Goal: Task Accomplishment & Management: Manage account settings

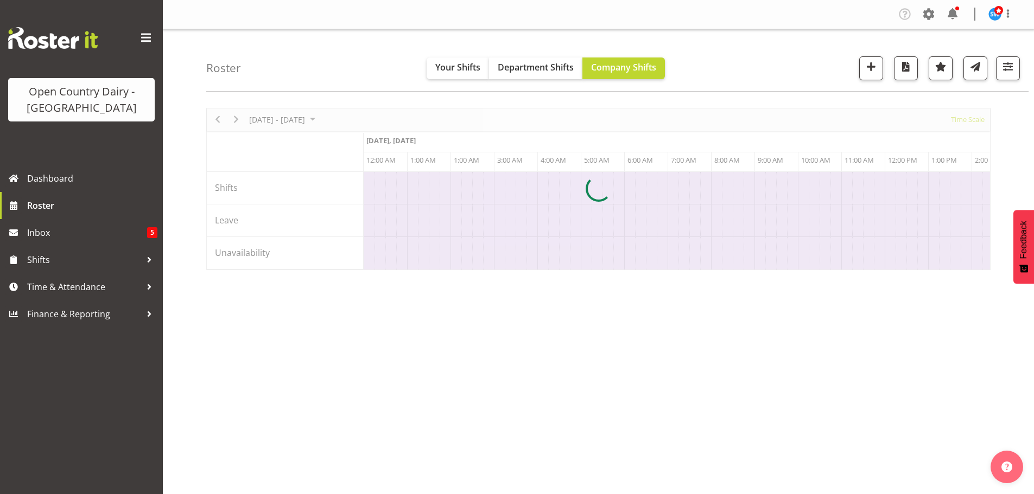
scroll to position [0, 6253]
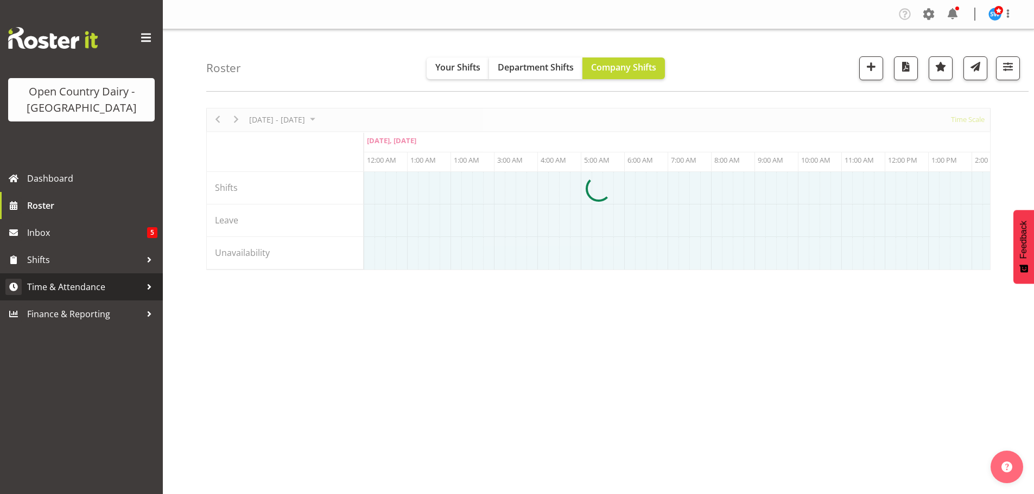
click at [59, 286] on span "Time & Attendance" at bounding box center [84, 287] width 114 height 16
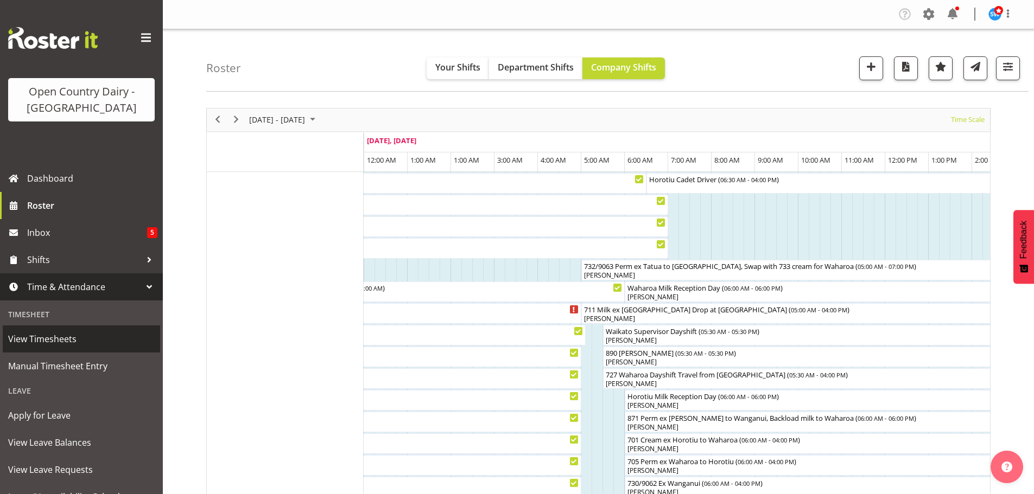
click at [48, 338] on span "View Timesheets" at bounding box center [81, 339] width 147 height 16
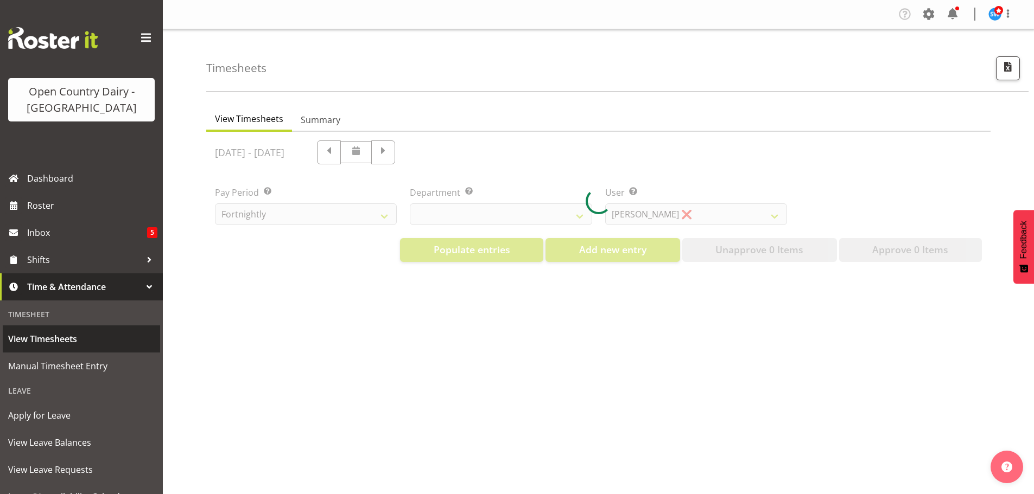
select select "733"
select select "7414"
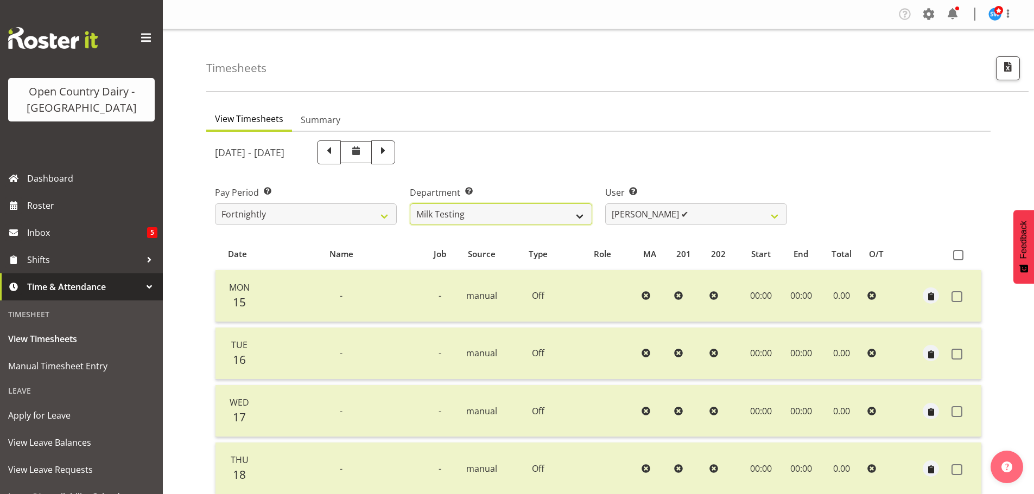
click at [566, 217] on select "701 702 703 704 705 706 707 708 709 710 711 712 713 714 715 716 717 718 719 720" at bounding box center [501, 215] width 182 height 22
select select "874"
click at [410, 204] on select "701 702 703 704 705 706 707 708 709 710 711 712 713 714 715 716 717 718 719 720" at bounding box center [501, 215] width 182 height 22
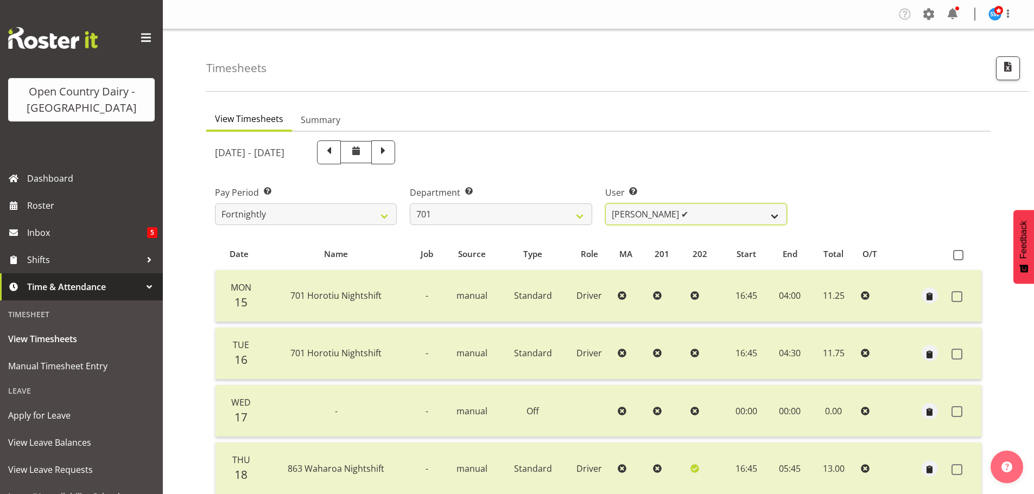
click at [707, 212] on select "Duncan Shirley ✔ Gagandeep Singh ✔ Johann Van Zyl ✔ John Cottingham ✔" at bounding box center [696, 215] width 182 height 22
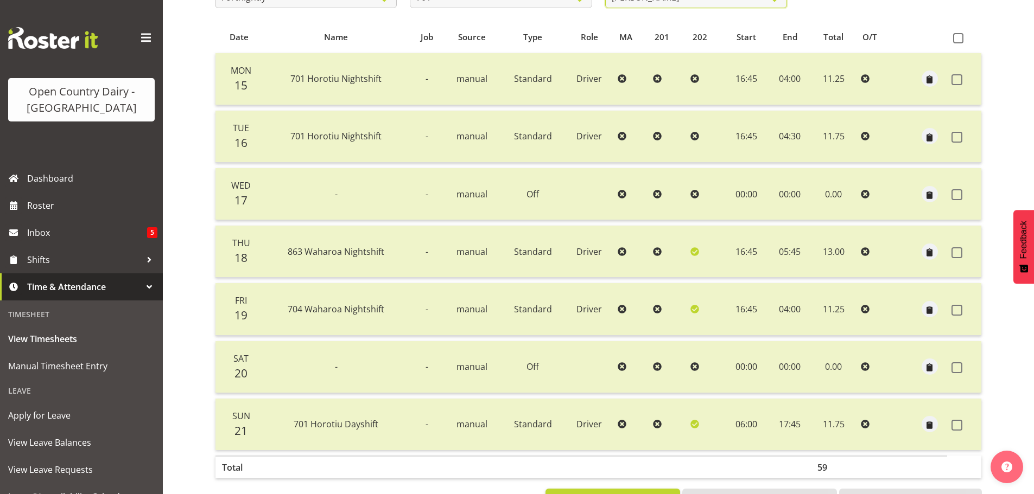
scroll to position [54, 0]
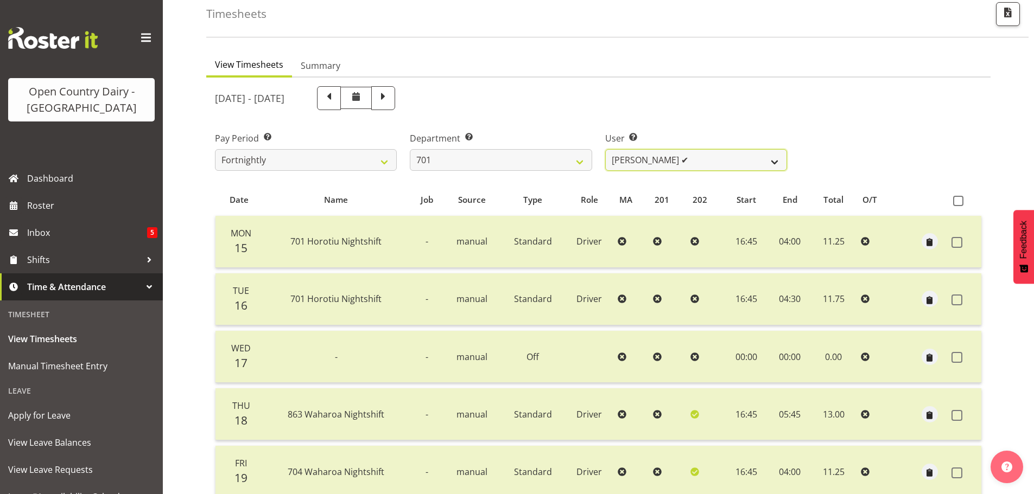
click at [689, 161] on select "Duncan Shirley ✔ Gagandeep Singh ✔ Johann Van Zyl ✔ John Cottingham ✔" at bounding box center [696, 160] width 182 height 22
click at [390, 98] on span at bounding box center [383, 97] width 14 height 14
select select
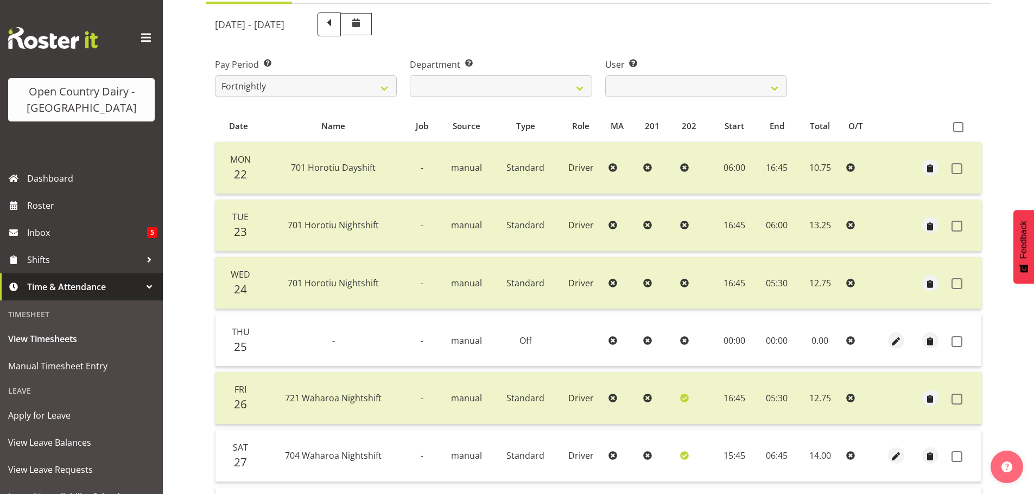
scroll to position [206, 0]
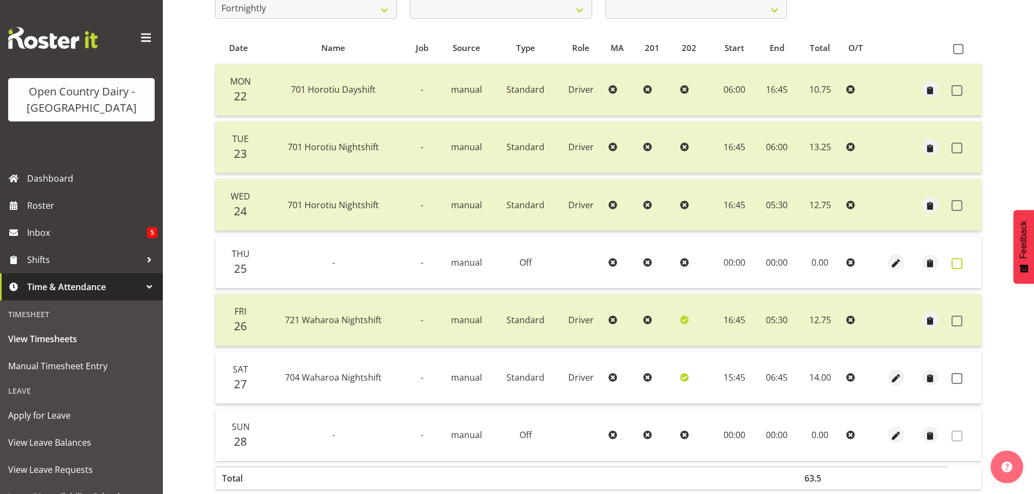
click at [956, 263] on span at bounding box center [957, 263] width 11 height 11
checkbox input "true"
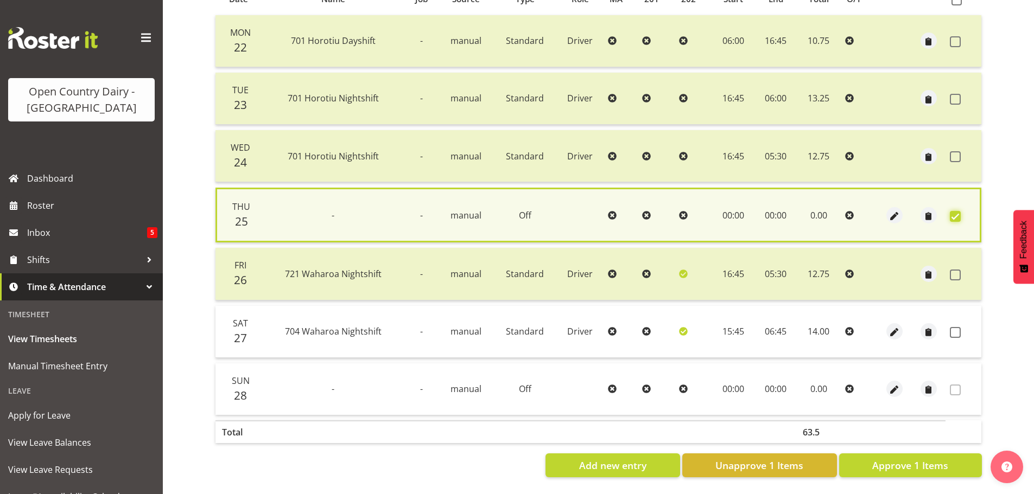
scroll to position [263, 0]
click at [955, 327] on span at bounding box center [955, 332] width 11 height 11
checkbox input "true"
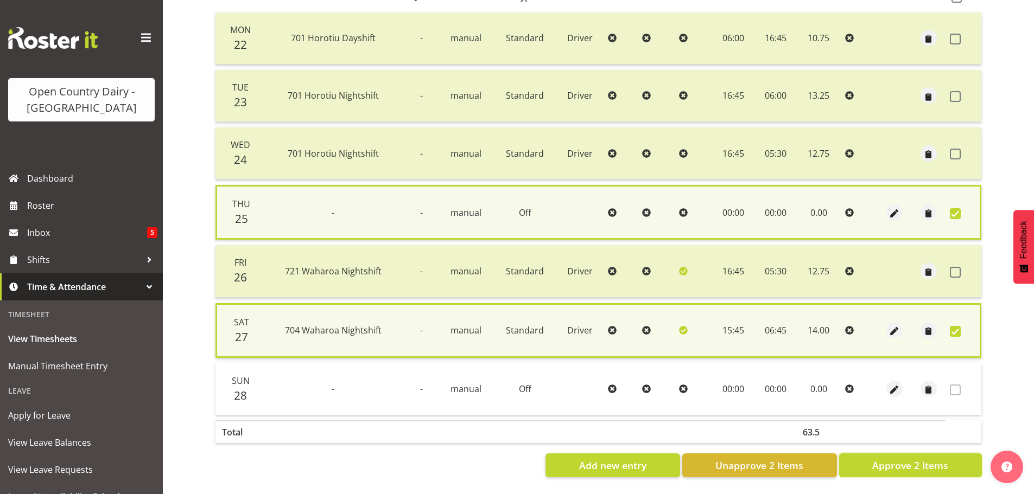
drag, startPoint x: 930, startPoint y: 463, endPoint x: 933, endPoint y: 451, distance: 12.1
click at [931, 459] on span "Approve 2 Items" at bounding box center [910, 466] width 76 height 14
checkbox input "false"
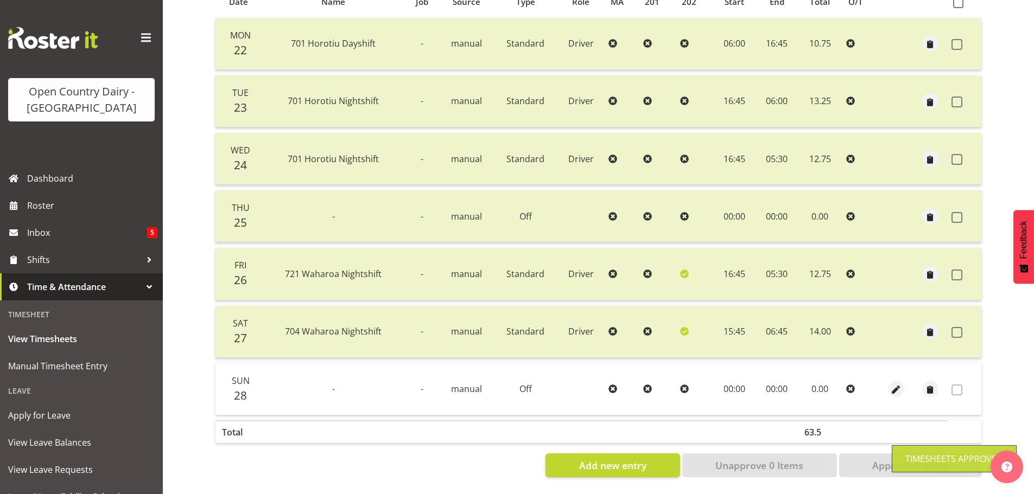
scroll to position [43, 0]
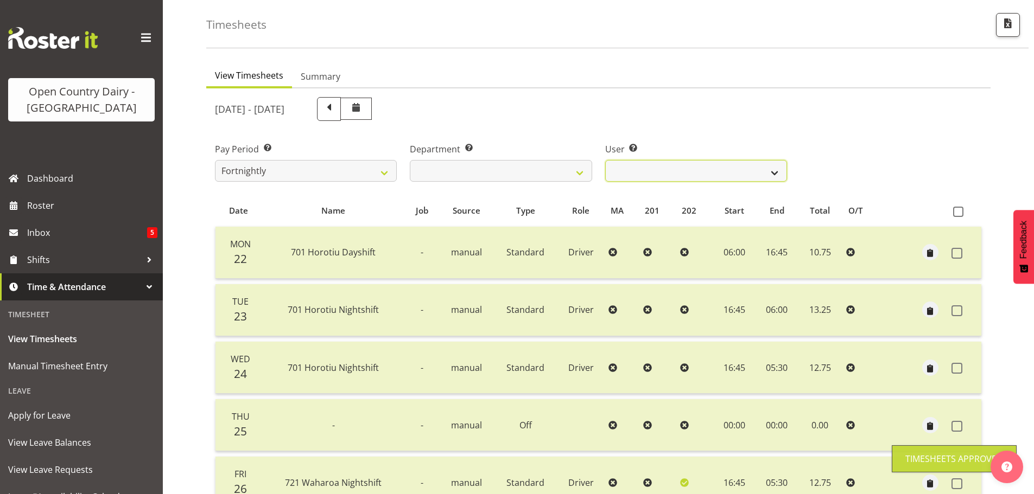
click at [721, 172] on select "Duncan Shirley ❌ Gagandeep Singh ❌ Johann Van Zyl ❌ John Cottingham ❌" at bounding box center [696, 171] width 182 height 22
select select "9454"
click at [605, 160] on select "Duncan Shirley ❌ Gagandeep Singh ❌ Johann Van Zyl ❌ John Cottingham ❌" at bounding box center [696, 171] width 182 height 22
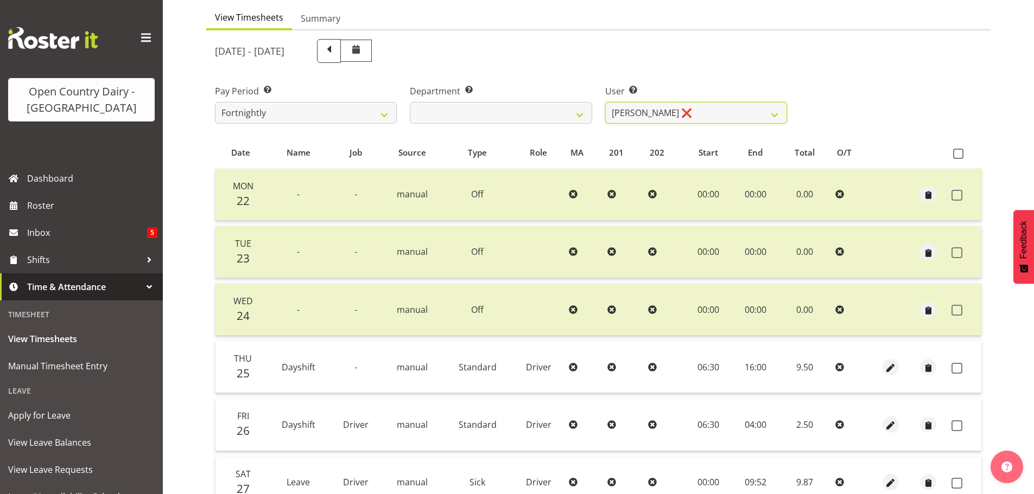
scroll to position [152, 0]
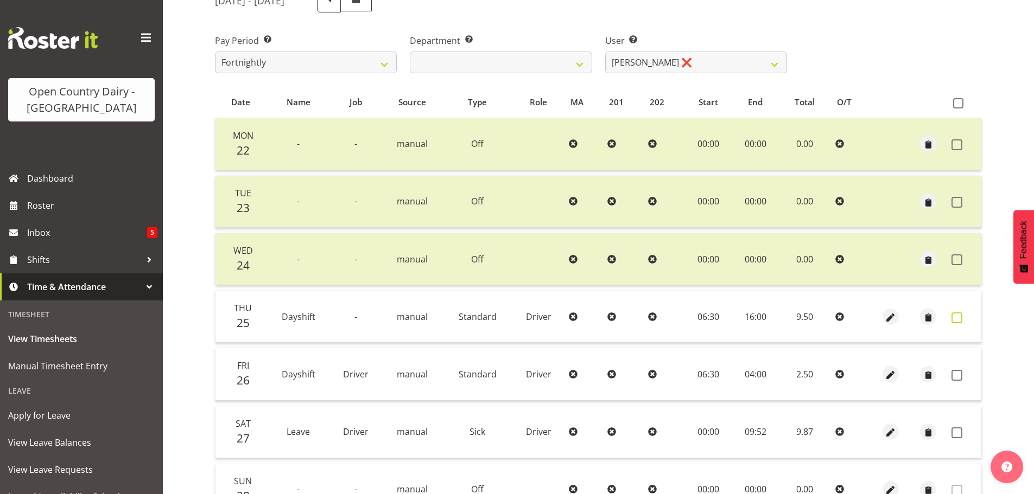
click at [959, 317] on span at bounding box center [957, 318] width 11 height 11
checkbox input "true"
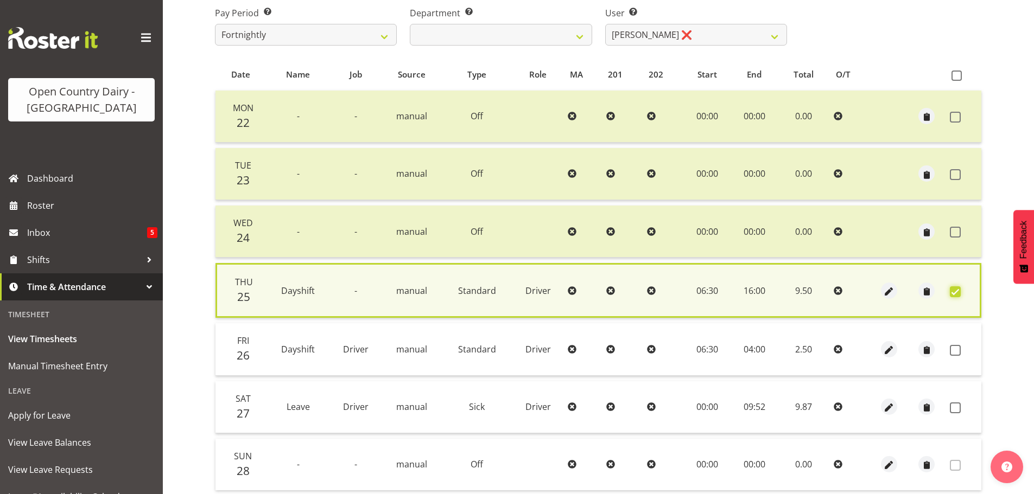
scroll to position [206, 0]
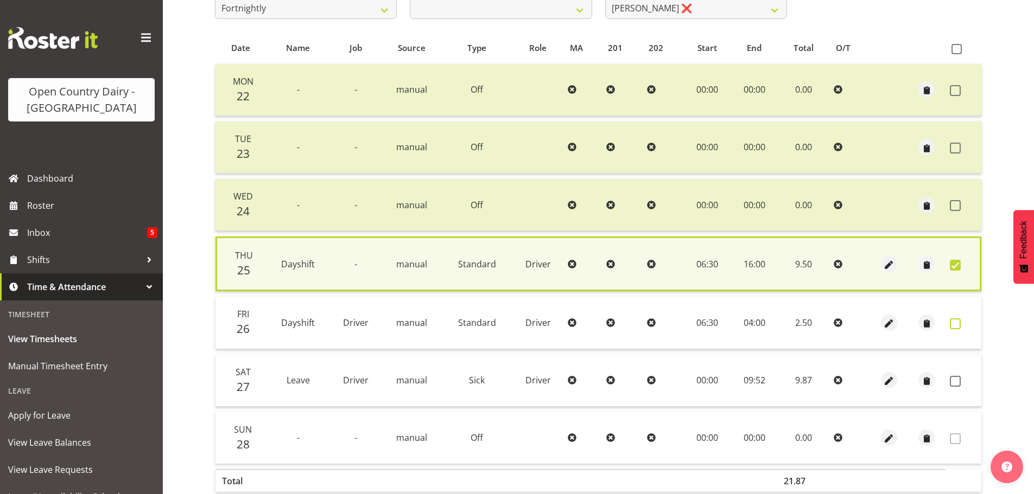
click at [957, 325] on span at bounding box center [955, 324] width 11 height 11
checkbox input "true"
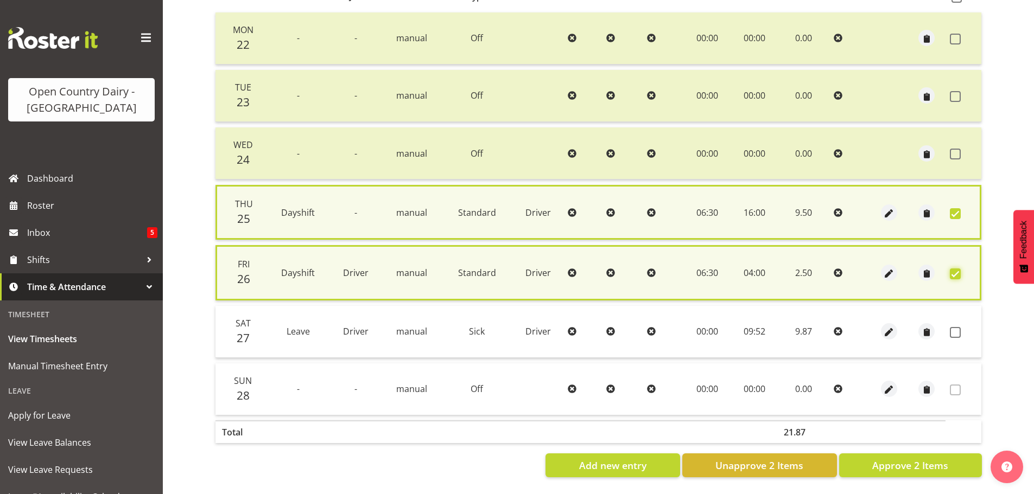
scroll to position [266, 0]
click at [957, 327] on span at bounding box center [955, 332] width 11 height 11
checkbox input "true"
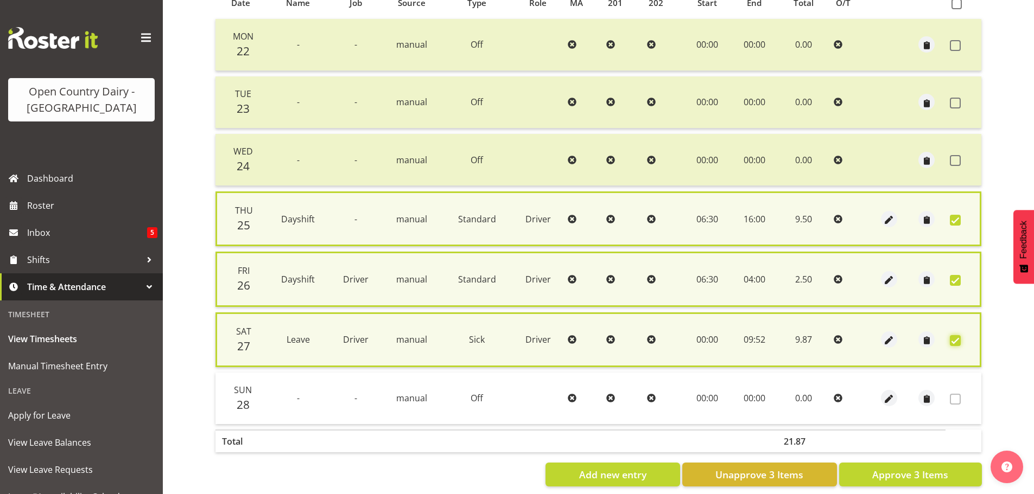
scroll to position [269, 0]
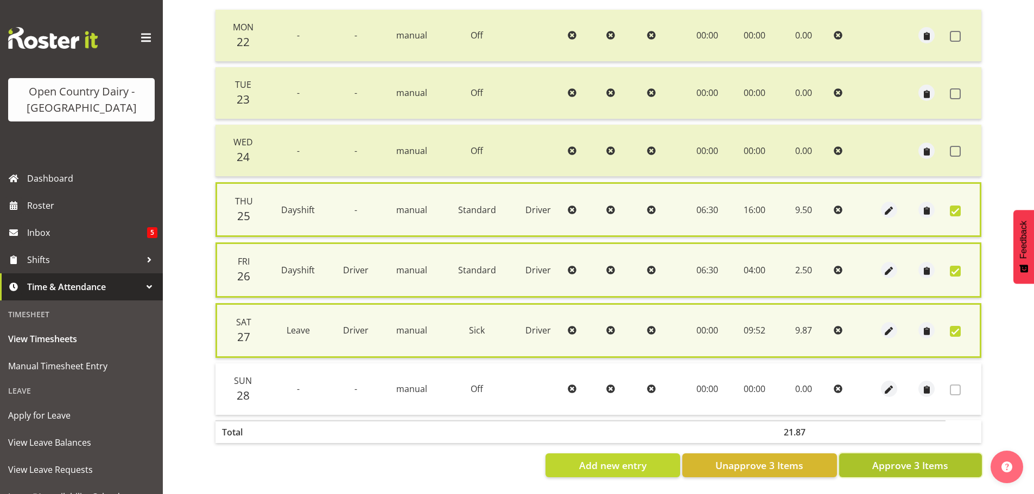
click at [894, 463] on span "Approve 3 Items" at bounding box center [910, 466] width 76 height 14
checkbox input "false"
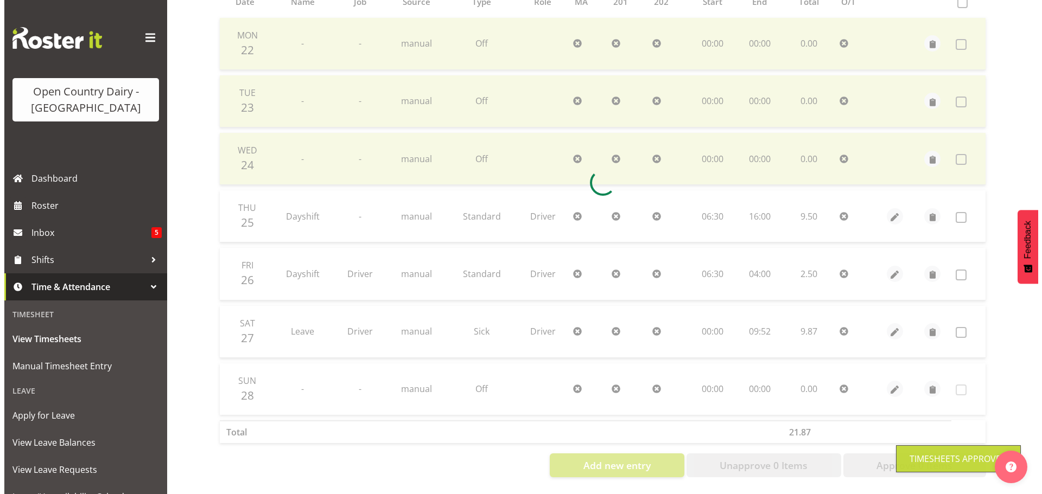
scroll to position [261, 0]
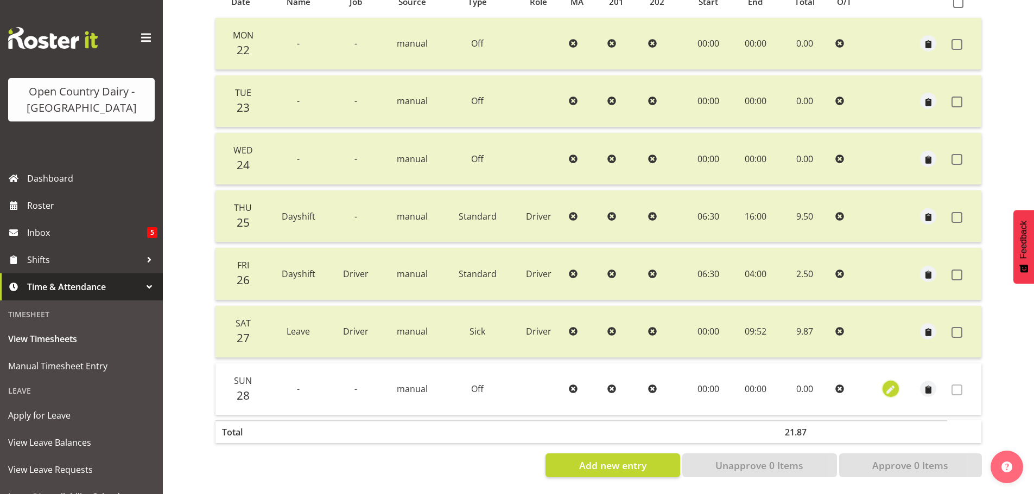
click at [891, 384] on span "button" at bounding box center [890, 390] width 12 height 12
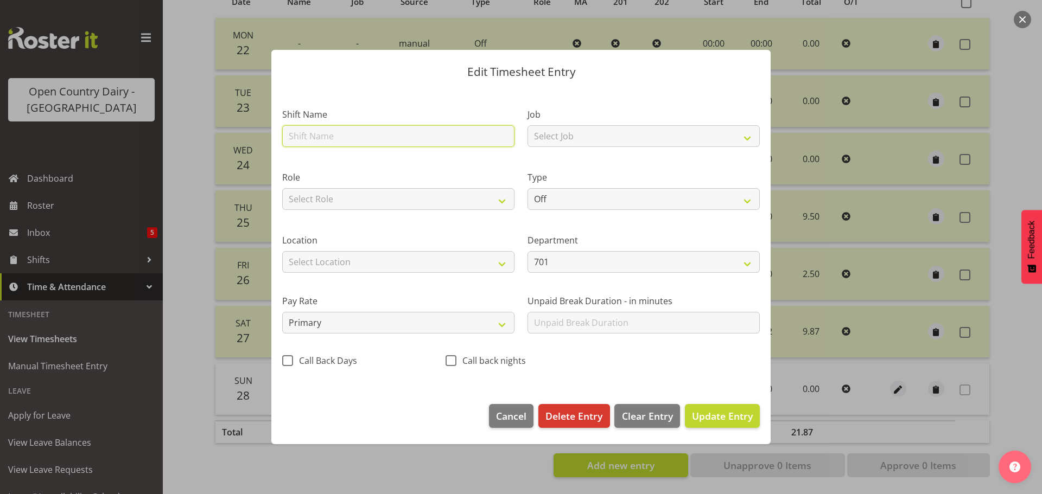
click at [356, 130] on input "text" at bounding box center [398, 136] width 232 height 22
type input "Nightshift"
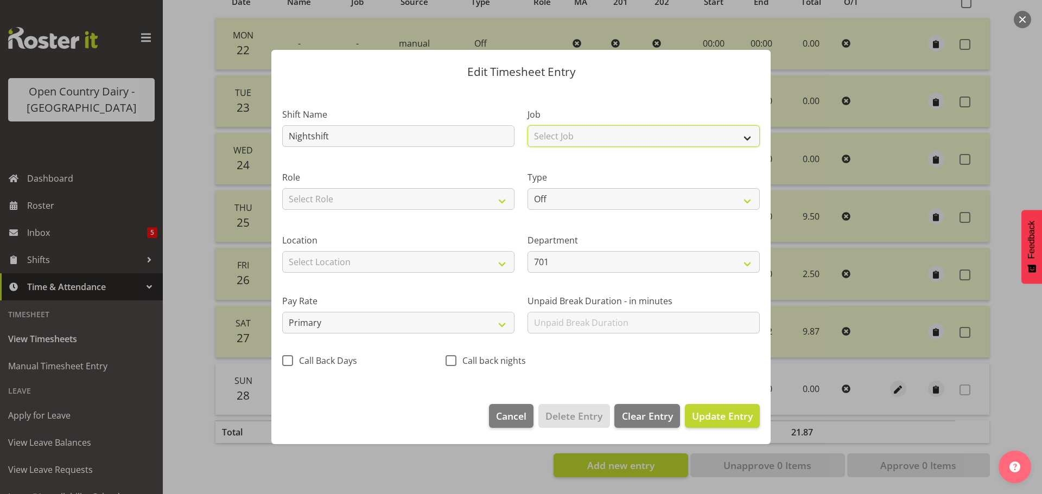
click at [537, 136] on select "Select Job Driver Driver supervisor Support" at bounding box center [644, 136] width 232 height 22
select select "9052"
click at [528, 125] on select "Select Job Driver Driver supervisor Support" at bounding box center [644, 136] width 232 height 22
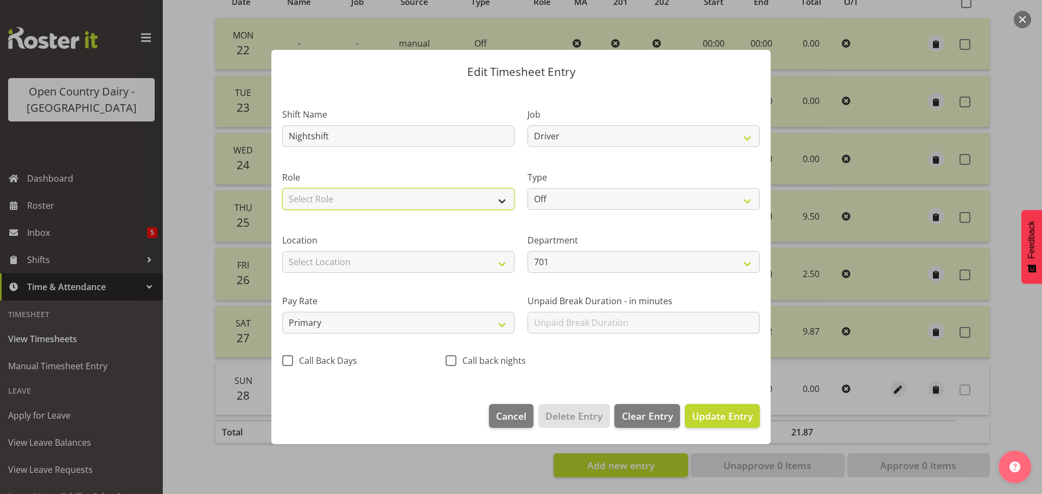
click at [449, 192] on select "Select Role Driver" at bounding box center [398, 199] width 232 height 22
select select "1166"
click at [282, 188] on select "Select Role Driver" at bounding box center [398, 199] width 232 height 22
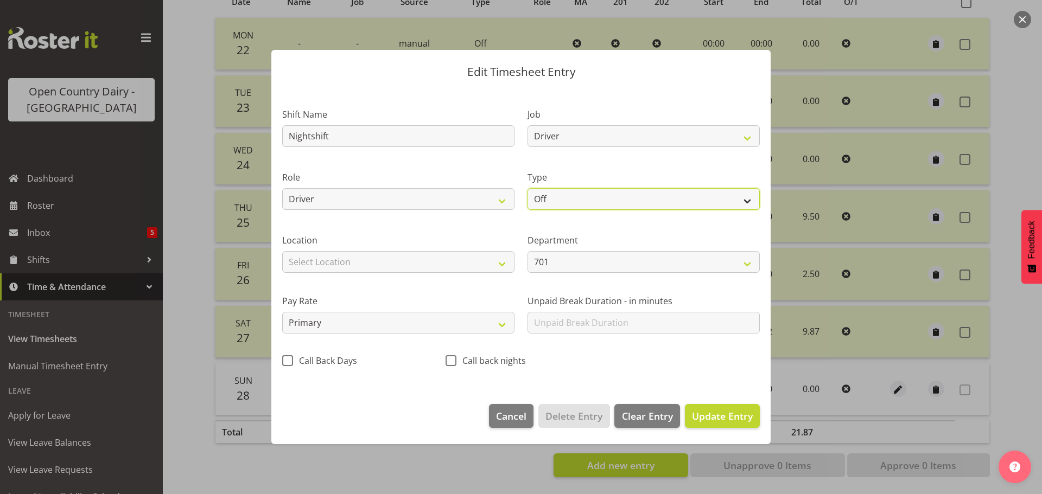
click at [582, 201] on select "Off Standard Public Holiday Public Holiday (Worked) Day In Lieu Annual Leave Si…" at bounding box center [644, 199] width 232 height 22
select select "Standard"
click at [528, 188] on select "Off Standard Public Holiday Public Holiday (Worked) Day In Lieu Annual Leave Si…" at bounding box center [644, 199] width 232 height 22
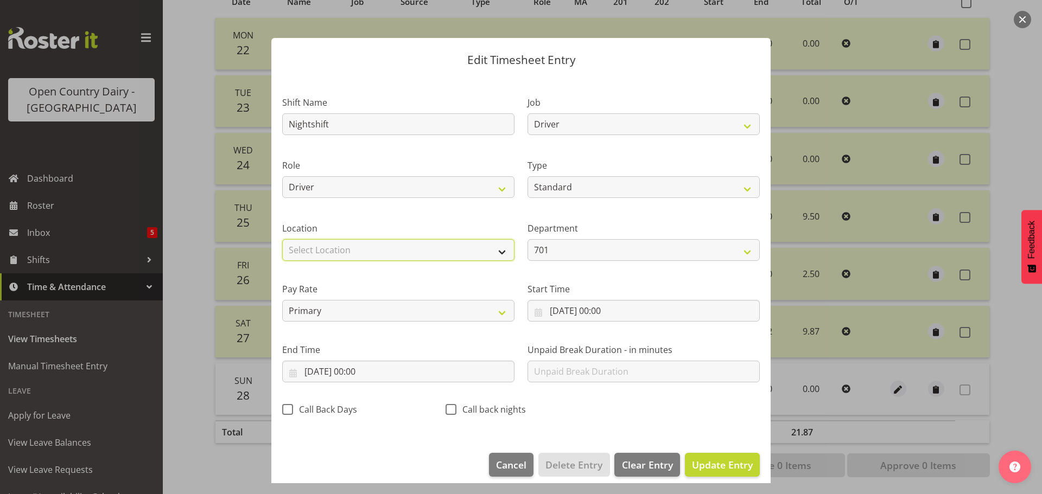
click at [385, 252] on select "Select Location Containers Horotiu Ingredients Waharoa Office Waikato Milk Whan…" at bounding box center [398, 250] width 232 height 22
select select "1054"
click at [282, 239] on select "Select Location Containers Horotiu Ingredients Waharoa Office Waikato Milk Whan…" at bounding box center [398, 250] width 232 height 22
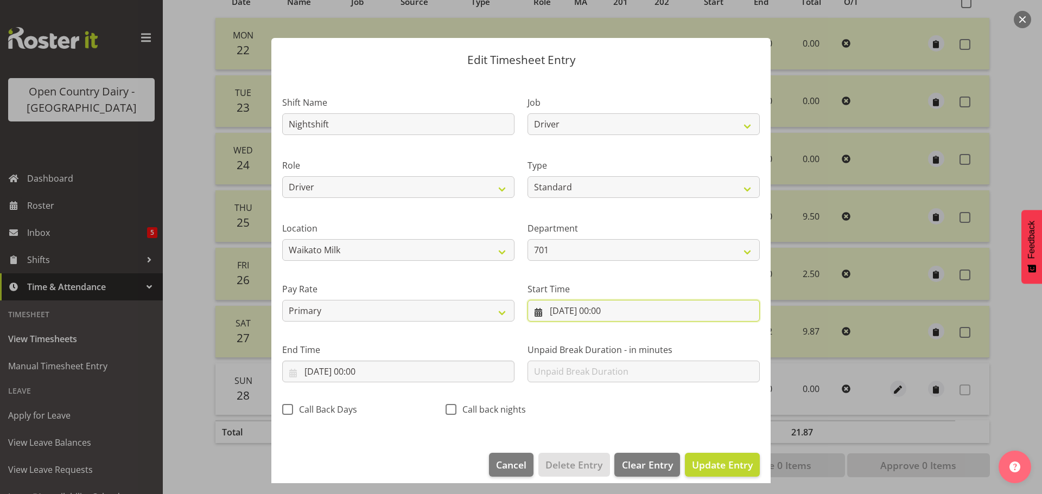
click at [574, 314] on input "28/09/2025, 00:00" at bounding box center [644, 311] width 232 height 22
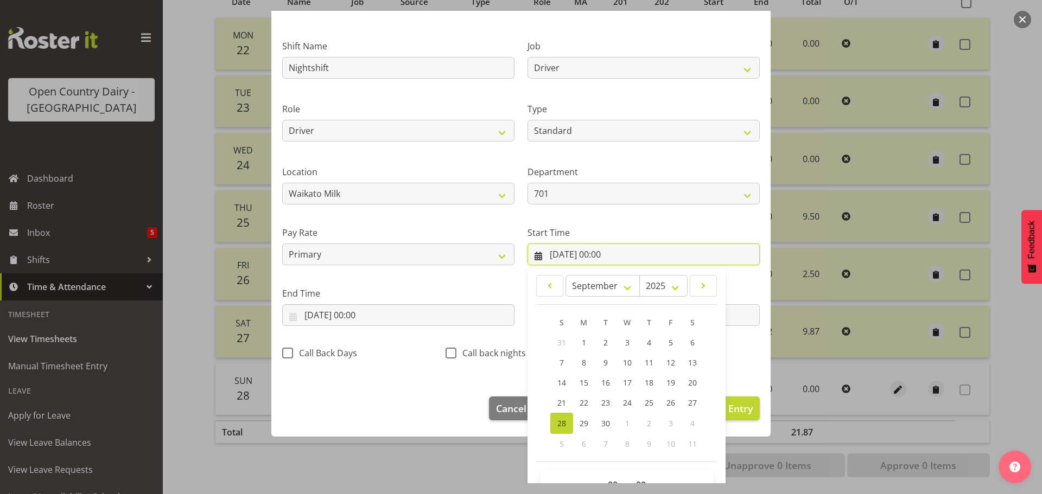
scroll to position [86, 0]
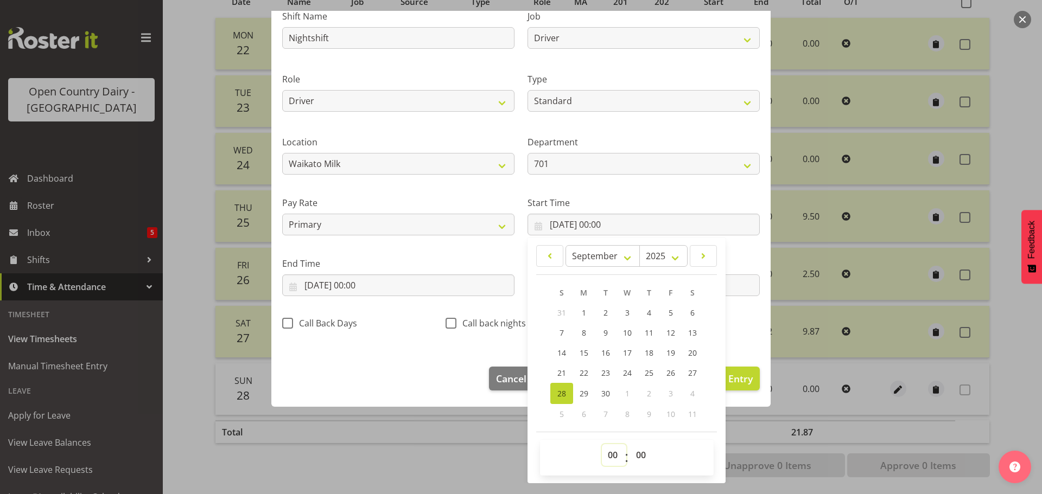
click at [607, 459] on select "00 01 02 03 04 05 06 07 08 09 10 11 12 13 14 15 16 17 18 19 20 21 22 23" at bounding box center [614, 456] width 24 height 22
select select "16"
click at [602, 445] on select "00 01 02 03 04 05 06 07 08 09 10 11 12 13 14 15 16 17 18 19 20 21 22 23" at bounding box center [614, 456] width 24 height 22
type input "28/09/2025, 16:00"
drag, startPoint x: 636, startPoint y: 458, endPoint x: 637, endPoint y: 445, distance: 13.1
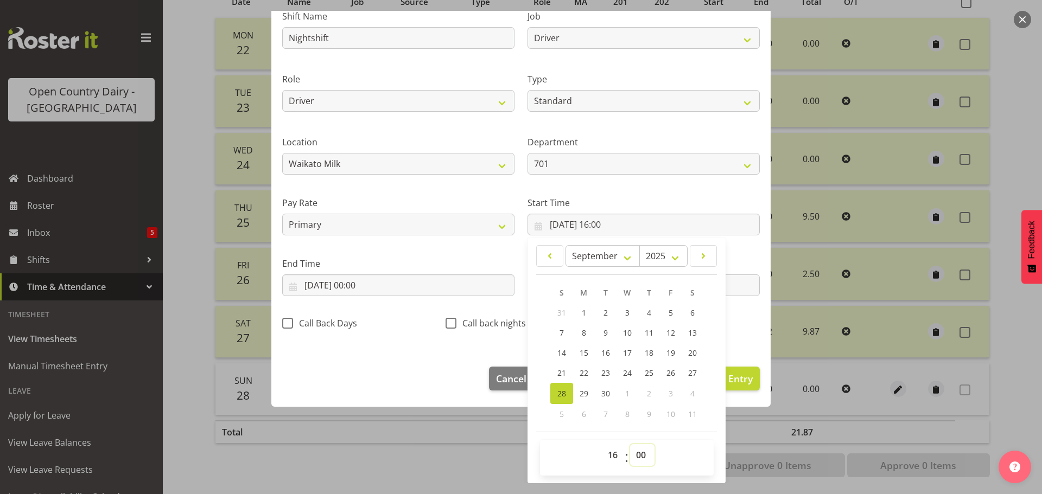
click at [636, 458] on select "00 01 02 03 04 05 06 07 08 09 10 11 12 13 14 15 16 17 18 19 20 21 22 23 24 25 2…" at bounding box center [642, 456] width 24 height 22
select select "45"
click at [630, 445] on select "00 01 02 03 04 05 06 07 08 09 10 11 12 13 14 15 16 17 18 19 20 21 22 23 24 25 2…" at bounding box center [642, 456] width 24 height 22
type input "28/09/2025, 16:45"
click at [352, 289] on input "28/09/2025, 00:00" at bounding box center [398, 286] width 232 height 22
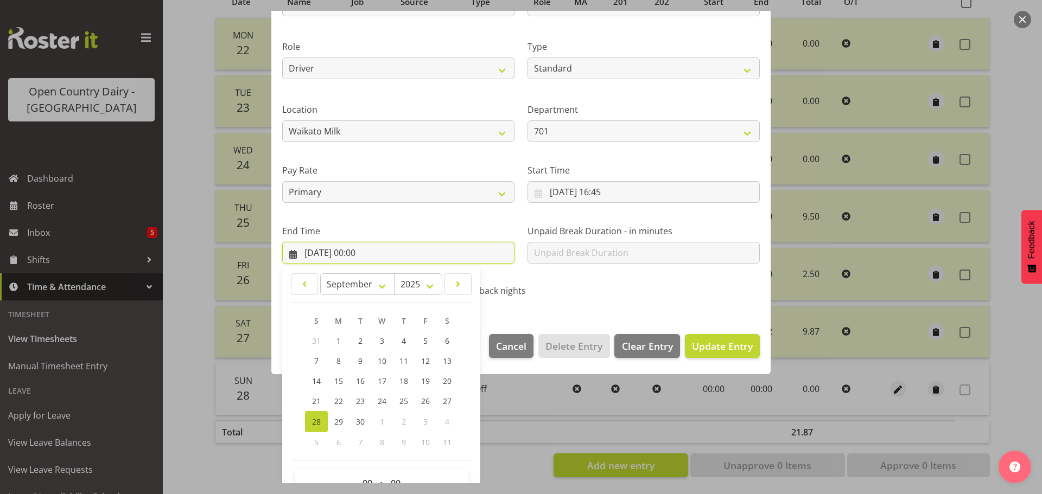
scroll to position [147, 0]
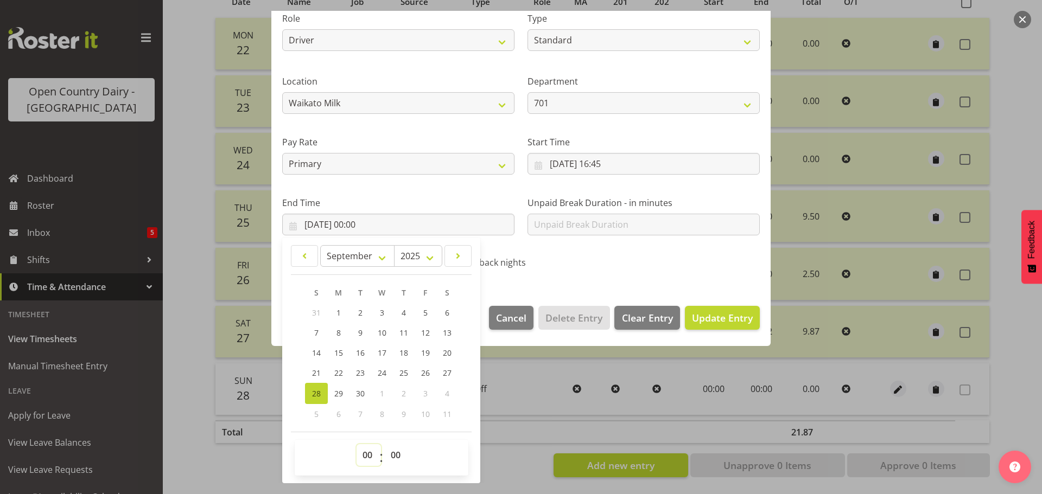
click at [370, 453] on select "00 01 02 03 04 05 06 07 08 09 10 11 12 13 14 15 16 17 18 19 20 21 22 23" at bounding box center [369, 456] width 24 height 22
select select "4"
click at [357, 445] on select "00 01 02 03 04 05 06 07 08 09 10 11 12 13 14 15 16 17 18 19 20 21 22 23" at bounding box center [369, 456] width 24 height 22
type input "28/09/2025, 04:00"
click at [711, 320] on span "Update Entry" at bounding box center [722, 318] width 61 height 13
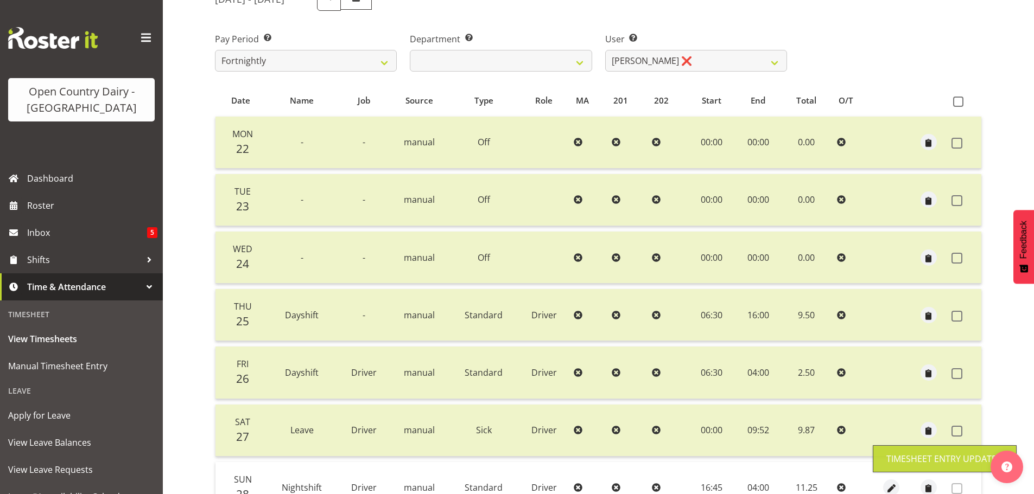
scroll to position [0, 0]
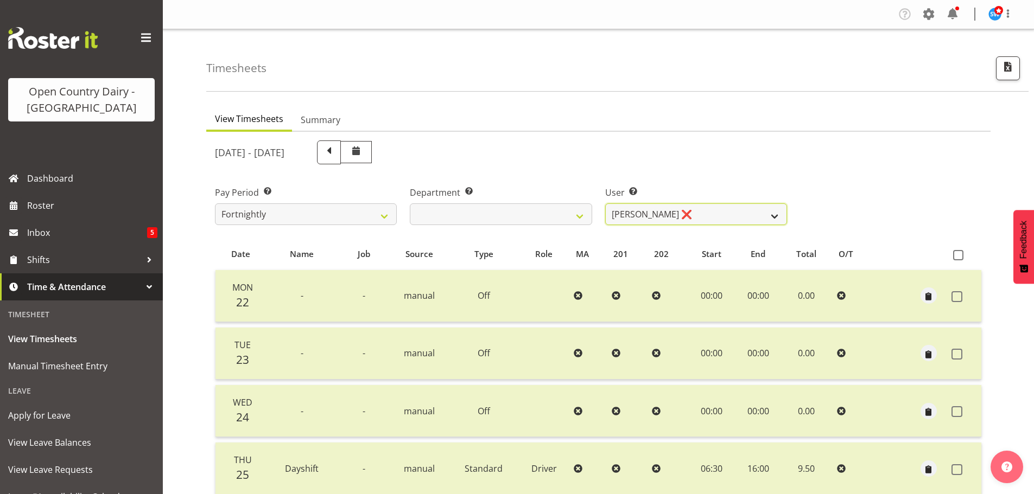
click at [706, 214] on select "Duncan Shirley ❌ Gagandeep Singh ❌ Johann Van Zyl ❌ John Cottingham ❌" at bounding box center [696, 215] width 182 height 22
select select "11207"
click at [605, 204] on select "Duncan Shirley ❌ Gagandeep Singh ❌ Johann Van Zyl ❌ John Cottingham ❌" at bounding box center [696, 215] width 182 height 22
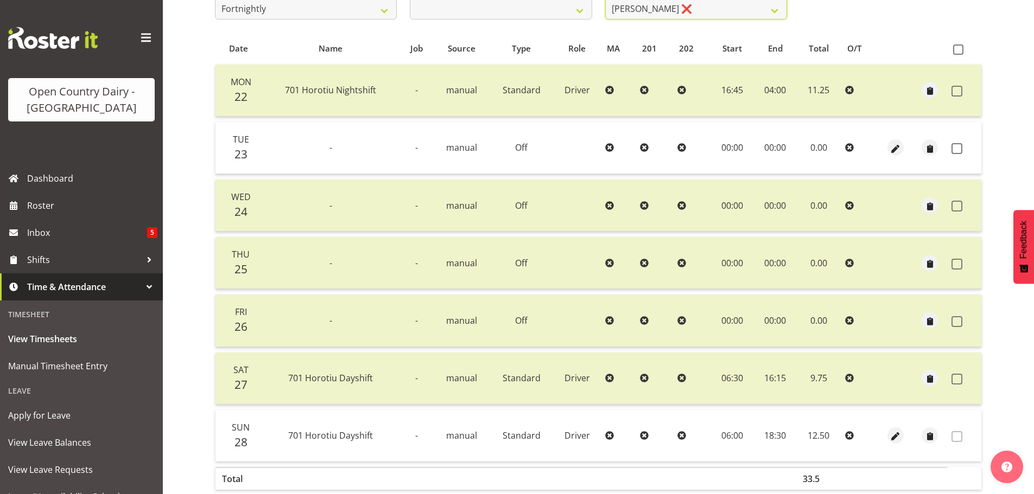
scroll to position [261, 0]
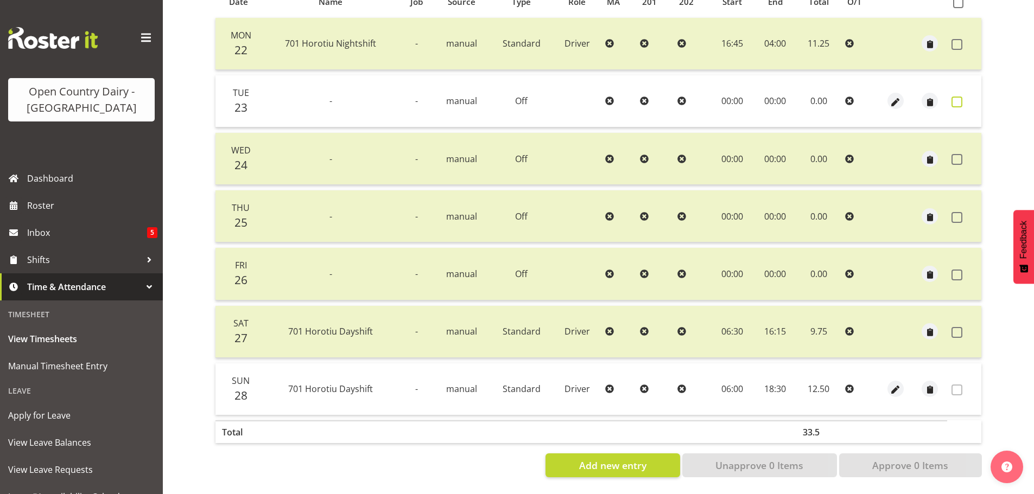
click at [957, 97] on span at bounding box center [957, 102] width 11 height 11
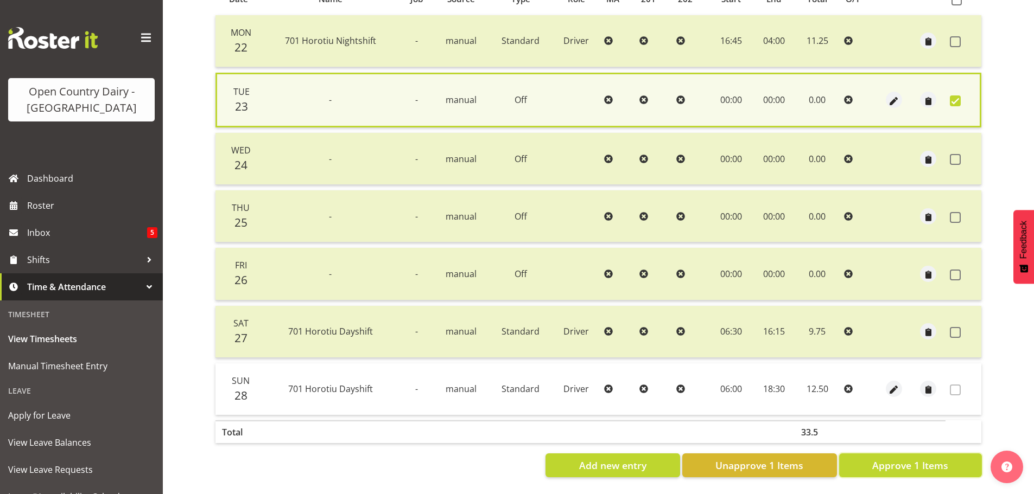
click at [904, 460] on span "Approve 1 Items" at bounding box center [910, 466] width 76 height 14
checkbox input "false"
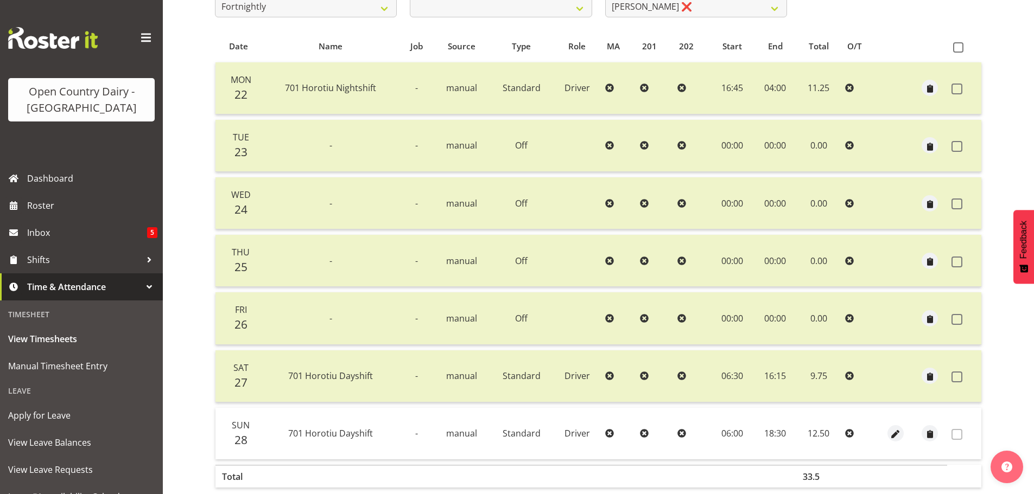
scroll to position [0, 0]
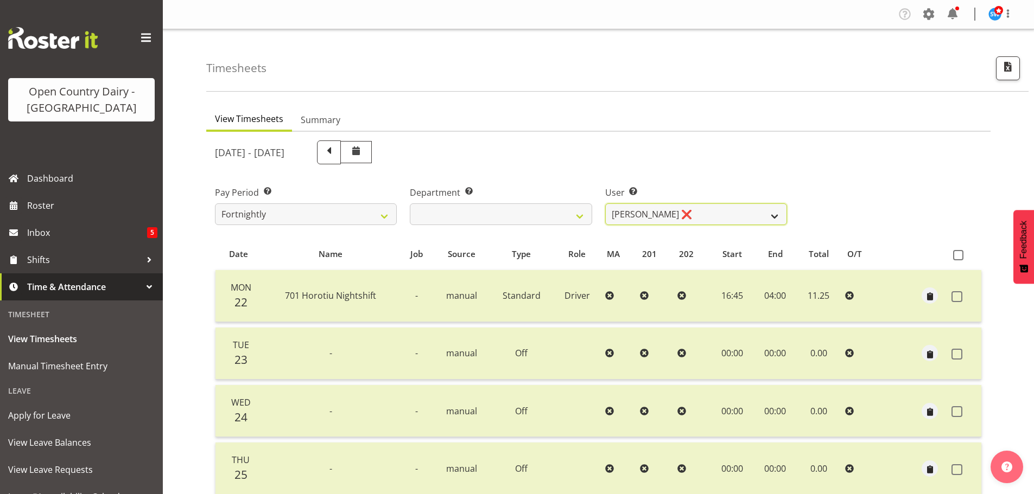
click at [722, 212] on select "Duncan Shirley ❌ Gagandeep Singh ❌ Johann Van Zyl ❌ John Cottingham ❌" at bounding box center [696, 215] width 182 height 22
select select "8383"
click at [605, 204] on select "Duncan Shirley ❌ Gagandeep Singh ❌ Johann Van Zyl ❌ John Cottingham ❌" at bounding box center [696, 215] width 182 height 22
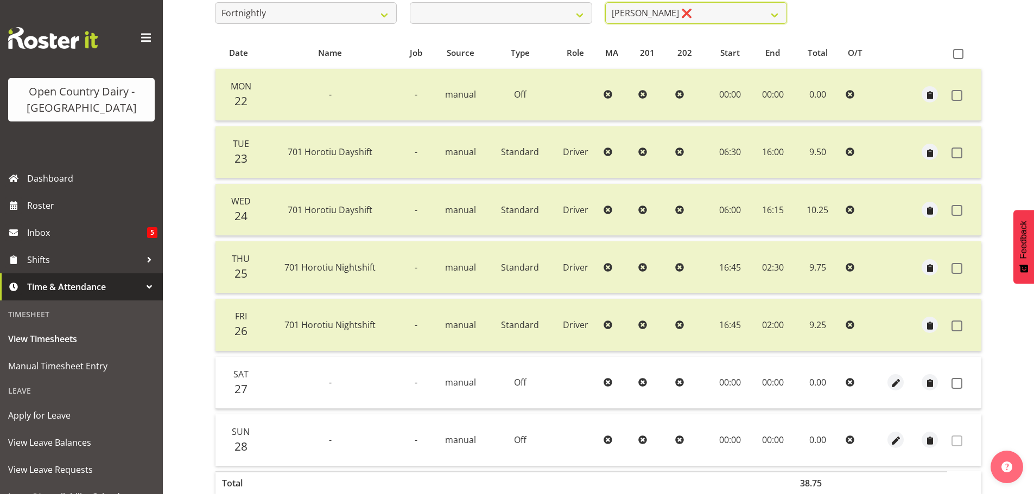
scroll to position [261, 0]
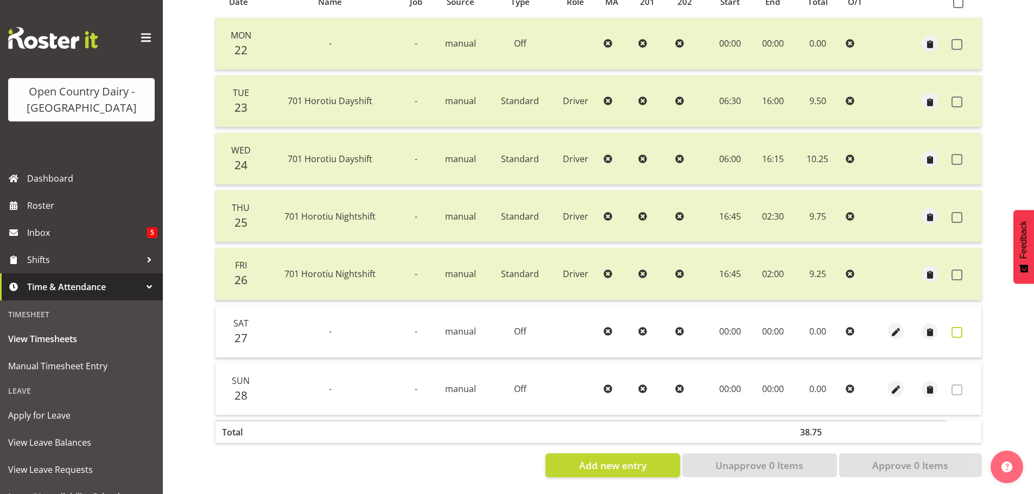
click at [956, 329] on span at bounding box center [957, 332] width 11 height 11
checkbox input "true"
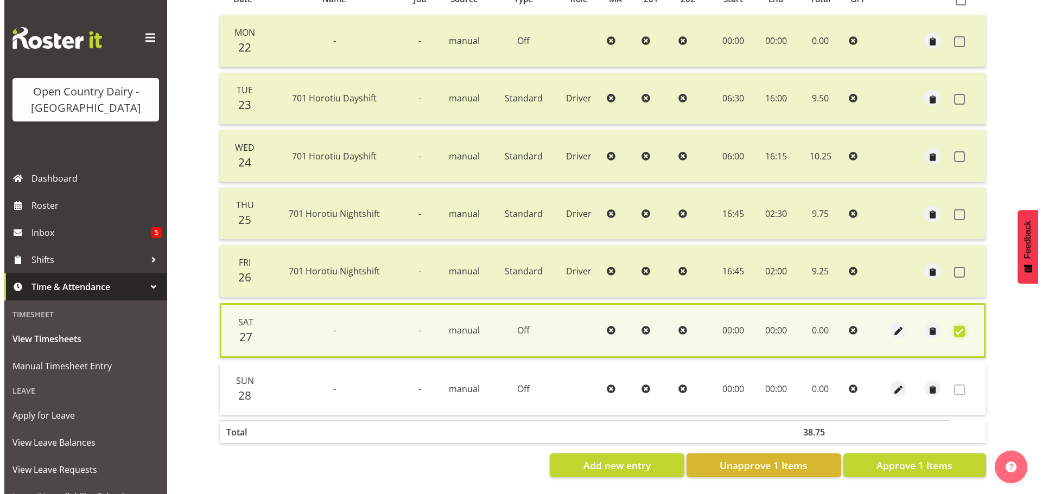
scroll to position [263, 0]
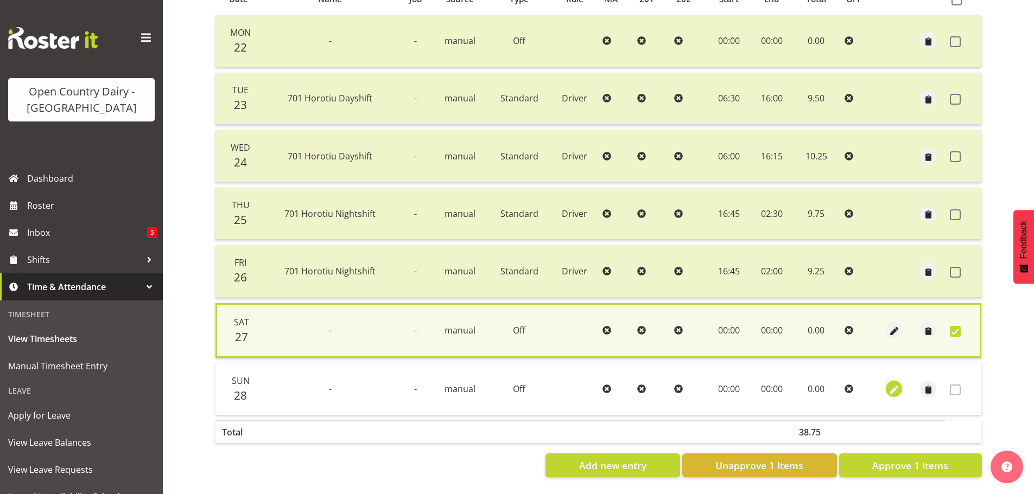
click at [895, 384] on span "button" at bounding box center [894, 390] width 12 height 12
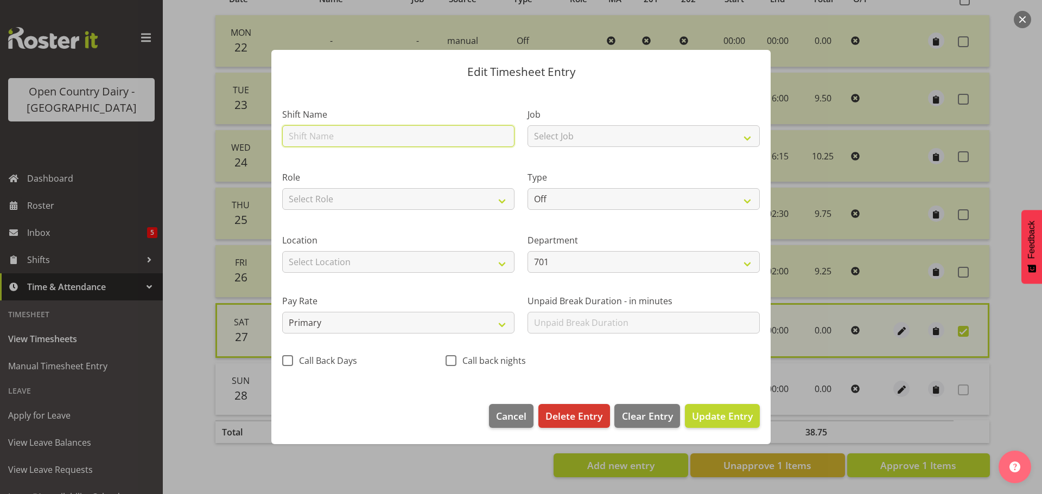
click at [313, 133] on input "text" at bounding box center [398, 136] width 232 height 22
type input "Nightshift"
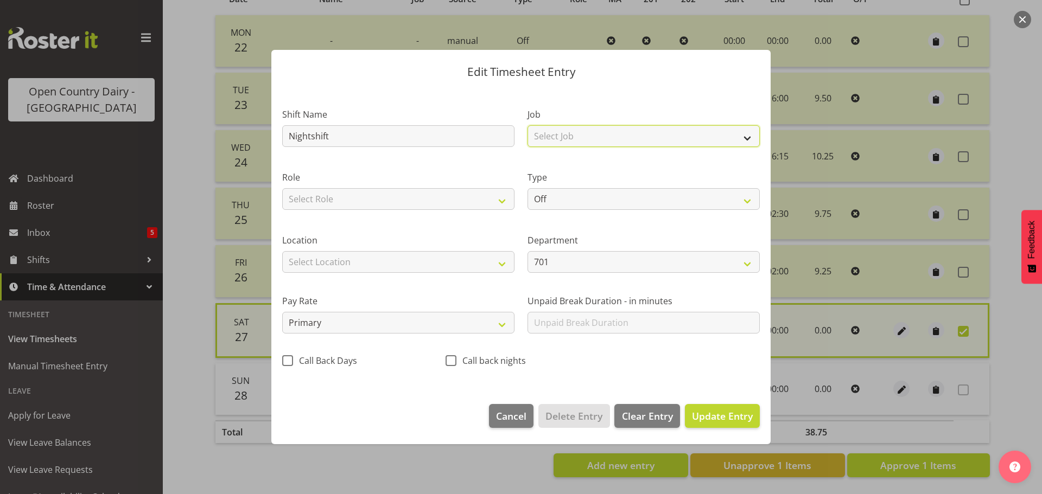
click at [586, 141] on select "Select Job Driver Driver supervisor Support" at bounding box center [644, 136] width 232 height 22
select select "9052"
click at [528, 125] on select "Select Job Driver Driver supervisor Support" at bounding box center [644, 136] width 232 height 22
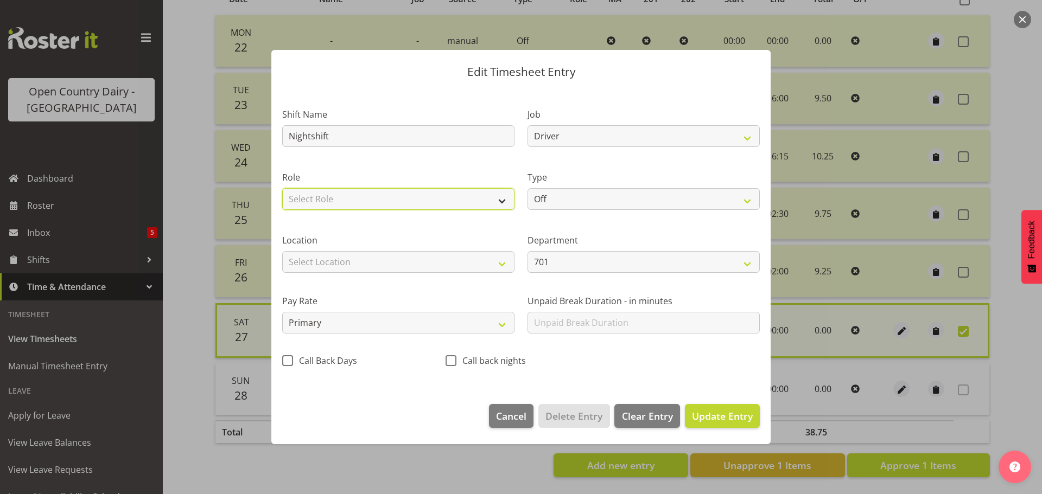
click at [429, 195] on select "Select Role Driver HSR" at bounding box center [398, 199] width 232 height 22
select select "1166"
click at [282, 188] on select "Select Role Driver HSR" at bounding box center [398, 199] width 232 height 22
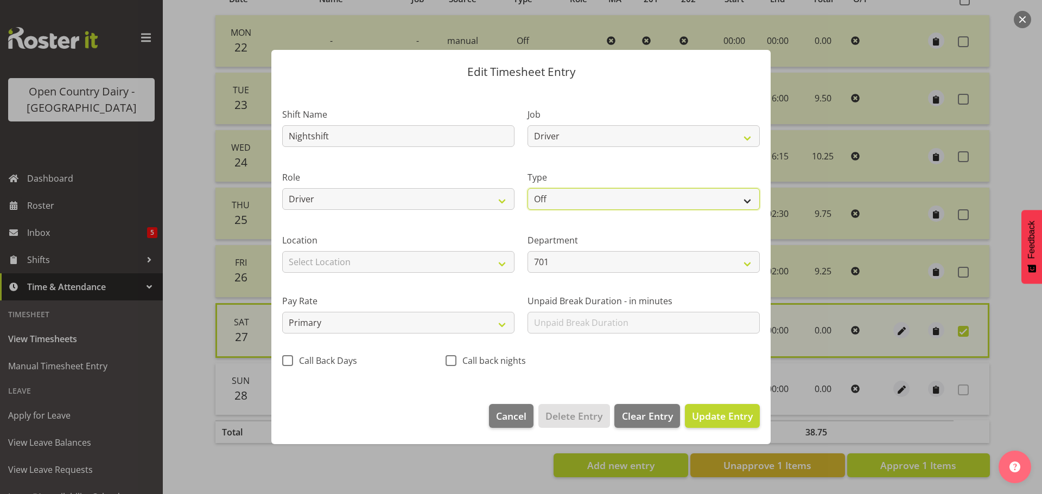
click at [649, 200] on select "Off Standard Public Holiday Public Holiday (Worked) Day In Lieu Annual Leave Si…" at bounding box center [644, 199] width 232 height 22
select select "Standard"
click at [528, 188] on select "Off Standard Public Holiday Public Holiday (Worked) Day In Lieu Annual Leave Si…" at bounding box center [644, 199] width 232 height 22
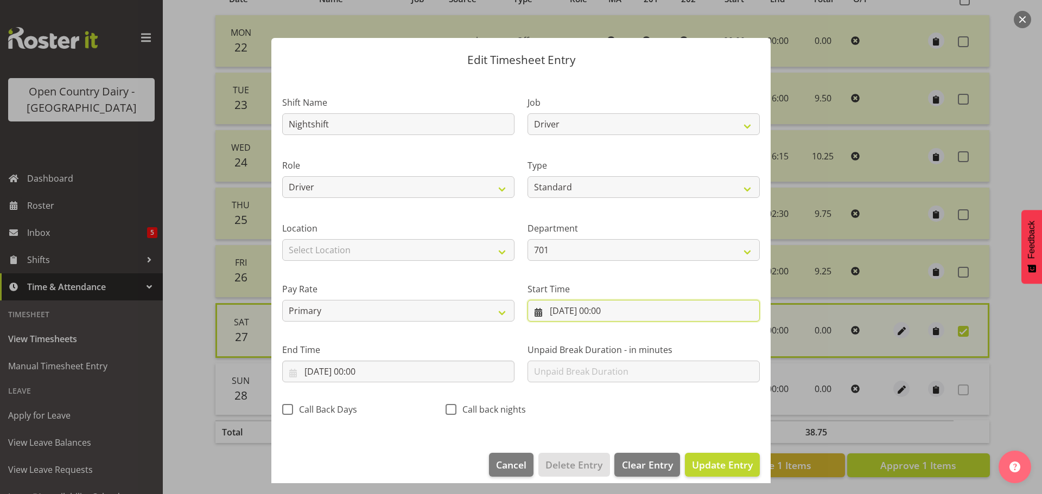
click at [580, 308] on input "28/09/2025, 00:00" at bounding box center [644, 311] width 232 height 22
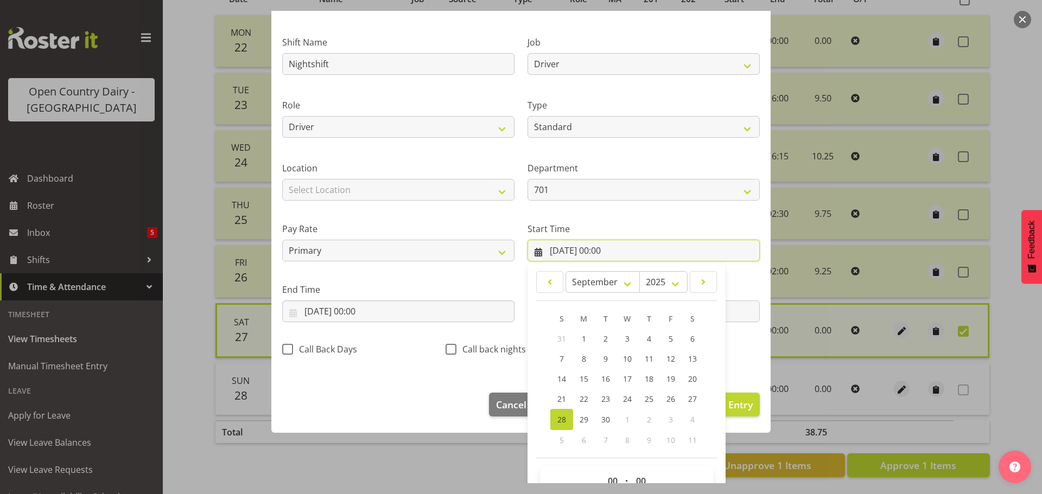
scroll to position [86, 0]
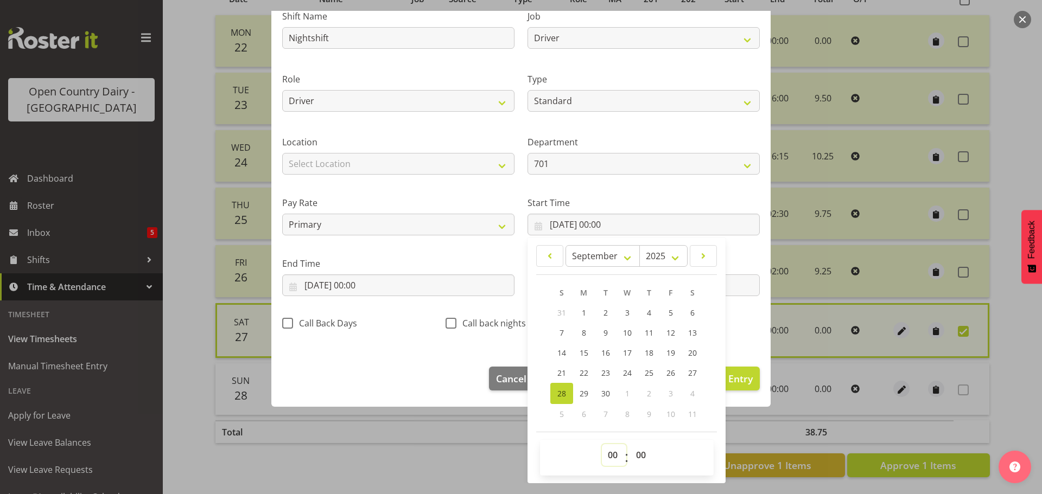
drag, startPoint x: 612, startPoint y: 453, endPoint x: 615, endPoint y: 446, distance: 7.3
click at [612, 453] on select "00 01 02 03 04 05 06 07 08 09 10 11 12 13 14 15 16 17 18 19 20 21 22 23" at bounding box center [614, 456] width 24 height 22
select select "16"
click at [602, 445] on select "00 01 02 03 04 05 06 07 08 09 10 11 12 13 14 15 16 17 18 19 20 21 22 23" at bounding box center [614, 456] width 24 height 22
type input "28/09/2025, 16:00"
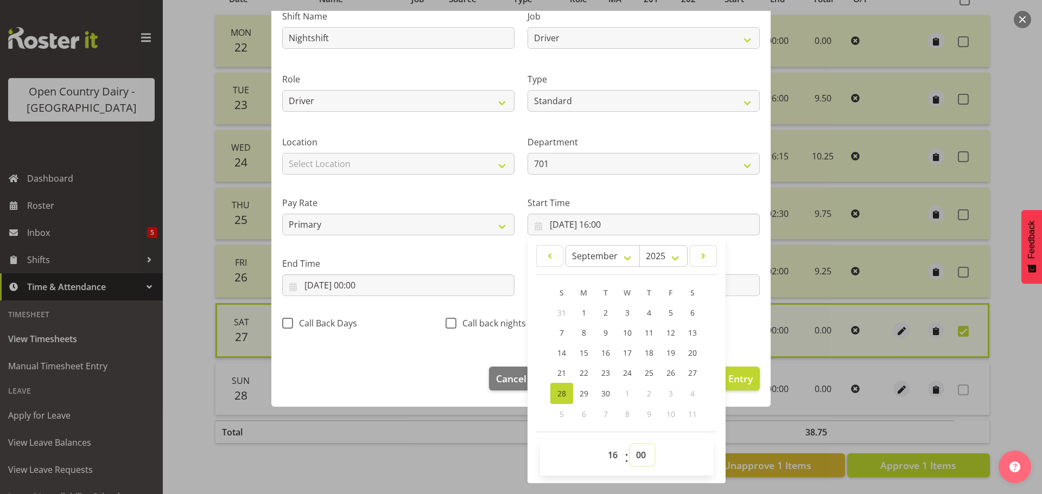
click at [636, 456] on select "00 01 02 03 04 05 06 07 08 09 10 11 12 13 14 15 16 17 18 19 20 21 22 23 24 25 2…" at bounding box center [642, 456] width 24 height 22
select select "45"
click at [630, 445] on select "00 01 02 03 04 05 06 07 08 09 10 11 12 13 14 15 16 17 18 19 20 21 22 23 24 25 2…" at bounding box center [642, 456] width 24 height 22
type input "28/09/2025, 16:45"
click at [352, 286] on input "28/09/2025, 00:00" at bounding box center [398, 286] width 232 height 22
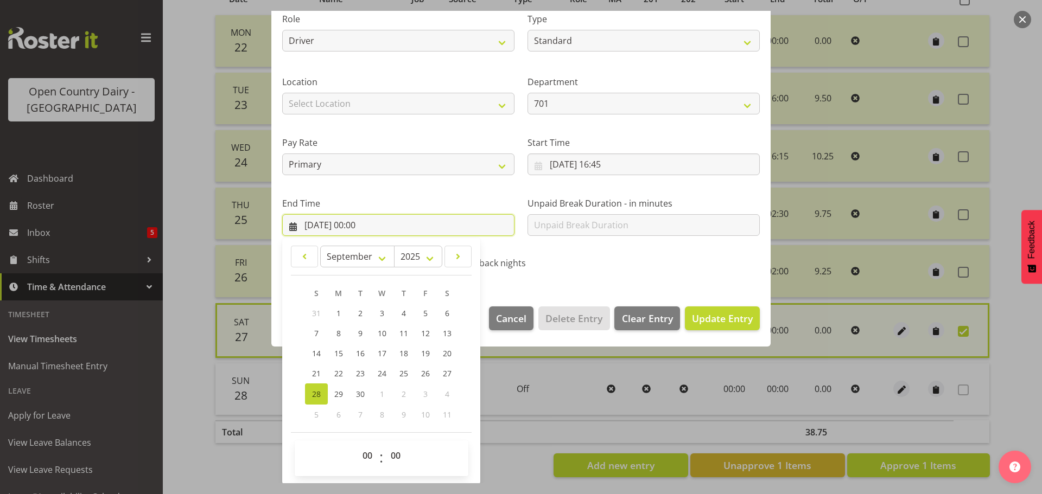
scroll to position [147, 0]
click at [370, 452] on select "00 01 02 03 04 05 06 07 08 09 10 11 12 13 14 15 16 17 18 19 20 21 22 23" at bounding box center [369, 456] width 24 height 22
select select "4"
click at [357, 445] on select "00 01 02 03 04 05 06 07 08 09 10 11 12 13 14 15 16 17 18 19 20 21 22 23" at bounding box center [369, 456] width 24 height 22
type input "28/09/2025, 04:00"
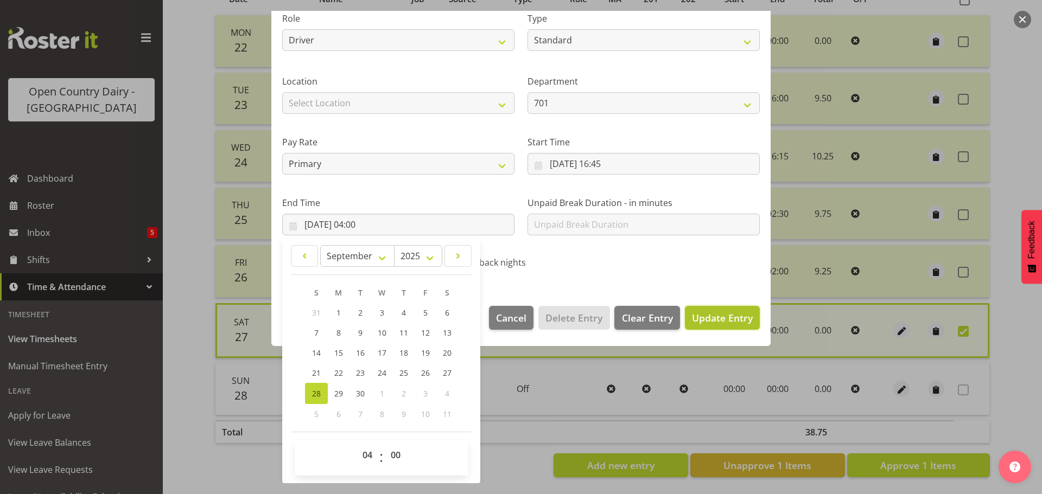
click at [700, 322] on span "Update Entry" at bounding box center [722, 318] width 61 height 13
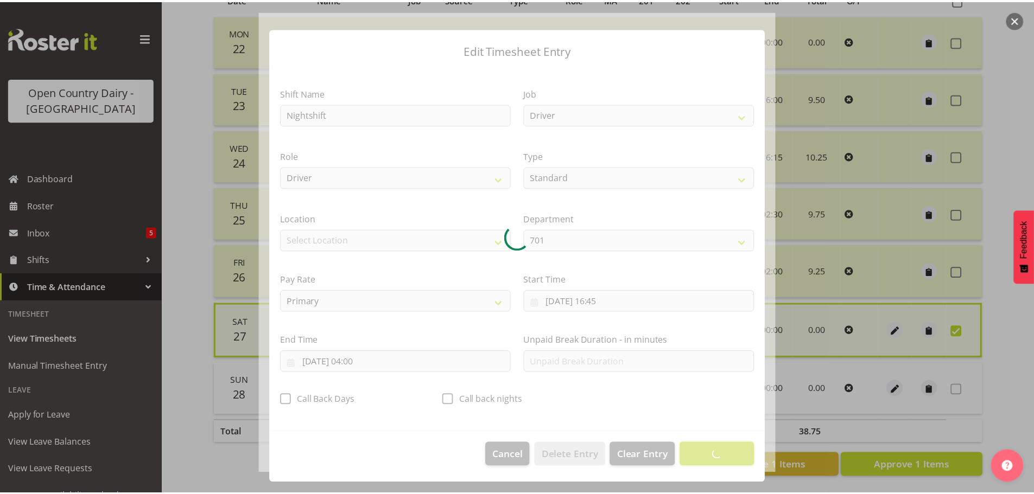
scroll to position [10, 0]
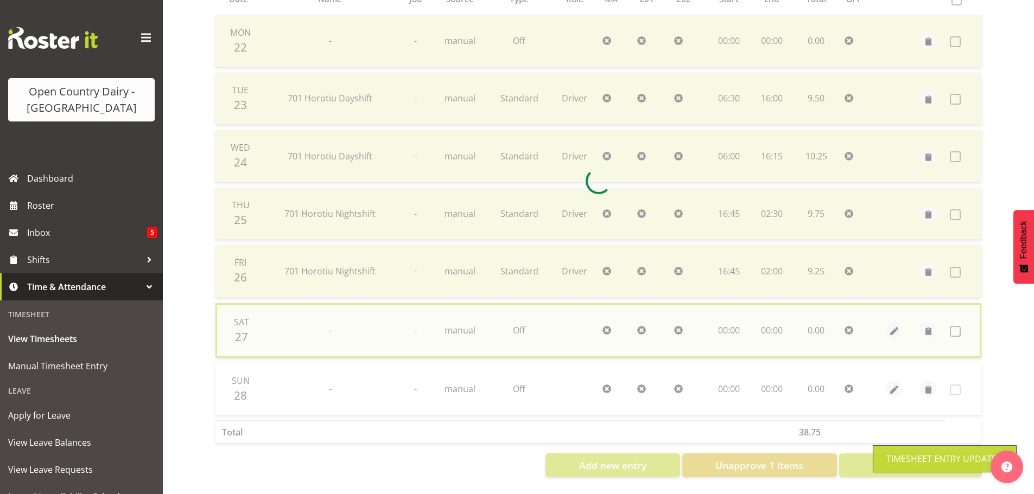
checkbox input "false"
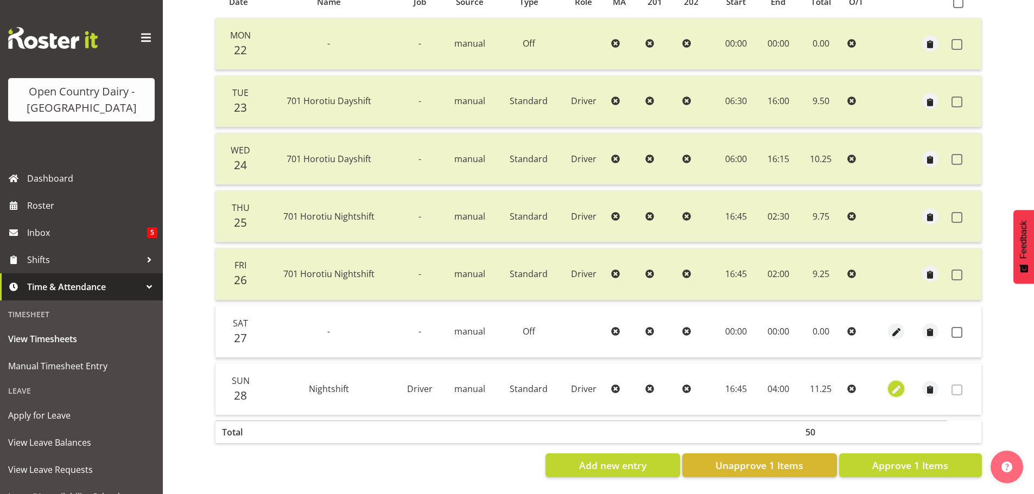
click at [896, 384] on span "button" at bounding box center [896, 390] width 12 height 12
select select "Standard"
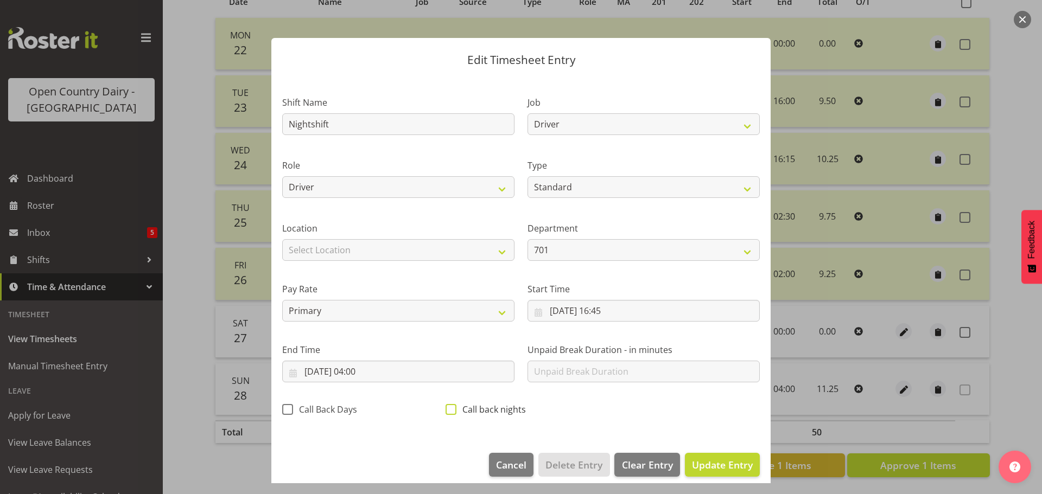
click at [446, 411] on span at bounding box center [451, 409] width 11 height 11
click at [446, 411] on input "Call back nights" at bounding box center [449, 409] width 7 height 7
checkbox input "true"
click at [733, 473] on button "Update Entry" at bounding box center [722, 465] width 75 height 24
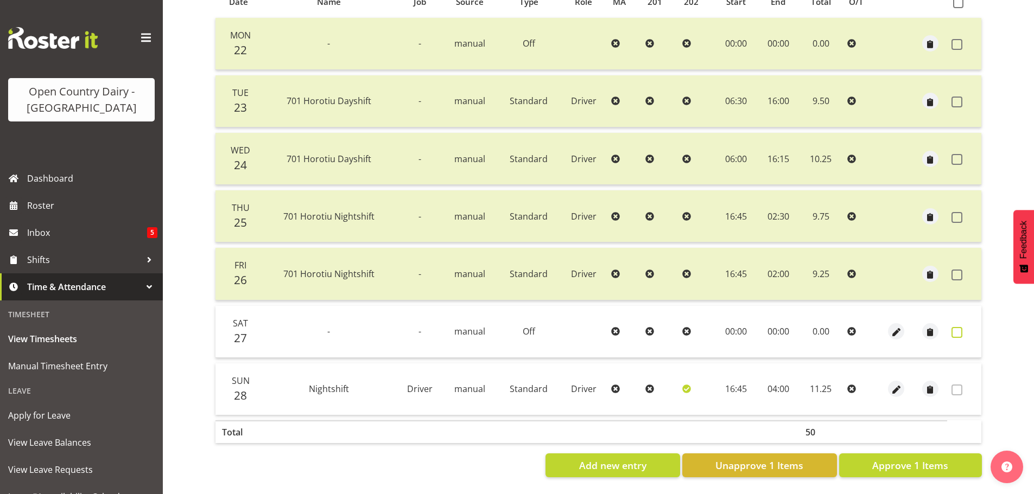
click at [959, 327] on span at bounding box center [957, 332] width 11 height 11
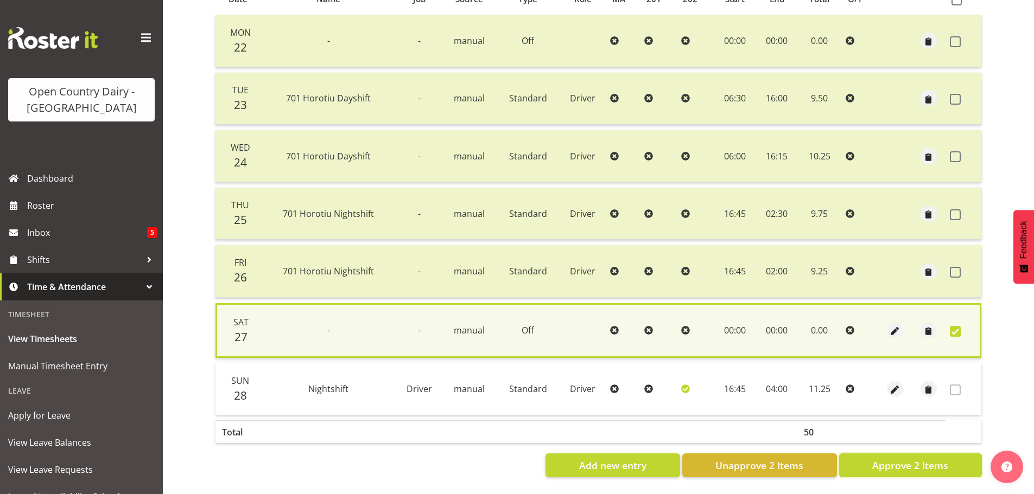
click at [936, 460] on span "Approve 2 Items" at bounding box center [910, 466] width 76 height 14
checkbox input "false"
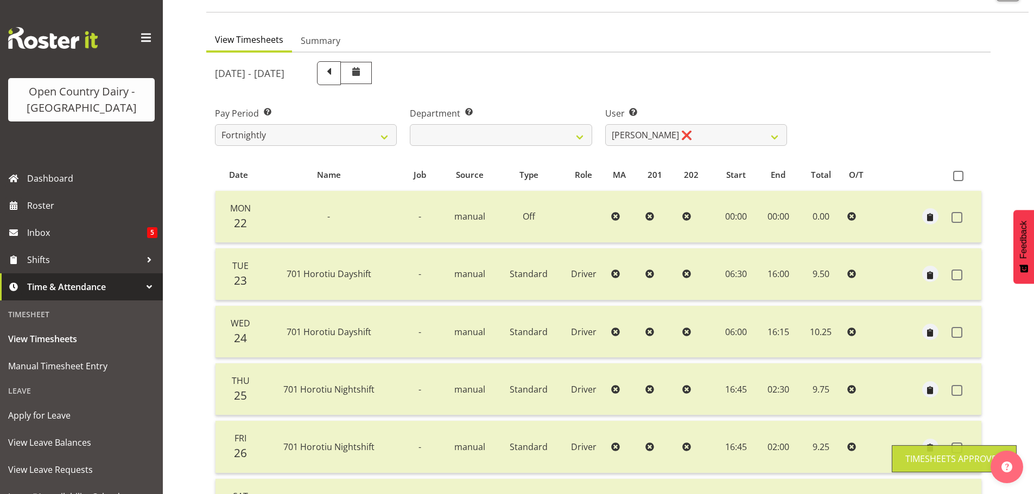
scroll to position [0, 0]
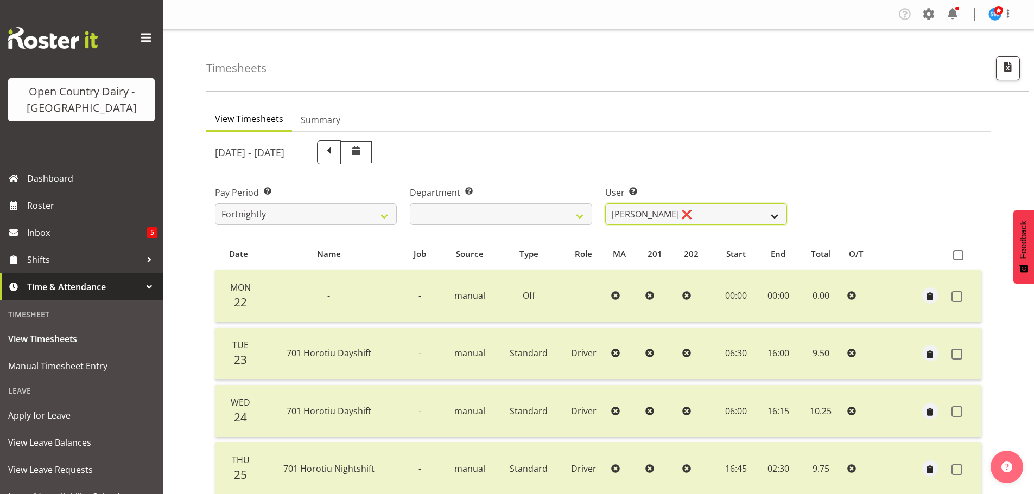
click at [715, 206] on select "Duncan Shirley ❌ Gagandeep Singh ❌ Johann Van Zyl ❌ John Cottingham ❌" at bounding box center [696, 215] width 182 height 22
click at [714, 206] on select "Duncan Shirley ❌ Gagandeep Singh ❌ Johann Van Zyl ❌ John Cottingham ❌" at bounding box center [696, 215] width 182 height 22
click at [456, 208] on select "701 702 703 704 705 706 707 708 709 710 711 712 713 714 715 716 717 718 719 720" at bounding box center [501, 215] width 182 height 22
select select "720"
click at [410, 204] on select "701 702 703 704 705 706 707 708 709 710 711 712 713 714 715 716 717 718 719 720" at bounding box center [501, 215] width 182 height 22
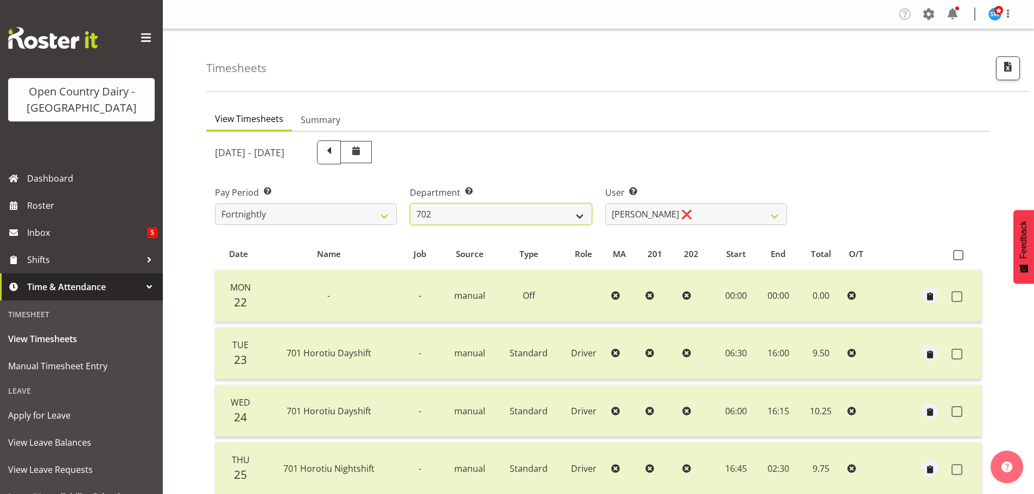
select select "11603"
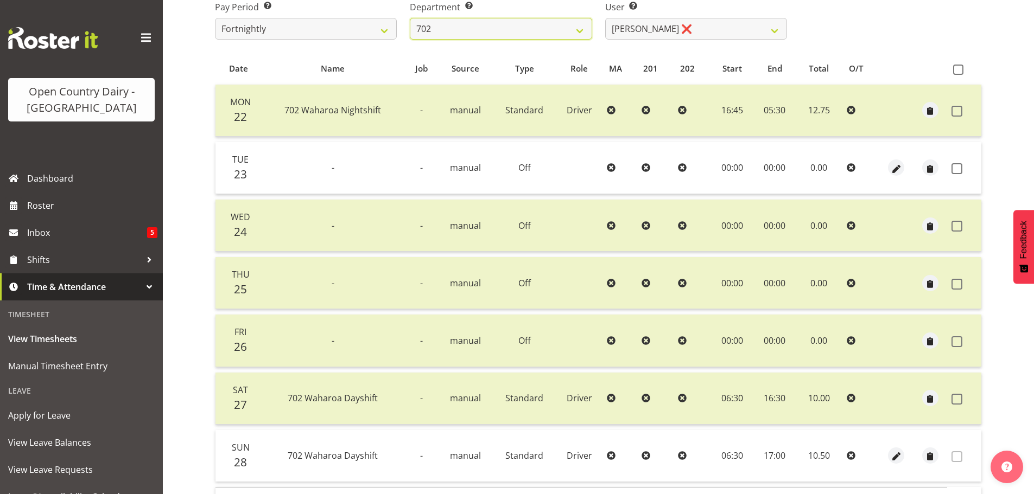
scroll to position [261, 0]
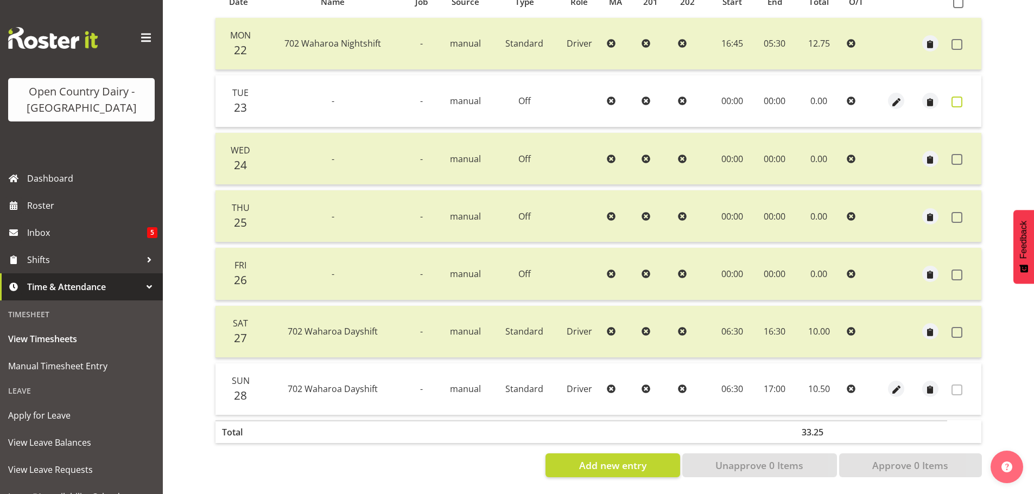
click at [957, 97] on span at bounding box center [957, 102] width 11 height 11
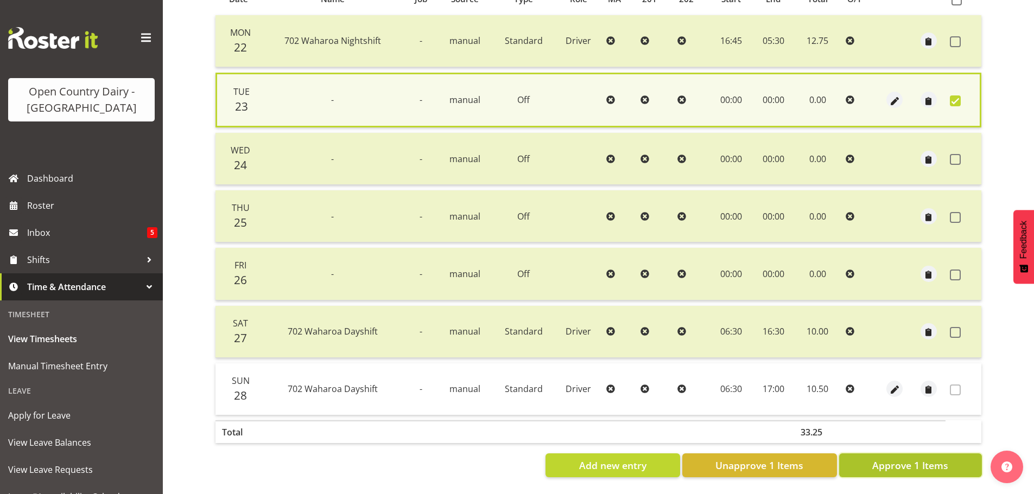
click at [920, 460] on span "Approve 1 Items" at bounding box center [910, 466] width 76 height 14
checkbox input "false"
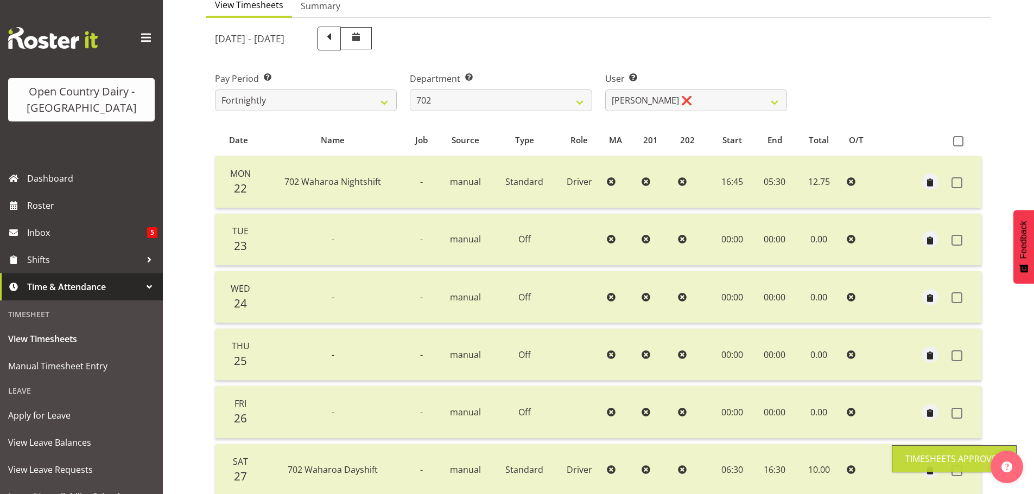
scroll to position [0, 0]
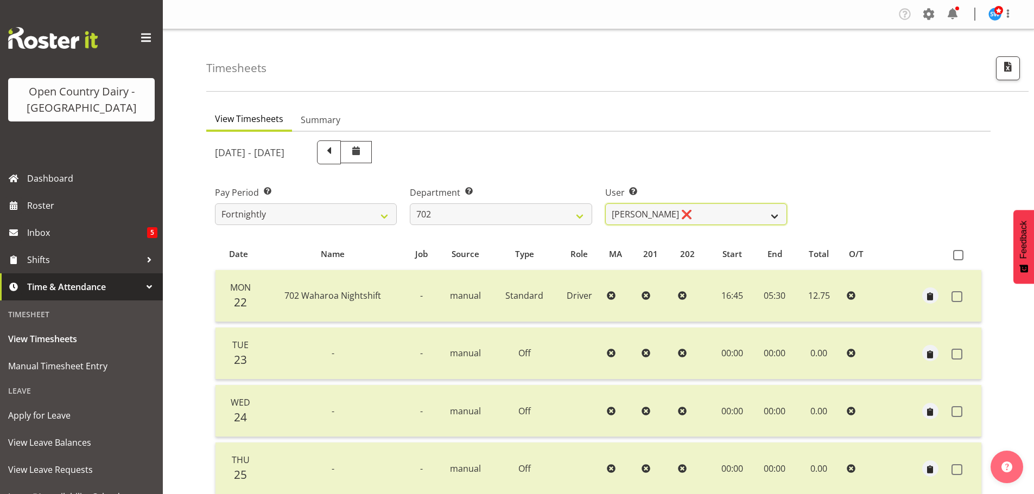
click at [722, 207] on select "Brian Riddle ❌ Denica Tapiki ❌ Nick Adlington ❌ Simon Phillpott ❌" at bounding box center [696, 215] width 182 height 22
select select "10345"
click at [605, 204] on select "Brian Riddle ❌ Denica Tapiki ❌ Nick Adlington ❌ Simon Phillpott ❌" at bounding box center [696, 215] width 182 height 22
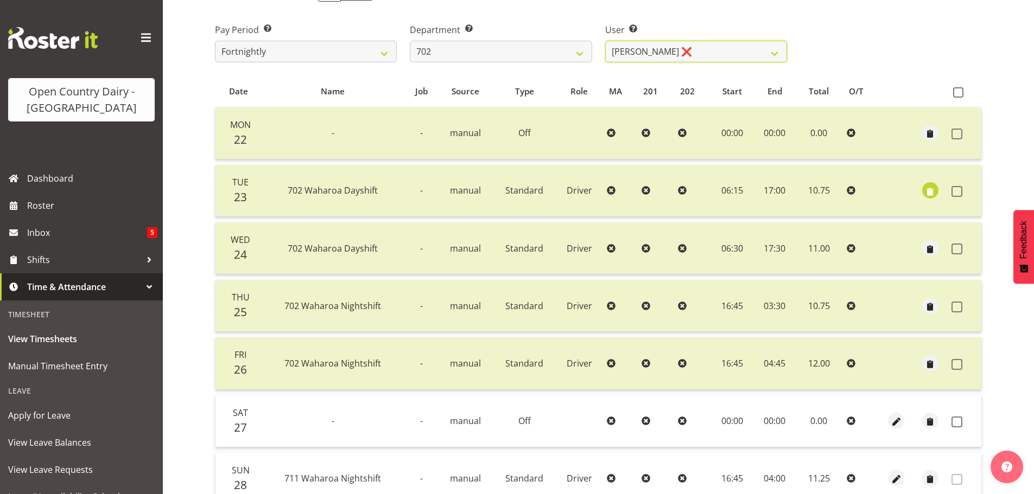
scroll to position [261, 0]
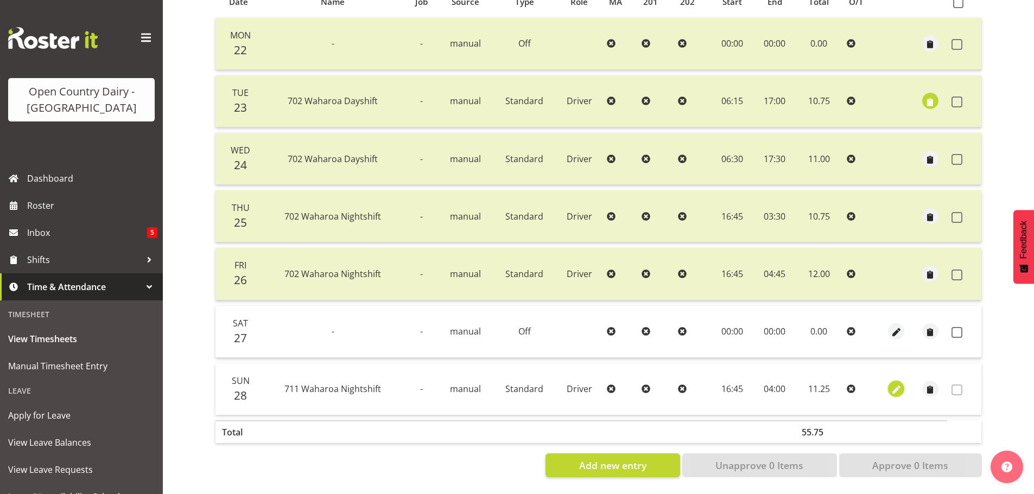
click at [896, 384] on span "button" at bounding box center [896, 390] width 12 height 12
select select "Standard"
select select "832"
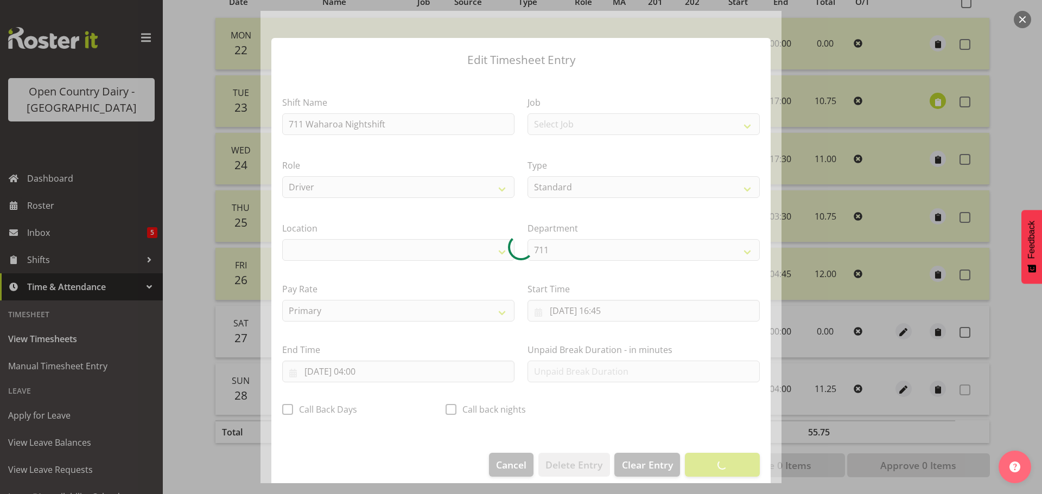
select select "1054"
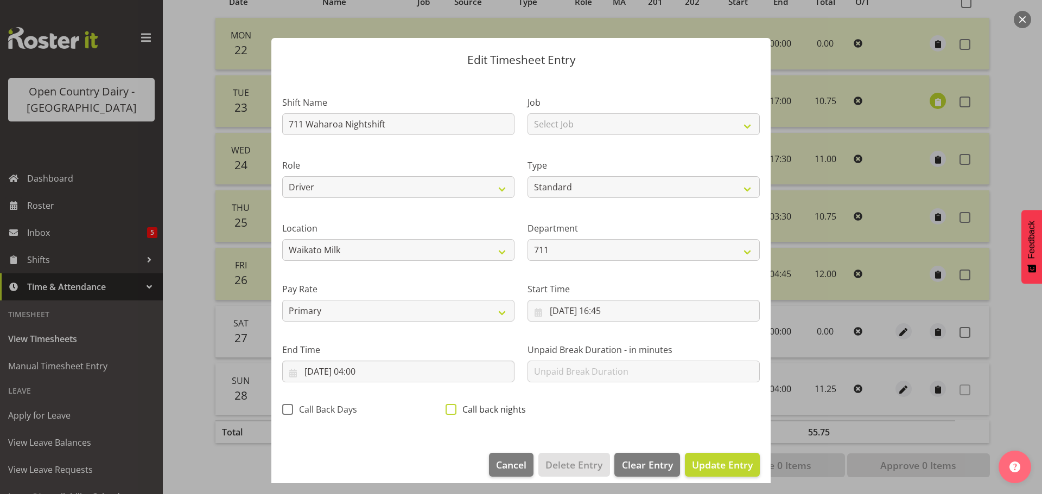
click at [447, 411] on span at bounding box center [451, 409] width 11 height 11
click at [447, 411] on input "Call back nights" at bounding box center [449, 409] width 7 height 7
checkbox input "true"
click at [719, 462] on span "Update Entry" at bounding box center [722, 465] width 61 height 13
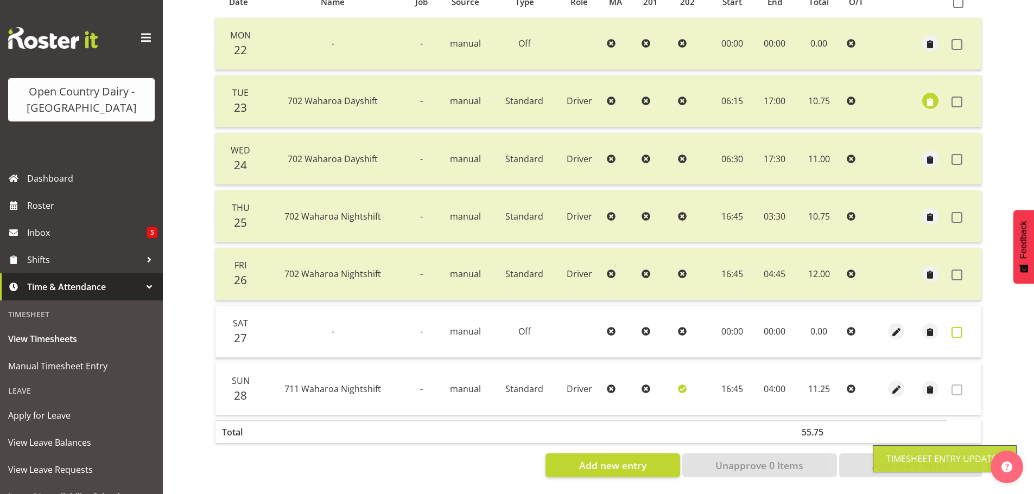
click at [960, 327] on span at bounding box center [957, 332] width 11 height 11
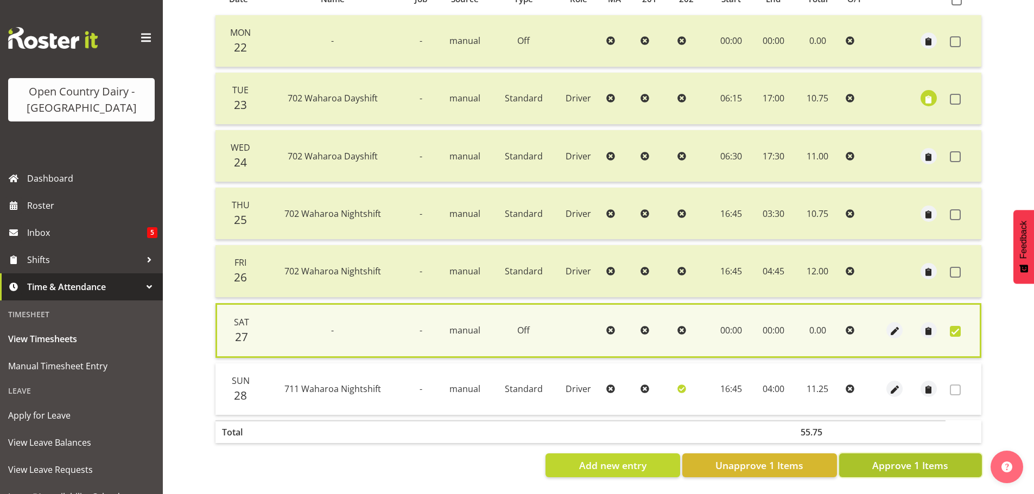
click at [864, 467] on button "Approve 1 Items" at bounding box center [910, 466] width 143 height 24
checkbox input "false"
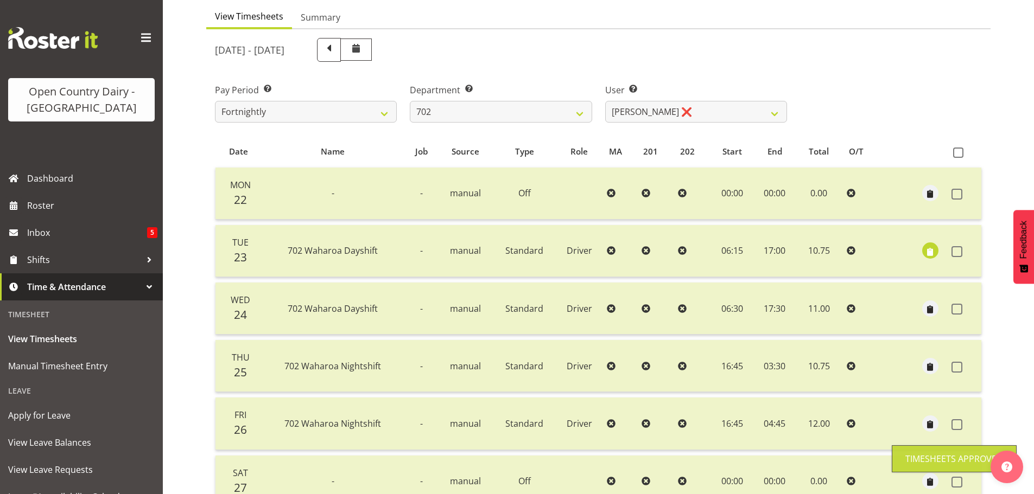
scroll to position [0, 0]
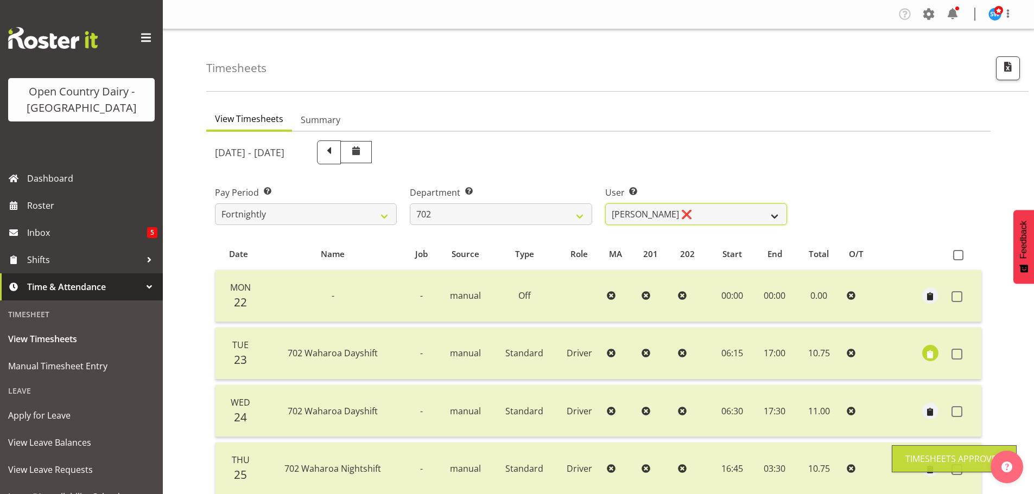
click at [722, 212] on select "Brian Riddle ❌ Denica Tapiki ❌ Nick Adlington ❌ Simon Phillpott ❌" at bounding box center [696, 215] width 182 height 22
select select "9996"
click at [605, 204] on select "Brian Riddle ❌ Denica Tapiki ❌ Nick Adlington ❌ Simon Phillpott ❌" at bounding box center [696, 215] width 182 height 22
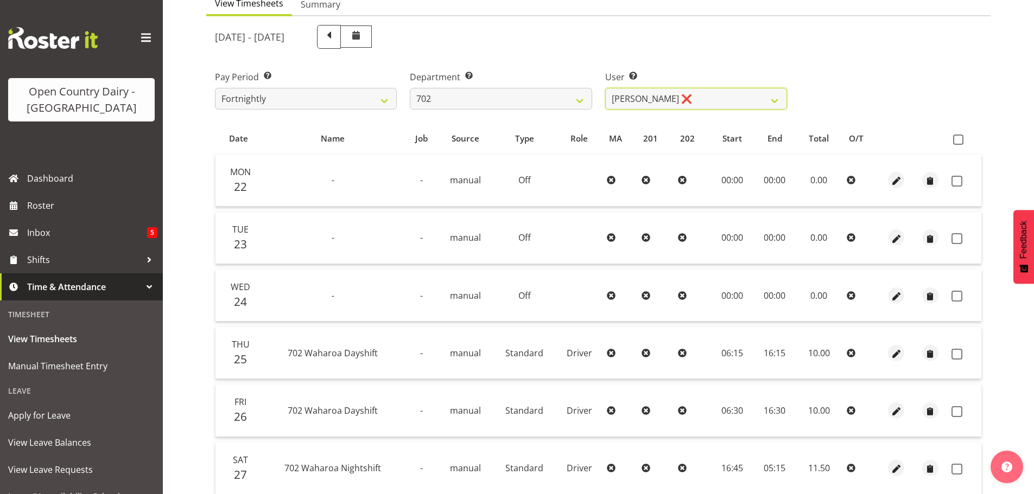
scroll to position [217, 0]
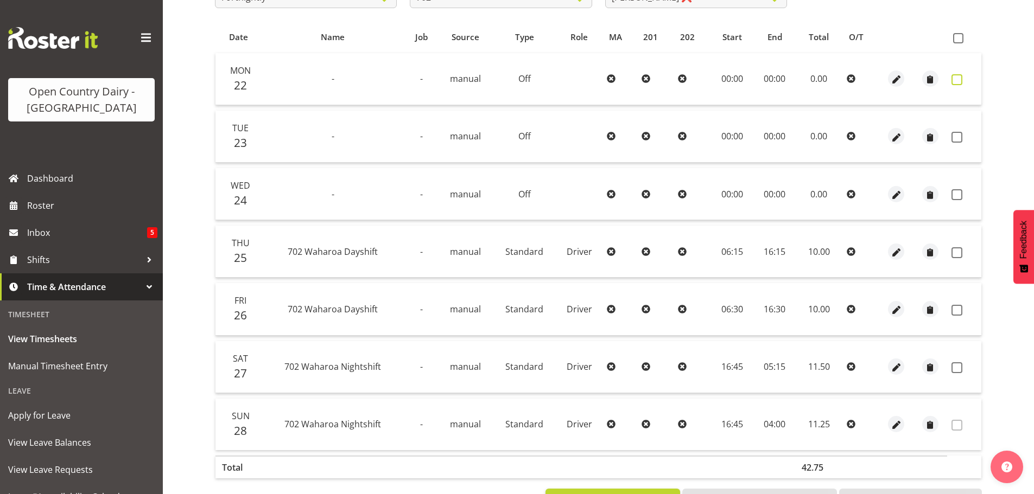
click at [959, 80] on span at bounding box center [957, 79] width 11 height 11
checkbox input "true"
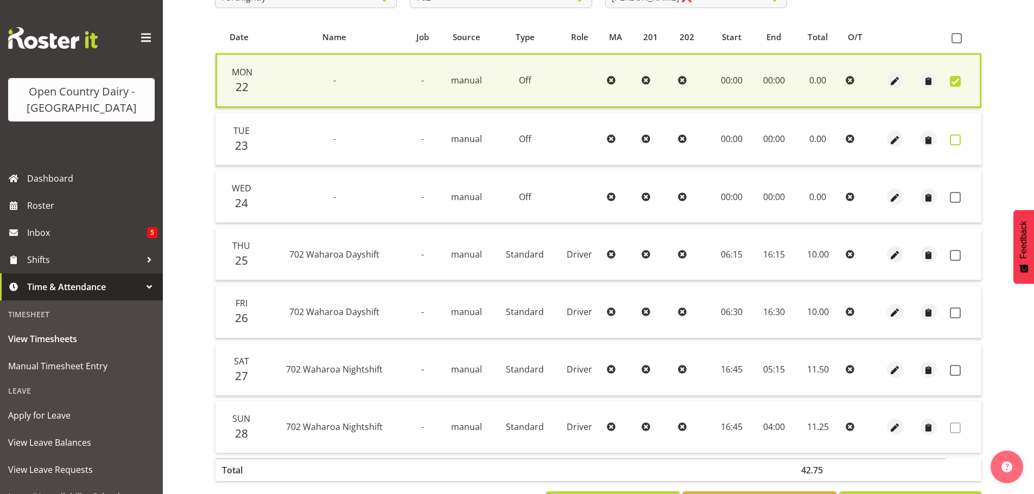
click at [957, 140] on span at bounding box center [955, 140] width 11 height 11
checkbox input "true"
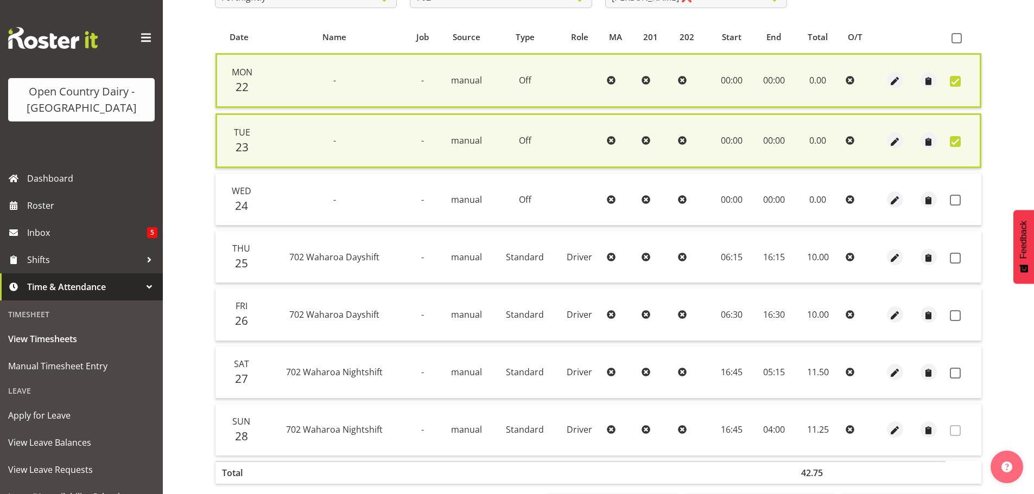
drag, startPoint x: 956, startPoint y: 202, endPoint x: 911, endPoint y: 235, distance: 55.9
click at [956, 201] on span at bounding box center [955, 200] width 11 height 11
checkbox input "true"
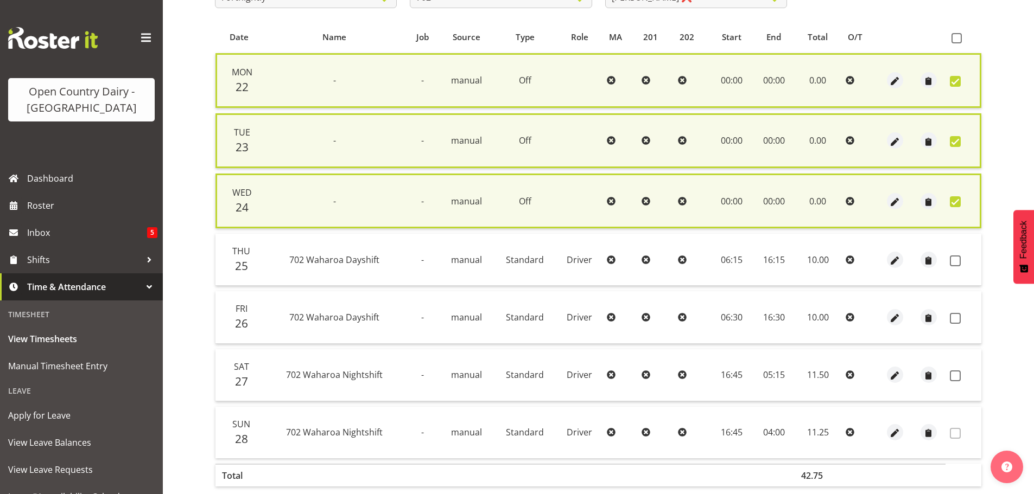
drag, startPoint x: 957, startPoint y: 258, endPoint x: 953, endPoint y: 274, distance: 16.2
click at [957, 258] on span at bounding box center [955, 261] width 11 height 11
checkbox input "true"
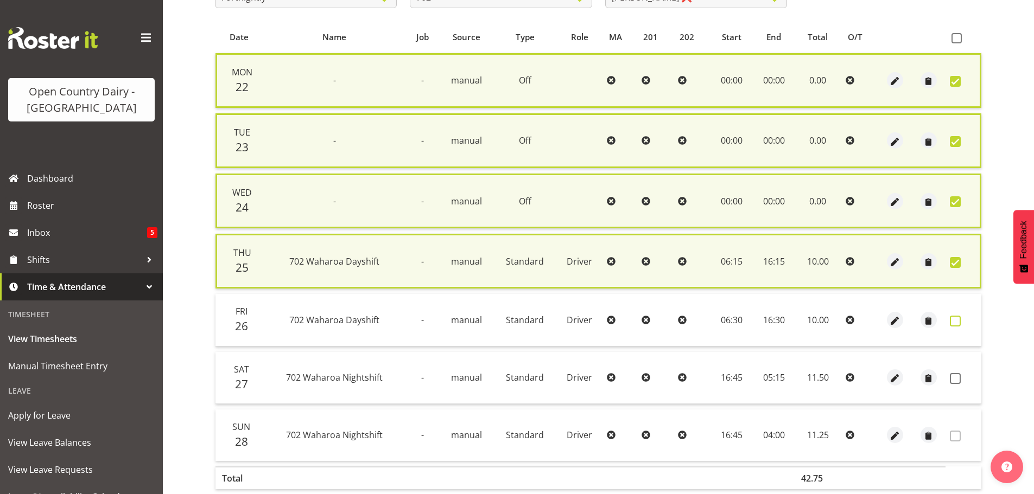
click at [957, 322] on span at bounding box center [955, 321] width 11 height 11
checkbox input "true"
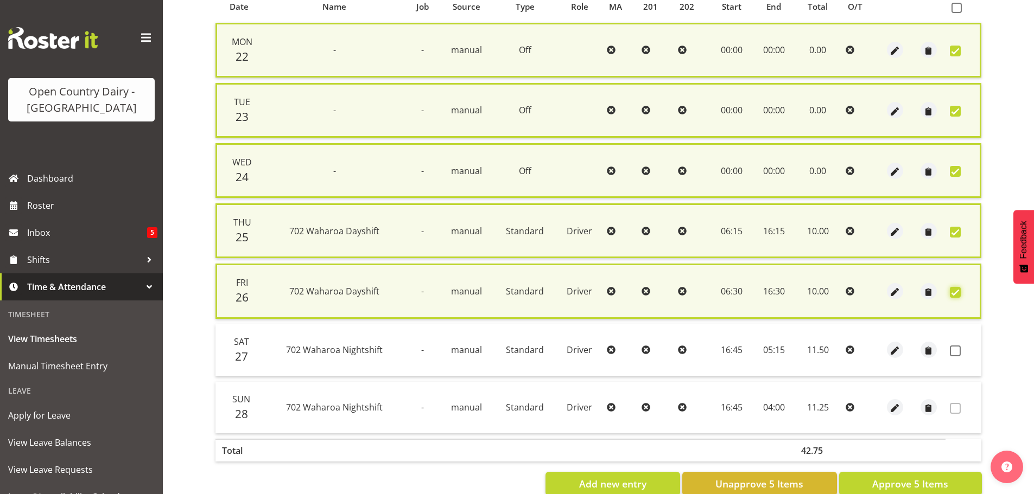
scroll to position [274, 0]
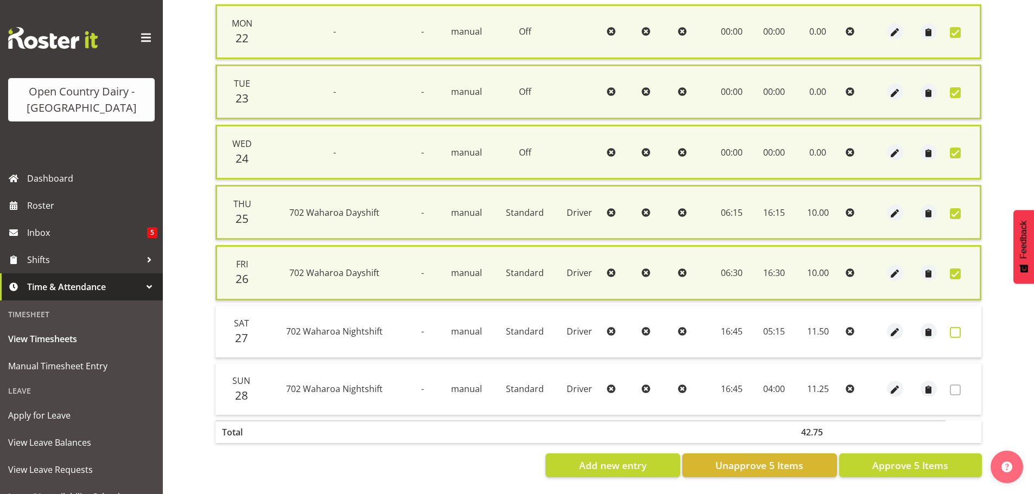
click at [955, 327] on span at bounding box center [955, 332] width 11 height 11
checkbox input "true"
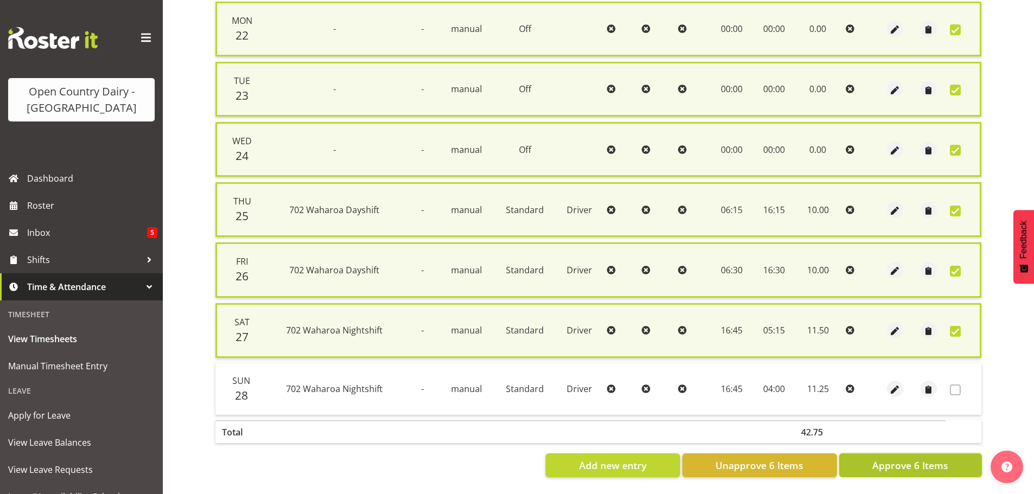
click at [927, 464] on span "Approve 6 Items" at bounding box center [910, 466] width 76 height 14
checkbox input "false"
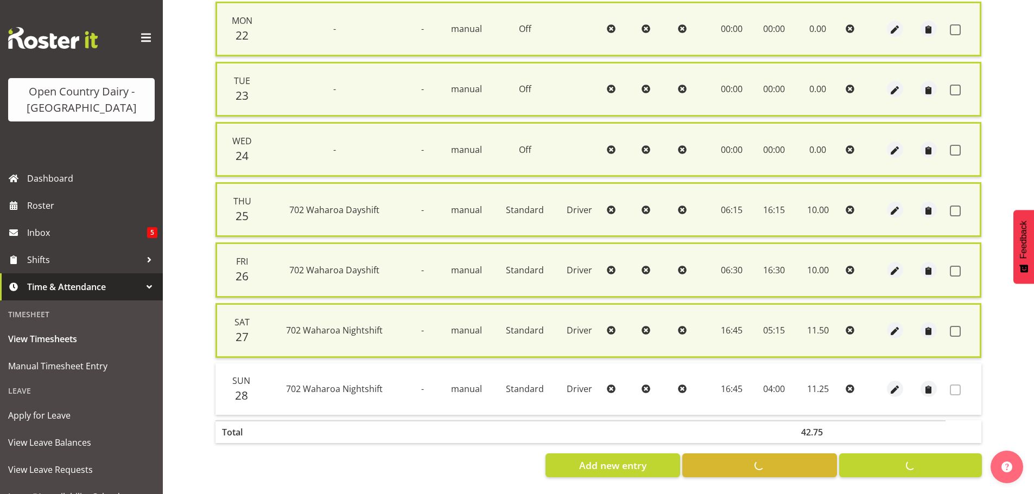
checkbox input "false"
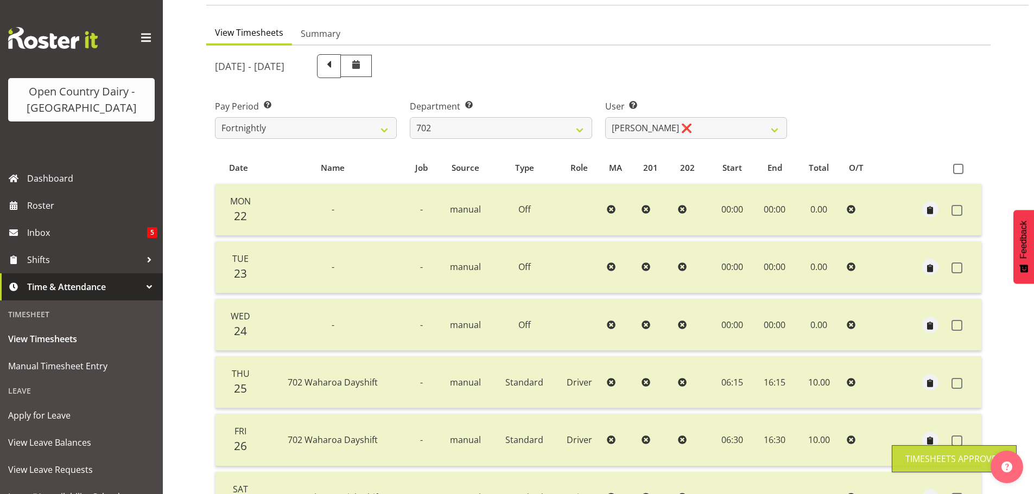
scroll to position [0, 0]
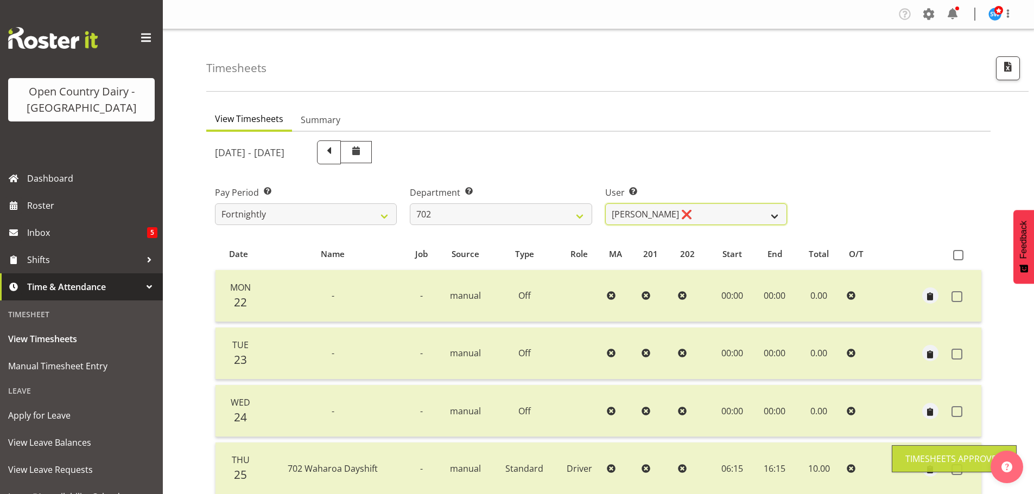
click at [708, 207] on select "Brian Riddle ❌ Denica Tapiki ❌ Nick Adlington ❌ Simon Phillpott ❌" at bounding box center [696, 215] width 182 height 22
select select "11199"
click at [605, 204] on select "Brian Riddle ❌ Denica Tapiki ❌ Nick Adlington ❌ Simon Phillpott ❌" at bounding box center [696, 215] width 182 height 22
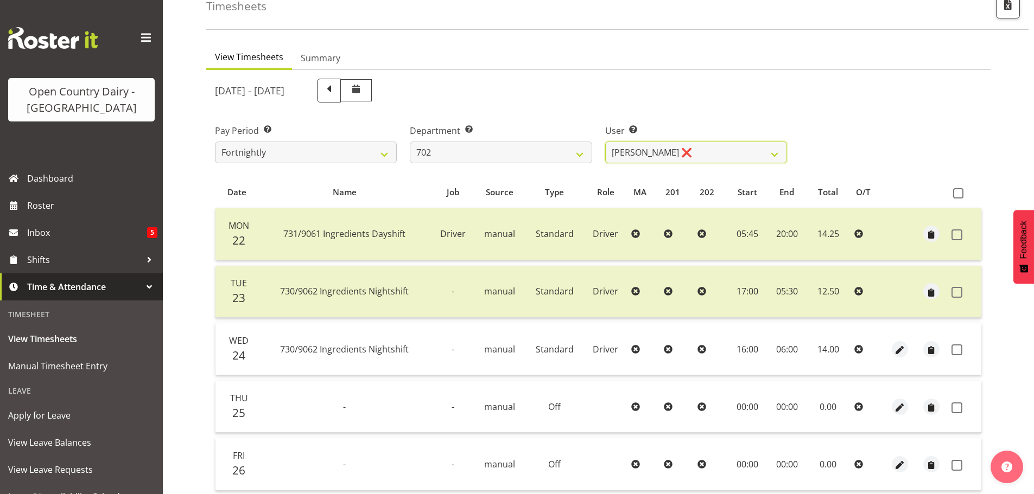
scroll to position [163, 0]
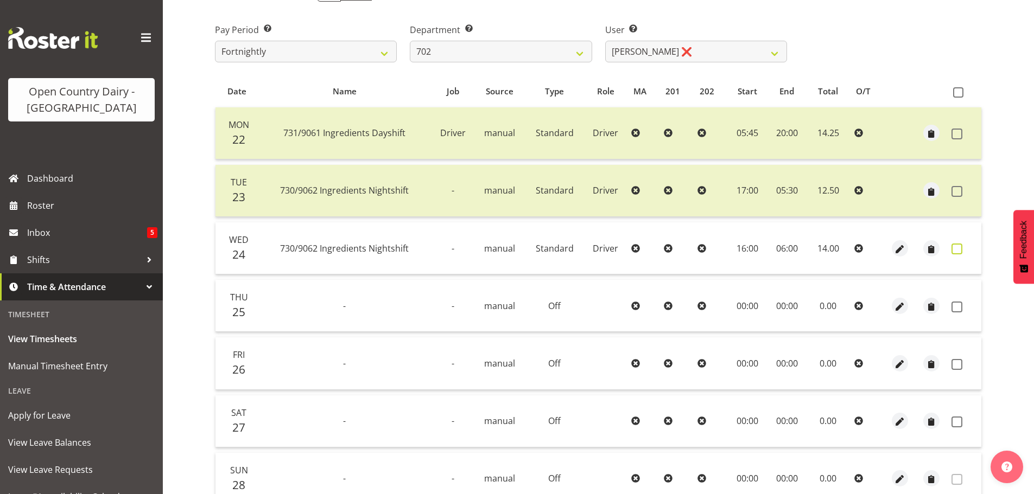
click at [956, 250] on span at bounding box center [957, 249] width 11 height 11
checkbox input "true"
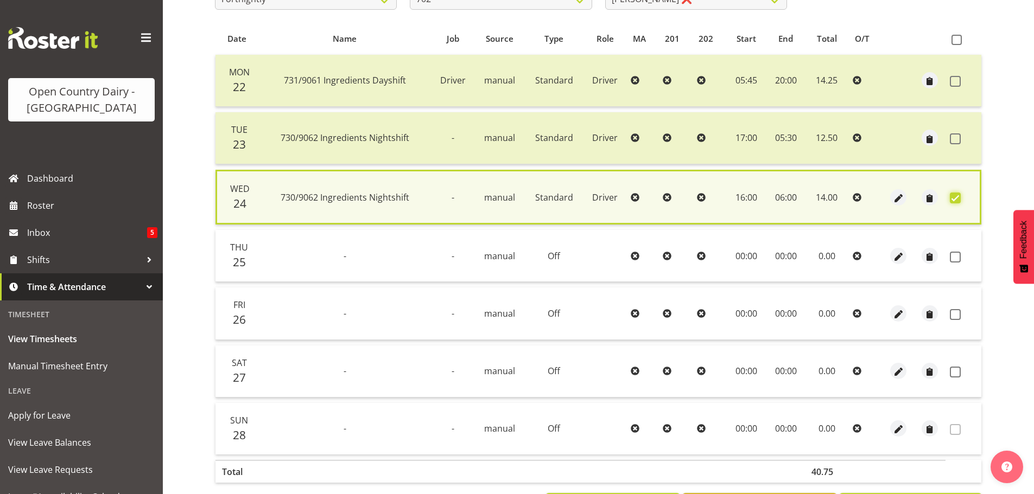
scroll to position [263, 0]
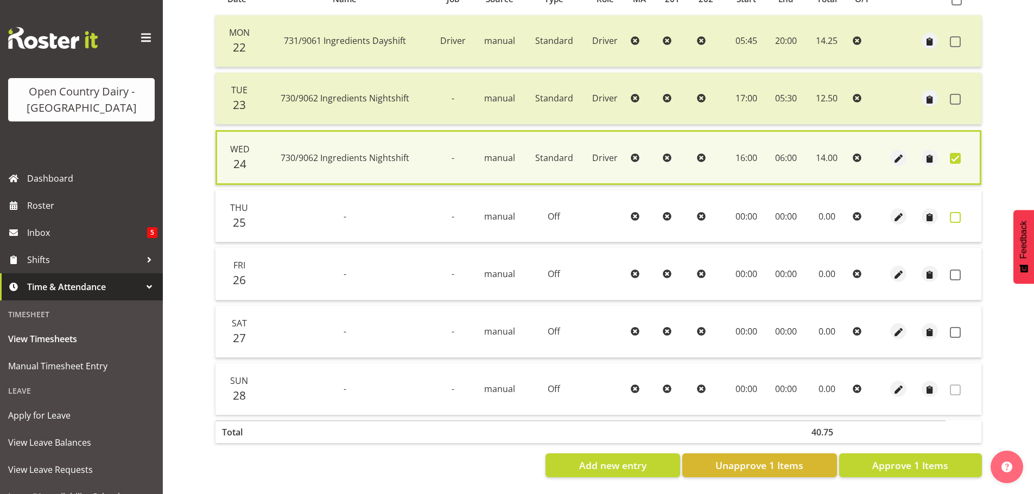
click at [956, 212] on span at bounding box center [955, 217] width 11 height 11
checkbox input "true"
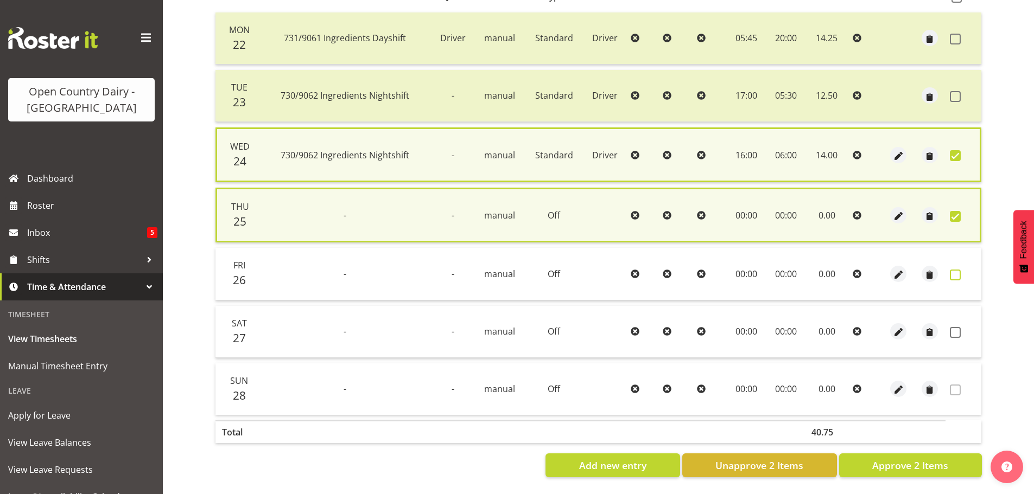
click at [957, 270] on span at bounding box center [955, 275] width 11 height 11
checkbox input "true"
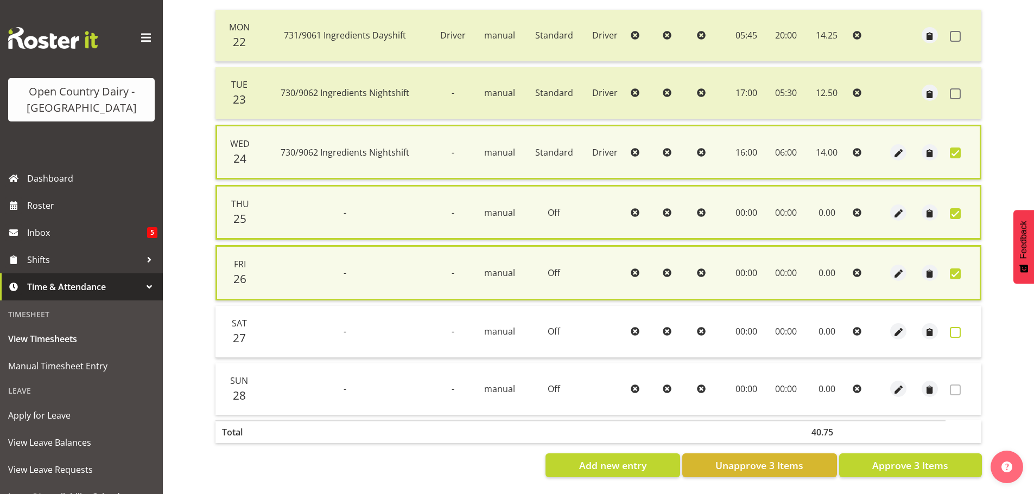
click at [954, 331] on span at bounding box center [955, 332] width 11 height 11
checkbox input "true"
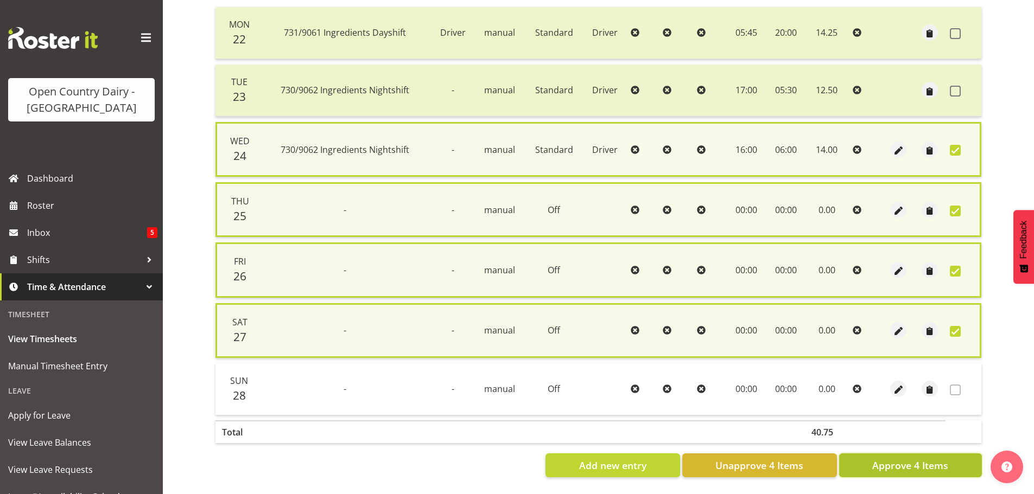
click at [943, 468] on span "Approve 4 Items" at bounding box center [910, 466] width 76 height 14
checkbox input "false"
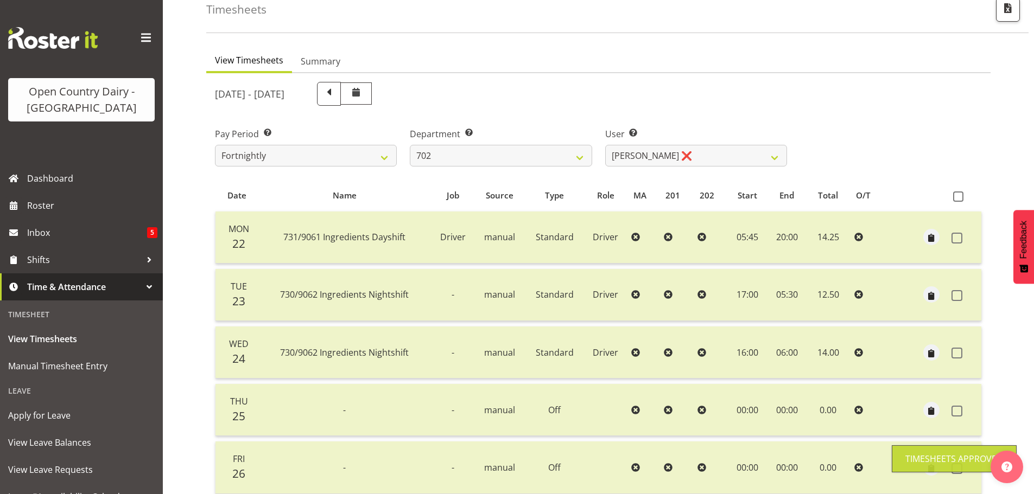
scroll to position [0, 0]
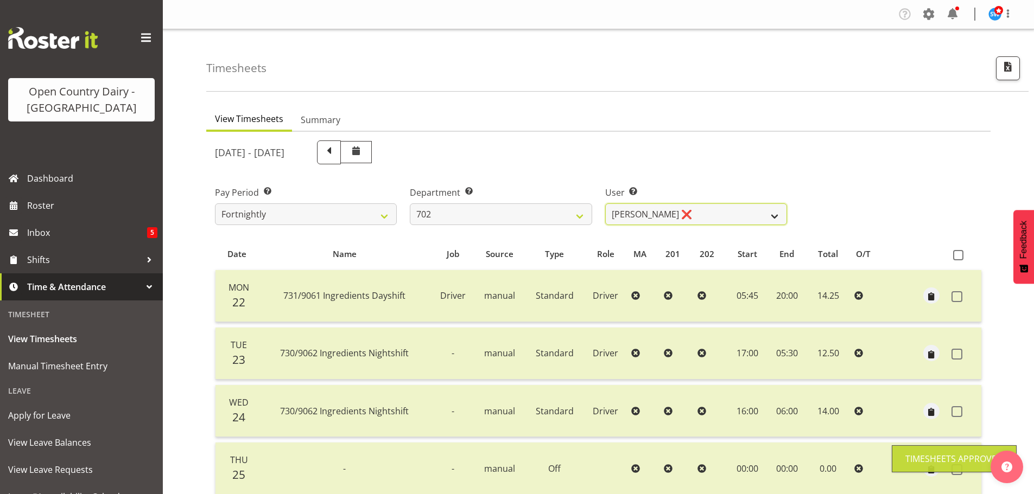
click at [708, 212] on select "Brian Riddle ❌ Denica Tapiki ❌ Nick Adlington ❌ Simon Phillpott ❌" at bounding box center [696, 215] width 182 height 22
drag, startPoint x: 708, startPoint y: 212, endPoint x: 663, endPoint y: 212, distance: 44.5
click at [708, 212] on select "Brian Riddle ❌ Denica Tapiki ❌ Nick Adlington ❌ Simon Phillpott ❌" at bounding box center [696, 215] width 182 height 22
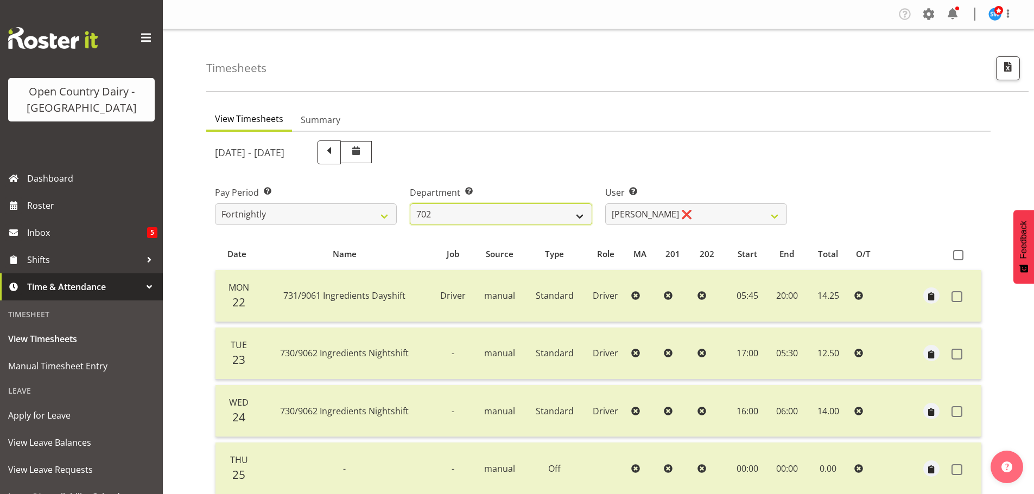
click at [498, 217] on select "701 702 703 704 705 706 707 708 709 710 711 712 713 714 715 716 717 718 719 720" at bounding box center [501, 215] width 182 height 22
select select "710"
click at [410, 204] on select "701 702 703 704 705 706 707 708 709 710 711 712 713 714 715 716 717 718 719 720" at bounding box center [501, 215] width 182 height 22
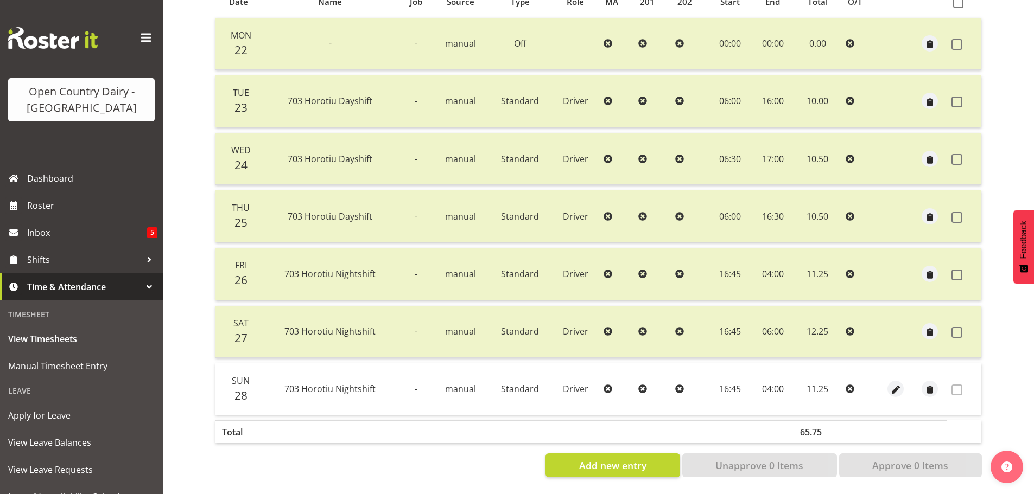
scroll to position [43, 0]
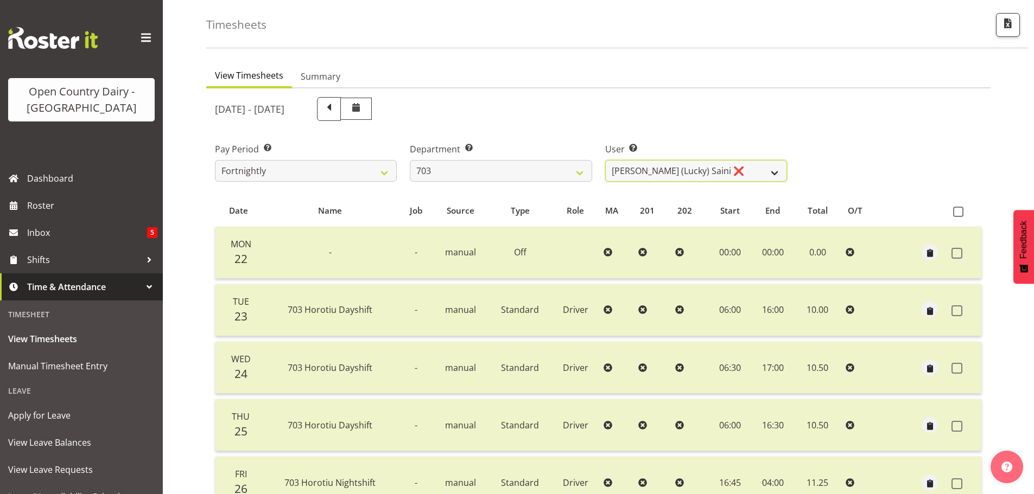
click at [749, 163] on select "Bhupinder (Lucky) Saini ❌ Mark Fowler ❌ Tama Baker ❌" at bounding box center [696, 171] width 182 height 22
click at [605, 160] on select "Bhupinder (Lucky) Saini ❌ Mark Fowler ❌ Tama Baker ❌" at bounding box center [696, 171] width 182 height 22
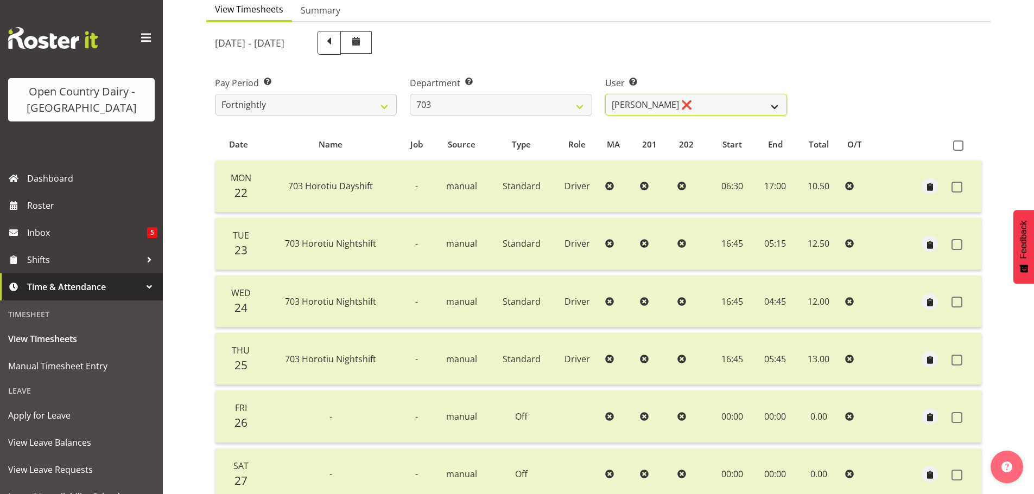
scroll to position [0, 0]
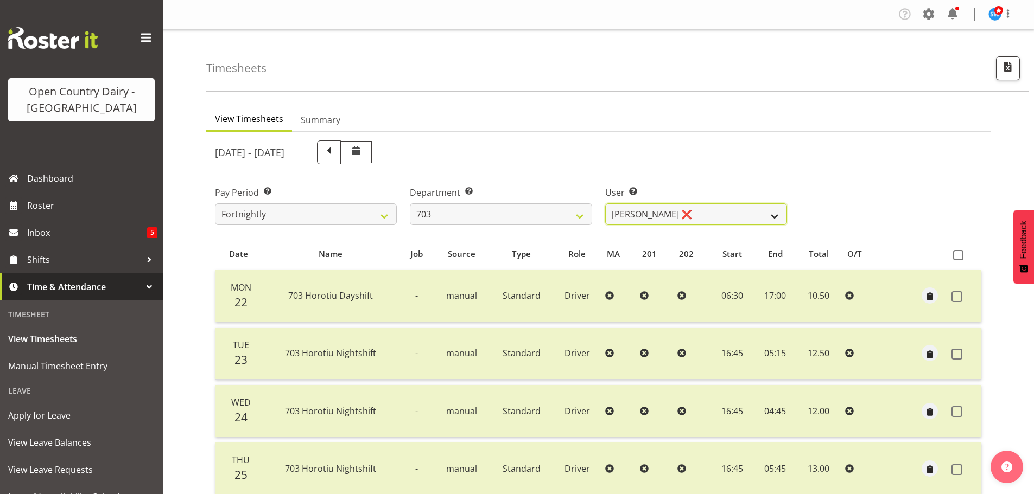
click at [707, 212] on select "Bhupinder (Lucky) Saini ❌ Mark Fowler ❌ Tama Baker ❌" at bounding box center [696, 215] width 182 height 22
select select "8209"
click at [605, 204] on select "Bhupinder (Lucky) Saini ❌ Mark Fowler ❌ Tama Baker ❌" at bounding box center [696, 215] width 182 height 22
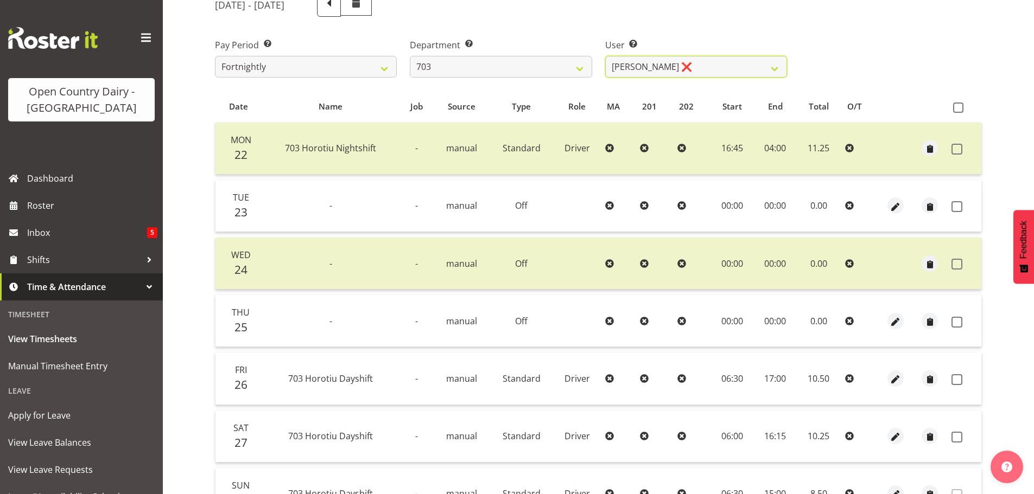
scroll to position [217, 0]
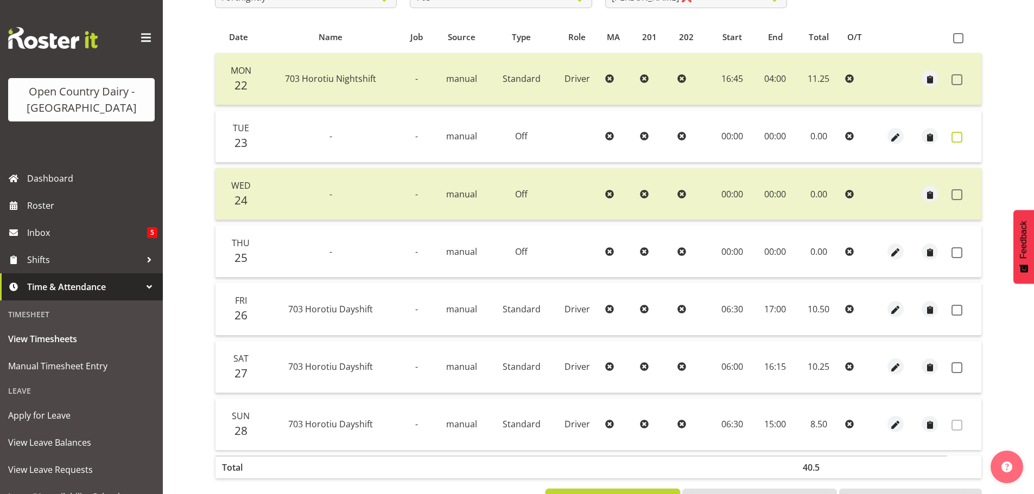
click at [960, 139] on span at bounding box center [957, 137] width 11 height 11
checkbox input "true"
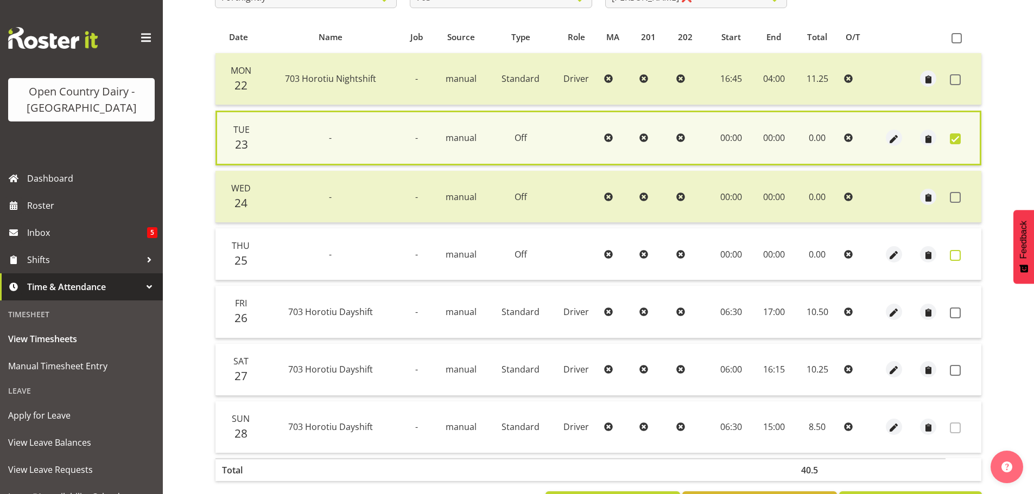
click at [954, 258] on span at bounding box center [955, 255] width 11 height 11
checkbox input "true"
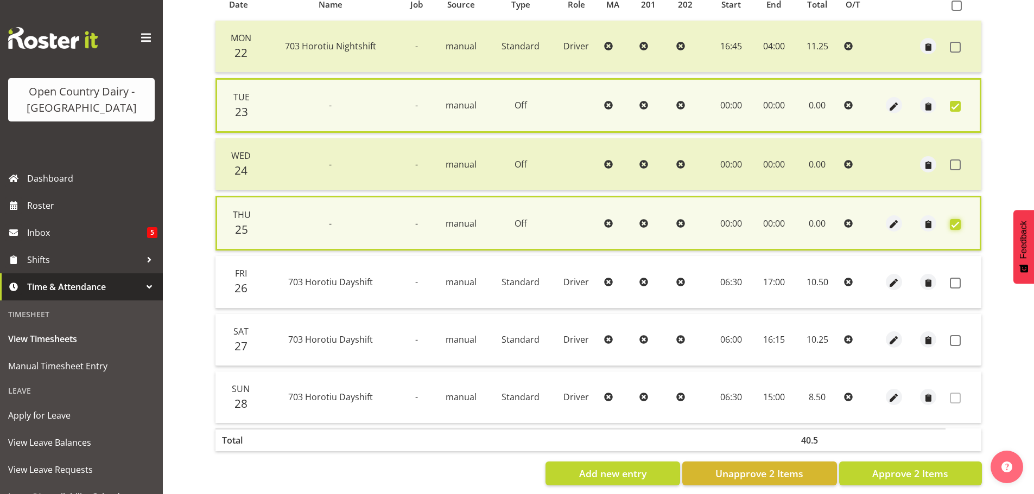
scroll to position [266, 0]
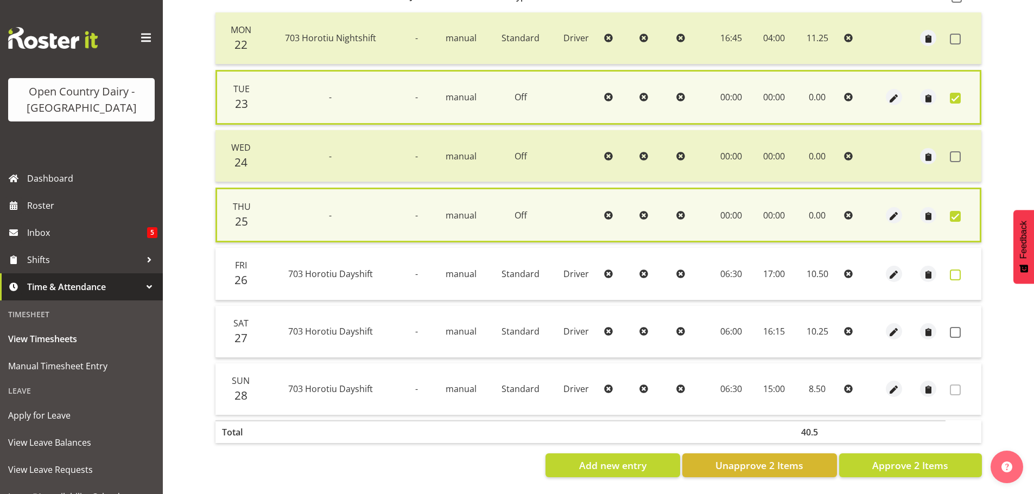
drag, startPoint x: 957, startPoint y: 267, endPoint x: 950, endPoint y: 272, distance: 8.5
click at [957, 270] on span at bounding box center [955, 275] width 11 height 11
checkbox input "true"
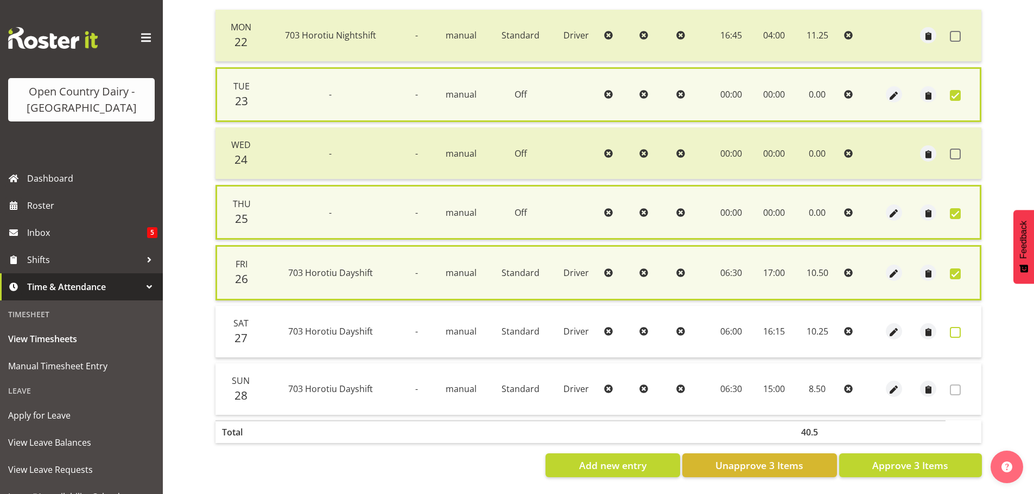
click at [956, 327] on span at bounding box center [955, 332] width 11 height 11
checkbox input "true"
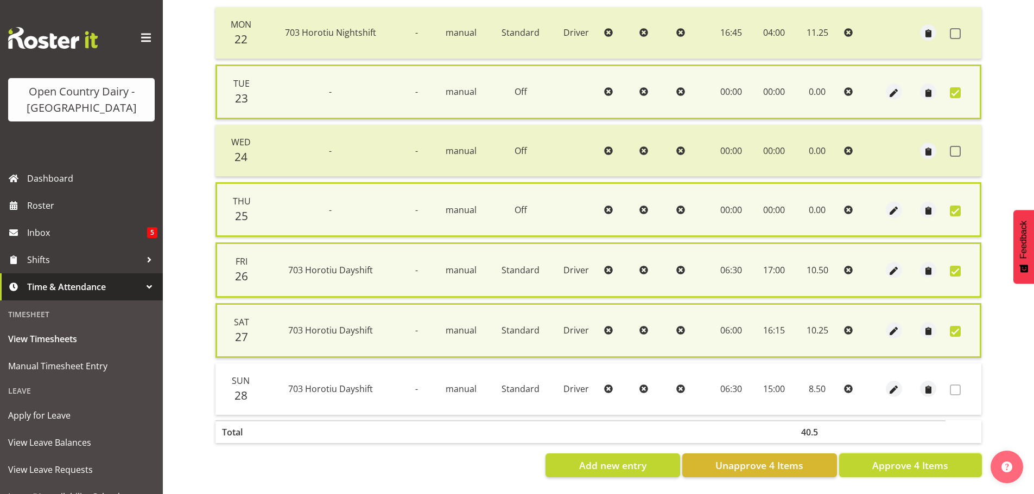
click at [935, 464] on span "Approve 4 Items" at bounding box center [910, 466] width 76 height 14
checkbox input "false"
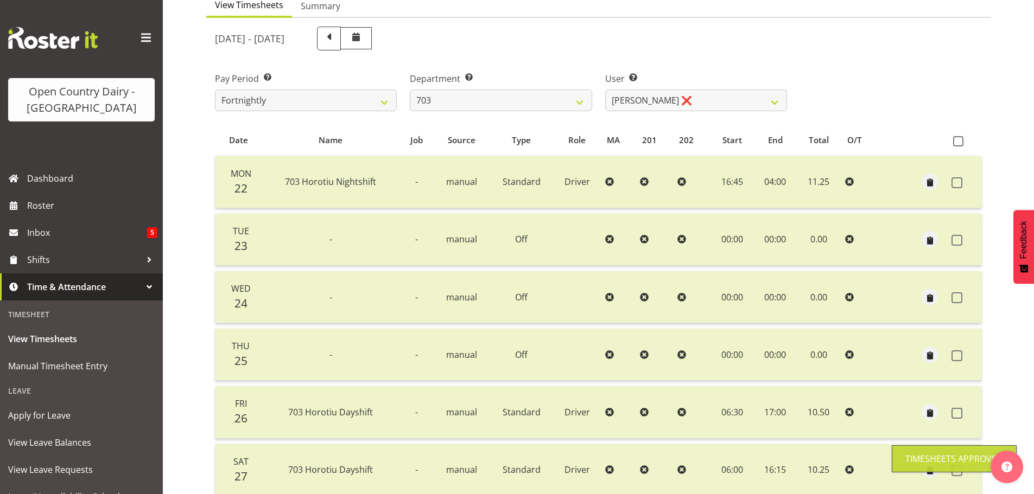
scroll to position [43, 0]
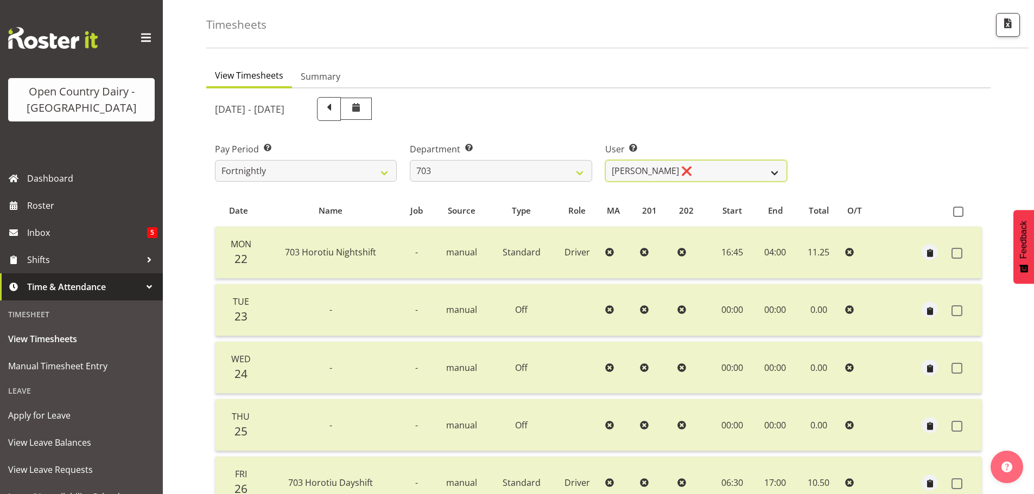
click at [733, 170] on select "Bhupinder (Lucky) Saini ❌ Mark Fowler ❌ Tama Baker ❌" at bounding box center [696, 171] width 182 height 22
click at [504, 166] on select "701 702 703 704 705 706 707 708 709 710 711 712 713 714 715 716 717 718 719 720" at bounding box center [501, 171] width 182 height 22
select select "717"
click at [410, 160] on select "701 702 703 704 705 706 707 708 709 710 711 712 713 714 715 716 717 718 719 720" at bounding box center [501, 171] width 182 height 22
select select "8496"
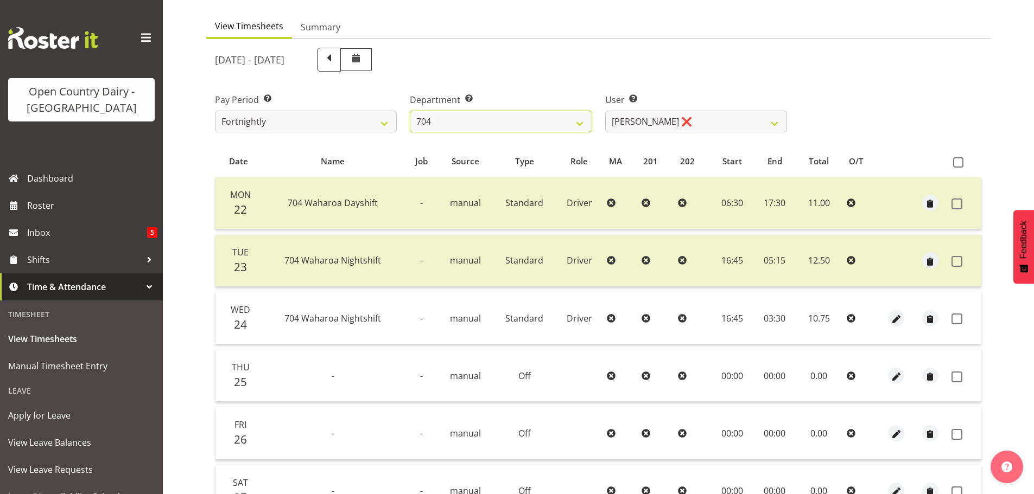
scroll to position [152, 0]
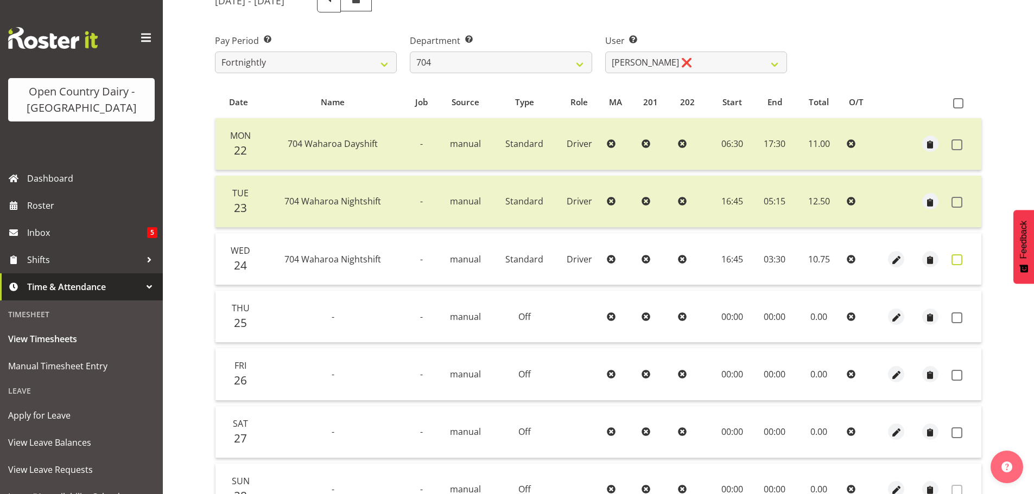
click at [957, 259] on span at bounding box center [957, 260] width 11 height 11
checkbox input "true"
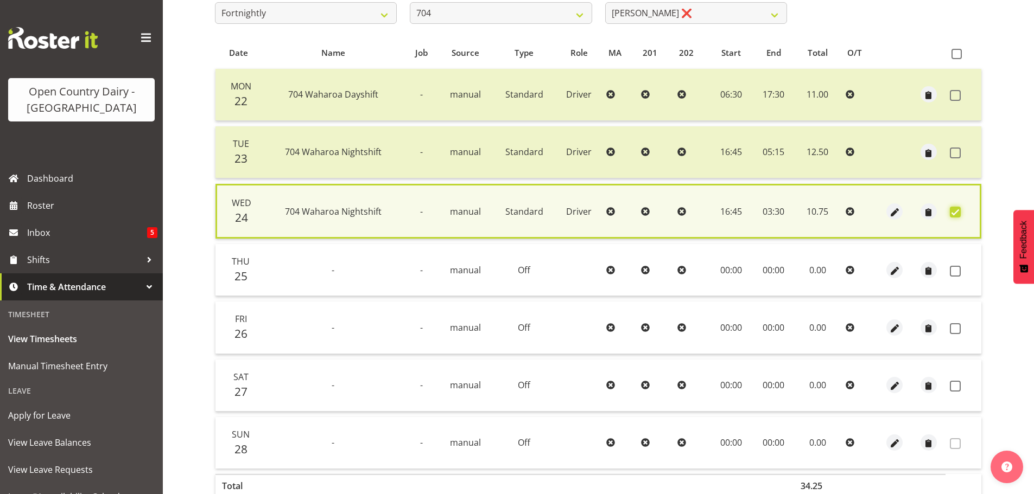
scroll to position [261, 0]
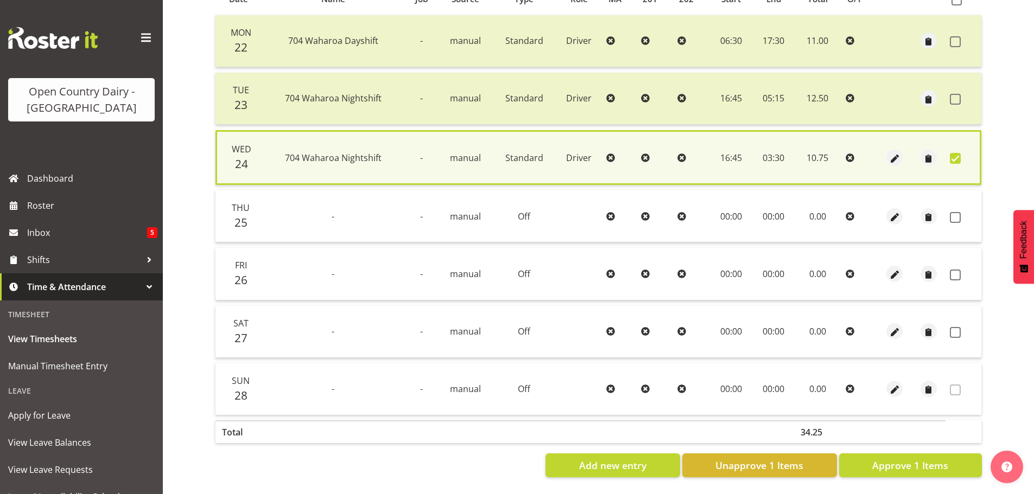
drag, startPoint x: 956, startPoint y: 213, endPoint x: 956, endPoint y: 258, distance: 45.6
click at [957, 212] on span at bounding box center [955, 217] width 11 height 11
checkbox input "true"
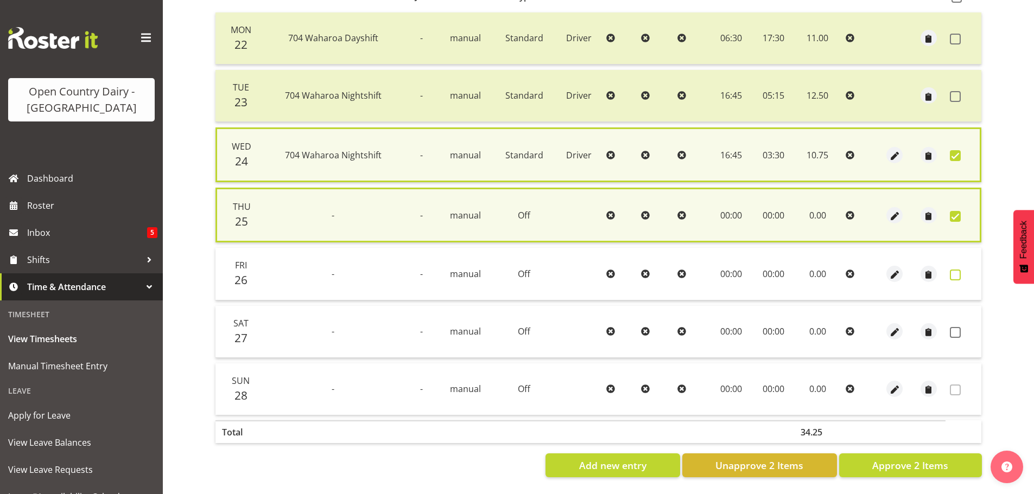
click at [959, 275] on span at bounding box center [955, 275] width 11 height 11
checkbox input "true"
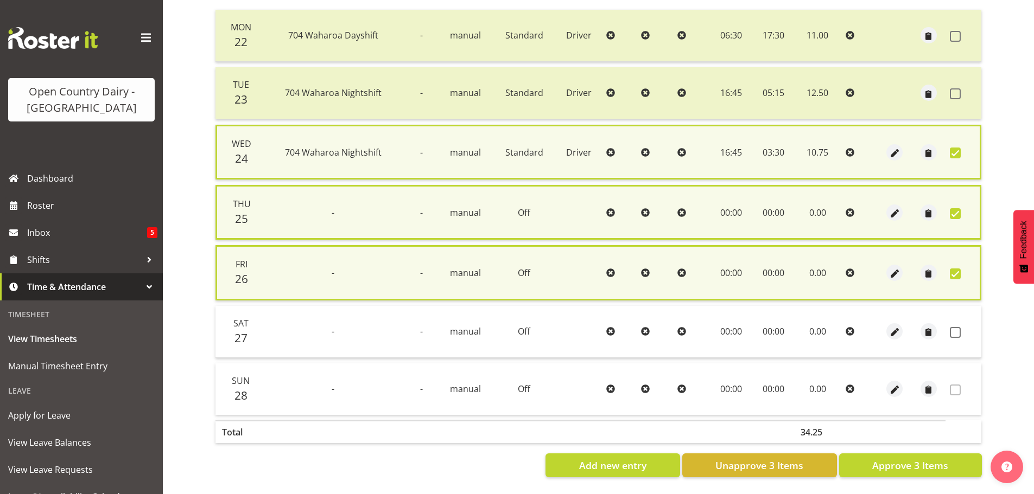
drag, startPoint x: 956, startPoint y: 333, endPoint x: 951, endPoint y: 390, distance: 57.2
click at [956, 333] on span at bounding box center [955, 332] width 11 height 11
checkbox input "true"
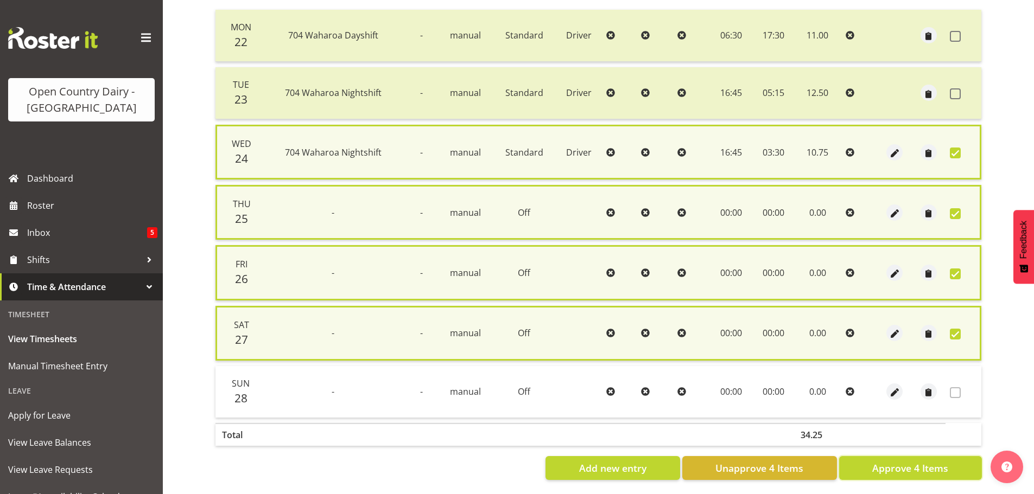
click at [942, 467] on span "Approve 4 Items" at bounding box center [910, 468] width 76 height 14
checkbox input "false"
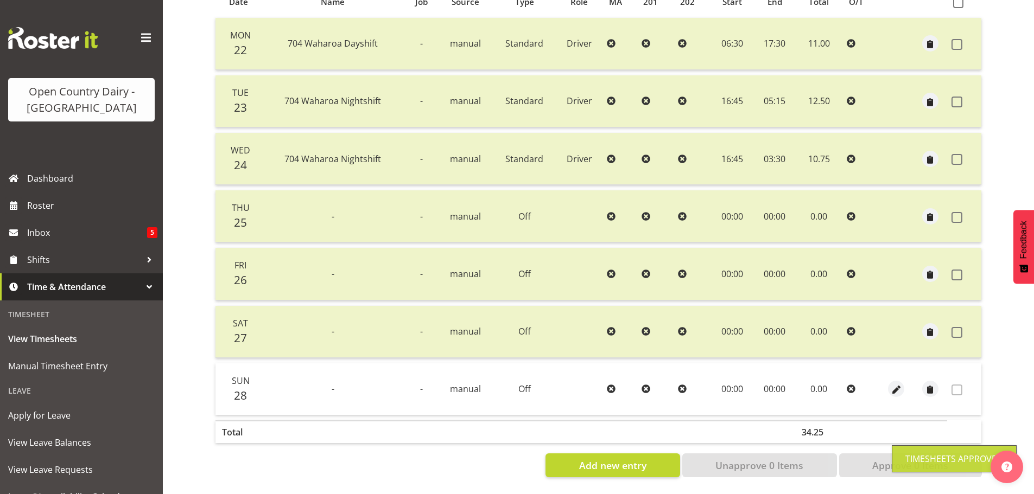
scroll to position [43, 0]
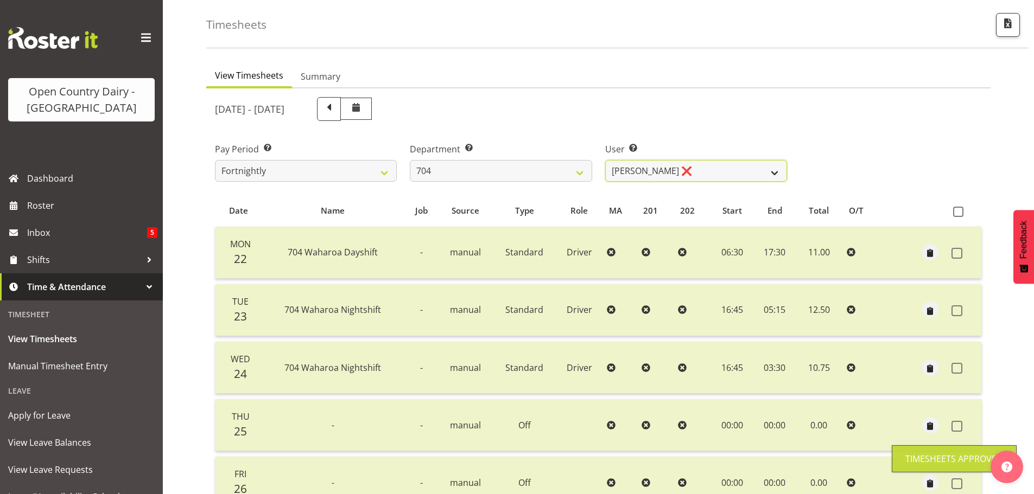
click at [722, 166] on select "Graham Houghton ❌ Jon Williams ❌ Stephen Rae ❌" at bounding box center [696, 171] width 182 height 22
select select "11180"
click at [605, 160] on select "Graham Houghton ❌ Jon Williams ❌ Stephen Rae ❌" at bounding box center [696, 171] width 182 height 22
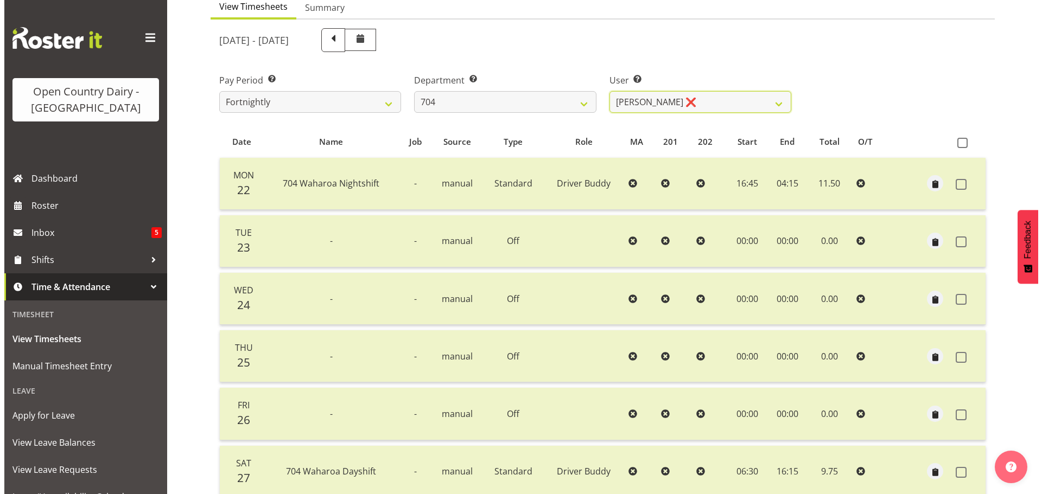
scroll to position [206, 0]
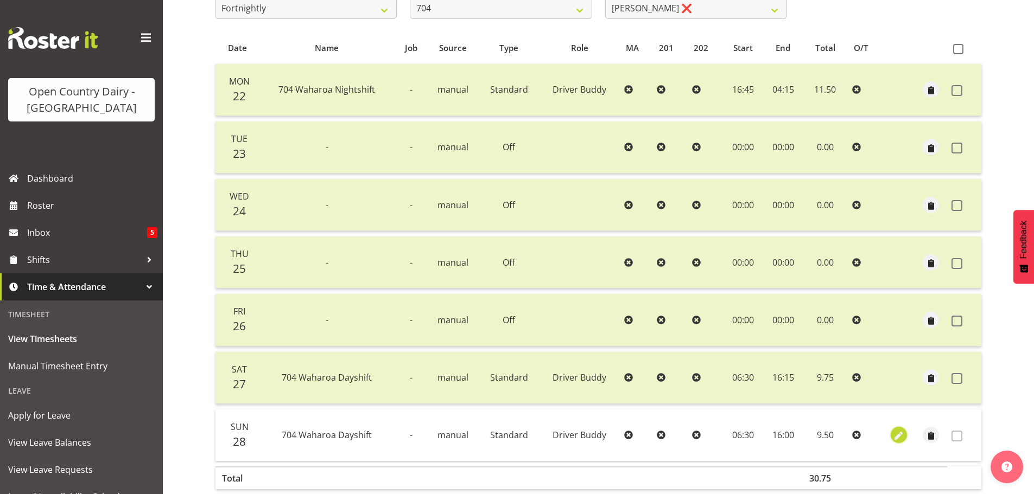
click at [895, 434] on span "button" at bounding box center [898, 436] width 12 height 12
select select "1436"
select select "Standard"
select select "tertiary"
select select "8"
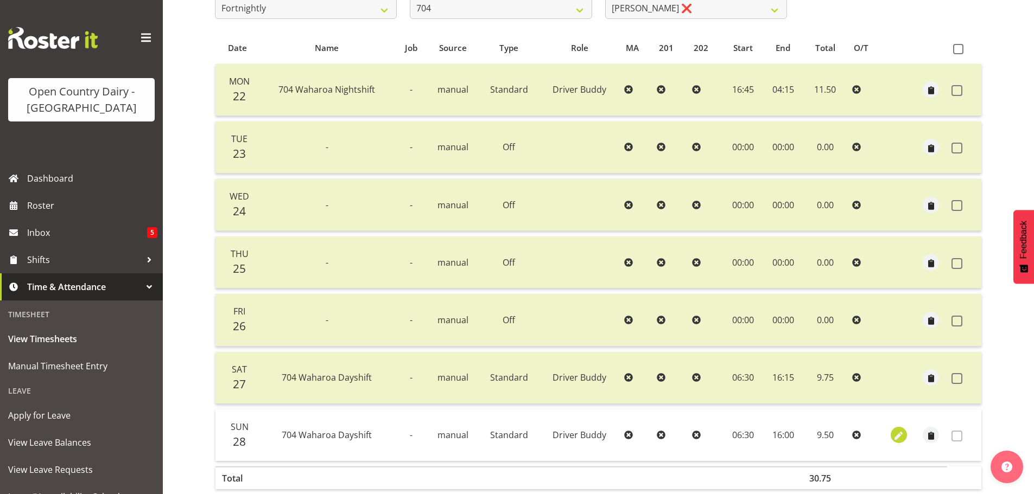
select select "2025"
select select "16"
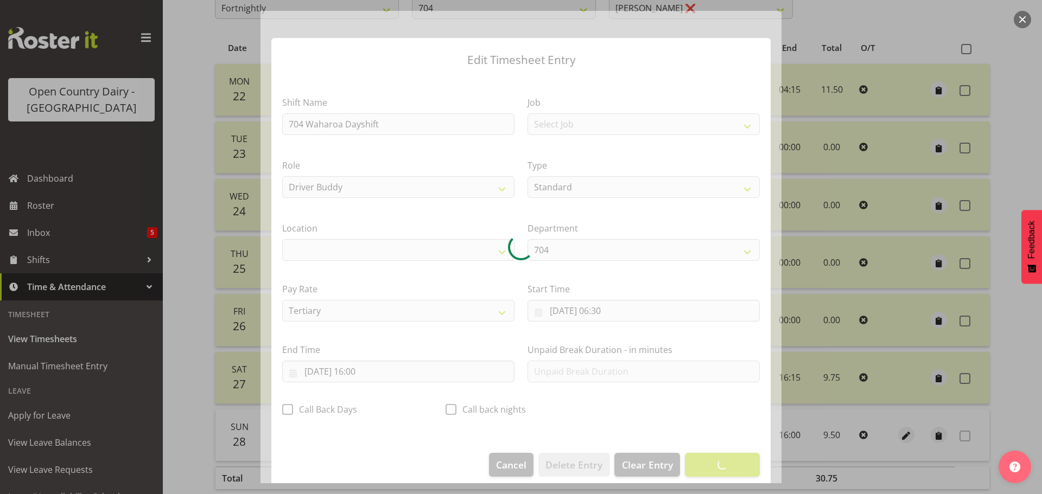
select select "1054"
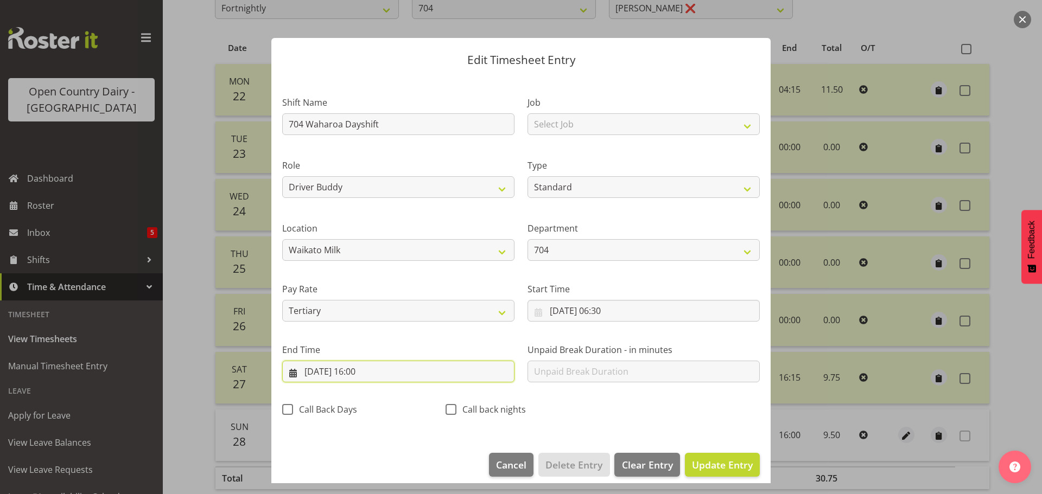
click at [362, 370] on input "28/09/2025, 16:00" at bounding box center [398, 372] width 232 height 22
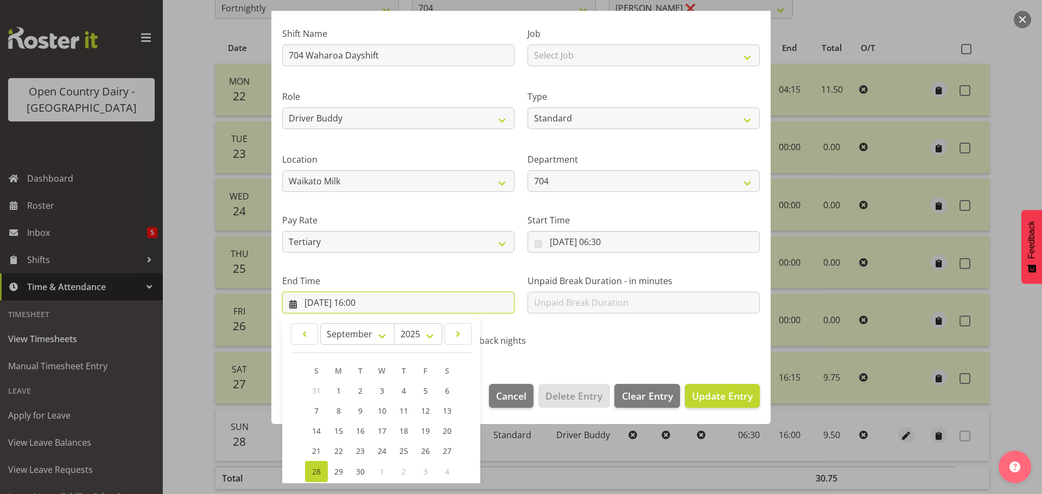
scroll to position [147, 0]
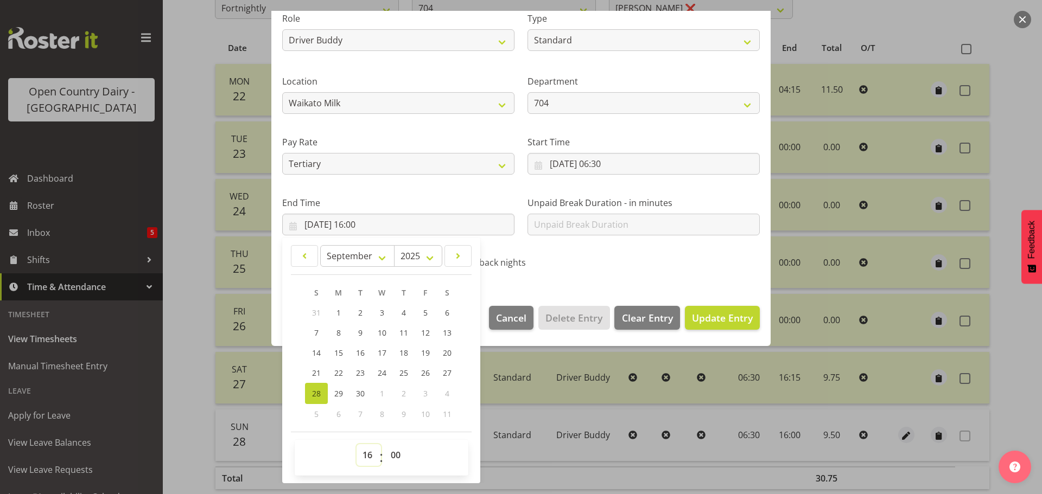
click at [367, 460] on select "00 01 02 03 04 05 06 07 08 09 10 11 12 13 14 15 16 17 18 19 20 21 22 23" at bounding box center [369, 456] width 24 height 22
select select "19"
click at [357, 445] on select "00 01 02 03 04 05 06 07 08 09 10 11 12 13 14 15 16 17 18 19 20 21 22 23" at bounding box center [369, 456] width 24 height 22
type input "28/09/2025, 19:00"
drag, startPoint x: 398, startPoint y: 458, endPoint x: 415, endPoint y: 316, distance: 142.7
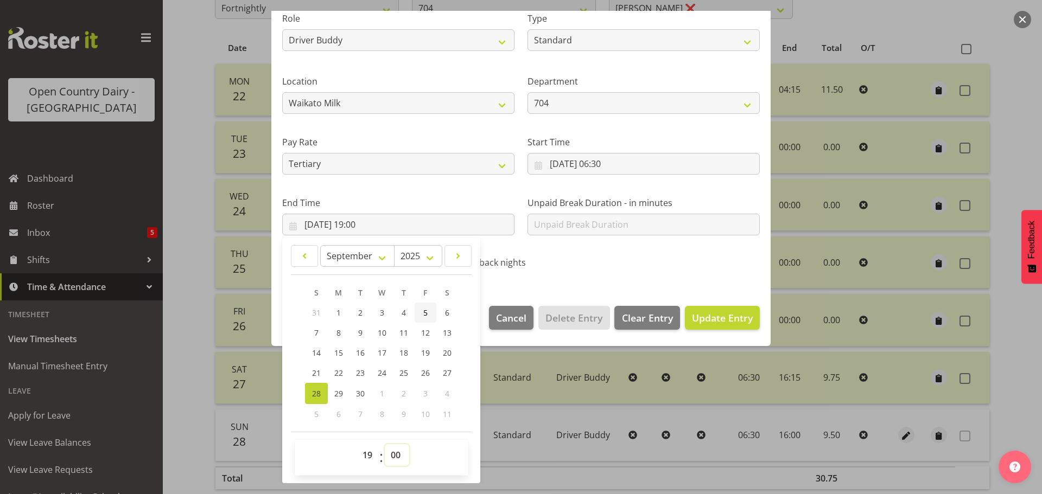
click at [399, 458] on select "00 01 02 03 04 05 06 07 08 09 10 11 12 13 14 15 16 17 18 19 20 21 22 23 24 25 2…" at bounding box center [397, 456] width 24 height 22
select select "30"
click at [385, 445] on select "00 01 02 03 04 05 06 07 08 09 10 11 12 13 14 15 16 17 18 19 20 21 22 23 24 25 2…" at bounding box center [397, 456] width 24 height 22
type input "28/09/2025, 19:30"
drag, startPoint x: 699, startPoint y: 318, endPoint x: 706, endPoint y: 316, distance: 7.8
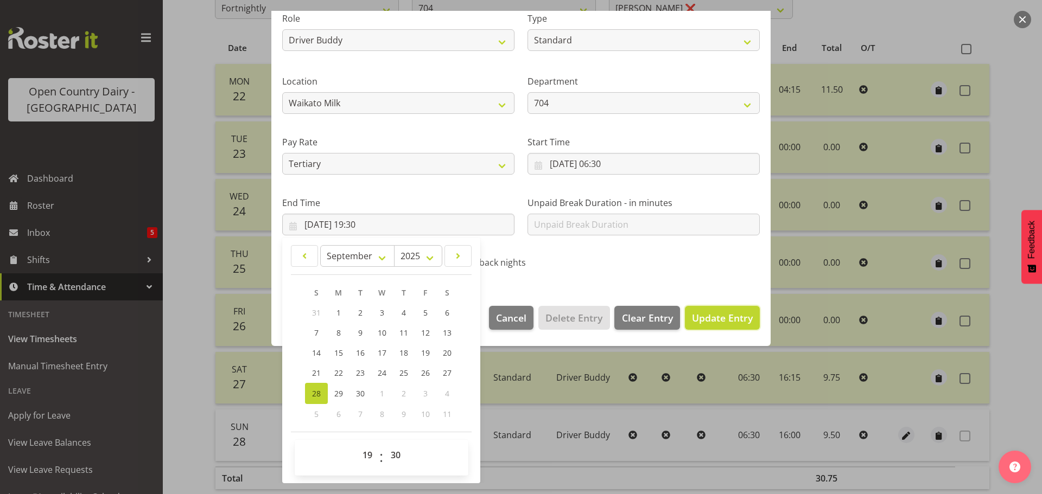
click at [699, 318] on span "Update Entry" at bounding box center [722, 318] width 61 height 13
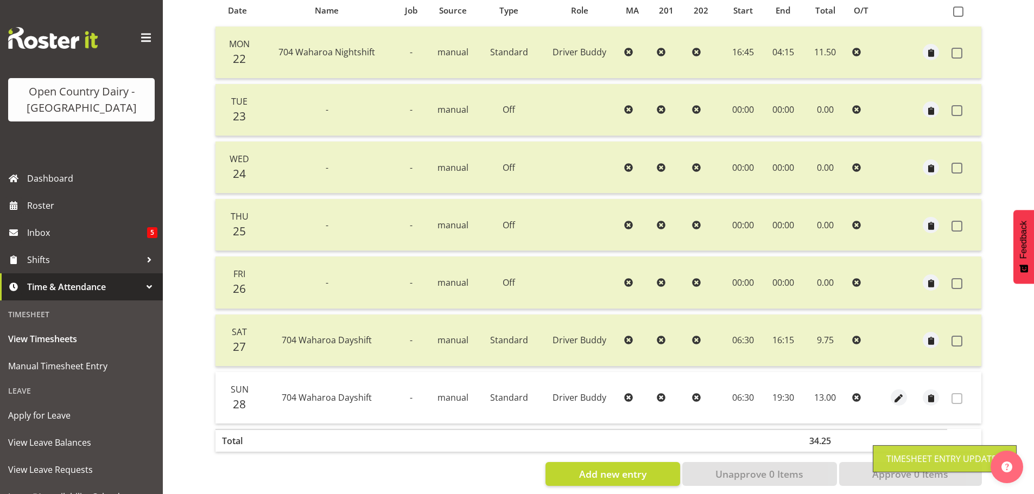
scroll to position [261, 0]
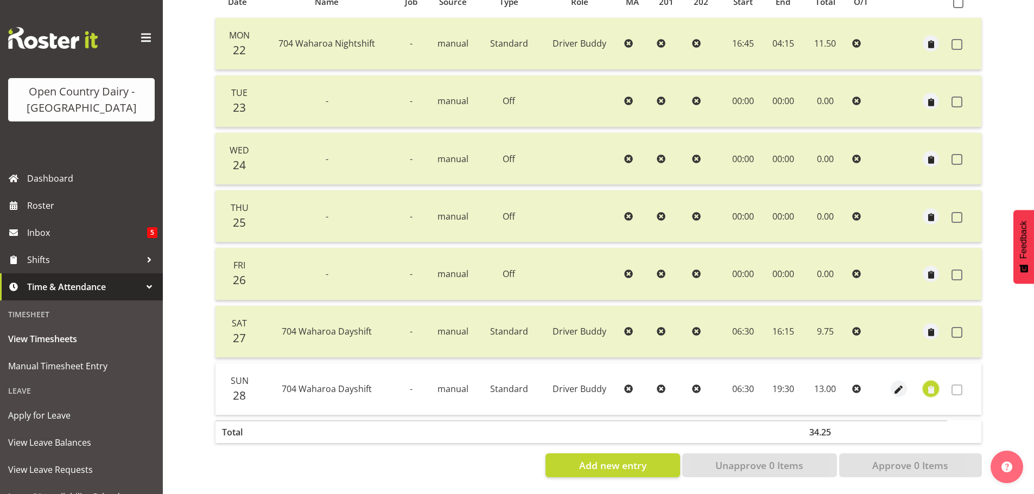
click at [930, 384] on span "button" at bounding box center [931, 390] width 12 height 12
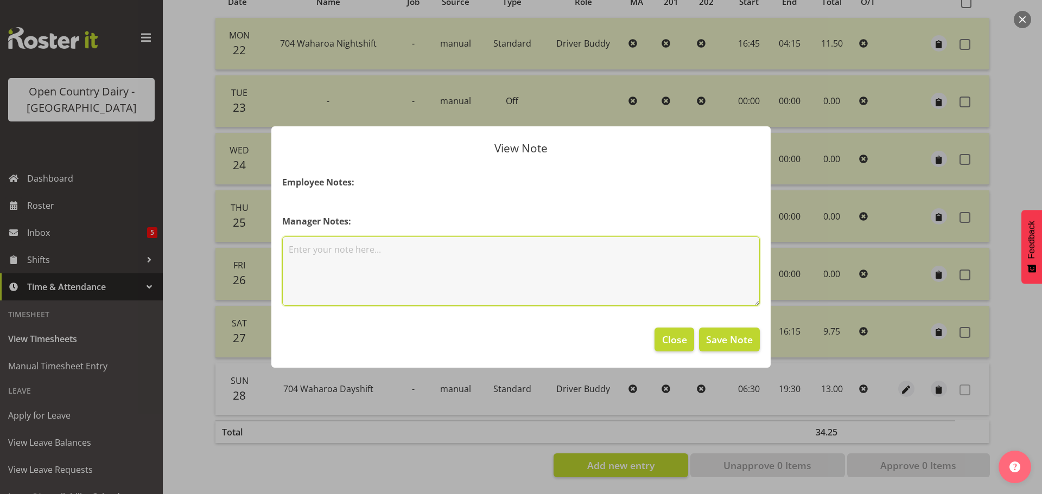
drag, startPoint x: 409, startPoint y: 266, endPoint x: 391, endPoint y: 256, distance: 20.9
click at [409, 265] on textarea at bounding box center [521, 271] width 478 height 69
type textarea "positive milk"
click at [732, 339] on span "Save Note" at bounding box center [729, 340] width 47 height 14
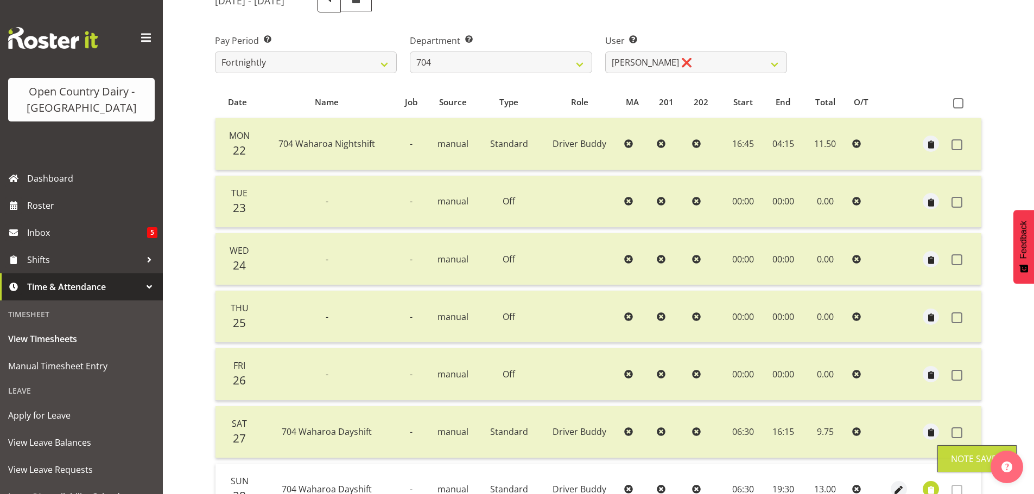
scroll to position [43, 0]
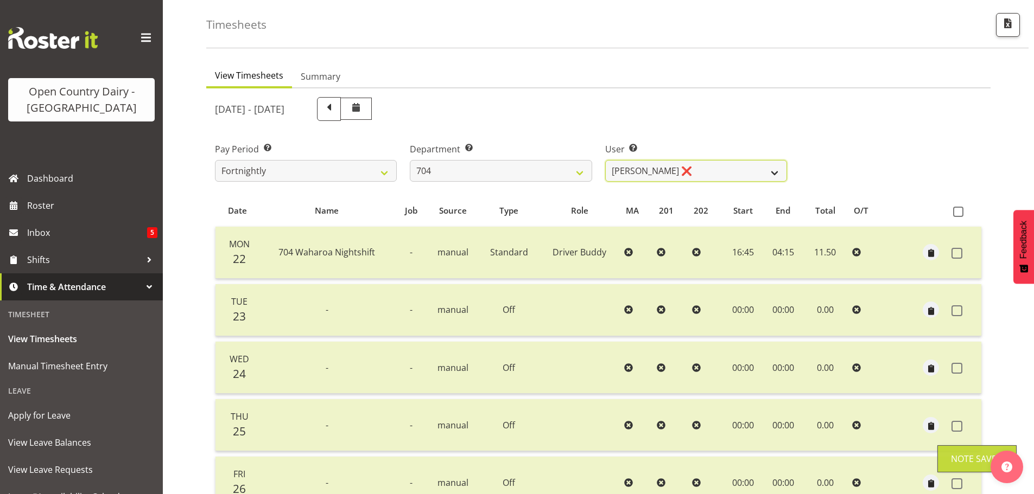
click at [708, 166] on select "Graham Houghton ❌ Jon Williams ❌ Stephen Rae ❌" at bounding box center [696, 171] width 182 height 22
select select "11257"
click at [605, 160] on select "Graham Houghton ❌ Jon Williams ❌ Stephen Rae ❌" at bounding box center [696, 171] width 182 height 22
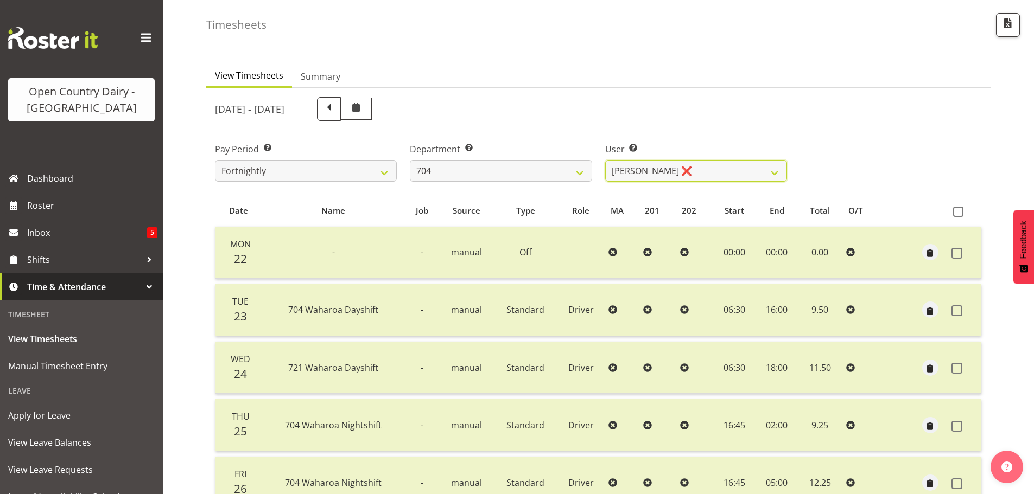
scroll to position [206, 0]
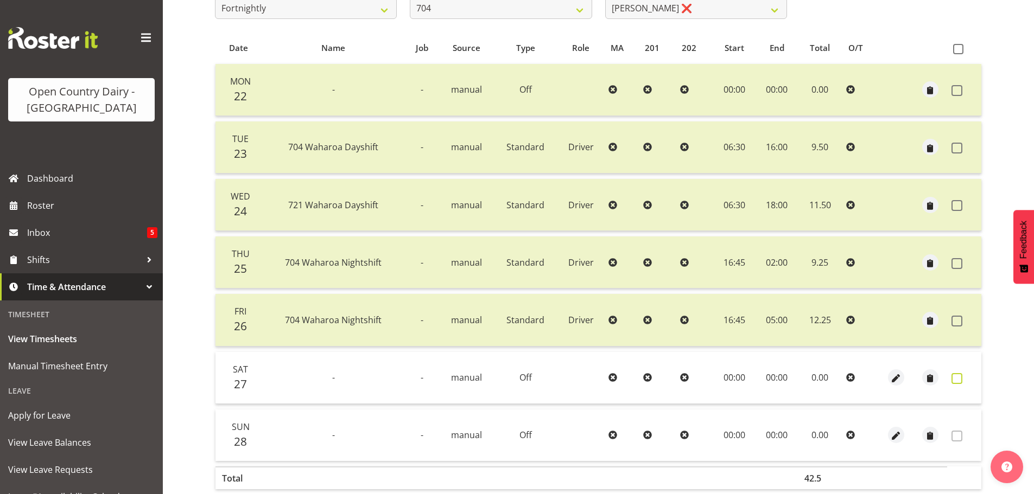
drag, startPoint x: 956, startPoint y: 381, endPoint x: 939, endPoint y: 448, distance: 69.5
click at [956, 381] on span at bounding box center [957, 378] width 11 height 11
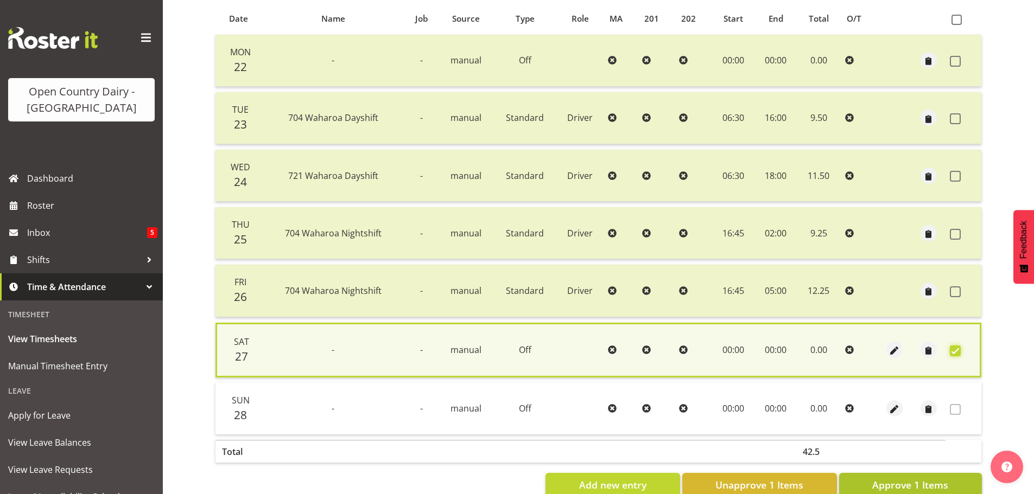
scroll to position [263, 0]
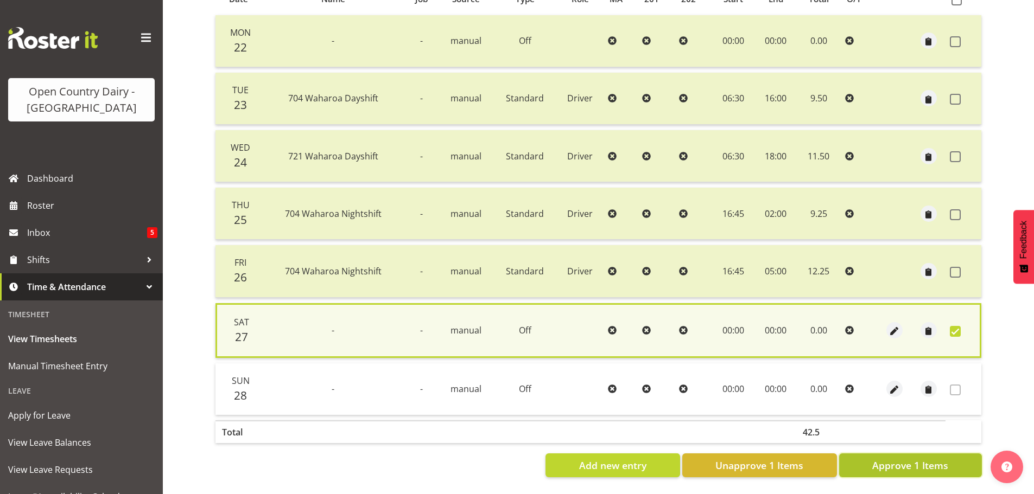
click at [941, 460] on span "Approve 1 Items" at bounding box center [910, 466] width 76 height 14
checkbox input "false"
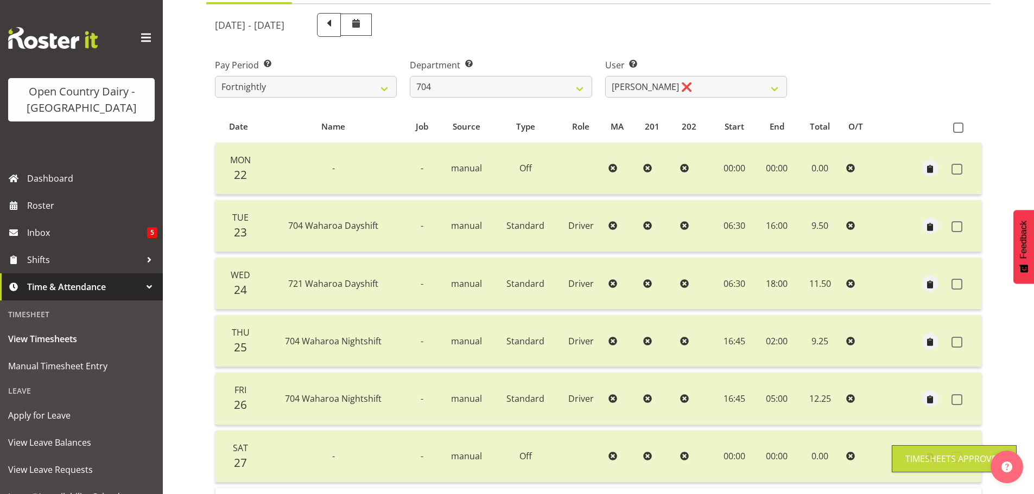
scroll to position [0, 0]
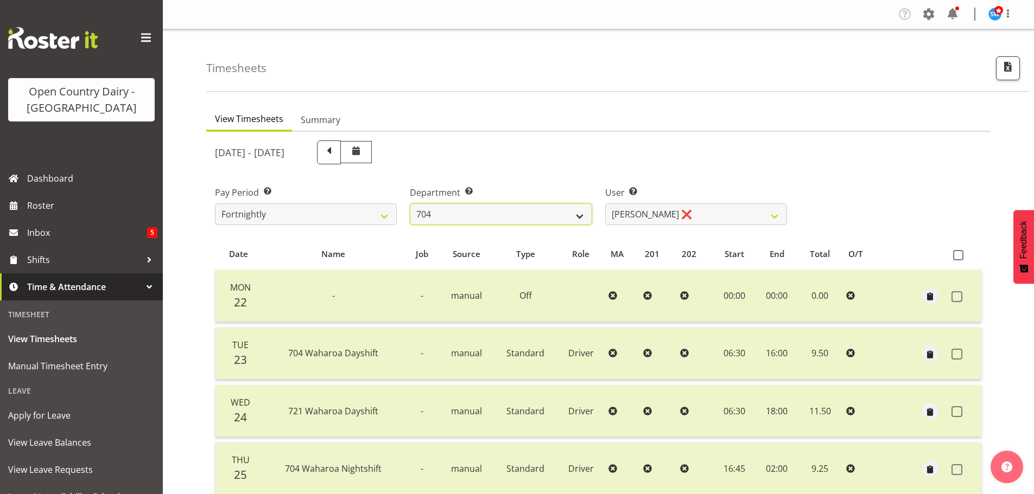
click at [540, 210] on select "701 702 703 704 705 706 707 708 709 710 711 712 713 714 715 716 717 718 719 720" at bounding box center [501, 215] width 182 height 22
select select "714"
click at [410, 204] on select "701 702 703 704 705 706 707 708 709 710 711 712 713 714 715 716 717 718 719 720" at bounding box center [501, 215] width 182 height 22
select select "11786"
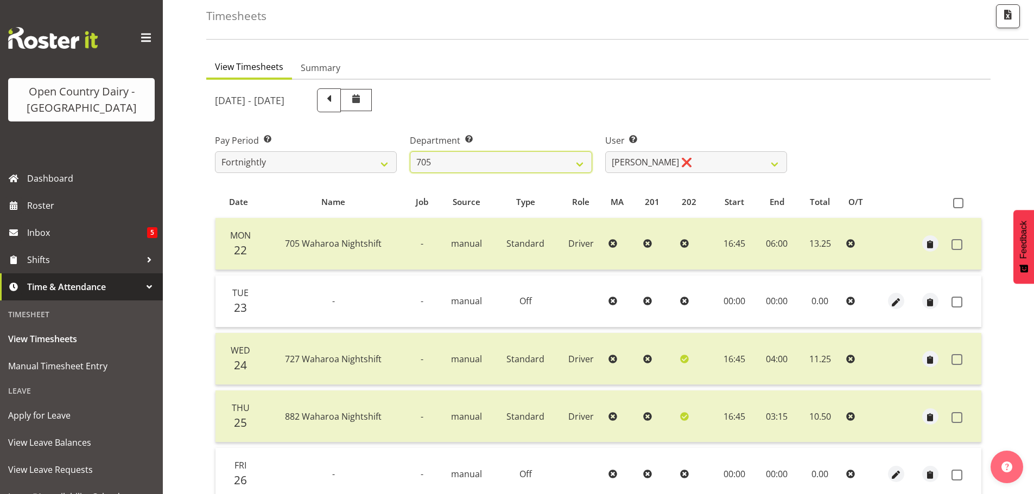
scroll to position [109, 0]
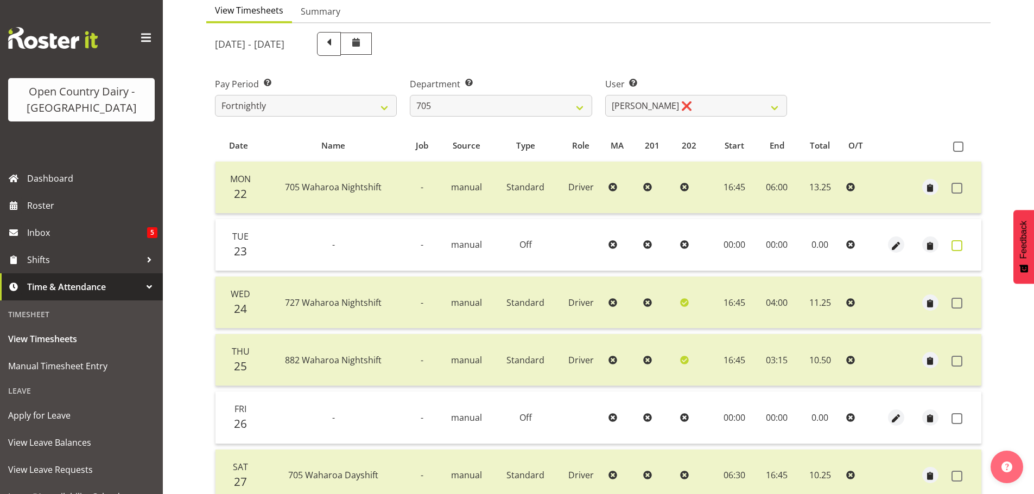
click at [959, 248] on span at bounding box center [957, 245] width 11 height 11
checkbox input "true"
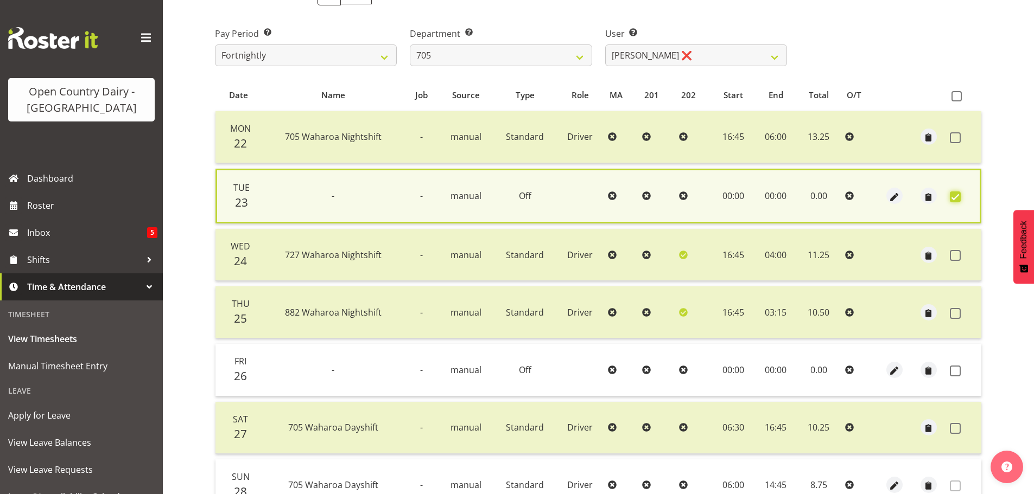
scroll to position [263, 0]
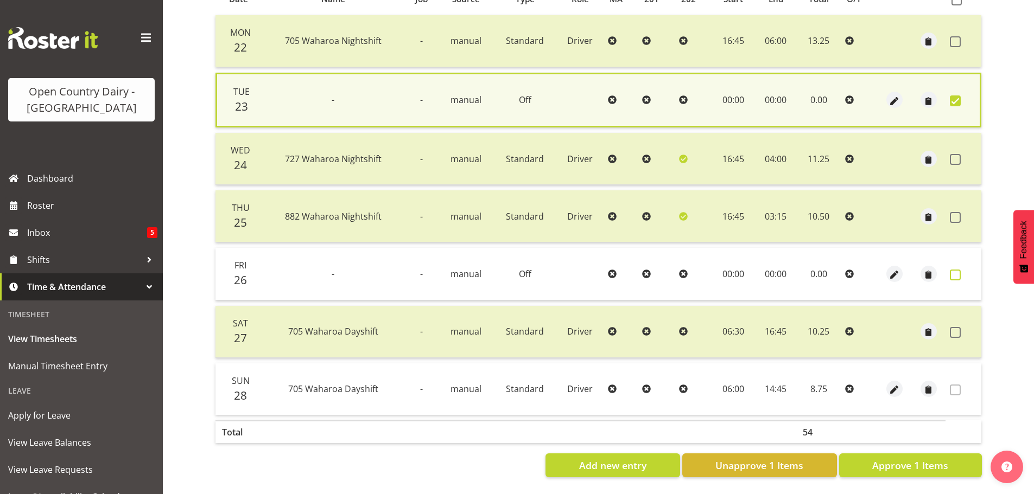
click at [954, 270] on span at bounding box center [955, 275] width 11 height 11
checkbox input "true"
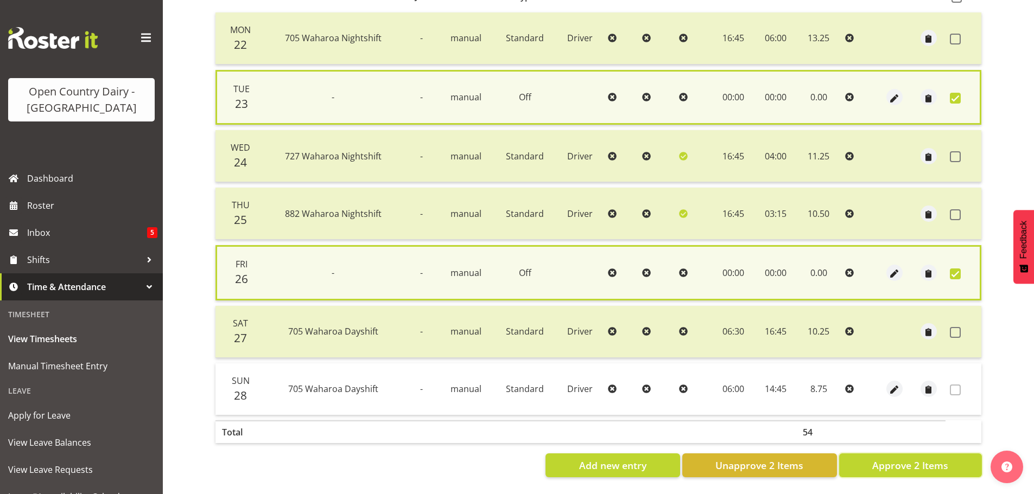
click at [896, 459] on span "Approve 2 Items" at bounding box center [910, 466] width 76 height 14
checkbox input "false"
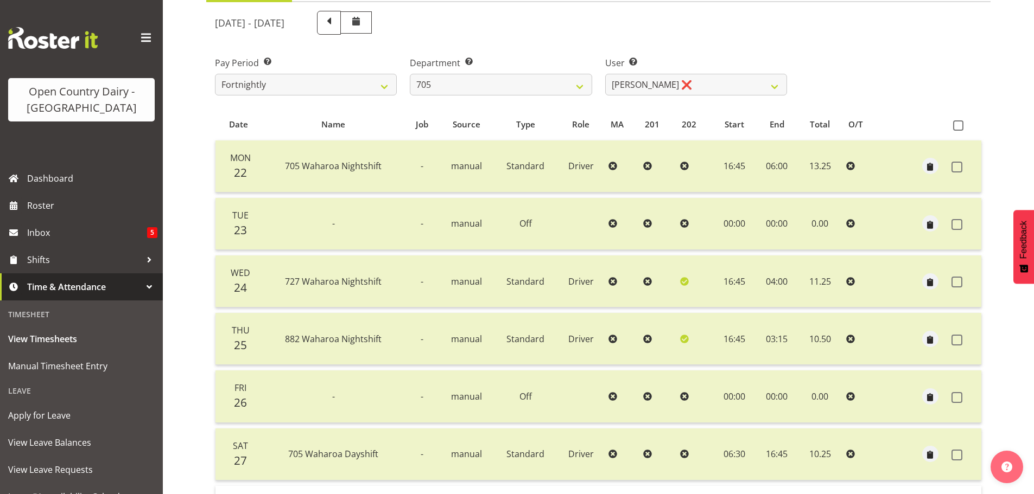
scroll to position [43, 0]
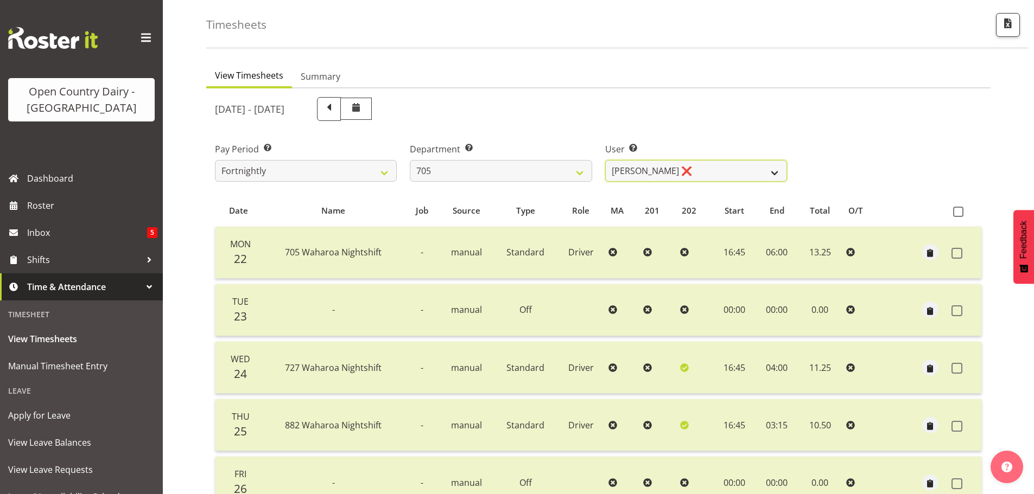
click at [717, 165] on select "Chris Gibbs ❌ Colin Kelly ❌ Craig Cottam ❌ John May ❌" at bounding box center [696, 171] width 182 height 22
select select "8282"
click at [605, 160] on select "Chris Gibbs ❌ Colin Kelly ❌ Craig Cottam ❌ John May ❌" at bounding box center [696, 171] width 182 height 22
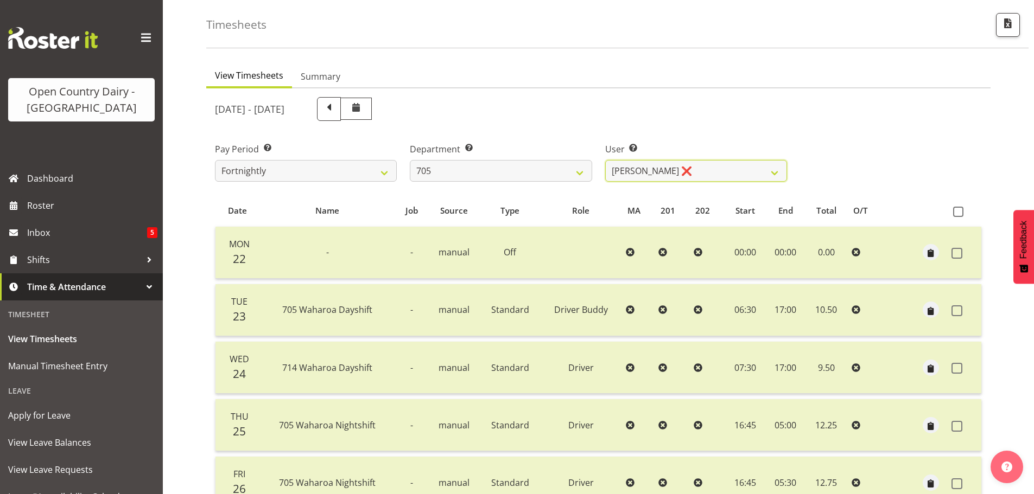
scroll to position [206, 0]
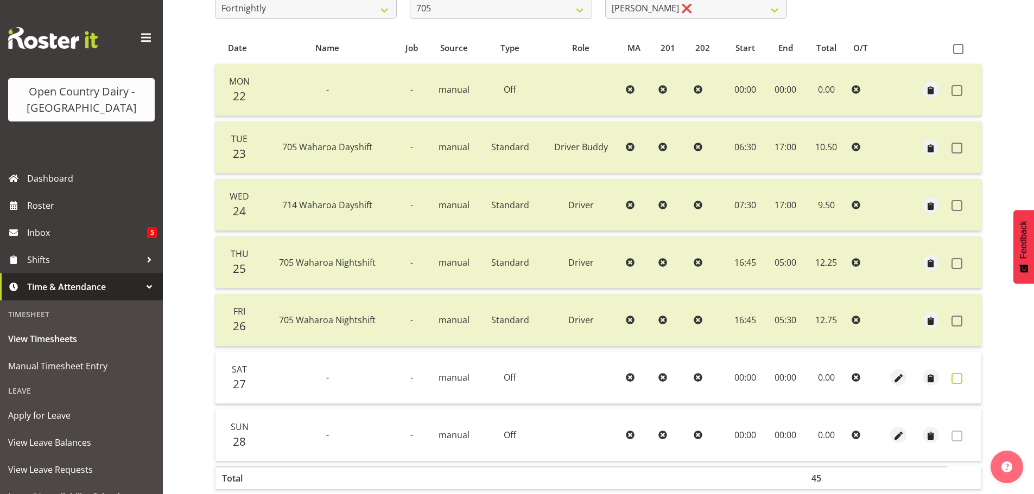
click at [957, 380] on span at bounding box center [957, 378] width 11 height 11
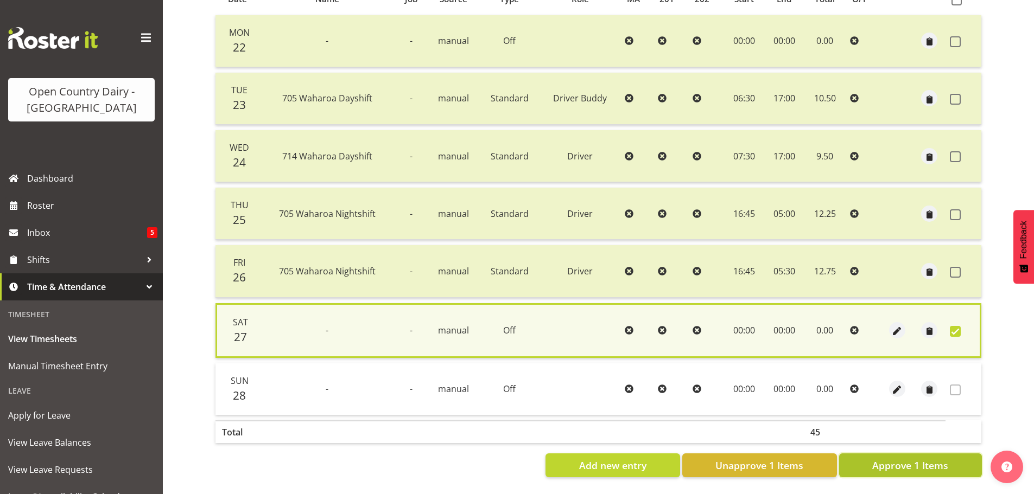
click at [924, 465] on span "Approve 1 Items" at bounding box center [910, 466] width 76 height 14
checkbox input "false"
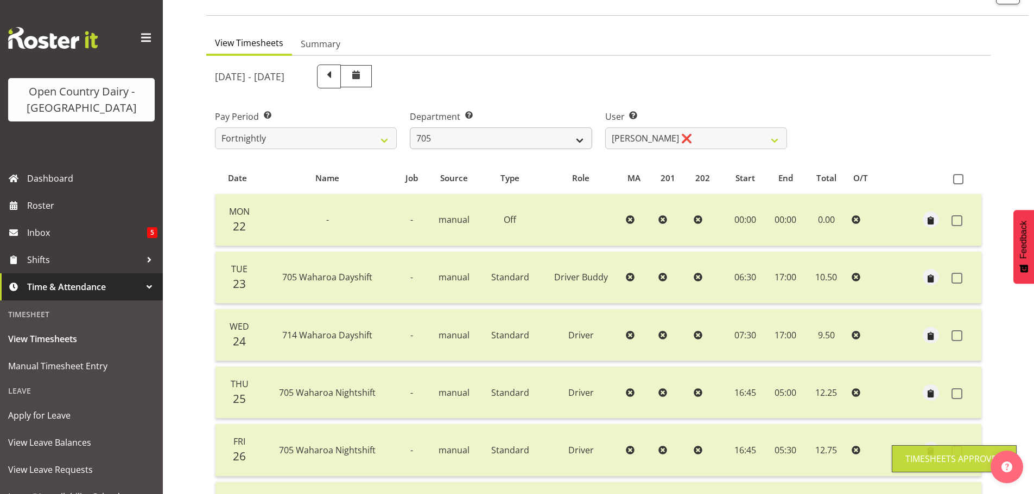
scroll to position [0, 0]
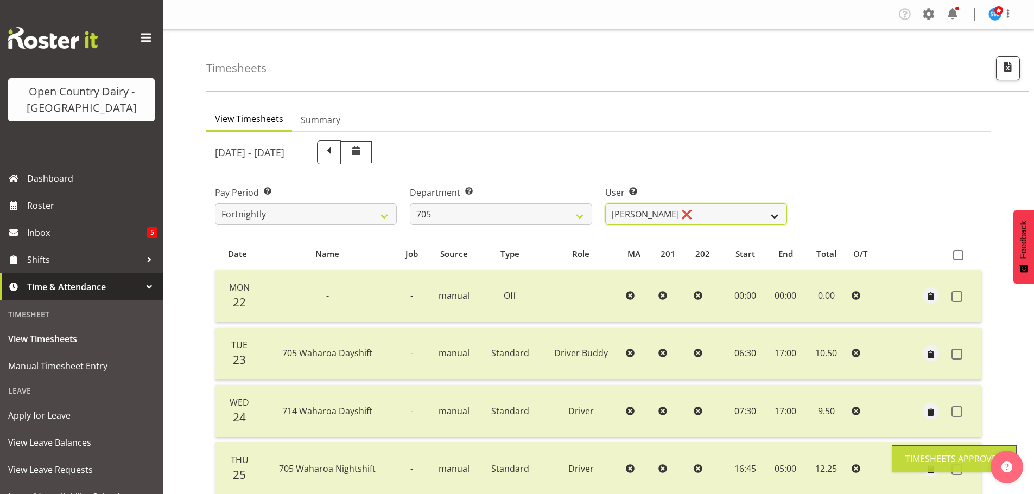
click at [693, 213] on select "Chris Gibbs ❌ Colin Kelly ❌ Craig Cottam ❌ John May ❌" at bounding box center [696, 215] width 182 height 22
select select "8257"
click at [605, 204] on select "Chris Gibbs ❌ Colin Kelly ❌ Craig Cottam ❌ John May ❌" at bounding box center [696, 215] width 182 height 22
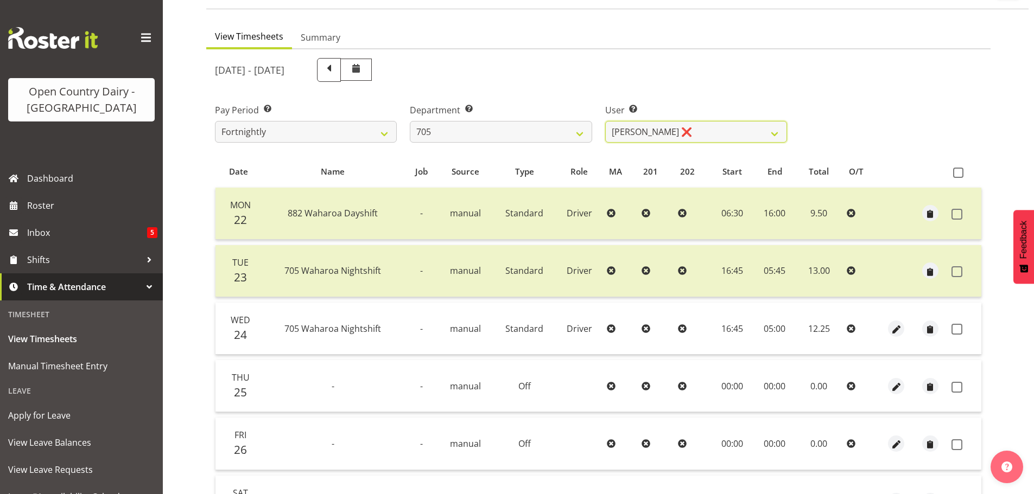
scroll to position [163, 0]
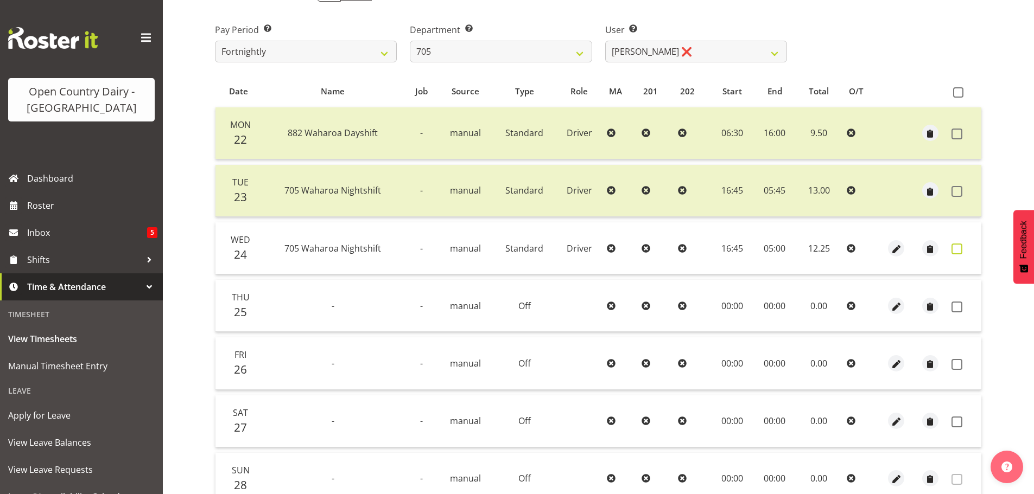
click at [960, 250] on span at bounding box center [957, 249] width 11 height 11
checkbox input "true"
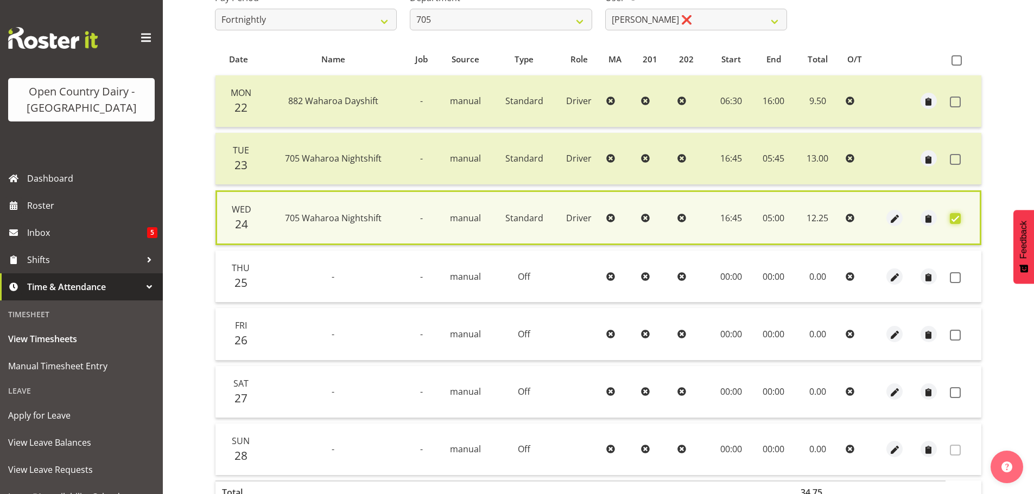
scroll to position [263, 0]
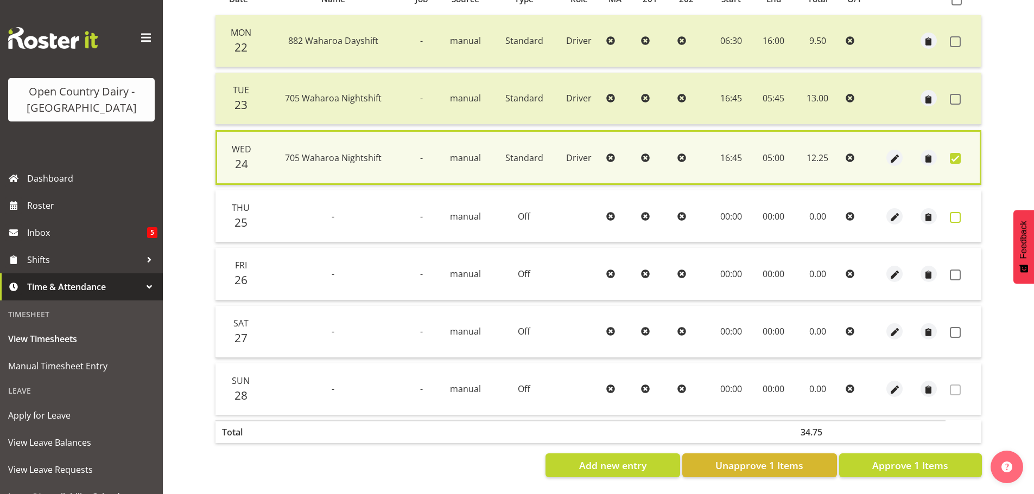
click at [956, 212] on span at bounding box center [955, 217] width 11 height 11
checkbox input "true"
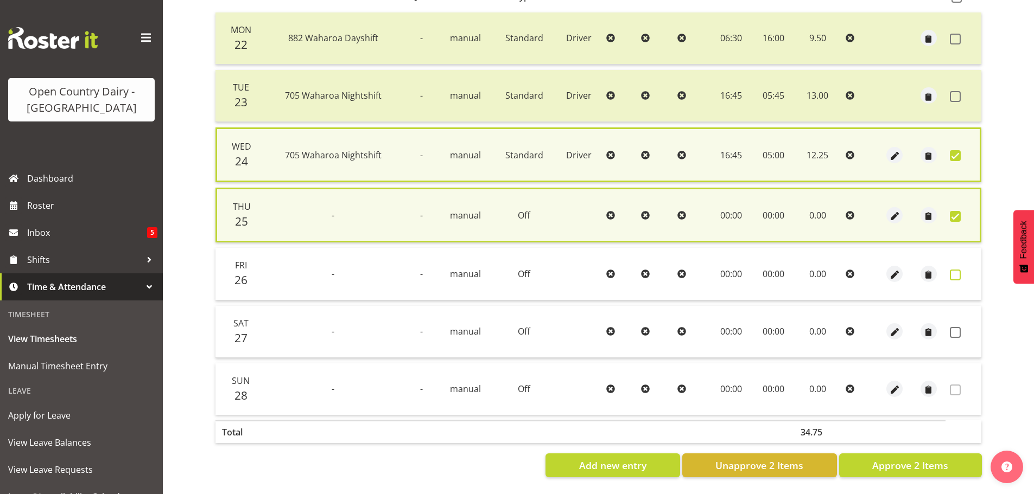
click at [957, 270] on span at bounding box center [955, 275] width 11 height 11
checkbox input "true"
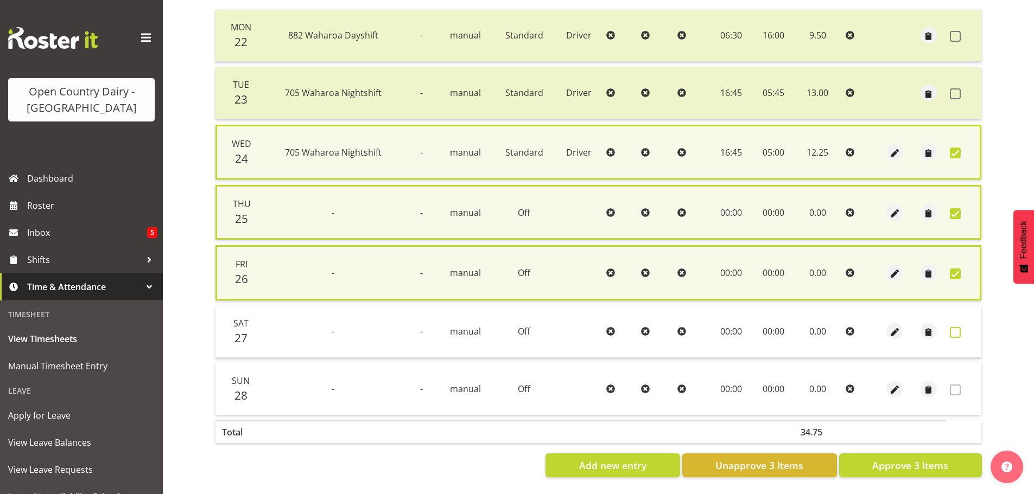
click at [957, 331] on span at bounding box center [955, 332] width 11 height 11
checkbox input "true"
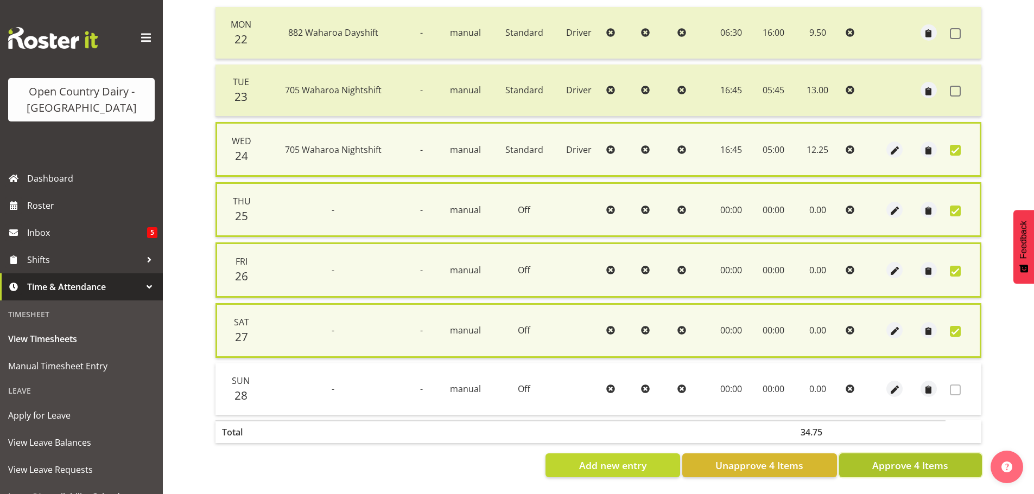
click at [933, 471] on span "Approve 4 Items" at bounding box center [910, 466] width 76 height 14
checkbox input "false"
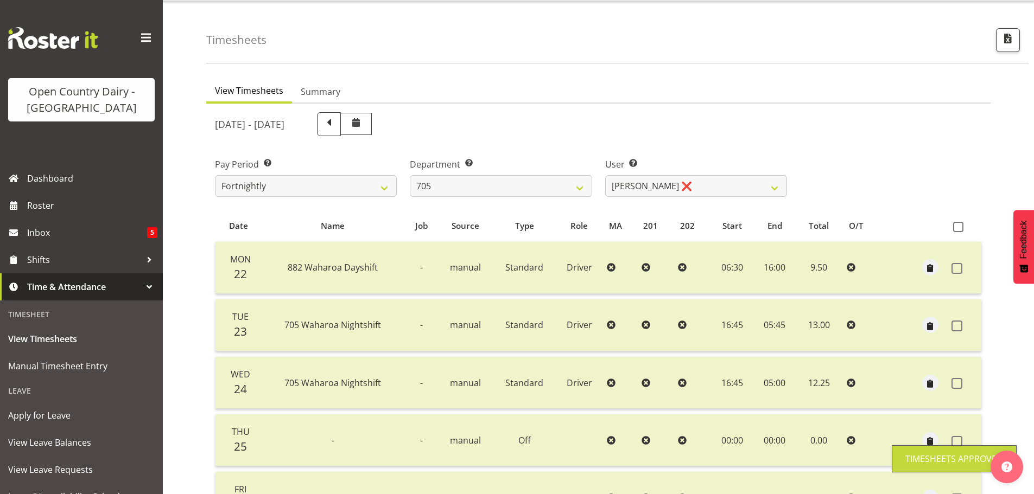
scroll to position [0, 0]
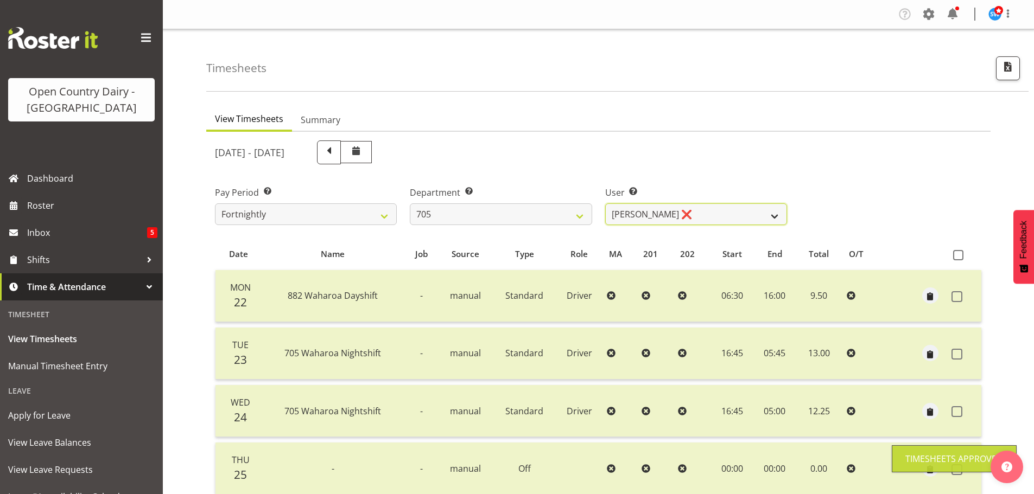
click at [719, 209] on select "Chris Gibbs ❌ Colin Kelly ❌ Craig Cottam ❌ John May ❌" at bounding box center [696, 215] width 182 height 22
select select "11696"
click at [605, 204] on select "Chris Gibbs ❌ Colin Kelly ❌ Craig Cottam ❌ John May ❌" at bounding box center [696, 215] width 182 height 22
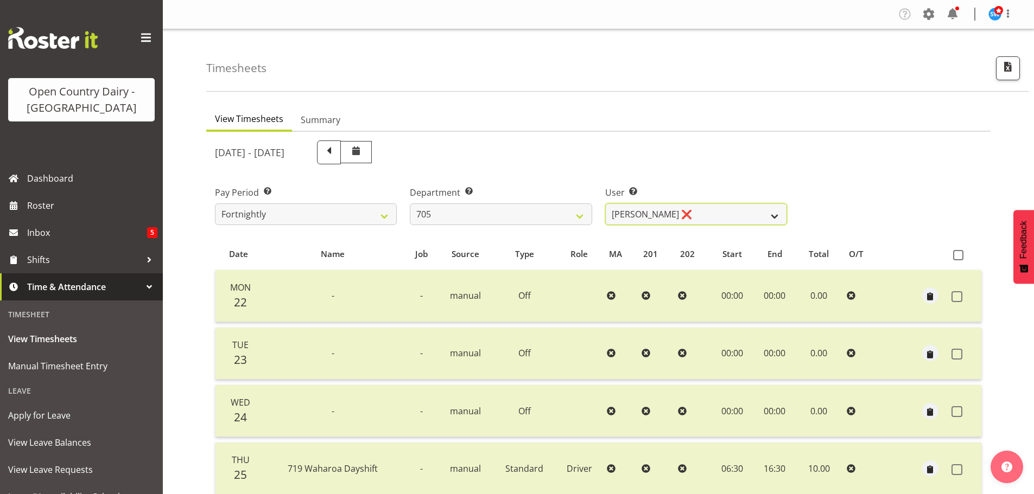
click at [689, 213] on select "Chris Gibbs ❌ Colin Kelly ❌ Craig Cottam ❌ John May ❌" at bounding box center [696, 215] width 182 height 22
drag, startPoint x: 689, startPoint y: 213, endPoint x: 662, endPoint y: 200, distance: 30.1
click at [689, 213] on select "Chris Gibbs ❌ Colin Kelly ❌ Craig Cottam ❌ John May ❌" at bounding box center [696, 215] width 182 height 22
click at [531, 212] on select "701 702 703 704 705 706 707 708 709 710 711 712 713 714 715 716 717 718 719 720" at bounding box center [501, 215] width 182 height 22
select select "721"
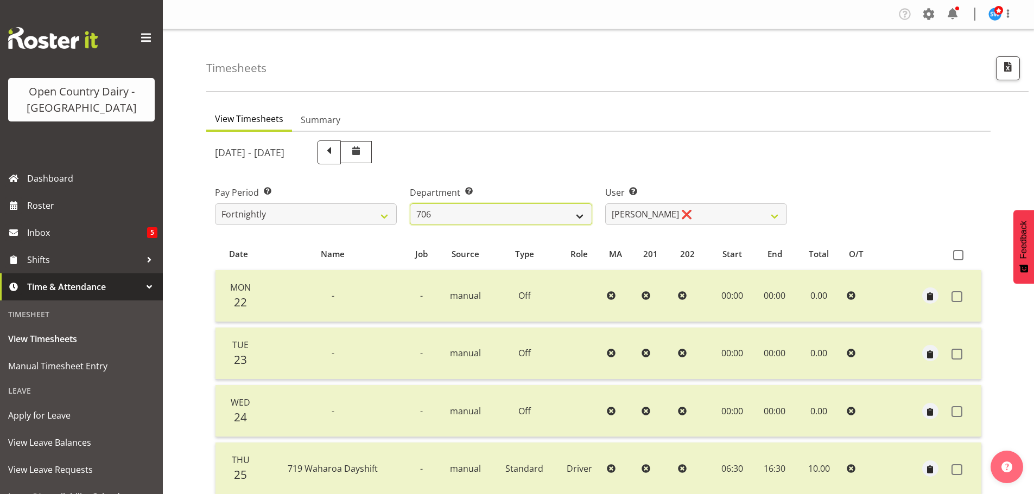
click at [410, 204] on select "701 702 703 704 705 706 707 708 709 710 711 712 713 714 715 716 717 718 719 720" at bounding box center [501, 215] width 182 height 22
select select "11239"
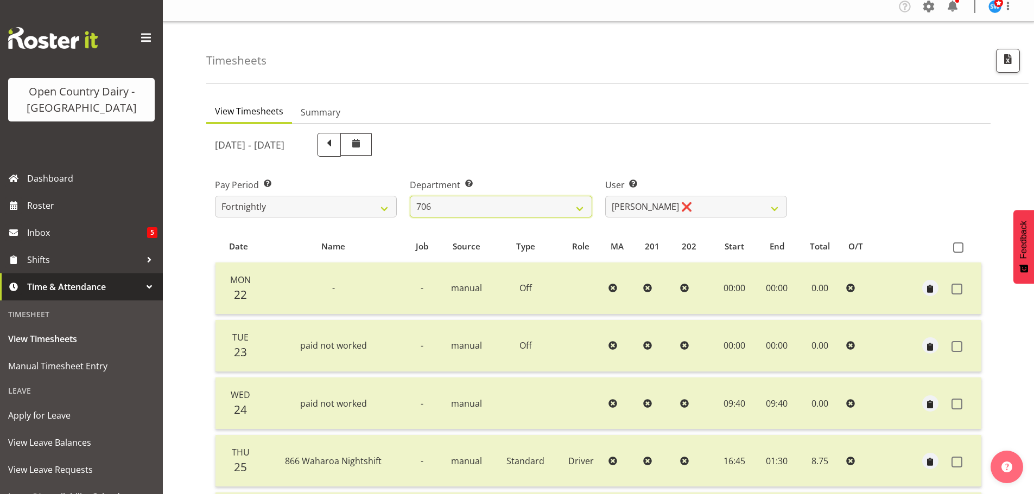
scroll to position [163, 0]
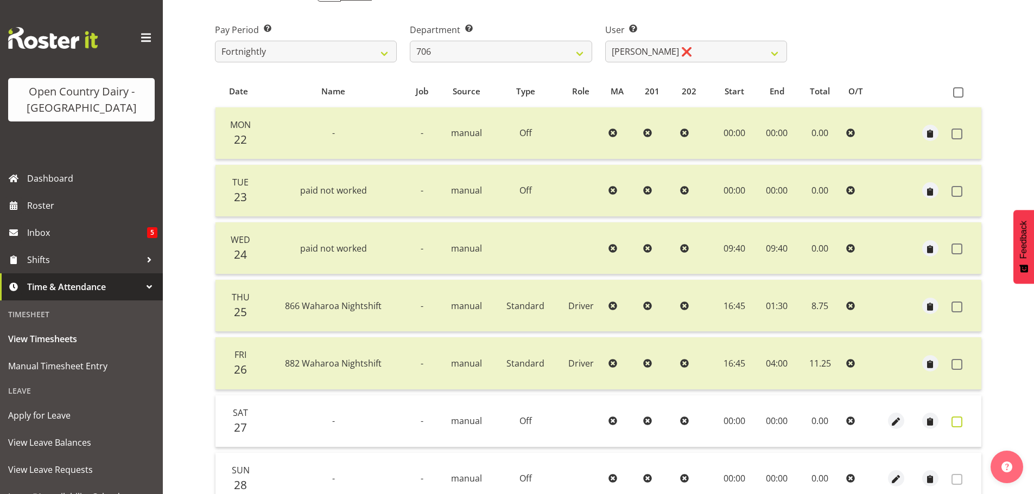
click at [957, 423] on span at bounding box center [957, 422] width 11 height 11
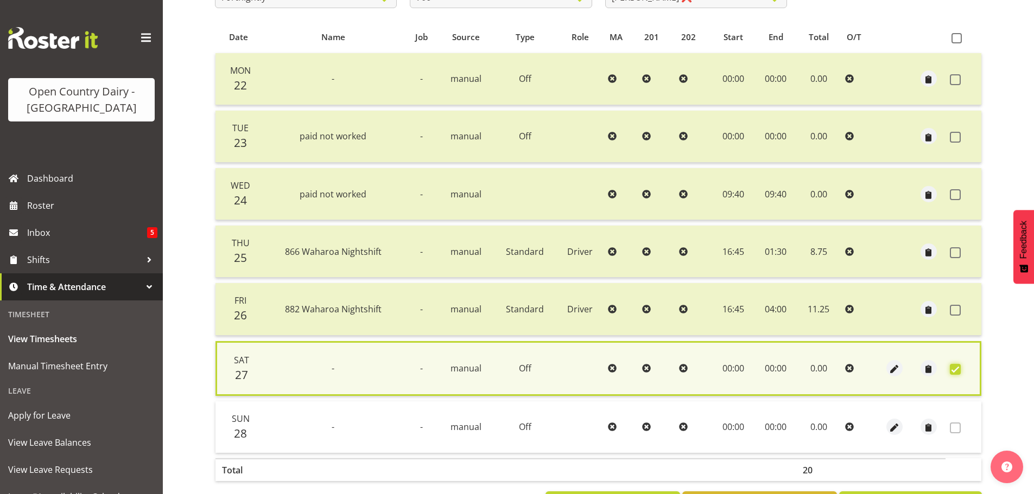
scroll to position [263, 0]
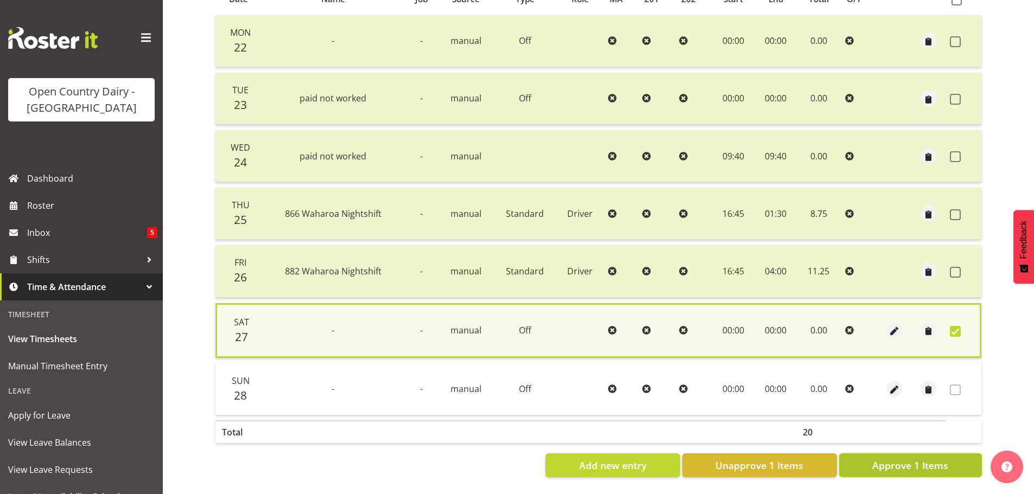
click at [896, 459] on span "Approve 1 Items" at bounding box center [910, 466] width 76 height 14
checkbox input "false"
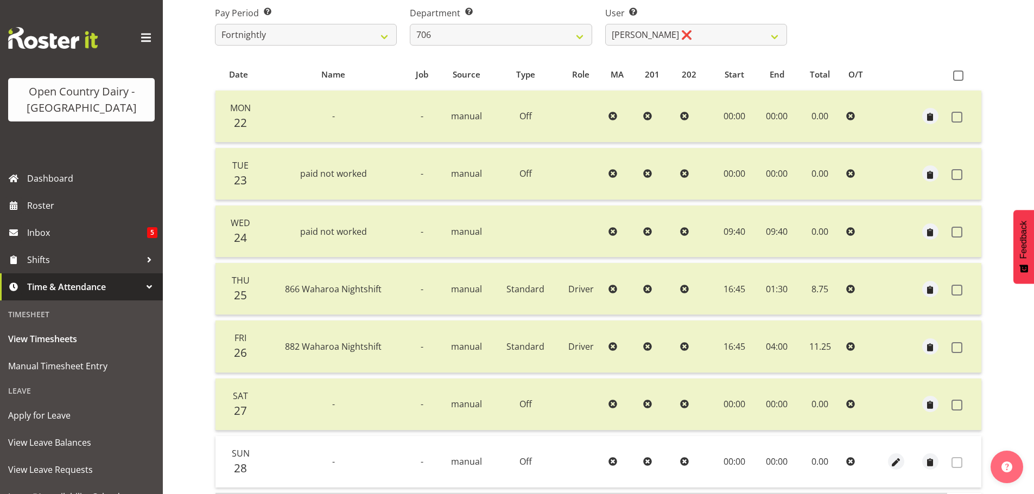
scroll to position [98, 0]
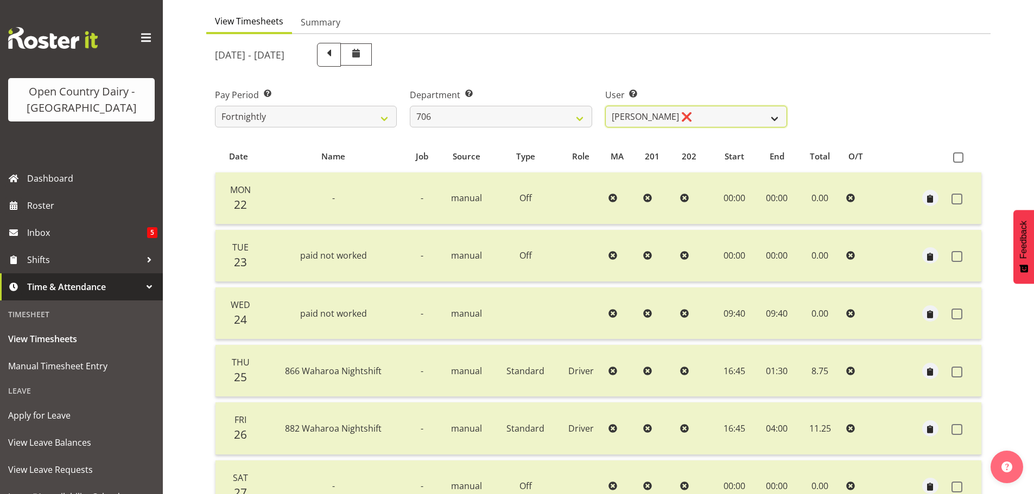
click at [711, 115] on select "Andrew Kearns ❌ Len Symons ❌ Mark Ansley ❌ Paul Griffin ❌" at bounding box center [696, 117] width 182 height 22
select select "10389"
click at [605, 106] on select "Andrew Kearns ❌ Len Symons ❌ Mark Ansley ❌ Paul Griffin ❌" at bounding box center [696, 117] width 182 height 22
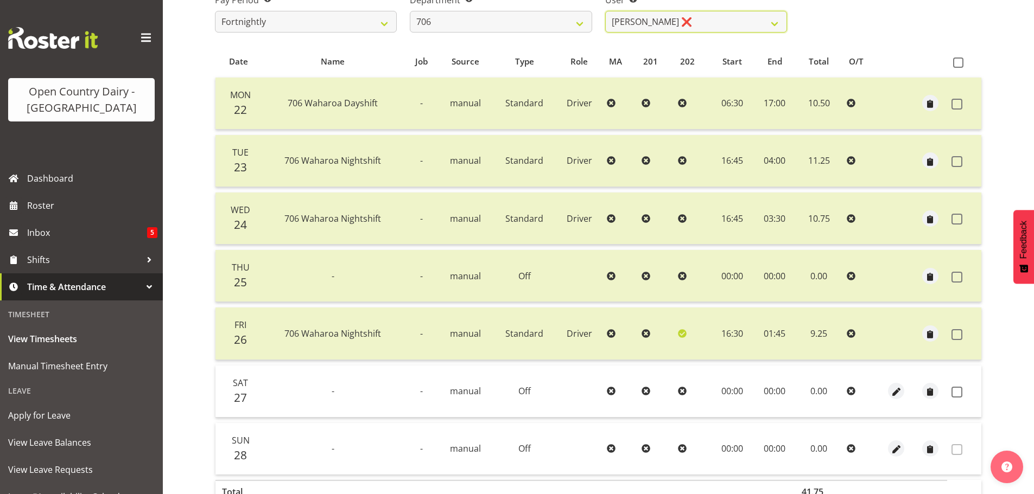
scroll to position [261, 0]
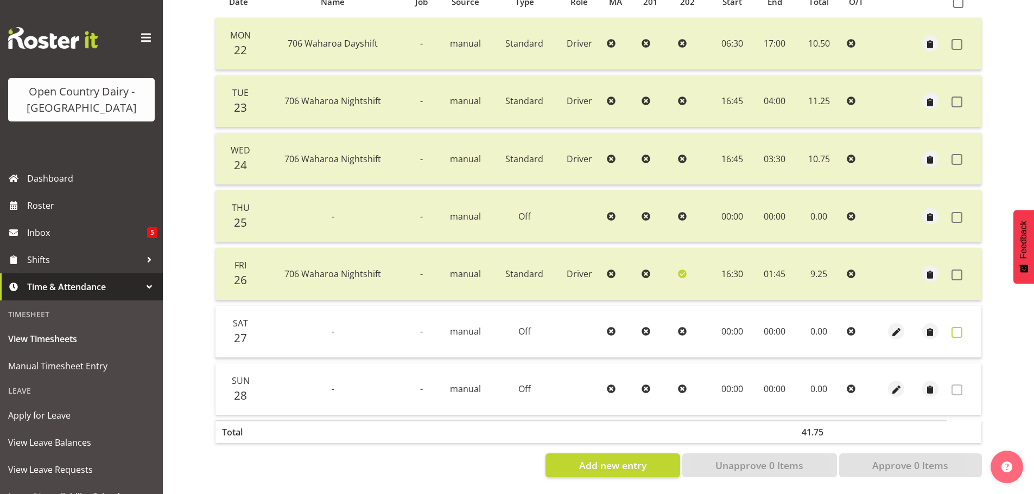
click at [955, 327] on span at bounding box center [957, 332] width 11 height 11
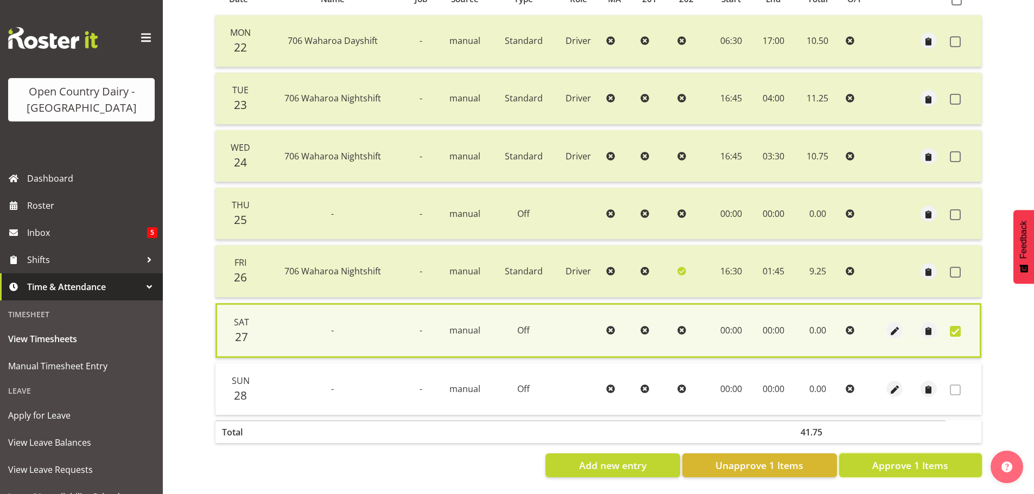
drag, startPoint x: 934, startPoint y: 462, endPoint x: 898, endPoint y: 475, distance: 37.4
click at [933, 461] on span "Approve 1 Items" at bounding box center [910, 466] width 76 height 14
checkbox input "false"
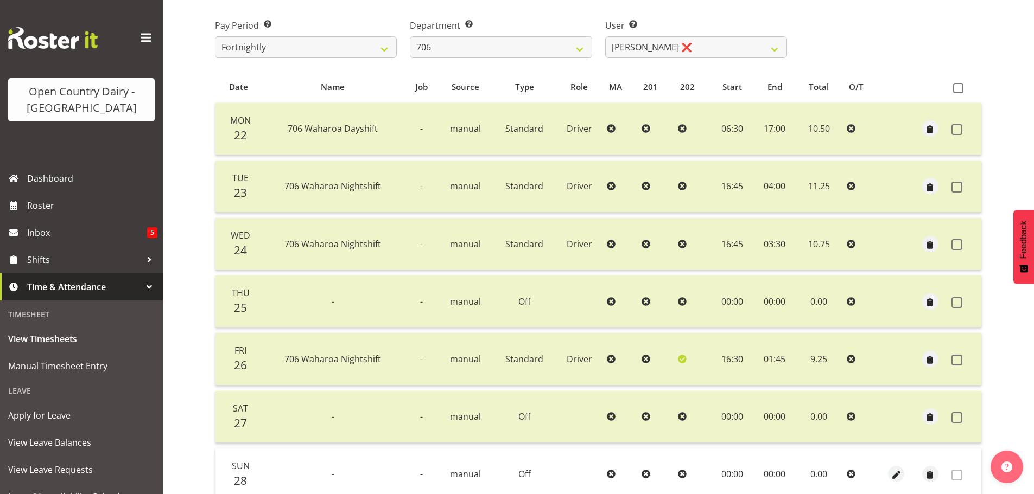
scroll to position [43, 0]
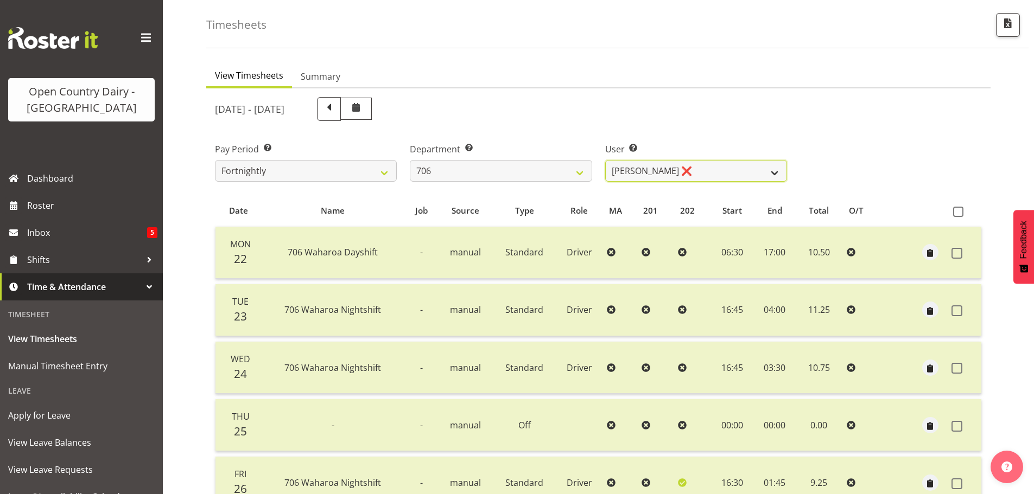
click at [727, 165] on select "Andrew Kearns ❌ Len Symons ❌ Mark Ansley ❌ Paul Griffin ❌" at bounding box center [696, 171] width 182 height 22
select select "8472"
click at [605, 160] on select "Andrew Kearns ❌ Len Symons ❌ Mark Ansley ❌ Paul Griffin ❌" at bounding box center [696, 171] width 182 height 22
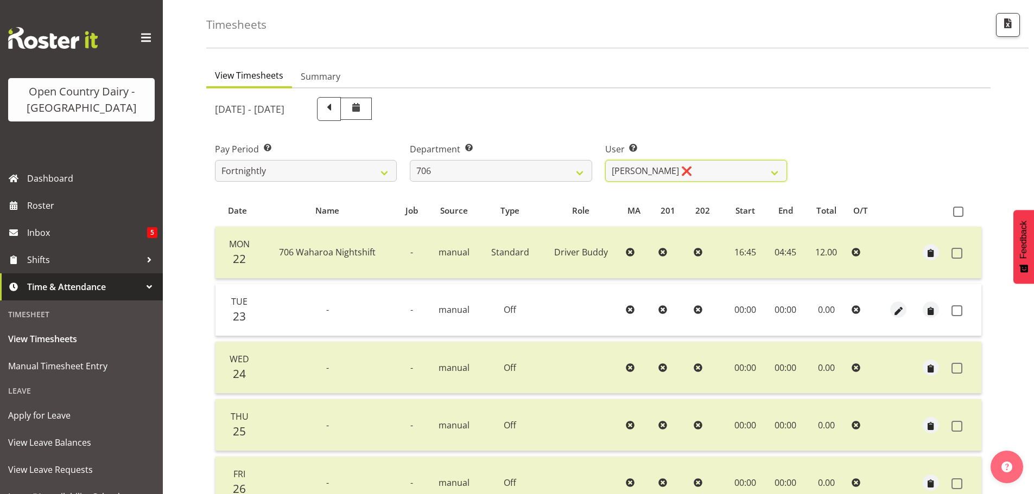
scroll to position [261, 0]
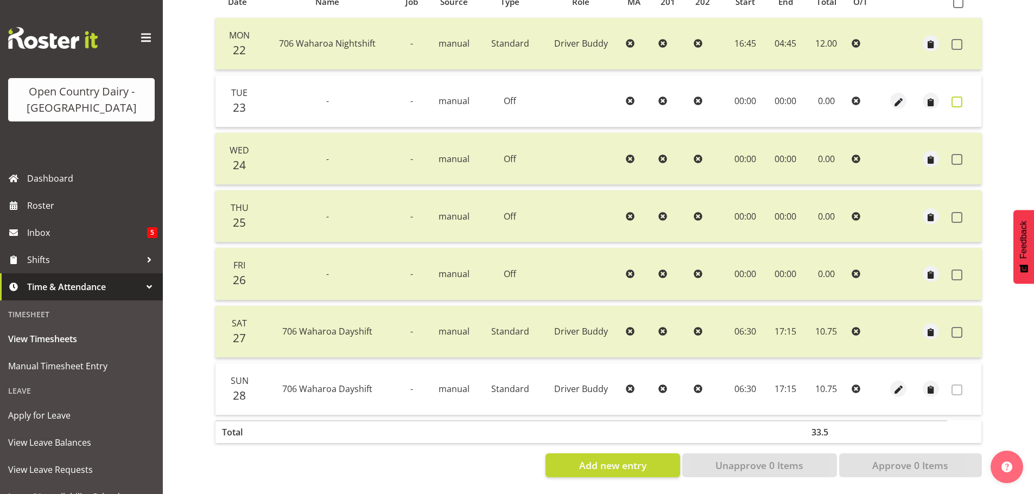
click at [963, 97] on label at bounding box center [960, 102] width 17 height 11
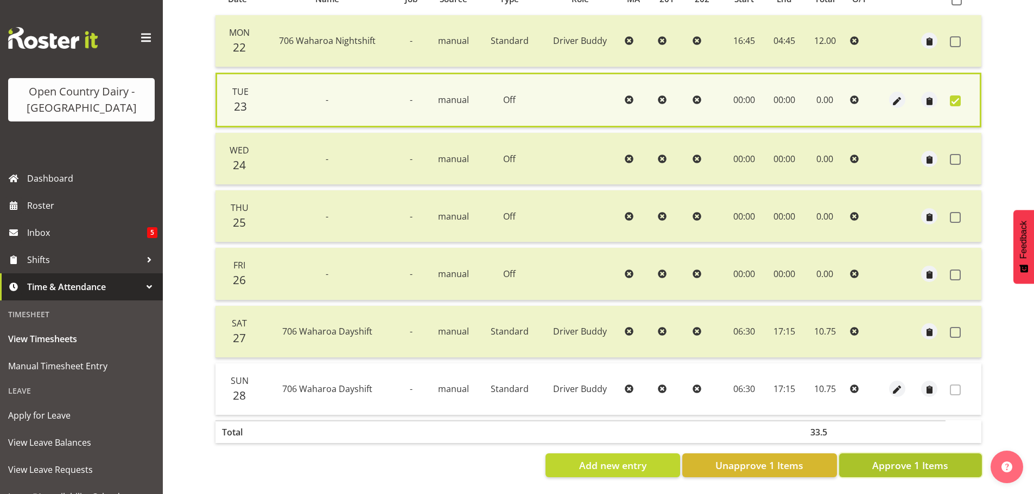
click at [921, 462] on span "Approve 1 Items" at bounding box center [910, 466] width 76 height 14
checkbox input "false"
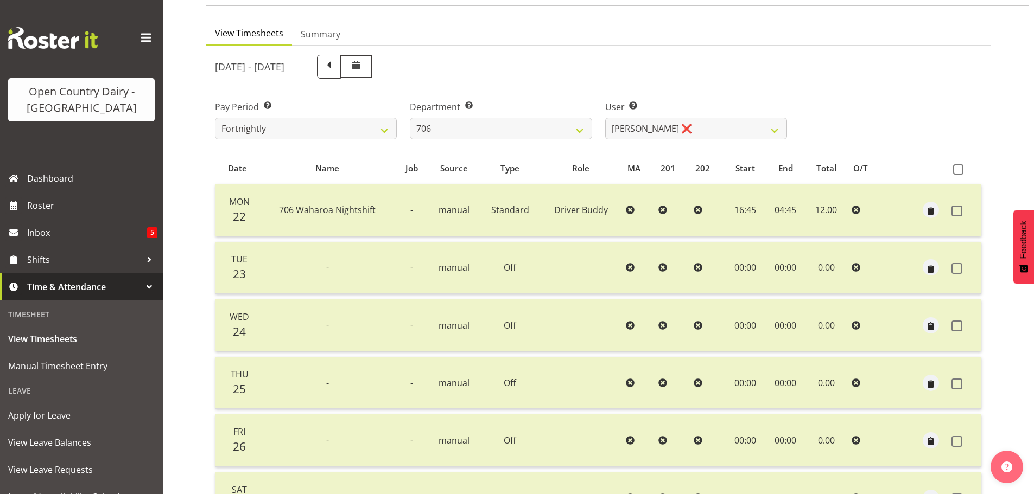
scroll to position [0, 0]
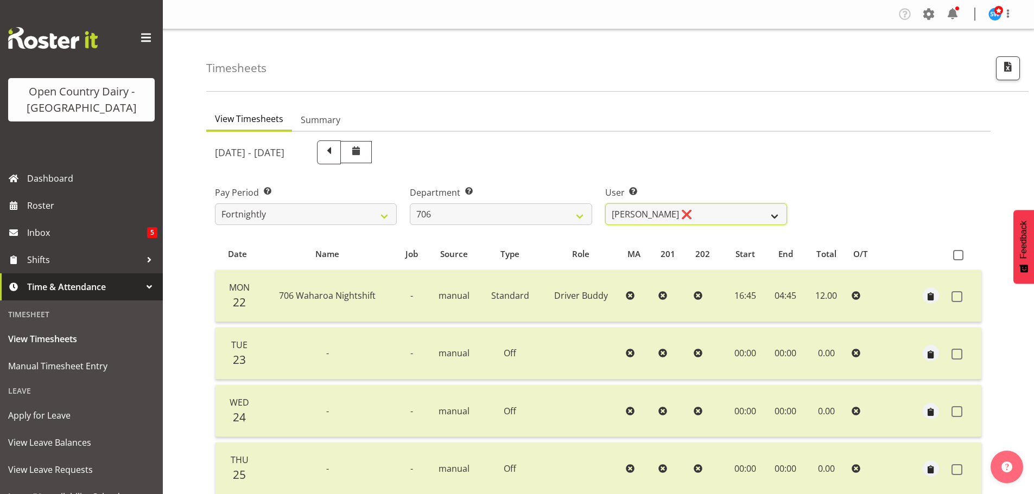
click at [711, 208] on select "Andrew Kearns ❌ Len Symons ❌ Mark Ansley ❌ Paul Griffin ❌" at bounding box center [696, 215] width 182 height 22
select select "11079"
click at [605, 204] on select "Andrew Kearns ❌ Len Symons ❌ Mark Ansley ❌ Paul Griffin ❌" at bounding box center [696, 215] width 182 height 22
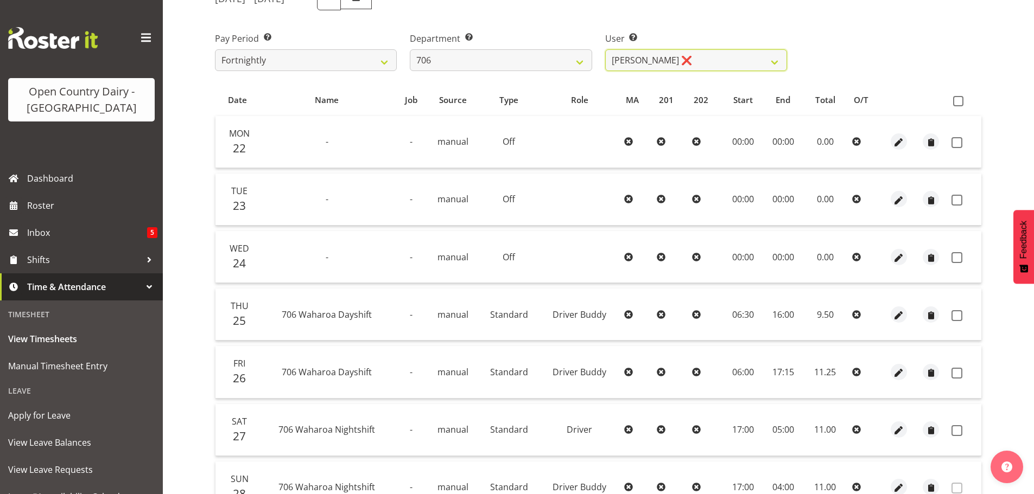
scroll to position [152, 0]
drag, startPoint x: 957, startPoint y: 149, endPoint x: 962, endPoint y: 199, distance: 49.6
click at [957, 148] on span at bounding box center [957, 144] width 11 height 11
checkbox input "true"
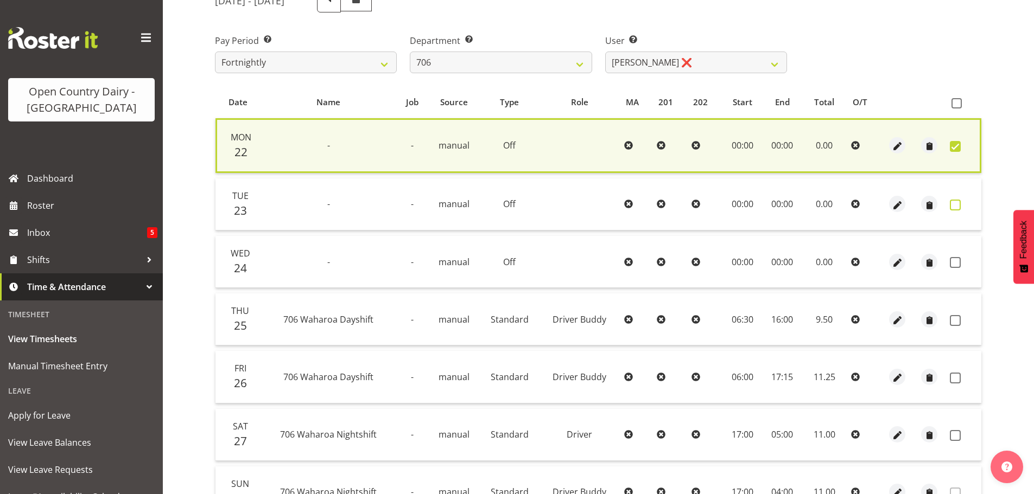
click at [958, 201] on span at bounding box center [955, 205] width 11 height 11
checkbox input "true"
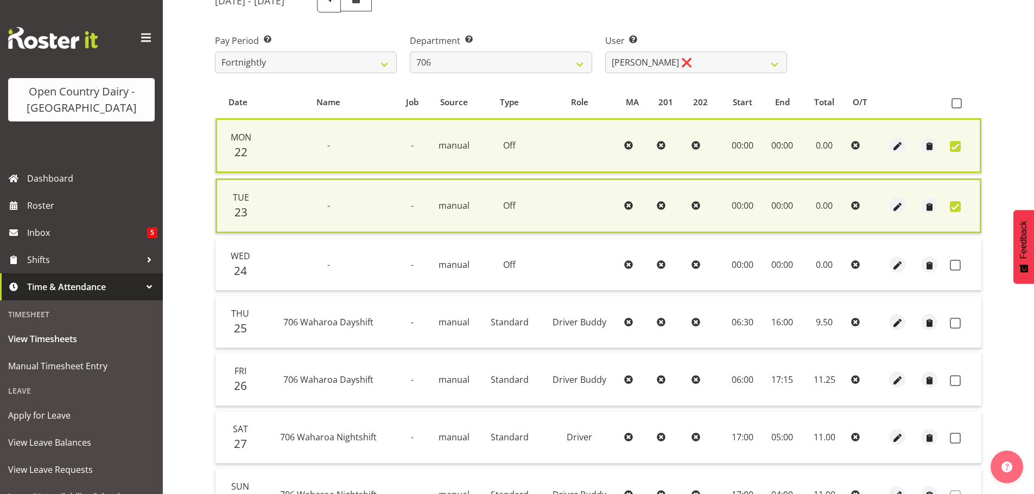
drag, startPoint x: 954, startPoint y: 269, endPoint x: 948, endPoint y: 296, distance: 27.9
click at [954, 268] on span at bounding box center [955, 265] width 11 height 11
checkbox input "true"
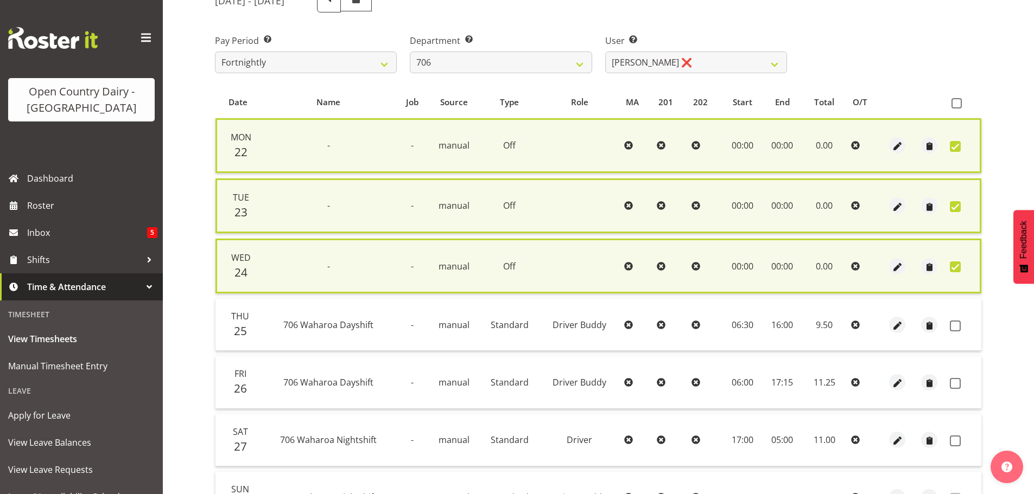
drag, startPoint x: 959, startPoint y: 326, endPoint x: 961, endPoint y: 366, distance: 40.2
click at [959, 326] on span at bounding box center [955, 326] width 11 height 11
checkbox input "true"
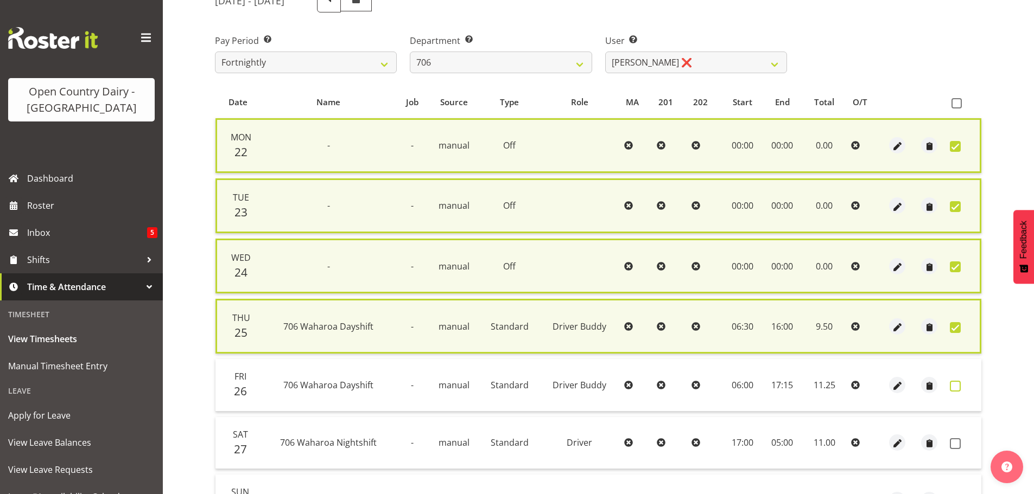
click at [957, 385] on span at bounding box center [955, 386] width 11 height 11
checkbox input "true"
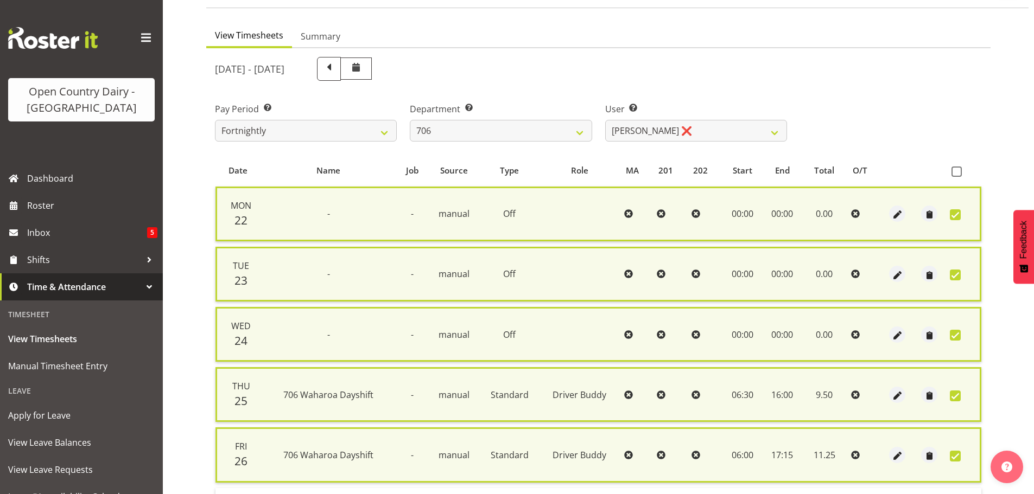
scroll to position [274, 0]
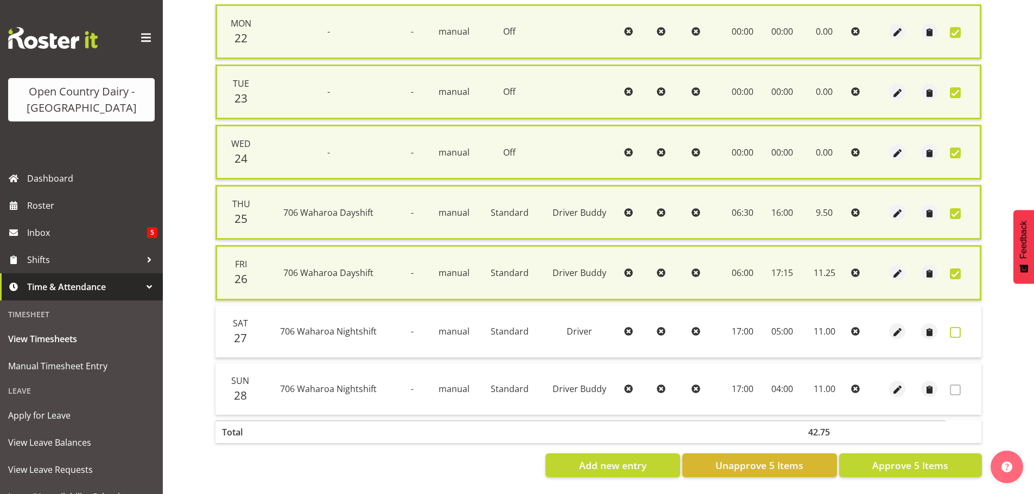
click at [958, 327] on span at bounding box center [955, 332] width 11 height 11
checkbox input "true"
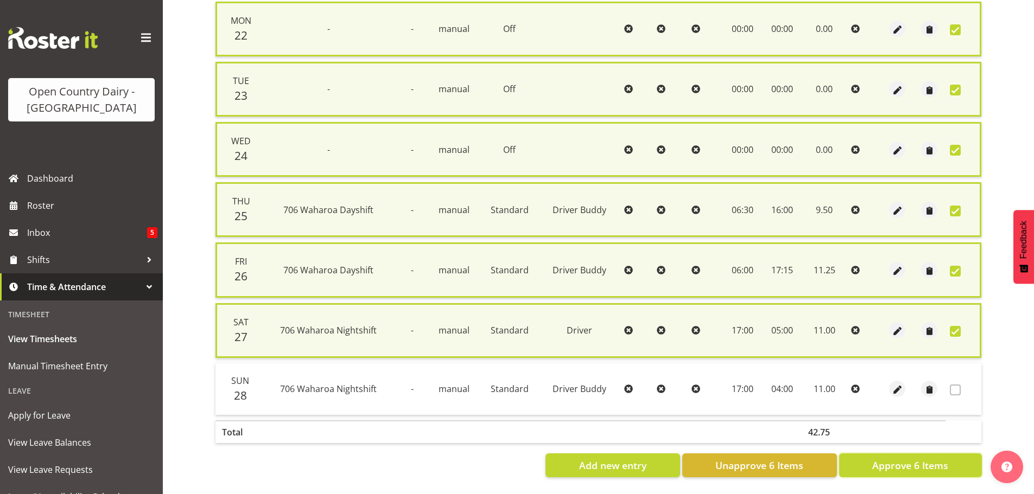
click at [930, 462] on span "Approve 6 Items" at bounding box center [910, 466] width 76 height 14
checkbox input "false"
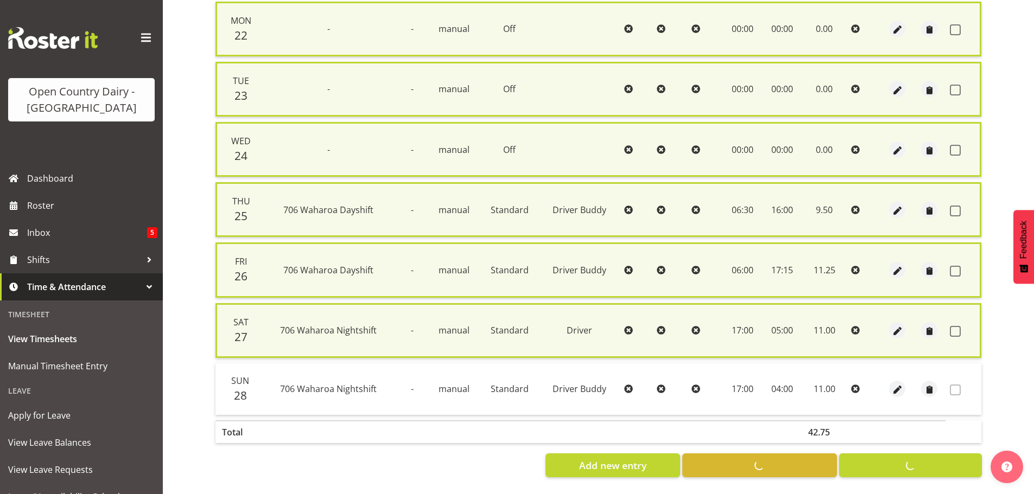
checkbox input "false"
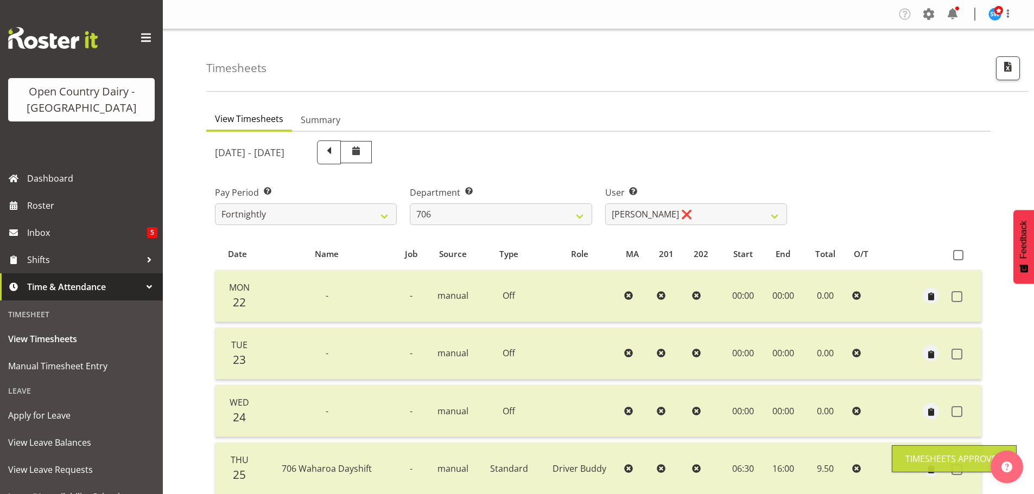
scroll to position [217, 0]
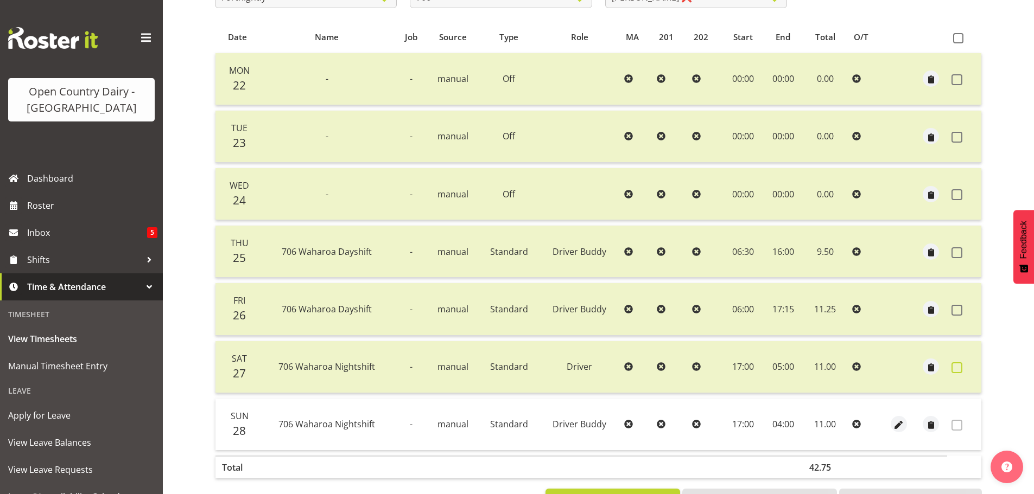
click at [956, 366] on span at bounding box center [957, 368] width 11 height 11
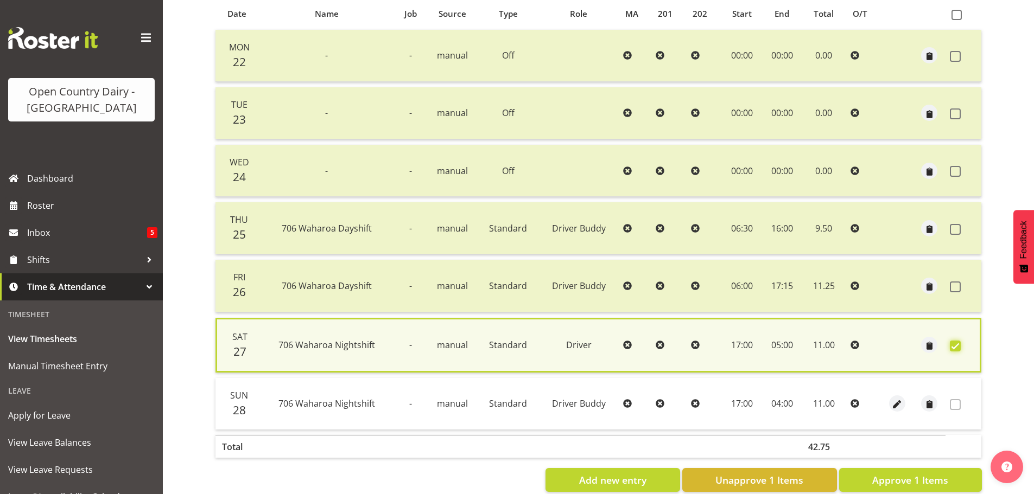
scroll to position [263, 0]
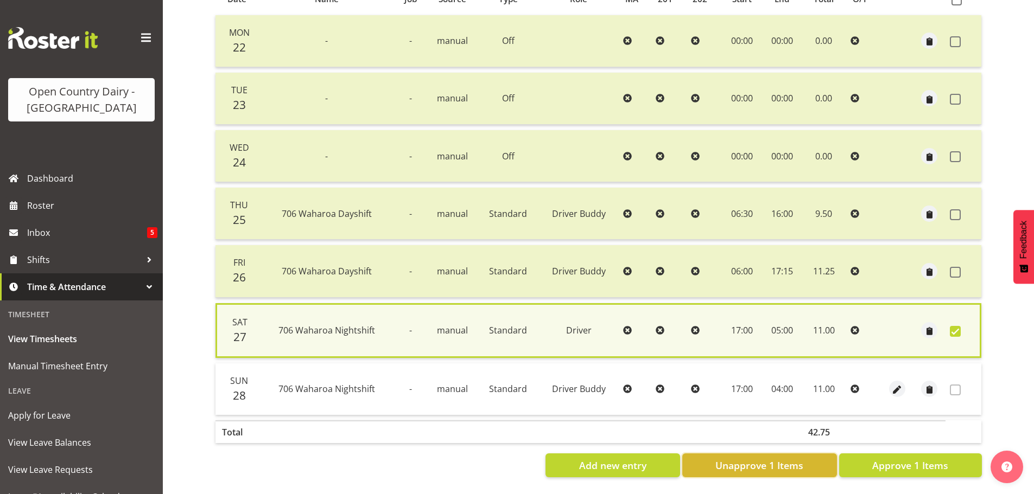
click at [735, 460] on span "Unapprove 1 Items" at bounding box center [759, 466] width 88 height 14
checkbox input "false"
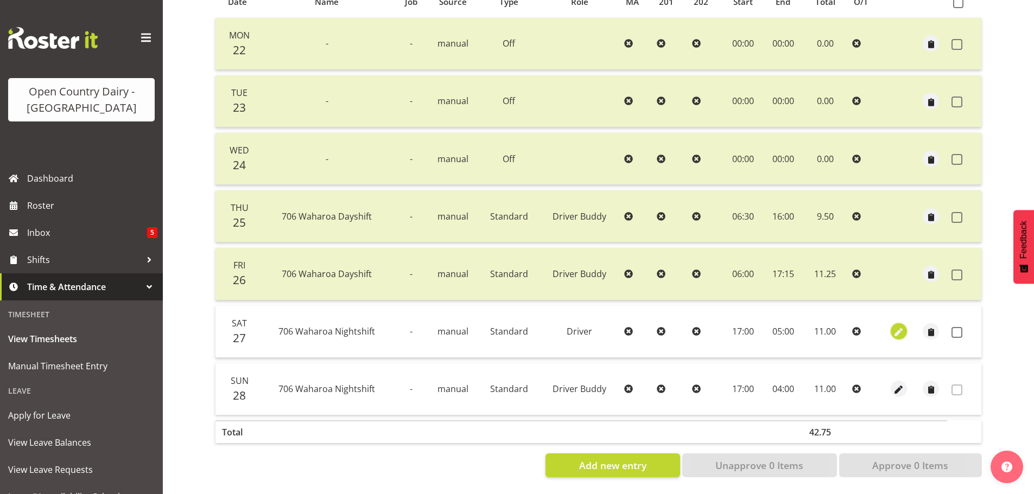
click at [906, 324] on div at bounding box center [898, 332] width 23 height 16
click at [900, 327] on span "button" at bounding box center [898, 333] width 12 height 12
select select "Standard"
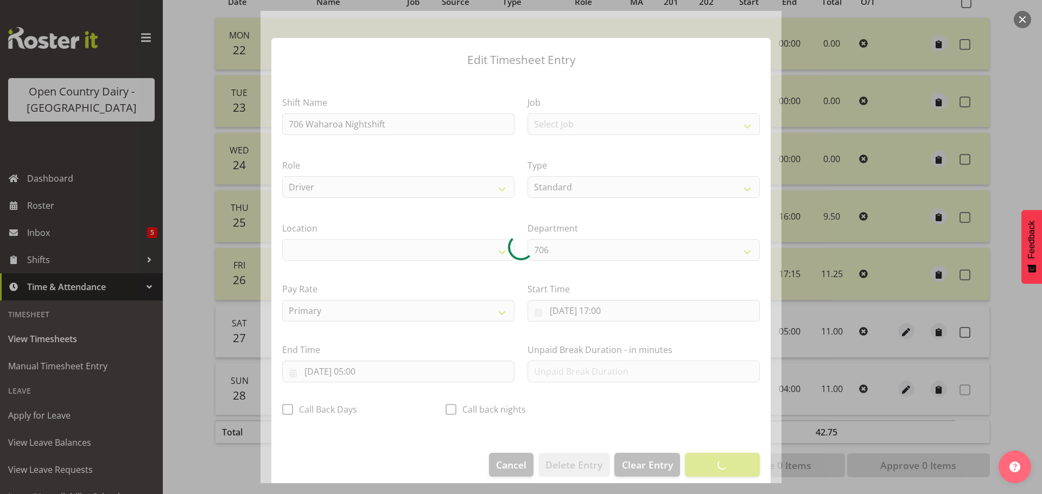
select select "1054"
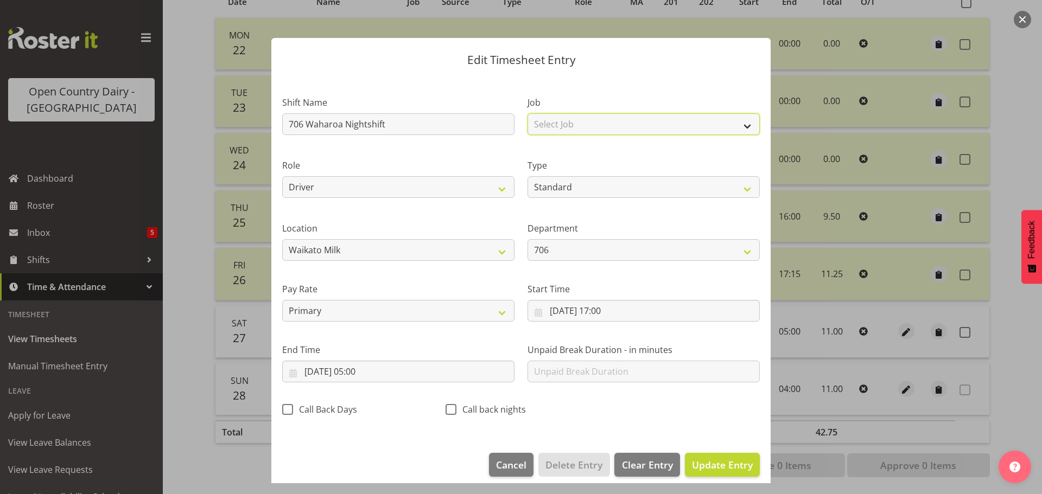
click at [605, 124] on select "Select Job Driver Driver supervisor Support" at bounding box center [644, 124] width 232 height 22
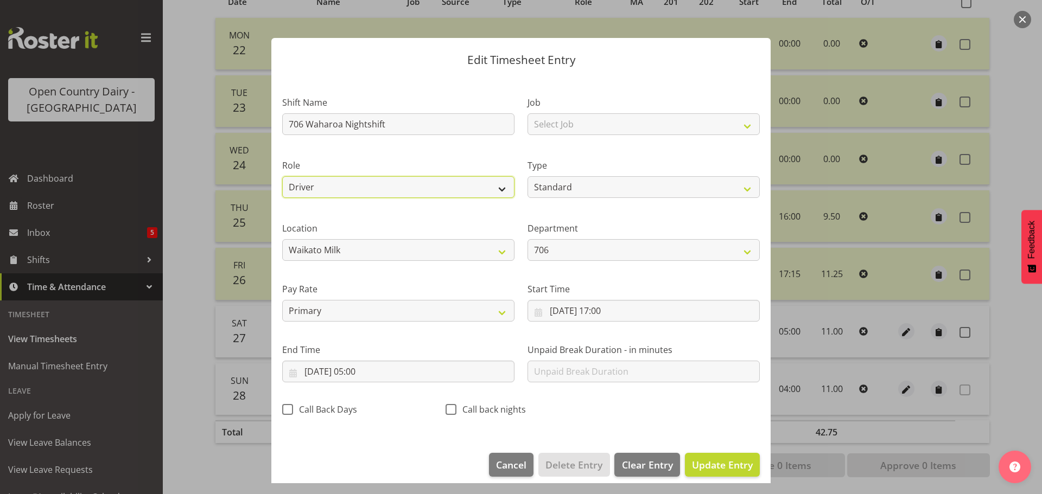
click at [422, 182] on select "Driver Driver Buddy" at bounding box center [398, 187] width 232 height 22
select select "1436"
click at [282, 176] on select "Driver Driver Buddy" at bounding box center [398, 187] width 232 height 22
click at [702, 464] on span "Update Entry" at bounding box center [722, 465] width 61 height 13
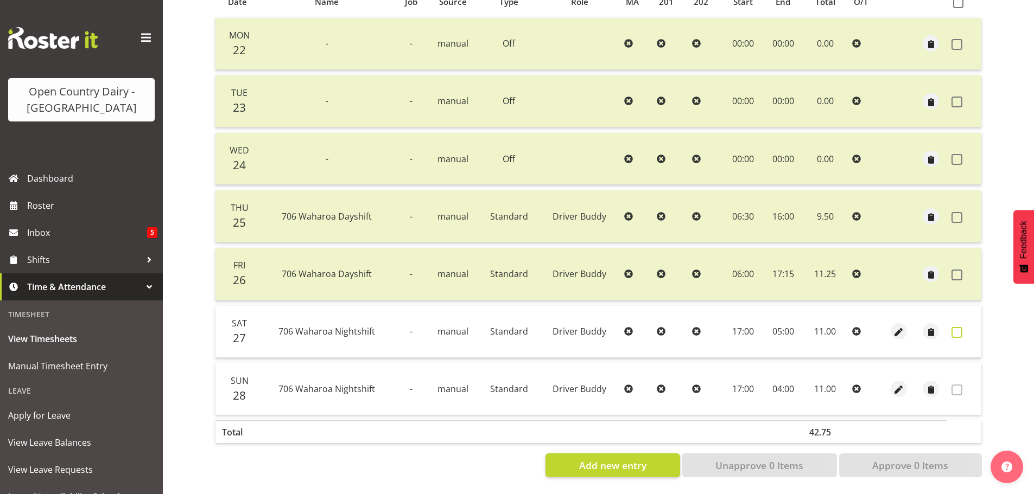
click at [960, 327] on span at bounding box center [957, 332] width 11 height 11
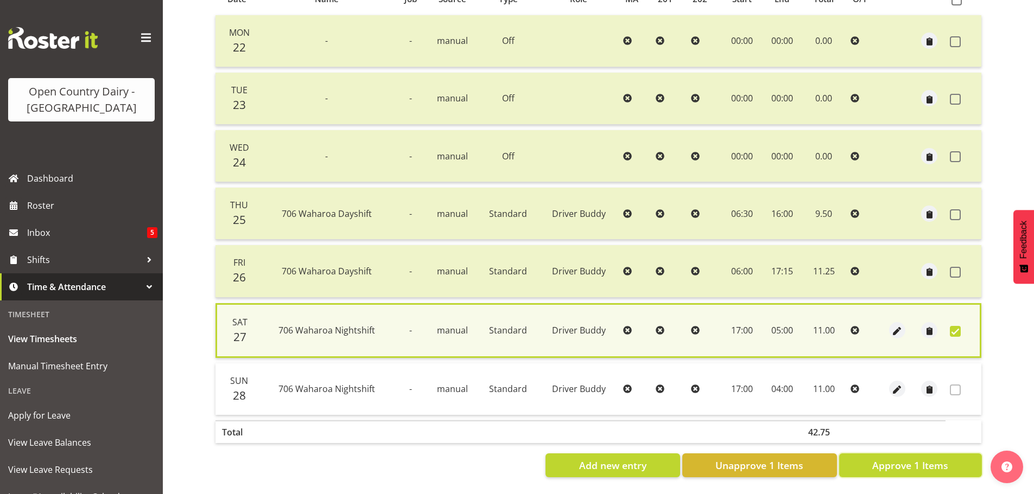
click at [943, 459] on span "Approve 1 Items" at bounding box center [910, 466] width 76 height 14
checkbox input "false"
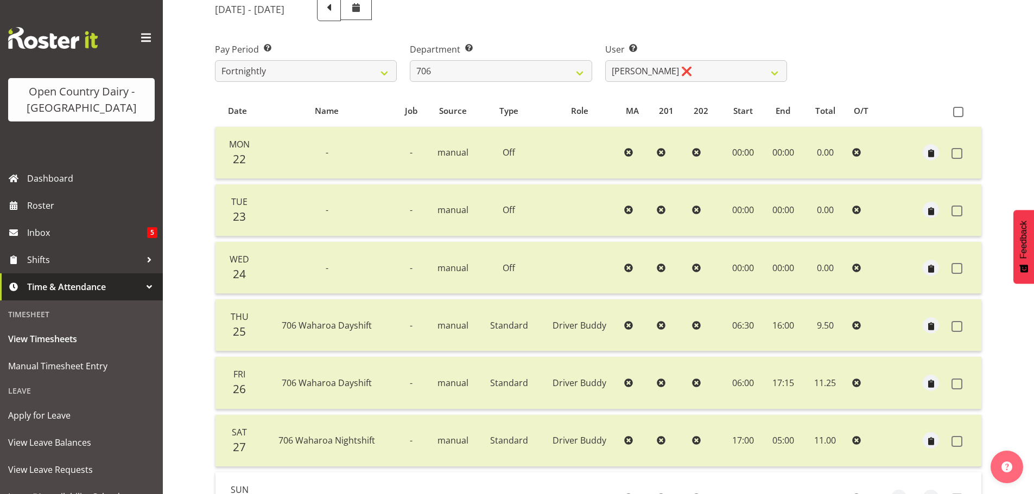
scroll to position [98, 0]
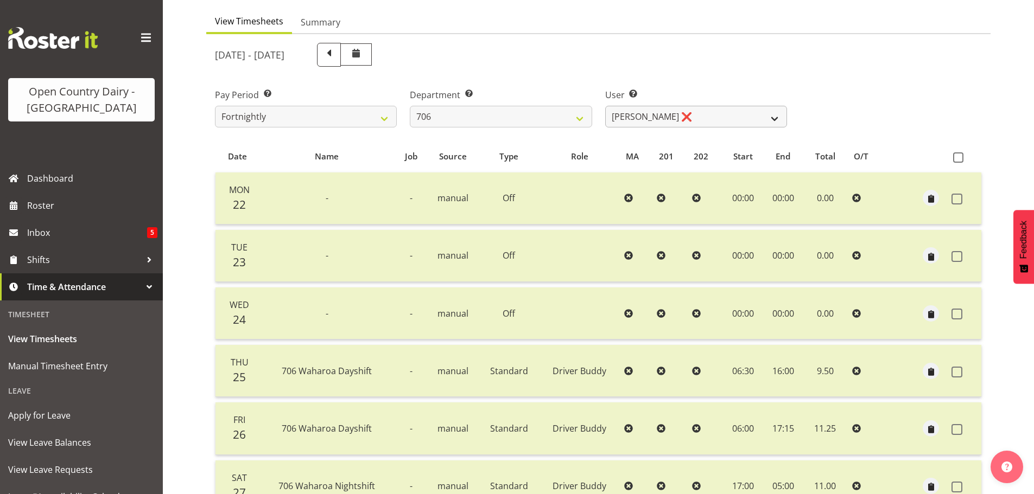
click at [734, 105] on div "User Select user. Note: This is filtered down by the previous two drop-down ite…" at bounding box center [696, 107] width 182 height 39
click at [735, 113] on select "Andrew Kearns ❌ Len Symons ❌ Mark Ansley ❌ Paul Griffin ❌" at bounding box center [696, 117] width 182 height 22
click at [511, 108] on select "701 702 703 704 705 706 707 708 709 710 711 712 713 714 715 716 717 718 719 720" at bounding box center [501, 117] width 182 height 22
select select "811"
click at [410, 106] on select "701 702 703 704 705 706 707 708 709 710 711 712 713 714 715 716 717 718 719 720" at bounding box center [501, 117] width 182 height 22
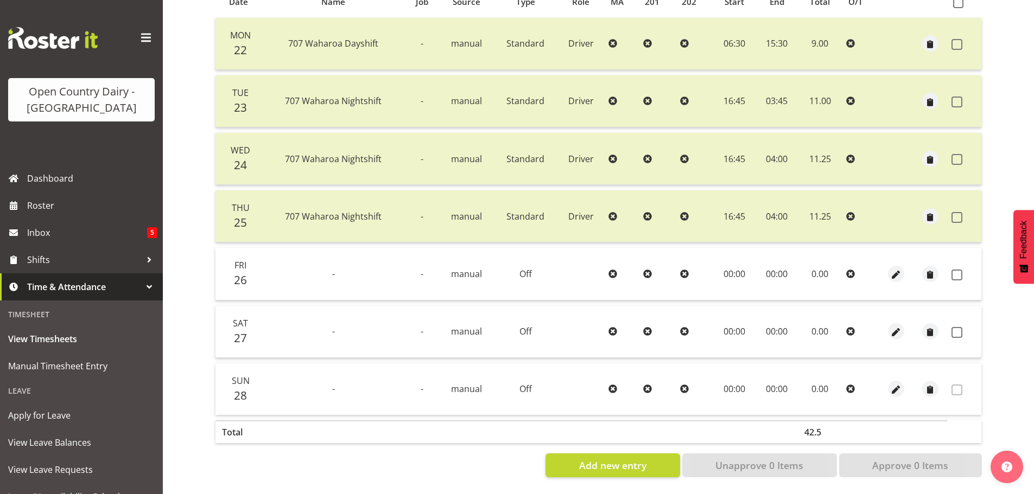
scroll to position [261, 0]
click at [959, 270] on span at bounding box center [957, 275] width 11 height 11
checkbox input "true"
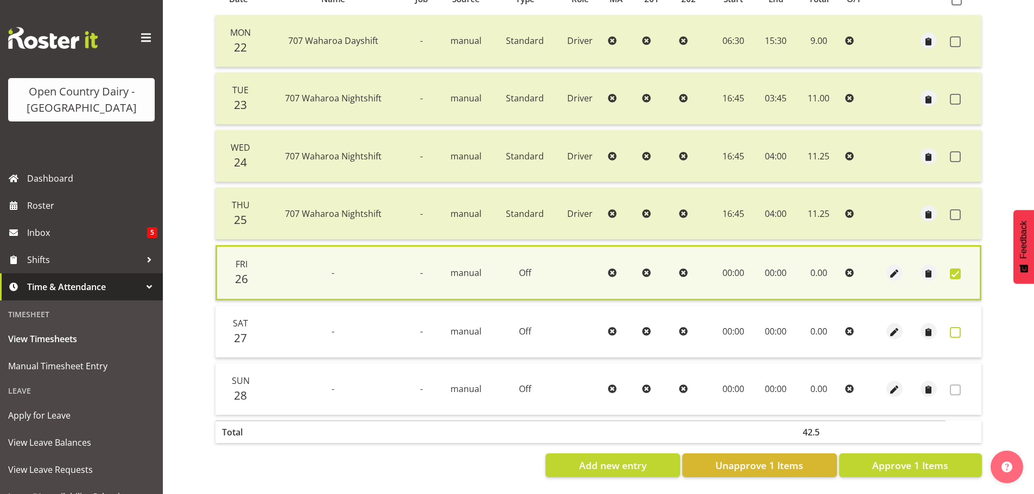
drag, startPoint x: 956, startPoint y: 329, endPoint x: 956, endPoint y: 390, distance: 60.8
click at [956, 329] on span at bounding box center [955, 332] width 11 height 11
checkbox input "true"
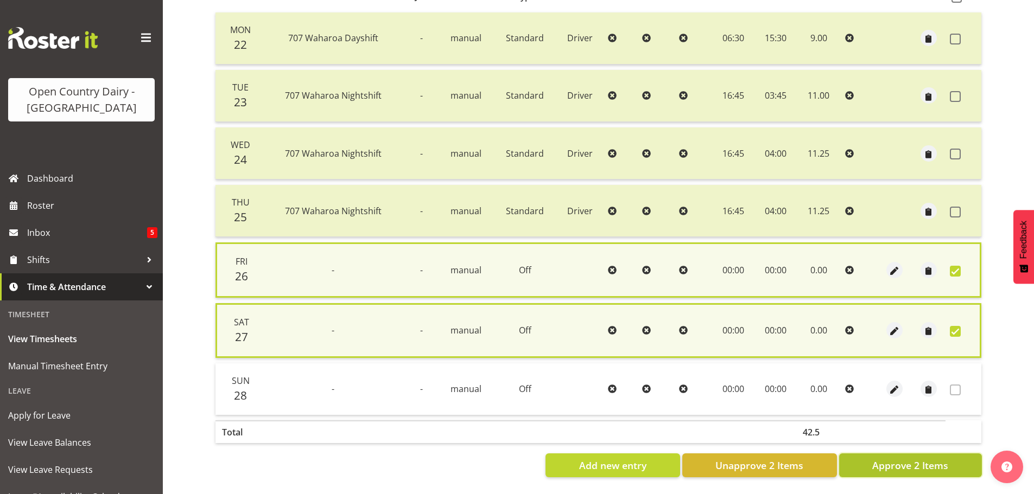
click at [922, 470] on span "Approve 2 Items" at bounding box center [910, 466] width 76 height 14
checkbox input "false"
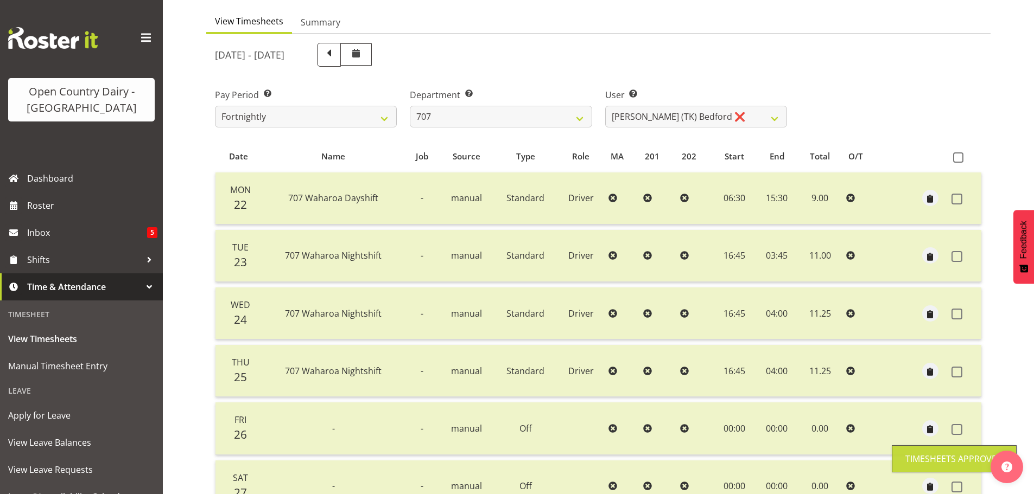
scroll to position [43, 0]
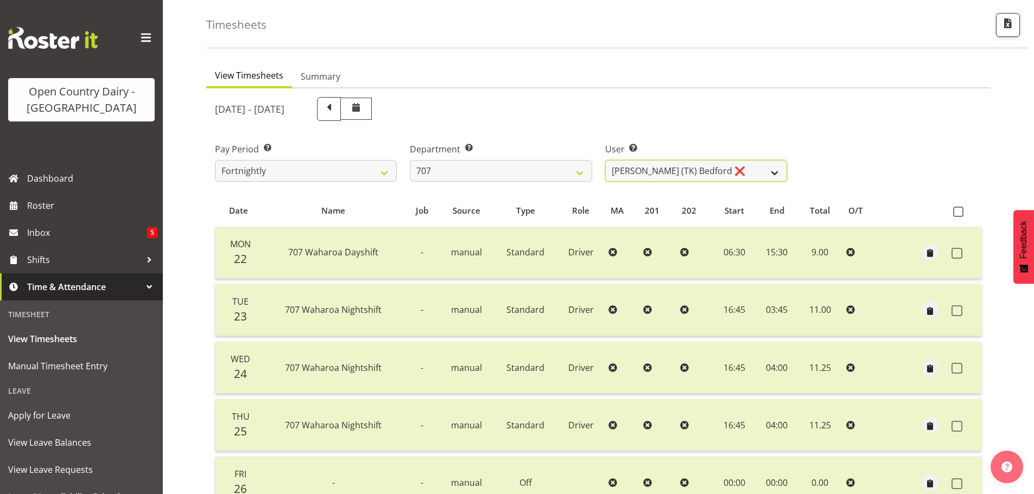
click at [738, 170] on select "Alan (TK) Bedford ❌ David Foote (Junior) ❌ Mike Madden ❌" at bounding box center [696, 171] width 182 height 22
select select "11706"
click at [605, 160] on select "Alan (TK) Bedford ❌ David Foote (Junior) ❌ Mike Madden ❌" at bounding box center [696, 171] width 182 height 22
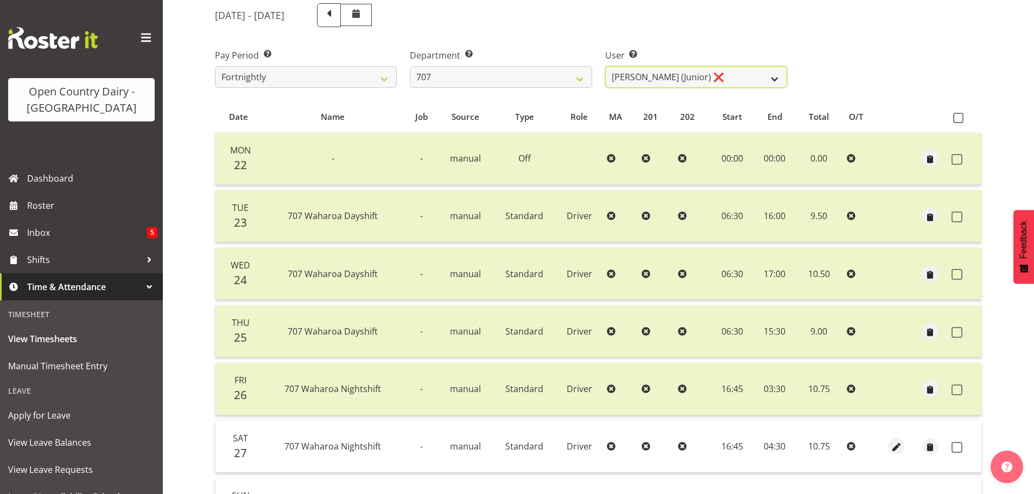
scroll to position [261, 0]
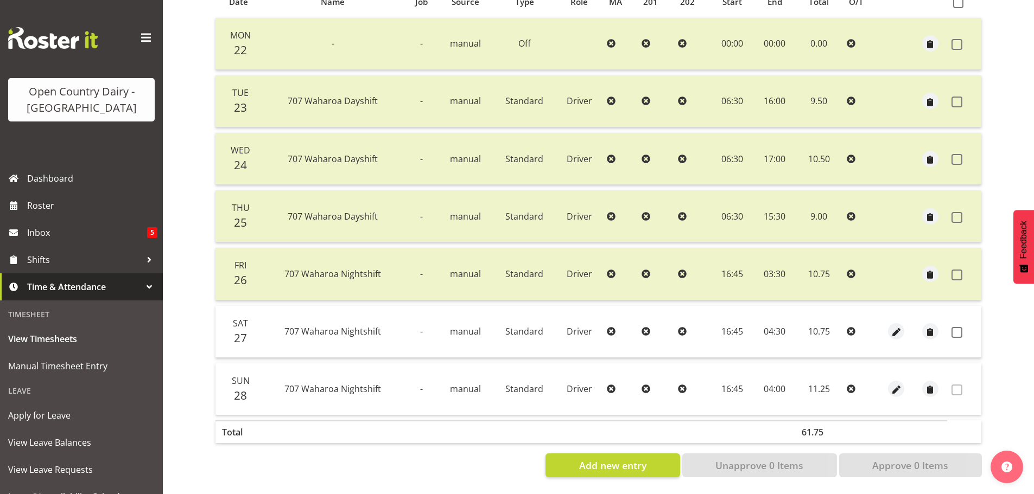
drag, startPoint x: 958, startPoint y: 327, endPoint x: 949, endPoint y: 375, distance: 48.6
click at [958, 327] on span at bounding box center [957, 332] width 11 height 11
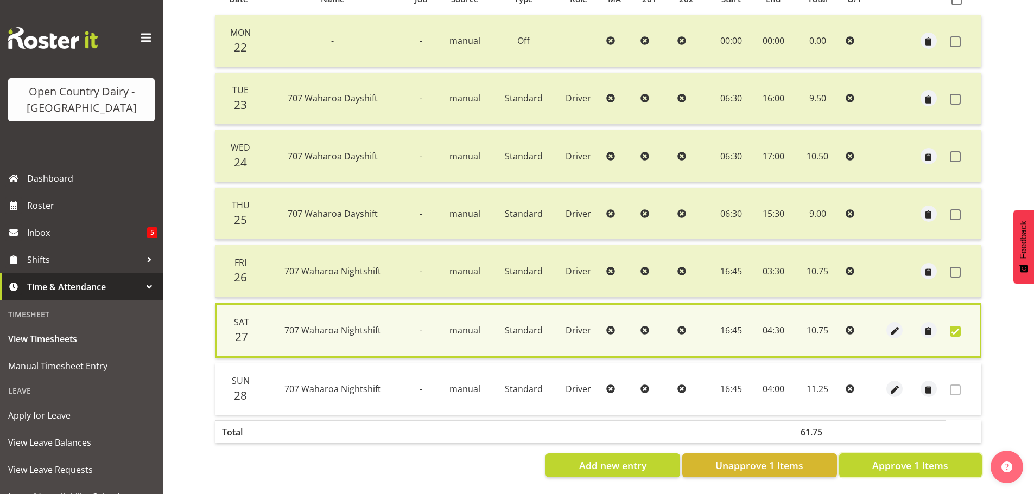
drag, startPoint x: 909, startPoint y: 462, endPoint x: 895, endPoint y: 458, distance: 14.8
click at [909, 462] on span "Approve 1 Items" at bounding box center [910, 466] width 76 height 14
checkbox input "false"
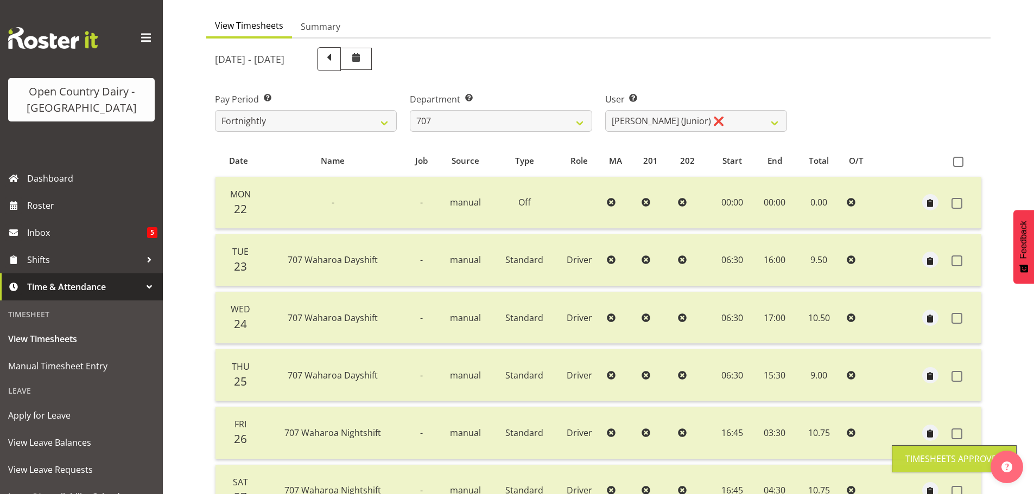
scroll to position [0, 0]
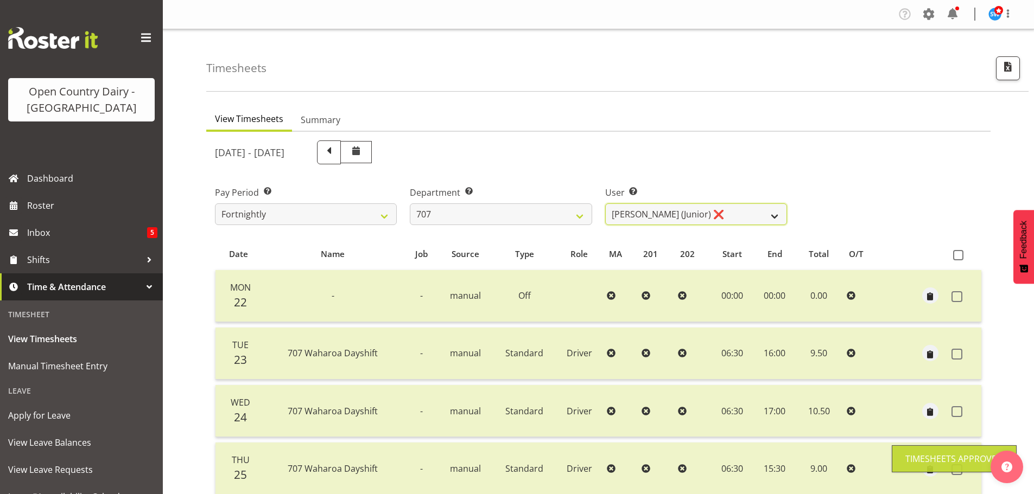
click at [740, 212] on select "Alan (TK) Bedford ❌ David Foote (Junior) ❌ Mike Madden ❌" at bounding box center [696, 215] width 182 height 22
select select "8199"
click at [605, 204] on select "Alan (TK) Bedford ❌ David Foote (Junior) ❌ Mike Madden ❌" at bounding box center [696, 215] width 182 height 22
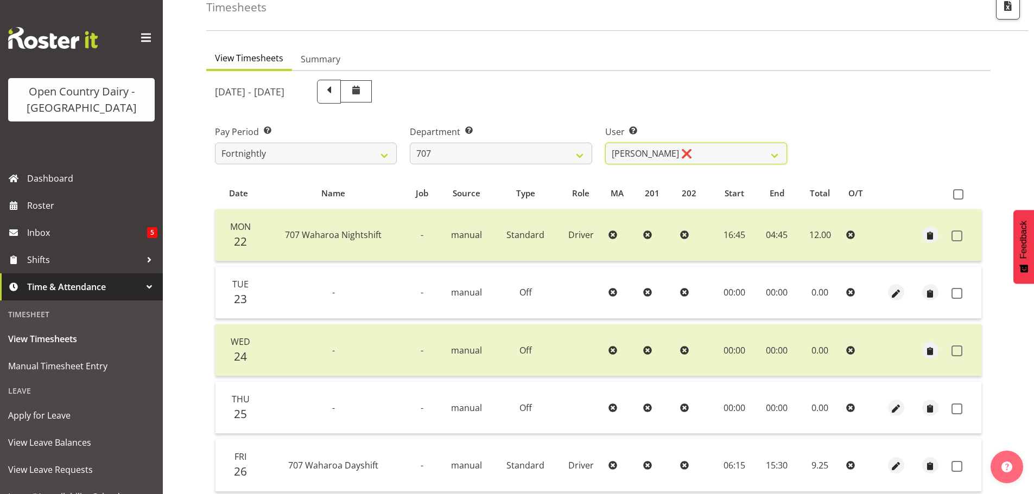
scroll to position [109, 0]
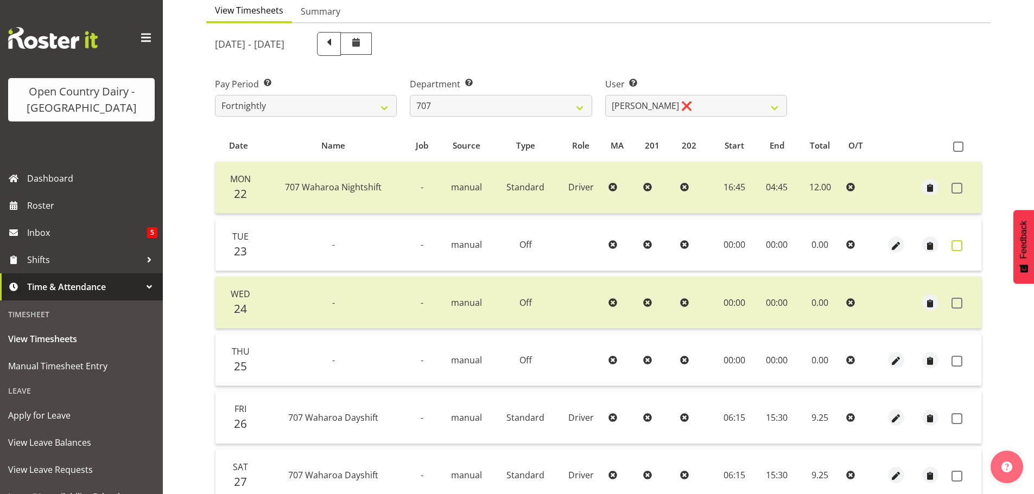
click at [966, 246] on label at bounding box center [960, 245] width 17 height 11
checkbox input "true"
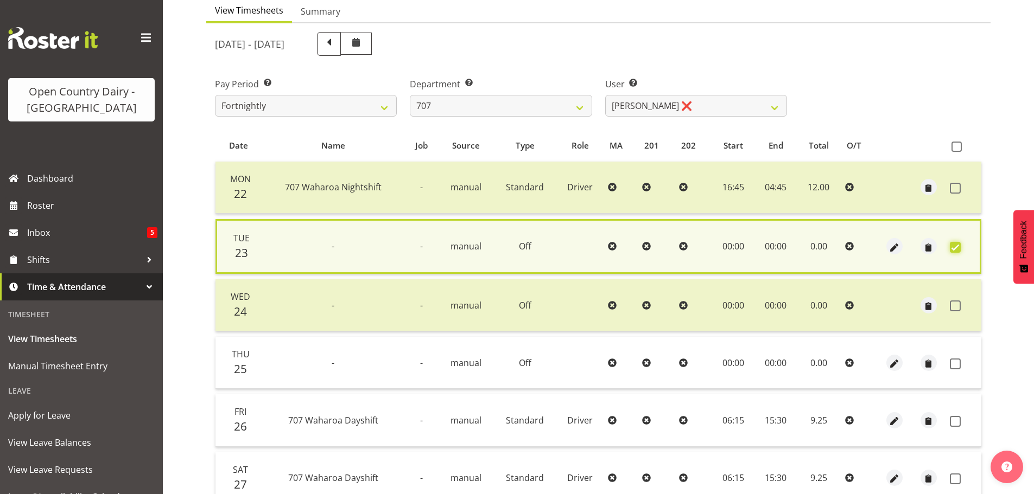
scroll to position [263, 0]
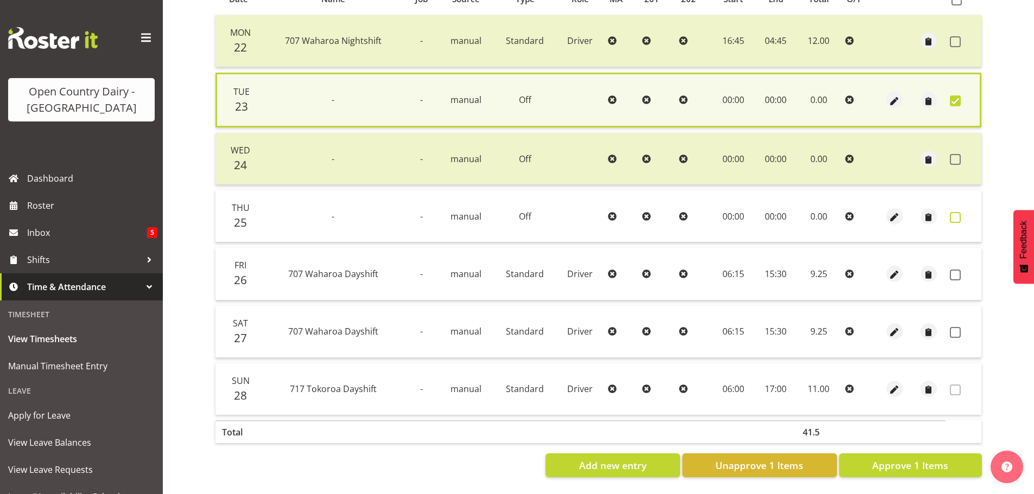
click at [956, 212] on span at bounding box center [955, 217] width 11 height 11
checkbox input "true"
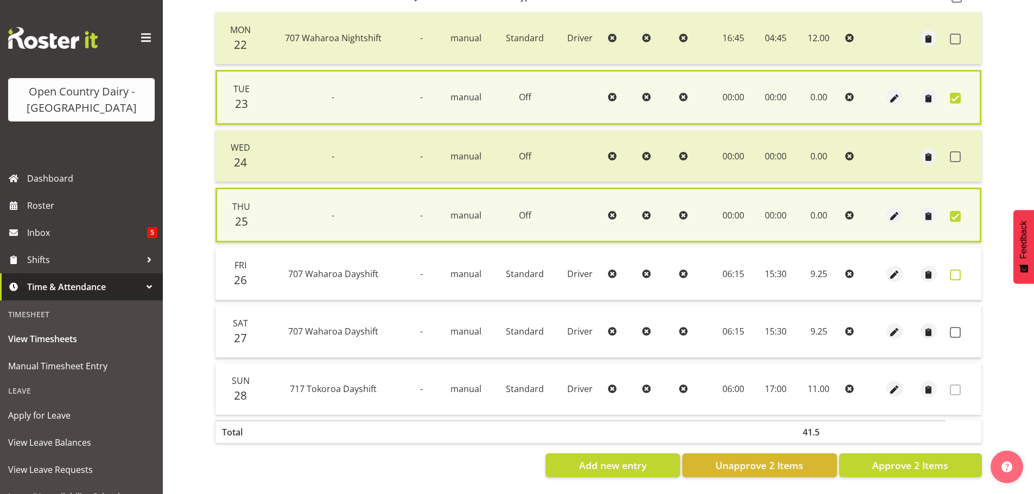
click at [957, 270] on span at bounding box center [955, 275] width 11 height 11
checkbox input "true"
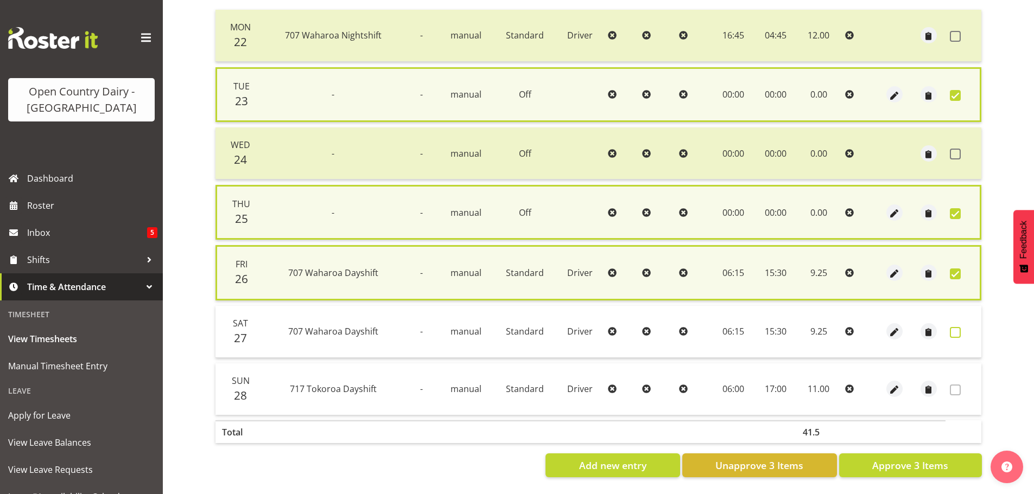
click at [953, 329] on span at bounding box center [955, 332] width 11 height 11
checkbox input "true"
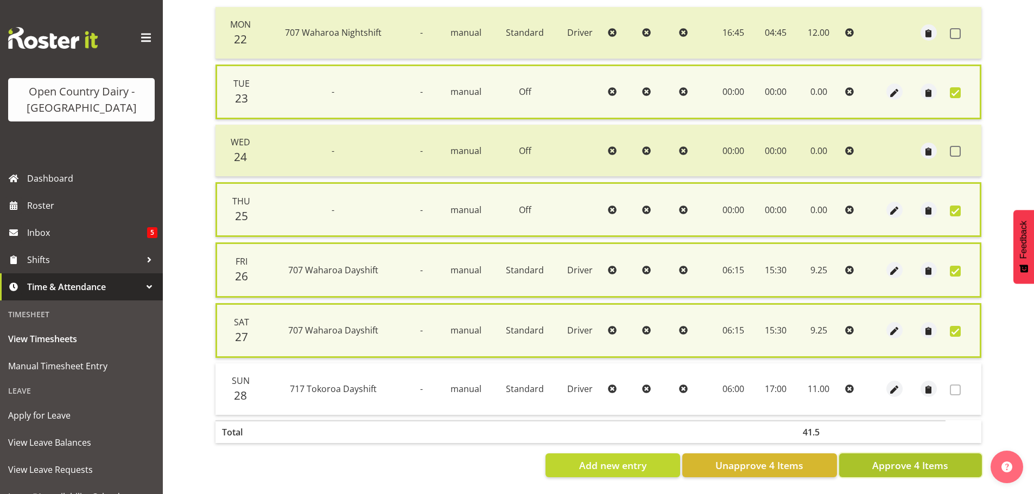
click at [929, 469] on span "Approve 4 Items" at bounding box center [910, 466] width 76 height 14
checkbox input "false"
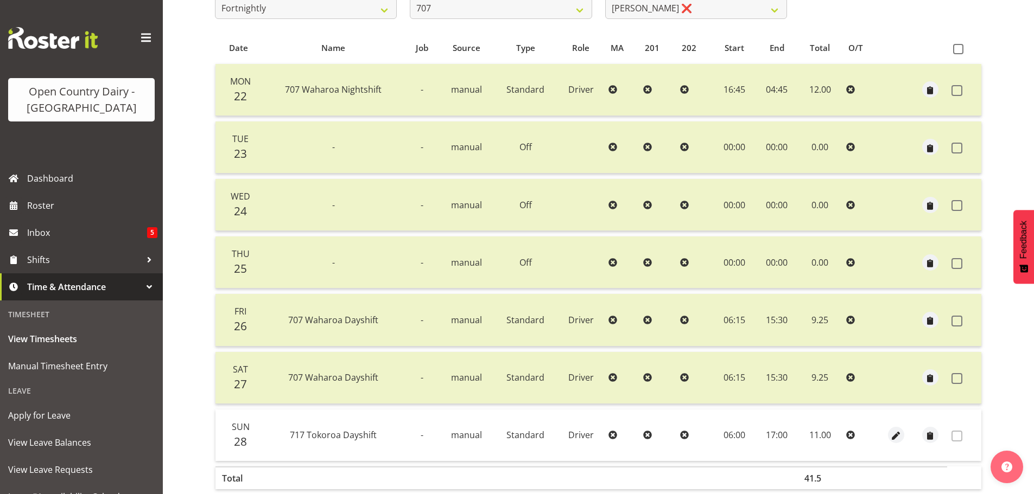
scroll to position [43, 0]
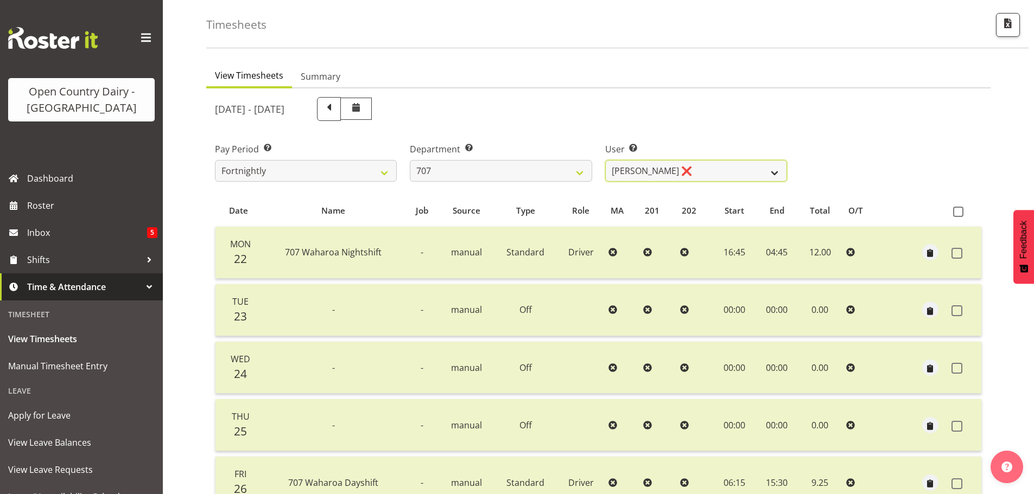
click at [715, 171] on select "Alan (TK) Bedford ❌ David Foote (Junior) ❌ Mike Madden ❌" at bounding box center [696, 171] width 182 height 22
click at [715, 170] on select "Alan (TK) Bedford ❌ David Foote (Junior) ❌ Mike Madden ❌" at bounding box center [696, 171] width 182 height 22
click at [535, 164] on select "701 702 703 704 705 706 707 708 709 710 711 712 713 714 715 716 717 718 719 720" at bounding box center [501, 171] width 182 height 22
select select "762"
click at [410, 160] on select "701 702 703 704 705 706 707 708 709 710 711 712 713 714 715 716 717 718 719 720" at bounding box center [501, 171] width 182 height 22
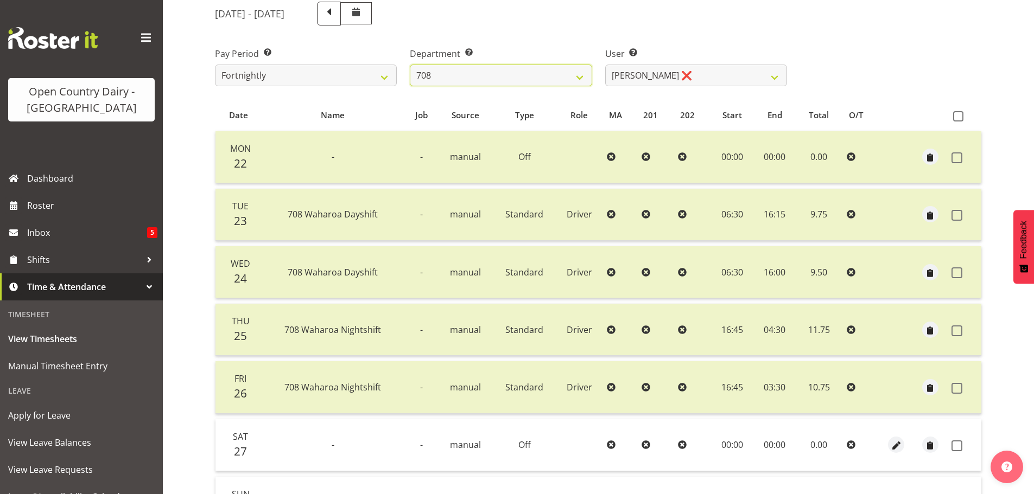
scroll to position [261, 0]
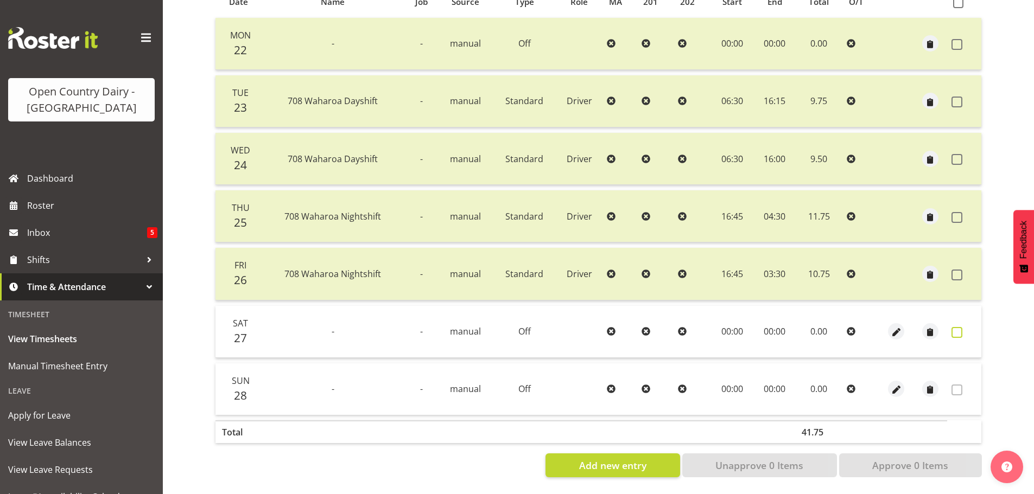
drag, startPoint x: 954, startPoint y: 324, endPoint x: 902, endPoint y: 430, distance: 118.5
click at [952, 327] on span at bounding box center [957, 332] width 11 height 11
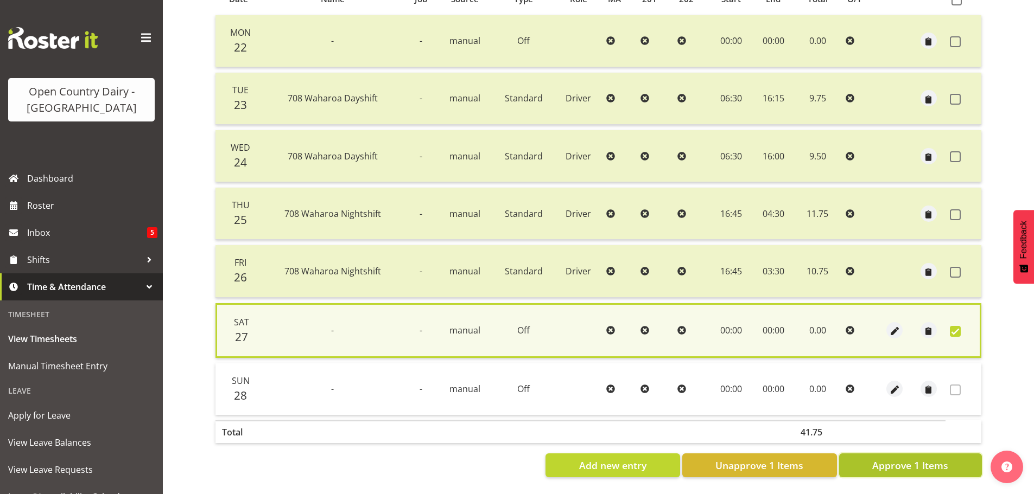
drag, startPoint x: 891, startPoint y: 461, endPoint x: 861, endPoint y: 402, distance: 66.5
click at [890, 460] on span "Approve 1 Items" at bounding box center [910, 466] width 76 height 14
checkbox input "false"
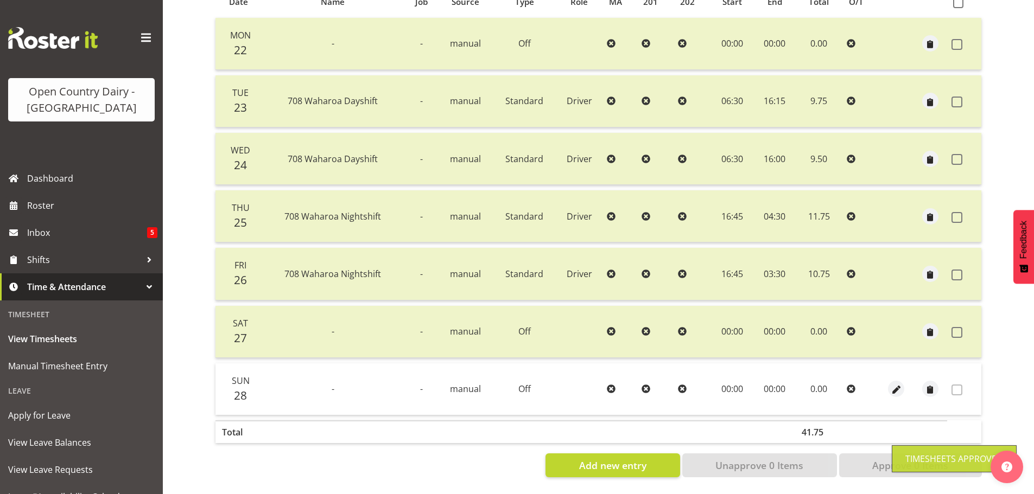
scroll to position [0, 0]
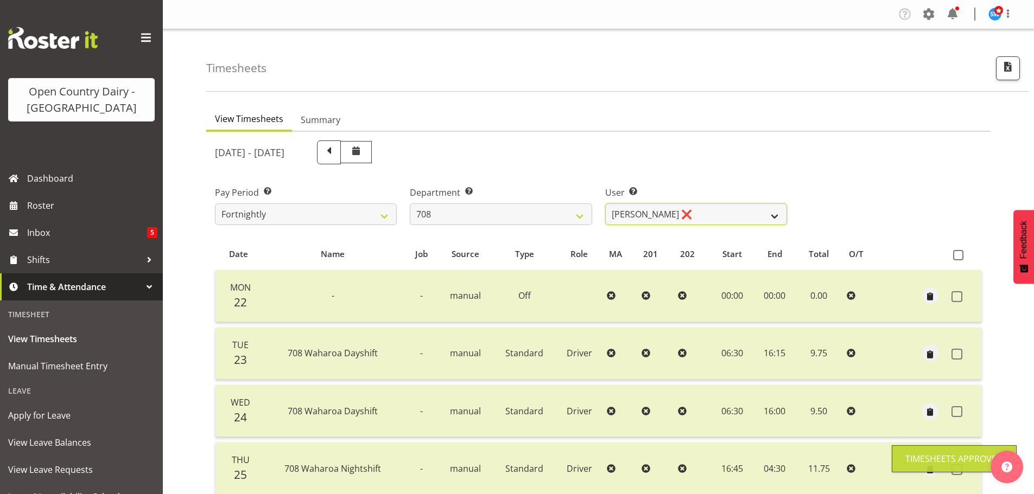
click at [693, 217] on select "David Foote ❌ Mark Himiona ❌" at bounding box center [696, 215] width 182 height 22
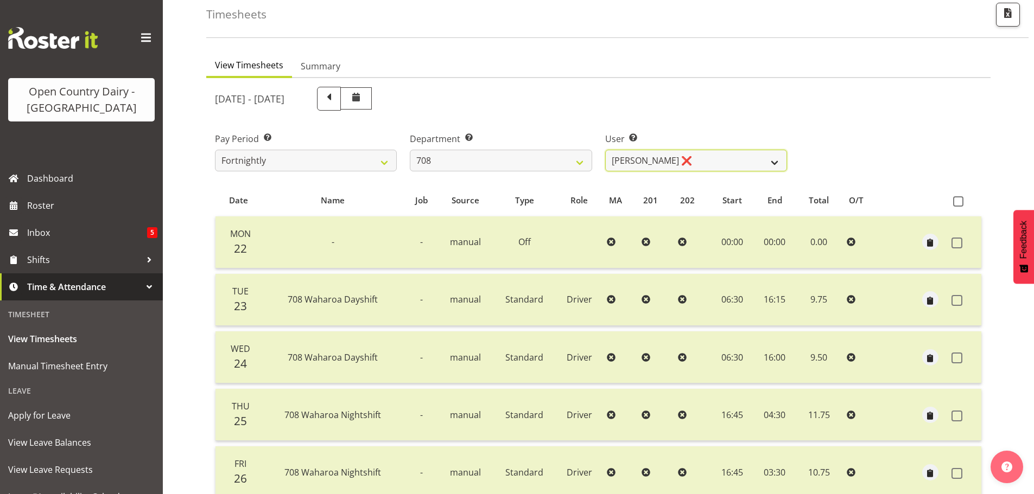
scroll to position [54, 0]
click at [688, 162] on select "David Foote ❌ Mark Himiona ❌" at bounding box center [696, 160] width 182 height 22
select select "11697"
click at [605, 149] on select "David Foote ❌ Mark Himiona ❌" at bounding box center [696, 160] width 182 height 22
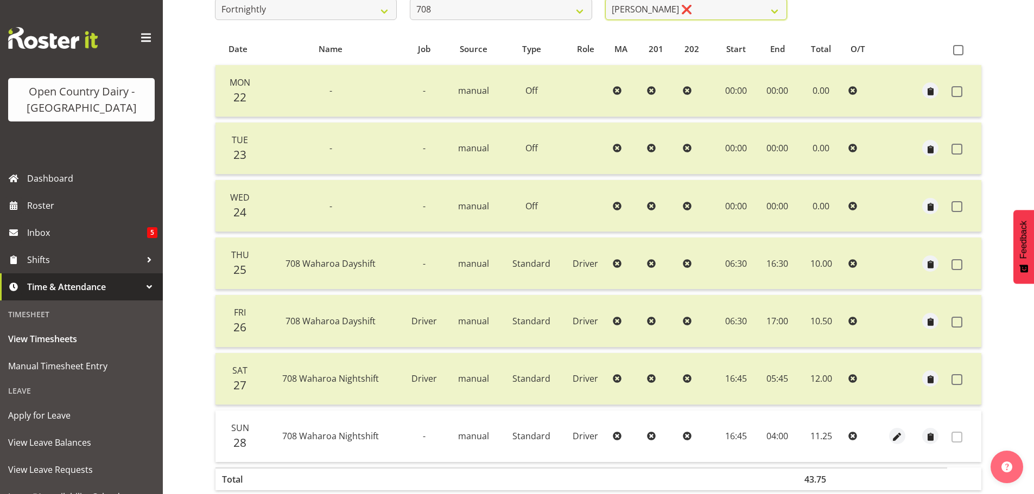
scroll to position [206, 0]
click at [956, 262] on span at bounding box center [957, 263] width 11 height 11
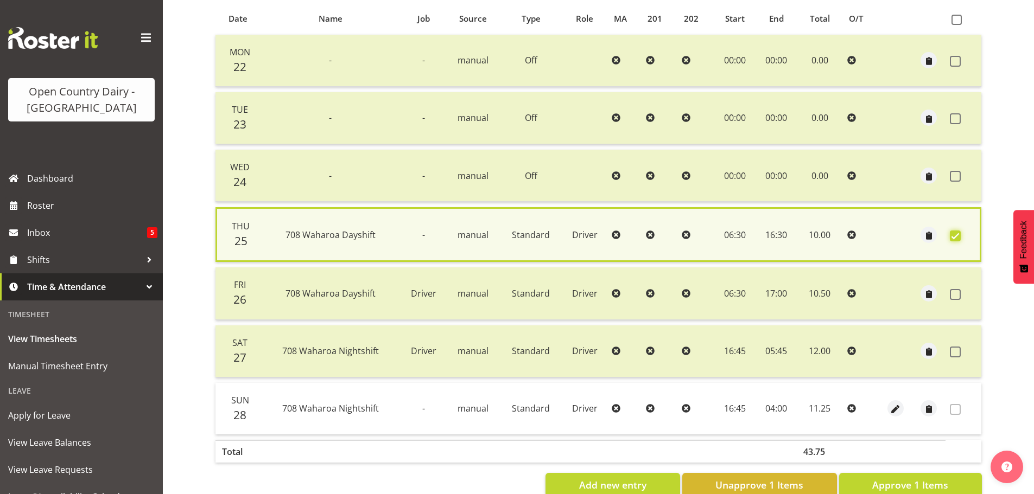
scroll to position [263, 0]
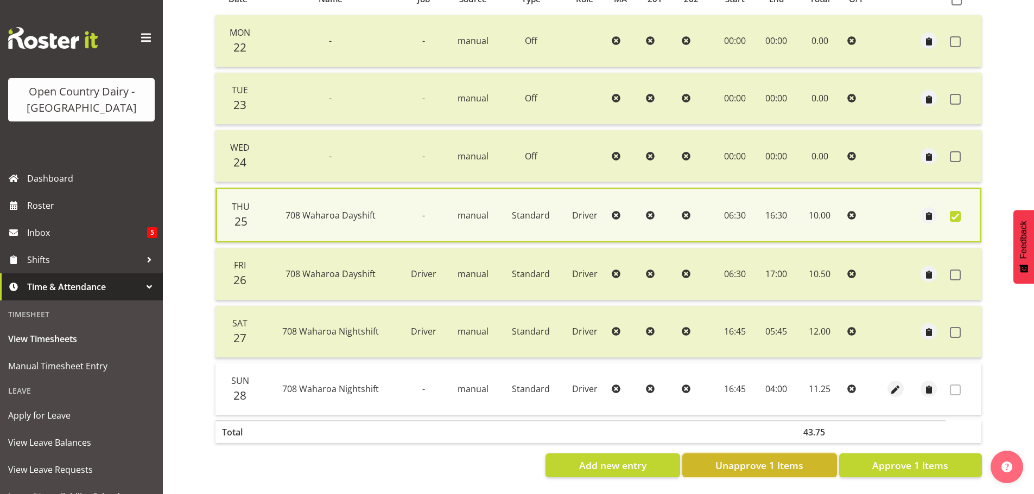
click at [785, 461] on span "Unapprove 1 Items" at bounding box center [759, 466] width 88 height 14
checkbox input "false"
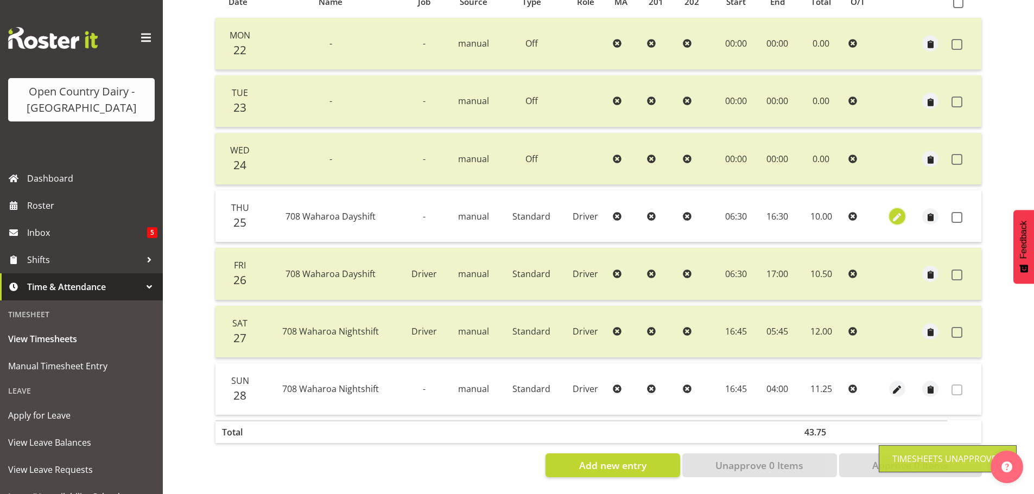
click at [898, 211] on span "button" at bounding box center [897, 217] width 12 height 12
select select "Standard"
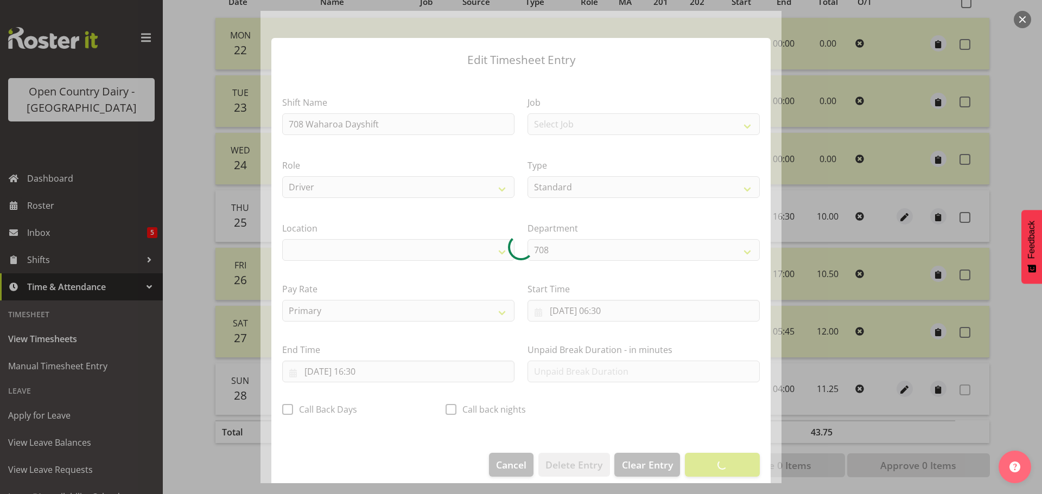
select select "1054"
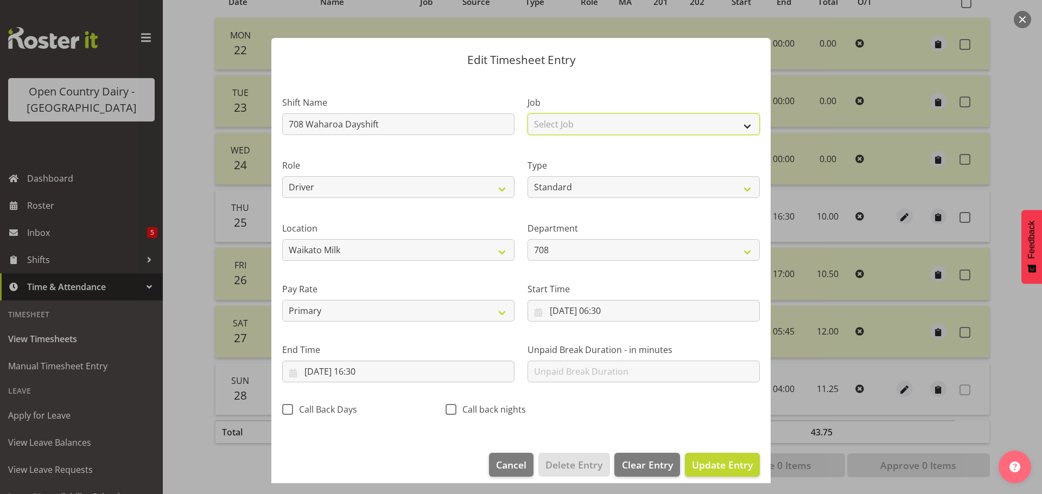
click at [573, 124] on select "Select Job Driver Driver supervisor Support" at bounding box center [644, 124] width 232 height 22
select select "9052"
click at [528, 113] on select "Select Job Driver Driver supervisor Support" at bounding box center [644, 124] width 232 height 22
click at [705, 460] on span "Update Entry" at bounding box center [722, 465] width 61 height 13
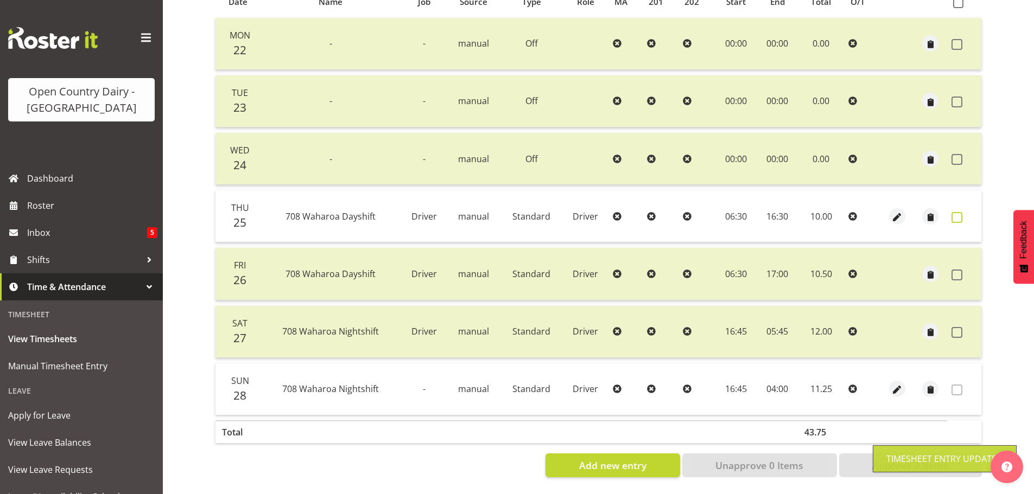
drag, startPoint x: 957, startPoint y: 208, endPoint x: 957, endPoint y: 214, distance: 6.0
click at [958, 212] on span at bounding box center [957, 217] width 11 height 11
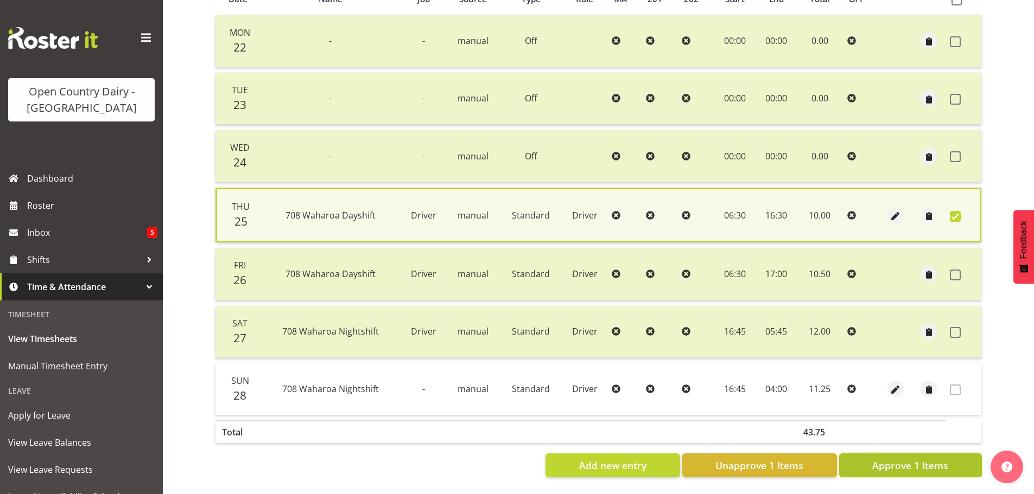
click at [944, 462] on span "Approve 1 Items" at bounding box center [910, 466] width 76 height 14
checkbox input "false"
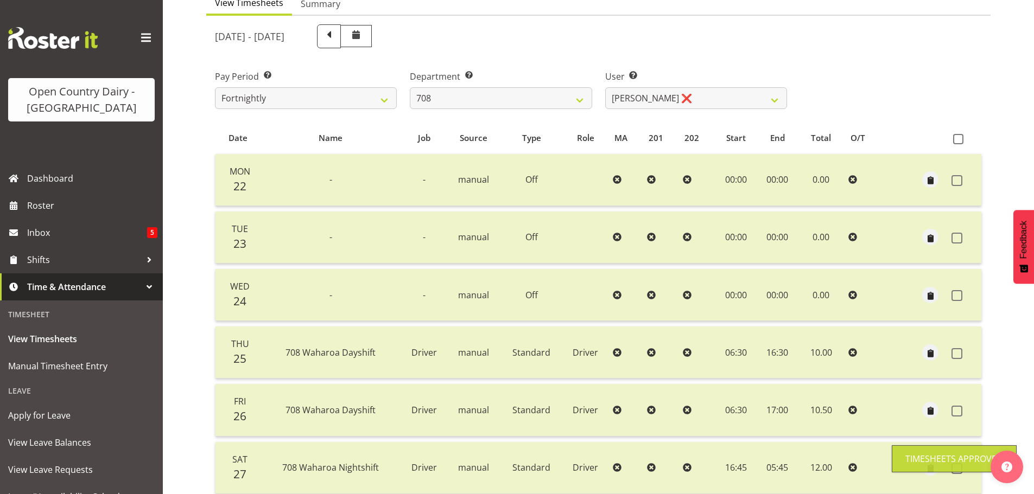
scroll to position [0, 0]
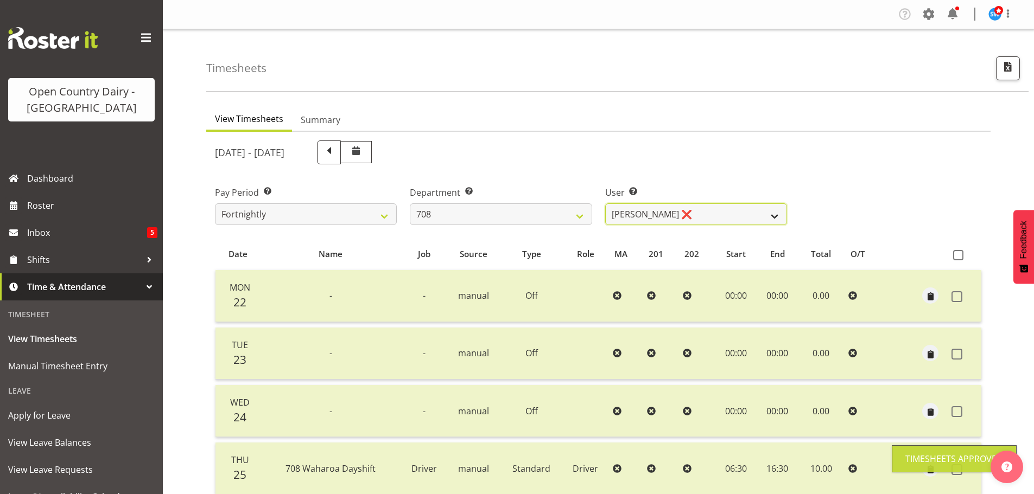
click at [748, 214] on select "David Foote ❌ Mark Himiona ❌" at bounding box center [696, 215] width 182 height 22
click at [747, 213] on select "David Foote ❌ Mark Himiona ❌" at bounding box center [696, 215] width 182 height 22
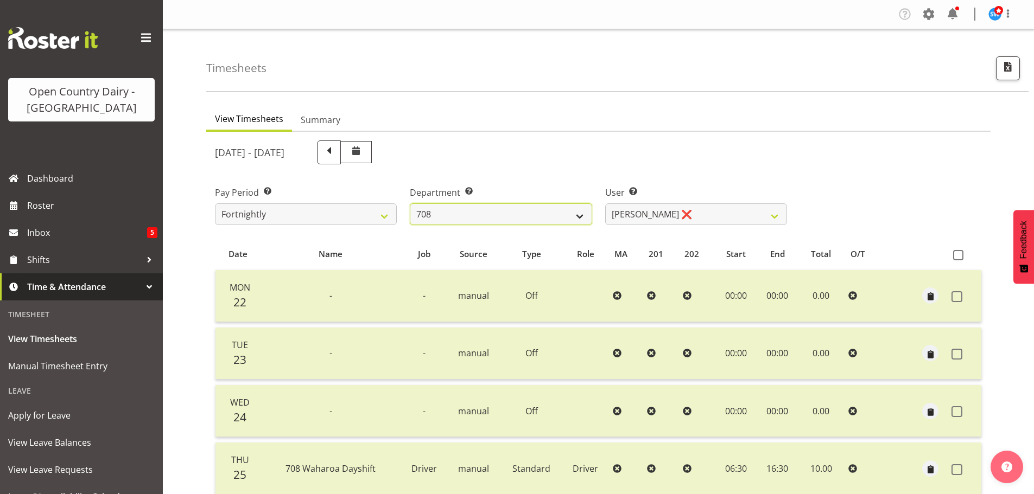
drag, startPoint x: 554, startPoint y: 214, endPoint x: 547, endPoint y: 220, distance: 8.9
click at [554, 214] on select "701 702 703 704 705 706 707 708 709 710 711 712 713 714 715 716 717 718 719 720" at bounding box center [501, 215] width 182 height 22
select select "735"
click at [410, 204] on select "701 702 703 704 705 706 707 708 709 710 711 712 713 714 715 716 717 718 719 720" at bounding box center [501, 215] width 182 height 22
select select "10056"
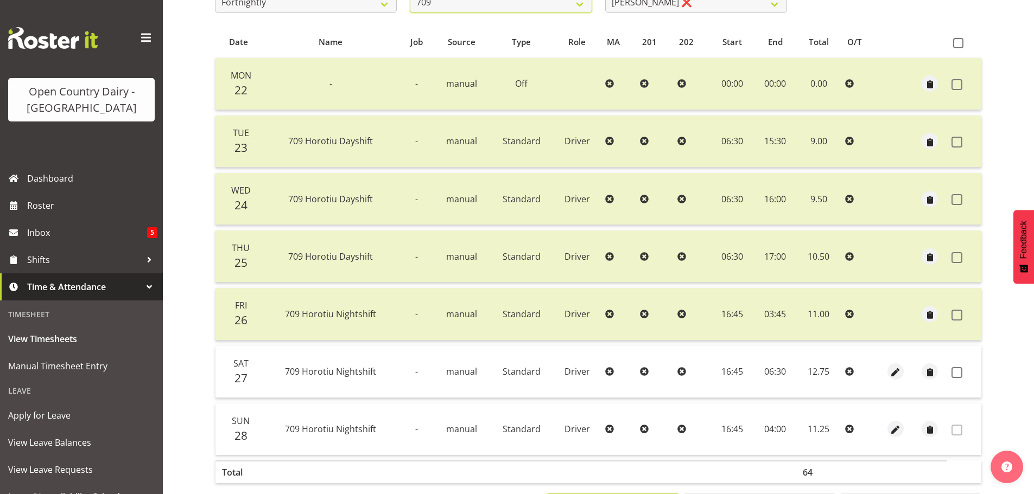
scroll to position [261, 0]
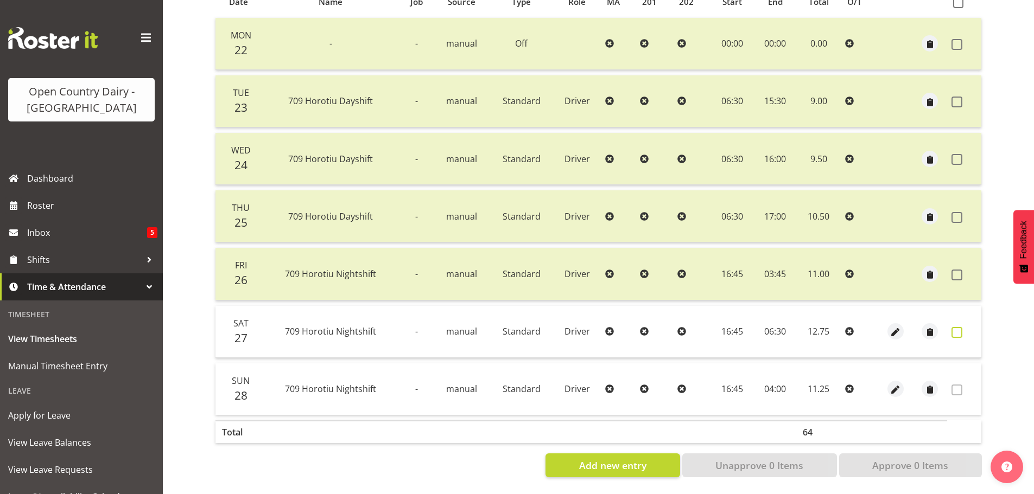
click at [958, 327] on span at bounding box center [957, 332] width 11 height 11
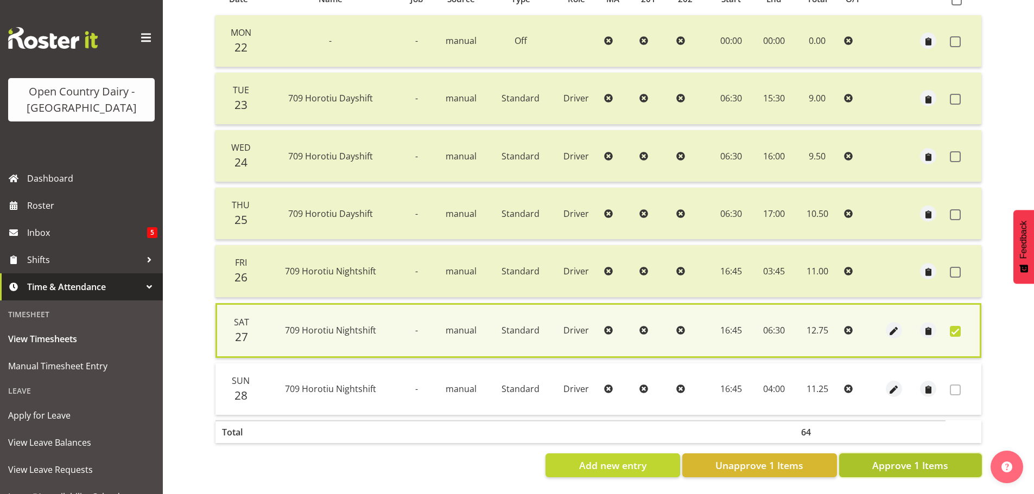
click at [916, 461] on span "Approve 1 Items" at bounding box center [910, 466] width 76 height 14
checkbox input "false"
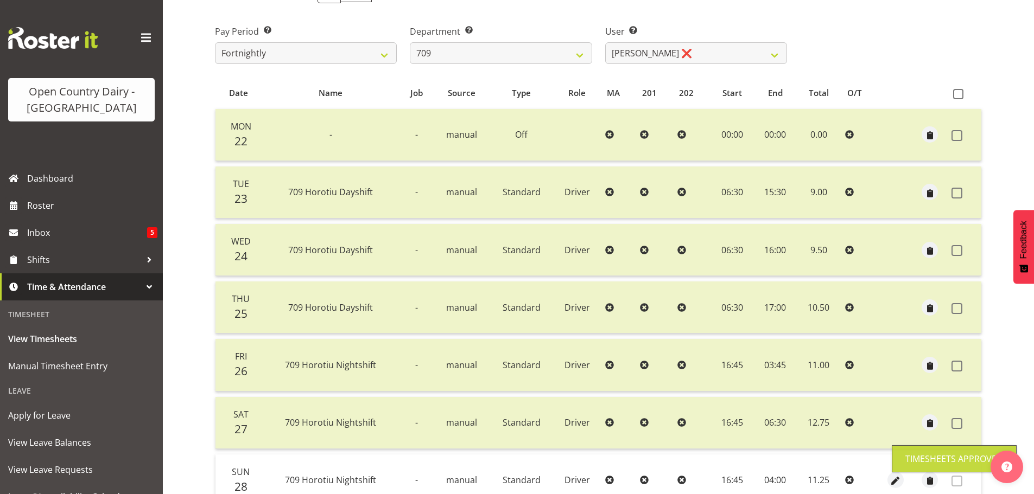
scroll to position [0, 0]
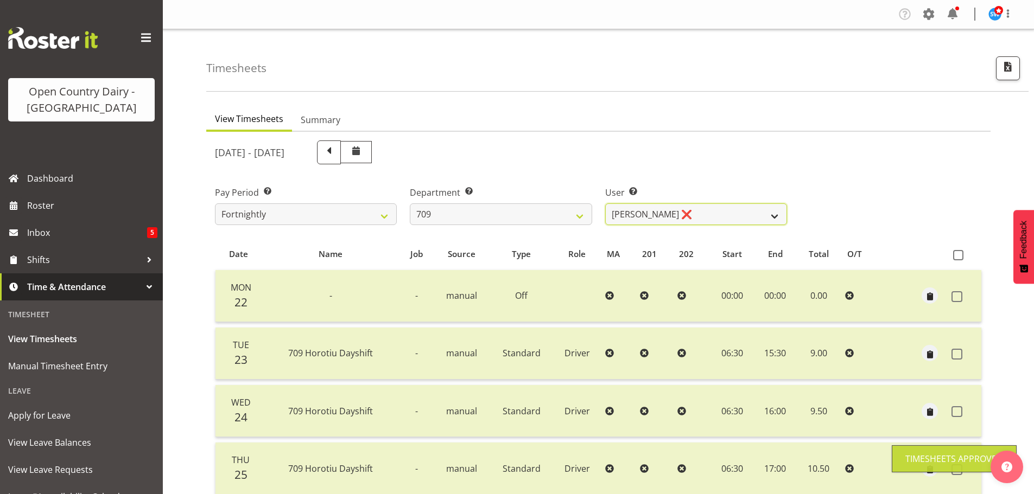
click at [725, 210] on select "Alex Barclay ❌ Craig Knudsen ❌ Jaswant Singh ❌ Ross Cook ❌" at bounding box center [696, 215] width 182 height 22
select select "10973"
click at [605, 204] on select "Alex Barclay ❌ Craig Knudsen ❌ Jaswant Singh ❌ Ross Cook ❌" at bounding box center [696, 215] width 182 height 22
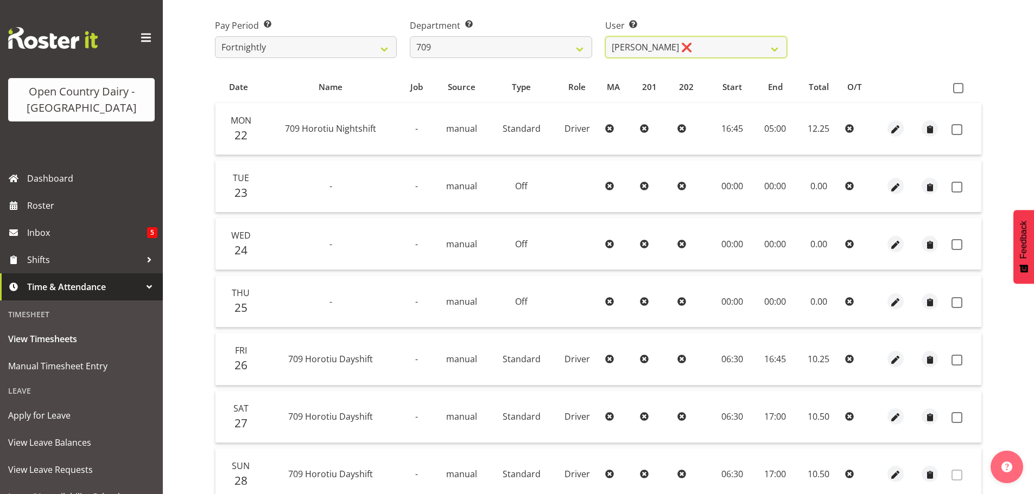
scroll to position [109, 0]
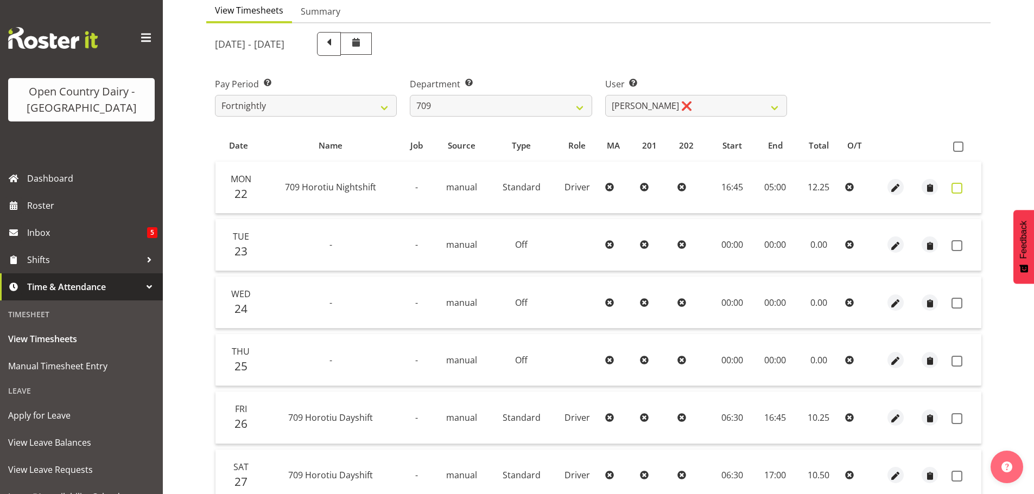
click at [955, 187] on span at bounding box center [957, 188] width 11 height 11
checkbox input "true"
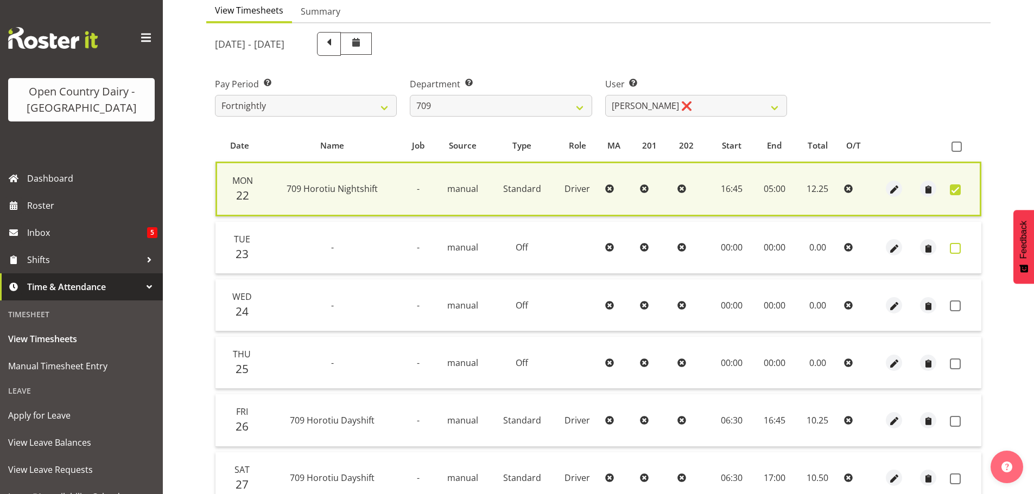
click at [956, 246] on span at bounding box center [955, 248] width 11 height 11
checkbox input "true"
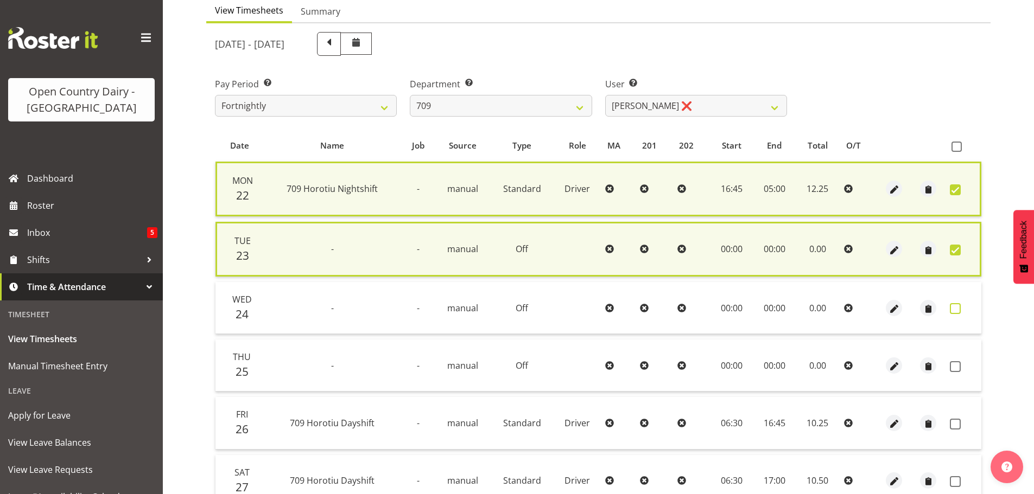
click at [954, 307] on span at bounding box center [955, 308] width 11 height 11
checkbox input "true"
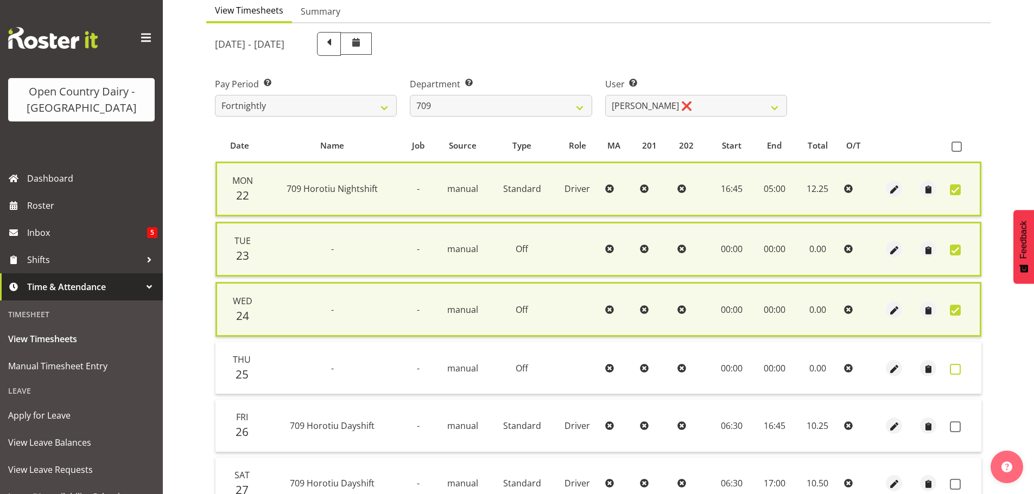
click at [955, 374] on span at bounding box center [955, 369] width 11 height 11
checkbox input "true"
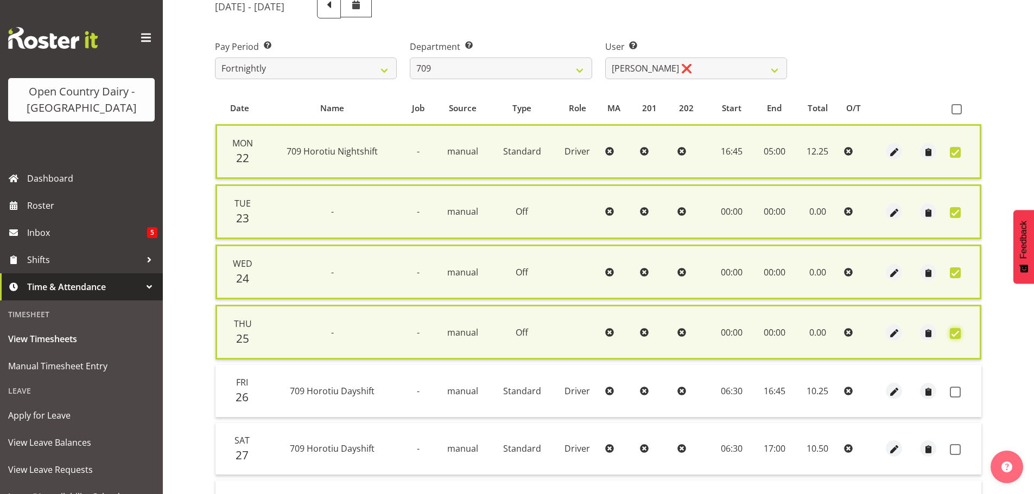
scroll to position [217, 0]
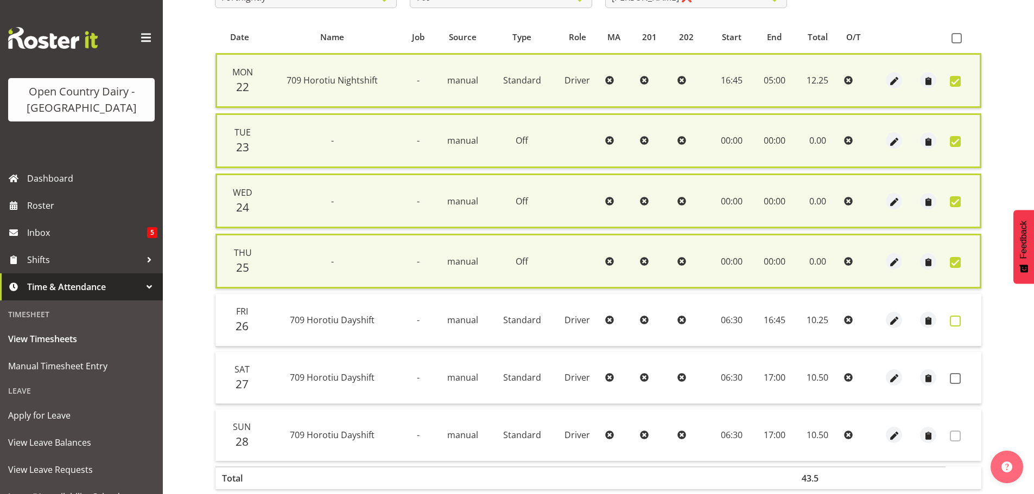
click at [957, 325] on span at bounding box center [955, 321] width 11 height 11
checkbox input "true"
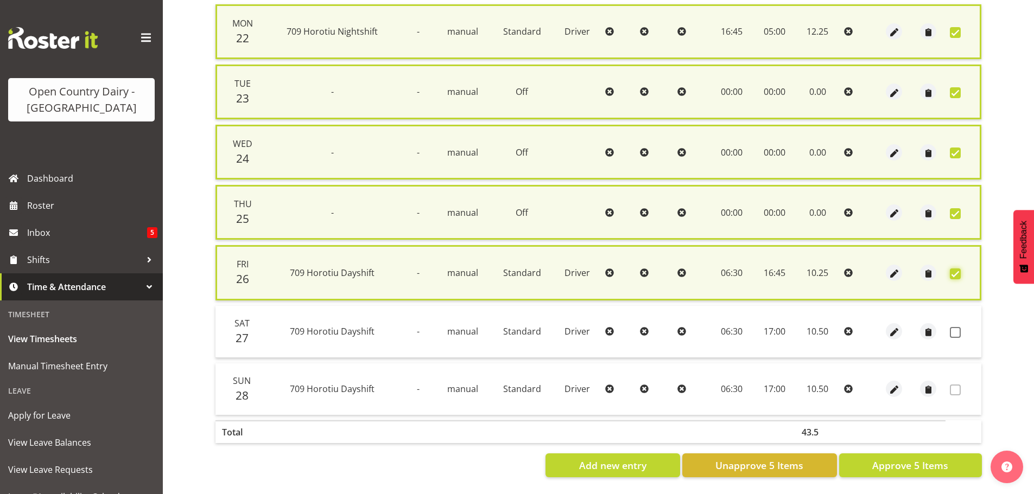
scroll to position [274, 0]
click at [934, 461] on span "Approve 5 Items" at bounding box center [910, 466] width 76 height 14
checkbox input "false"
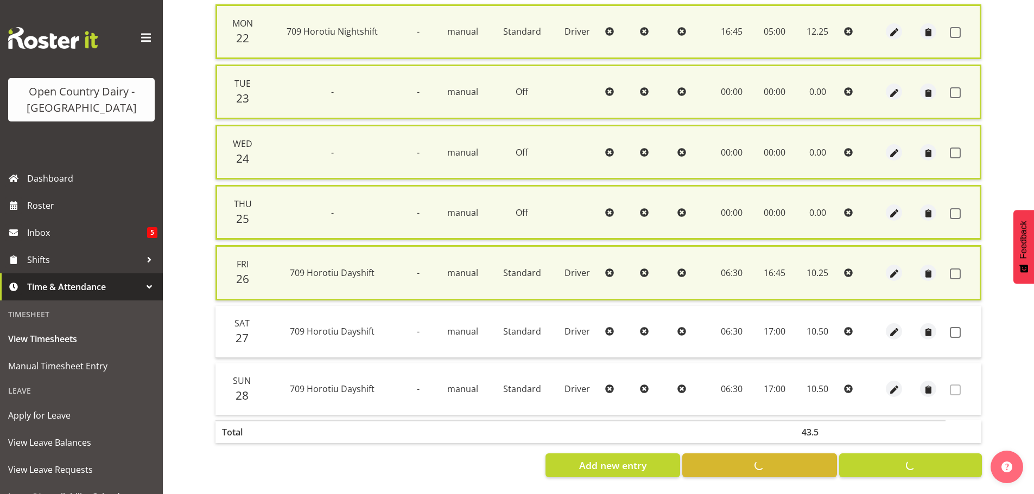
checkbox input "false"
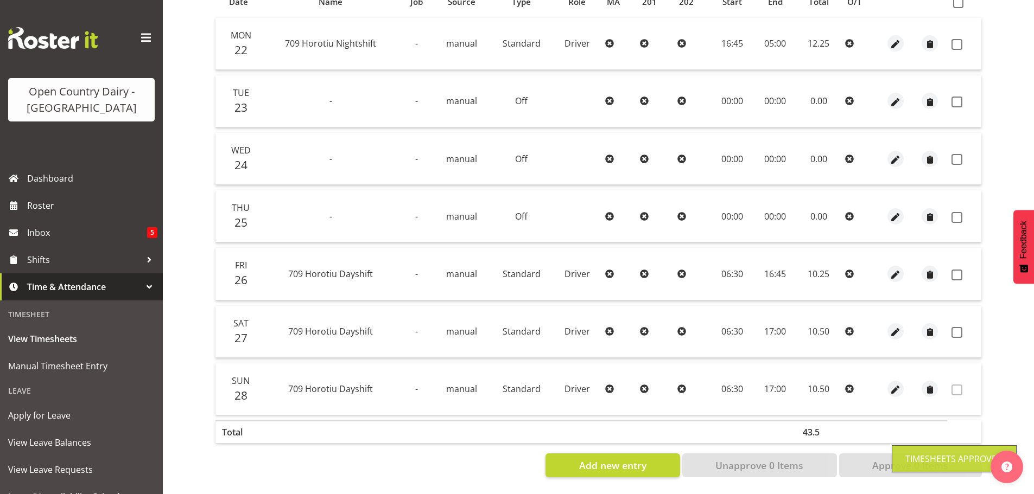
scroll to position [261, 0]
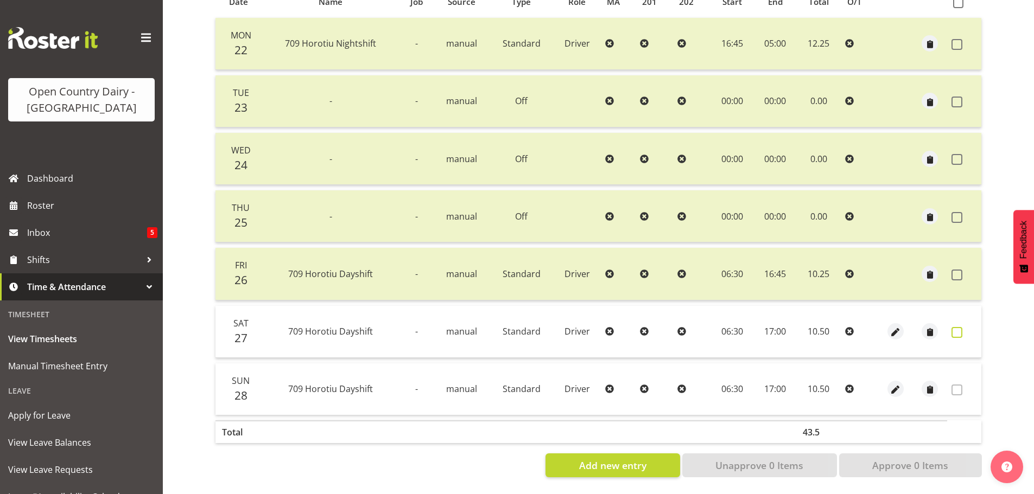
click at [955, 327] on span at bounding box center [957, 332] width 11 height 11
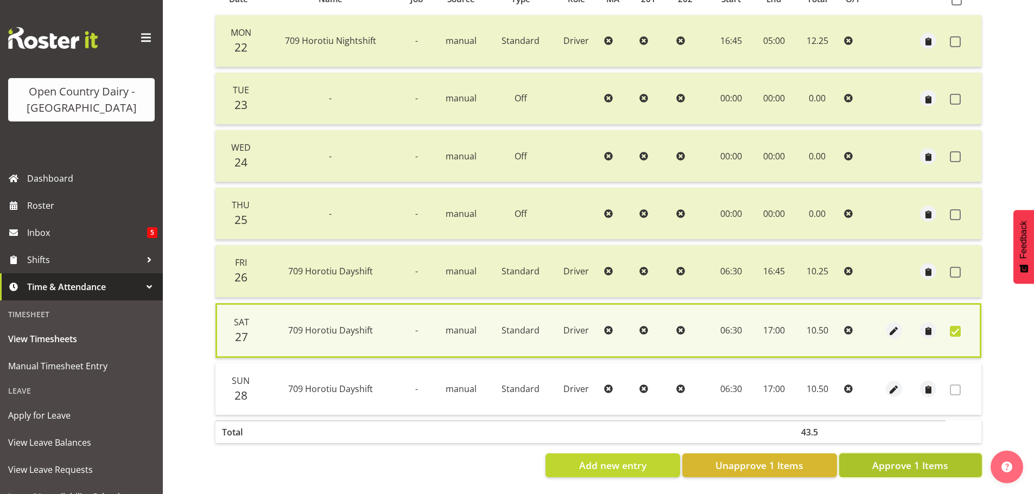
click at [936, 464] on span "Approve 1 Items" at bounding box center [910, 466] width 76 height 14
checkbox input "false"
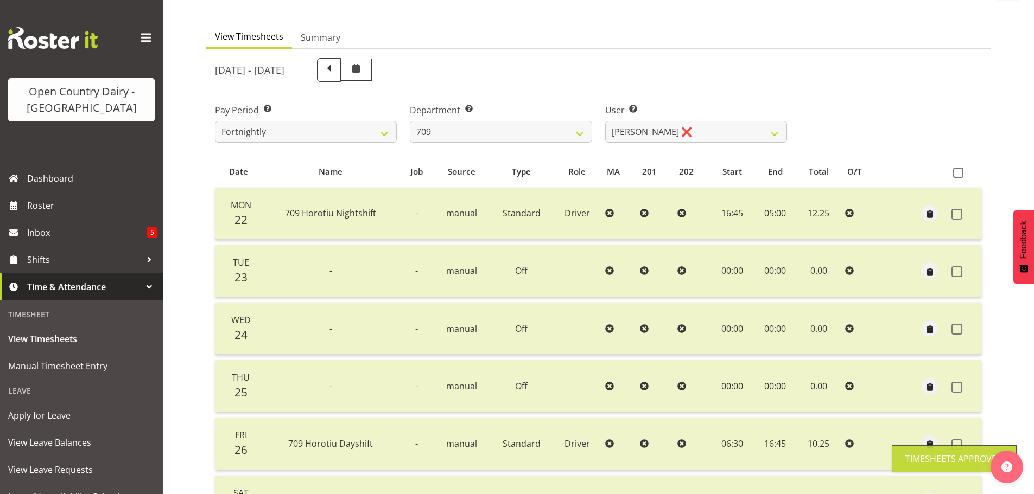
scroll to position [0, 0]
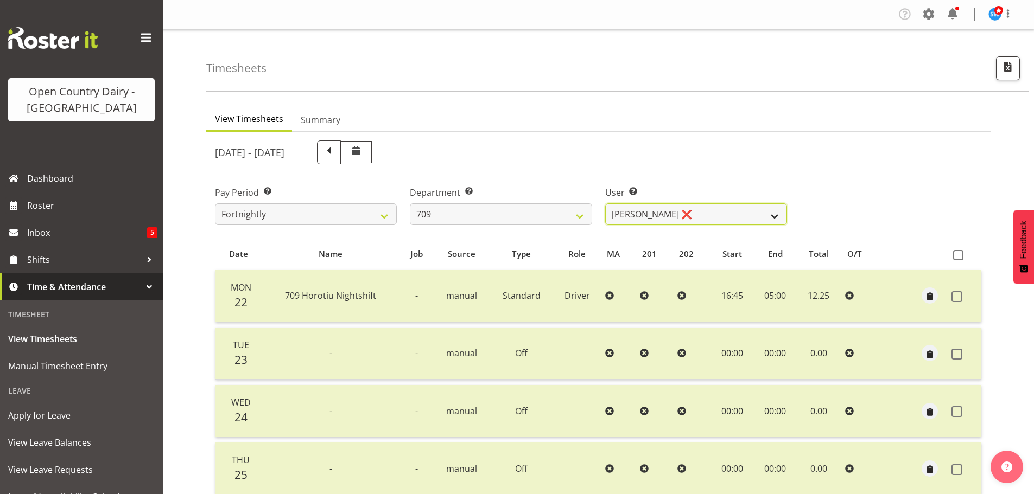
click at [714, 215] on select "Alex Barclay ❌ Craig Knudsen ❌ Jaswant Singh ❌ Ross Cook ❌" at bounding box center [696, 215] width 182 height 22
click at [605, 204] on select "Alex Barclay ❌ Craig Knudsen ❌ Jaswant Singh ❌ Ross Cook ❌" at bounding box center [696, 215] width 182 height 22
drag, startPoint x: 706, startPoint y: 215, endPoint x: 705, endPoint y: 220, distance: 5.5
click at [707, 214] on select "Alex Barclay ❌ Craig Knudsen ❌ Jaswant Singh ❌ Ross Cook ❌" at bounding box center [696, 215] width 182 height 22
select select "9890"
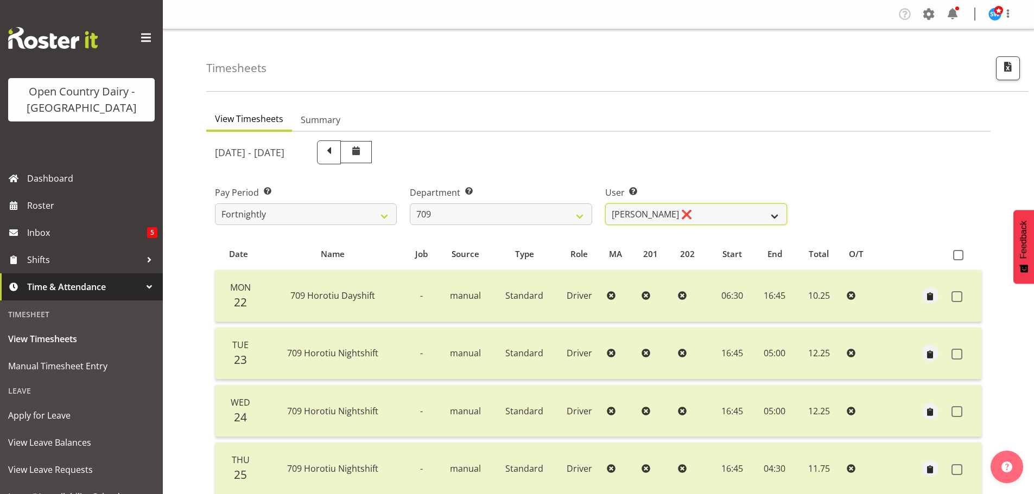
click at [605, 204] on select "Alex Barclay ❌ Craig Knudsen ❌ Jaswant Singh ❌ Ross Cook ❌" at bounding box center [696, 215] width 182 height 22
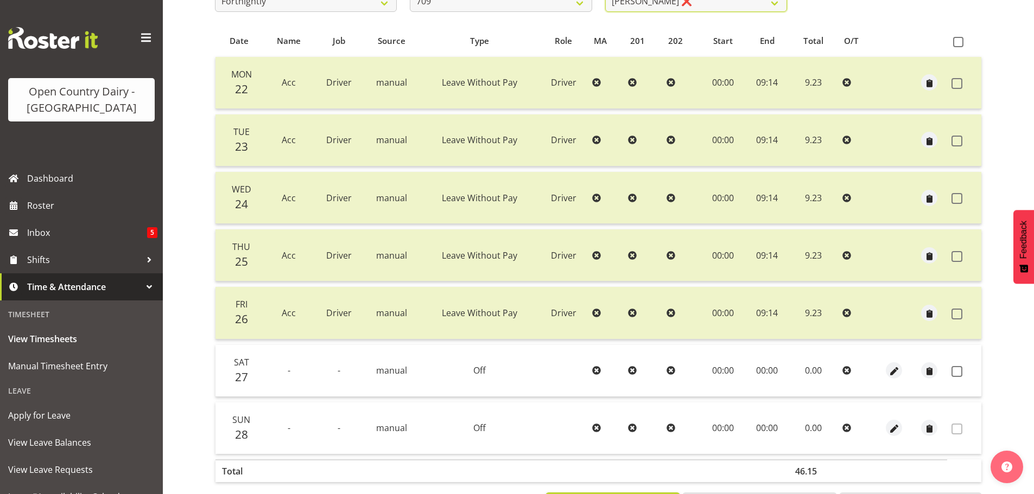
scroll to position [217, 0]
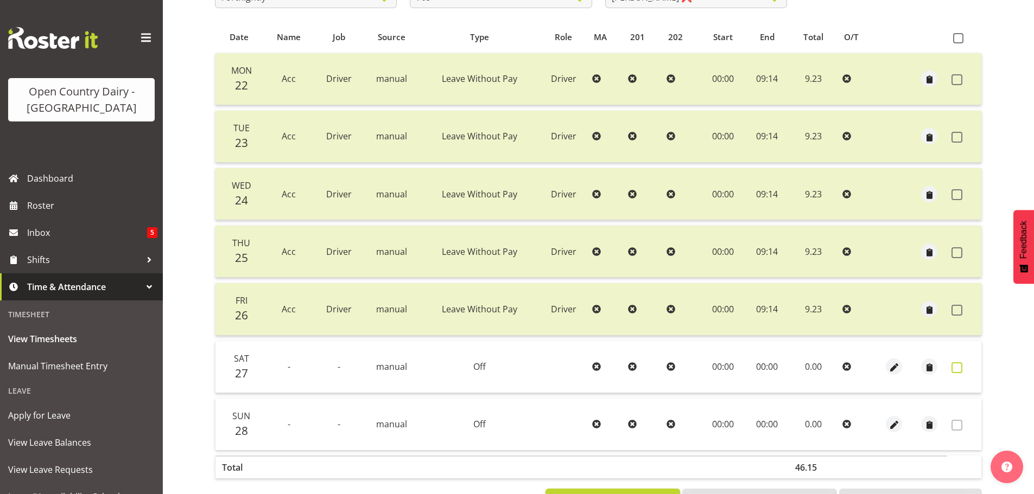
click at [960, 366] on span at bounding box center [957, 368] width 11 height 11
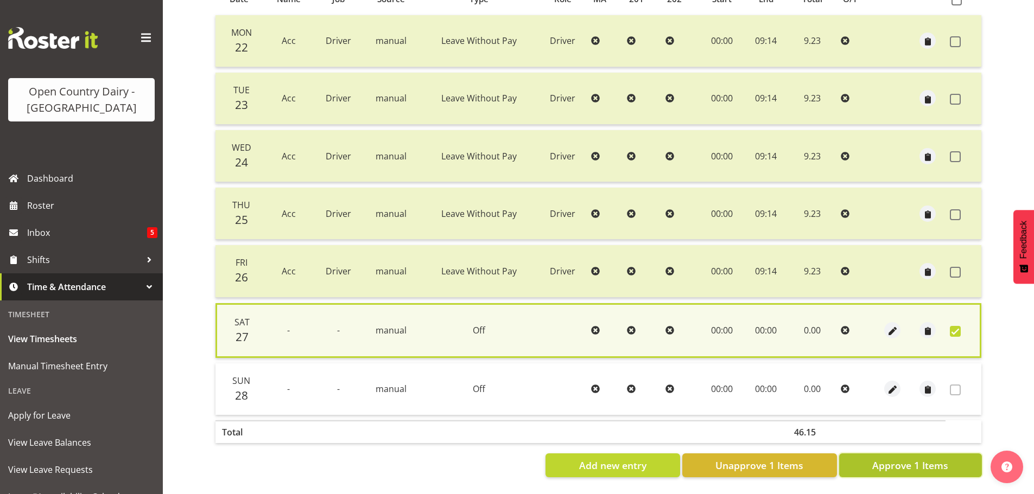
click at [906, 460] on span "Approve 1 Items" at bounding box center [910, 466] width 76 height 14
checkbox input "false"
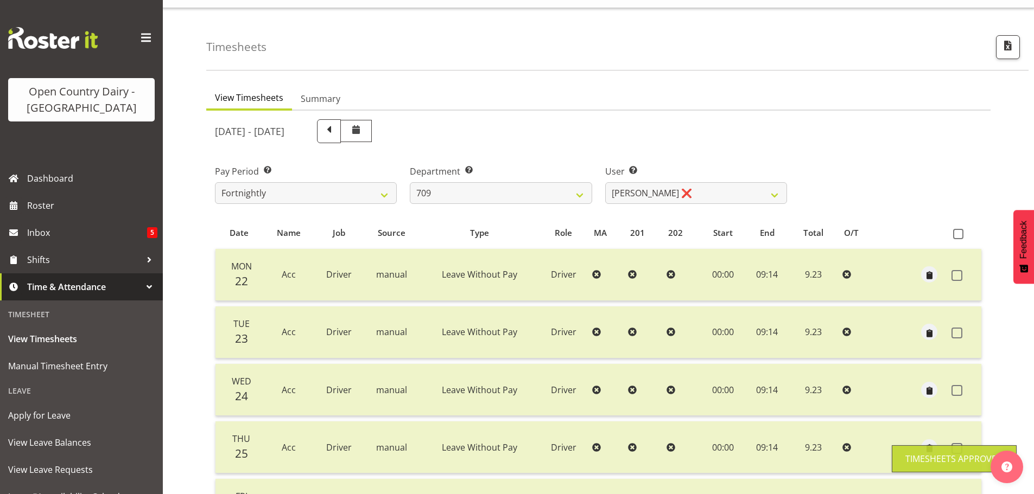
scroll to position [0, 0]
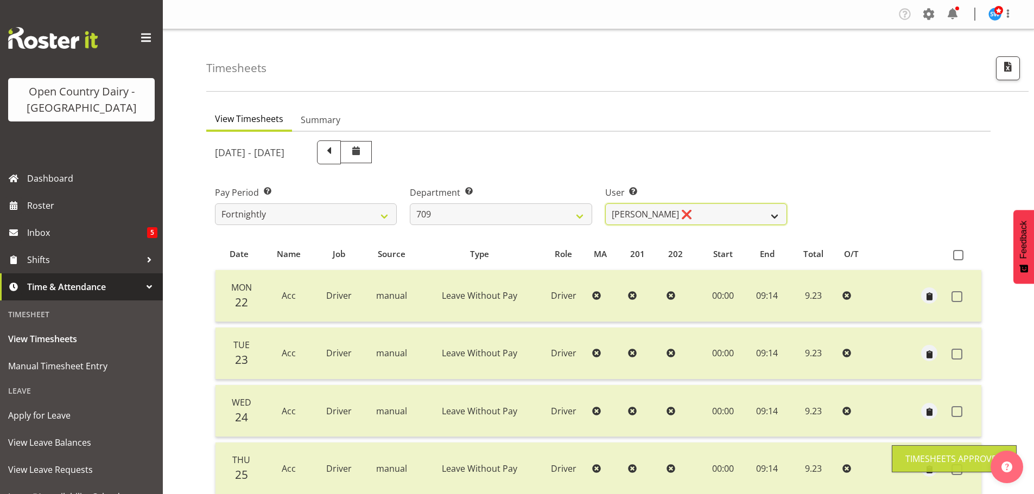
click at [683, 209] on select "Alex Barclay ❌ Craig Knudsen ❌ Jaswant Singh ❌ Ross Cook ❌" at bounding box center [696, 215] width 182 height 22
drag, startPoint x: 683, startPoint y: 209, endPoint x: 480, endPoint y: 219, distance: 202.7
click at [682, 209] on select "Alex Barclay ❌ Craig Knudsen ❌ Jaswant Singh ❌ Ross Cook ❌" at bounding box center [696, 215] width 182 height 22
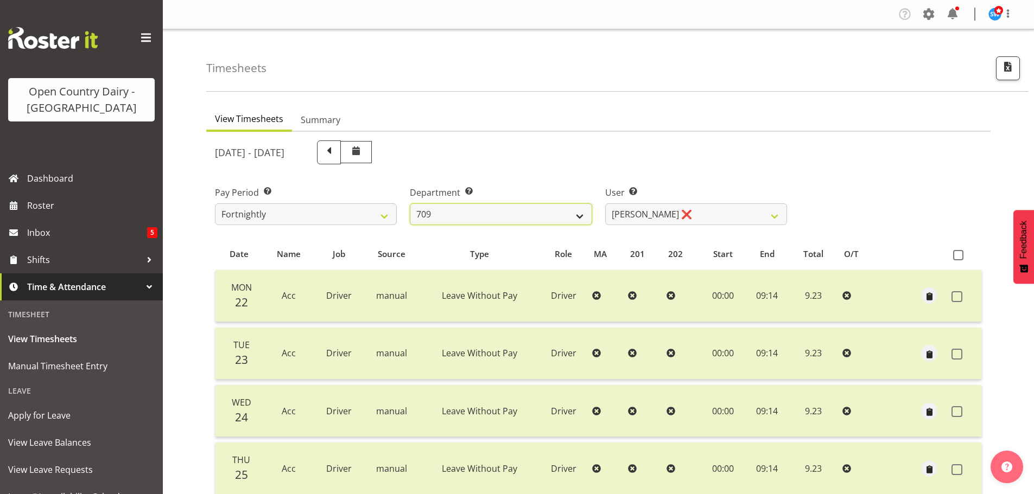
click at [478, 210] on select "701 702 703 704 705 706 707 708 709 710 711 712 713 714 715 716 717 718 719 720" at bounding box center [501, 215] width 182 height 22
select select "875"
click at [410, 204] on select "701 702 703 704 705 706 707 708 709 710 711 712 713 714 715 716 717 718 719 720" at bounding box center [501, 215] width 182 height 22
select select "10971"
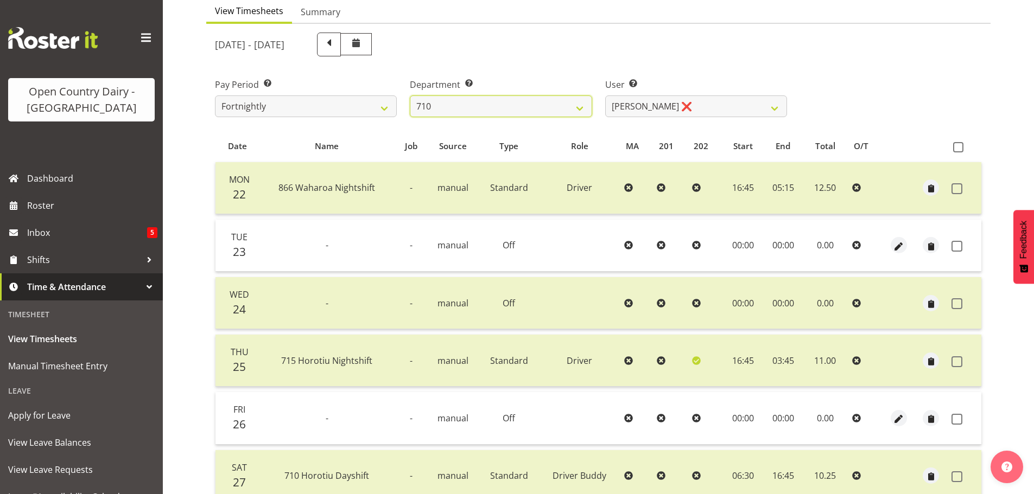
scroll to position [109, 0]
click at [959, 244] on span at bounding box center [957, 245] width 11 height 11
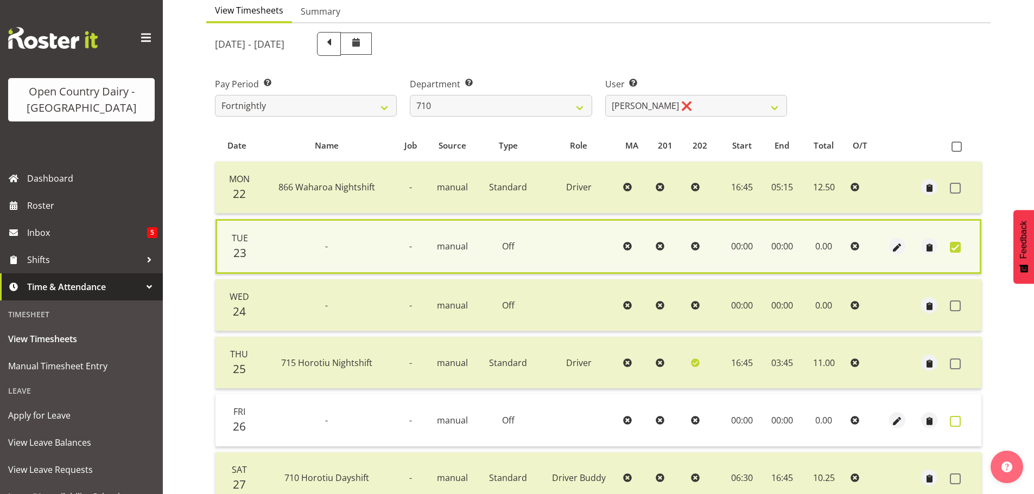
drag, startPoint x: 953, startPoint y: 420, endPoint x: 931, endPoint y: 411, distance: 23.9
click at [953, 420] on span at bounding box center [955, 421] width 11 height 11
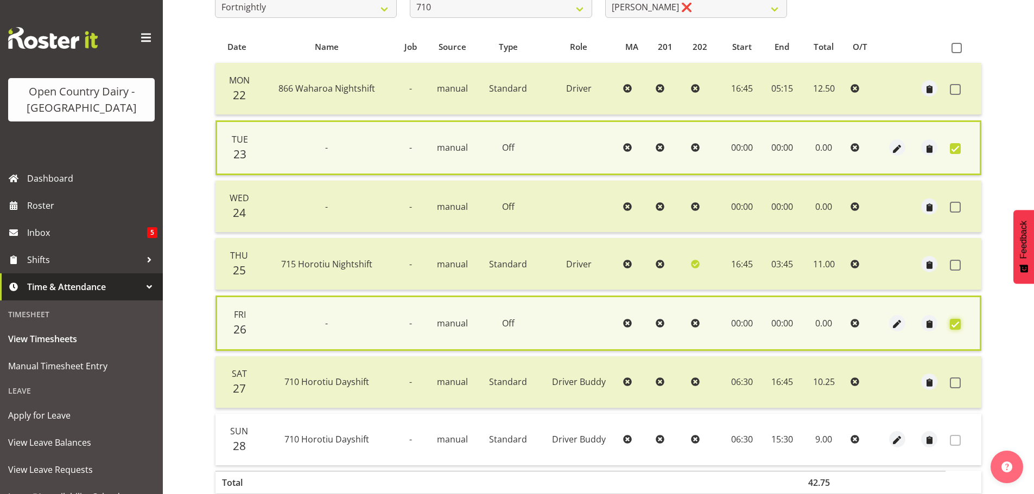
scroll to position [266, 0]
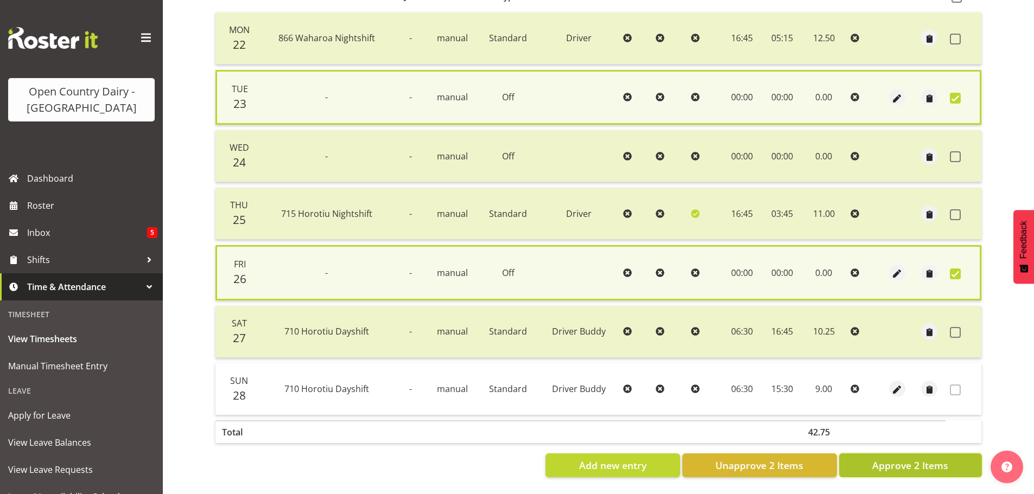
click at [927, 459] on span "Approve 2 Items" at bounding box center [910, 466] width 76 height 14
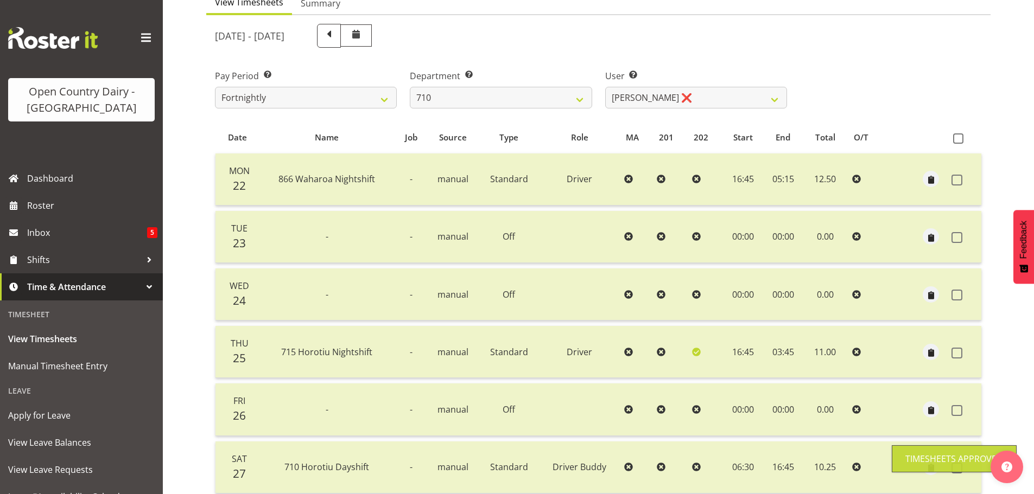
scroll to position [0, 0]
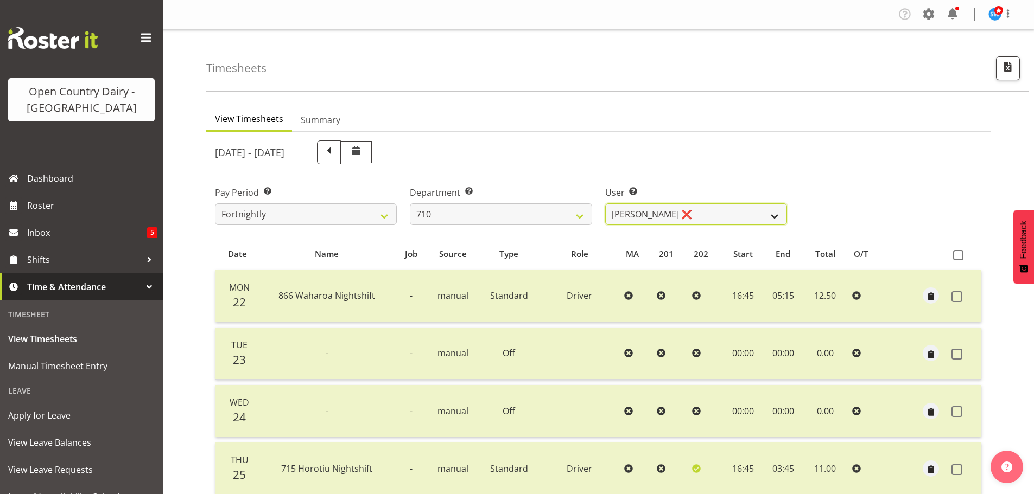
click at [706, 208] on select "Dean Chapman ❌ George Megchelse ❌ Kris Gambhir ❌ Richie Epere ❌" at bounding box center [696, 215] width 182 height 22
click at [605, 204] on select "Dean Chapman ❌ George Megchelse ❌ Kris Gambhir ❌ Richie Epere ❌" at bounding box center [696, 215] width 182 height 22
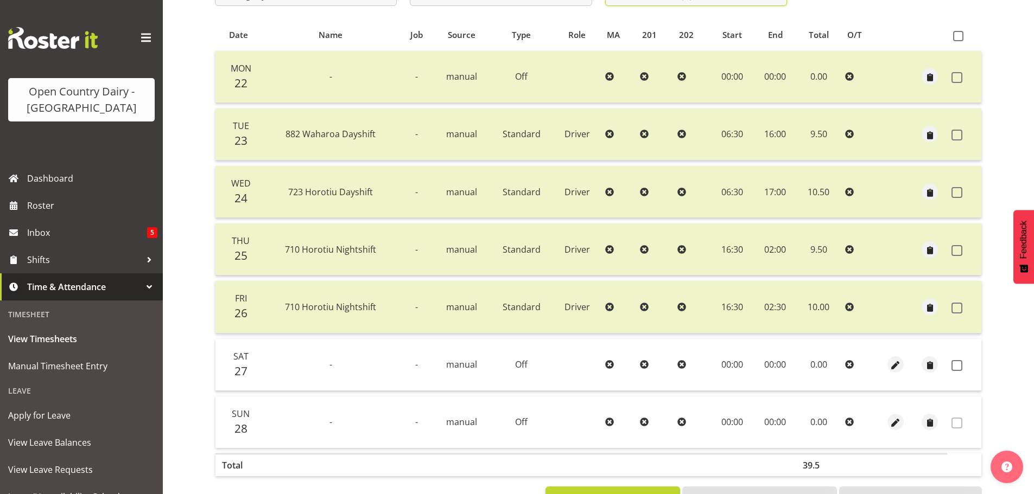
scroll to position [261, 0]
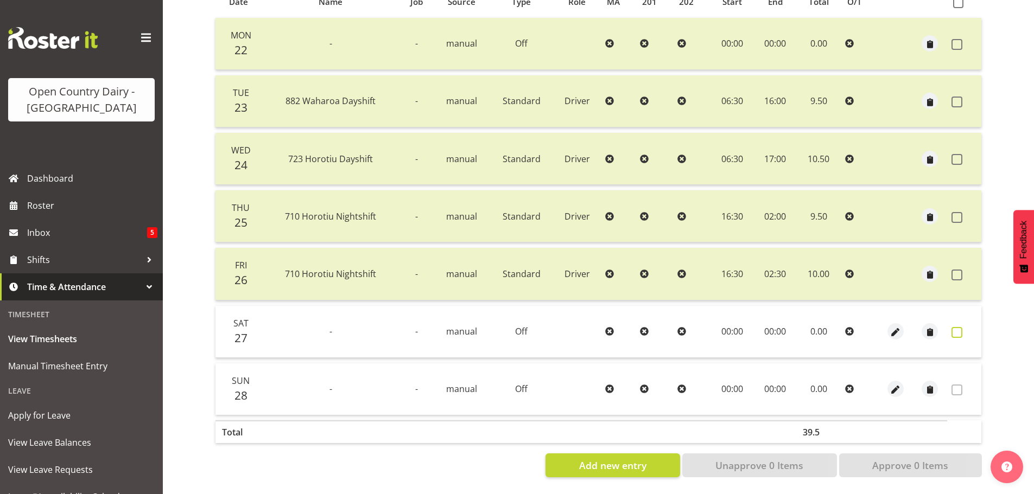
click at [955, 327] on span at bounding box center [957, 332] width 11 height 11
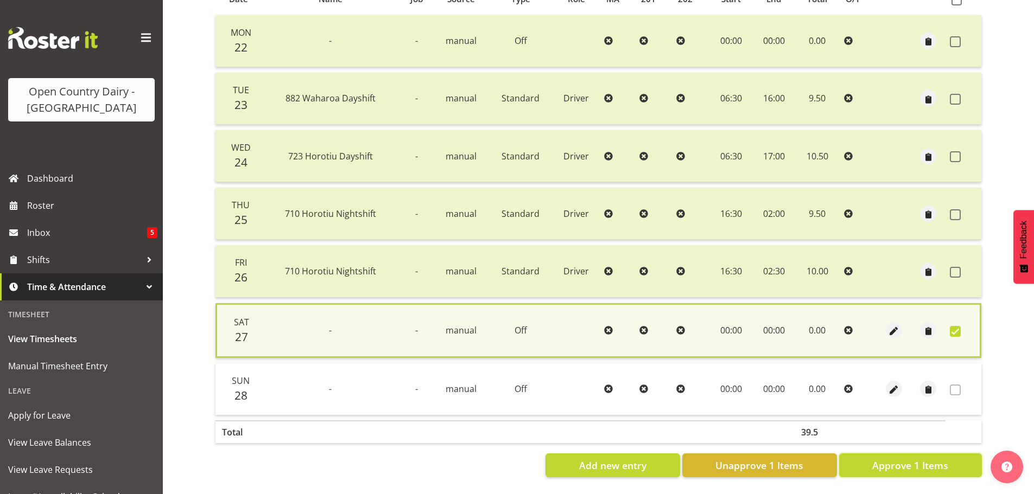
click at [910, 460] on span "Approve 1 Items" at bounding box center [910, 466] width 76 height 14
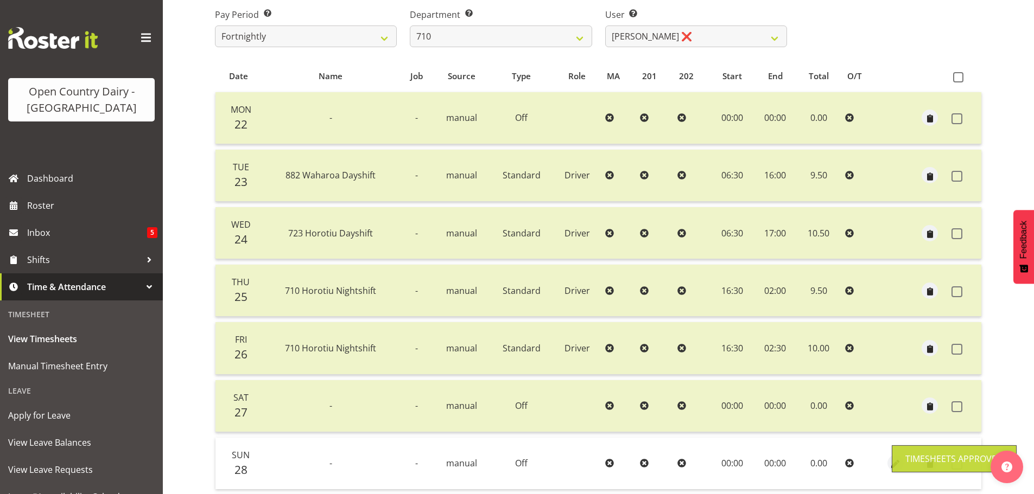
scroll to position [0, 0]
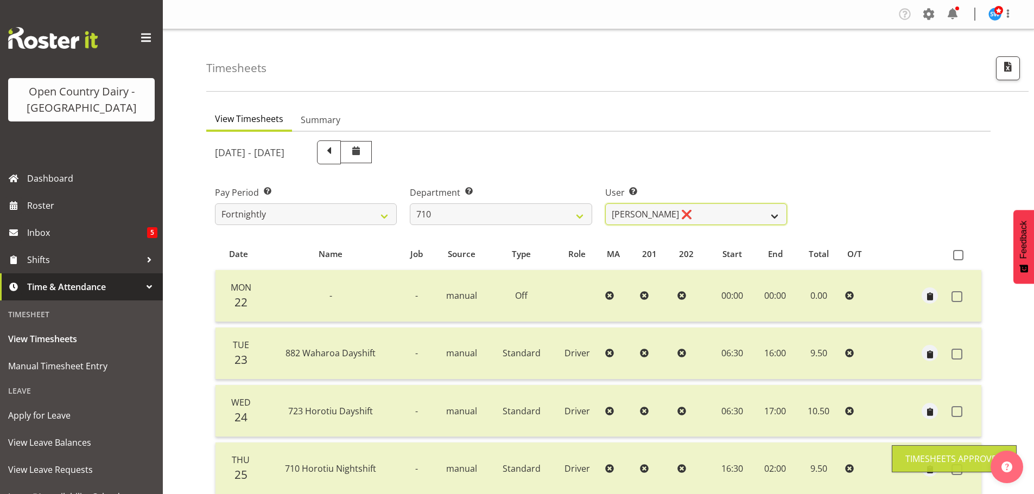
click at [720, 210] on select "Dean Chapman ❌ George Megchelse ❌ Kris Gambhir ❌ Richie Epere ❌" at bounding box center [696, 215] width 182 height 22
click at [605, 204] on select "Dean Chapman ❌ George Megchelse ❌ Kris Gambhir ❌ Richie Epere ❌" at bounding box center [696, 215] width 182 height 22
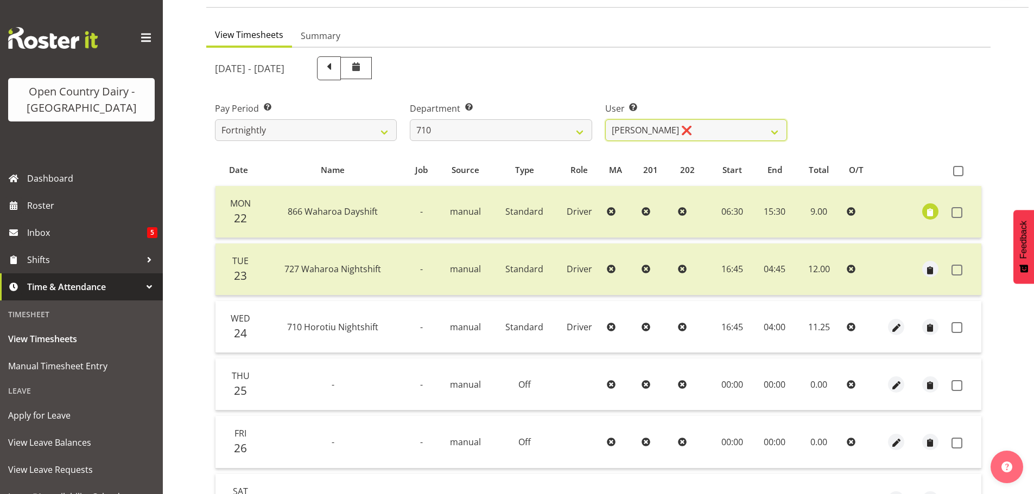
scroll to position [163, 0]
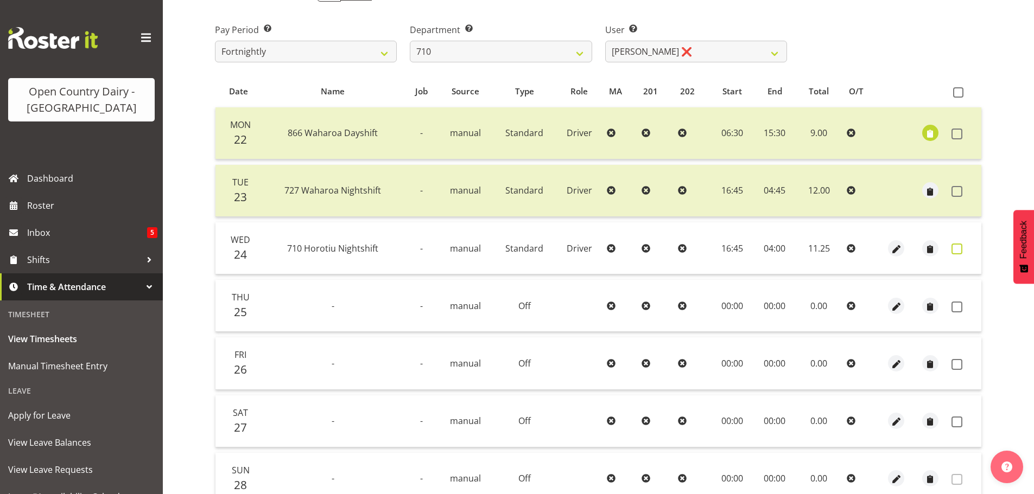
click at [961, 247] on span at bounding box center [957, 249] width 11 height 11
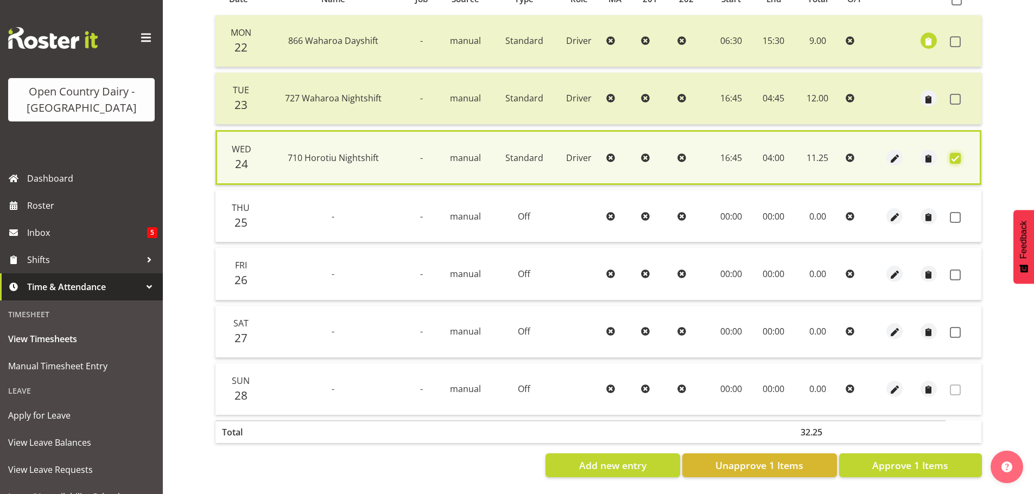
scroll to position [263, 0]
click at [959, 212] on span at bounding box center [955, 217] width 11 height 11
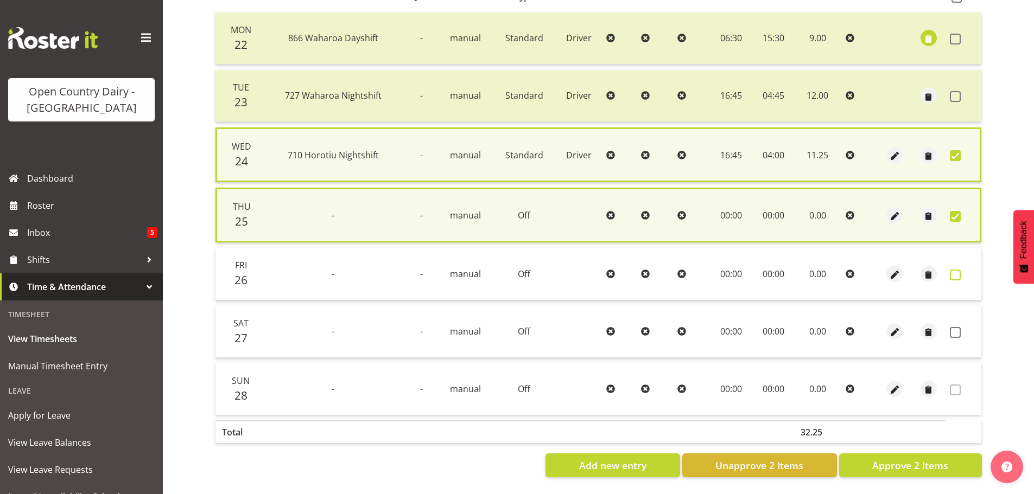
click at [956, 272] on span at bounding box center [955, 275] width 11 height 11
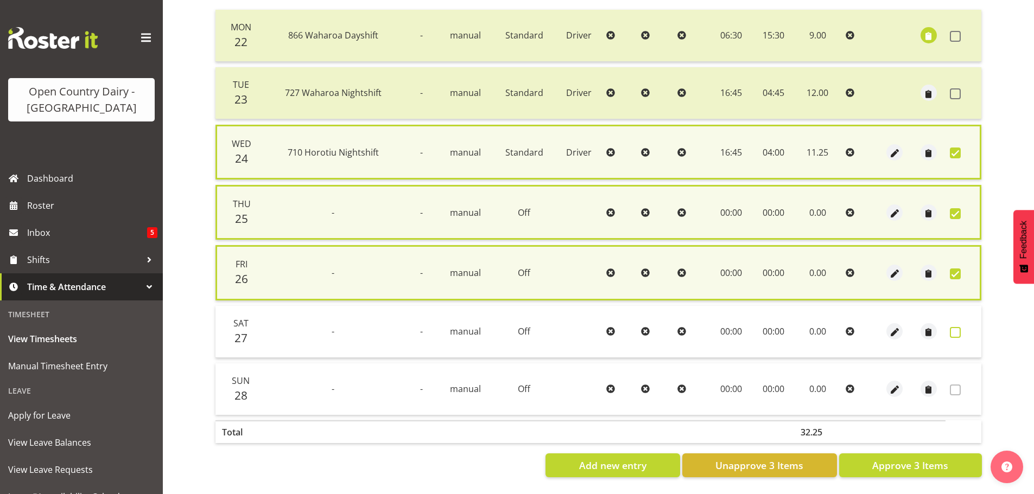
click at [955, 329] on span at bounding box center [955, 332] width 11 height 11
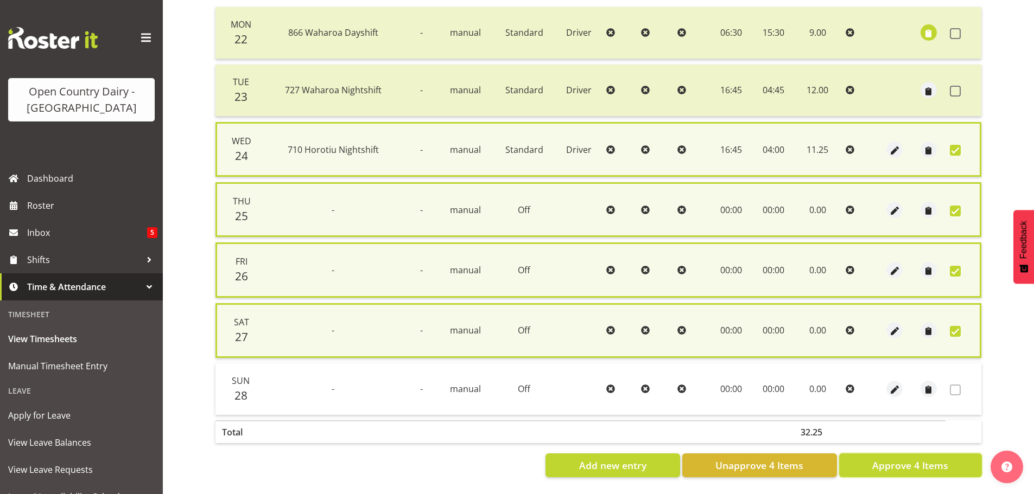
click at [944, 461] on span "Approve 4 Items" at bounding box center [910, 466] width 76 height 14
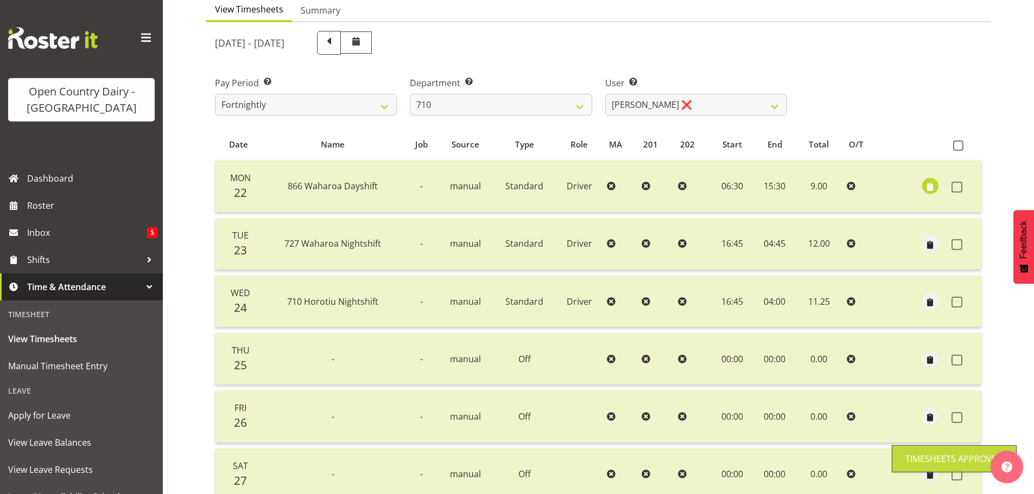
scroll to position [0, 0]
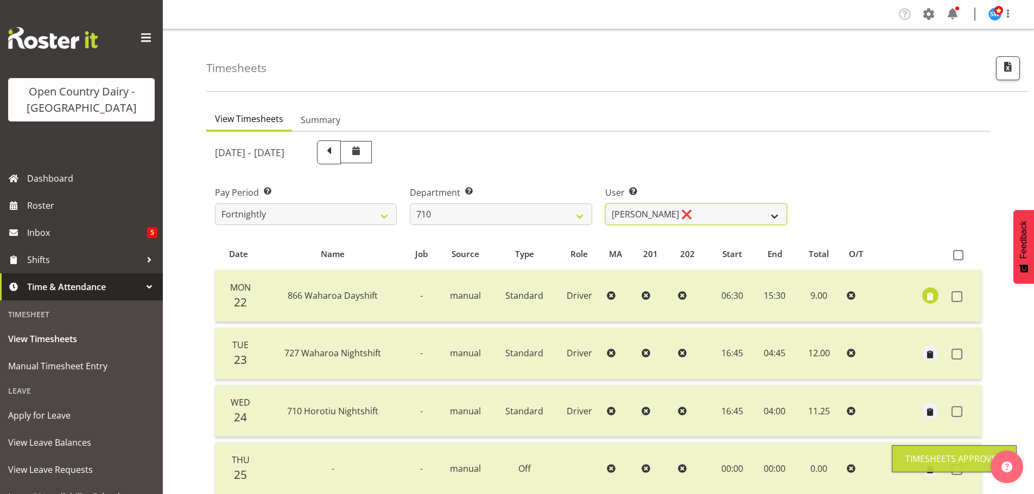
click at [695, 212] on select "Dean Chapman ❌ George Megchelse ❌ Kris Gambhir ❌ Richie Epere ❌" at bounding box center [696, 215] width 182 height 22
click at [605, 204] on select "Dean Chapman ❌ George Megchelse ❌ Kris Gambhir ❌ Richie Epere ❌" at bounding box center [696, 215] width 182 height 22
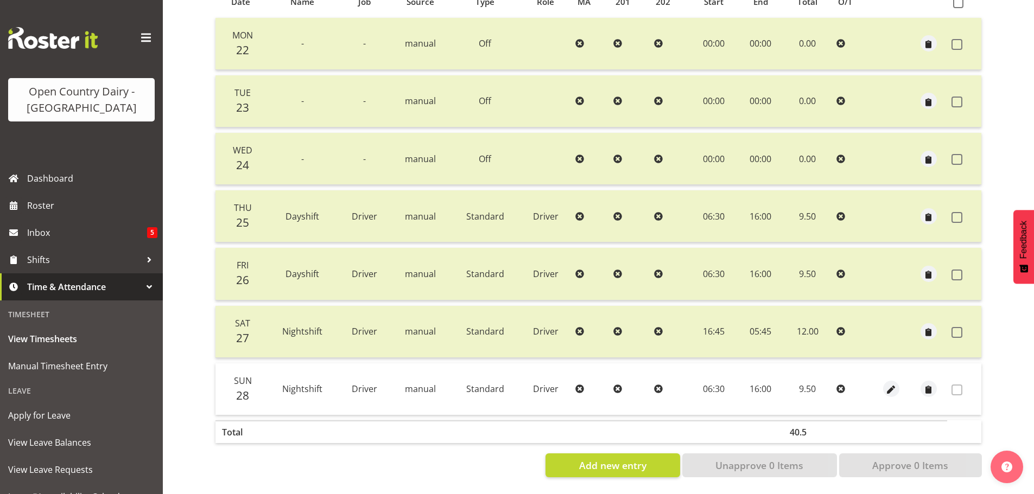
scroll to position [43, 0]
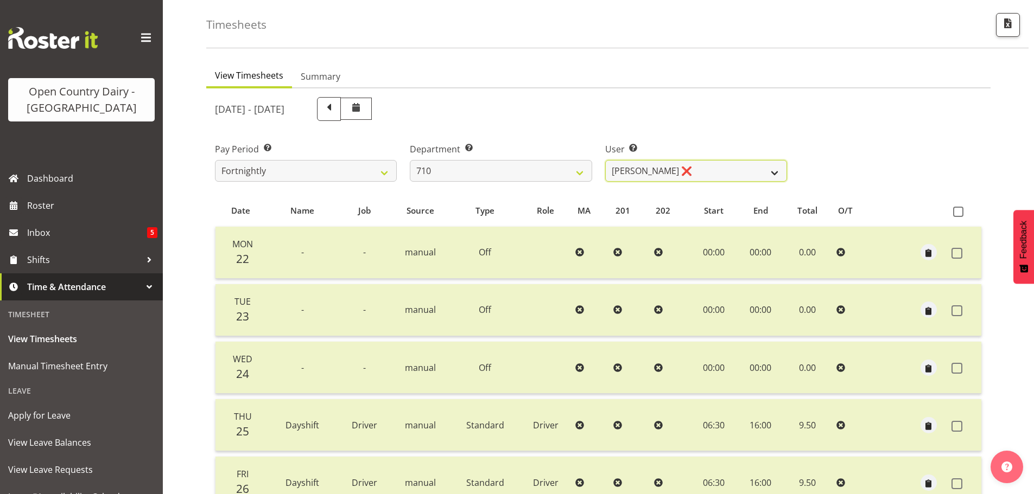
click at [709, 163] on select "Dean Chapman ❌ George Megchelse ❌ Kris Gambhir ❌ Richie Epere ❌" at bounding box center [696, 171] width 182 height 22
drag, startPoint x: 512, startPoint y: 170, endPoint x: 510, endPoint y: 177, distance: 7.4
click at [512, 170] on select "701 702 703 704 705 706 707 708 709 710 711 712 713 714 715 716 717 718 719 720" at bounding box center [501, 171] width 182 height 22
click at [410, 160] on select "701 702 703 704 705 706 707 708 709 710 711 712 713 714 715 716 717 718 719 720" at bounding box center [501, 171] width 182 height 22
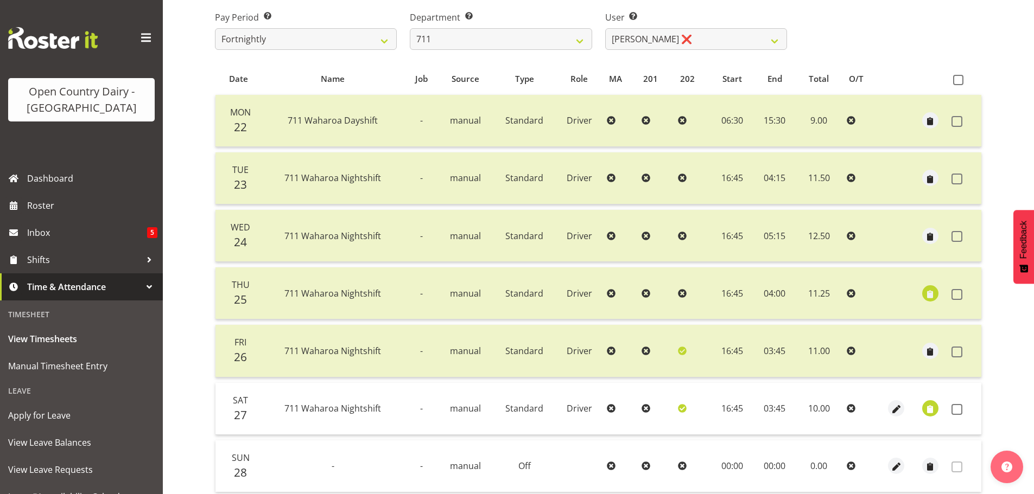
scroll to position [261, 0]
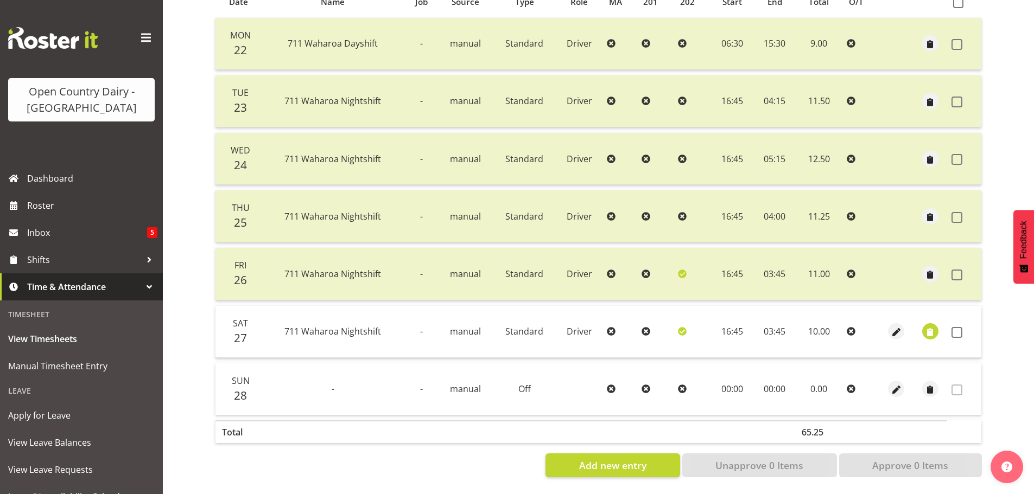
drag, startPoint x: 957, startPoint y: 326, endPoint x: 937, endPoint y: 372, distance: 50.1
click at [957, 327] on span at bounding box center [957, 332] width 11 height 11
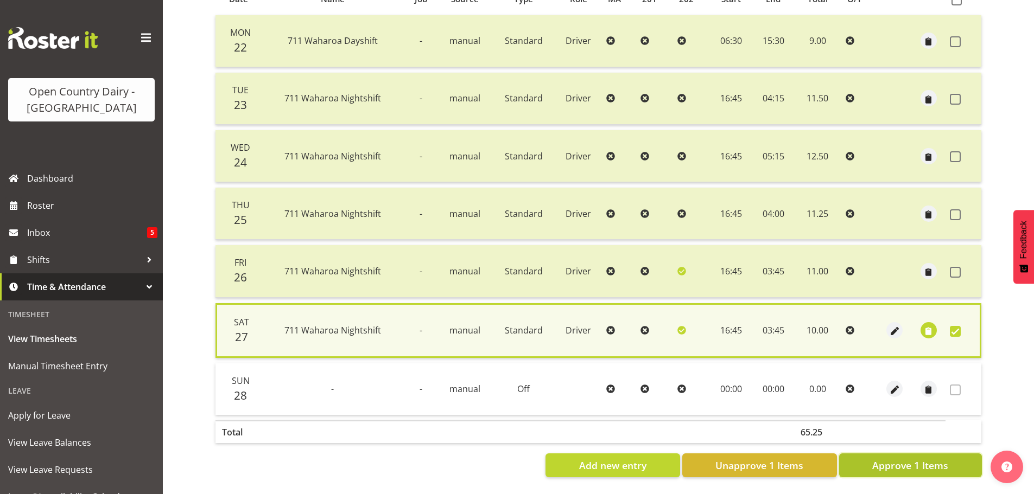
click at [912, 466] on span "Approve 1 Items" at bounding box center [910, 466] width 76 height 14
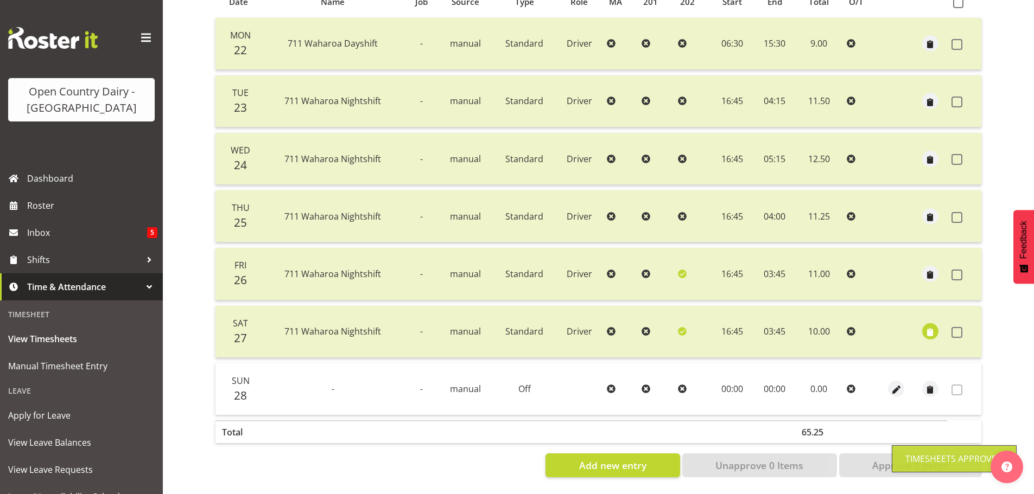
scroll to position [43, 0]
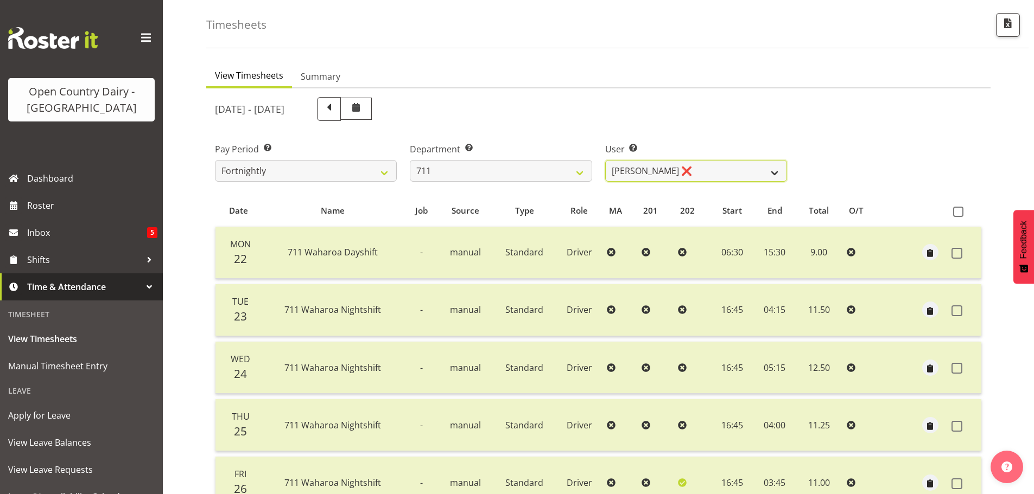
click at [715, 168] on select "Baz Morgan ❌ Gerard Cavanagh ❌ Tyrone Lawry ❌" at bounding box center [696, 171] width 182 height 22
click at [605, 160] on select "Baz Morgan ❌ Gerard Cavanagh ❌ Tyrone Lawry ❌" at bounding box center [696, 171] width 182 height 22
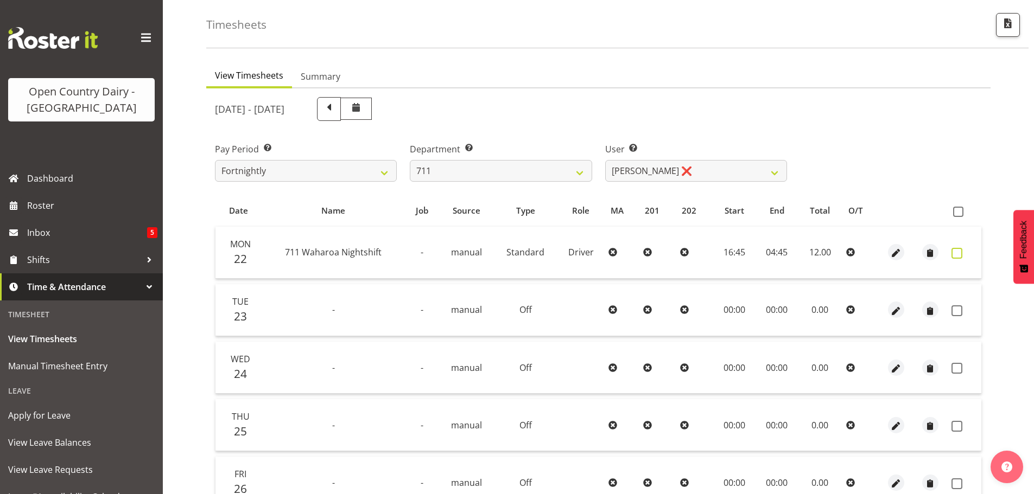
click at [957, 251] on span at bounding box center [957, 253] width 11 height 11
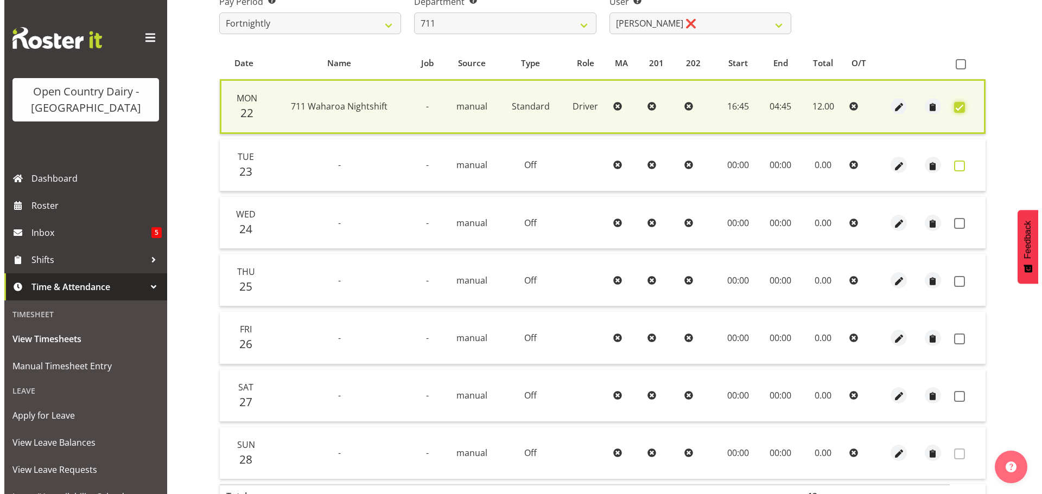
scroll to position [209, 0]
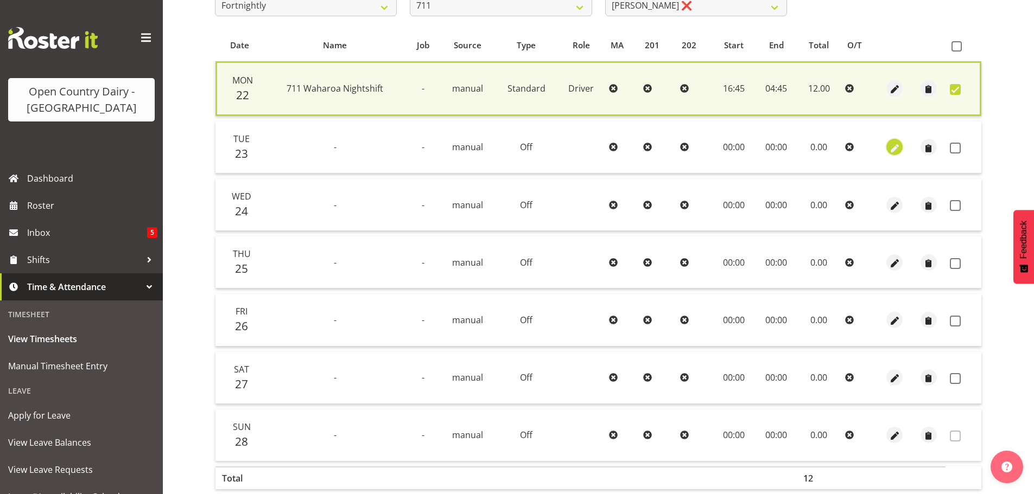
click at [896, 148] on span "button" at bounding box center [895, 148] width 12 height 12
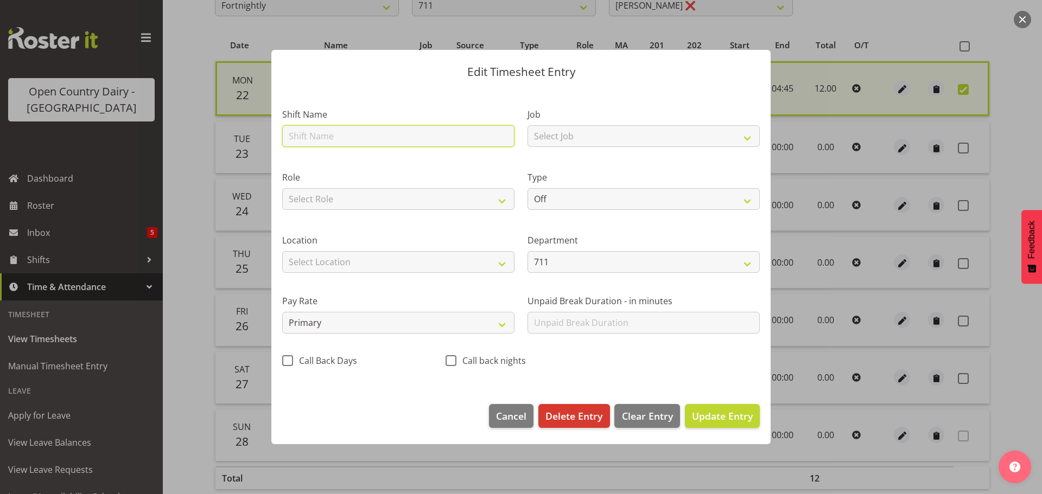
click at [381, 132] on input "text" at bounding box center [398, 136] width 232 height 22
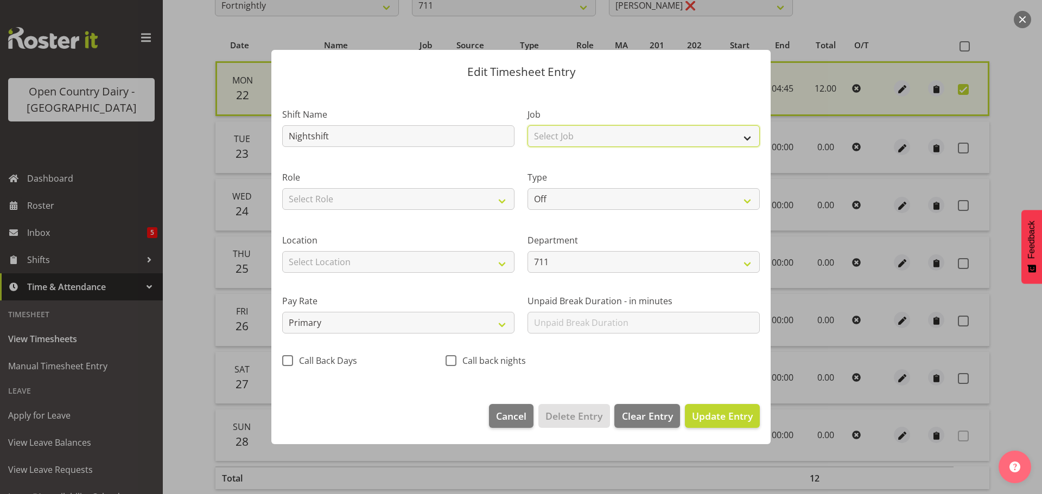
click at [555, 139] on select "Select Job Driver Driver supervisor Support" at bounding box center [644, 136] width 232 height 22
click at [528, 125] on select "Select Job Driver Driver supervisor Support" at bounding box center [644, 136] width 232 height 22
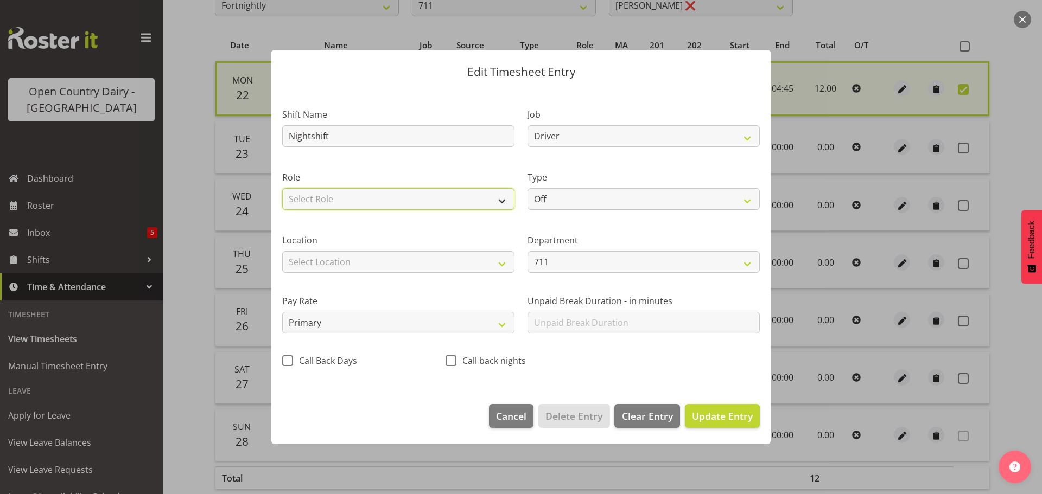
click at [397, 191] on select "Select Role Driver Driver Buddy Leave - EOS" at bounding box center [398, 199] width 232 height 22
click at [282, 188] on select "Select Role Driver Driver Buddy Leave - EOS" at bounding box center [398, 199] width 232 height 22
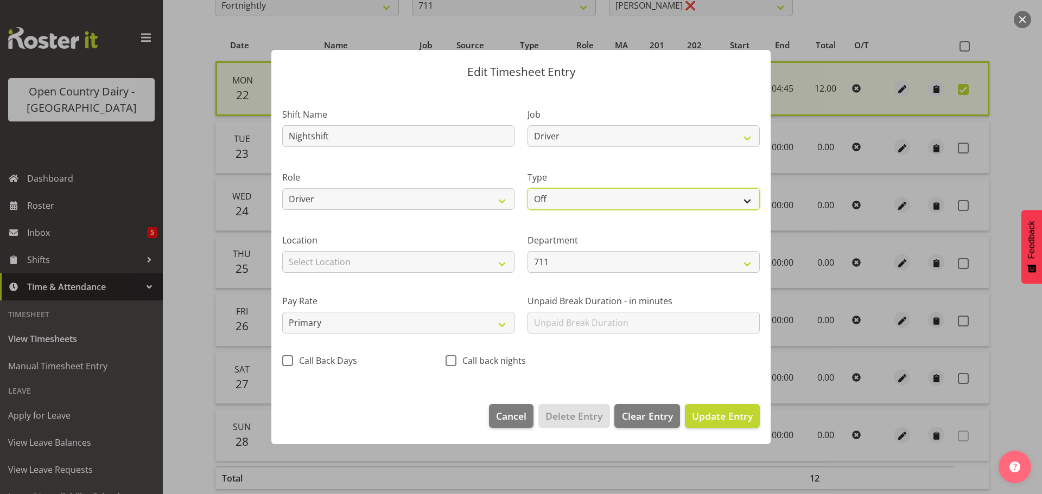
click at [599, 200] on select "Off Standard Public Holiday Public Holiday (Worked) Day In Lieu Annual Leave Si…" at bounding box center [644, 199] width 232 height 22
click at [528, 188] on select "Off Standard Public Holiday Public Holiday (Worked) Day In Lieu Annual Leave Si…" at bounding box center [644, 199] width 232 height 22
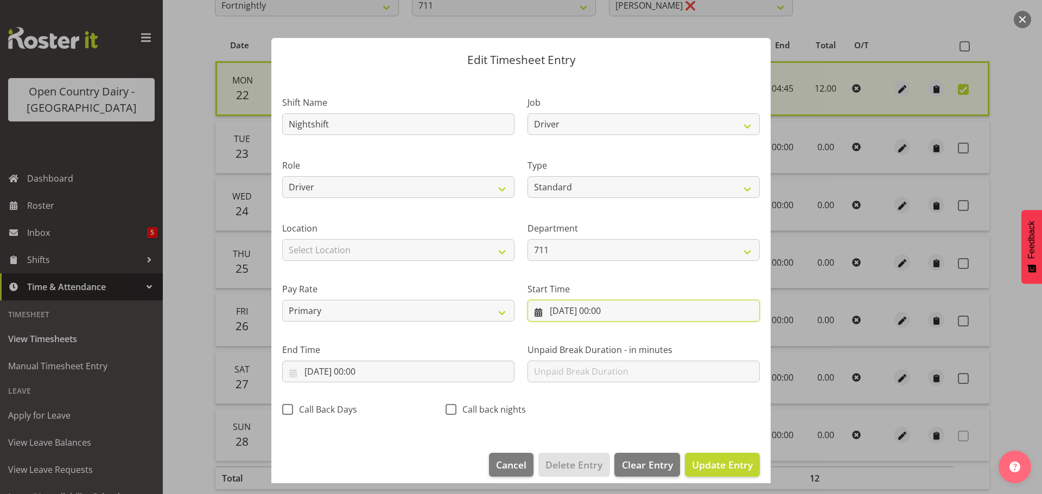
click at [605, 313] on input "23/09/2025, 00:00" at bounding box center [644, 311] width 232 height 22
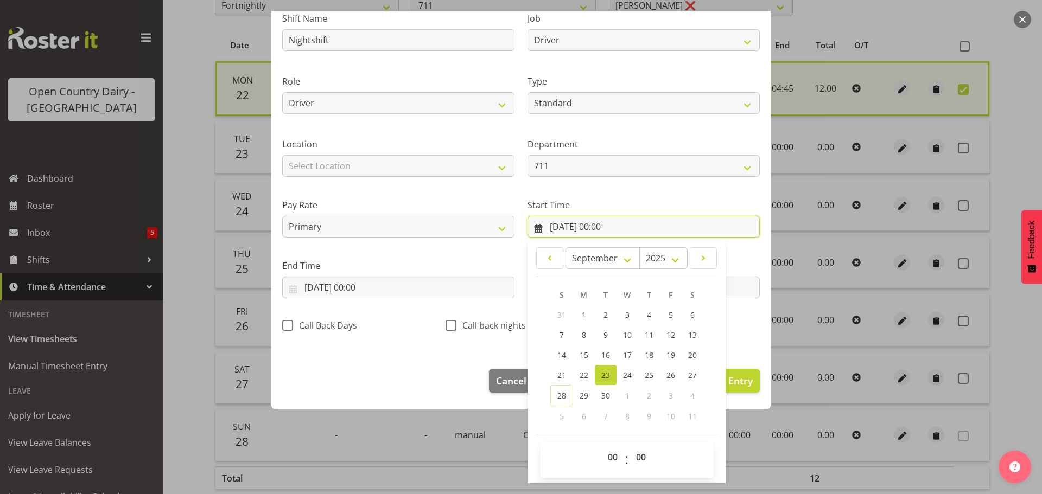
scroll to position [86, 0]
click at [612, 459] on select "00 01 02 03 04 05 06 07 08 09 10 11 12 13 14 15 16 17 18 19 20 21 22 23" at bounding box center [614, 456] width 24 height 22
click at [602, 445] on select "00 01 02 03 04 05 06 07 08 09 10 11 12 13 14 15 16 17 18 19 20 21 22 23" at bounding box center [614, 456] width 24 height 22
click at [637, 459] on select "00 01 02 03 04 05 06 07 08 09 10 11 12 13 14 15 16 17 18 19 20 21 22 23 24 25 2…" at bounding box center [642, 456] width 24 height 22
click at [630, 445] on select "00 01 02 03 04 05 06 07 08 09 10 11 12 13 14 15 16 17 18 19 20 21 22 23 24 25 2…" at bounding box center [642, 456] width 24 height 22
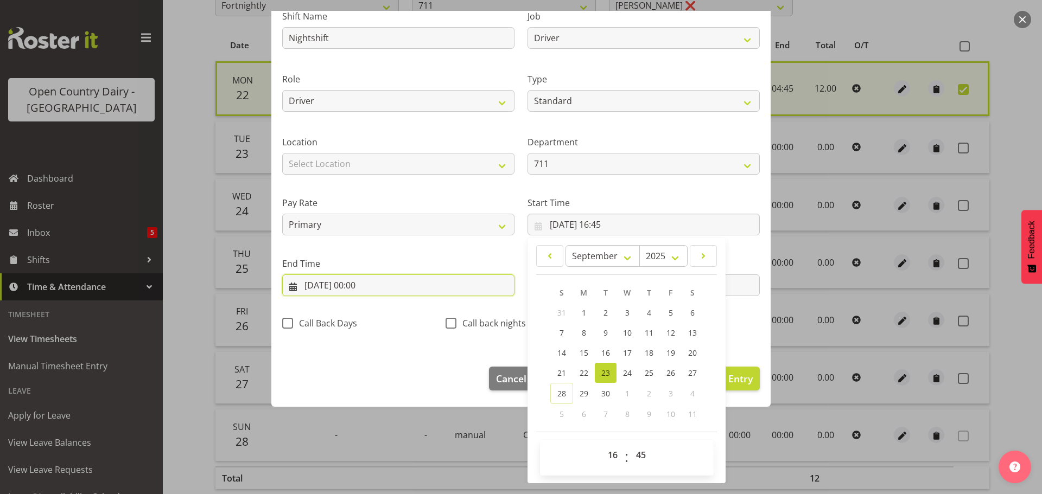
click at [356, 283] on input "23/09/2025, 00:00" at bounding box center [398, 286] width 232 height 22
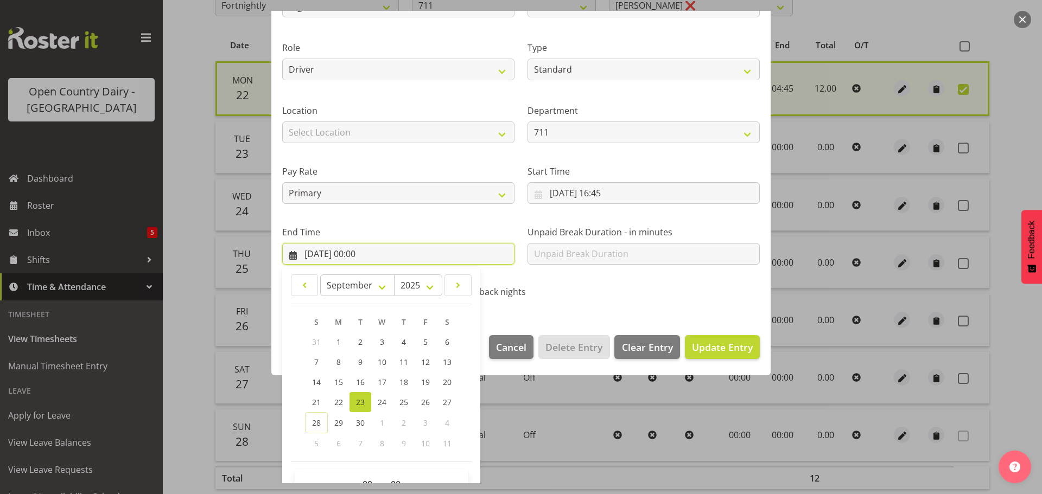
scroll to position [147, 0]
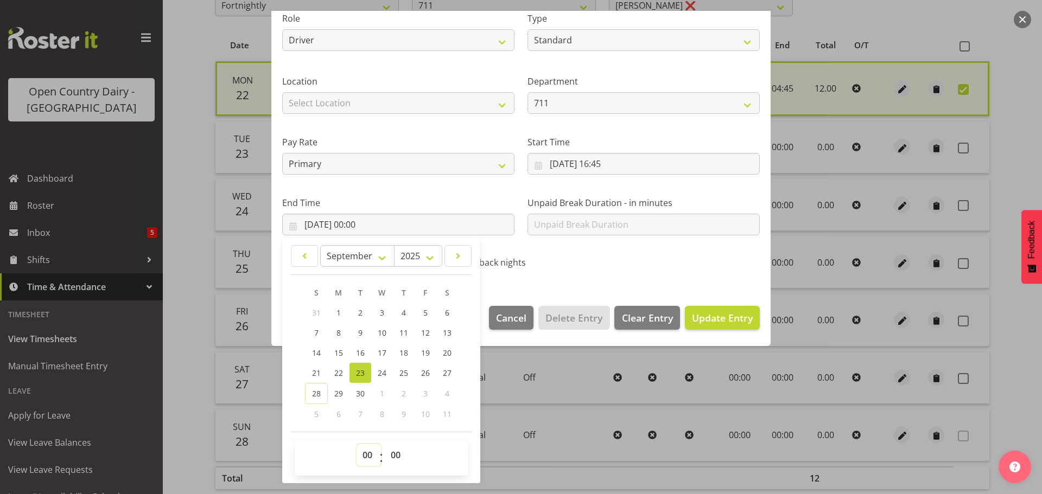
click at [371, 462] on select "00 01 02 03 04 05 06 07 08 09 10 11 12 13 14 15 16 17 18 19 20 21 22 23" at bounding box center [369, 456] width 24 height 22
click at [357, 445] on select "00 01 02 03 04 05 06 07 08 09 10 11 12 13 14 15 16 17 18 19 20 21 22 23" at bounding box center [369, 456] width 24 height 22
click at [397, 456] on select "00 01 02 03 04 05 06 07 08 09 10 11 12 13 14 15 16 17 18 19 20 21 22 23 24 25 2…" at bounding box center [397, 456] width 24 height 22
click at [385, 445] on select "00 01 02 03 04 05 06 07 08 09 10 11 12 13 14 15 16 17 18 19 20 21 22 23 24 25 2…" at bounding box center [397, 456] width 24 height 22
click at [725, 324] on span "Update Entry" at bounding box center [722, 318] width 61 height 13
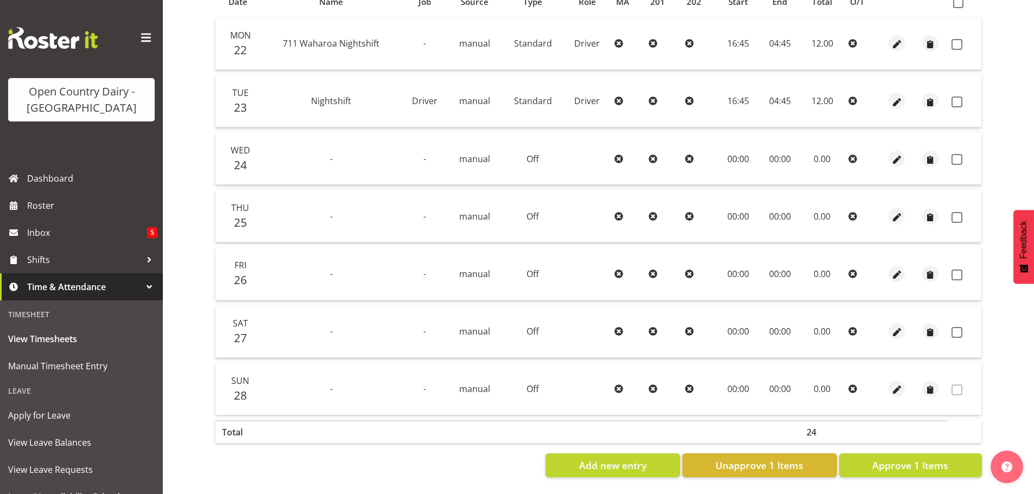
scroll to position [152, 0]
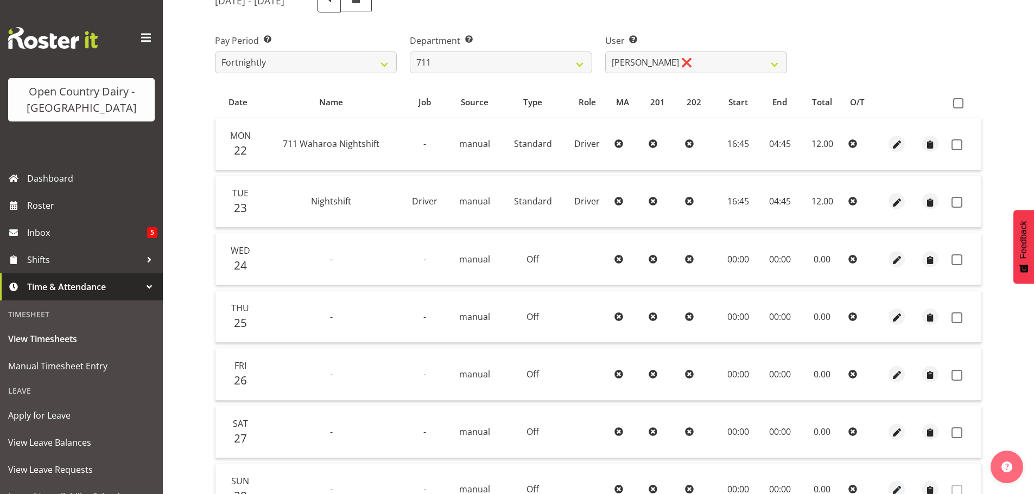
drag, startPoint x: 959, startPoint y: 145, endPoint x: 960, endPoint y: 162, distance: 16.9
click at [958, 145] on span at bounding box center [957, 144] width 11 height 11
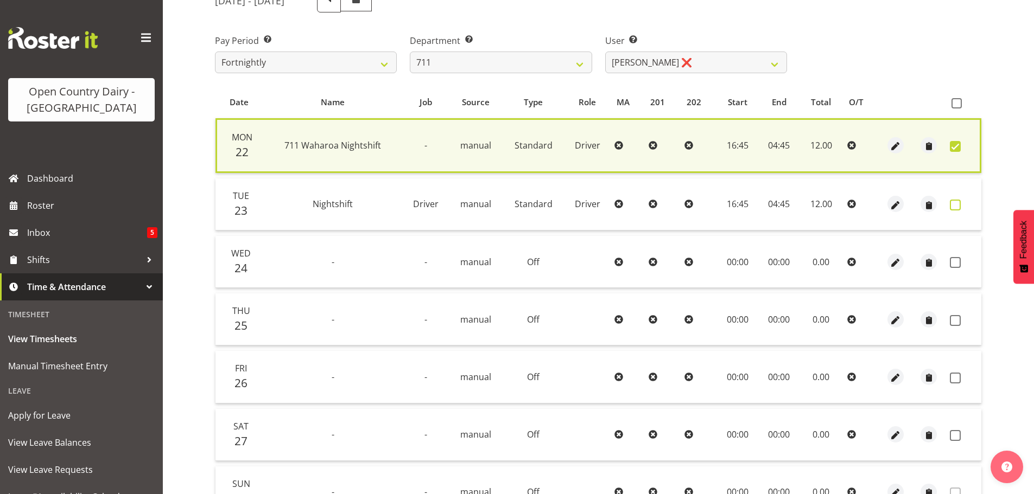
click at [958, 203] on span at bounding box center [955, 205] width 11 height 11
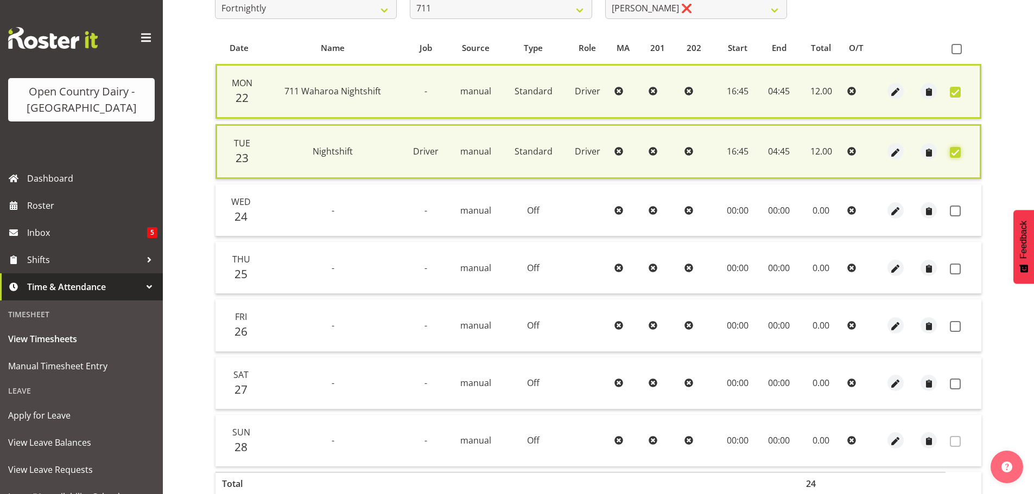
scroll to position [266, 0]
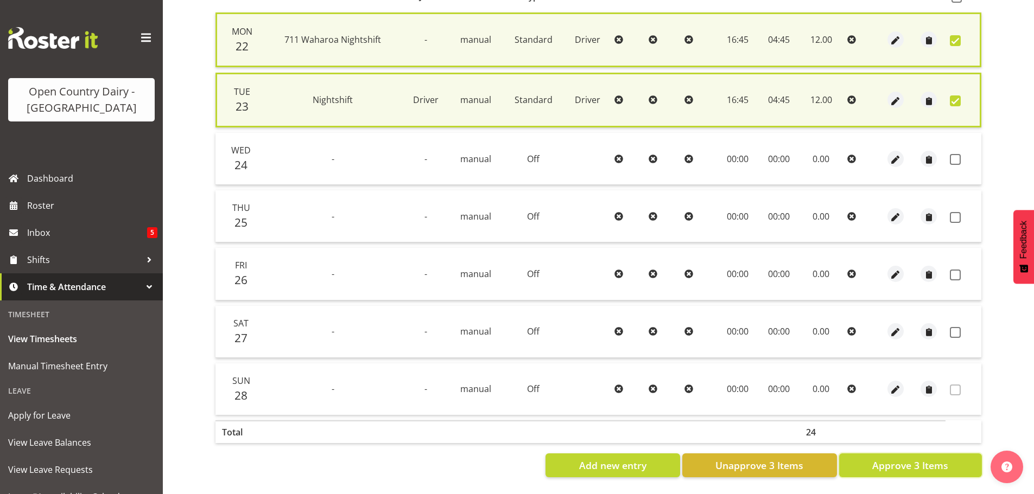
click at [889, 460] on span "Approve 3 Items" at bounding box center [910, 466] width 76 height 14
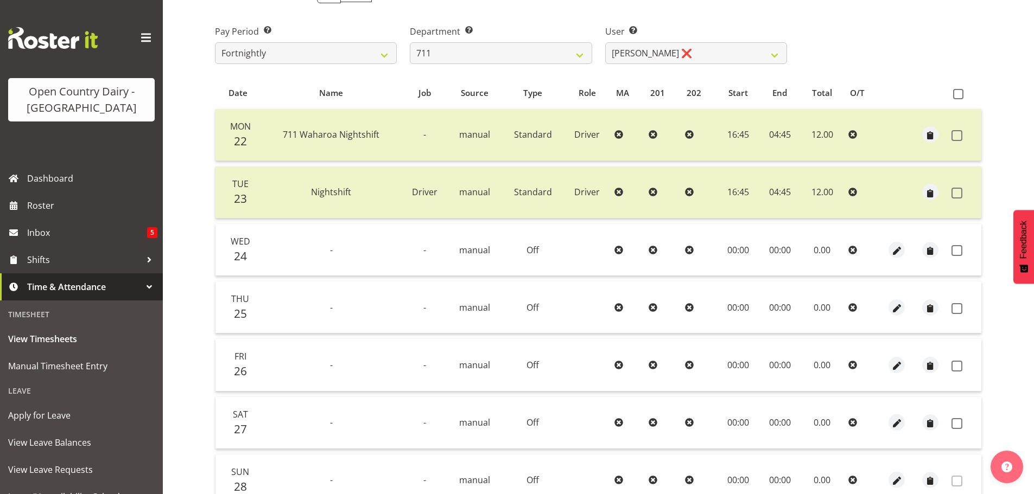
scroll to position [152, 0]
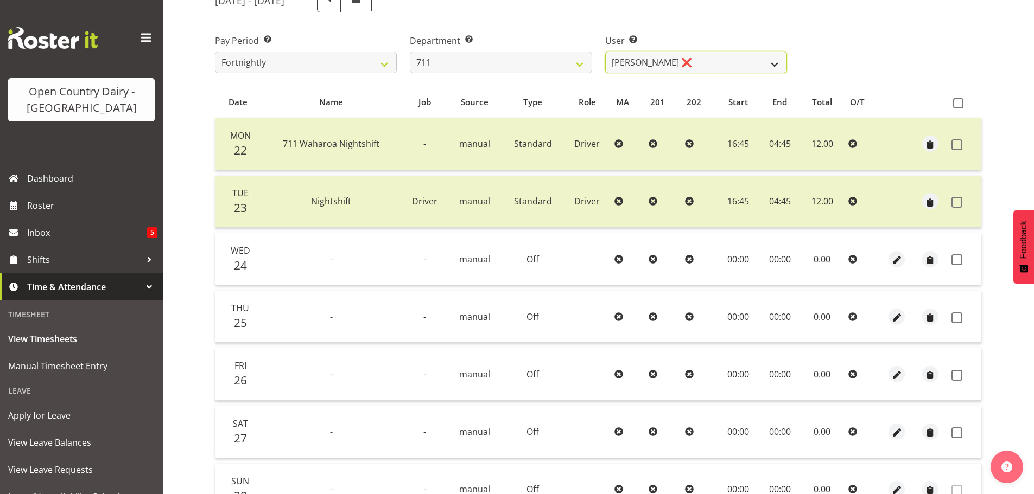
click at [738, 59] on select "Baz Morgan ❌ Gerard Cavanagh ❌ Tyrone Lawry ❌" at bounding box center [696, 63] width 182 height 22
click at [605, 52] on select "Baz Morgan ❌ Gerard Cavanagh ❌ Tyrone Lawry ❌" at bounding box center [696, 63] width 182 height 22
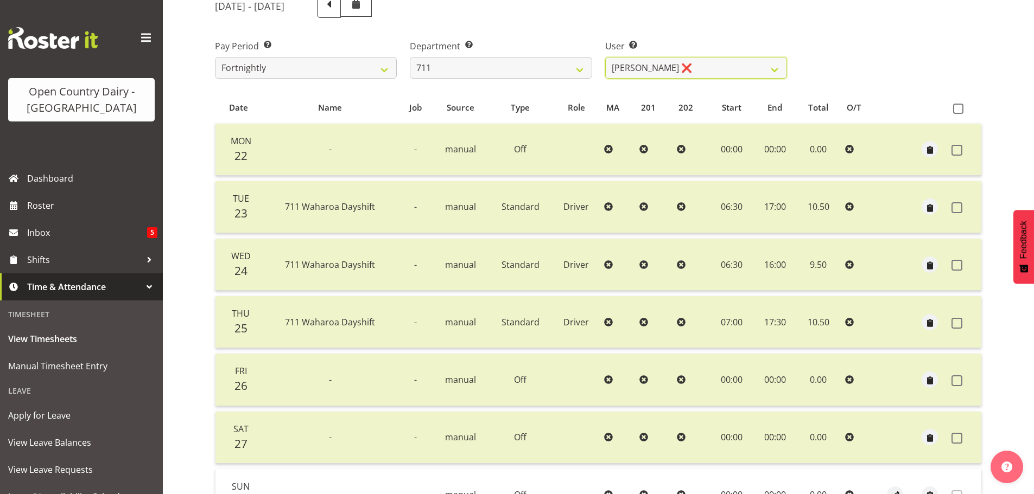
scroll to position [98, 0]
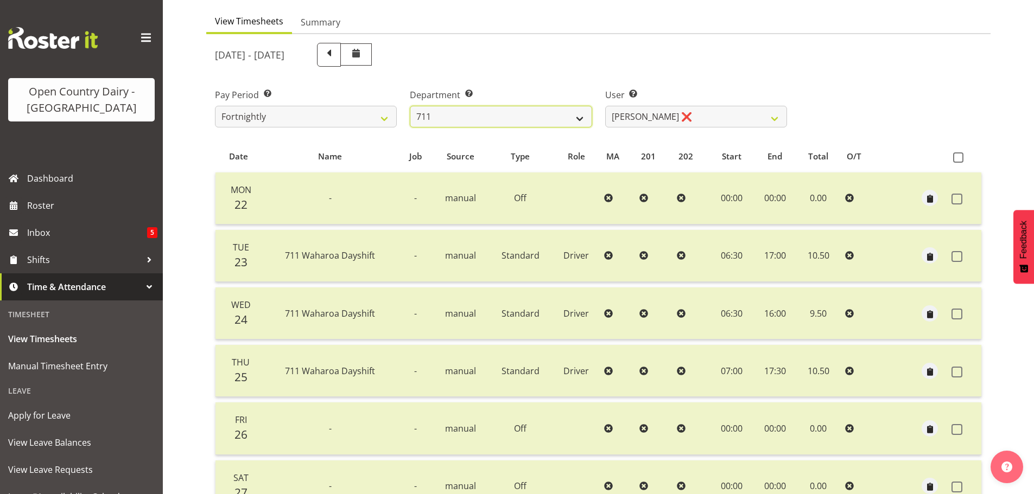
click at [545, 119] on select "701 702 703 704 705 706 707 708 709 710 711 712 713 714 715 716 717 718 719 720" at bounding box center [501, 117] width 182 height 22
click at [410, 106] on select "701 702 703 704 705 706 707 708 709 710 711 712 713 714 715 716 717 718 719 720" at bounding box center [501, 117] width 182 height 22
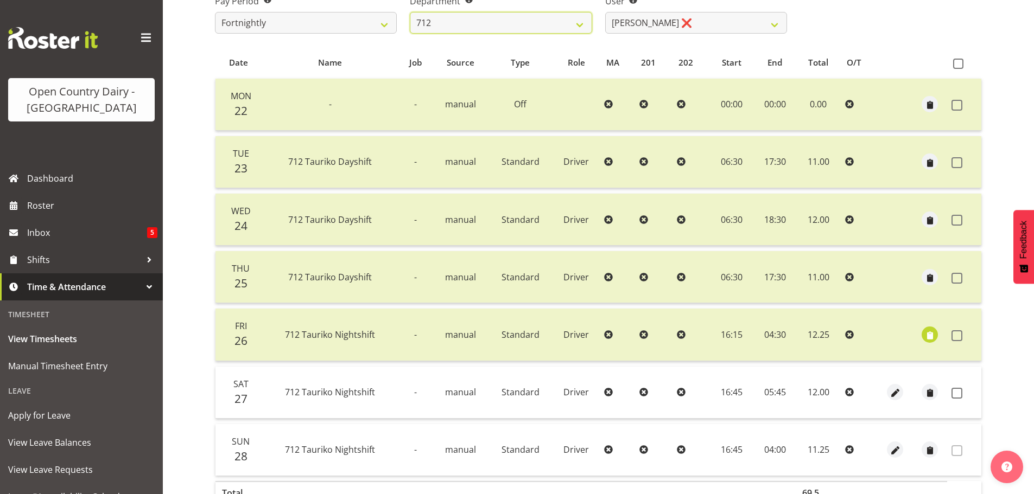
scroll to position [261, 0]
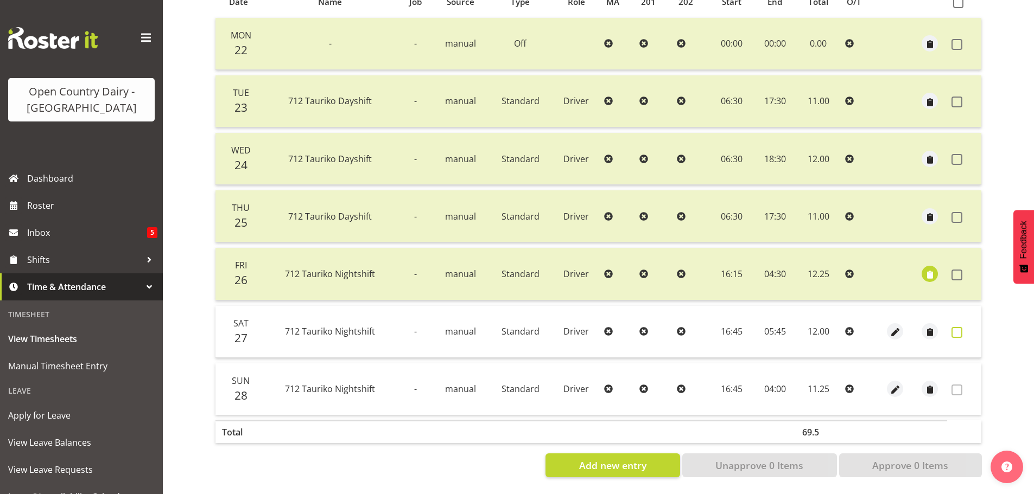
click at [956, 327] on span at bounding box center [957, 332] width 11 height 11
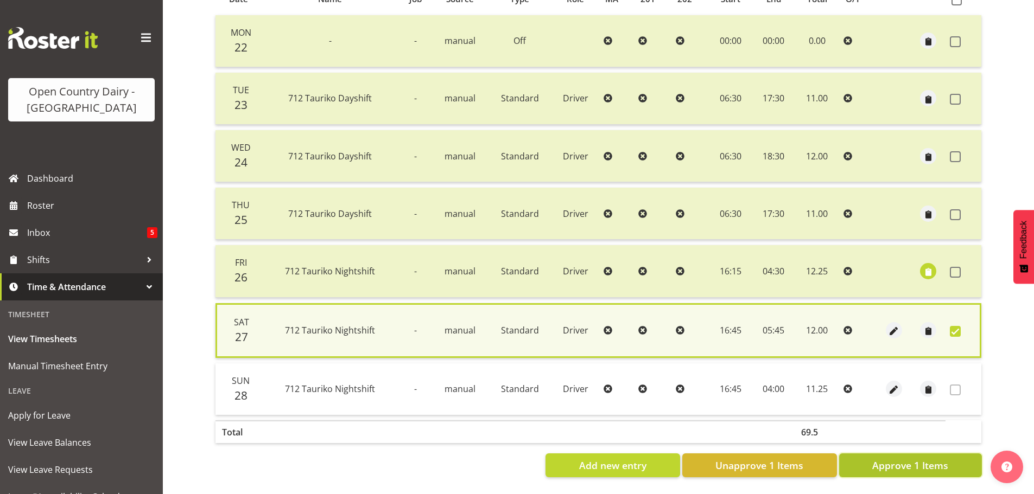
click at [938, 461] on span "Approve 1 Items" at bounding box center [910, 466] width 76 height 14
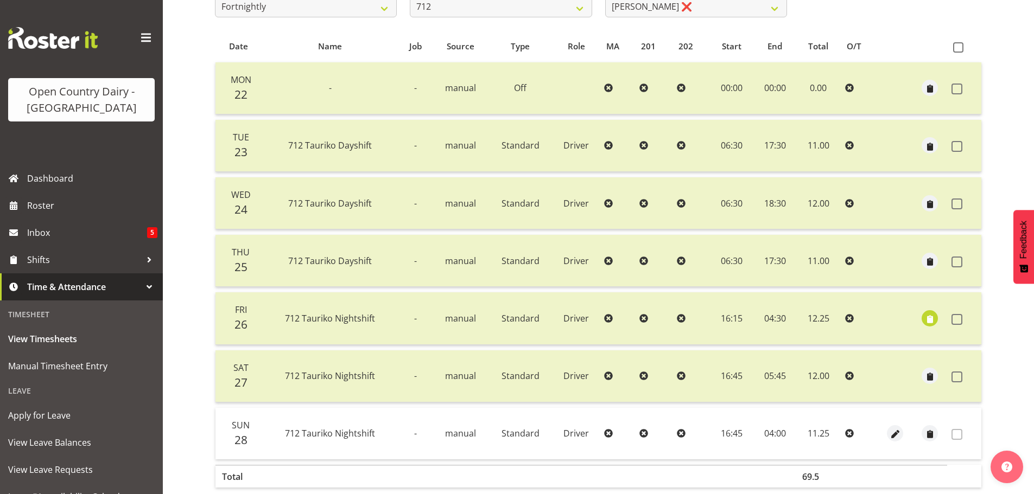
scroll to position [43, 0]
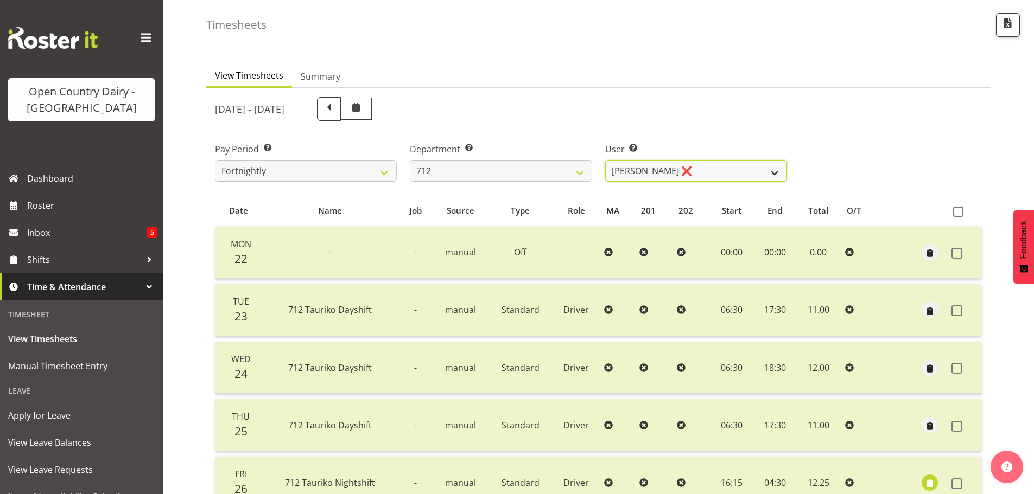
click at [702, 166] on select "Amrik Singh ❌ Jasdeep Singh ❌ Lucky Kau Kau ❌" at bounding box center [696, 171] width 182 height 22
click at [605, 160] on select "Amrik Singh ❌ Jasdeep Singh ❌ Lucky Kau Kau ❌" at bounding box center [696, 171] width 182 height 22
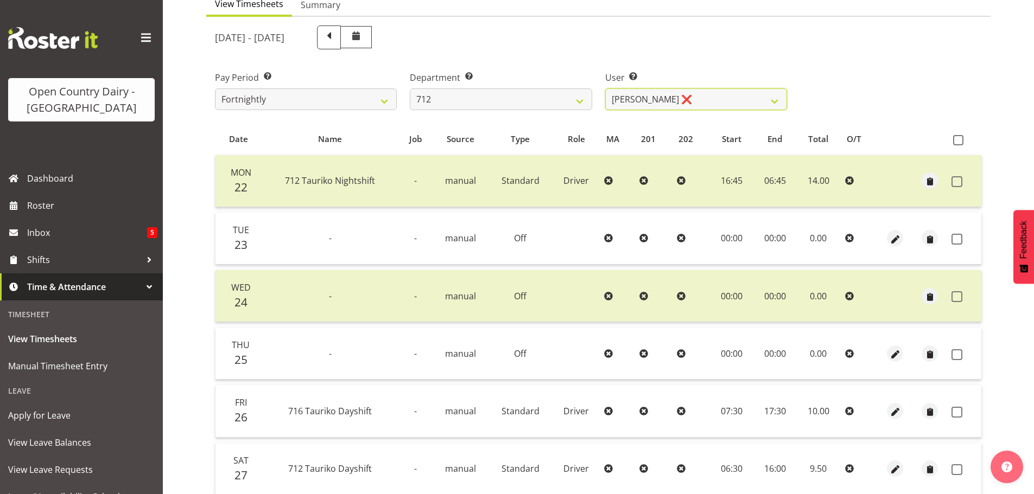
scroll to position [206, 0]
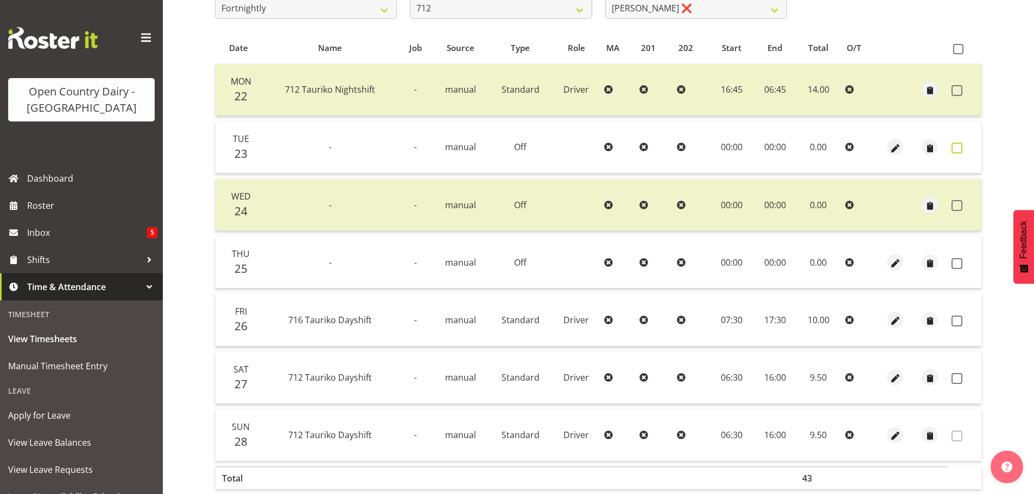
click at [957, 145] on span at bounding box center [957, 148] width 11 height 11
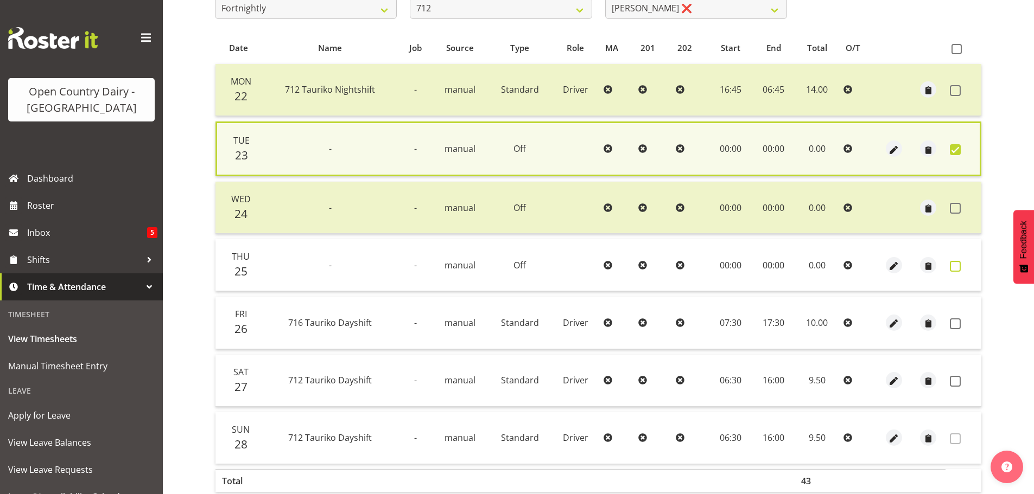
click at [954, 265] on span at bounding box center [955, 266] width 11 height 11
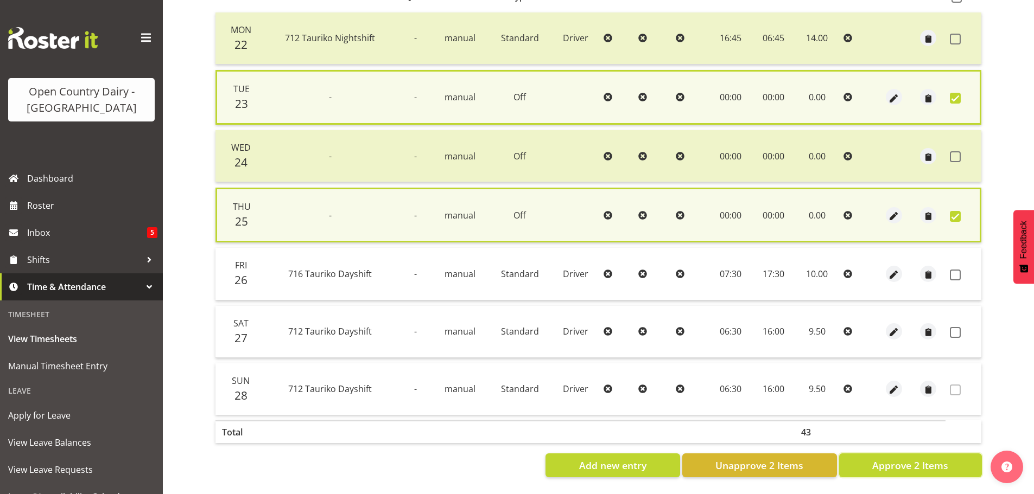
click at [931, 462] on span "Approve 2 Items" at bounding box center [910, 466] width 76 height 14
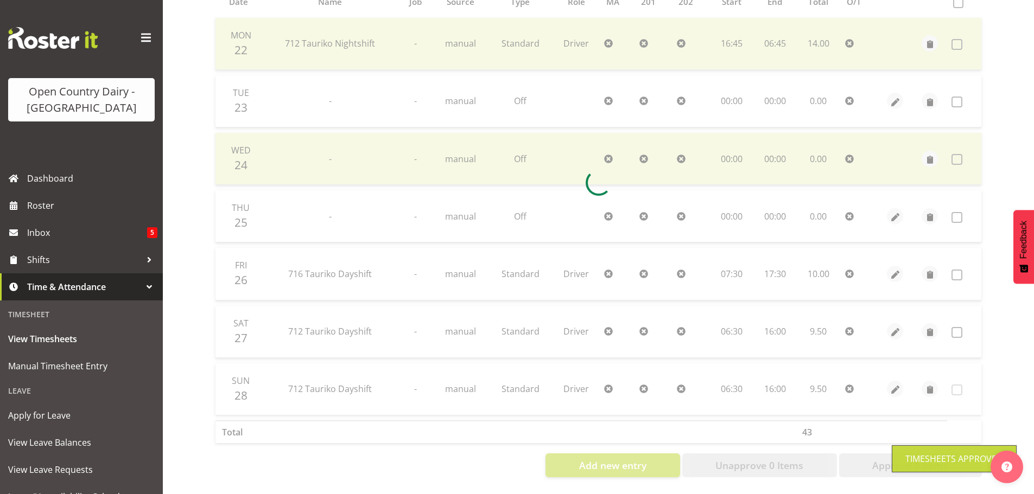
scroll to position [261, 0]
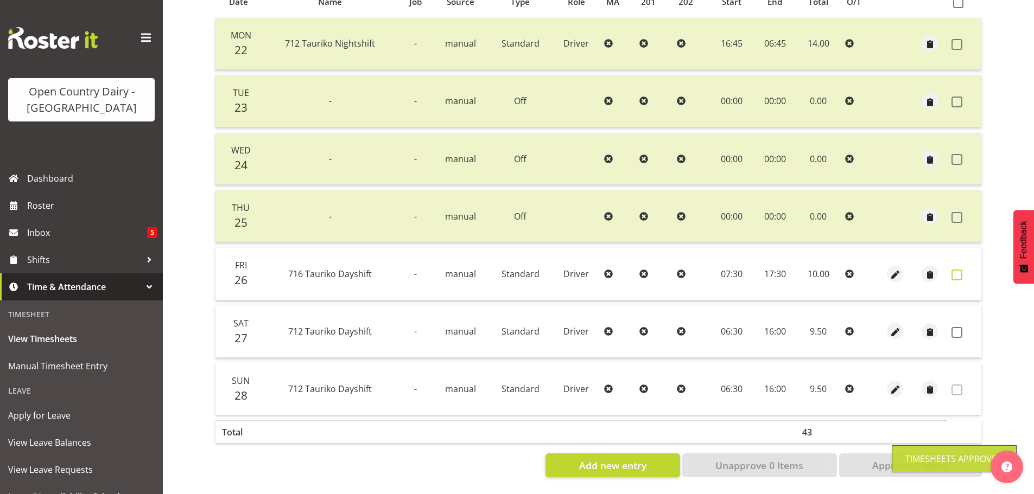
click at [957, 270] on span at bounding box center [957, 275] width 11 height 11
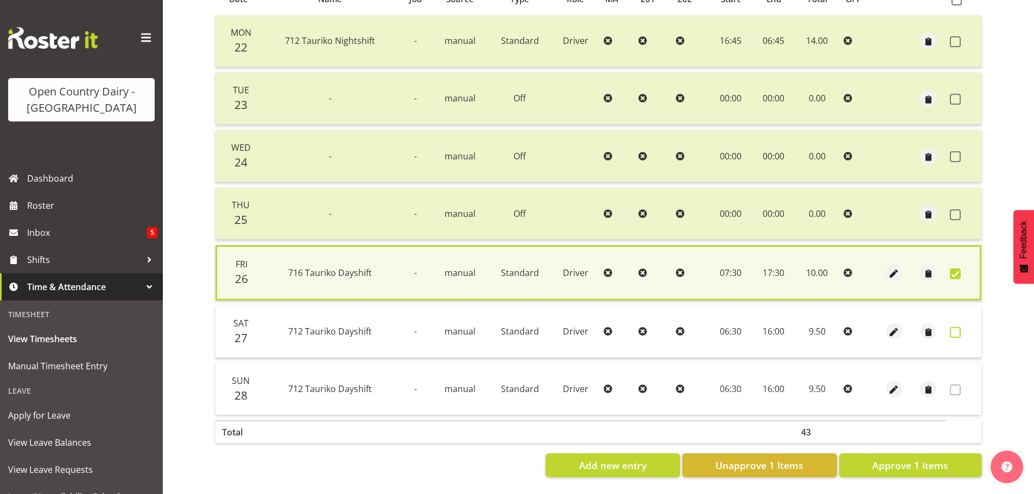
click at [957, 329] on span at bounding box center [955, 332] width 11 height 11
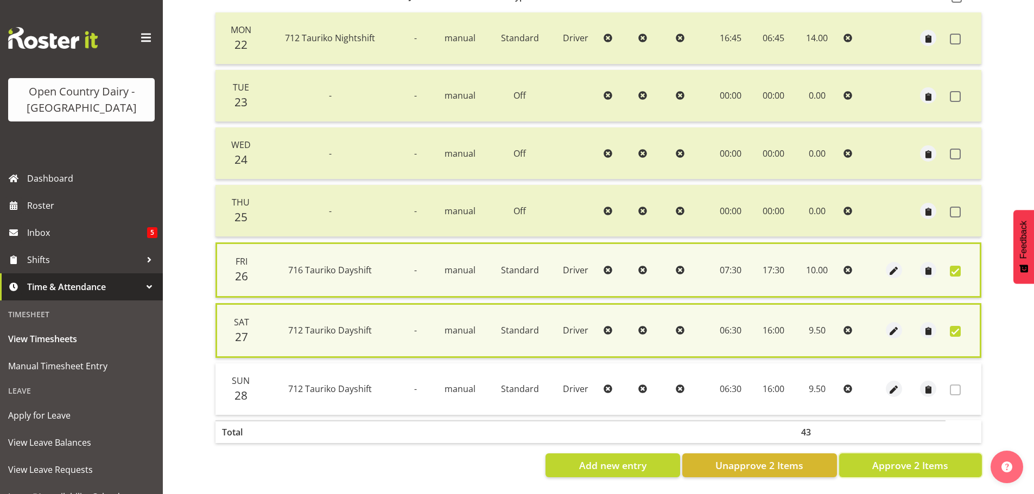
drag, startPoint x: 954, startPoint y: 467, endPoint x: 961, endPoint y: 465, distance: 7.9
click at [954, 466] on button "Approve 2 Items" at bounding box center [910, 466] width 143 height 24
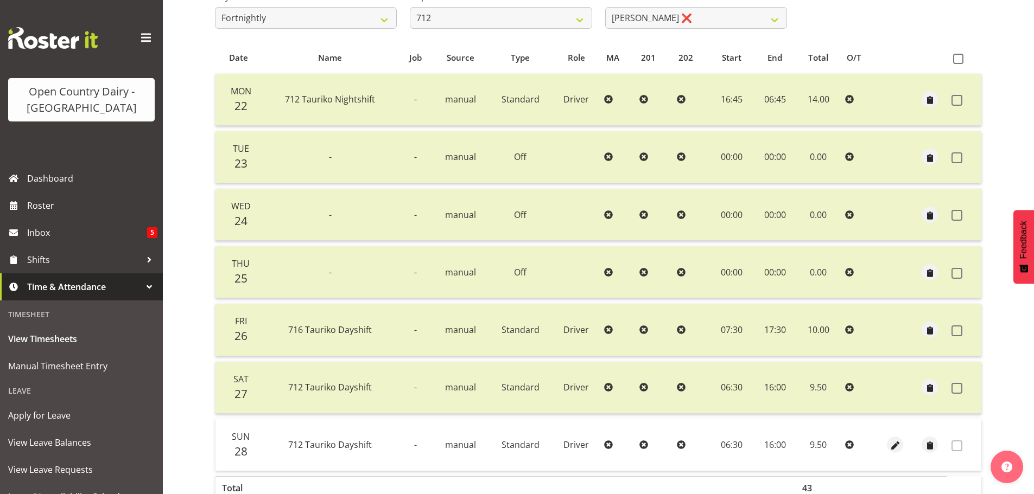
scroll to position [98, 0]
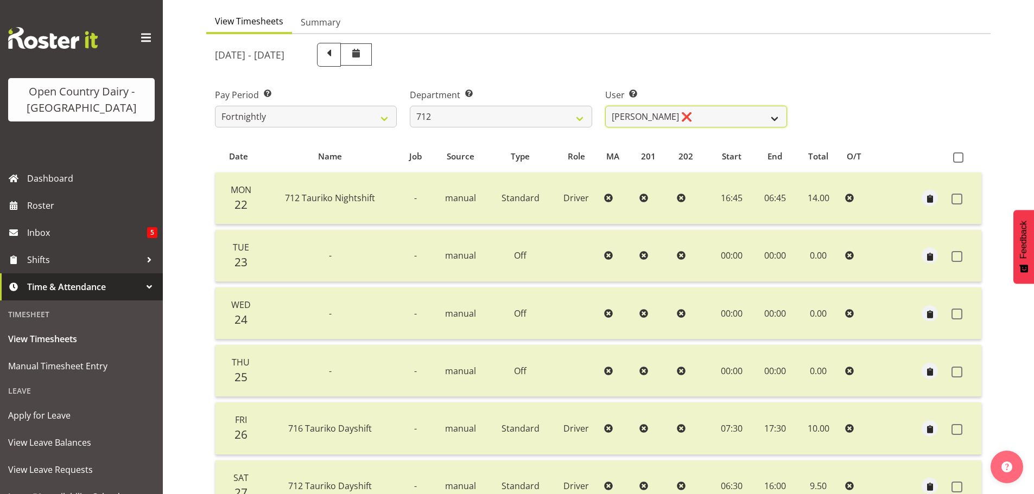
click at [722, 119] on select "Amrik Singh ❌ Jasdeep Singh ❌ Lucky Kau Kau ❌" at bounding box center [696, 117] width 182 height 22
click at [605, 106] on select "Amrik Singh ❌ Jasdeep Singh ❌ Lucky Kau Kau ❌" at bounding box center [696, 117] width 182 height 22
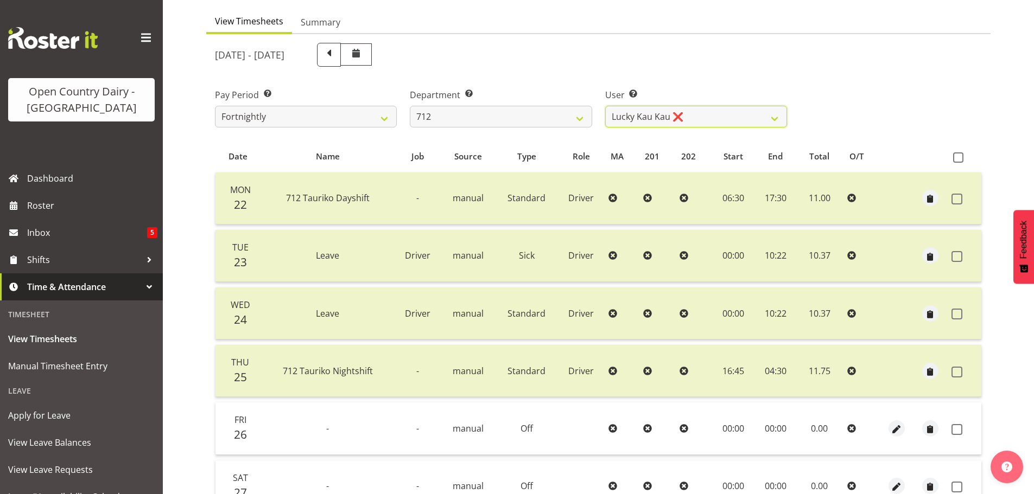
scroll to position [261, 0]
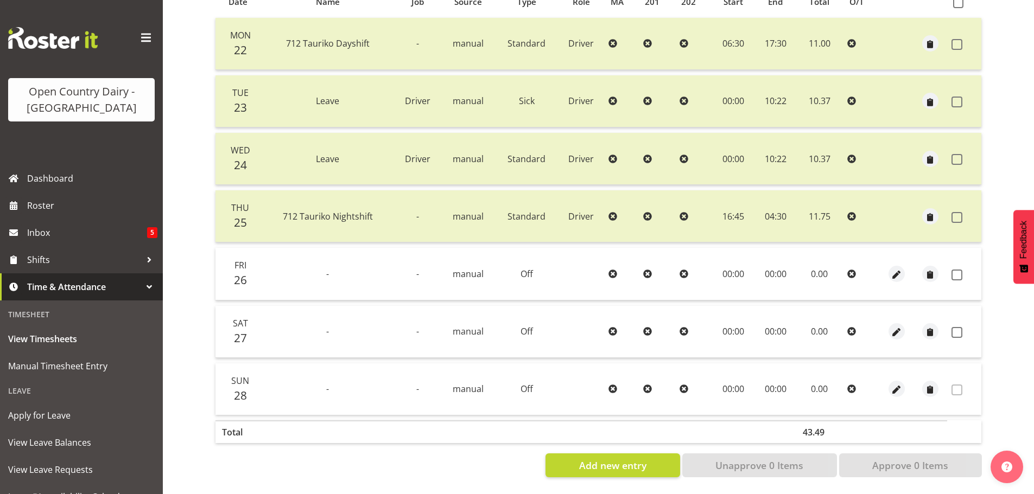
drag, startPoint x: 956, startPoint y: 270, endPoint x: 970, endPoint y: 327, distance: 58.7
click at [956, 270] on span at bounding box center [957, 275] width 11 height 11
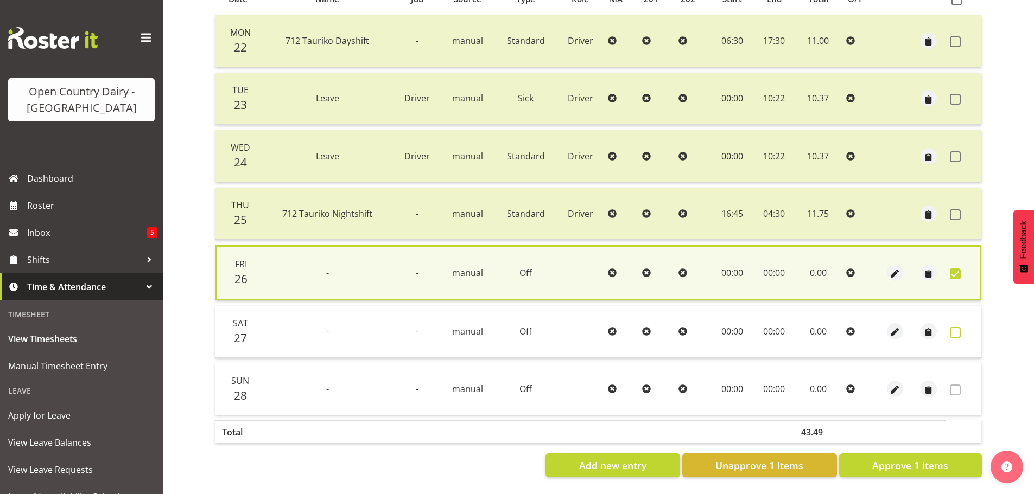
drag, startPoint x: 957, startPoint y: 328, endPoint x: 964, endPoint y: 419, distance: 90.9
click at [956, 328] on span at bounding box center [955, 332] width 11 height 11
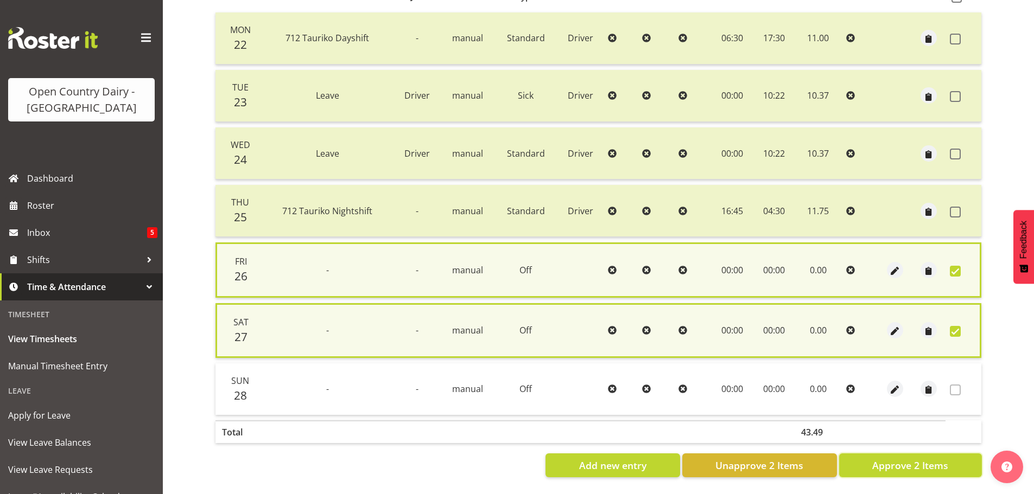
click at [949, 467] on button "Approve 2 Items" at bounding box center [910, 466] width 143 height 24
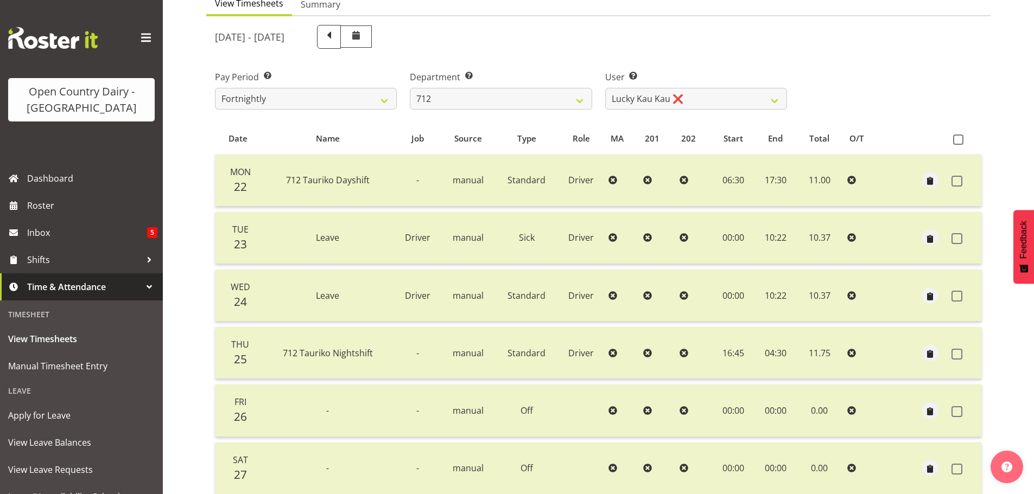
scroll to position [43, 0]
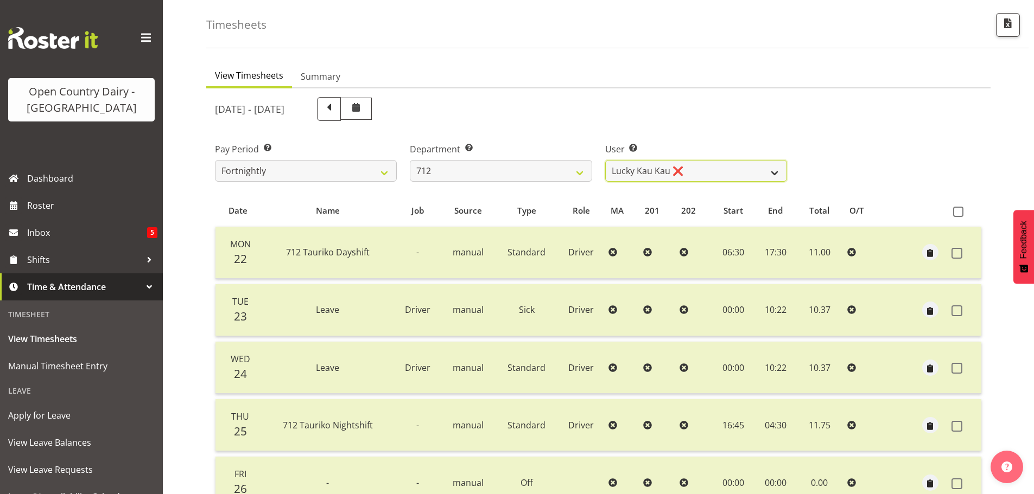
click at [692, 169] on select "Amrik Singh ❌ Jasdeep Singh ❌ Lucky Kau Kau ❌" at bounding box center [696, 171] width 182 height 22
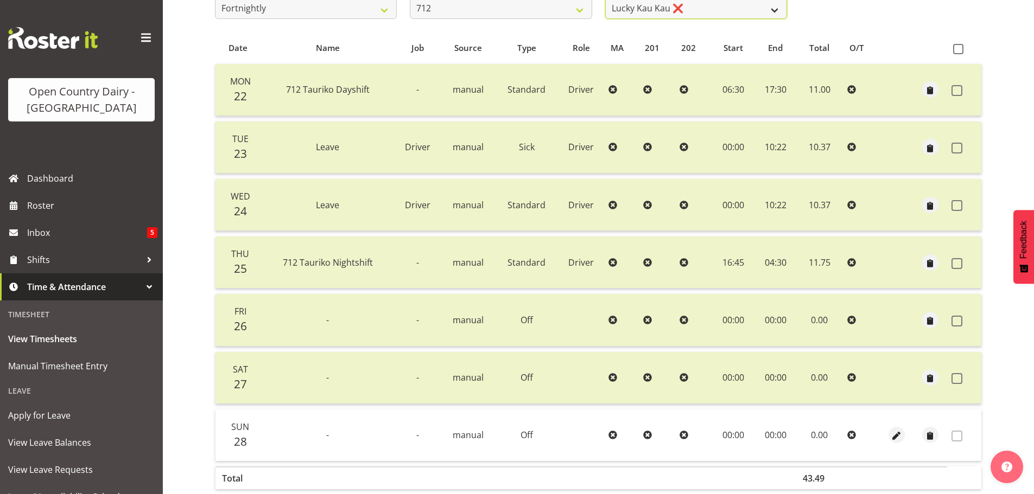
scroll to position [98, 0]
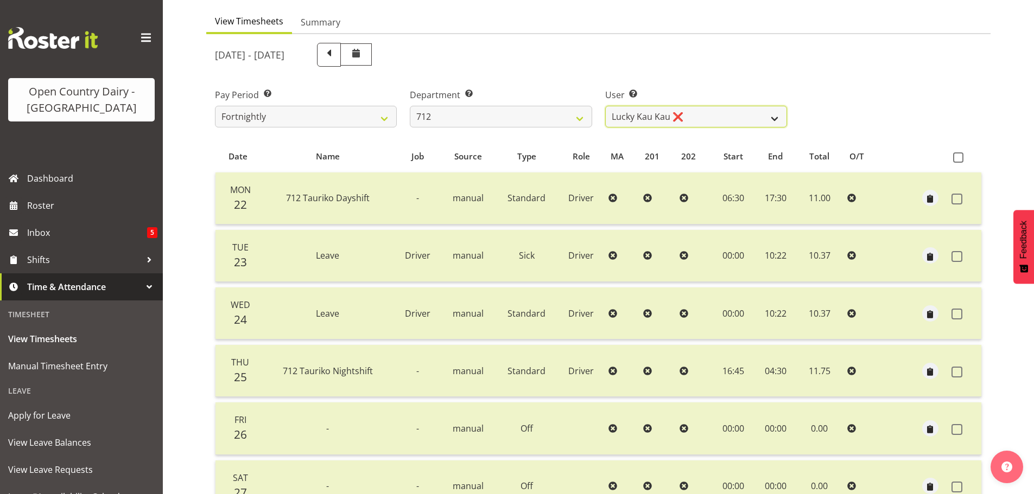
click at [713, 110] on select "Amrik Singh ❌ Jasdeep Singh ❌ Lucky Kau Kau ❌" at bounding box center [696, 117] width 182 height 22
drag, startPoint x: 713, startPoint y: 110, endPoint x: 700, endPoint y: 112, distance: 12.7
click at [713, 110] on select "Amrik Singh ❌ Jasdeep Singh ❌ Lucky Kau Kau ❌" at bounding box center [696, 117] width 182 height 22
click at [528, 112] on select "701 702 703 704 705 706 707 708 709 710 711 712 713 714 715 716 717 718 719 720" at bounding box center [501, 117] width 182 height 22
click at [410, 106] on select "701 702 703 704 705 706 707 708 709 710 711 712 713 714 715 716 717 718 719 720" at bounding box center [501, 117] width 182 height 22
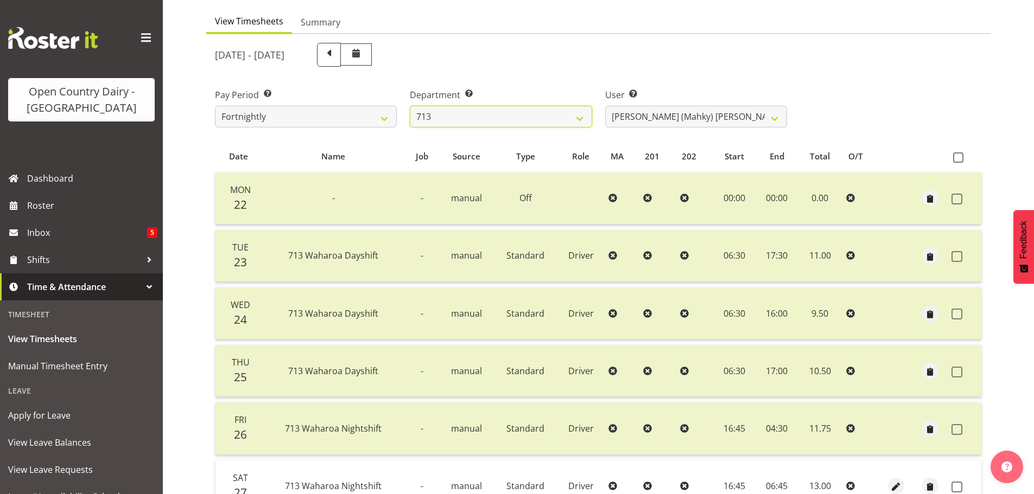
scroll to position [261, 0]
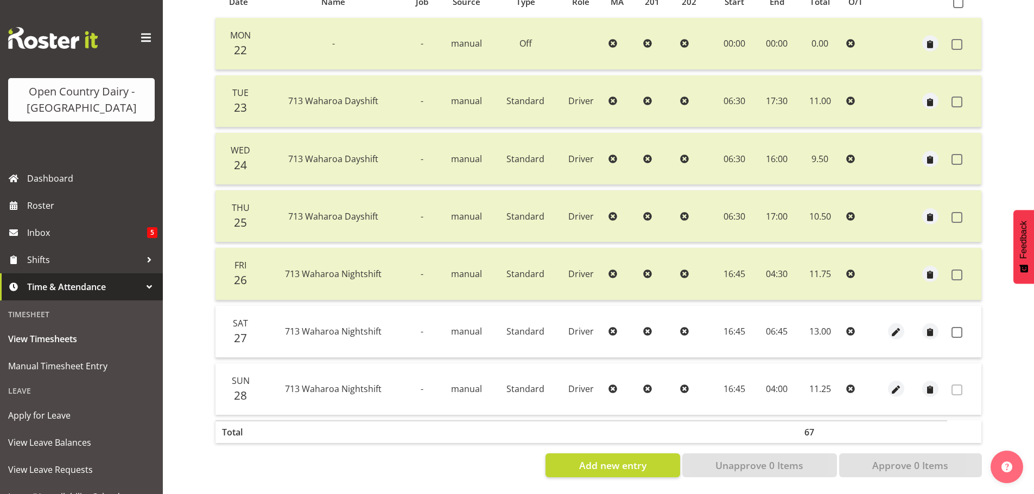
drag, startPoint x: 956, startPoint y: 324, endPoint x: 948, endPoint y: 399, distance: 75.8
click at [956, 327] on span at bounding box center [957, 332] width 11 height 11
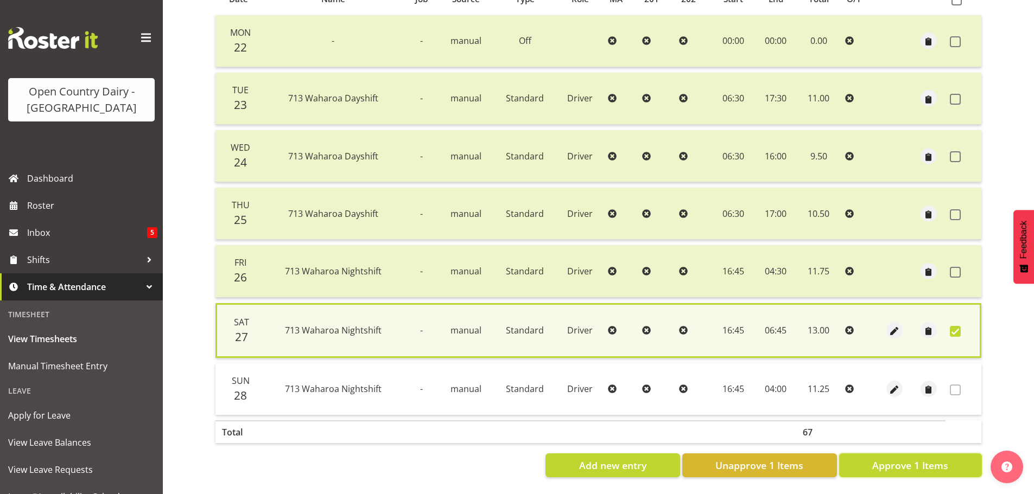
click at [934, 465] on span "Approve 1 Items" at bounding box center [910, 466] width 76 height 14
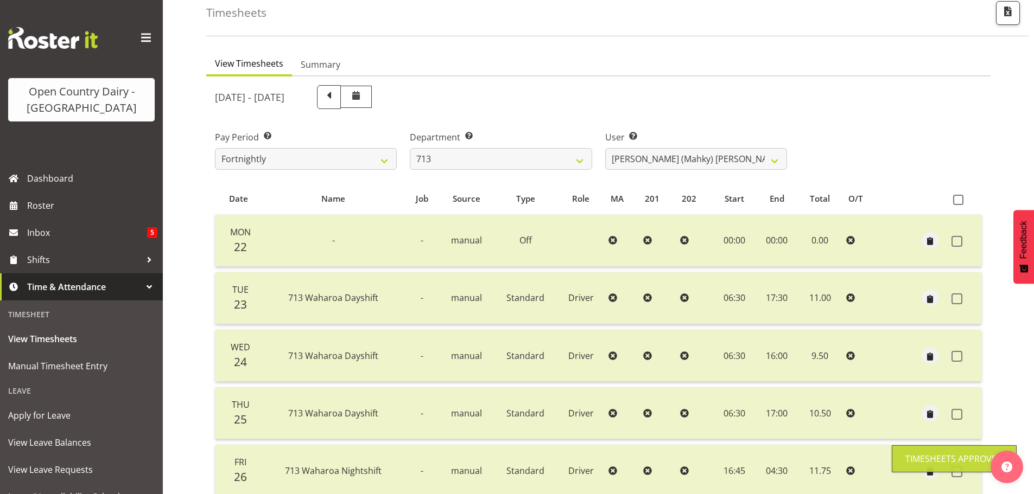
scroll to position [0, 0]
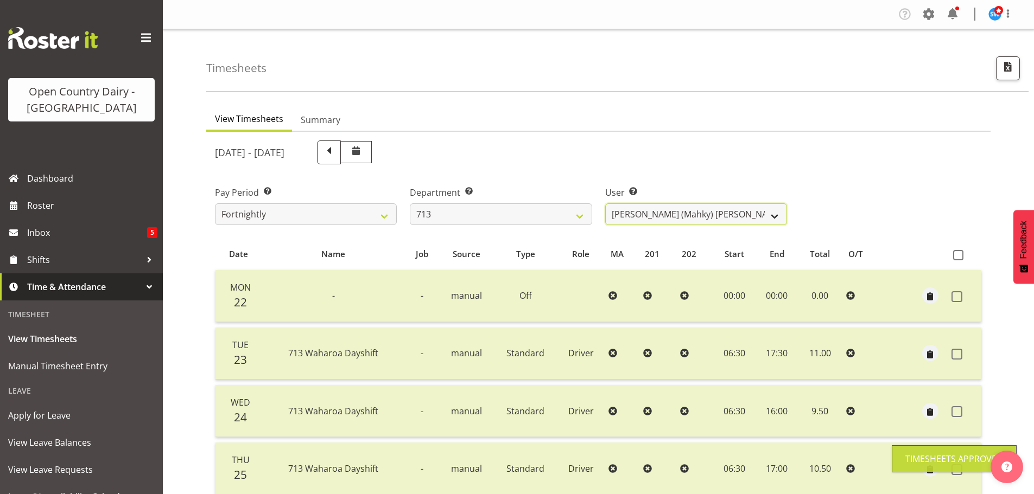
click at [678, 217] on select "Harmanpreet (Mahky) Dhillon ❌ Marcus Waretini ✔ Norman Sellen ❌" at bounding box center [696, 215] width 182 height 22
click at [605, 204] on select "Harmanpreet (Mahky) Dhillon ❌ Marcus Waretini ✔ Norman Sellen ❌" at bounding box center [696, 215] width 182 height 22
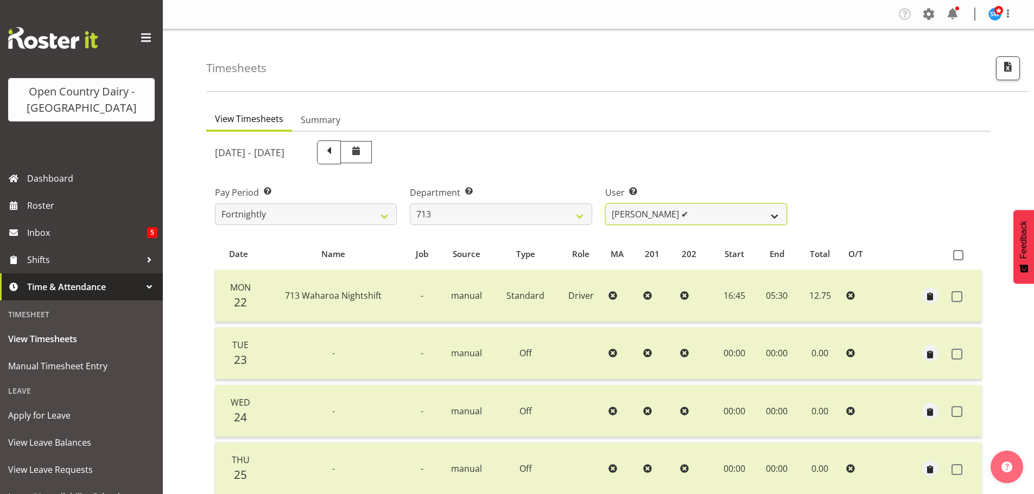
click at [719, 206] on select "Harmanpreet (Mahky) Dhillon ❌ Marcus Waretini ✔ Norman Sellen ❌" at bounding box center [696, 215] width 182 height 22
click at [605, 204] on select "Harmanpreet (Mahky) Dhillon ❌ Marcus Waretini ✔ Norman Sellen ❌" at bounding box center [696, 215] width 182 height 22
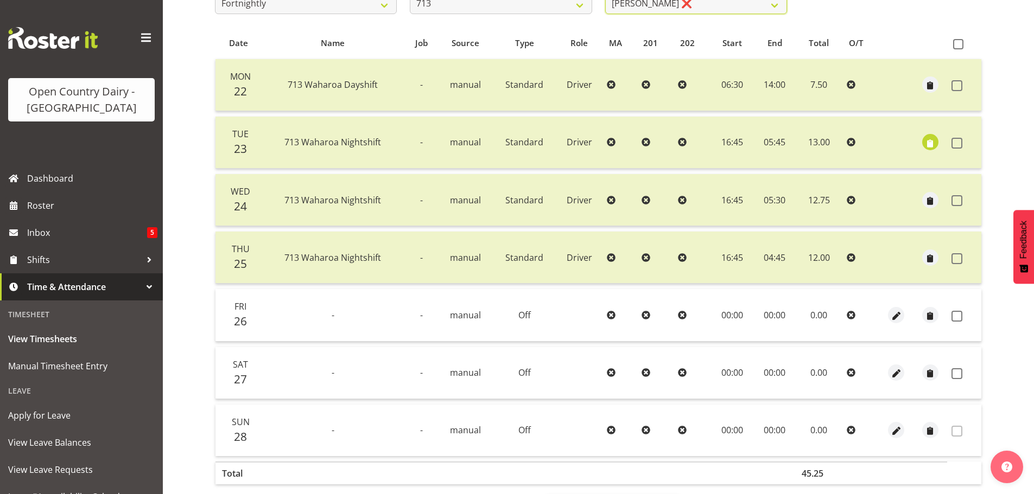
scroll to position [261, 0]
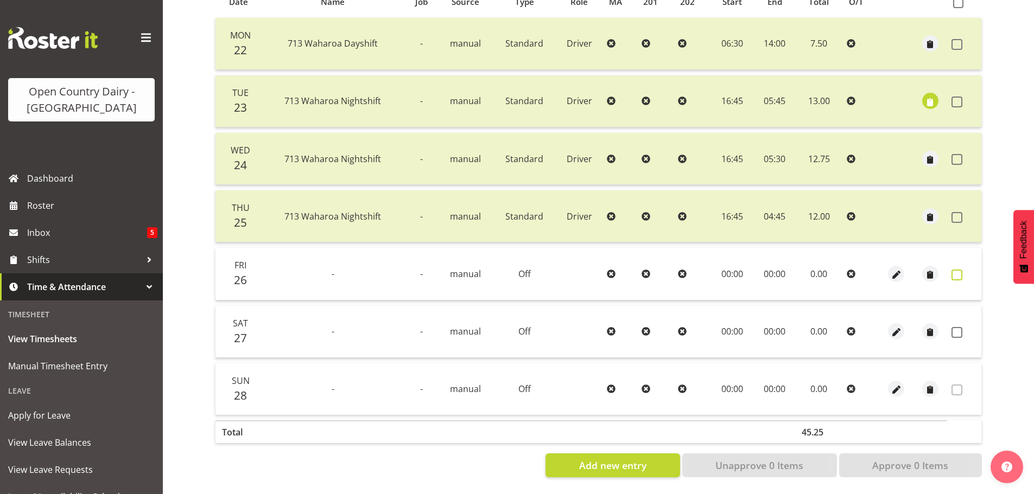
click at [956, 270] on span at bounding box center [957, 275] width 11 height 11
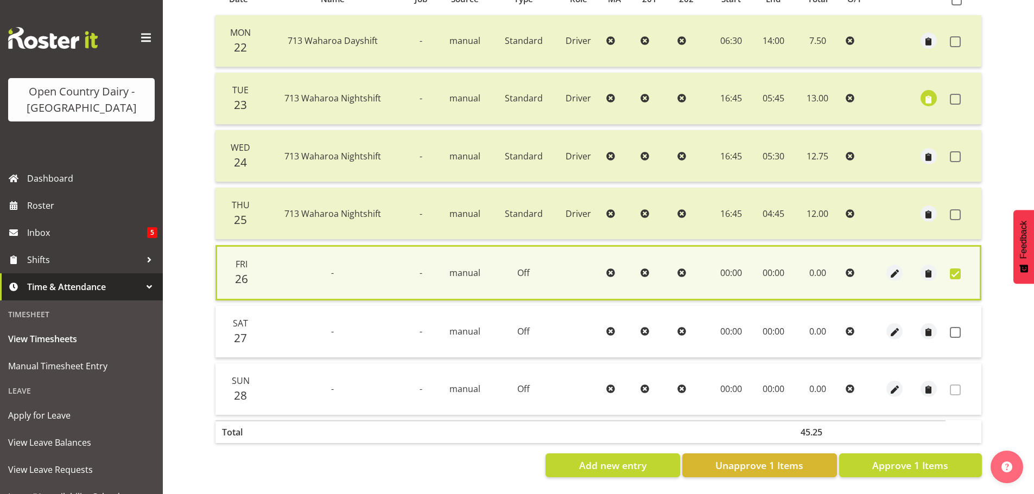
drag, startPoint x: 954, startPoint y: 331, endPoint x: 957, endPoint y: 381, distance: 50.0
click at [955, 330] on span at bounding box center [955, 332] width 11 height 11
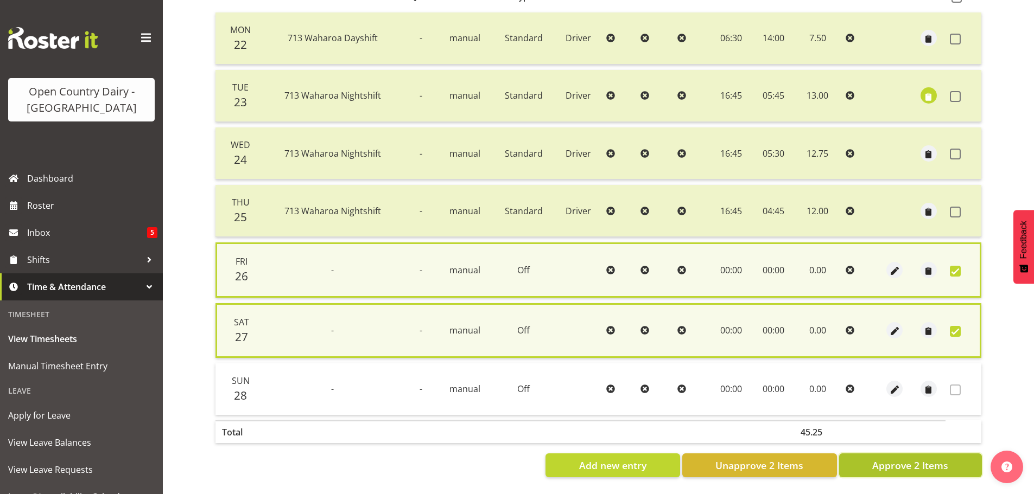
click at [916, 467] on span "Approve 2 Items" at bounding box center [910, 466] width 76 height 14
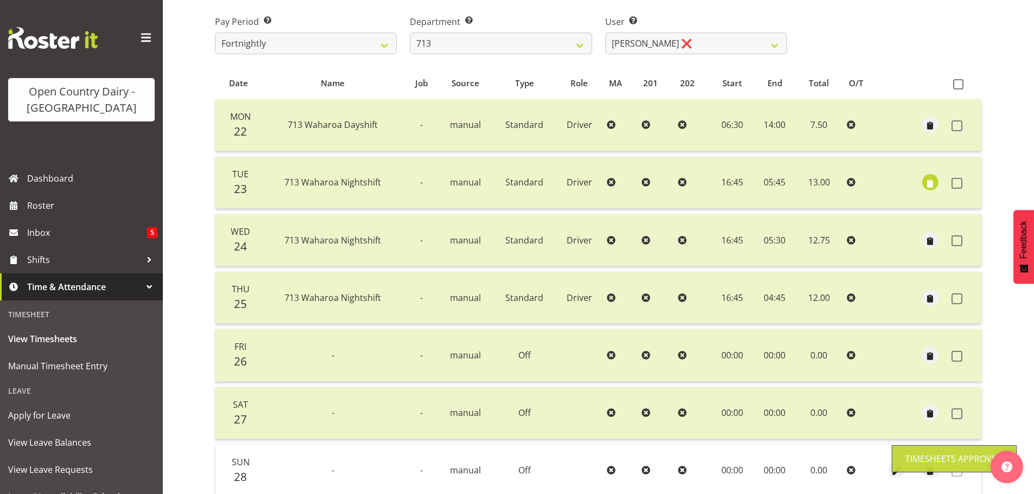
scroll to position [43, 0]
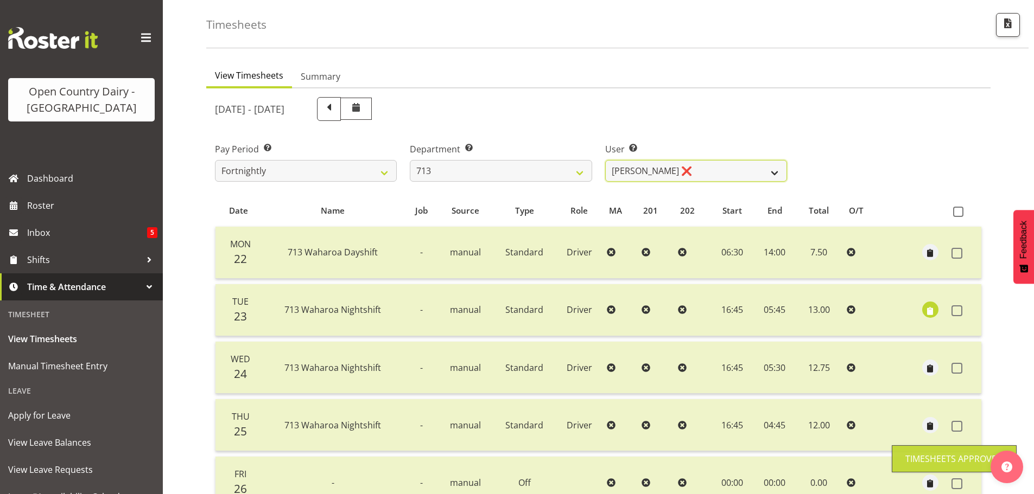
click at [704, 172] on select "Harmanpreet (Mahky) Dhillon ❌ Marcus Waretini ✔ Norman Sellen ❌" at bounding box center [696, 171] width 182 height 22
click at [605, 160] on select "Harmanpreet (Mahky) Dhillon ❌ Marcus Waretini ✔ Norman Sellen ❌" at bounding box center [696, 171] width 182 height 22
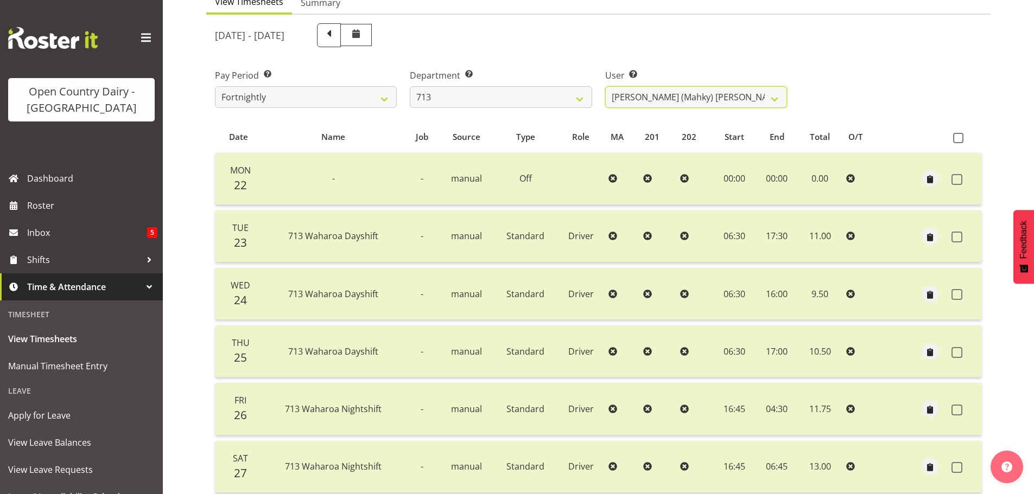
scroll to position [0, 0]
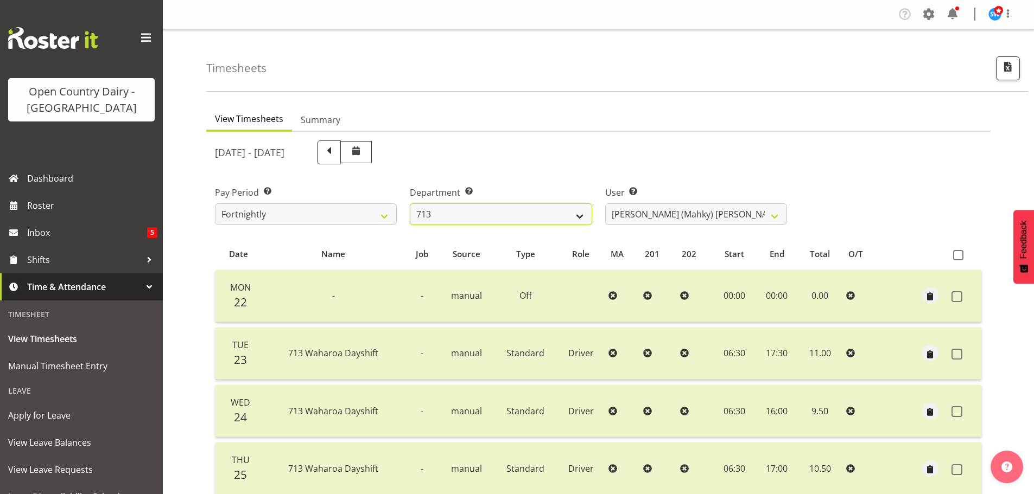
drag, startPoint x: 537, startPoint y: 211, endPoint x: 537, endPoint y: 224, distance: 13.0
click at [537, 211] on select "701 702 703 704 705 706 707 708 709 710 711 712 713 714 715 716 717 718 719 720" at bounding box center [501, 215] width 182 height 22
click at [410, 204] on select "701 702 703 704 705 706 707 708 709 710 711 712 713 714 715 716 717 718 719 720" at bounding box center [501, 215] width 182 height 22
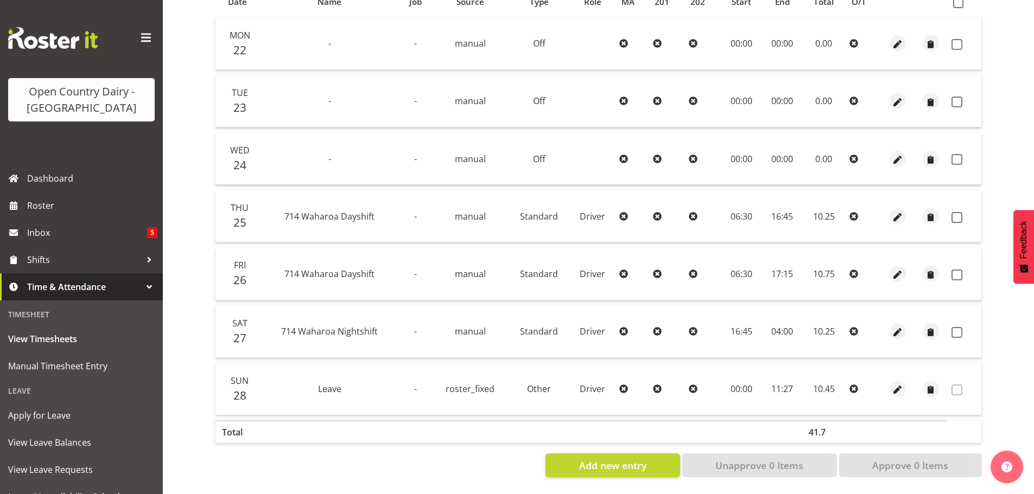
scroll to position [152, 0]
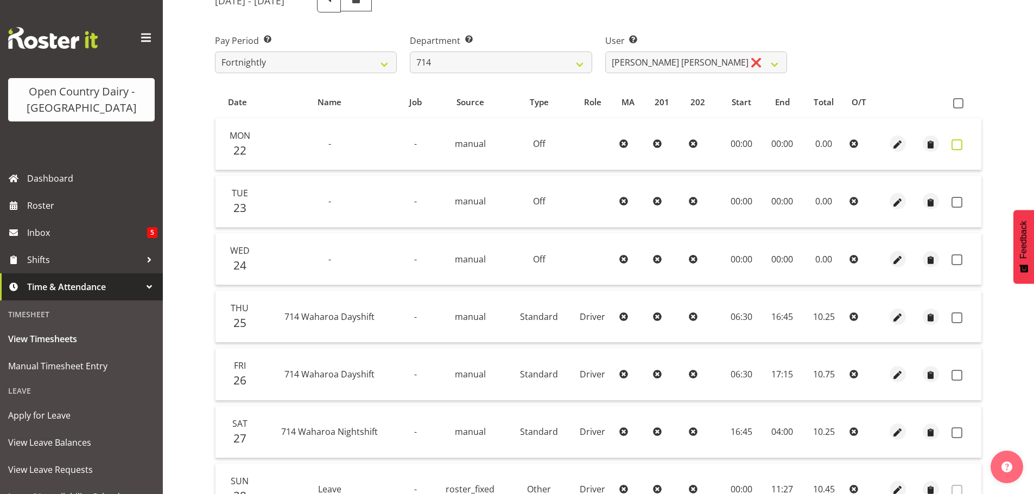
click at [959, 144] on span at bounding box center [957, 144] width 11 height 11
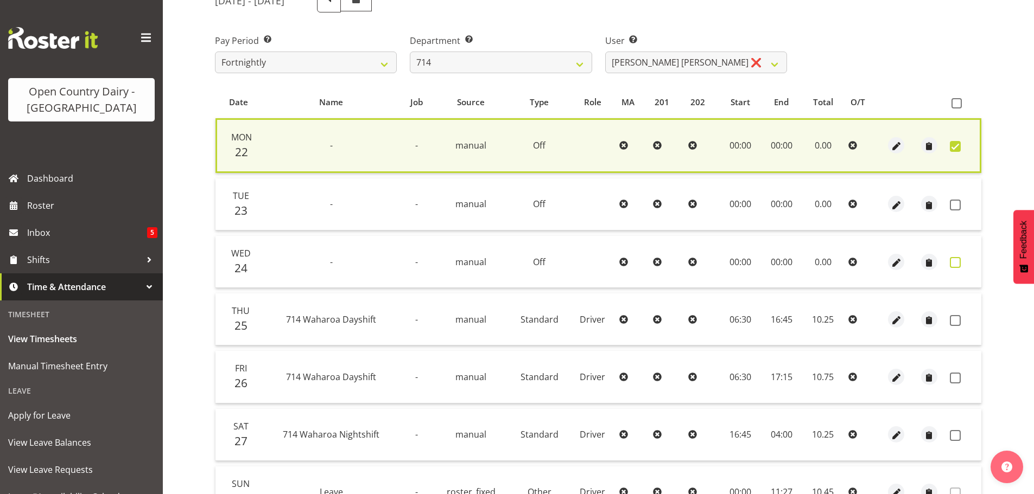
drag, startPoint x: 959, startPoint y: 204, endPoint x: 957, endPoint y: 264, distance: 60.3
click at [959, 205] on span at bounding box center [955, 205] width 11 height 11
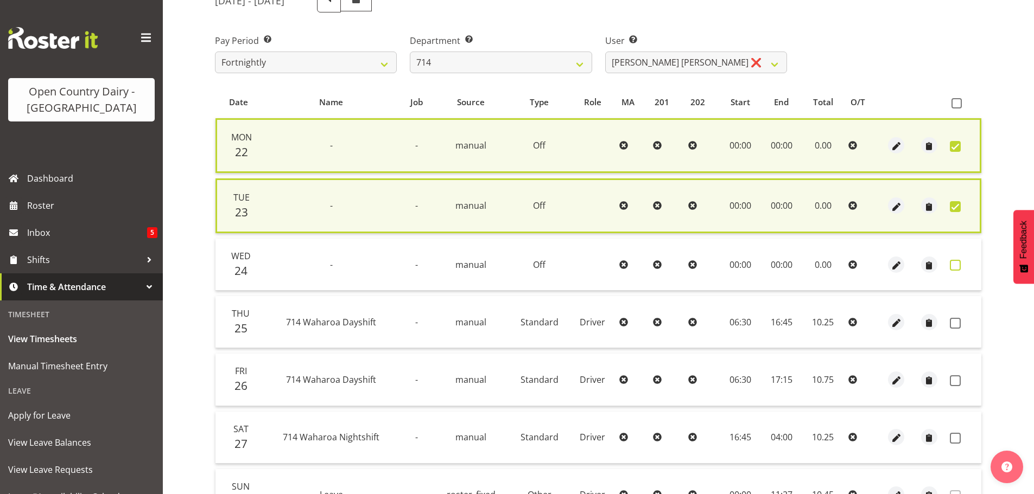
click at [957, 264] on span at bounding box center [955, 265] width 11 height 11
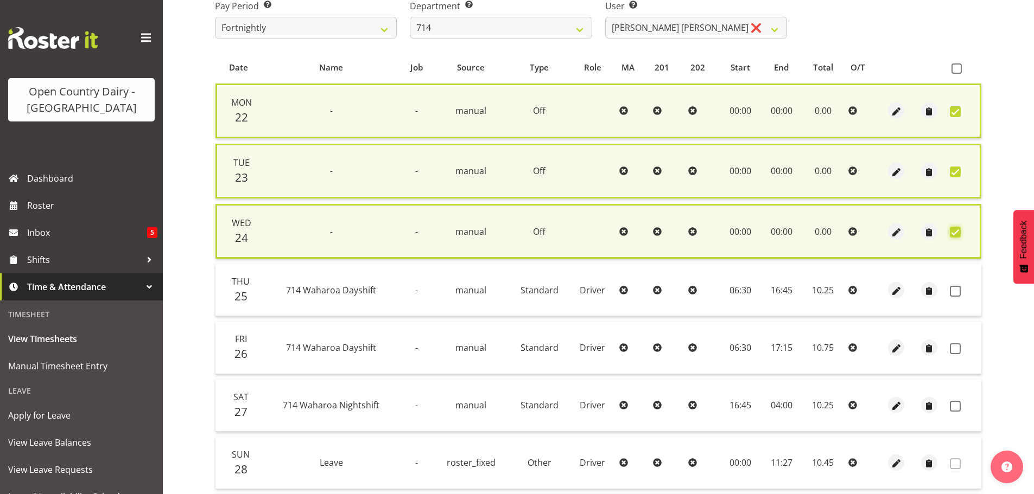
scroll to position [269, 0]
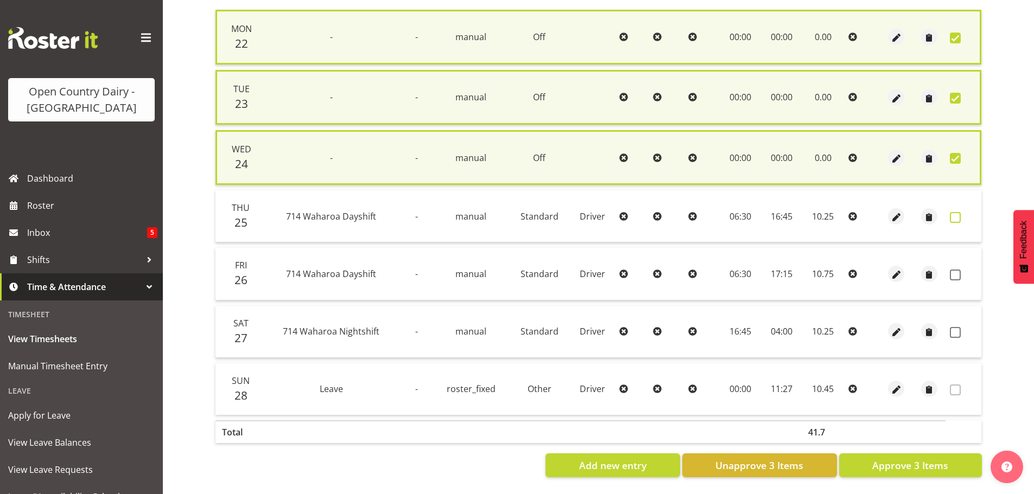
click at [960, 212] on span at bounding box center [955, 217] width 11 height 11
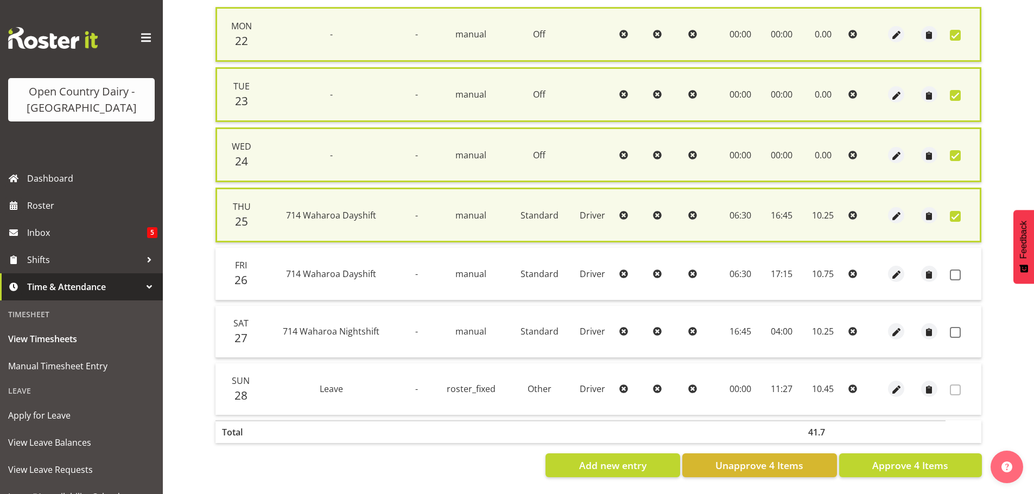
drag, startPoint x: 957, startPoint y: 272, endPoint x: 948, endPoint y: 280, distance: 12.4
click at [957, 271] on span at bounding box center [955, 275] width 11 height 11
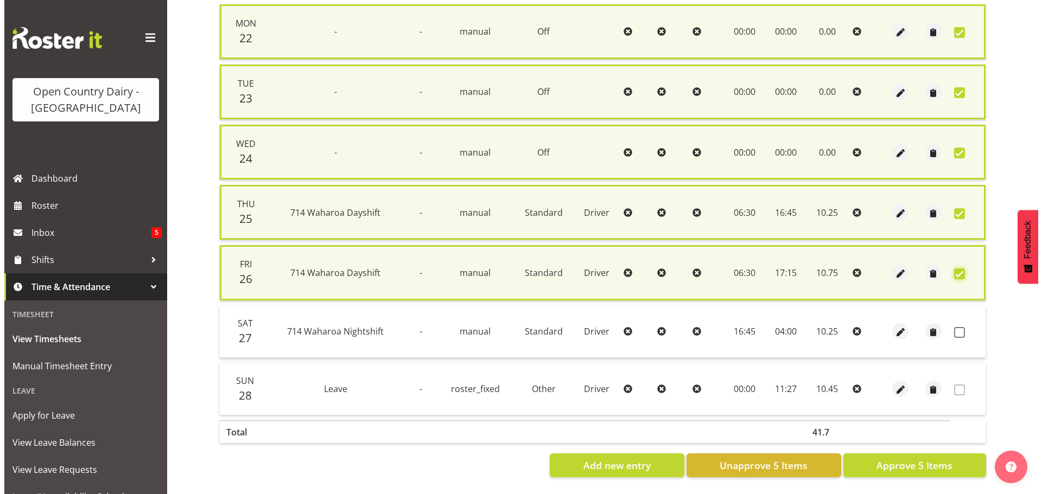
scroll to position [274, 0]
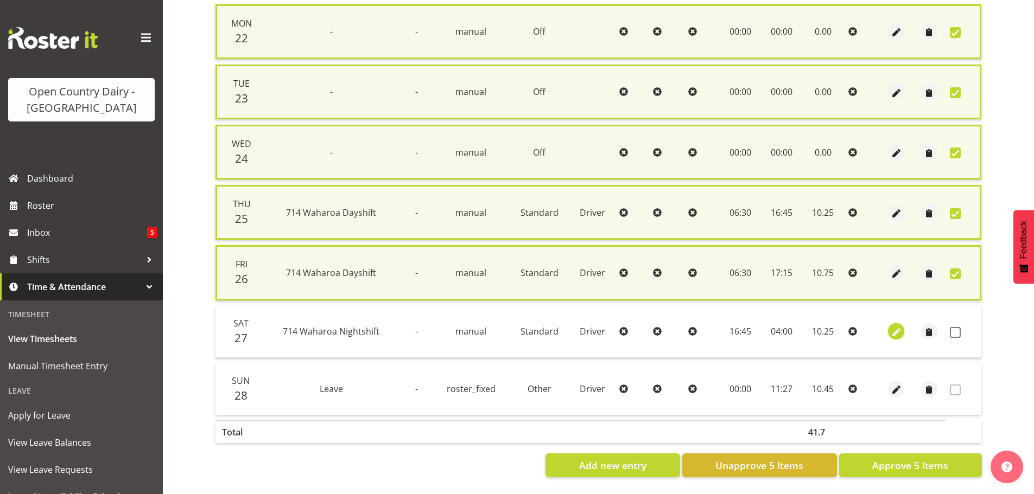
click at [898, 327] on span "button" at bounding box center [896, 333] width 12 height 12
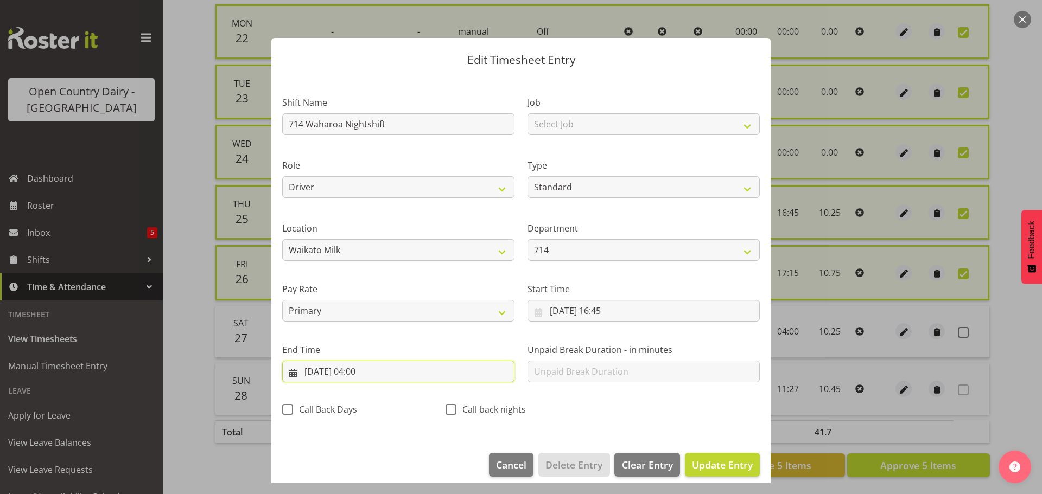
click at [360, 374] on input "28/09/2025, 04:00" at bounding box center [398, 372] width 232 height 22
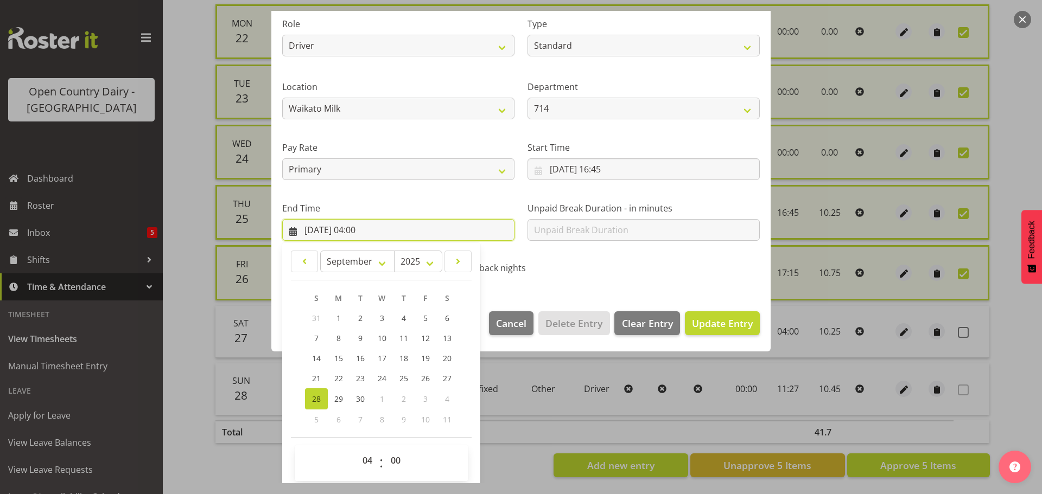
scroll to position [147, 0]
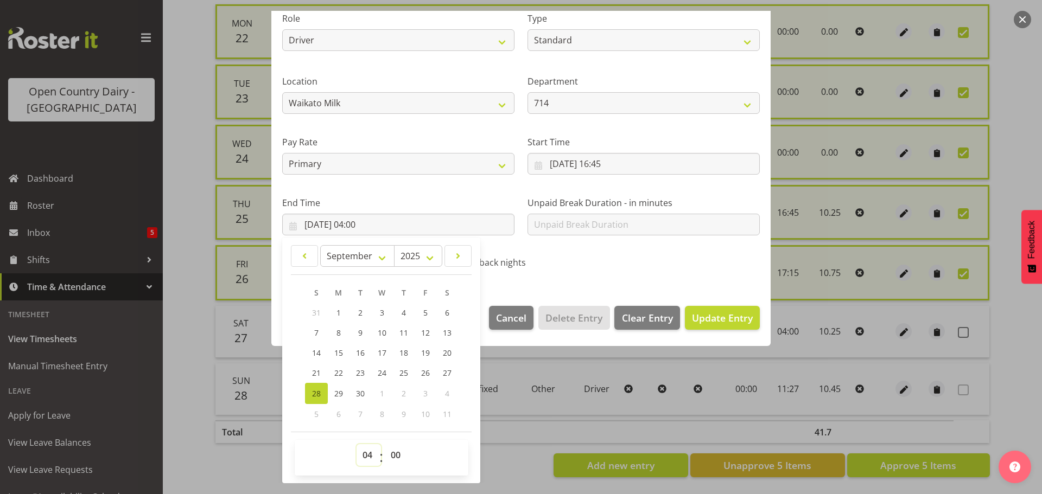
click at [367, 459] on select "00 01 02 03 04 05 06 07 08 09 10 11 12 13 14 15 16 17 18 19 20 21 22 23" at bounding box center [369, 456] width 24 height 22
click at [357, 445] on select "00 01 02 03 04 05 06 07 08 09 10 11 12 13 14 15 16 17 18 19 20 21 22 23" at bounding box center [369, 456] width 24 height 22
drag, startPoint x: 398, startPoint y: 455, endPoint x: 392, endPoint y: 447, distance: 10.1
click at [398, 455] on select "00 01 02 03 04 05 06 07 08 09 10 11 12 13 14 15 16 17 18 19 20 21 22 23 24 25 2…" at bounding box center [397, 456] width 24 height 22
click at [385, 445] on select "00 01 02 03 04 05 06 07 08 09 10 11 12 13 14 15 16 17 18 19 20 21 22 23 24 25 2…" at bounding box center [397, 456] width 24 height 22
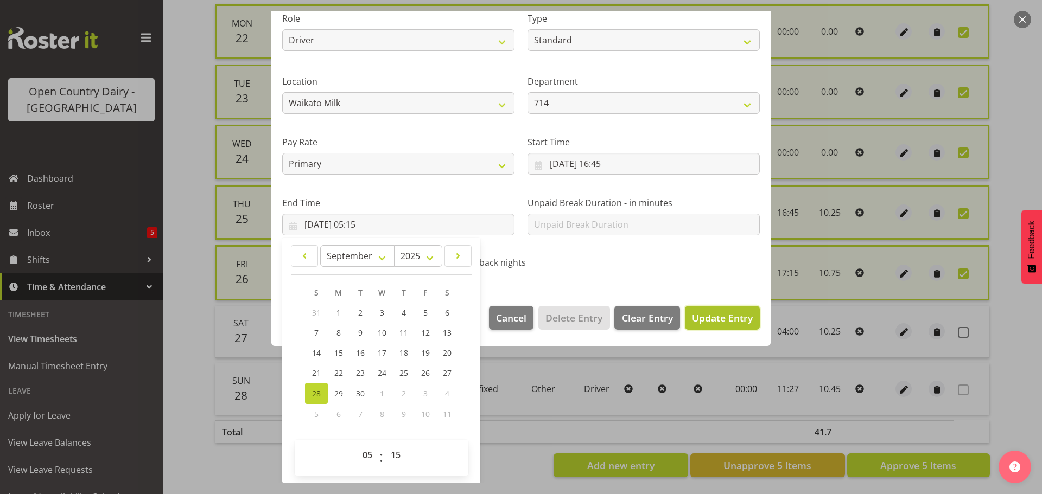
click at [718, 316] on span "Update Entry" at bounding box center [722, 318] width 61 height 13
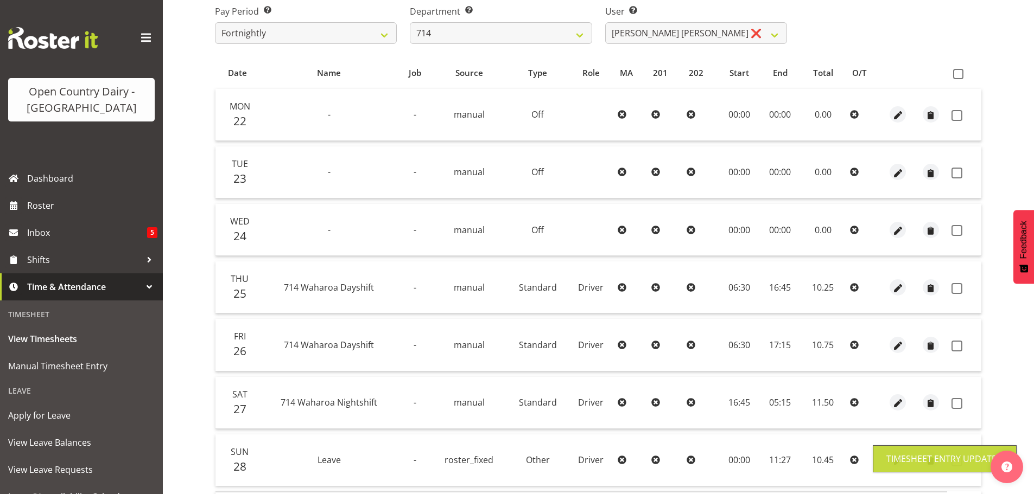
scroll to position [98, 0]
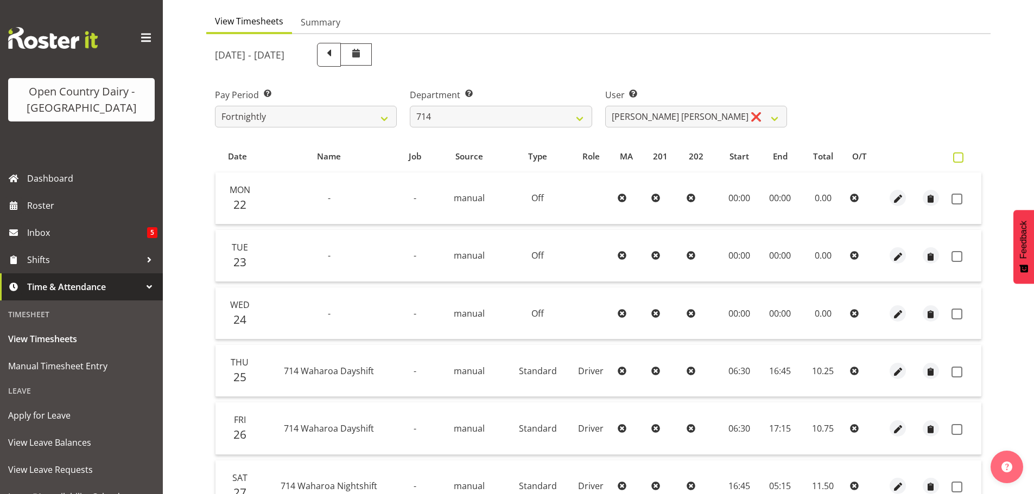
click at [960, 157] on span at bounding box center [958, 158] width 10 height 10
click at [960, 157] on input "checkbox" at bounding box center [956, 157] width 7 height 7
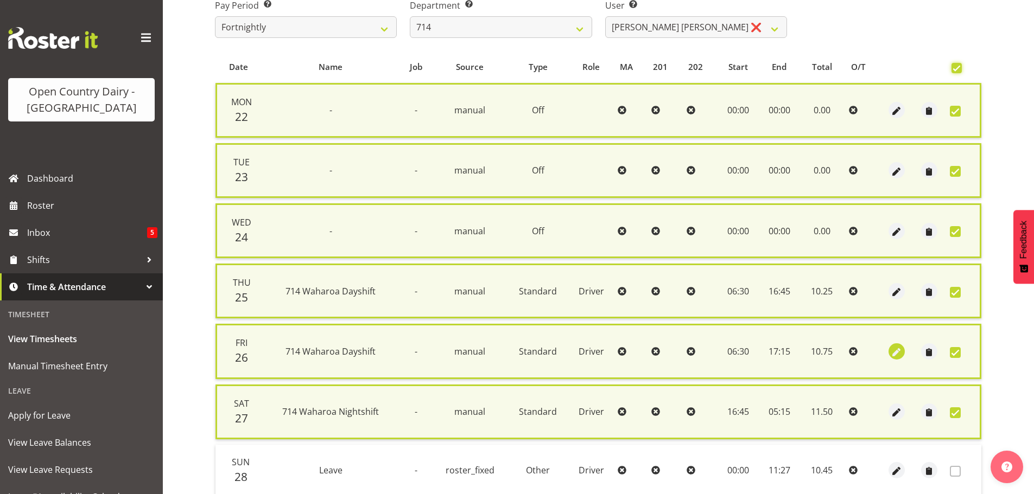
scroll to position [277, 0]
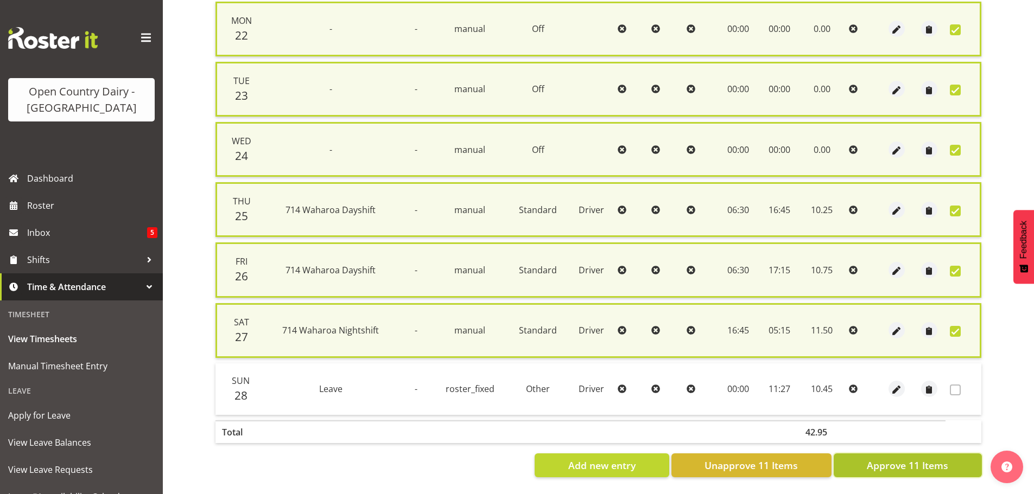
click at [884, 464] on span "Approve 11 Items" at bounding box center [907, 466] width 81 height 14
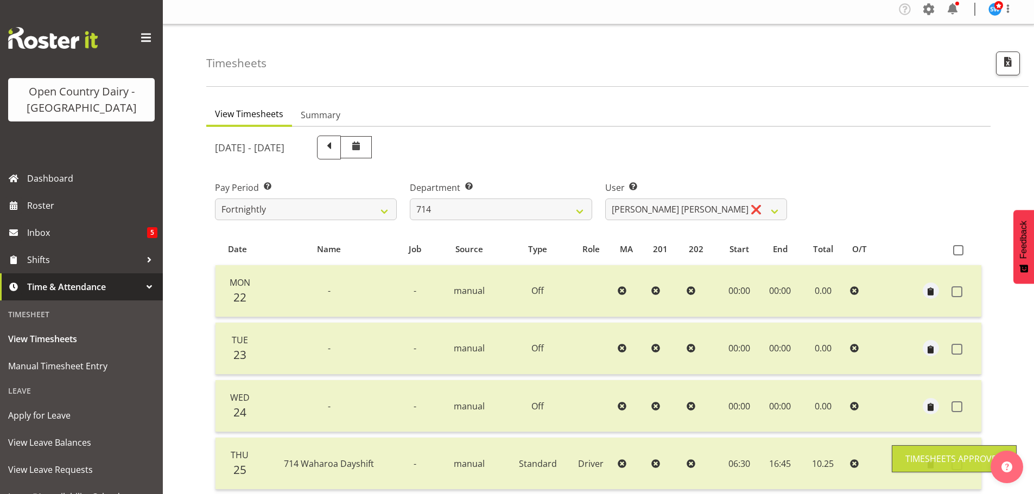
scroll to position [0, 0]
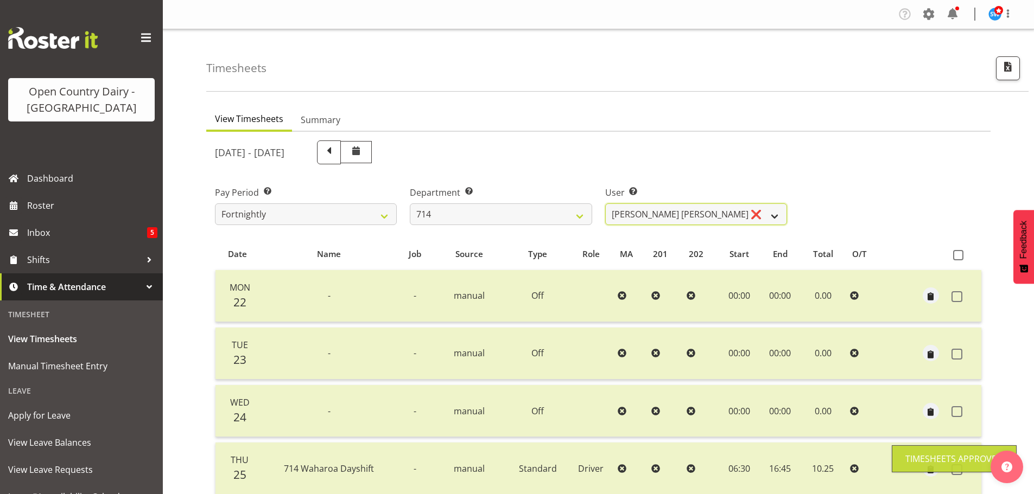
click at [728, 207] on select "Fraser Stephens ❌ Nev Brewster ❌ Stephen Parsons ❌ Tom Gaelic ❌" at bounding box center [696, 215] width 182 height 22
click at [605, 204] on select "Fraser Stephens ❌ Nev Brewster ❌ Stephen Parsons ❌ Tom Gaelic ❌" at bounding box center [696, 215] width 182 height 22
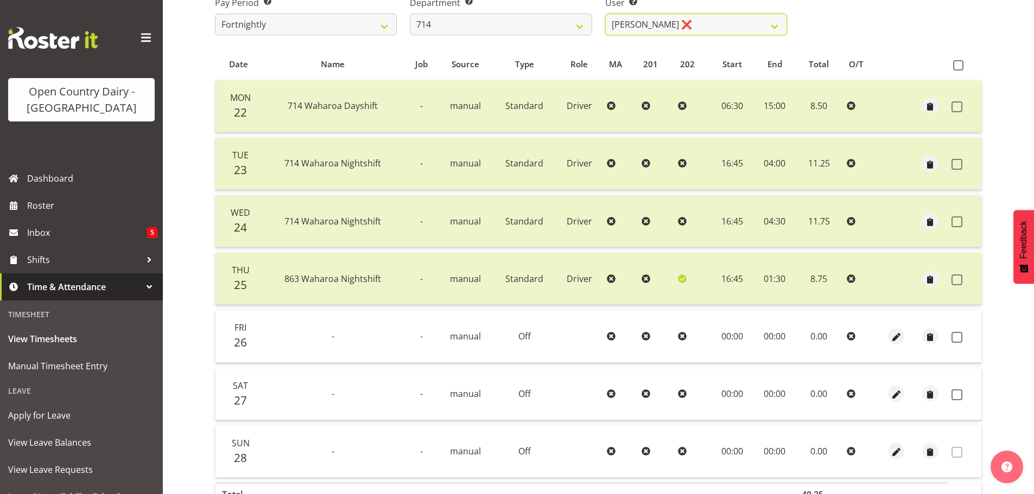
scroll to position [217, 0]
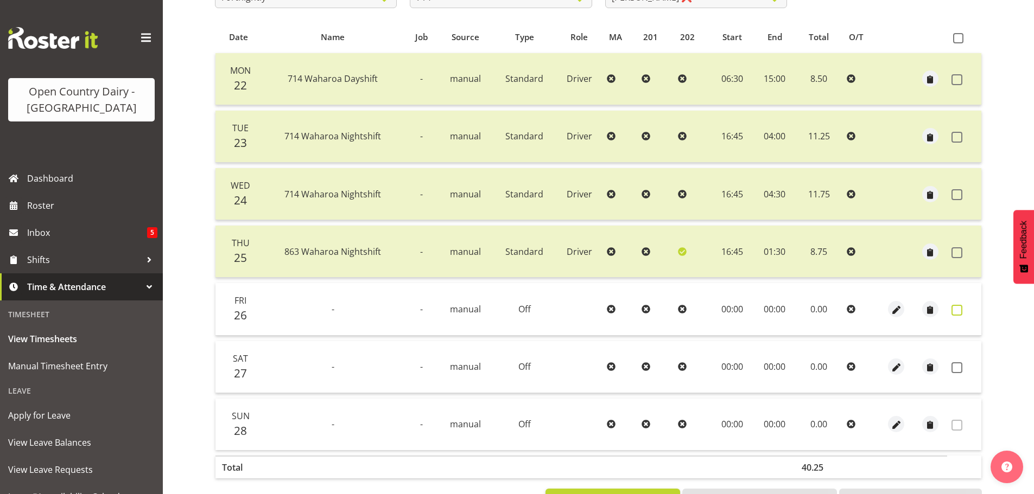
click at [956, 311] on span at bounding box center [957, 310] width 11 height 11
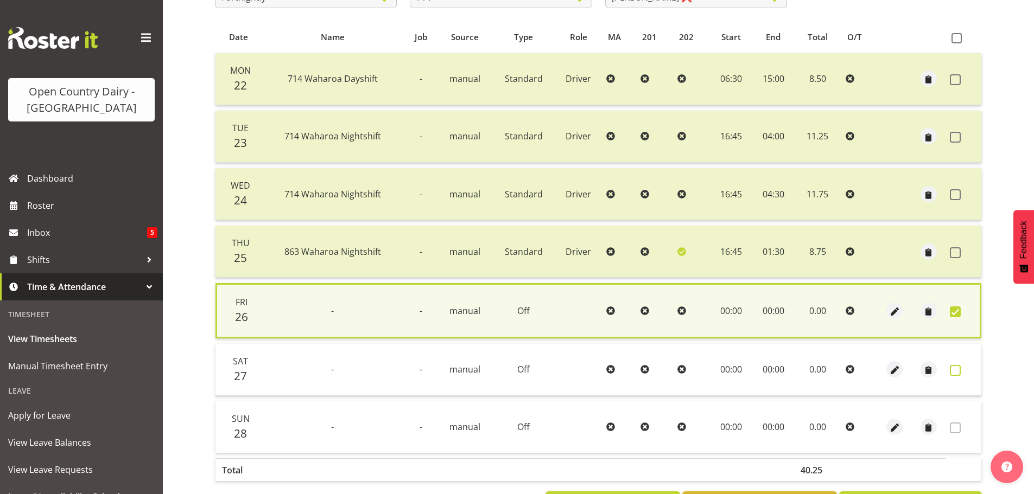
click at [957, 369] on span at bounding box center [955, 370] width 11 height 11
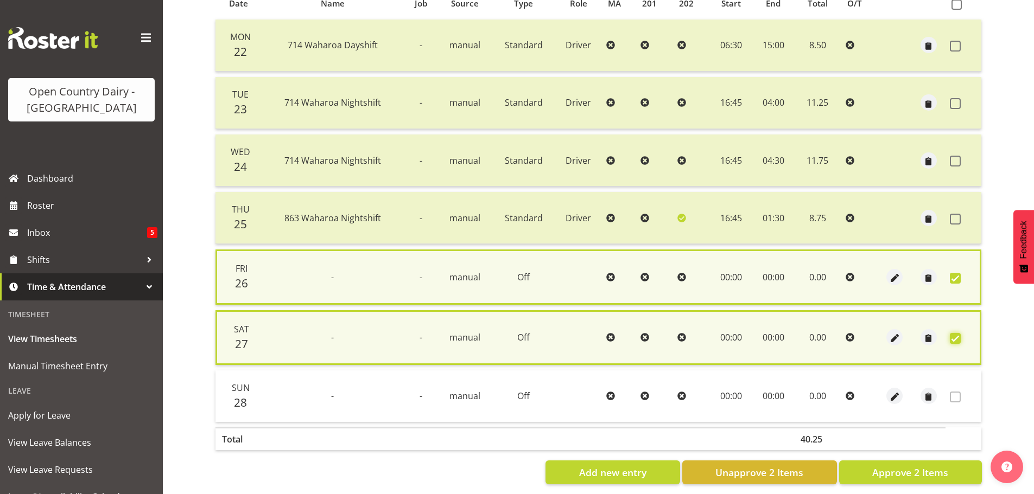
scroll to position [266, 0]
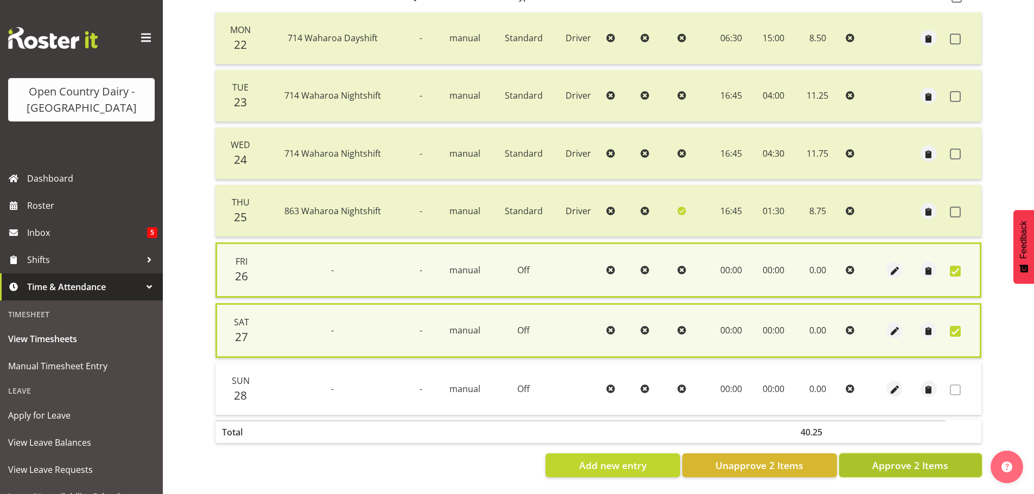
click at [905, 463] on span "Approve 2 Items" at bounding box center [910, 466] width 76 height 14
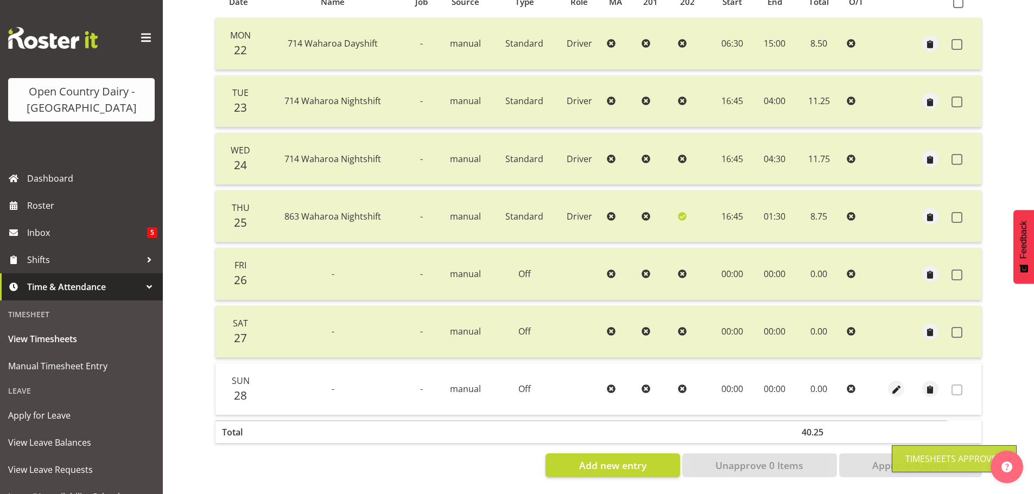
scroll to position [0, 0]
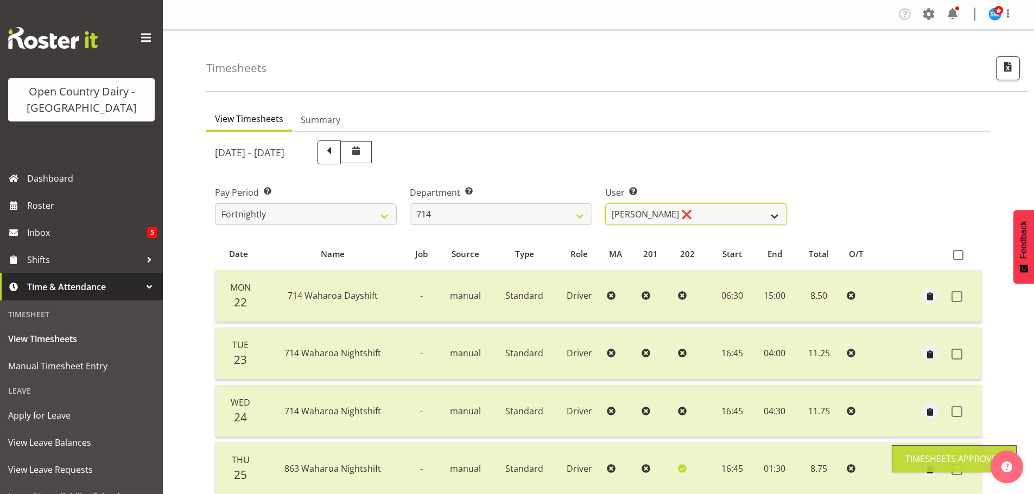
click at [704, 213] on select "Fraser Stephens ❌ Nev Brewster ❌ Stephen Parsons ❌ Tom Gaelic ❌" at bounding box center [696, 215] width 182 height 22
click at [605, 204] on select "Fraser Stephens ❌ Nev Brewster ❌ Stephen Parsons ❌ Tom Gaelic ❌" at bounding box center [696, 215] width 182 height 22
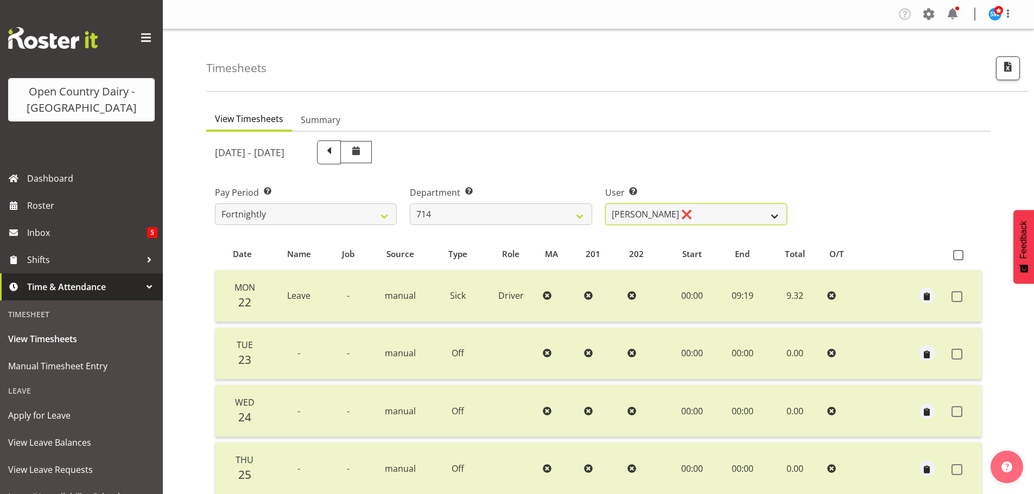
click at [714, 214] on select "Fraser Stephens ❌ Nev Brewster ❌ Stephen Parsons ❌ Tom Gaelic ❌" at bounding box center [696, 215] width 182 height 22
click at [605, 204] on select "Fraser Stephens ❌ Nev Brewster ❌ Stephen Parsons ❌ Tom Gaelic ❌" at bounding box center [696, 215] width 182 height 22
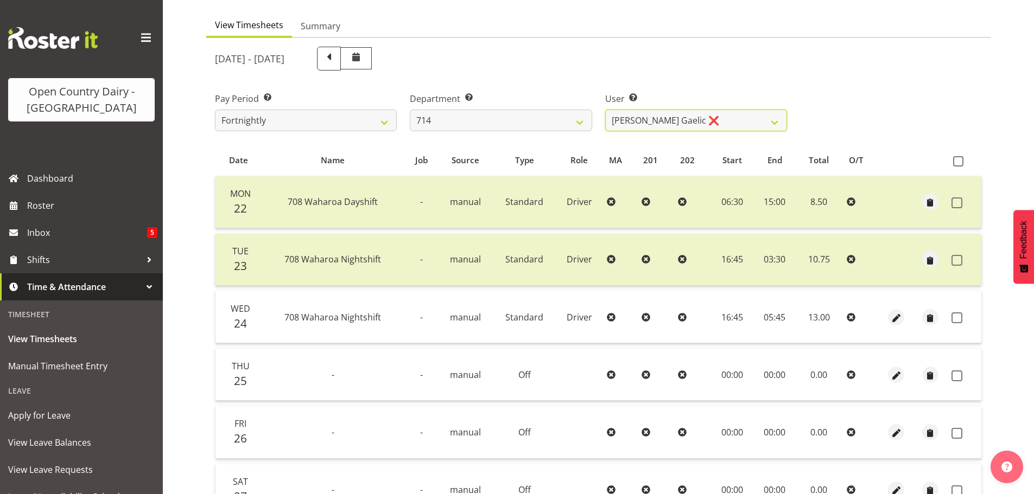
scroll to position [217, 0]
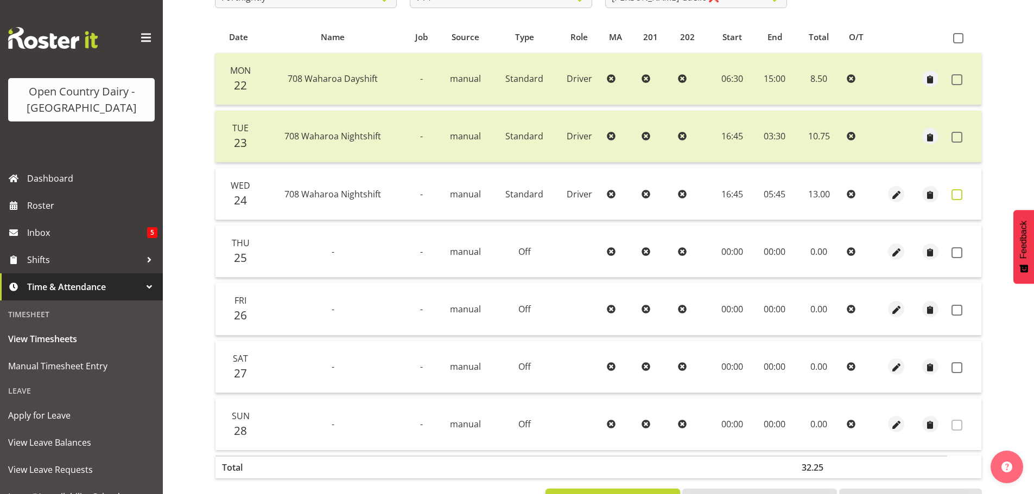
click at [960, 195] on span at bounding box center [957, 194] width 11 height 11
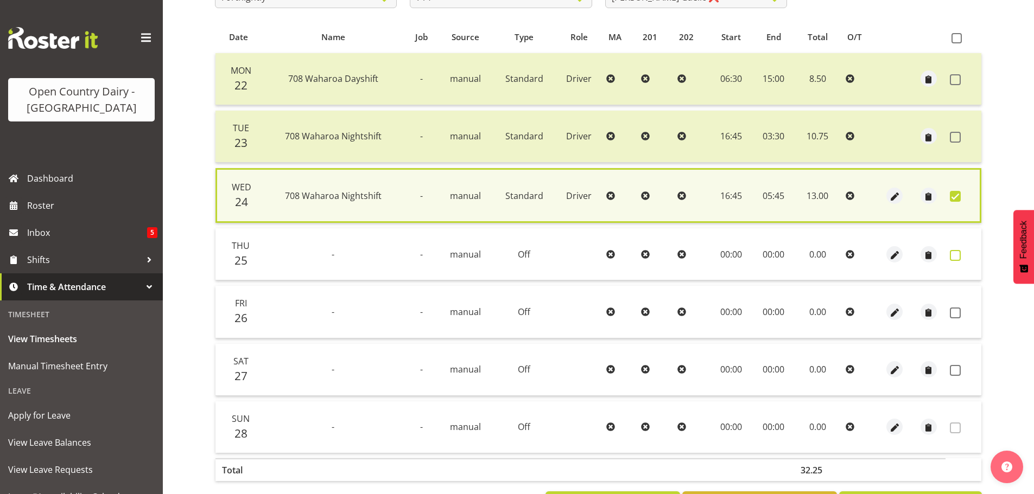
click at [955, 256] on span at bounding box center [955, 255] width 11 height 11
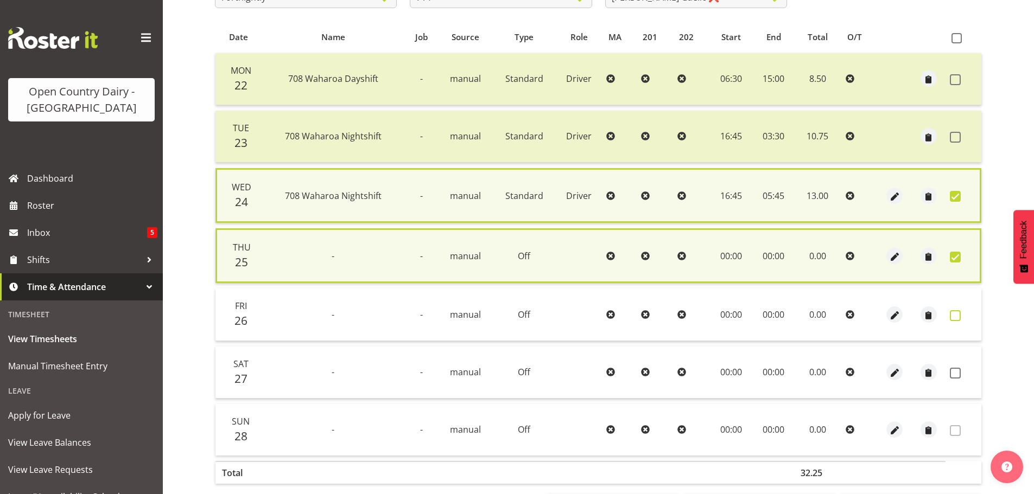
click at [955, 314] on span at bounding box center [955, 315] width 11 height 11
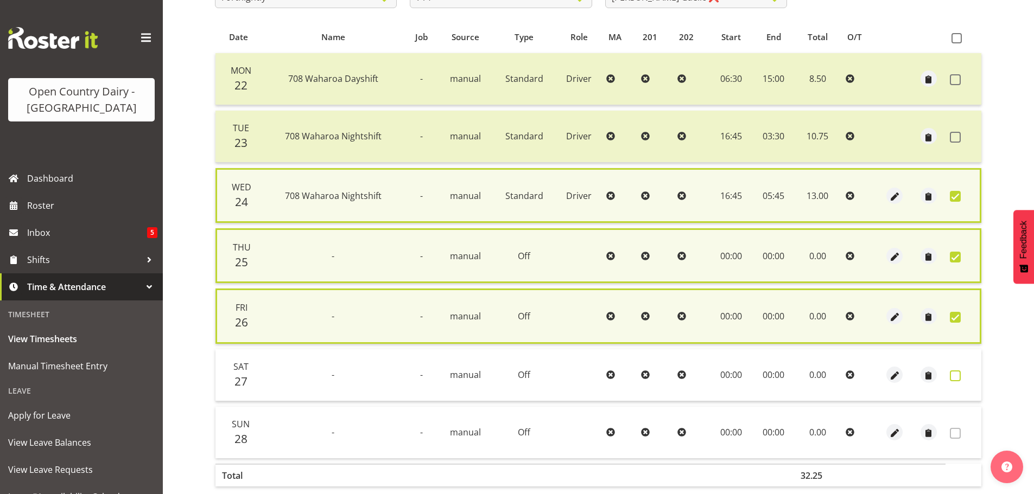
click at [956, 377] on span at bounding box center [955, 376] width 11 height 11
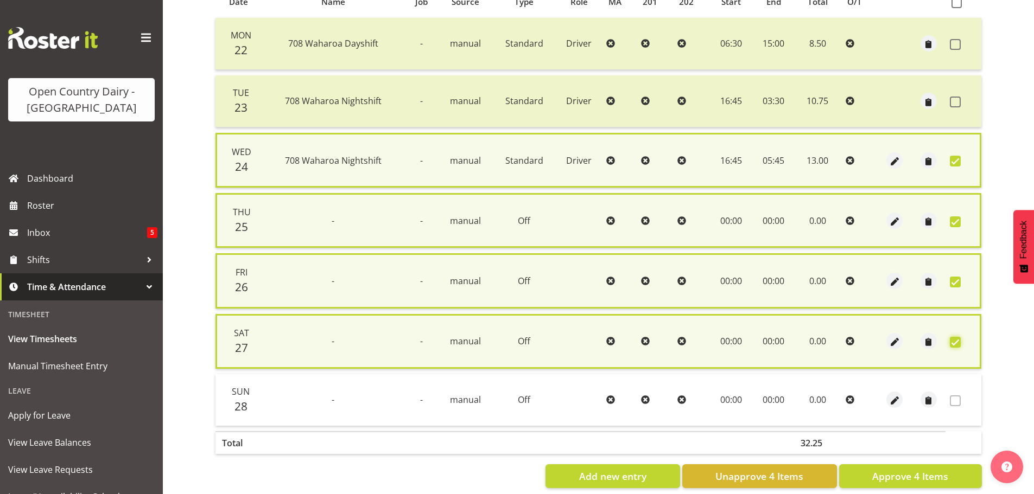
scroll to position [271, 0]
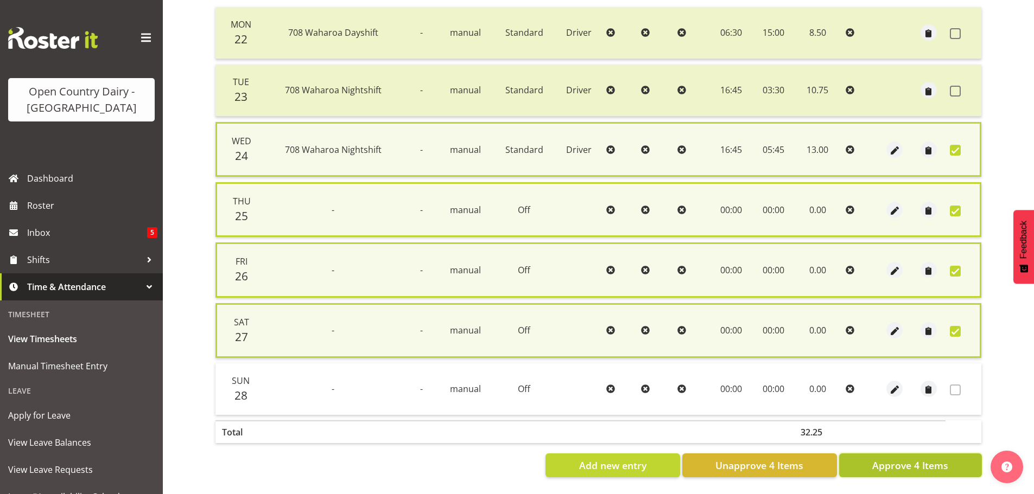
click at [924, 459] on span "Approve 4 Items" at bounding box center [910, 466] width 76 height 14
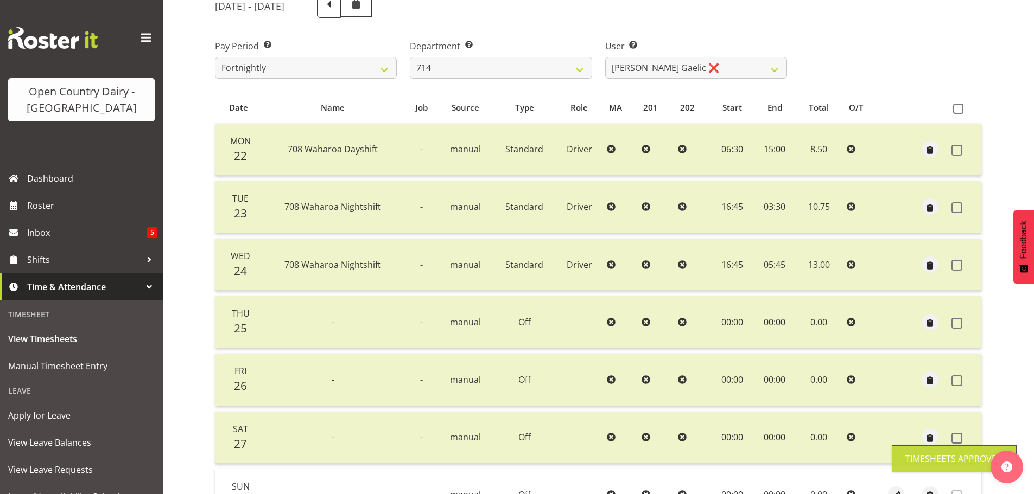
scroll to position [43, 0]
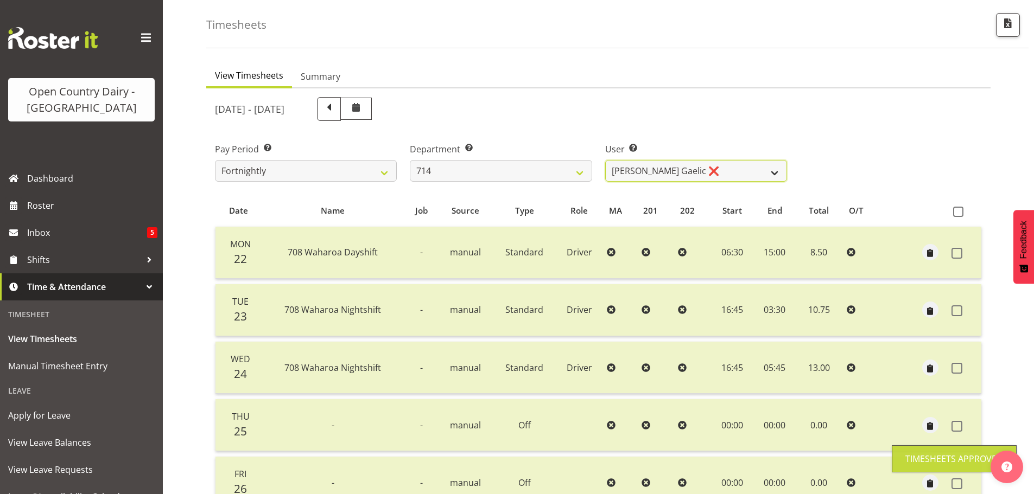
click at [715, 171] on select "Fraser Stephens ❌ Nev Brewster ❌ Stephen Parsons ❌ Tom Gaelic ❌" at bounding box center [696, 171] width 182 height 22
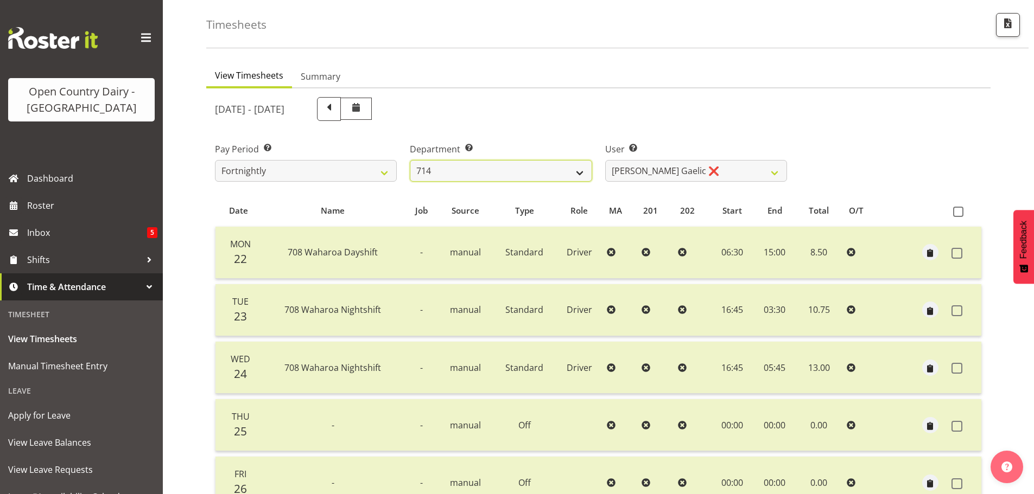
click at [513, 169] on select "701 702 703 704 705 706 707 708 709 710 711 712 713 714 715 716 717 718 719 720" at bounding box center [501, 171] width 182 height 22
click at [410, 160] on select "701 702 703 704 705 706 707 708 709 710 711 712 713 714 715 716 717 718 719 720" at bounding box center [501, 171] width 182 height 22
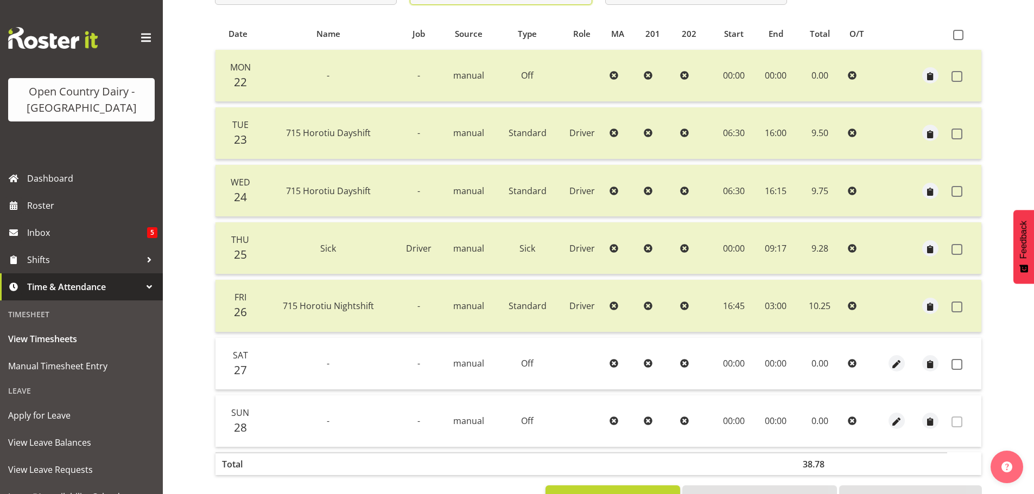
scroll to position [261, 0]
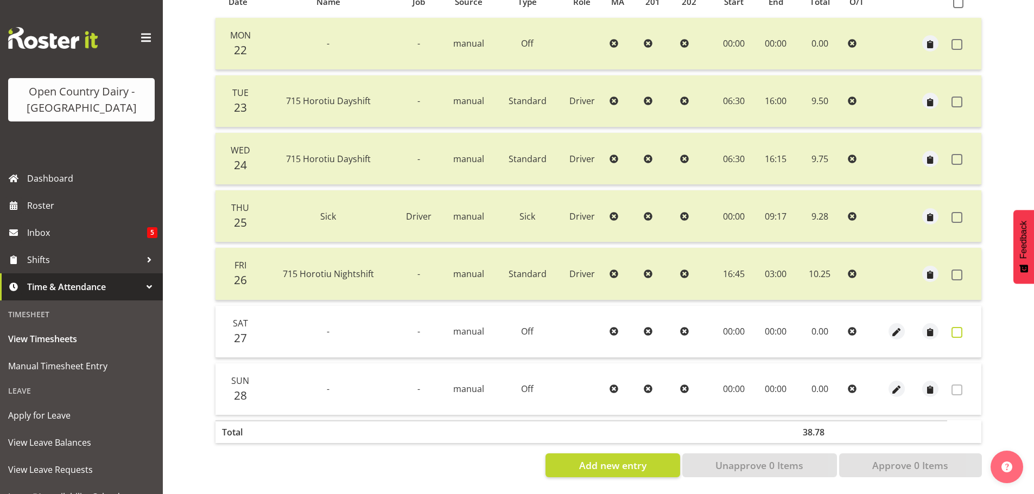
click at [957, 327] on span at bounding box center [957, 332] width 11 height 11
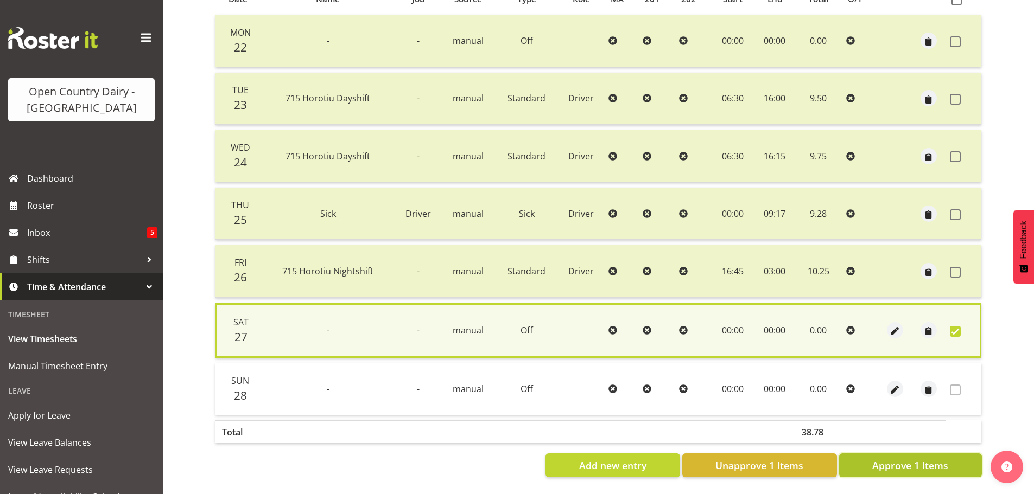
click at [933, 461] on span "Approve 1 Items" at bounding box center [910, 466] width 76 height 14
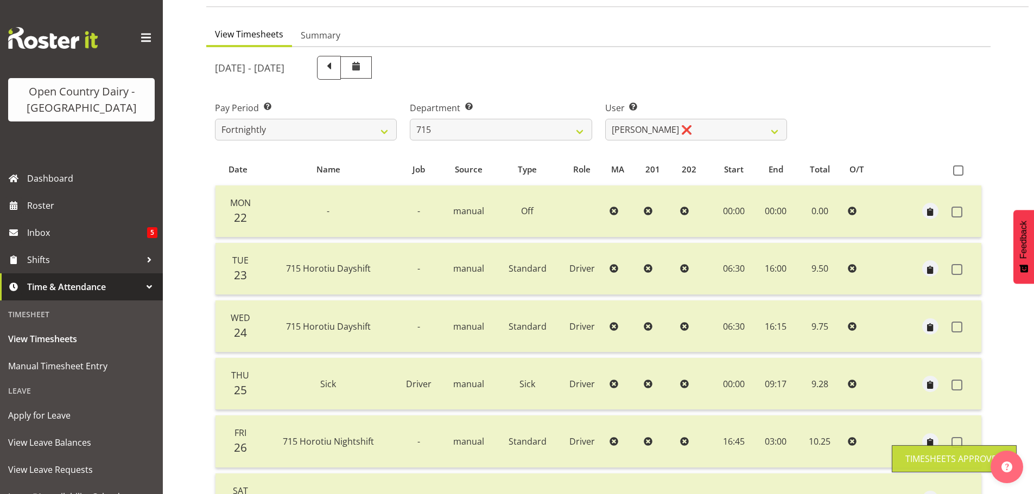
scroll to position [43, 0]
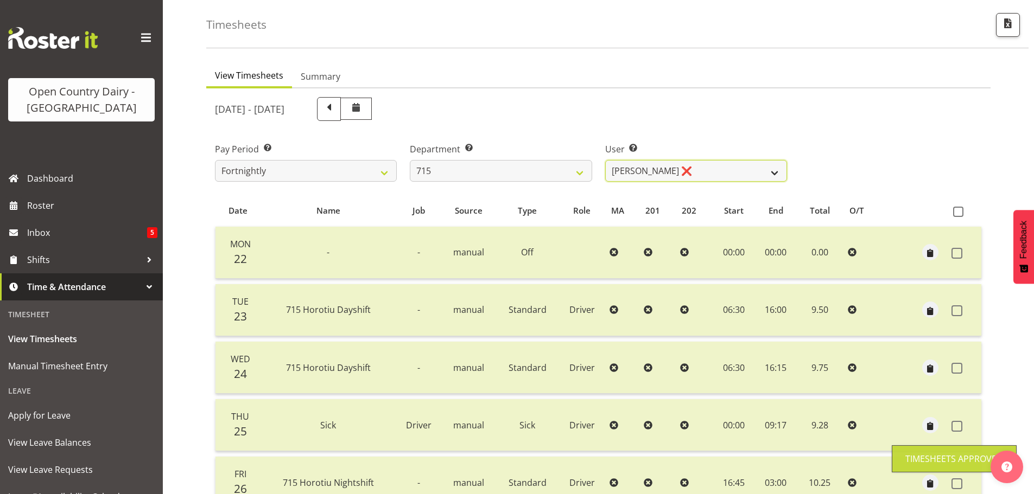
click at [715, 176] on select "Glenn McPherson ❌ Greg Healey ❌ Max Coulter ❌ Neal Chalklen ❌" at bounding box center [696, 171] width 182 height 22
click at [605, 160] on select "Glenn McPherson ❌ Greg Healey ❌ Max Coulter ❌ Neal Chalklen ❌" at bounding box center [696, 171] width 182 height 22
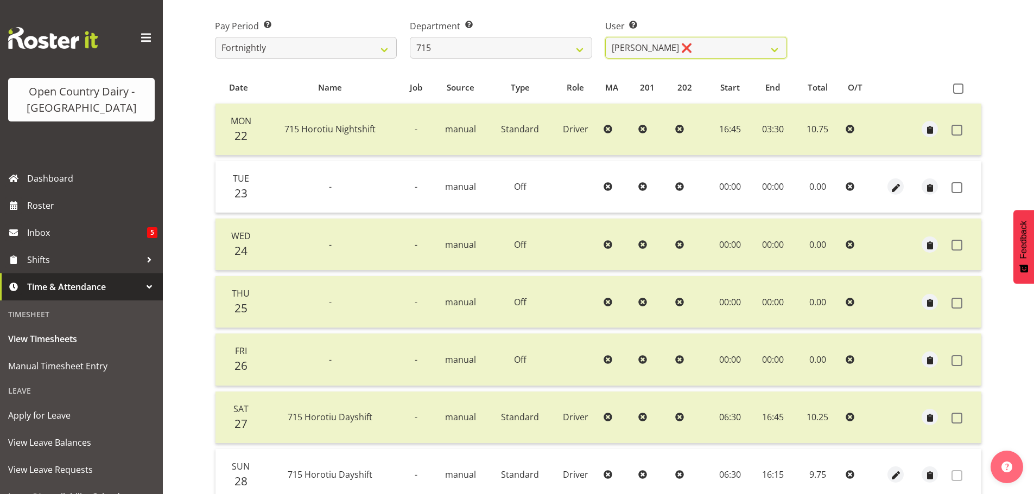
scroll to position [261, 0]
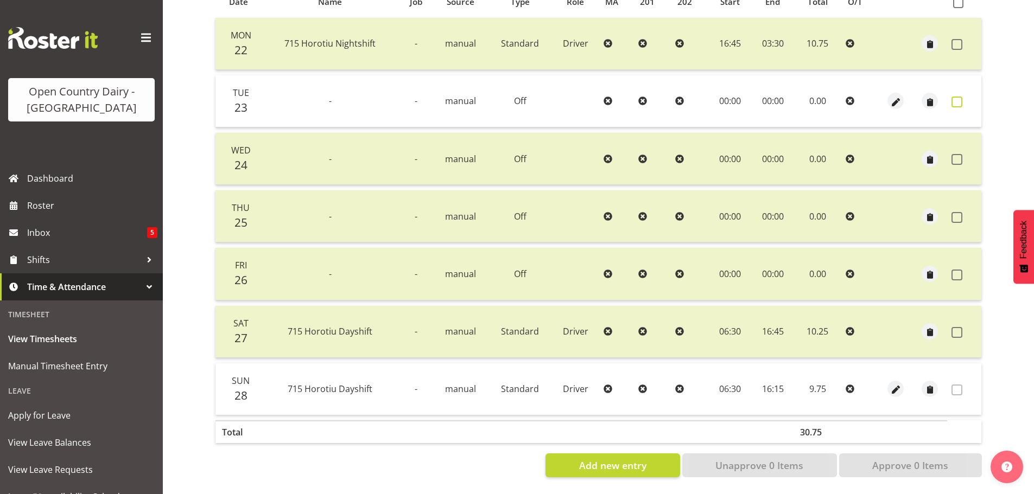
click at [956, 97] on span at bounding box center [957, 102] width 11 height 11
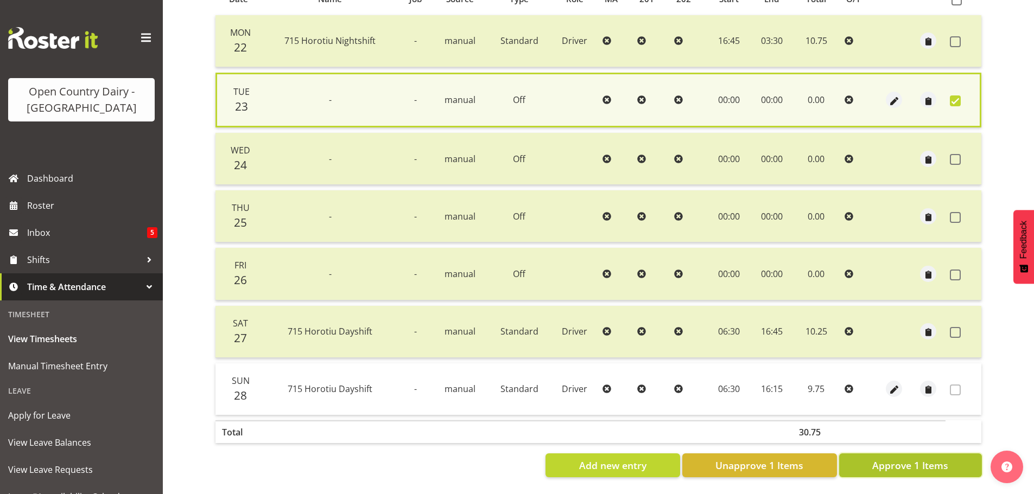
click at [941, 461] on span "Approve 1 Items" at bounding box center [910, 466] width 76 height 14
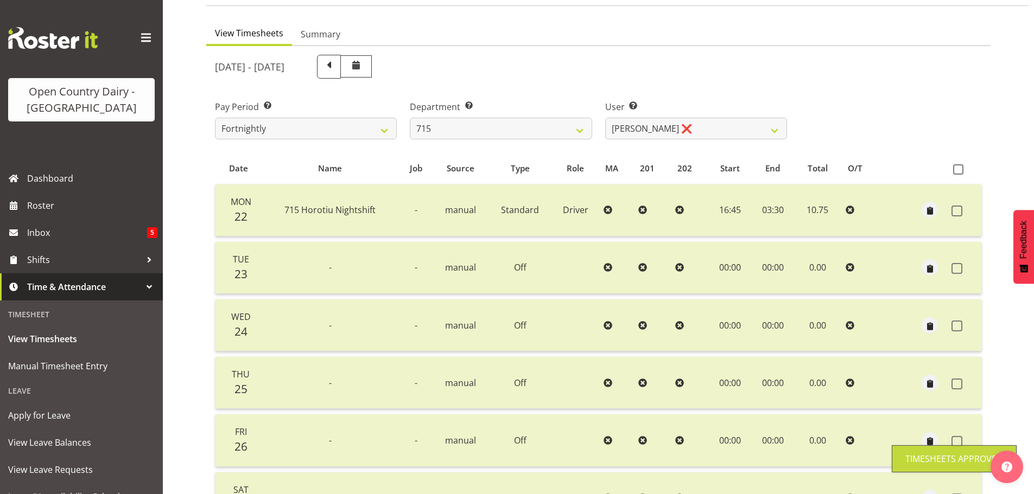
scroll to position [0, 0]
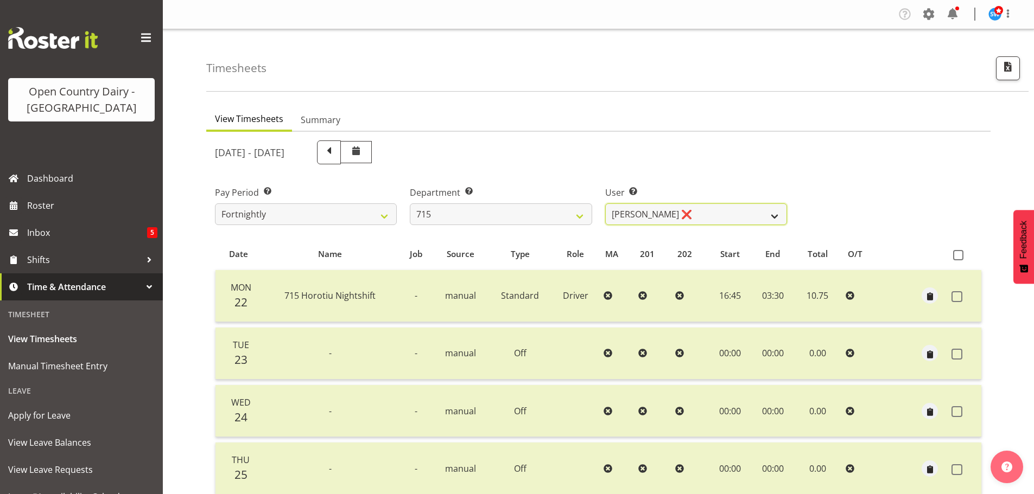
click at [690, 213] on select "Glenn McPherson ❌ Greg Healey ❌ Max Coulter ❌ Neal Chalklen ❌" at bounding box center [696, 215] width 182 height 22
click at [605, 204] on select "Glenn McPherson ❌ Greg Healey ❌ Max Coulter ❌ Neal Chalklen ❌" at bounding box center [696, 215] width 182 height 22
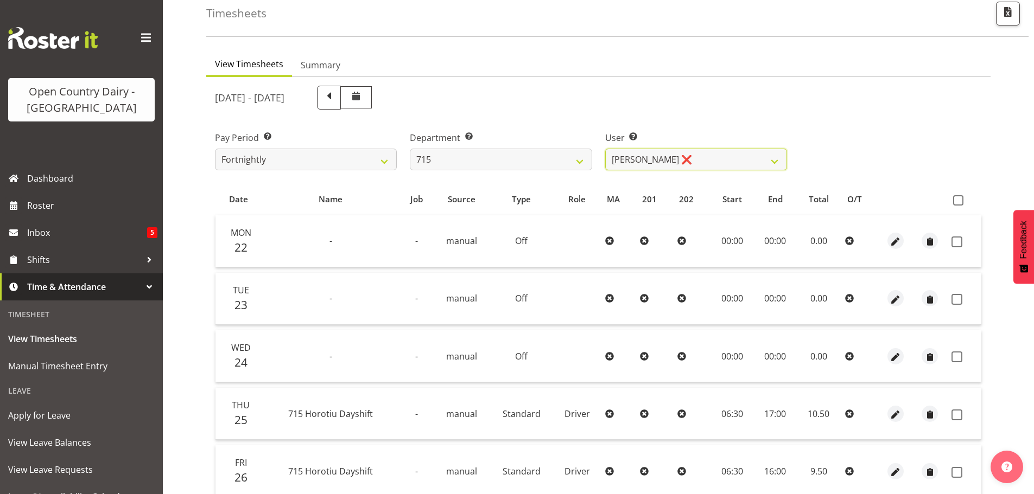
scroll to position [163, 0]
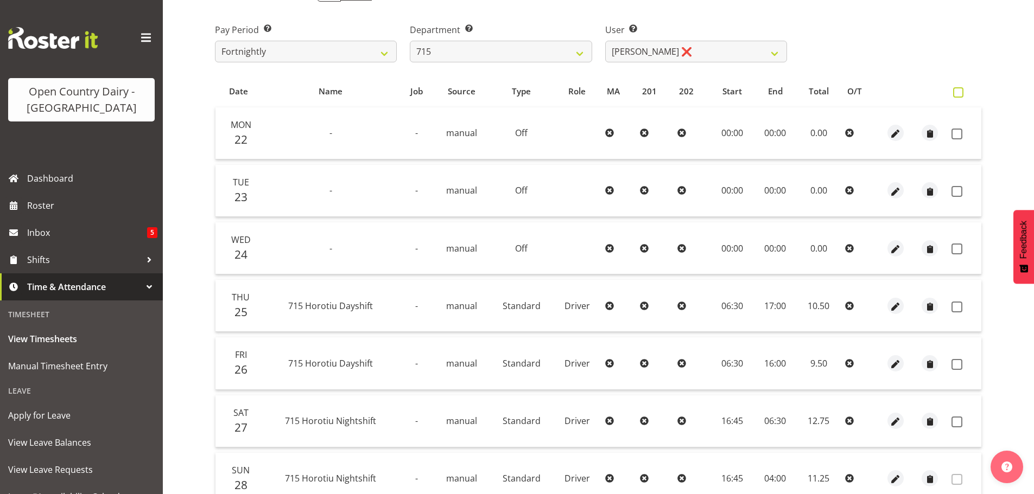
click at [961, 91] on span at bounding box center [958, 92] width 10 height 10
click at [960, 91] on input "checkbox" at bounding box center [956, 92] width 7 height 7
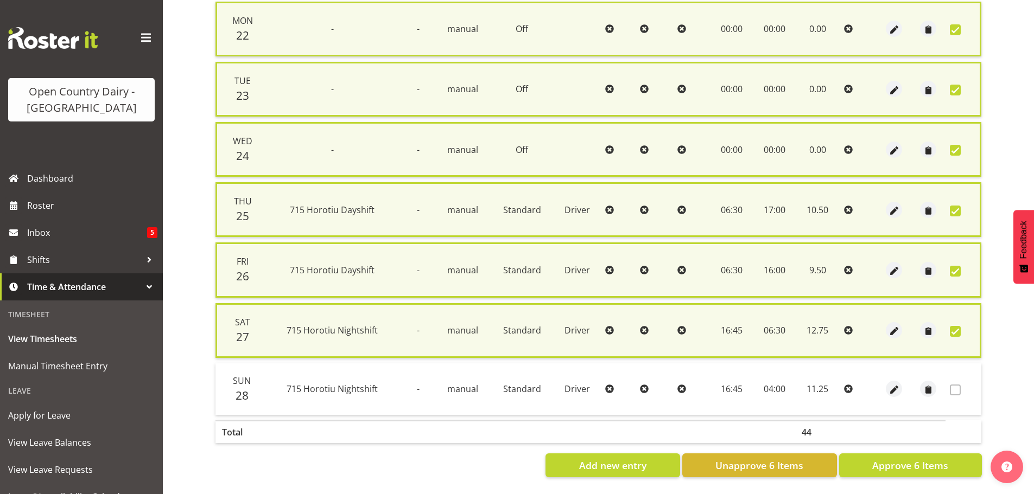
scroll to position [277, 0]
click at [912, 460] on span "Approve 6 Items" at bounding box center [910, 466] width 76 height 14
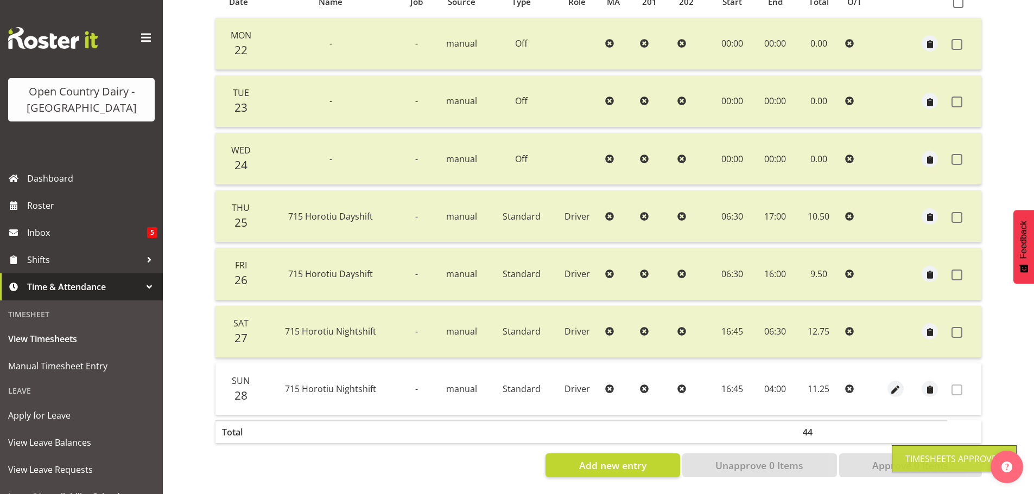
scroll to position [0, 0]
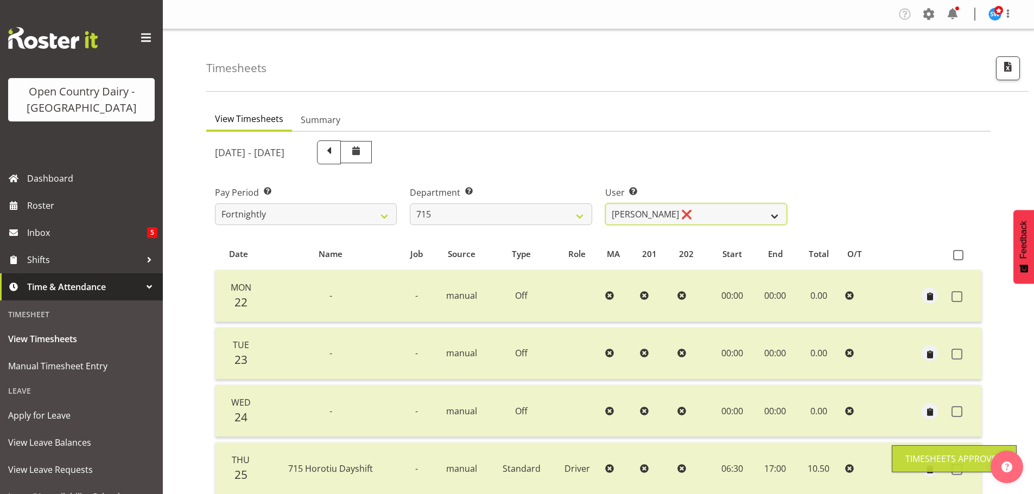
click at [725, 217] on select "Glenn McPherson ❌ Greg Healey ❌ Max Coulter ❌ Neal Chalklen ❌" at bounding box center [696, 215] width 182 height 22
click at [605, 204] on select "Glenn McPherson ❌ Greg Healey ❌ Max Coulter ❌ Neal Chalklen ❌" at bounding box center [696, 215] width 182 height 22
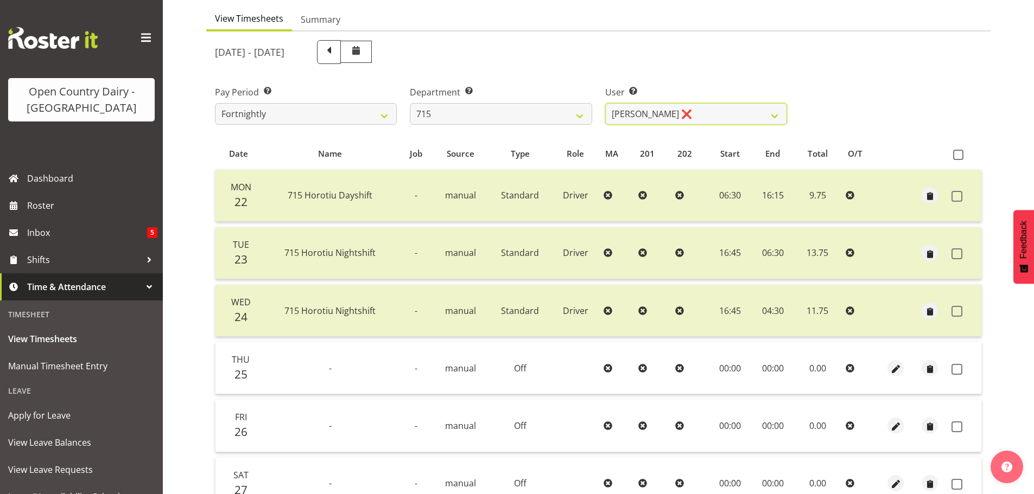
scroll to position [217, 0]
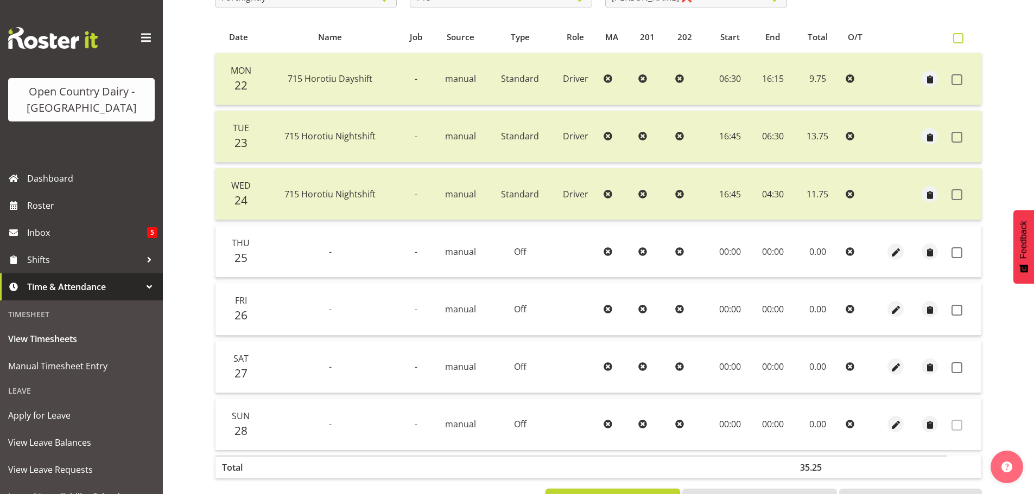
click at [957, 37] on span at bounding box center [958, 38] width 10 height 10
click at [957, 37] on input "checkbox" at bounding box center [956, 38] width 7 height 7
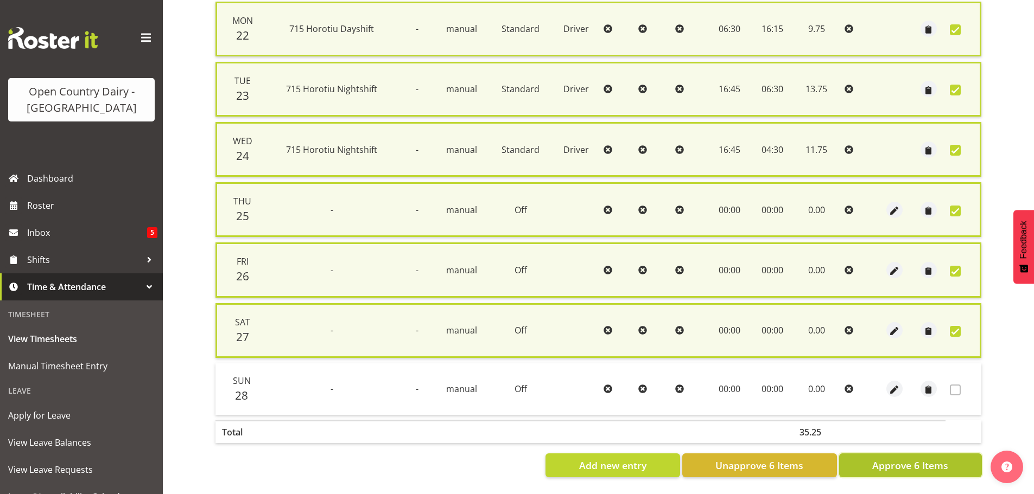
click at [892, 461] on span "Approve 6 Items" at bounding box center [910, 466] width 76 height 14
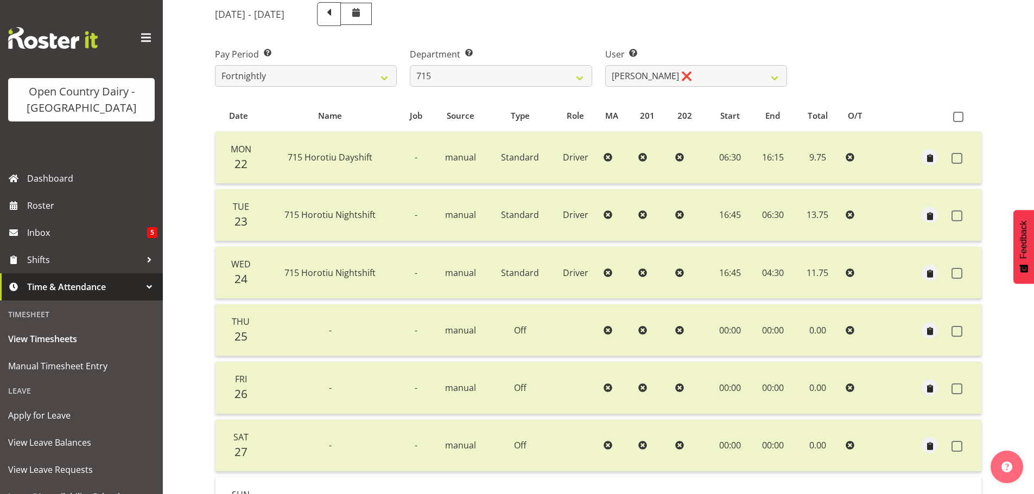
scroll to position [0, 0]
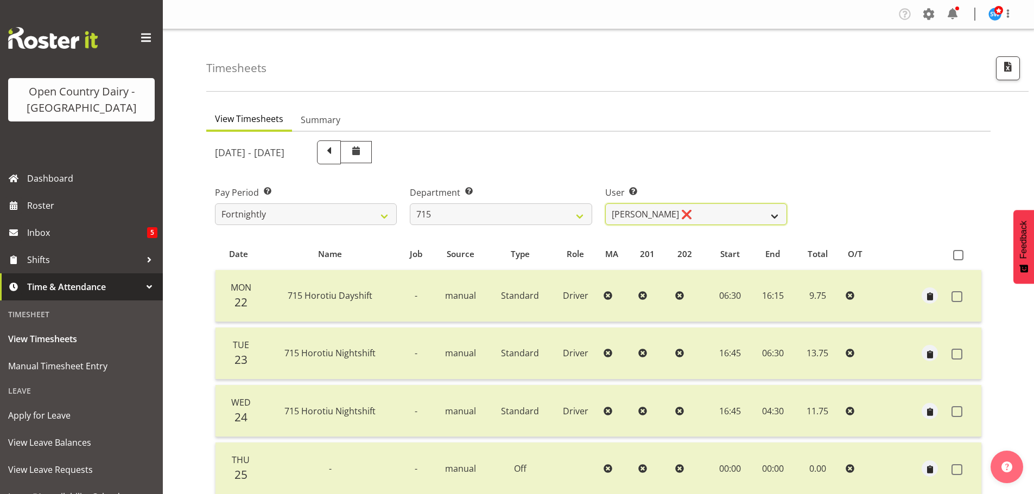
click at [675, 214] on select "Glenn McPherson ❌ Greg Healey ❌ Max Coulter ❌ Neal Chalklen ❌" at bounding box center [696, 215] width 182 height 22
drag, startPoint x: 675, startPoint y: 214, endPoint x: 622, endPoint y: 221, distance: 53.7
click at [675, 214] on select "Glenn McPherson ❌ Greg Healey ❌ Max Coulter ❌ Neal Chalklen ❌" at bounding box center [696, 215] width 182 height 22
click at [533, 217] on select "701 702 703 704 705 706 707 708 709 710 711 712 713 714 715 716 717 718 719 720" at bounding box center [501, 215] width 182 height 22
click at [410, 204] on select "701 702 703 704 705 706 707 708 709 710 711 712 713 714 715 716 717 718 719 720" at bounding box center [501, 215] width 182 height 22
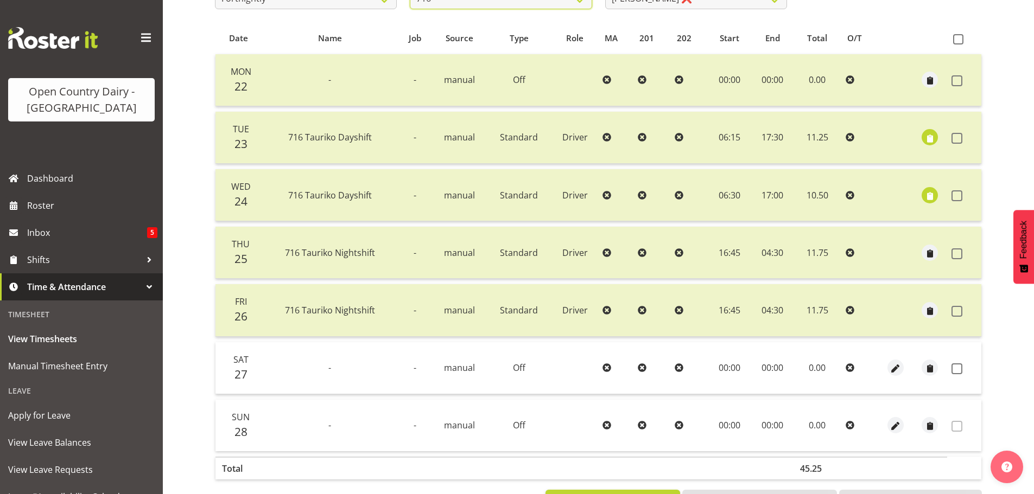
scroll to position [261, 0]
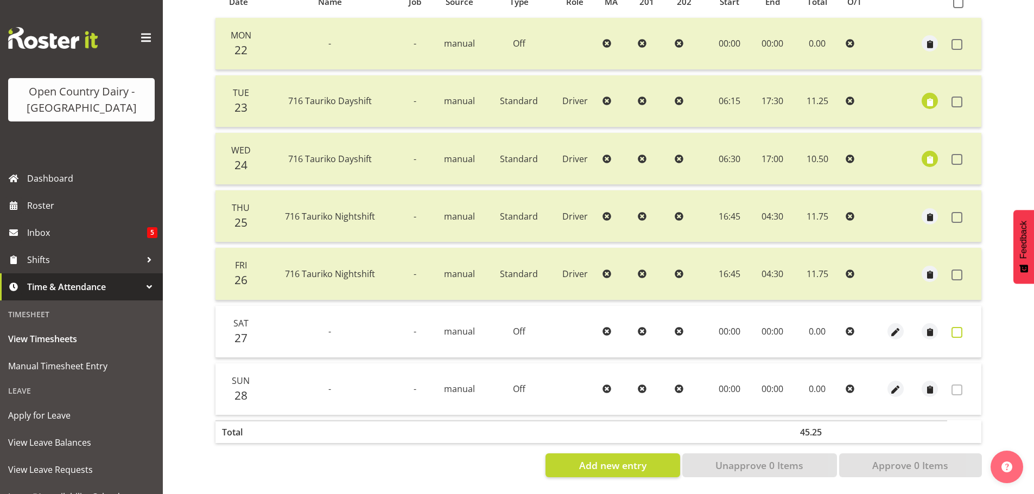
click at [959, 327] on span at bounding box center [957, 332] width 11 height 11
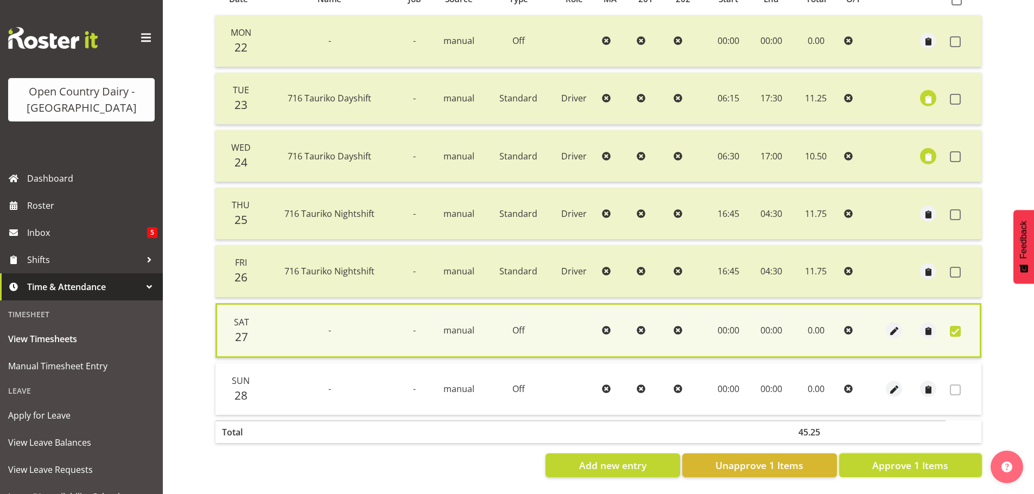
click at [939, 459] on span "Approve 1 Items" at bounding box center [910, 466] width 76 height 14
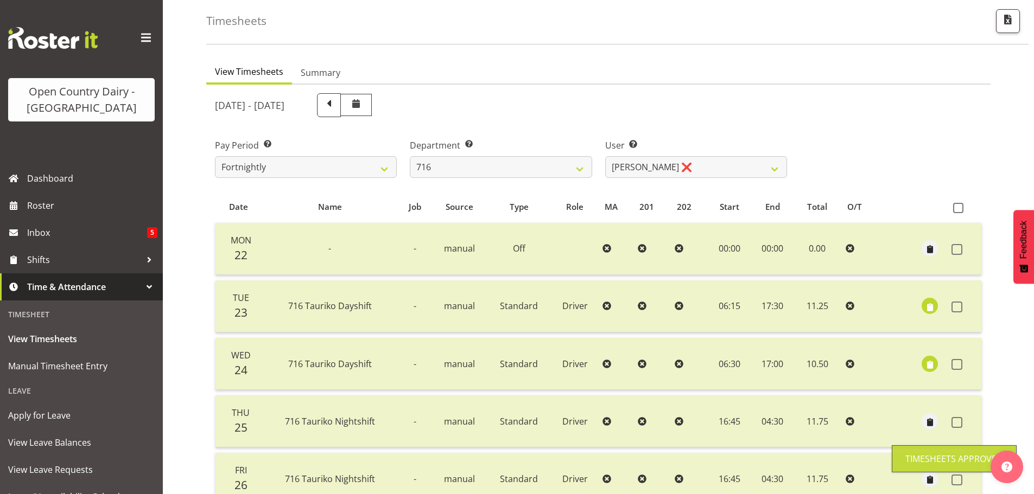
scroll to position [43, 0]
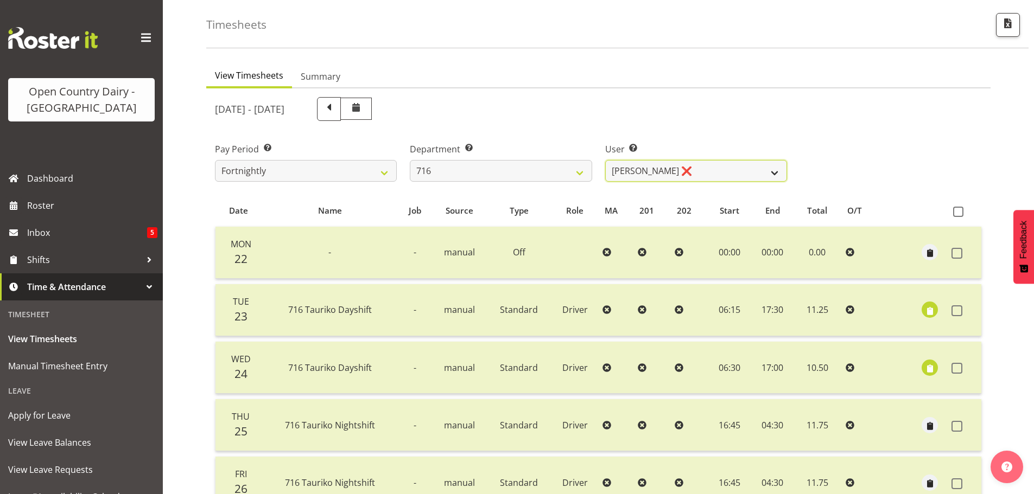
click at [703, 165] on select "Casey Leonard ❌ Darren Norris ❌ Glen Fraser ❌ Michael O'Connor ❌" at bounding box center [696, 171] width 182 height 22
click at [605, 160] on select "Casey Leonard ❌ Darren Norris ❌ Glen Fraser ❌ Michael O'Connor ❌" at bounding box center [696, 171] width 182 height 22
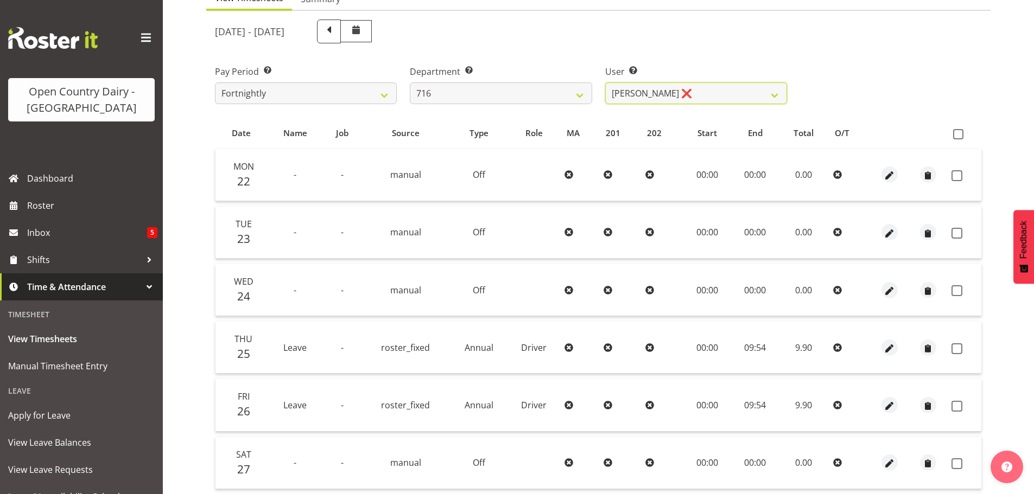
scroll to position [206, 0]
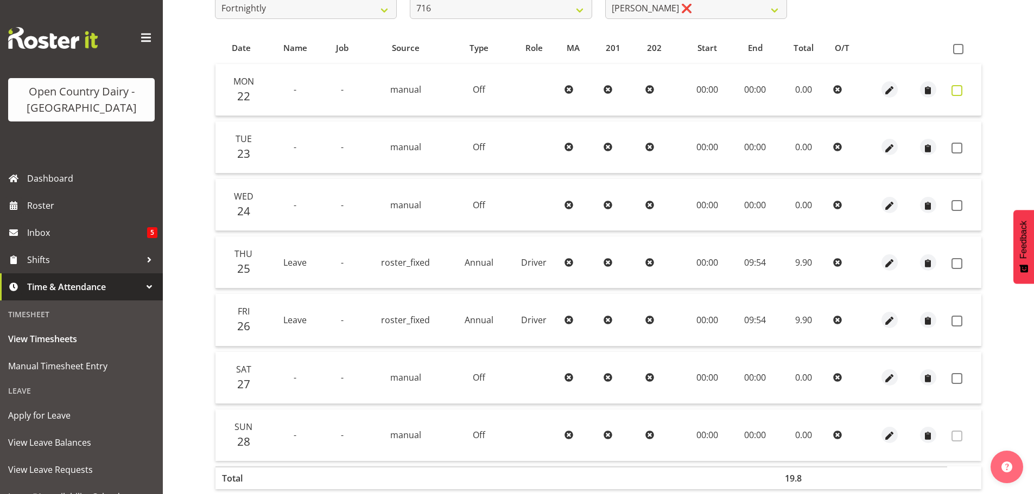
click at [960, 88] on span at bounding box center [957, 90] width 11 height 11
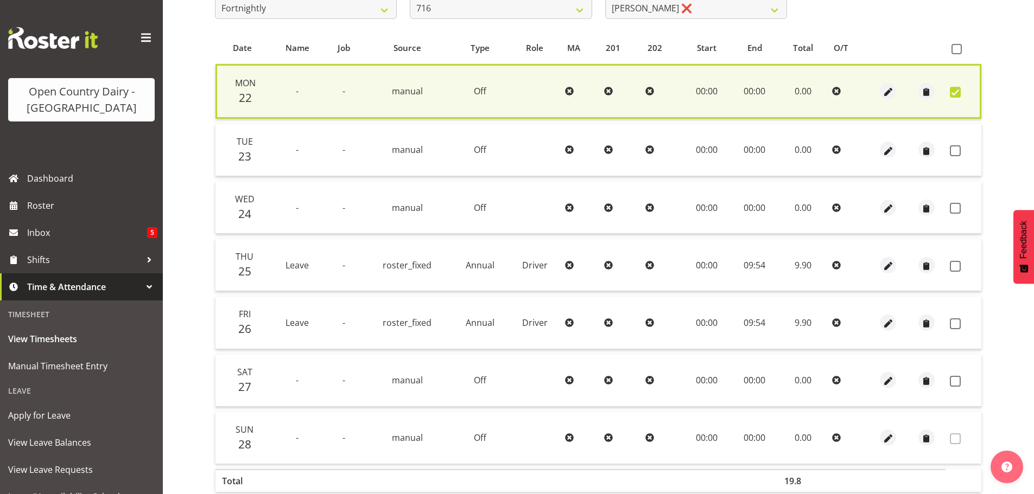
drag, startPoint x: 952, startPoint y: 150, endPoint x: 960, endPoint y: 221, distance: 71.6
click at [954, 150] on span at bounding box center [955, 150] width 11 height 11
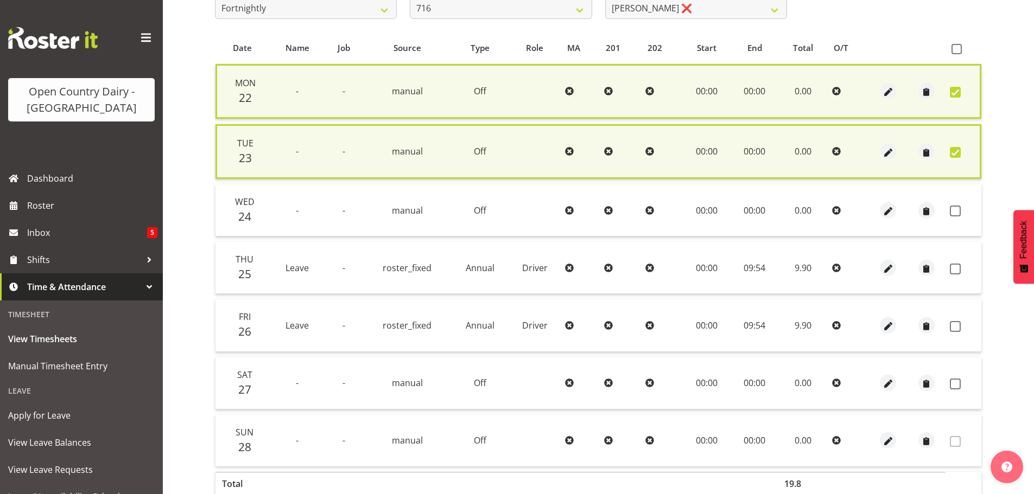
click at [956, 213] on span at bounding box center [955, 211] width 11 height 11
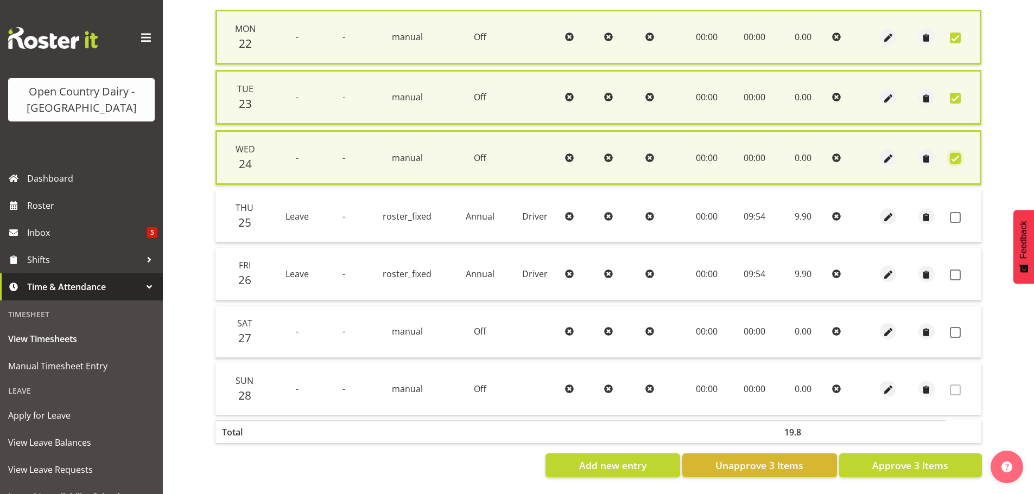
scroll to position [269, 0]
click at [884, 462] on span "Approve 3 Items" at bounding box center [910, 466] width 76 height 14
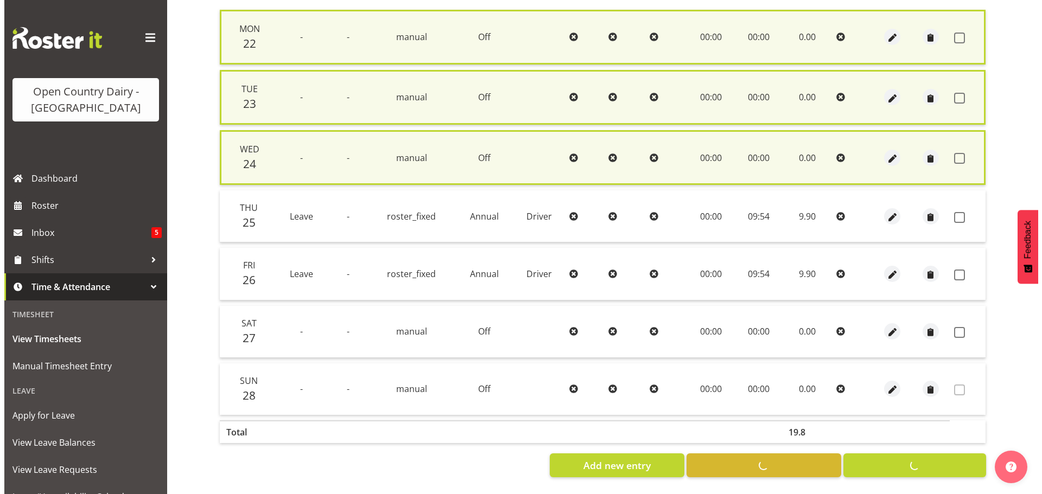
scroll to position [261, 0]
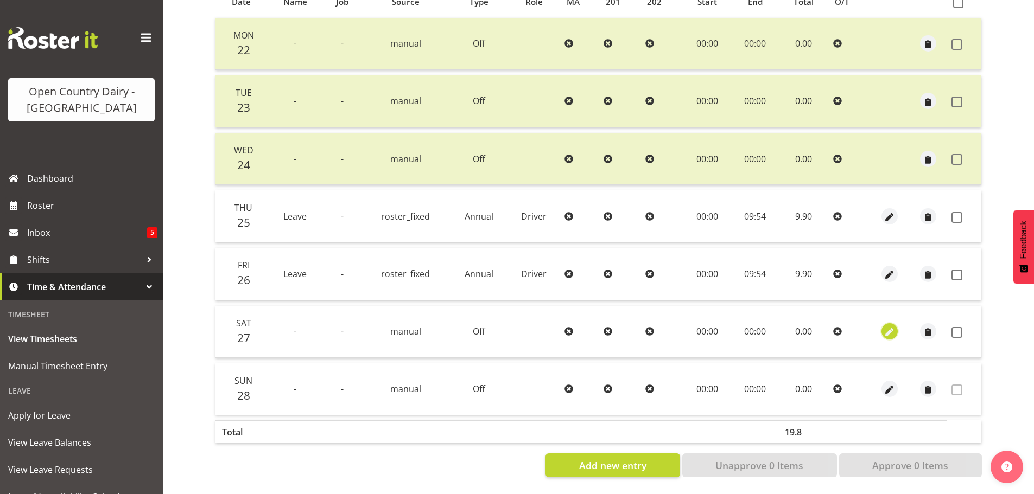
click at [890, 327] on span "button" at bounding box center [889, 333] width 12 height 12
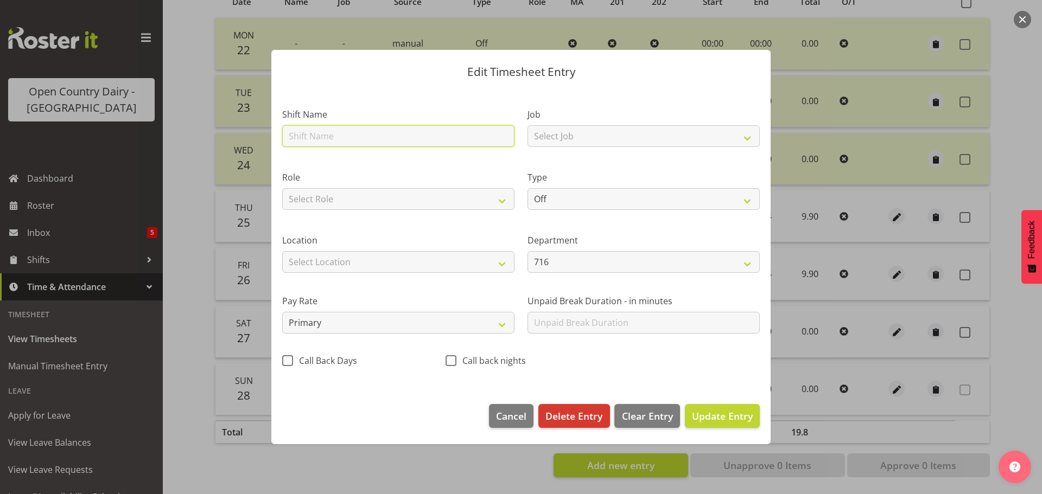
click at [339, 133] on input "text" at bounding box center [398, 136] width 232 height 22
click at [587, 185] on div "Type Off Standard Public Holiday Public Holiday (Worked) Day In Lieu Annual Lea…" at bounding box center [644, 190] width 232 height 39
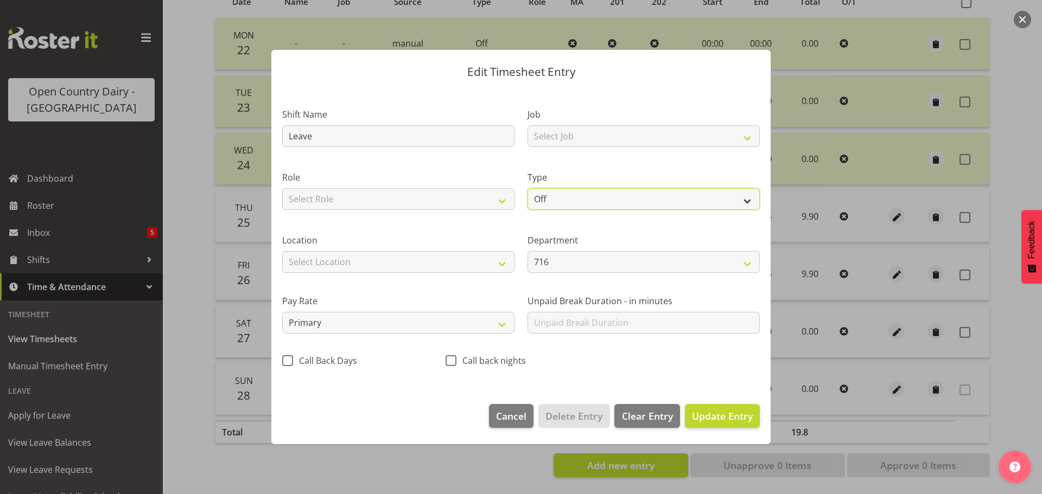
click at [587, 196] on select "Off Standard Public Holiday Public Holiday (Worked) Day In Lieu Annual Leave Si…" at bounding box center [644, 199] width 232 height 22
click at [528, 188] on select "Off Standard Public Holiday Public Holiday (Worked) Day In Lieu Annual Leave Si…" at bounding box center [644, 199] width 232 height 22
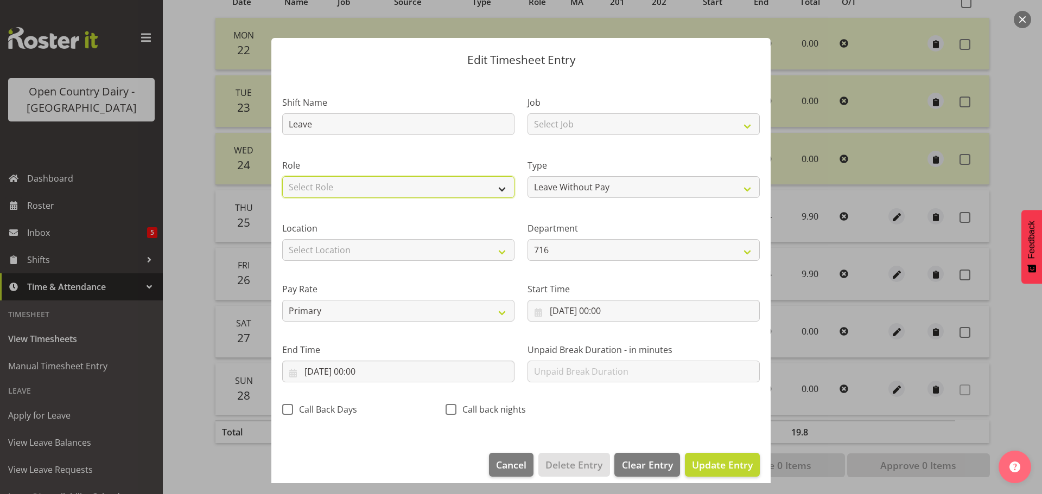
click at [326, 186] on select "Select Role Driver Driver Buddy" at bounding box center [398, 187] width 232 height 22
click at [282, 176] on select "Select Role Driver Driver Buddy" at bounding box center [398, 187] width 232 height 22
click at [624, 112] on div "Job Select Job Driver Driver supervisor Support" at bounding box center [644, 115] width 232 height 39
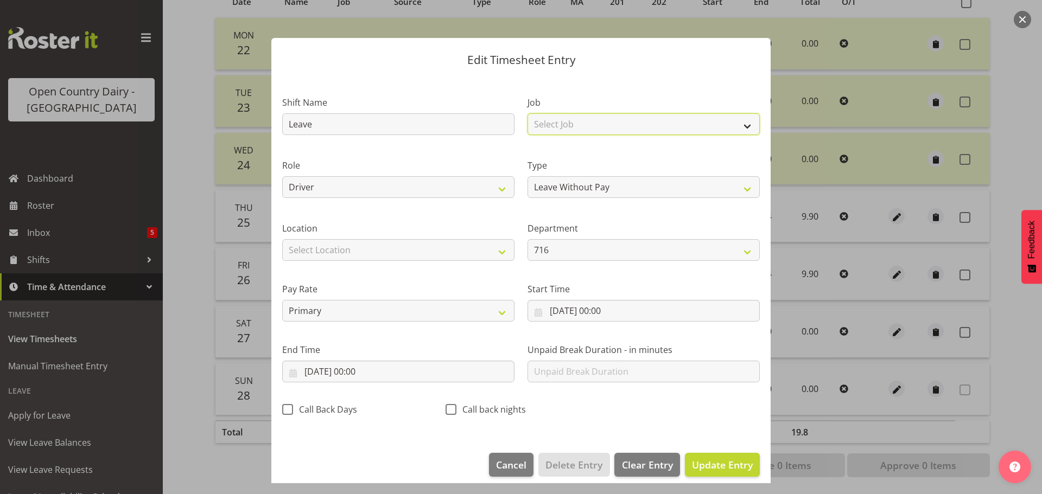
click at [624, 119] on select "Select Job Driver Driver supervisor Support" at bounding box center [644, 124] width 232 height 22
click at [528, 113] on select "Select Job Driver Driver supervisor Support" at bounding box center [644, 124] width 232 height 22
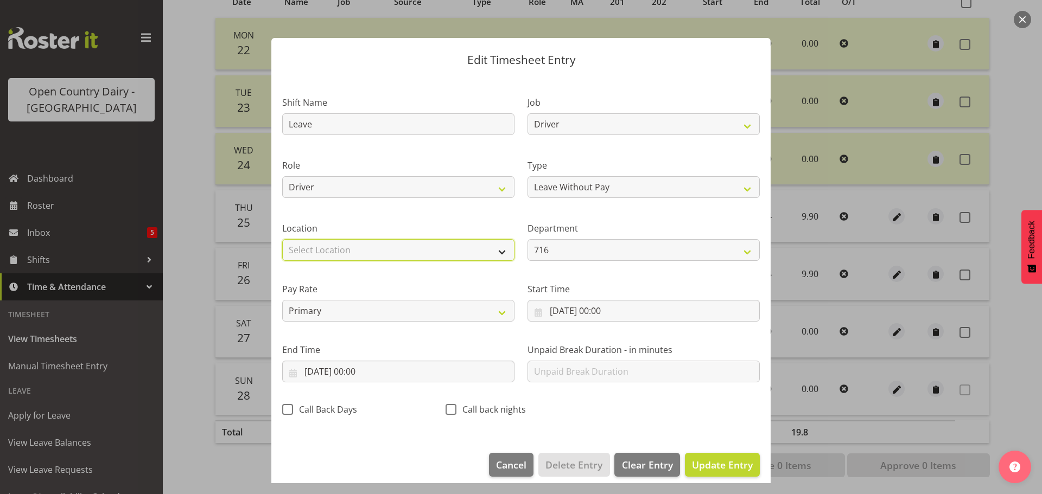
click at [364, 249] on select "Select Location Containers Horotiu Ingredients Waharoa Office Waikato Milk Whan…" at bounding box center [398, 250] width 232 height 22
click at [282, 239] on select "Select Location Containers Horotiu Ingredients Waharoa Office Waikato Milk Whan…" at bounding box center [398, 250] width 232 height 22
click at [701, 470] on span "Update Entry" at bounding box center [722, 465] width 61 height 13
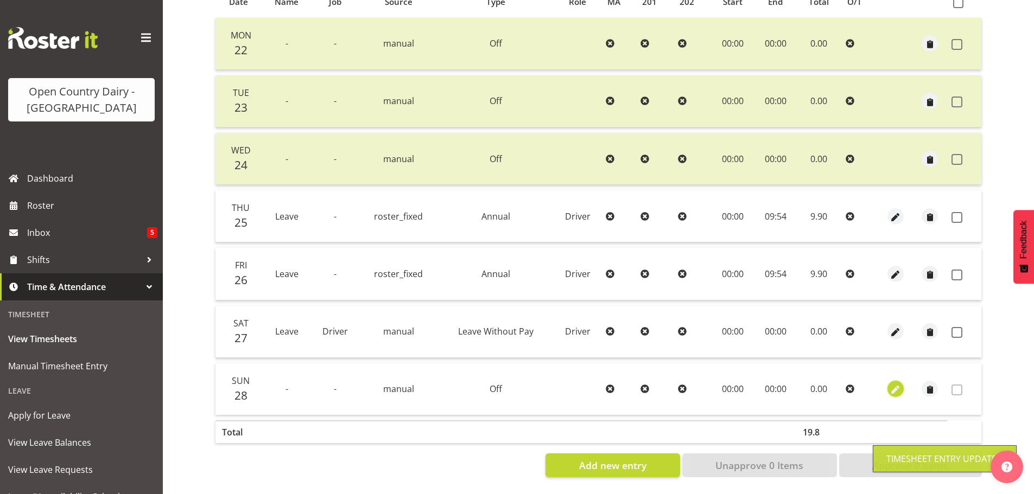
click at [897, 385] on span "button" at bounding box center [896, 390] width 12 height 12
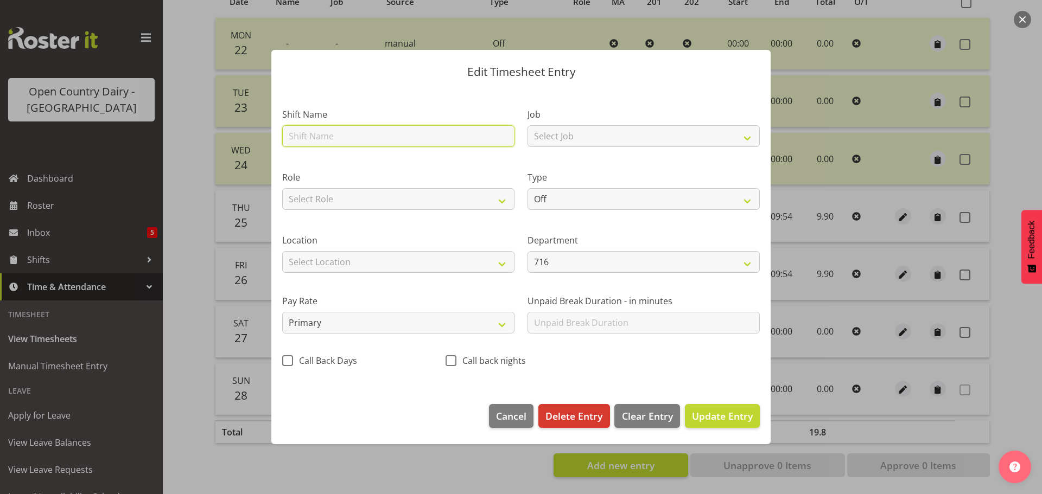
click at [359, 136] on input "text" at bounding box center [398, 136] width 232 height 22
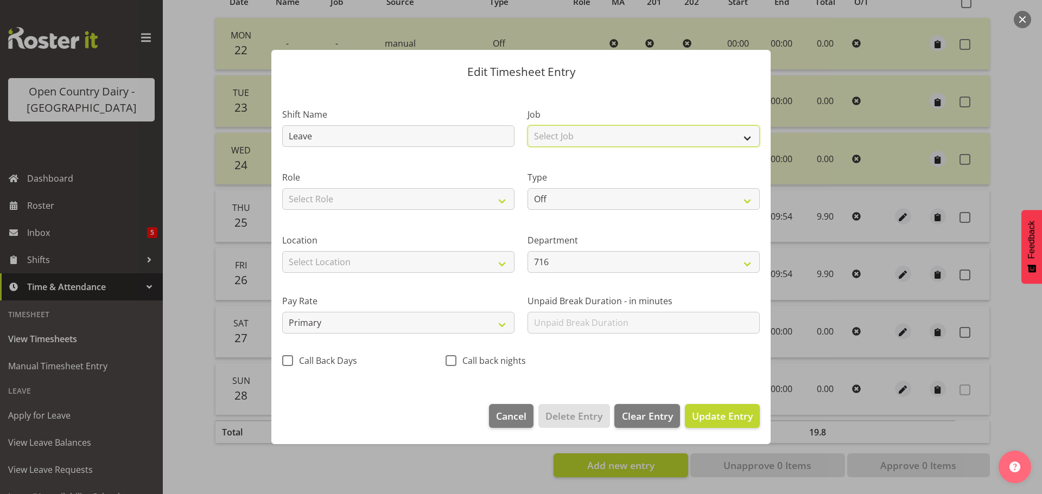
click at [587, 141] on select "Select Job Driver Driver supervisor Support" at bounding box center [644, 136] width 232 height 22
click at [528, 125] on select "Select Job Driver Driver supervisor Support" at bounding box center [644, 136] width 232 height 22
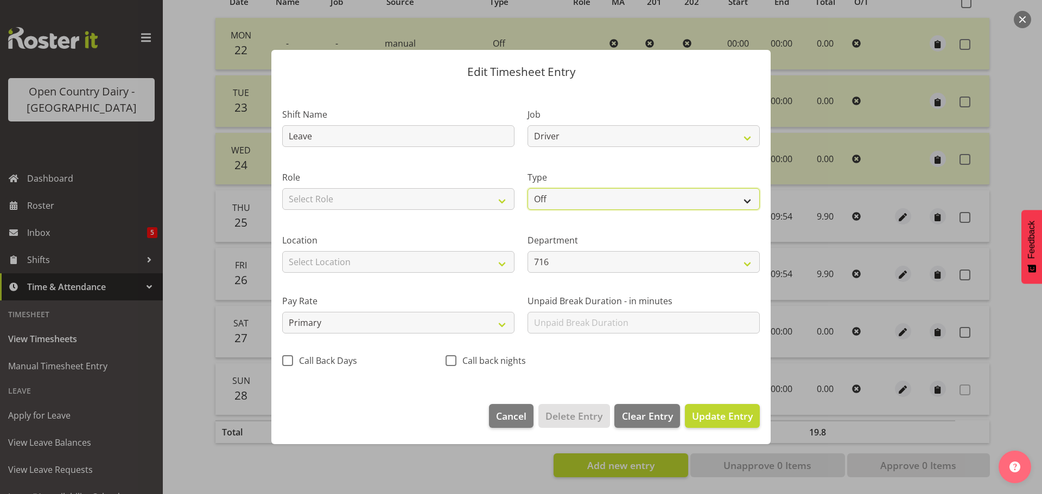
click at [582, 195] on select "Off Standard Public Holiday Public Holiday (Worked) Day In Lieu Annual Leave Si…" at bounding box center [644, 199] width 232 height 22
click at [528, 188] on select "Off Standard Public Holiday Public Holiday (Worked) Day In Lieu Annual Leave Si…" at bounding box center [644, 199] width 232 height 22
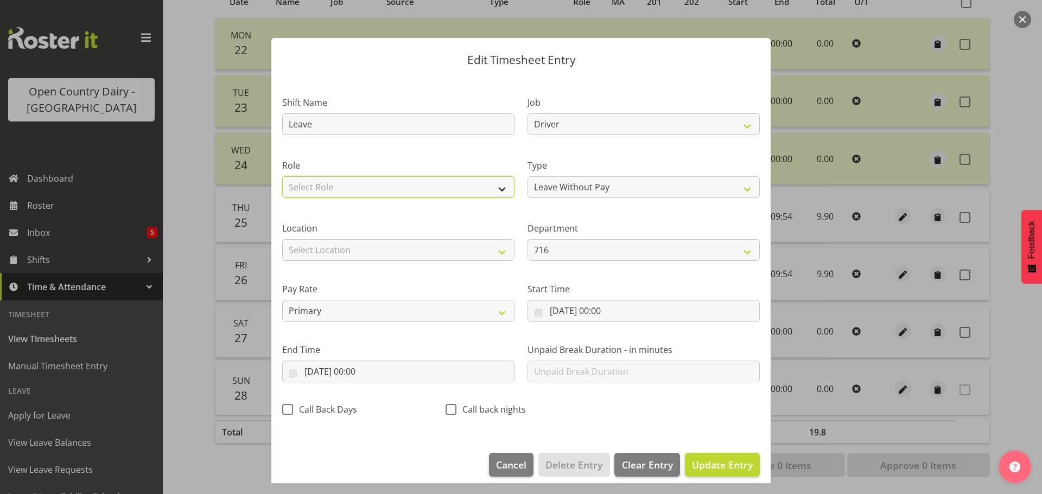
click at [362, 186] on select "Select Role Driver Driver Buddy" at bounding box center [398, 187] width 232 height 22
click at [282, 176] on select "Select Role Driver Driver Buddy" at bounding box center [398, 187] width 232 height 22
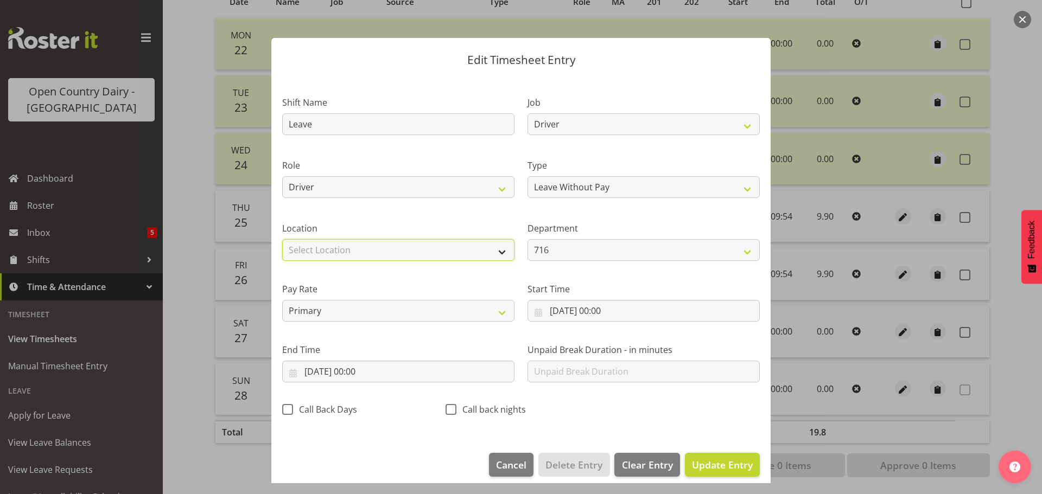
click at [362, 252] on select "Select Location Containers Horotiu Ingredients Waharoa Office Waikato Milk Whan…" at bounding box center [398, 250] width 232 height 22
click at [282, 239] on select "Select Location Containers Horotiu Ingredients Waharoa Office Waikato Milk Whan…" at bounding box center [398, 250] width 232 height 22
click at [713, 472] on button "Update Entry" at bounding box center [722, 465] width 75 height 24
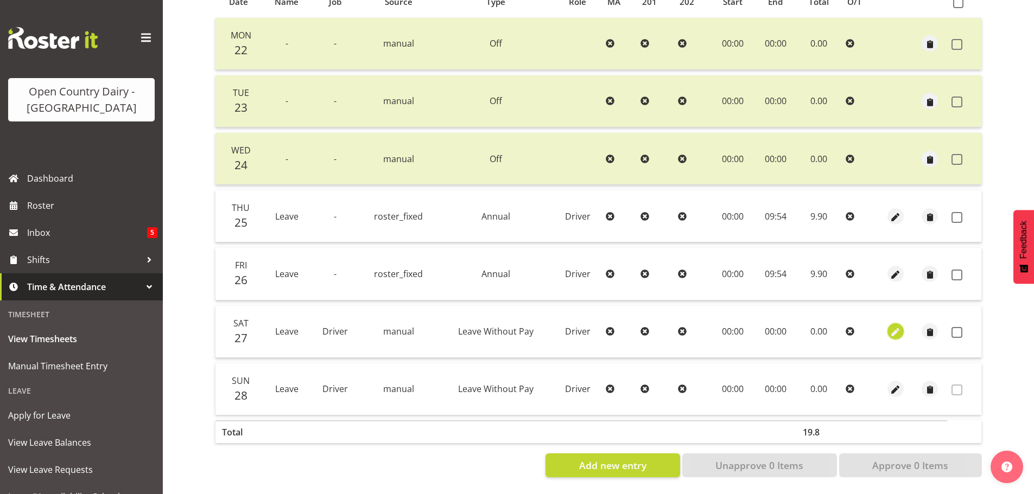
click at [892, 327] on span "button" at bounding box center [896, 333] width 12 height 12
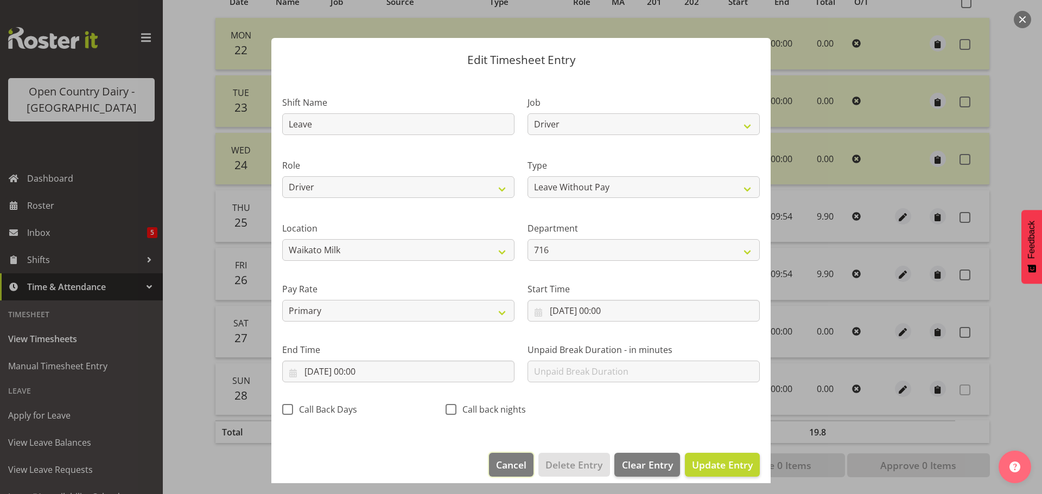
drag, startPoint x: 500, startPoint y: 464, endPoint x: 558, endPoint y: 446, distance: 60.8
click at [500, 463] on span "Cancel" at bounding box center [511, 465] width 30 height 14
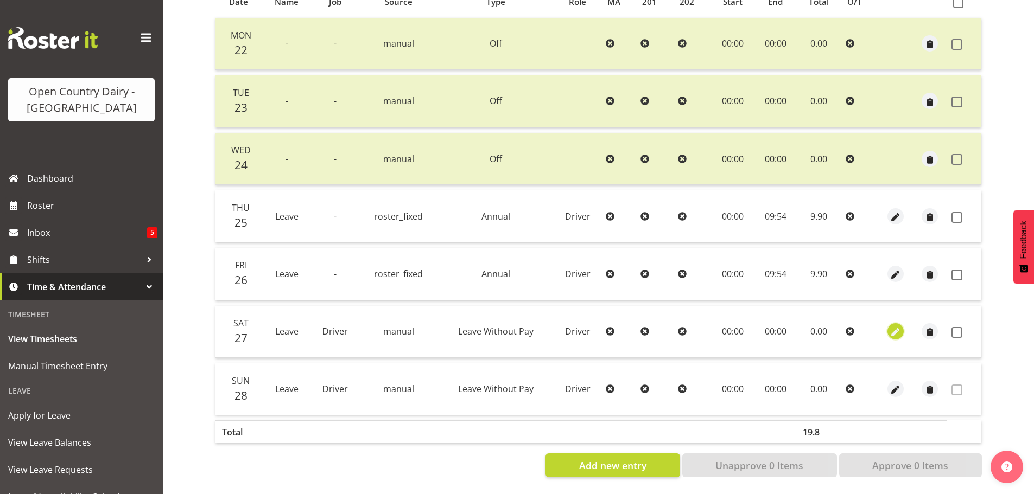
click at [893, 327] on span "button" at bounding box center [896, 333] width 12 height 12
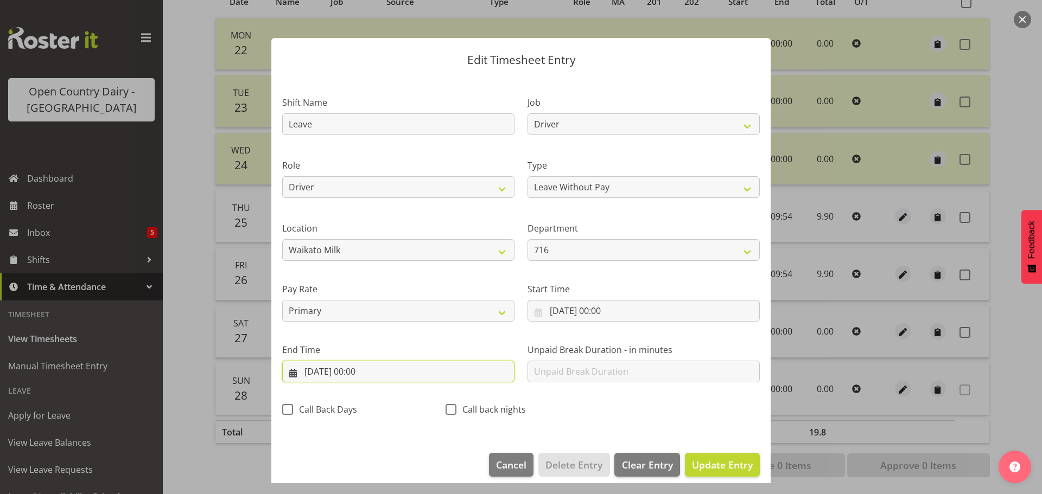
click at [360, 375] on input "27/09/2025, 00:00" at bounding box center [398, 372] width 232 height 22
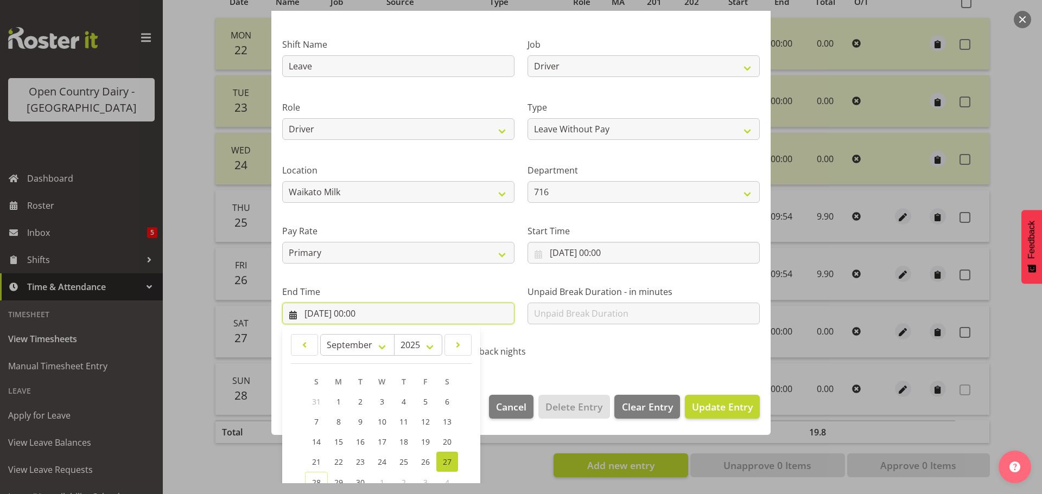
scroll to position [147, 0]
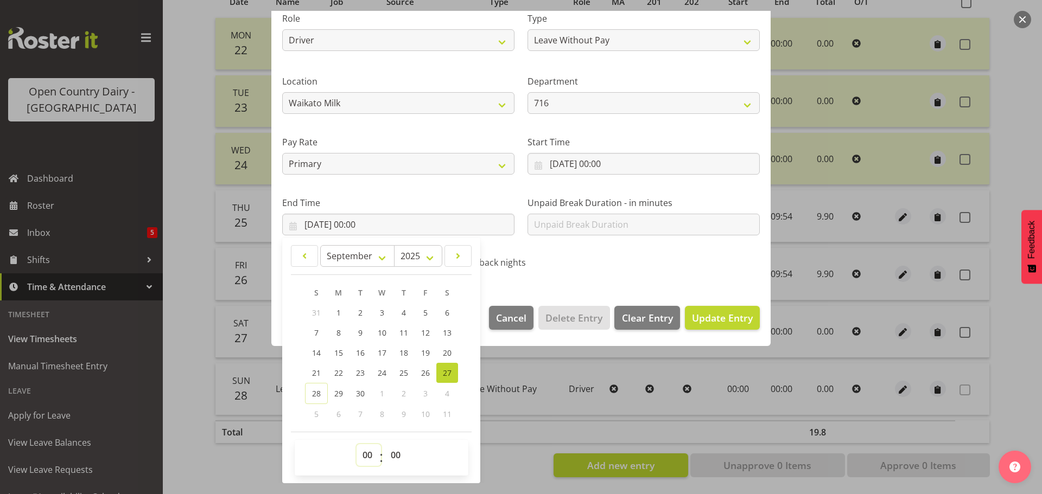
click at [372, 460] on select "00 01 02 03 04 05 06 07 08 09 10 11 12 13 14 15 16 17 18 19 20 21 22 23" at bounding box center [369, 456] width 24 height 22
click at [357, 445] on select "00 01 02 03 04 05 06 07 08 09 10 11 12 13 14 15 16 17 18 19 20 21 22 23" at bounding box center [369, 456] width 24 height 22
drag, startPoint x: 399, startPoint y: 457, endPoint x: 401, endPoint y: 447, distance: 10.5
click at [401, 457] on select "00 01 02 03 04 05 06 07 08 09 10 11 12 13 14 15 16 17 18 19 20 21 22 23 24 25 2…" at bounding box center [397, 456] width 24 height 22
click at [385, 445] on select "00 01 02 03 04 05 06 07 08 09 10 11 12 13 14 15 16 17 18 19 20 21 22 23 24 25 2…" at bounding box center [397, 456] width 24 height 22
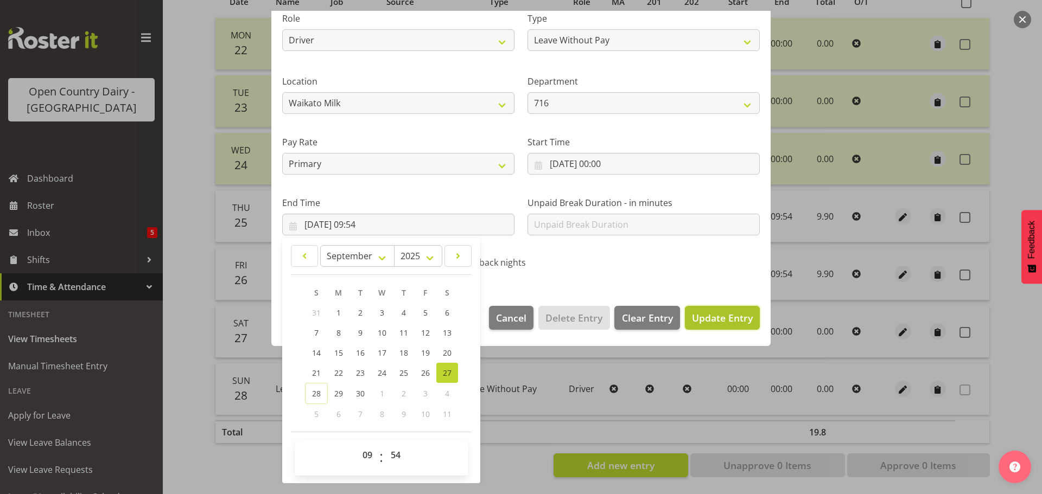
click at [723, 314] on span "Update Entry" at bounding box center [722, 318] width 61 height 13
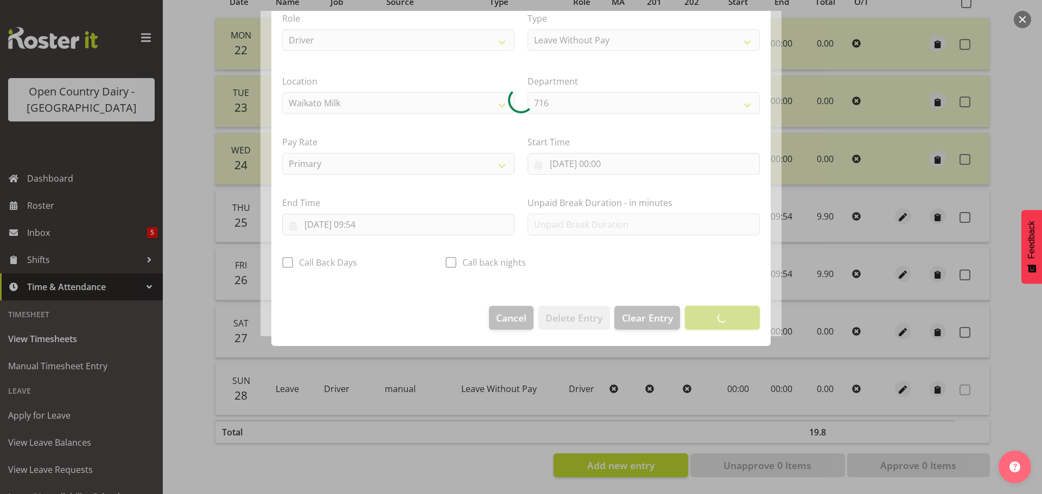
scroll to position [10, 0]
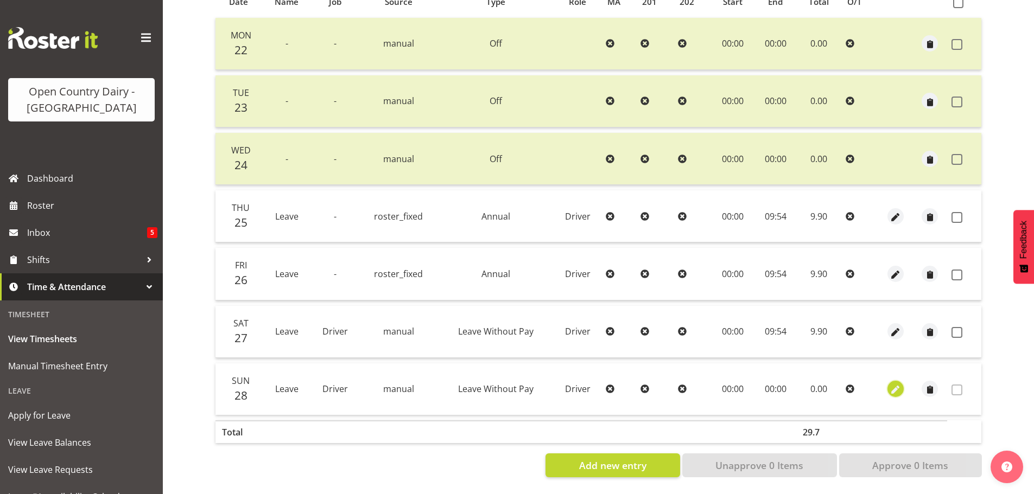
click at [893, 384] on span "button" at bounding box center [896, 390] width 12 height 12
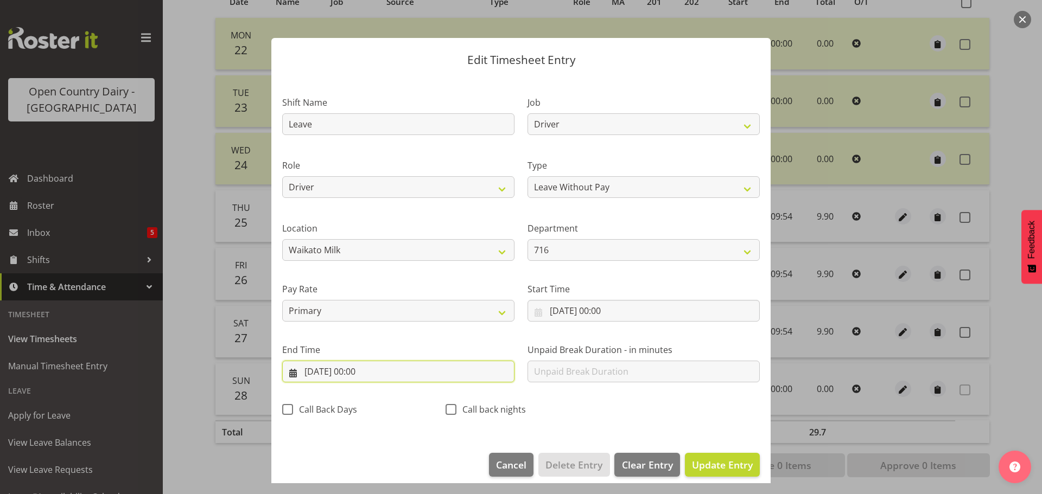
click at [357, 373] on input "28/09/2025, 00:00" at bounding box center [398, 372] width 232 height 22
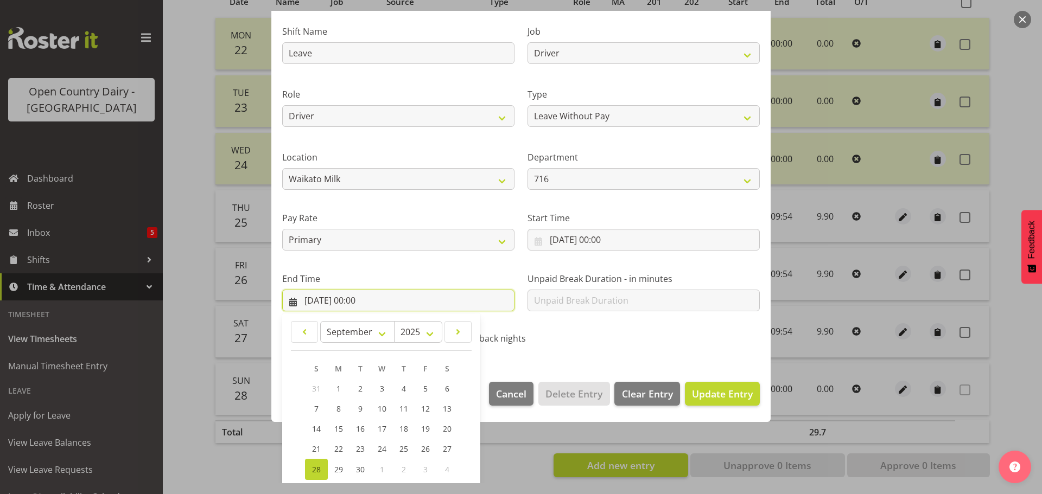
scroll to position [147, 0]
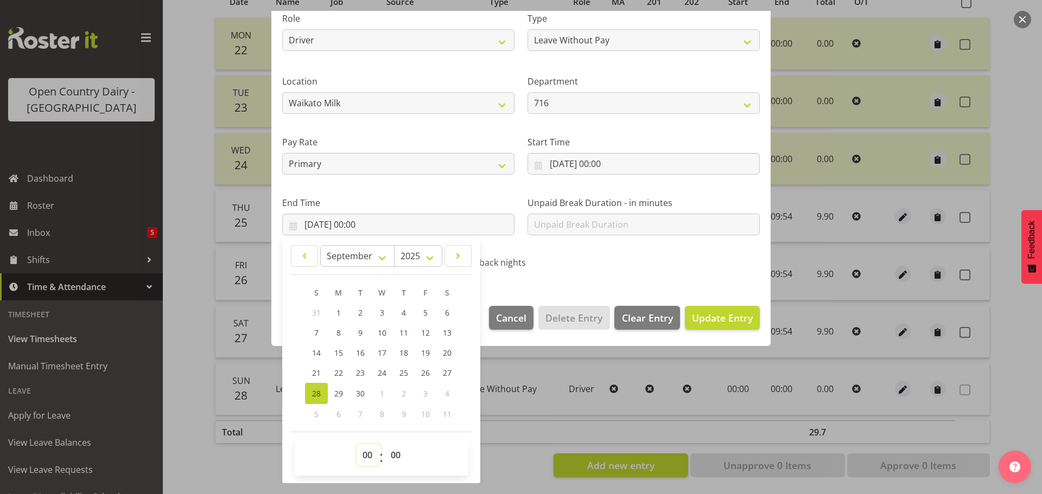
drag, startPoint x: 371, startPoint y: 459, endPoint x: 370, endPoint y: 448, distance: 10.9
click at [371, 459] on select "00 01 02 03 04 05 06 07 08 09 10 11 12 13 14 15 16 17 18 19 20 21 22 23" at bounding box center [369, 456] width 24 height 22
click at [357, 445] on select "00 01 02 03 04 05 06 07 08 09 10 11 12 13 14 15 16 17 18 19 20 21 22 23" at bounding box center [369, 456] width 24 height 22
click at [397, 457] on select "00 01 02 03 04 05 06 07 08 09 10 11 12 13 14 15 16 17 18 19 20 21 22 23 24 25 2…" at bounding box center [397, 456] width 24 height 22
click at [385, 445] on select "00 01 02 03 04 05 06 07 08 09 10 11 12 13 14 15 16 17 18 19 20 21 22 23 24 25 2…" at bounding box center [397, 456] width 24 height 22
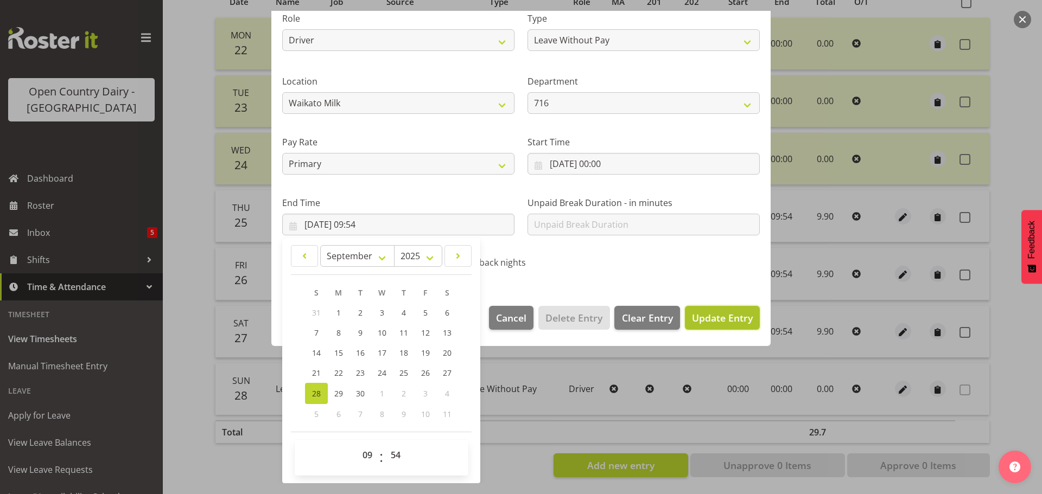
click at [692, 316] on span "Update Entry" at bounding box center [722, 318] width 61 height 13
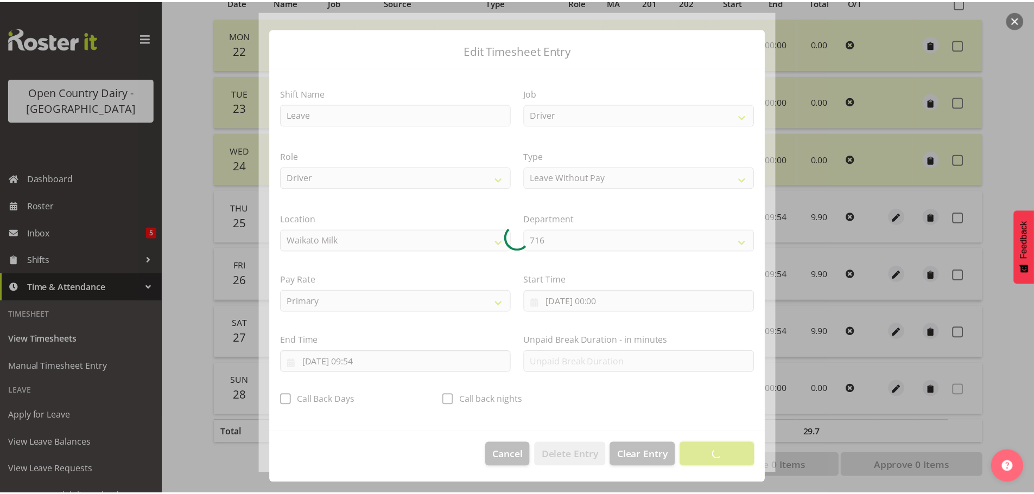
scroll to position [10, 0]
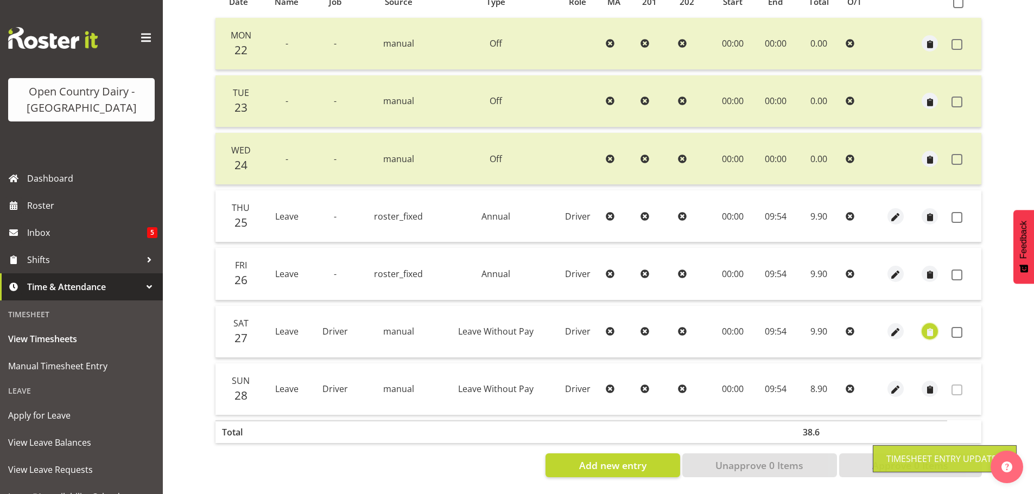
click at [929, 328] on span "button" at bounding box center [930, 333] width 12 height 12
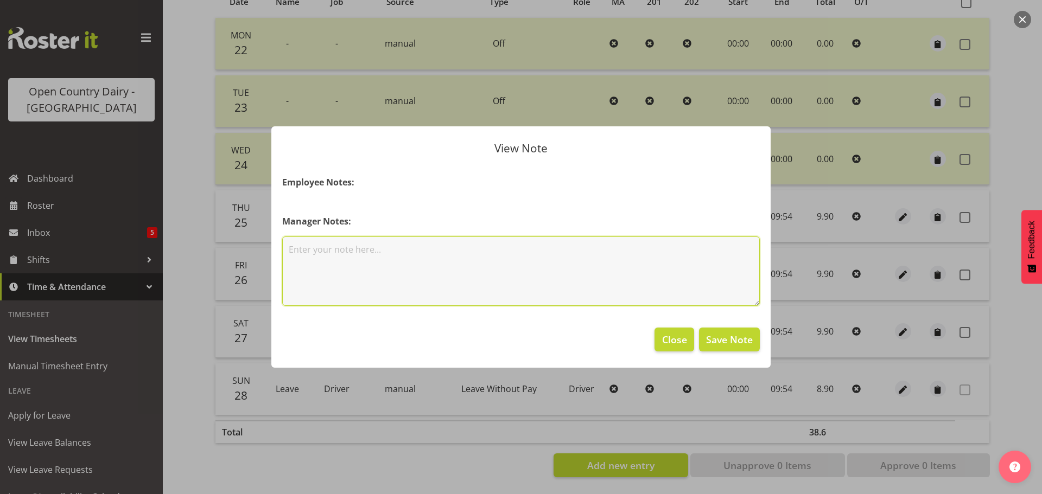
click at [435, 250] on textarea at bounding box center [521, 271] width 478 height 69
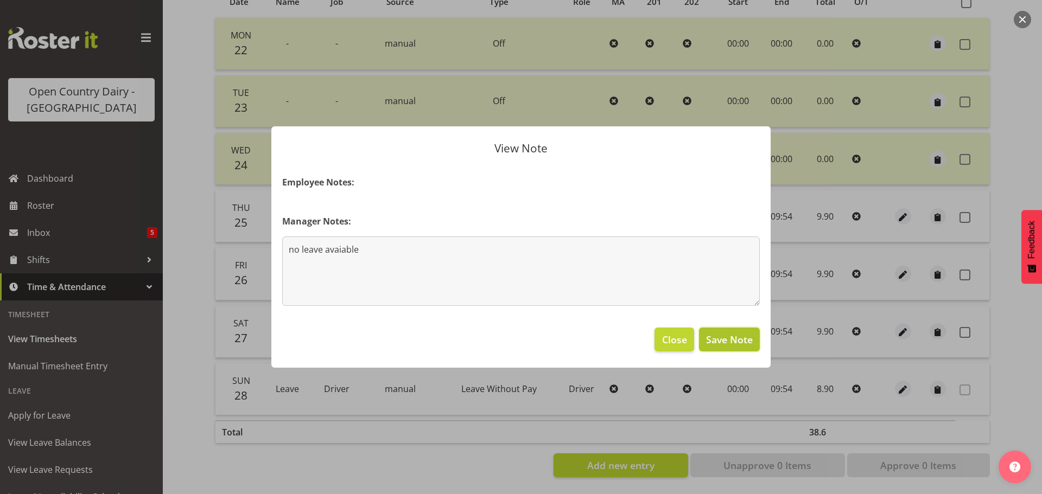
click at [719, 338] on span "Save Note" at bounding box center [729, 340] width 47 height 14
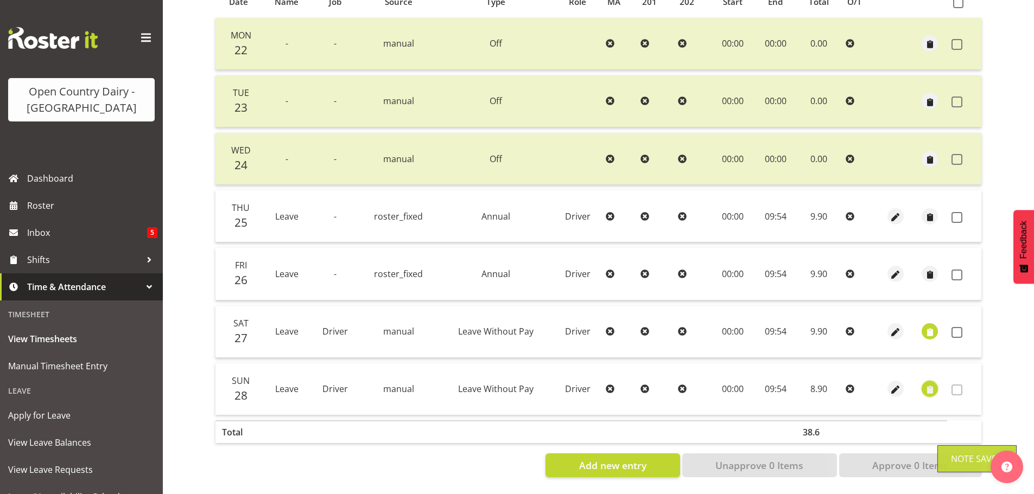
click at [933, 384] on span "button" at bounding box center [930, 390] width 12 height 12
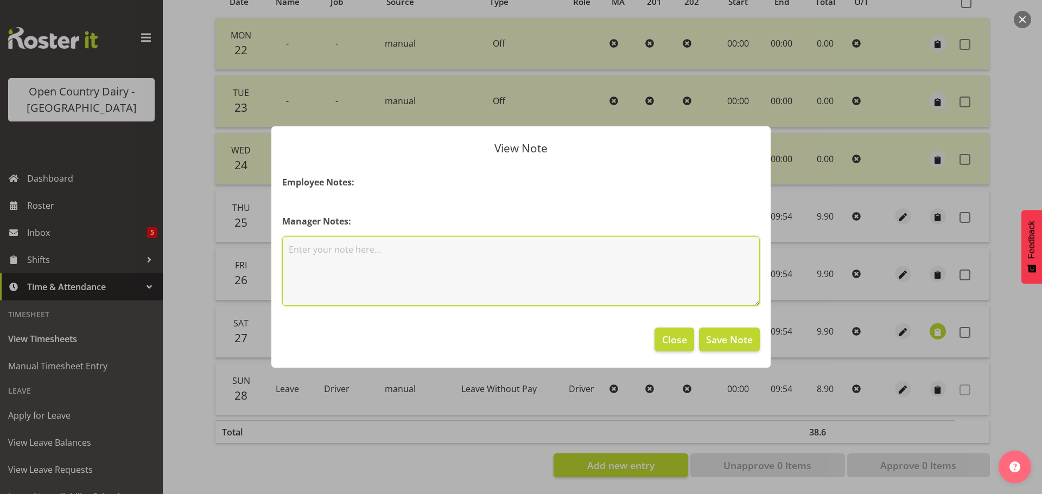
click at [404, 255] on textarea at bounding box center [521, 271] width 478 height 69
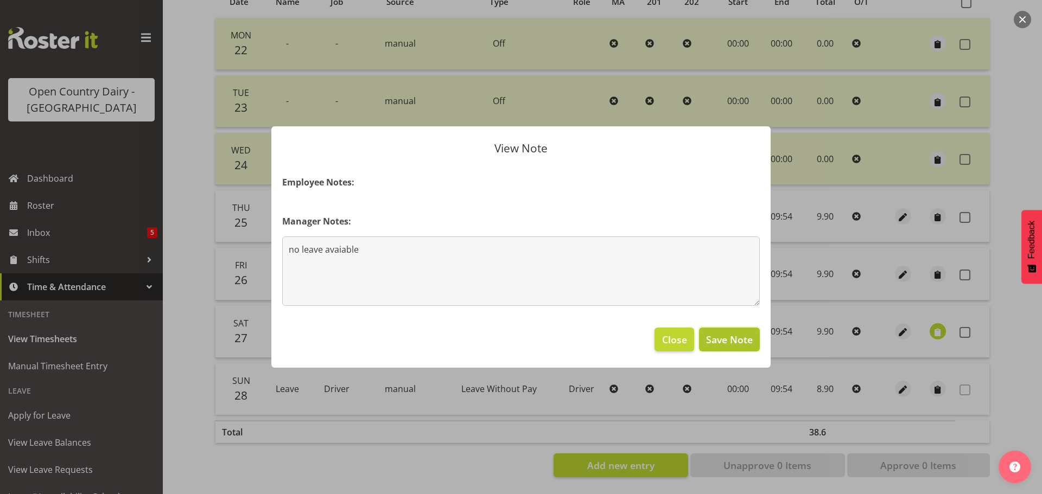
click at [737, 334] on span "Save Note" at bounding box center [729, 340] width 47 height 14
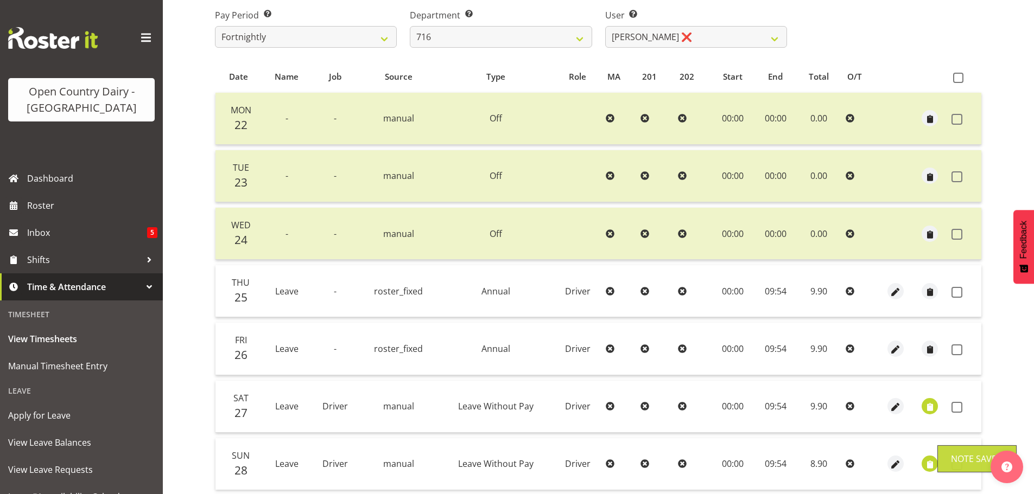
scroll to position [43, 0]
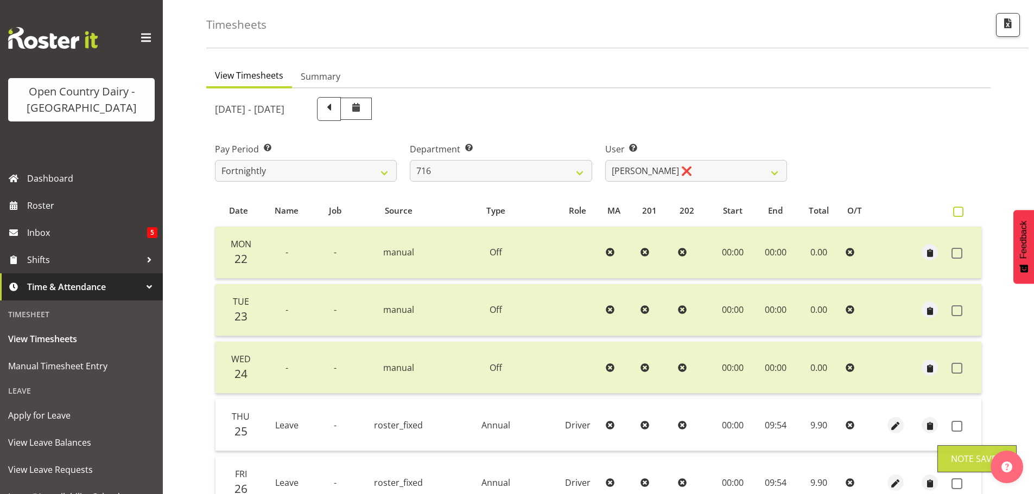
click at [959, 213] on span at bounding box center [958, 212] width 10 height 10
click at [959, 213] on input "checkbox" at bounding box center [956, 211] width 7 height 7
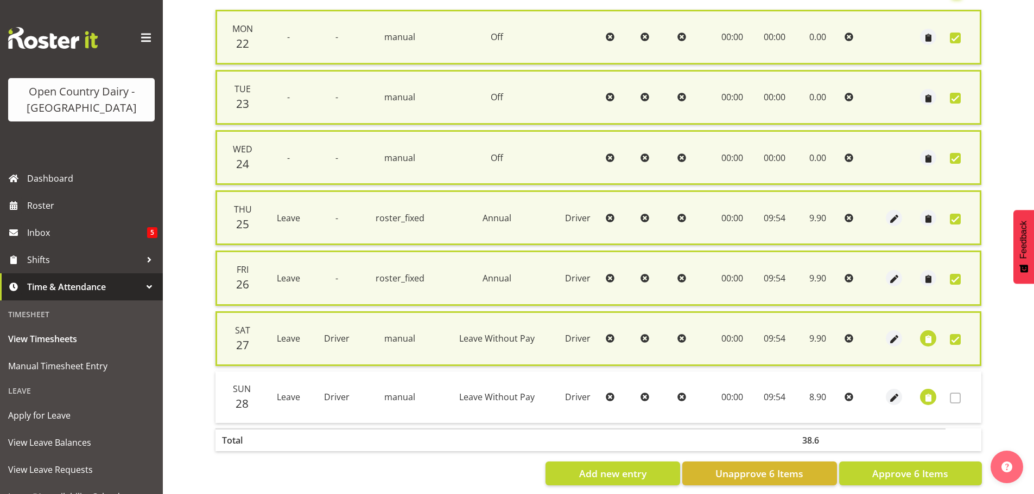
scroll to position [277, 0]
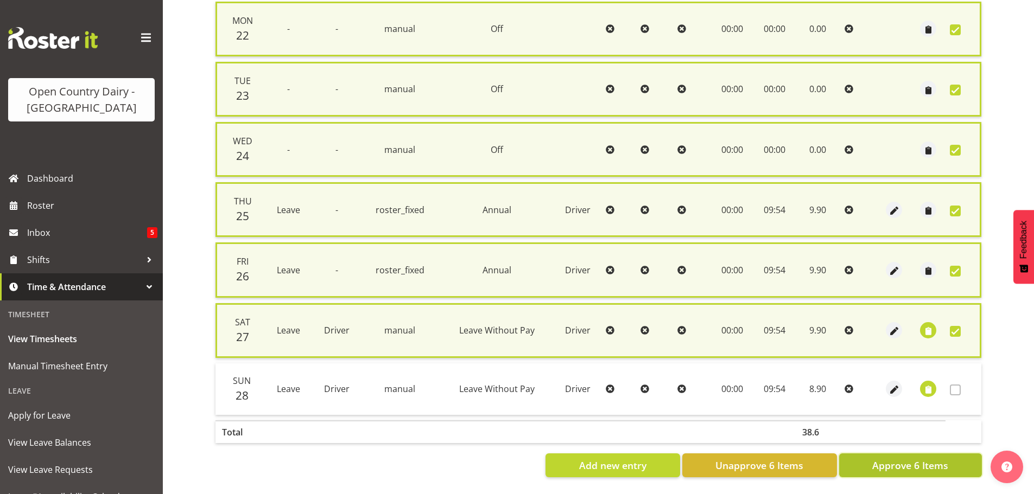
click at [900, 463] on span "Approve 6 Items" at bounding box center [910, 466] width 76 height 14
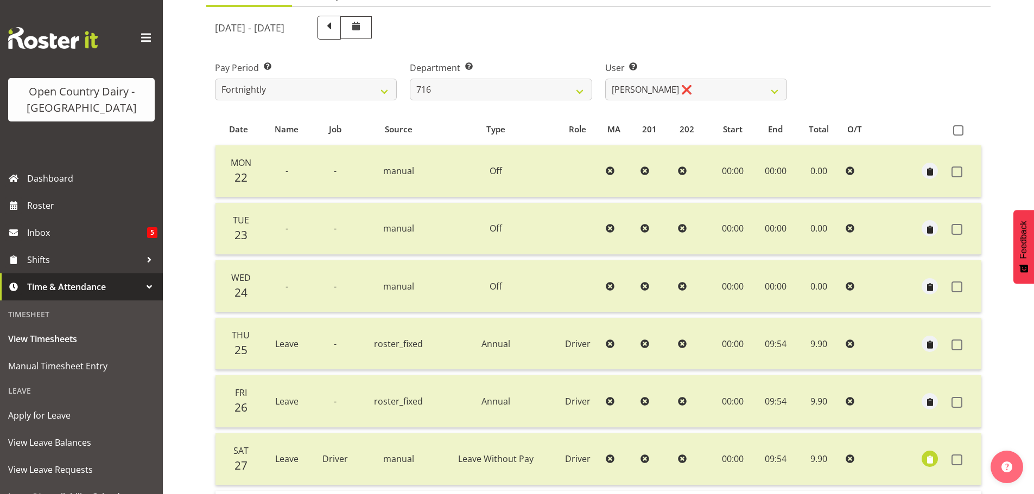
scroll to position [0, 0]
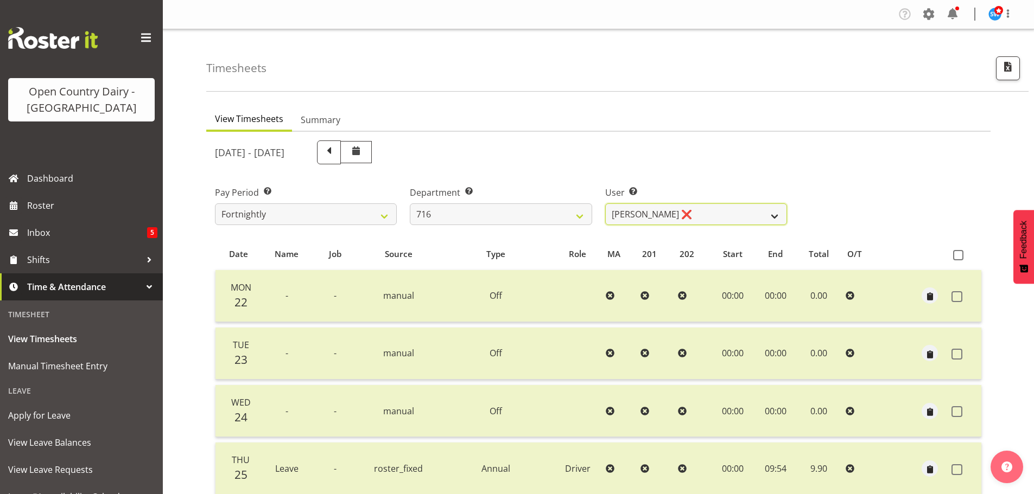
click at [709, 211] on select "Casey Leonard ❌ Darren Norris ❌ Glen Fraser ❌ Michael O'Connor ❌" at bounding box center [696, 215] width 182 height 22
click at [605, 204] on select "Casey Leonard ❌ Darren Norris ❌ Glen Fraser ❌ Michael O'Connor ❌" at bounding box center [696, 215] width 182 height 22
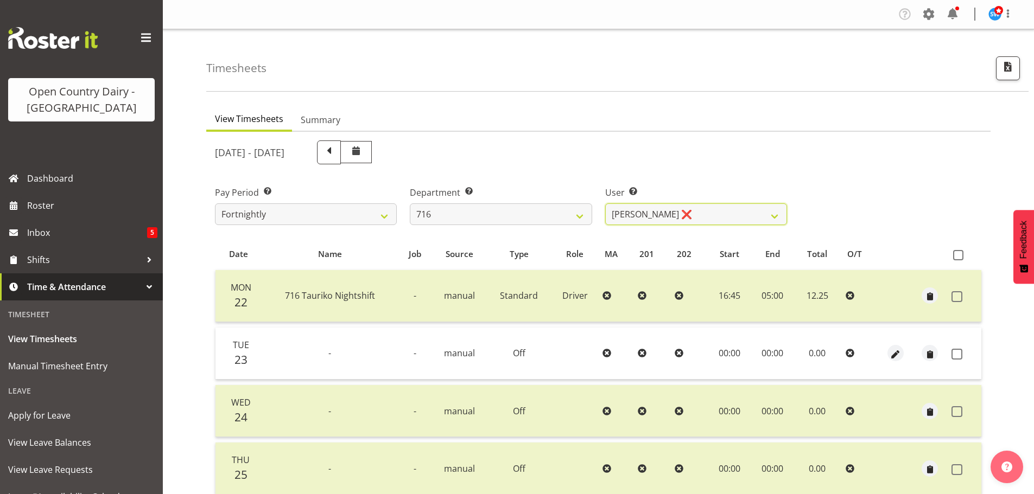
scroll to position [163, 0]
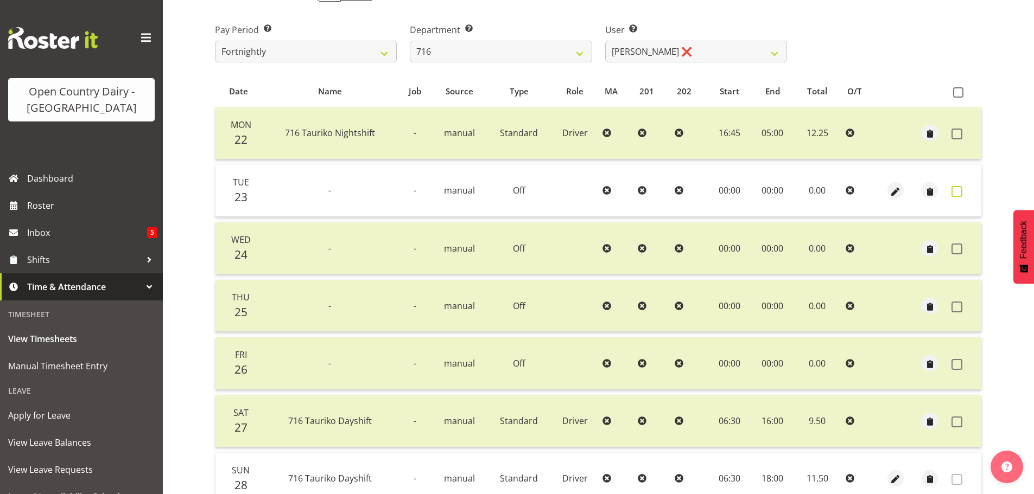
click at [960, 193] on span at bounding box center [957, 191] width 11 height 11
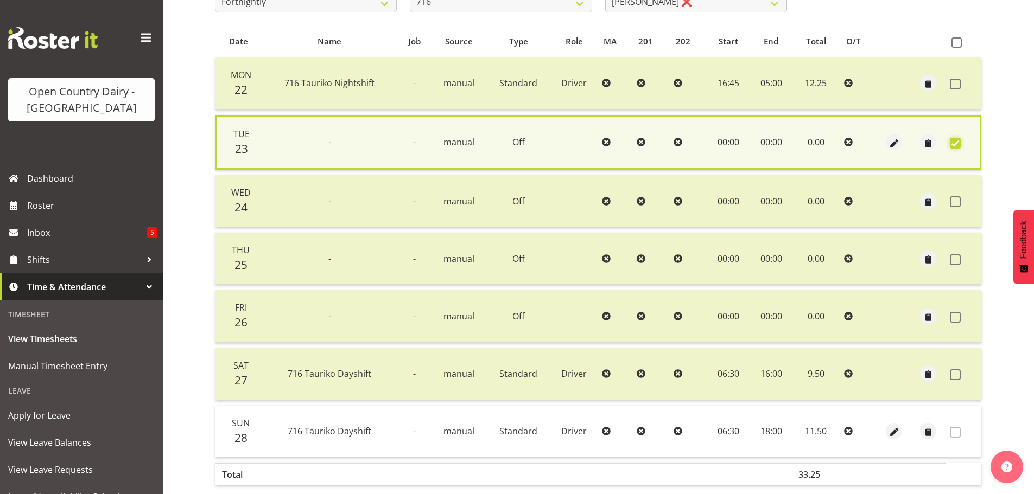
scroll to position [263, 0]
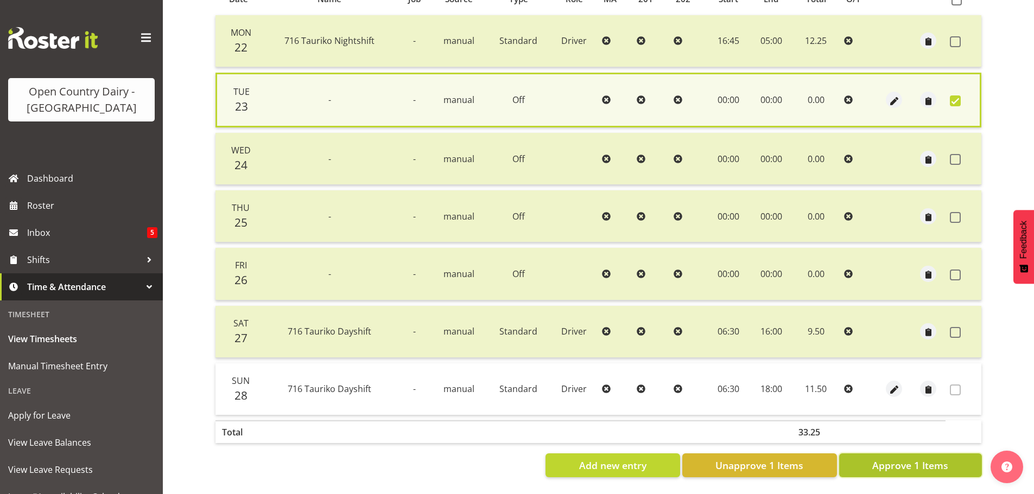
click at [910, 459] on span "Approve 1 Items" at bounding box center [910, 466] width 76 height 14
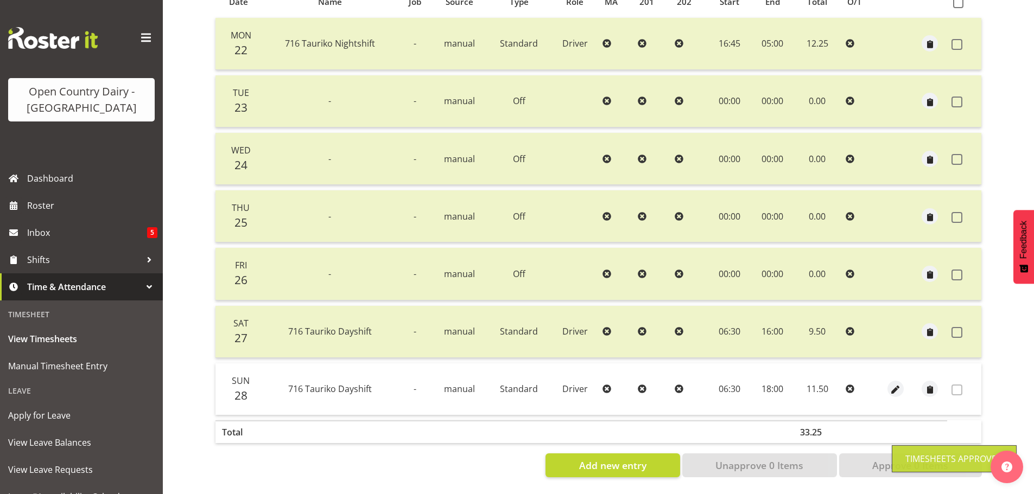
scroll to position [43, 0]
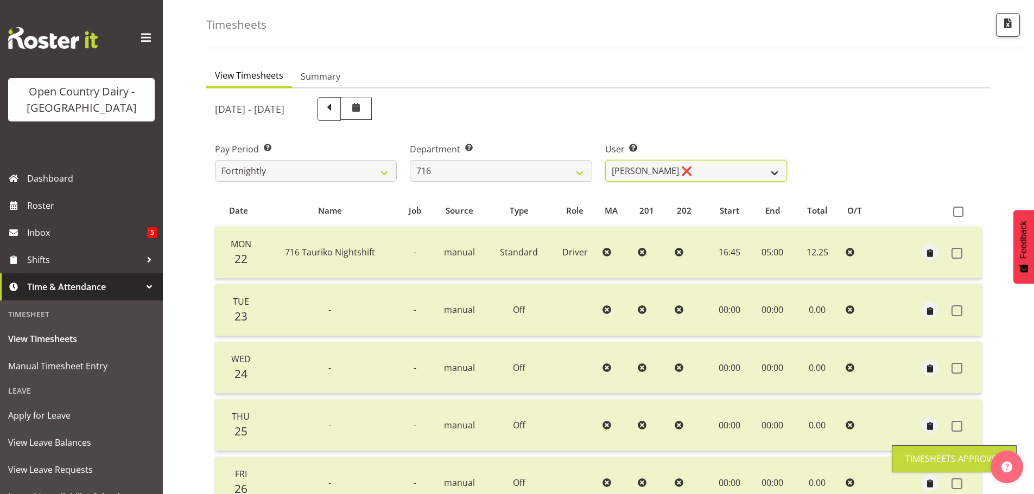
click at [696, 168] on select "Casey Leonard ❌ Darren Norris ❌ Glen Fraser ❌ Michael O'Connor ❌" at bounding box center [696, 171] width 182 height 22
click at [605, 160] on select "Casey Leonard ❌ Darren Norris ❌ Glen Fraser ❌ Michael O'Connor ❌" at bounding box center [696, 171] width 182 height 22
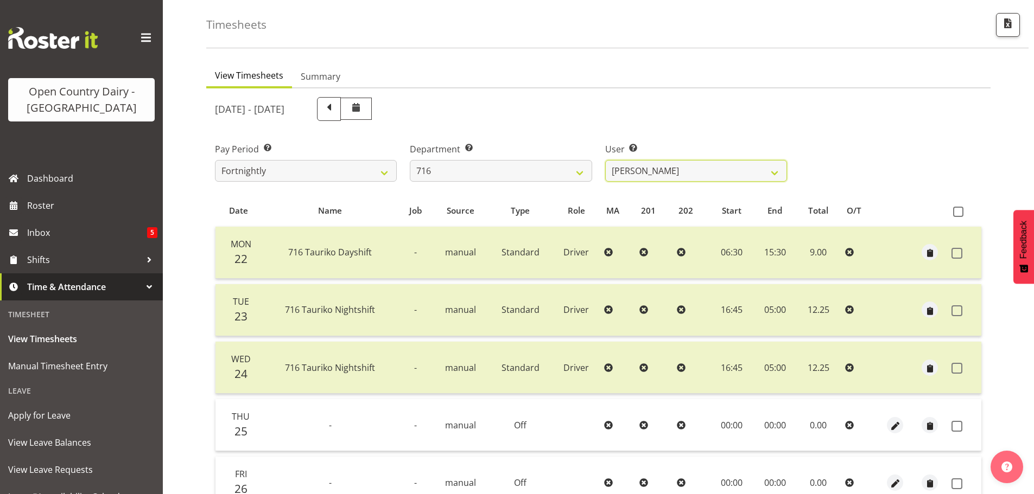
scroll to position [261, 0]
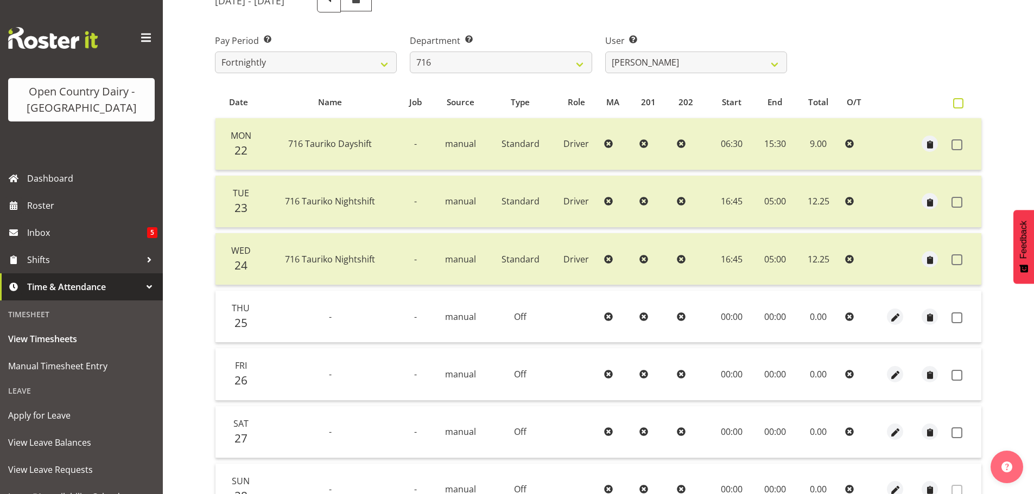
click at [959, 103] on span at bounding box center [958, 103] width 10 height 10
click at [959, 103] on input "checkbox" at bounding box center [956, 103] width 7 height 7
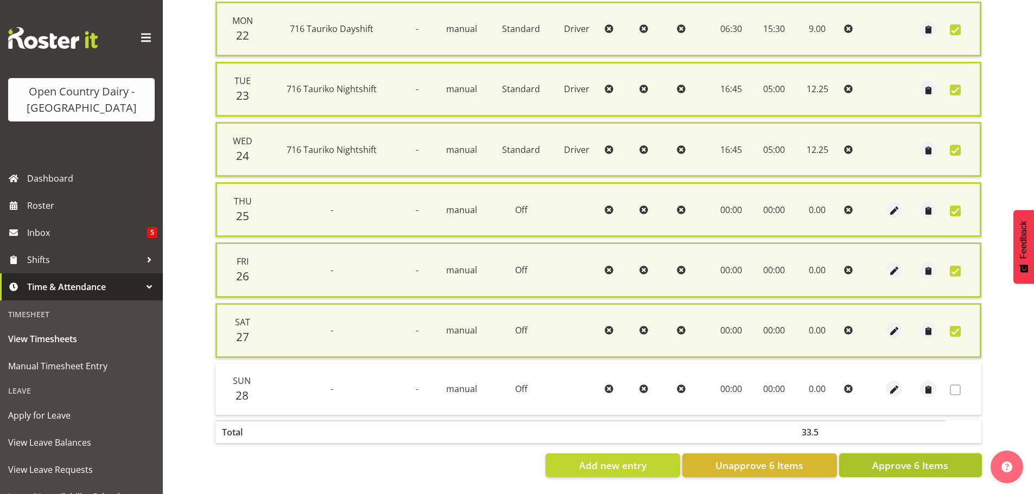
click at [901, 462] on span "Approve 6 Items" at bounding box center [910, 466] width 76 height 14
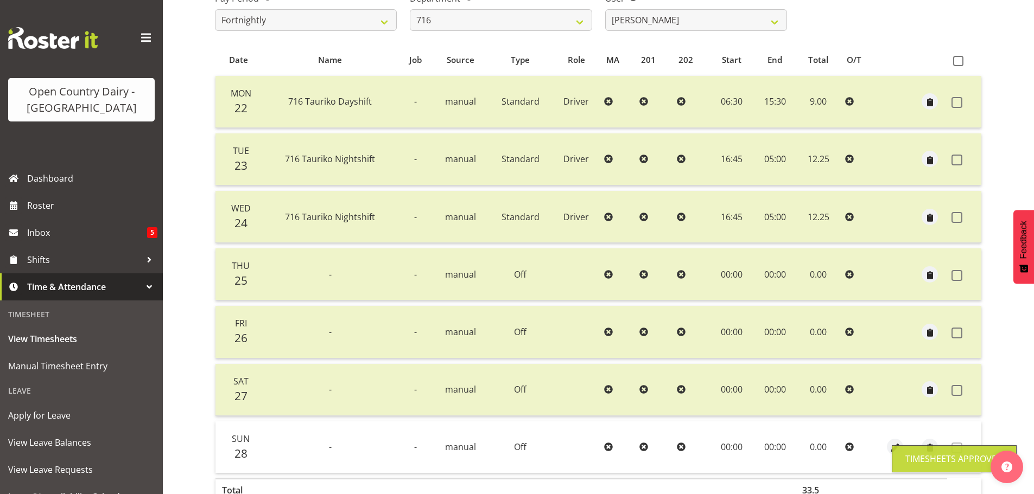
scroll to position [43, 0]
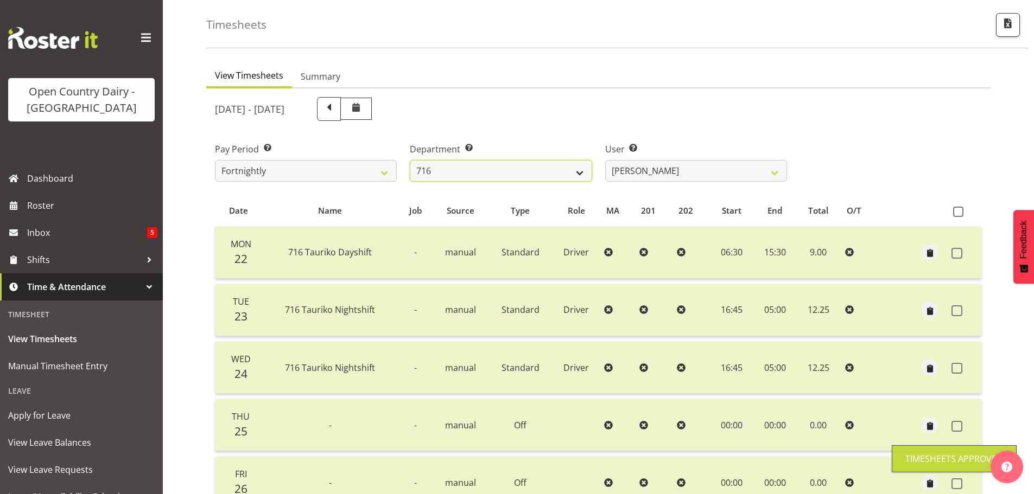
click at [536, 167] on select "701 702 703 704 705 706 707 708 709 710 711 712 713 714 715 716 717 718 719 720" at bounding box center [501, 171] width 182 height 22
click at [410, 160] on select "701 702 703 704 705 706 707 708 709 710 711 712 713 714 715 716 717 718 719 720" at bounding box center [501, 171] width 182 height 22
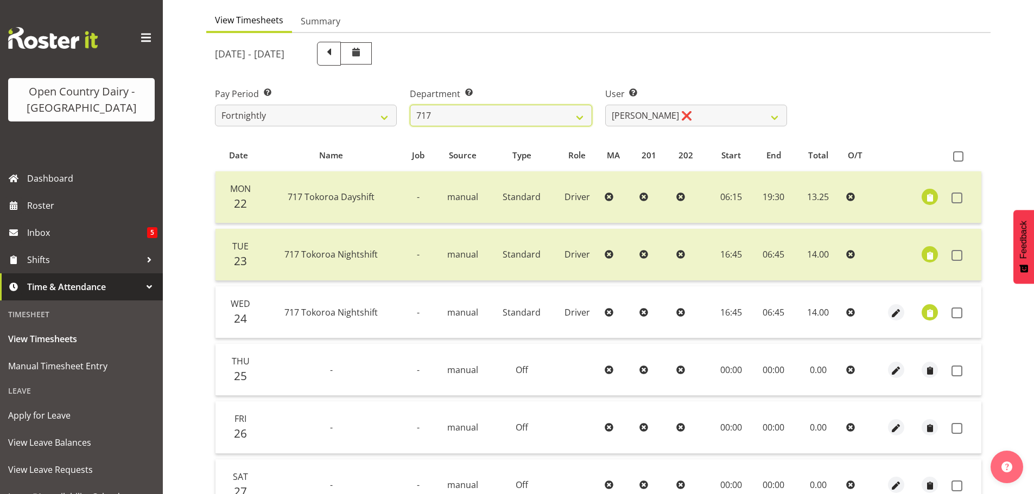
scroll to position [152, 0]
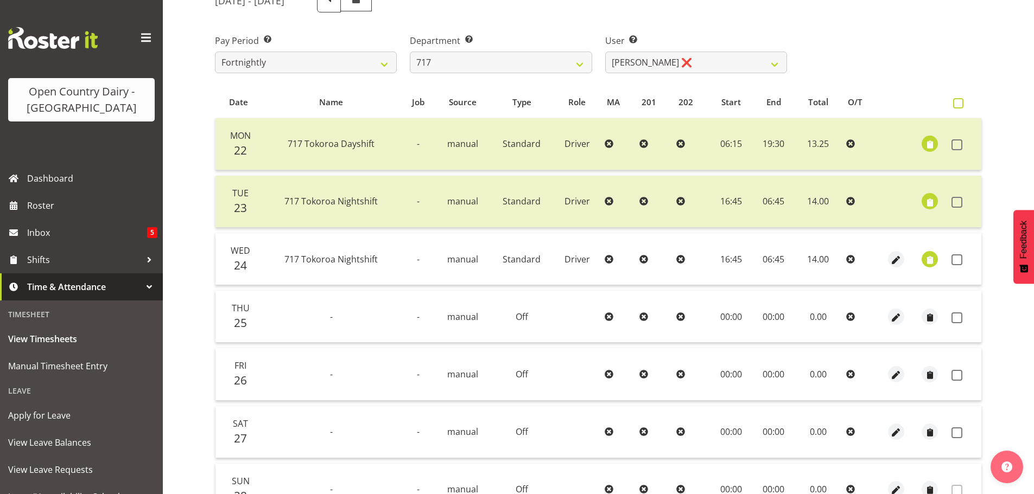
click at [961, 101] on span at bounding box center [958, 103] width 10 height 10
click at [960, 101] on input "checkbox" at bounding box center [956, 103] width 7 height 7
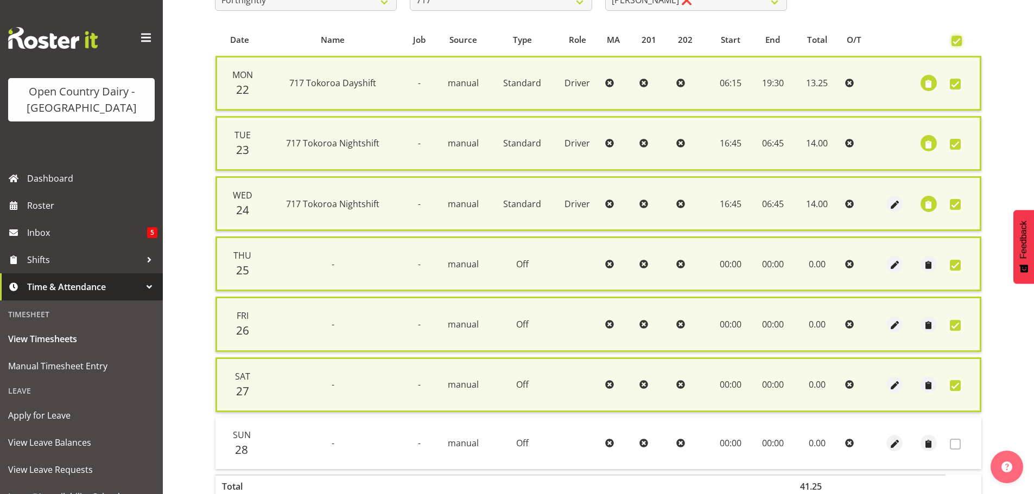
scroll to position [277, 0]
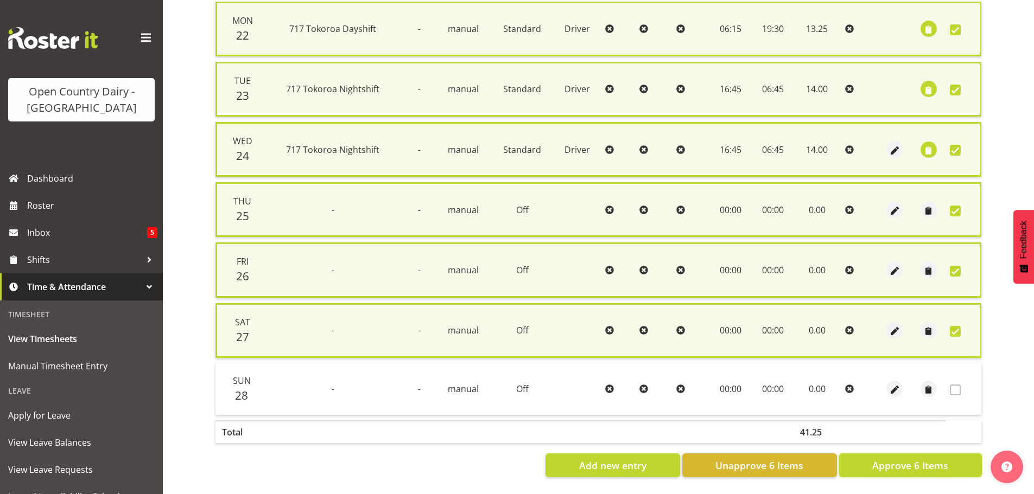
drag, startPoint x: 932, startPoint y: 457, endPoint x: 909, endPoint y: 365, distance: 94.5
click at [931, 459] on span "Approve 6 Items" at bounding box center [910, 466] width 76 height 14
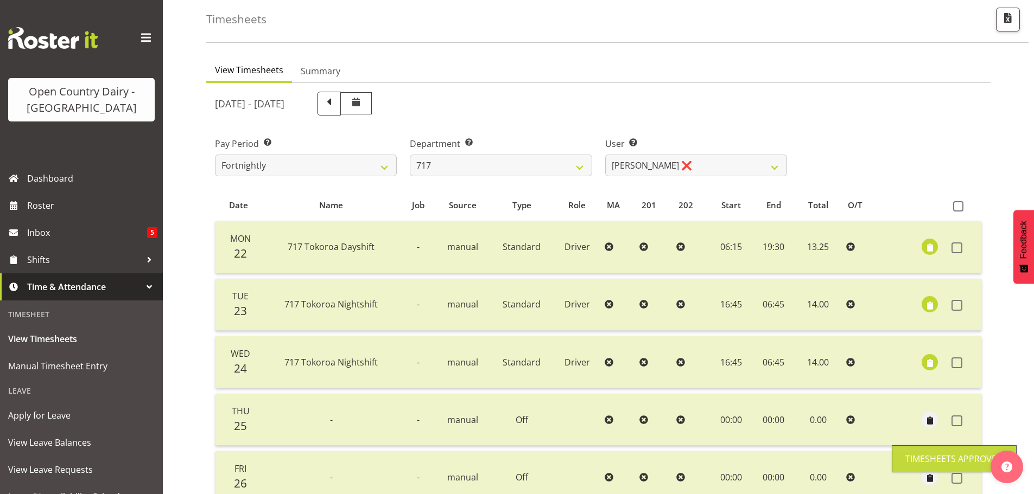
scroll to position [43, 0]
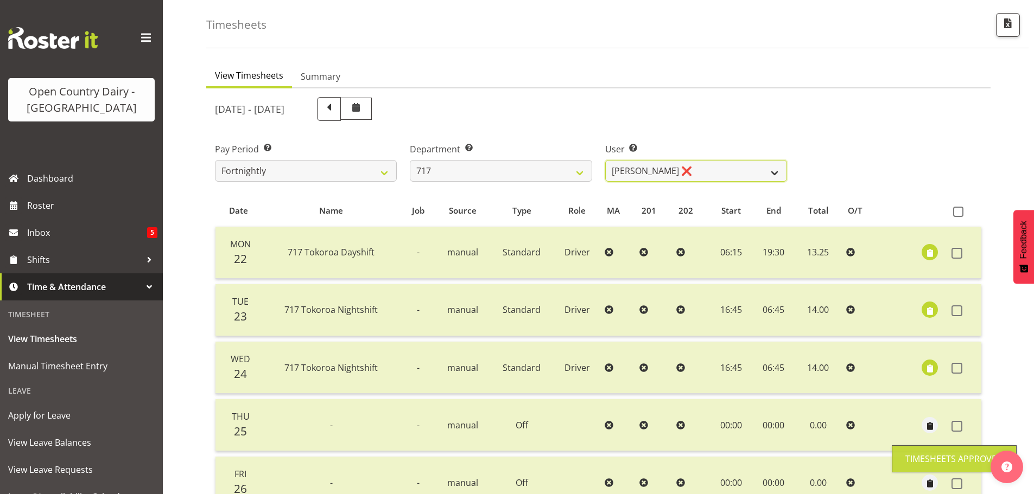
click at [707, 163] on select "Daryl Wrigley ❌ Dodge Lindsay Laing ❌ Eric Stothers ❌ Jeff Anderson ❌" at bounding box center [696, 171] width 182 height 22
click at [605, 160] on select "Daryl Wrigley ❌ Dodge Lindsay Laing ❌ Eric Stothers ❌ Jeff Anderson ❌" at bounding box center [696, 171] width 182 height 22
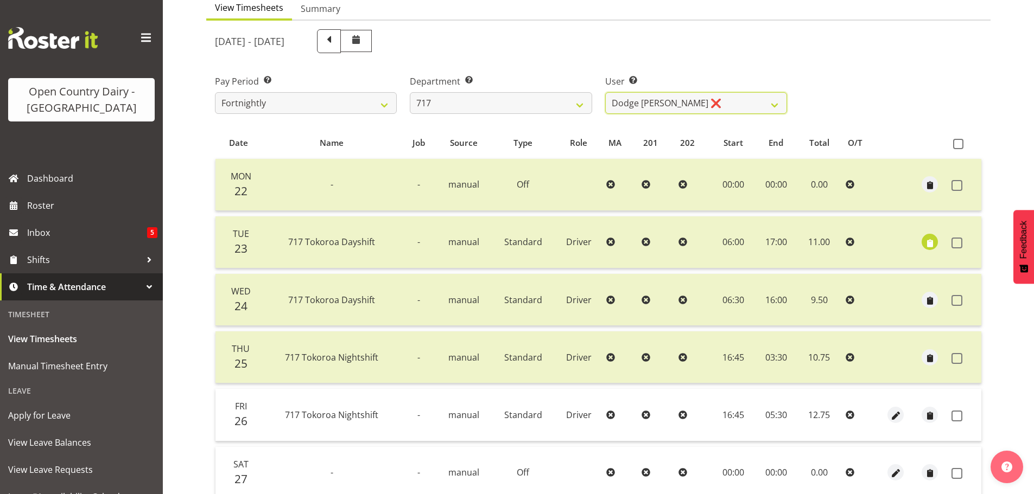
scroll to position [206, 0]
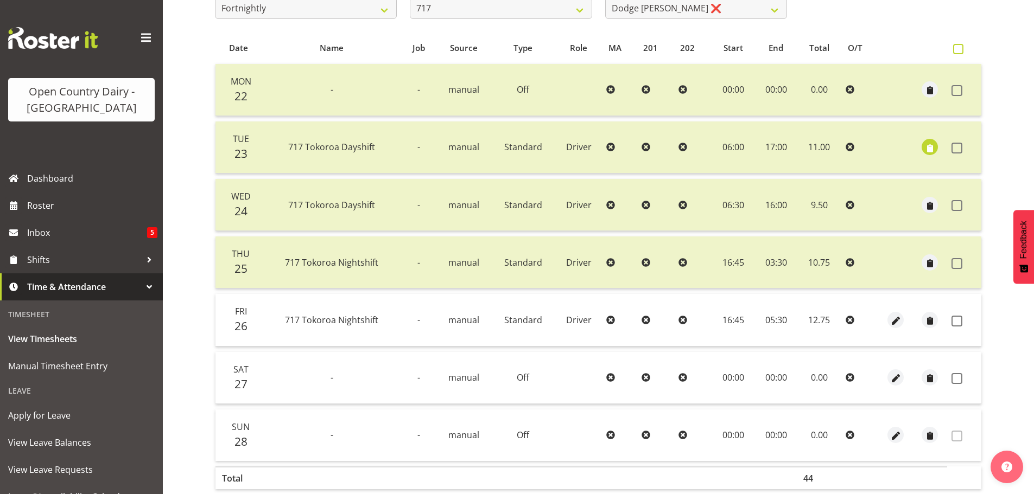
drag, startPoint x: 956, startPoint y: 49, endPoint x: 948, endPoint y: 67, distance: 20.2
click at [956, 49] on span at bounding box center [958, 49] width 10 height 10
click at [956, 49] on input "checkbox" at bounding box center [956, 49] width 7 height 7
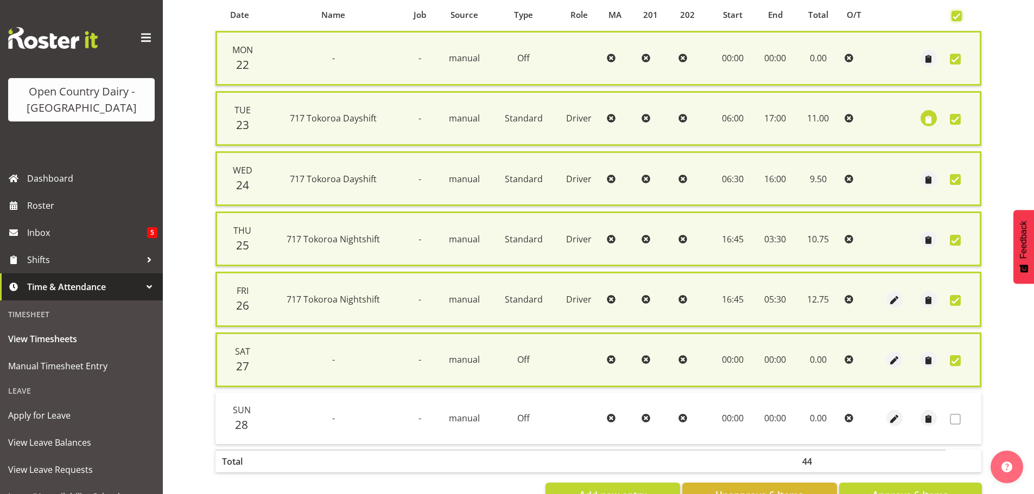
scroll to position [277, 0]
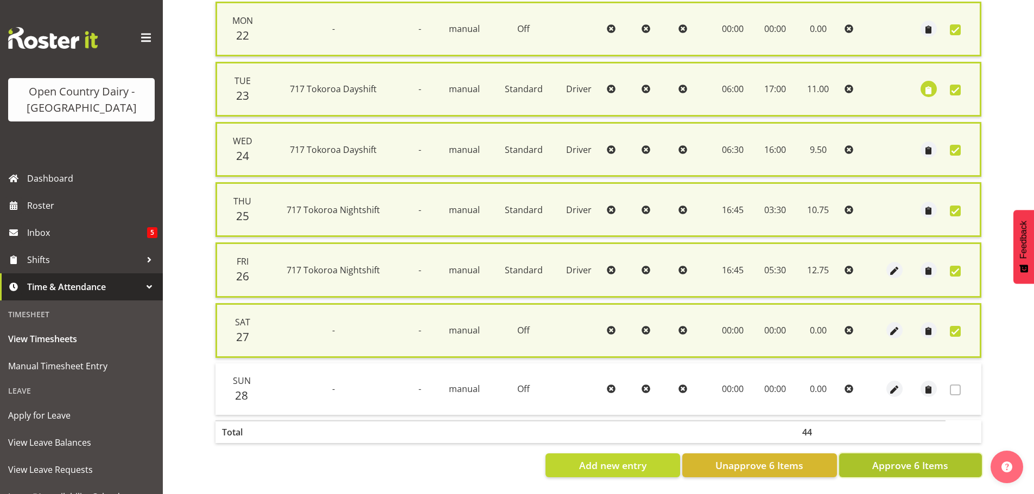
click at [896, 460] on span "Approve 6 Items" at bounding box center [910, 466] width 76 height 14
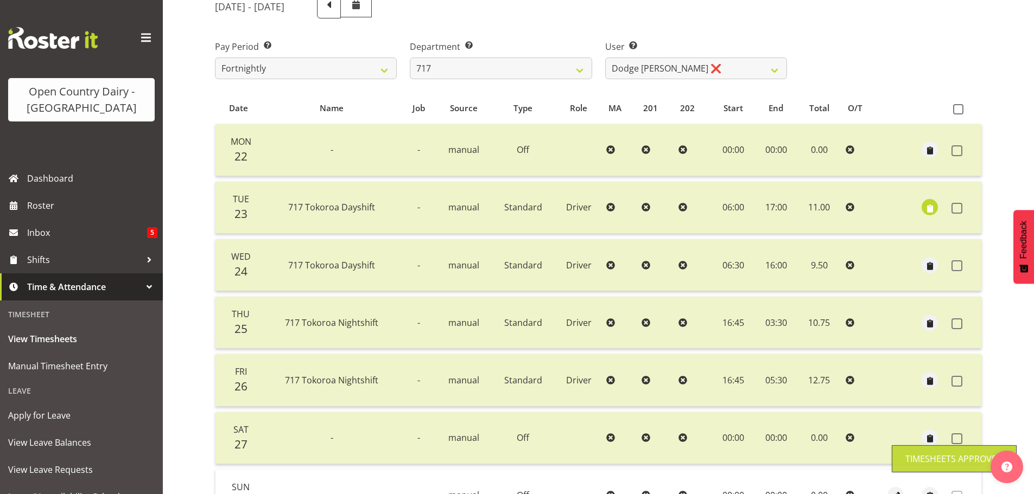
scroll to position [43, 0]
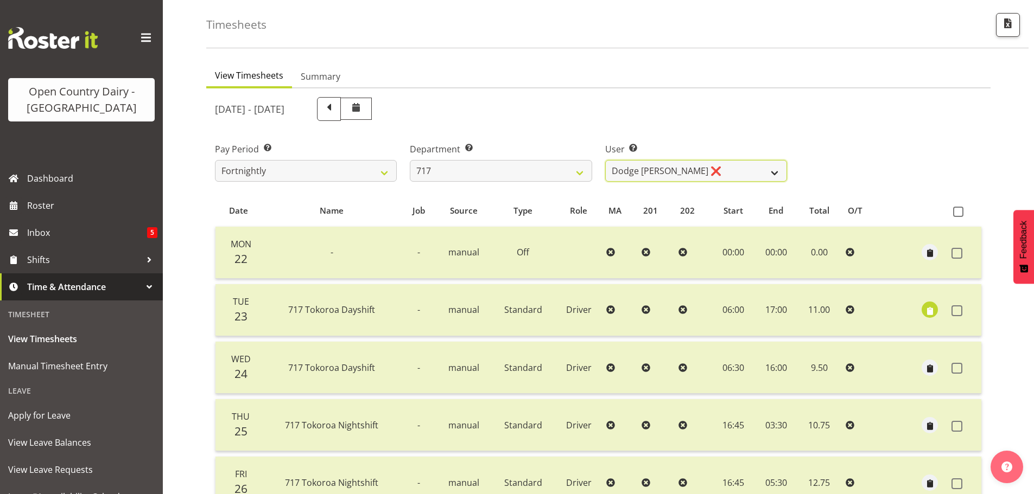
click at [722, 172] on select "Daryl Wrigley ❌ Dodge Lindsay Laing ❌ Eric Stothers ❌ Jeff Anderson ❌" at bounding box center [696, 171] width 182 height 22
click at [605, 160] on select "Daryl Wrigley ❌ Dodge Lindsay Laing ❌ Eric Stothers ❌ Jeff Anderson ❌" at bounding box center [696, 171] width 182 height 22
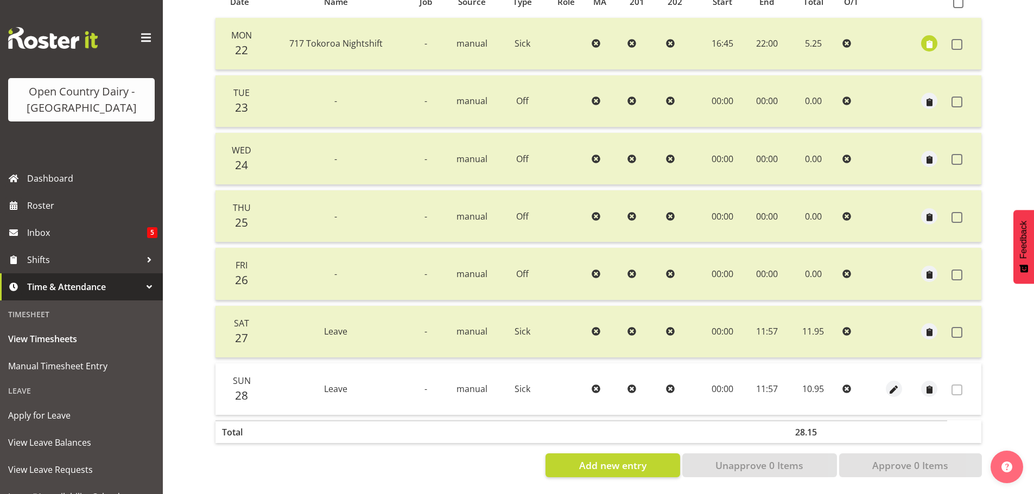
scroll to position [98, 0]
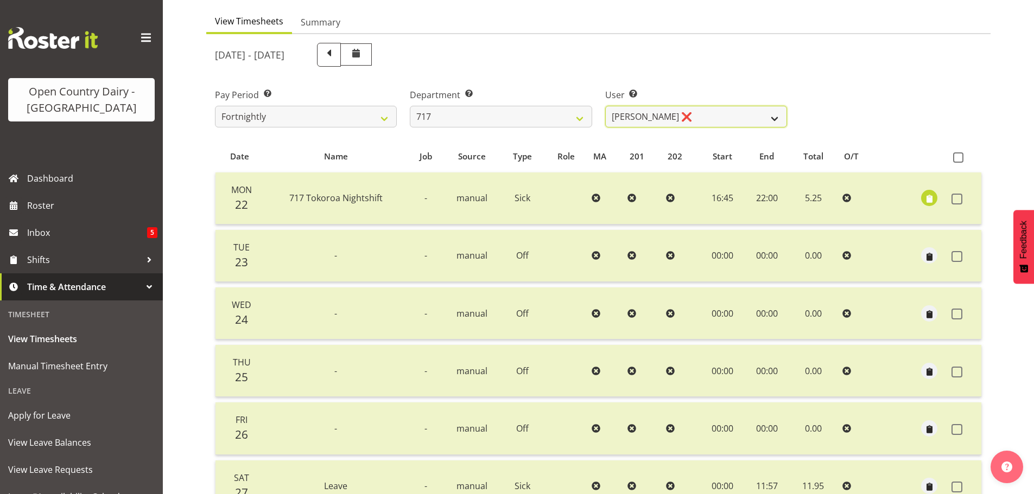
click at [716, 116] on select "Daryl Wrigley ❌ Dodge Lindsay Laing ❌ Eric Stothers ❌ Jeff Anderson ❌" at bounding box center [696, 117] width 182 height 22
click at [605, 106] on select "Daryl Wrigley ❌ Dodge Lindsay Laing ❌ Eric Stothers ❌ Jeff Anderson ❌" at bounding box center [696, 117] width 182 height 22
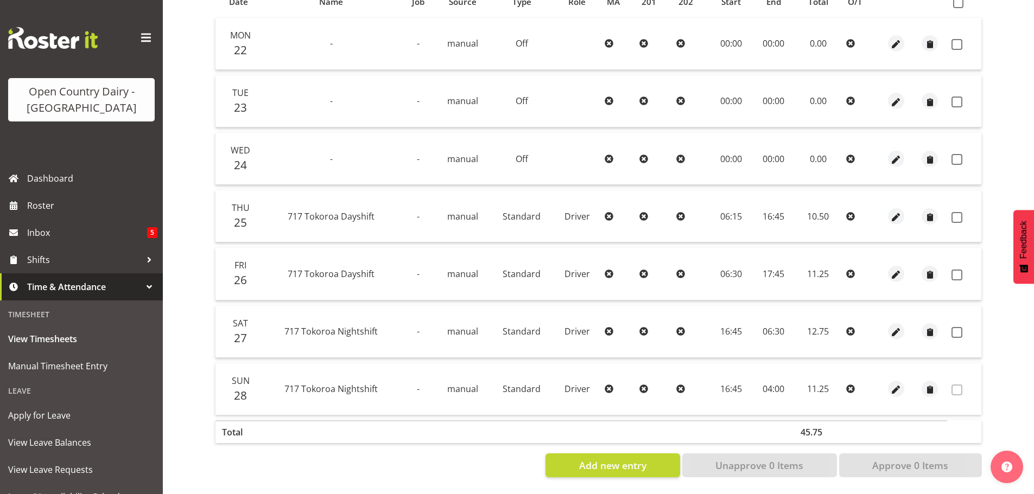
scroll to position [206, 0]
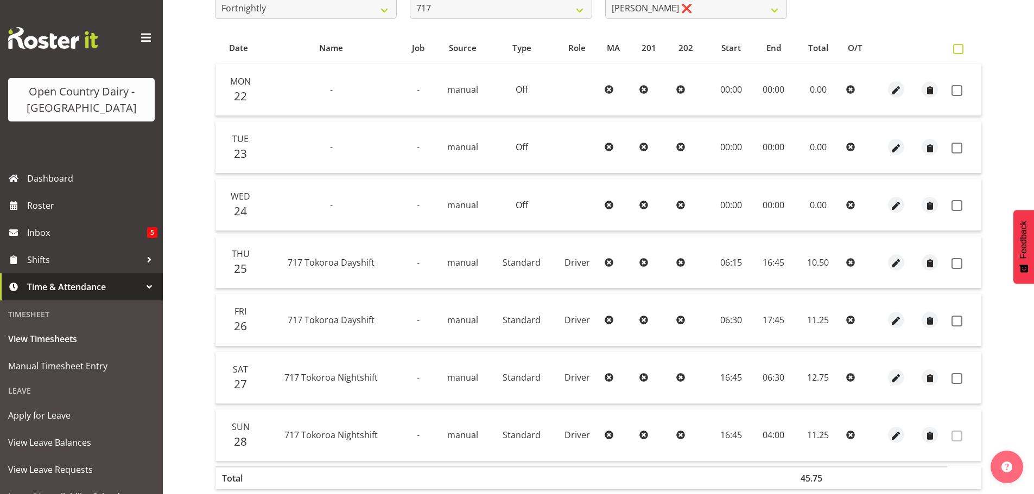
click at [960, 50] on span at bounding box center [958, 49] width 10 height 10
click at [960, 50] on input "checkbox" at bounding box center [956, 49] width 7 height 7
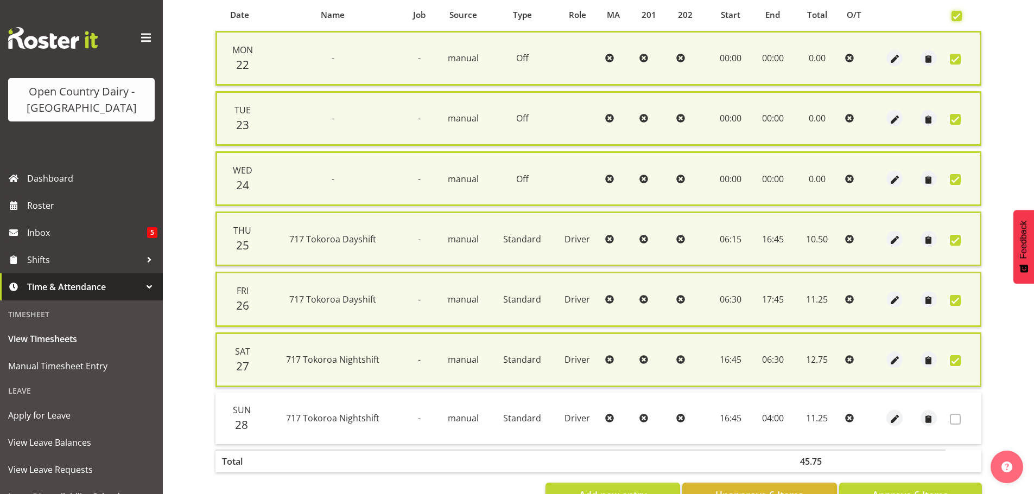
scroll to position [277, 0]
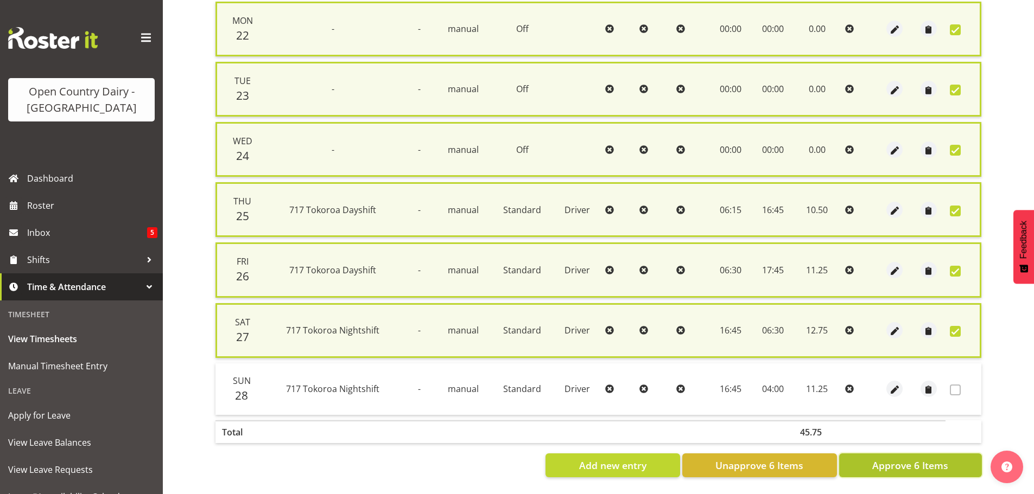
click at [909, 459] on span "Approve 6 Items" at bounding box center [910, 466] width 76 height 14
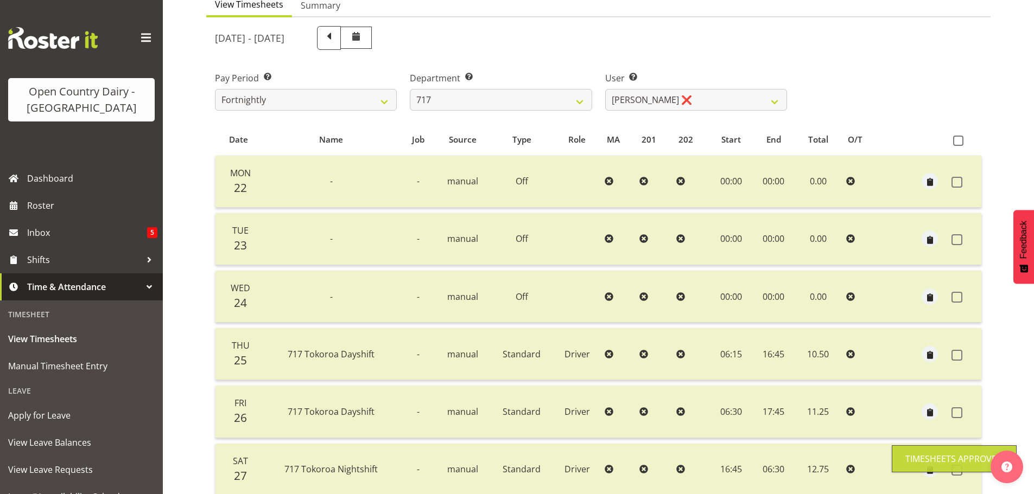
scroll to position [0, 0]
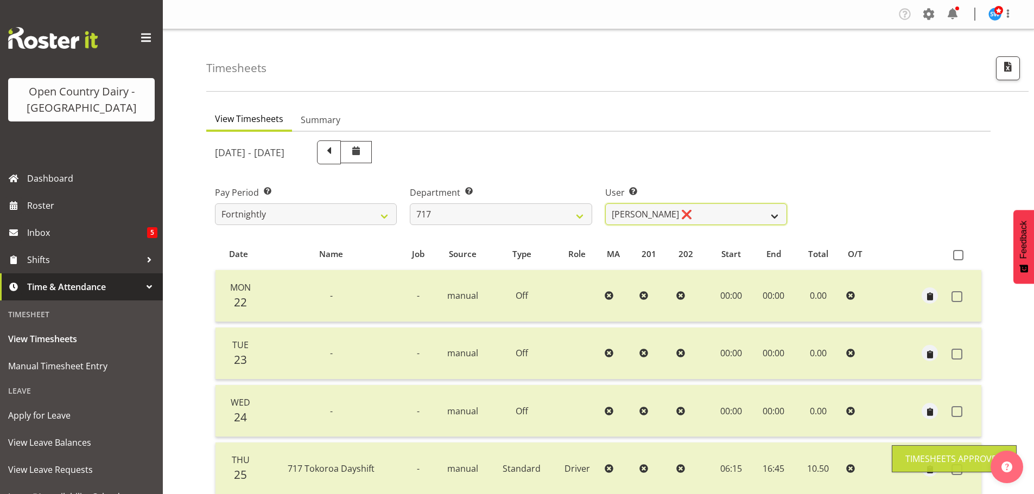
click at [705, 207] on select "Daryl Wrigley ❌ Dodge Lindsay Laing ❌ Eric Stothers ❌ Jeff Anderson ❌" at bounding box center [696, 215] width 182 height 22
click at [706, 207] on select "Daryl Wrigley ❌ Dodge Lindsay Laing ❌ Eric Stothers ❌ Jeff Anderson ❌" at bounding box center [696, 215] width 182 height 22
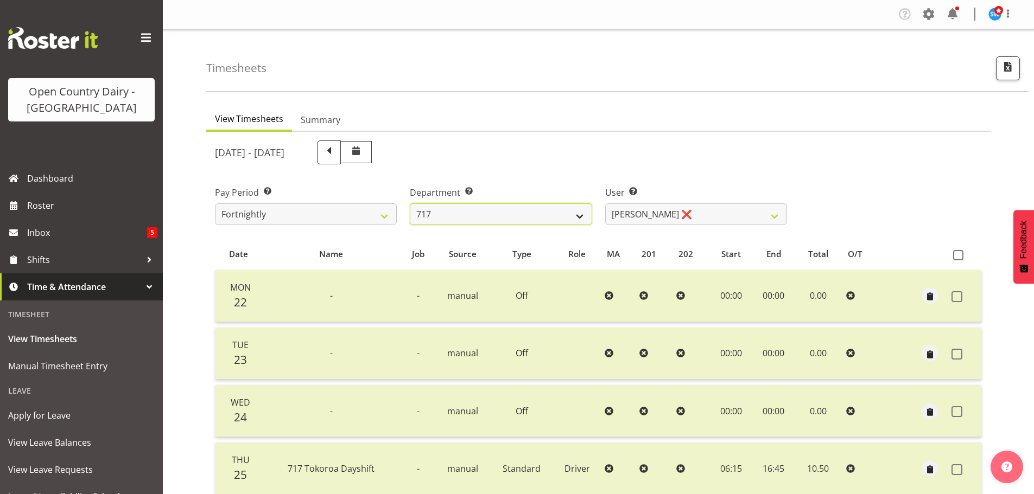
click at [528, 212] on select "701 702 703 704 705 706 707 708 709 710 711 712 713 714 715 716 717 718 719 720" at bounding box center [501, 215] width 182 height 22
click at [410, 204] on select "701 702 703 704 705 706 707 708 709 710 711 712 713 714 715 716 717 718 719 720" at bounding box center [501, 215] width 182 height 22
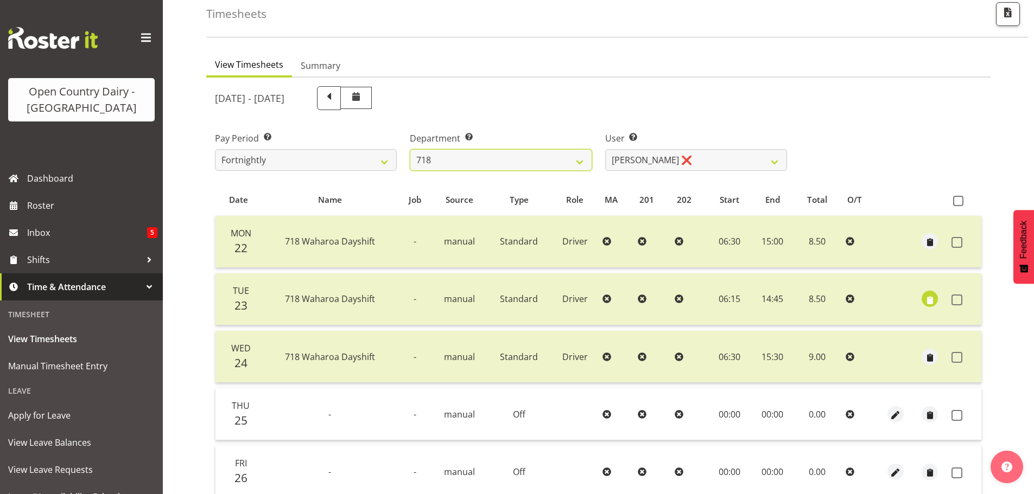
scroll to position [163, 0]
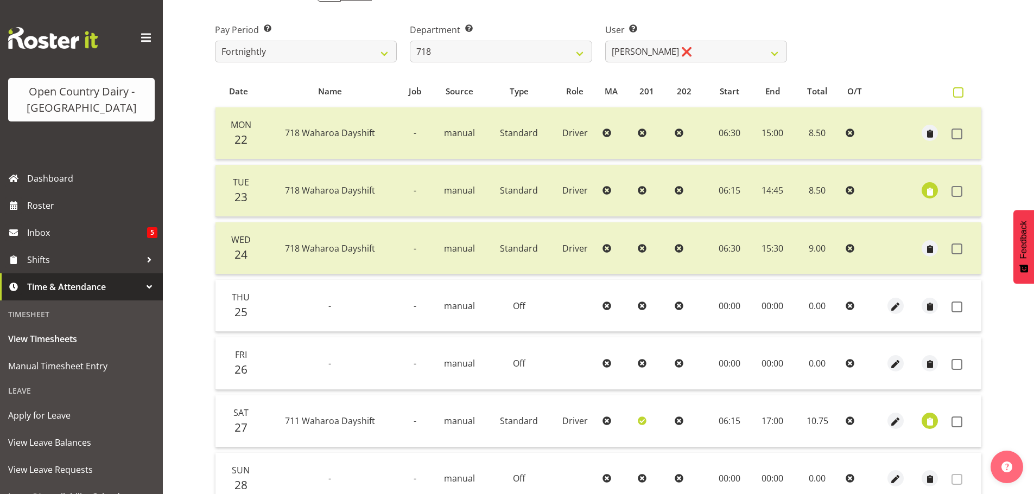
click at [960, 96] on span at bounding box center [958, 92] width 10 height 10
click at [960, 96] on input "checkbox" at bounding box center [956, 92] width 7 height 7
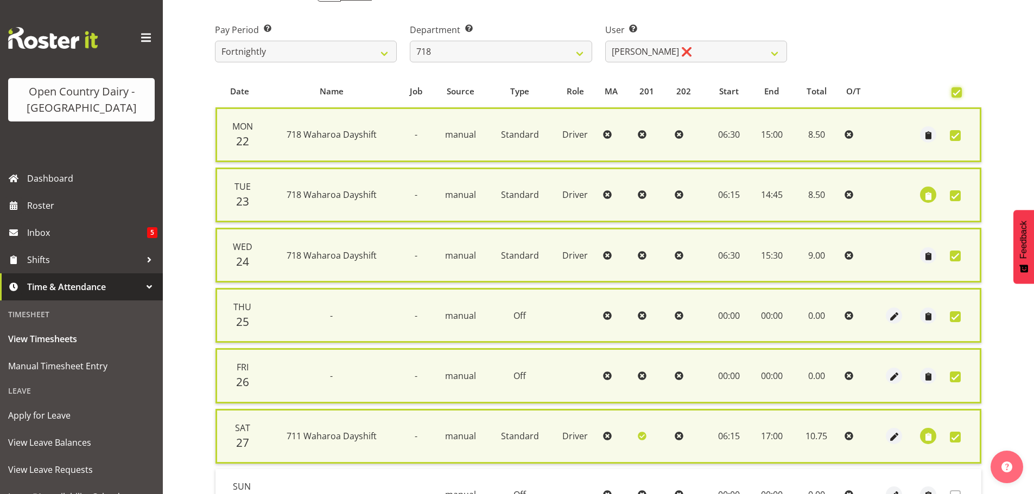
scroll to position [277, 0]
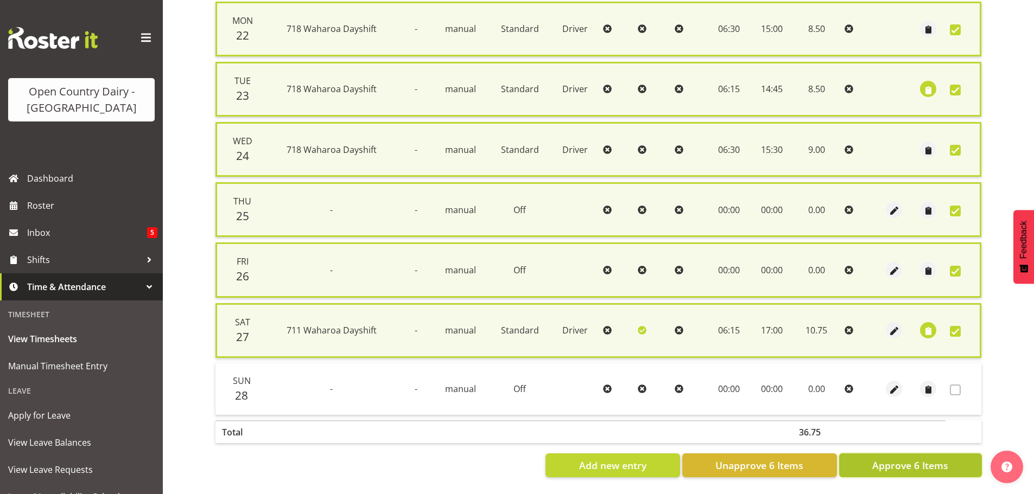
click at [910, 459] on span "Approve 6 Items" at bounding box center [910, 466] width 76 height 14
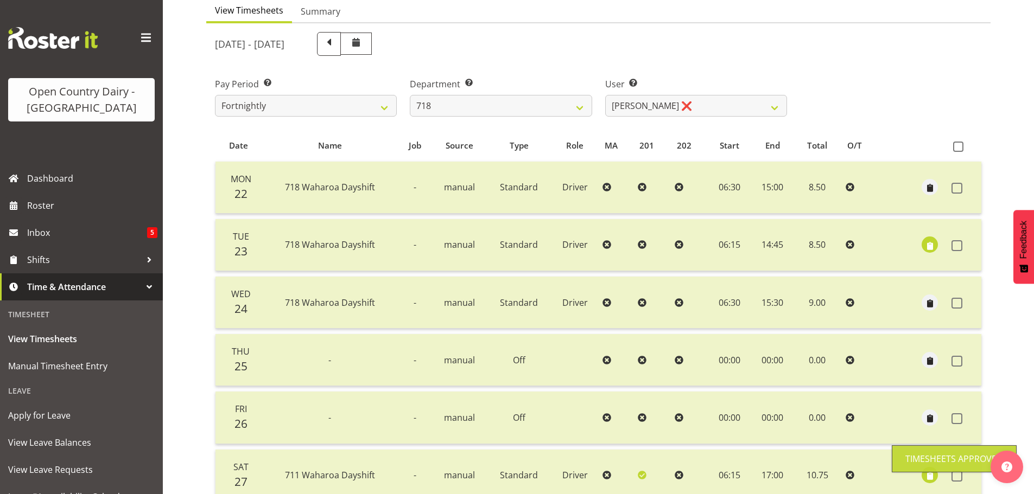
scroll to position [0, 0]
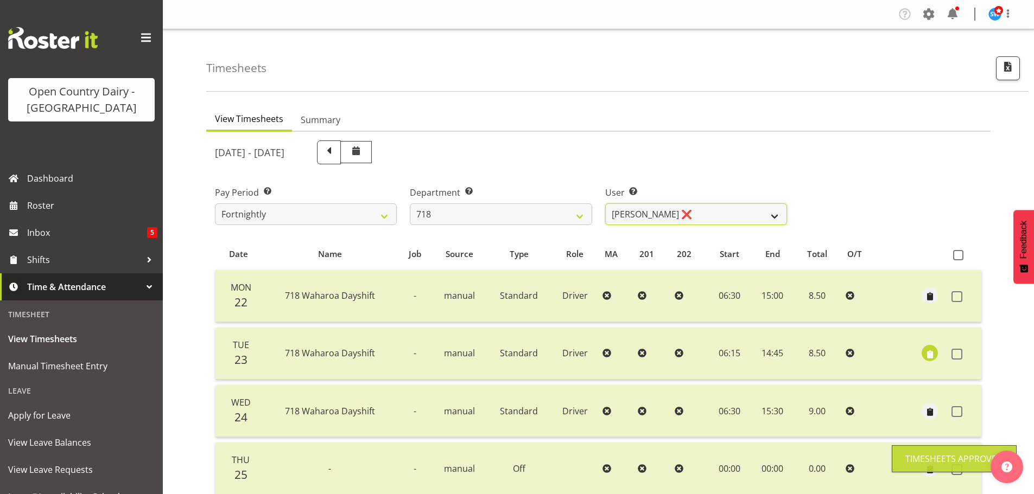
click at [694, 209] on select "Graeme Raupi ❌ Jimmy Boult ❌ Linsay Bourne ❌ Tony Fielding ❌" at bounding box center [696, 215] width 182 height 22
click at [605, 204] on select "Graeme Raupi ❌ Jimmy Boult ❌ Linsay Bourne ❌ Tony Fielding ❌" at bounding box center [696, 215] width 182 height 22
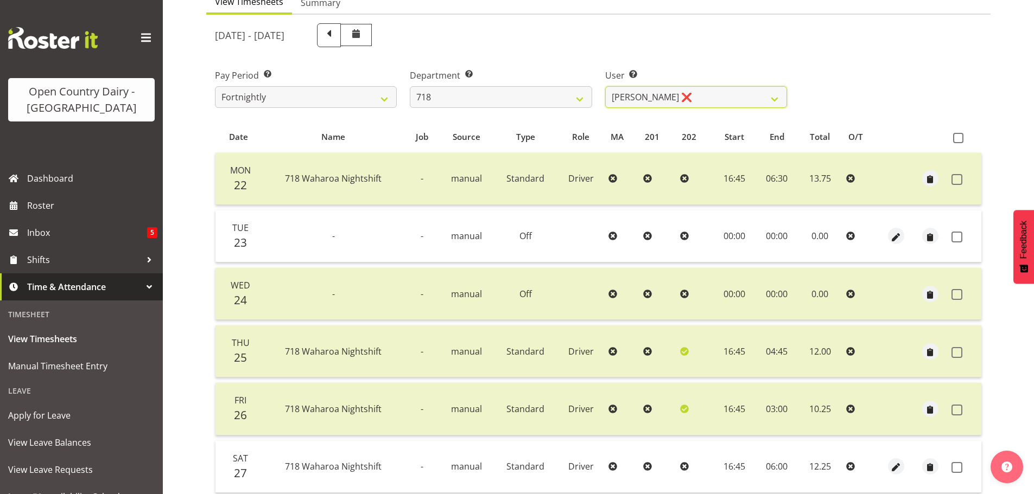
scroll to position [217, 0]
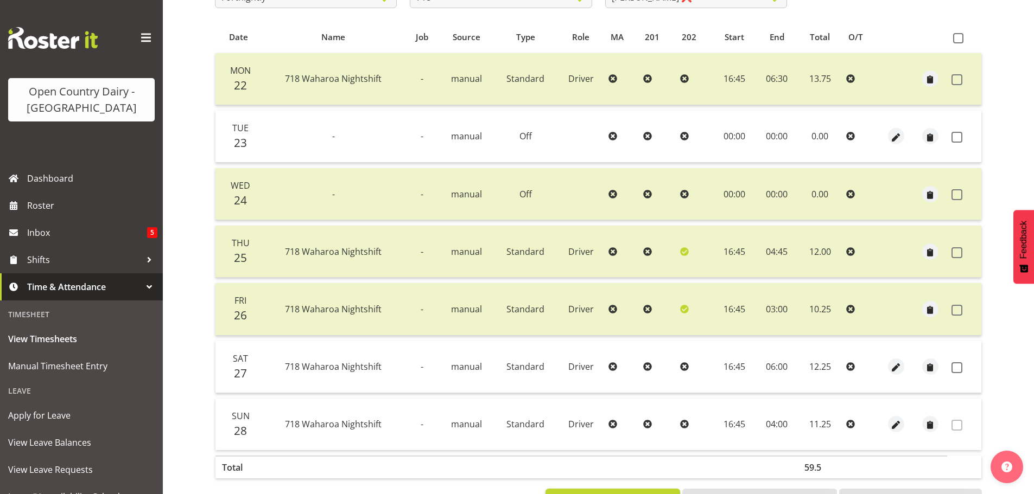
drag, startPoint x: 958, startPoint y: 140, endPoint x: 955, endPoint y: 145, distance: 5.6
click at [958, 139] on span at bounding box center [957, 137] width 11 height 11
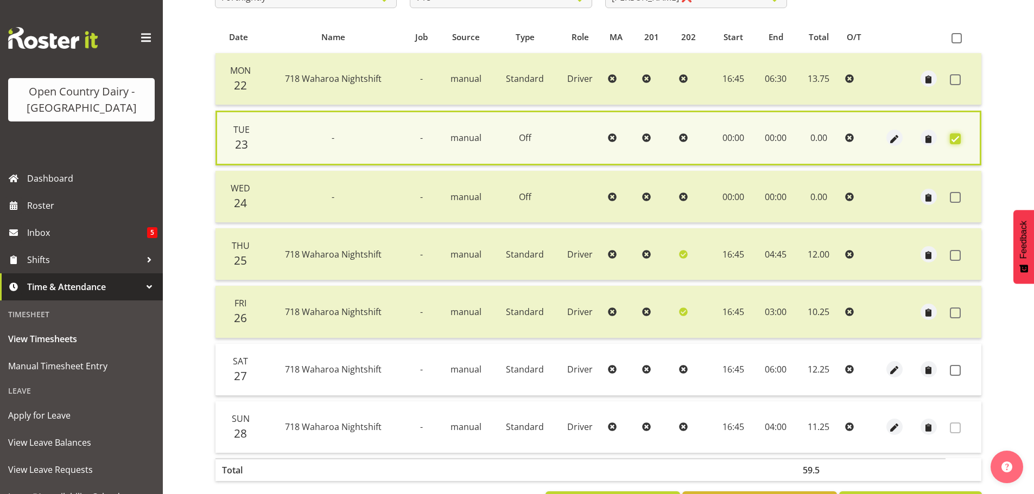
scroll to position [263, 0]
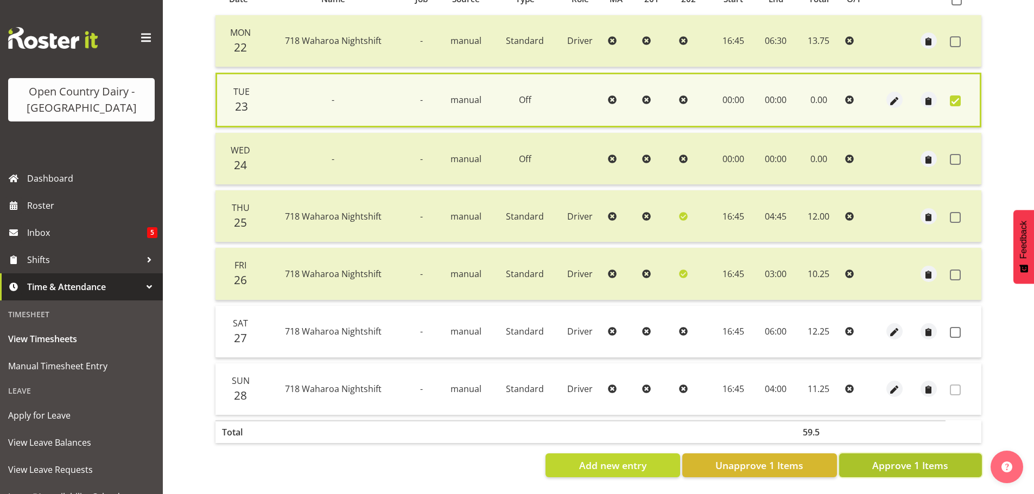
click at [890, 461] on span "Approve 1 Items" at bounding box center [910, 466] width 76 height 14
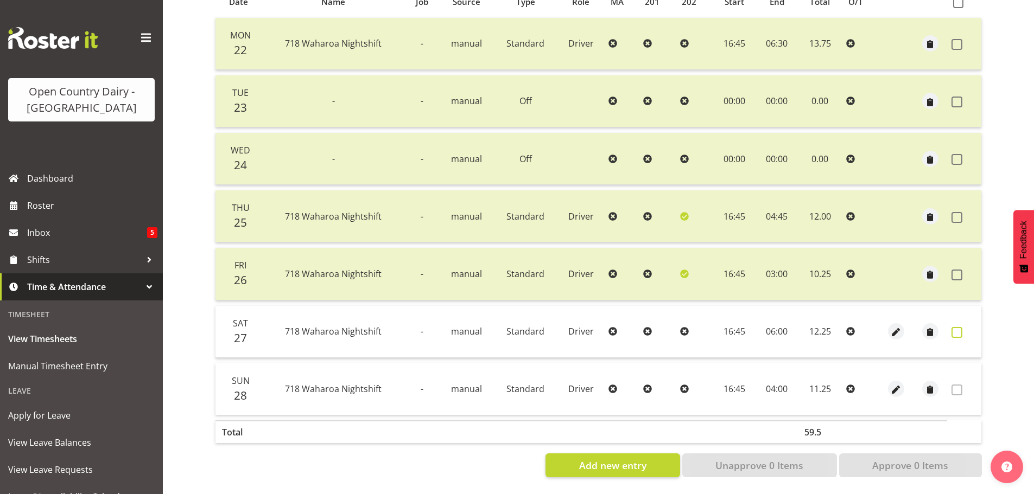
click at [959, 327] on span at bounding box center [957, 332] width 11 height 11
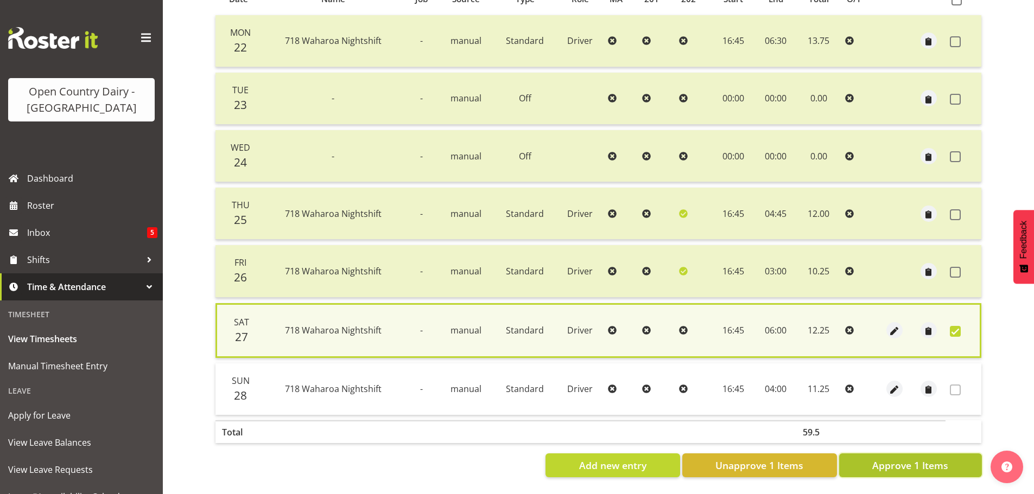
click at [935, 462] on span "Approve 1 Items" at bounding box center [910, 466] width 76 height 14
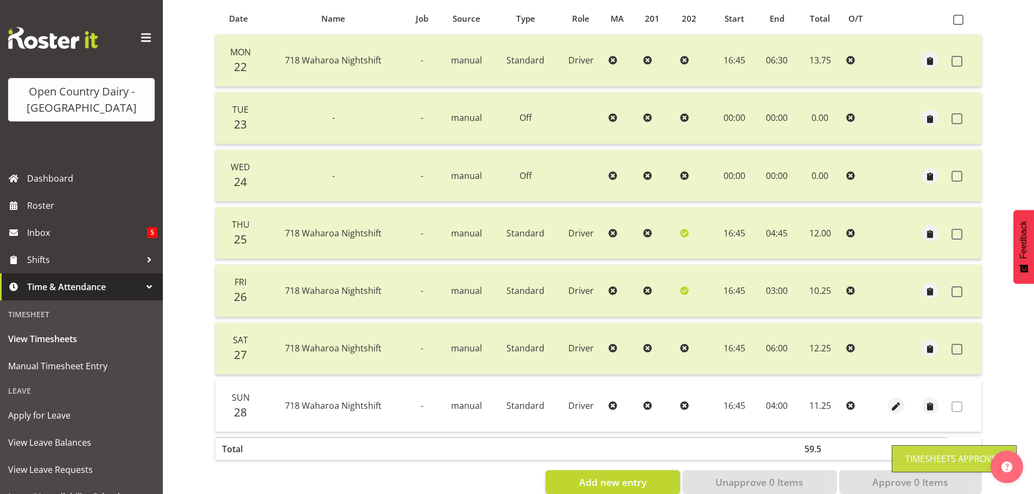
scroll to position [0, 0]
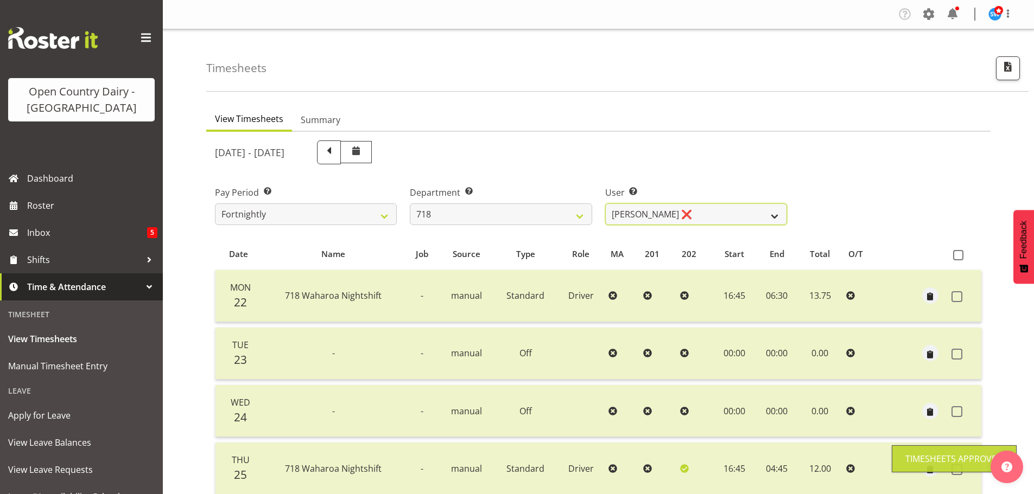
click at [716, 214] on select "Graeme Raupi ❌ Jimmy Boult ❌ Linsay Bourne ❌ Tony Fielding ❌" at bounding box center [696, 215] width 182 height 22
click at [605, 204] on select "Graeme Raupi ❌ Jimmy Boult ❌ Linsay Bourne ❌ Tony Fielding ❌" at bounding box center [696, 215] width 182 height 22
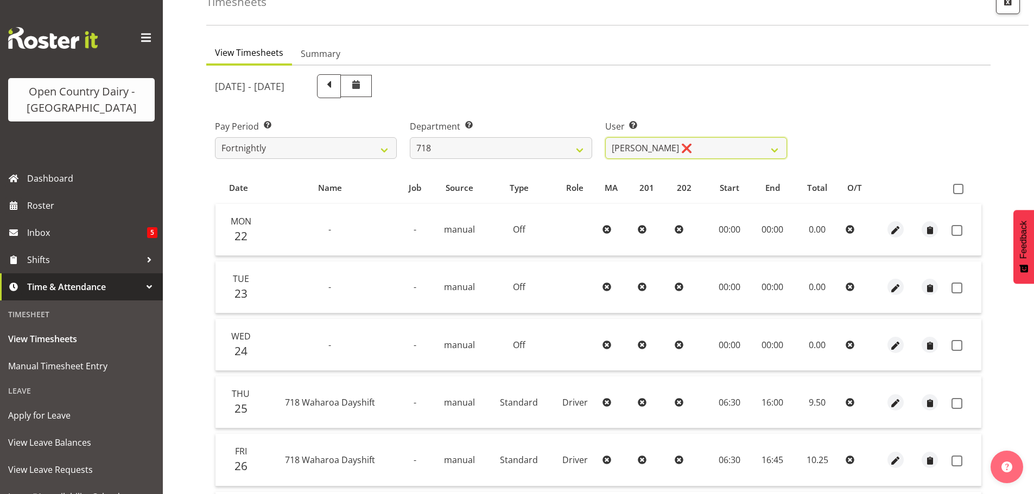
scroll to position [163, 0]
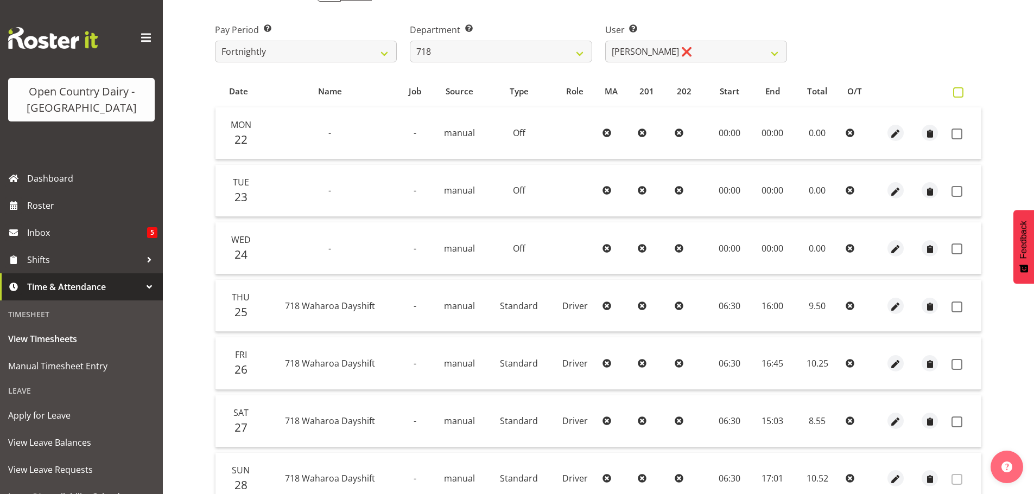
click at [959, 92] on span at bounding box center [958, 92] width 10 height 10
click at [959, 92] on input "checkbox" at bounding box center [956, 92] width 7 height 7
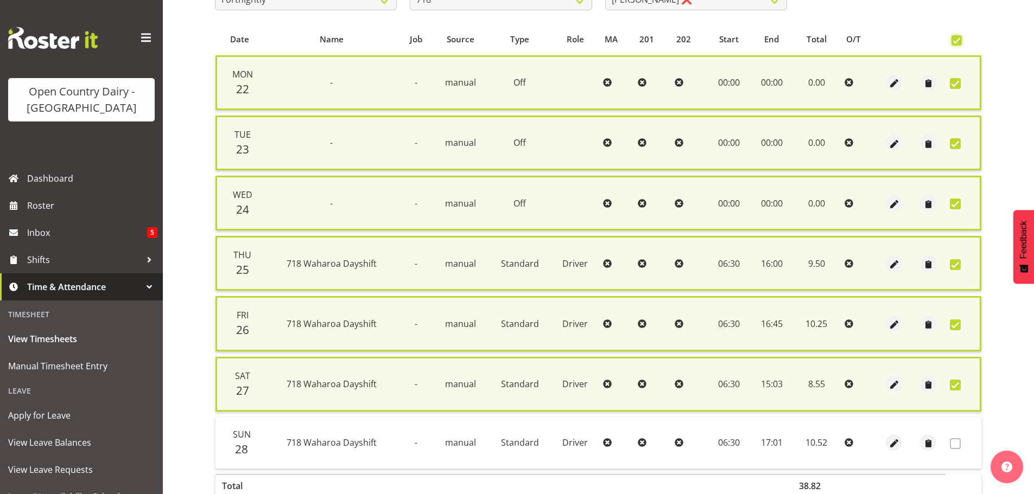
scroll to position [277, 0]
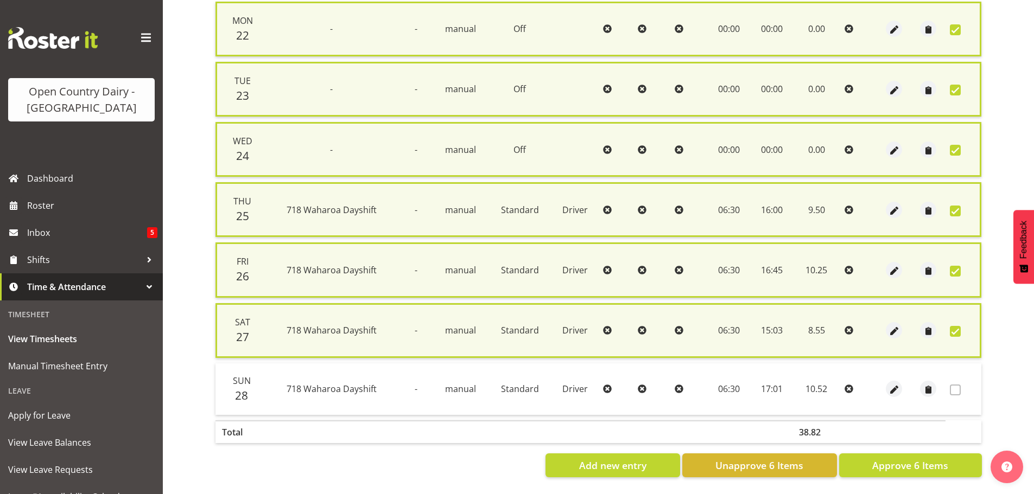
click at [957, 326] on span at bounding box center [955, 331] width 11 height 11
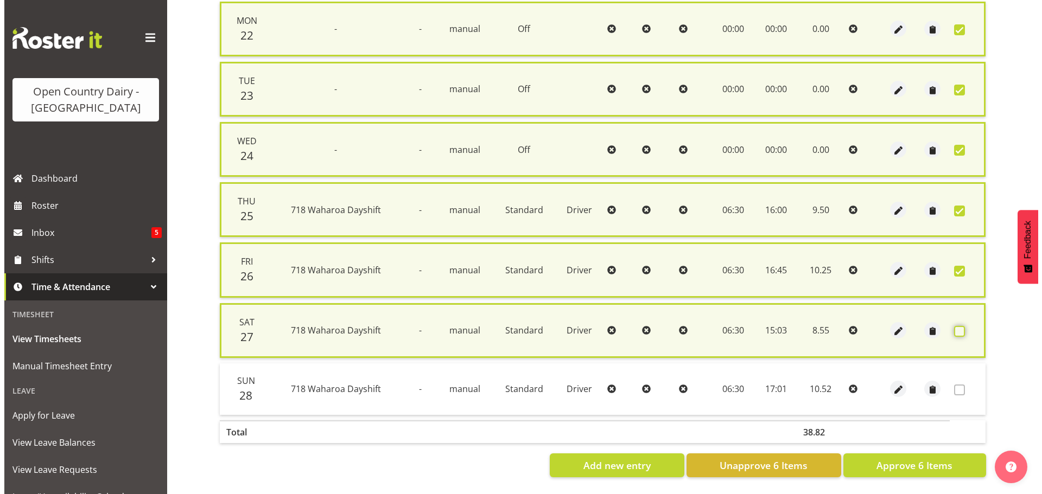
scroll to position [274, 0]
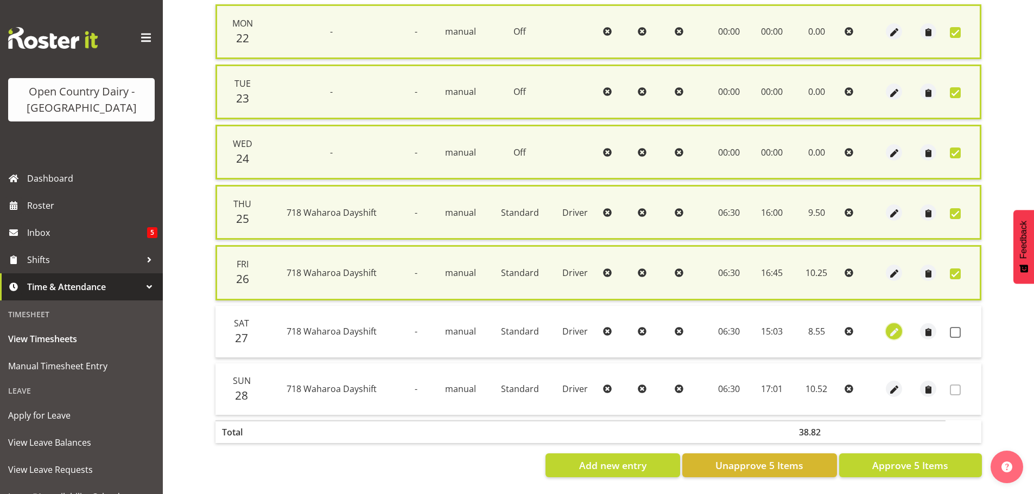
click at [895, 327] on span "button" at bounding box center [894, 333] width 12 height 12
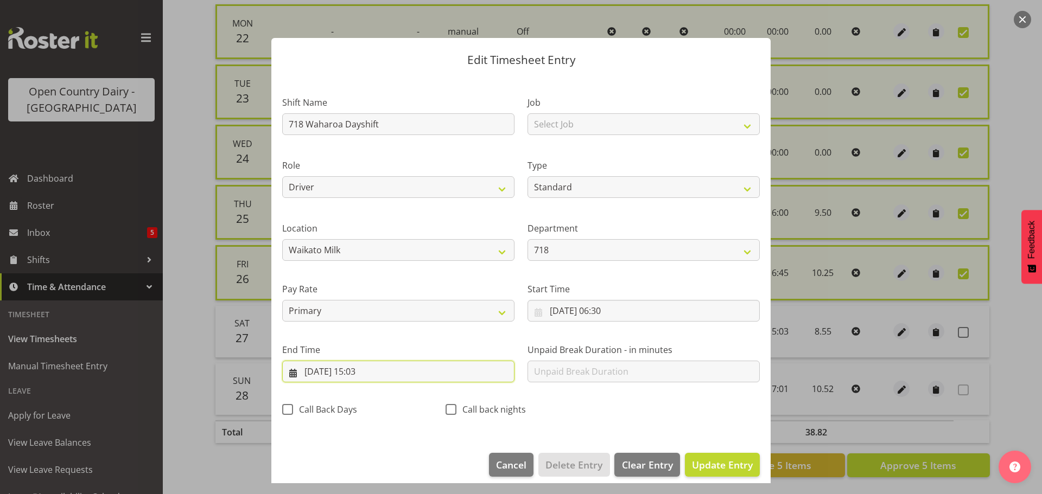
click at [375, 374] on input "27/09/2025, 15:03" at bounding box center [398, 372] width 232 height 22
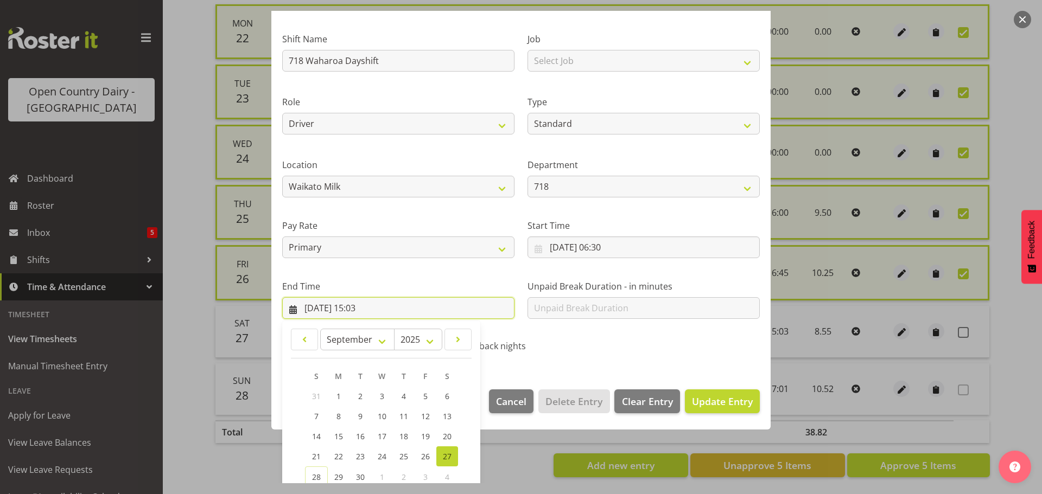
scroll to position [147, 0]
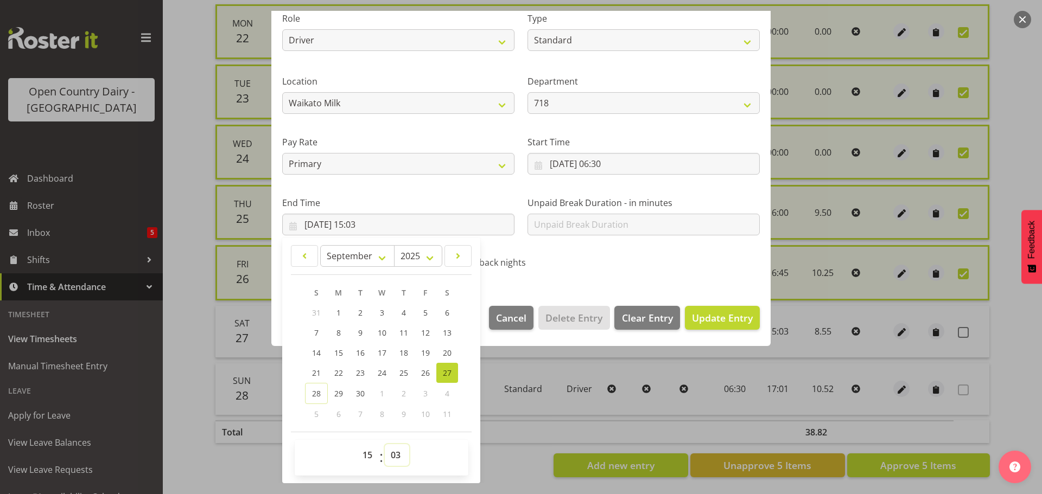
click at [398, 453] on select "00 01 02 03 04 05 06 07 08 09 10 11 12 13 14 15 16 17 18 19 20 21 22 23 24 25 2…" at bounding box center [397, 456] width 24 height 22
click at [385, 445] on select "00 01 02 03 04 05 06 07 08 09 10 11 12 13 14 15 16 17 18 19 20 21 22 23 24 25 2…" at bounding box center [397, 456] width 24 height 22
click at [717, 316] on span "Update Entry" at bounding box center [722, 318] width 61 height 13
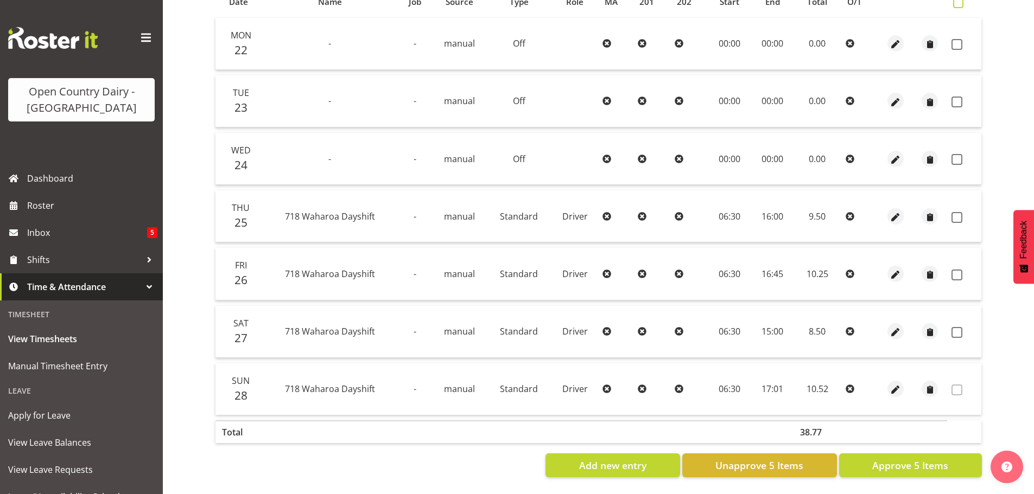
scroll to position [206, 0]
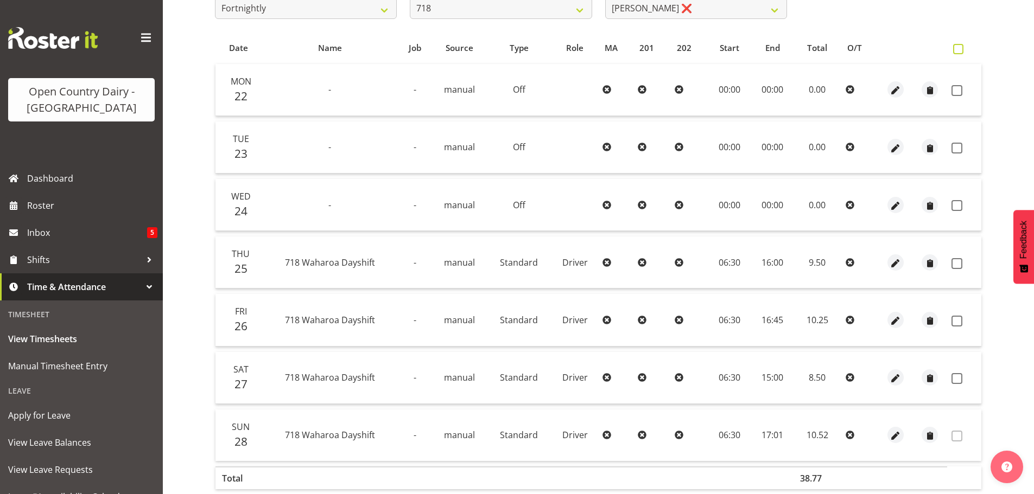
click at [954, 54] on th at bounding box center [964, 48] width 34 height 21
click at [961, 48] on span at bounding box center [958, 49] width 10 height 10
click at [960, 48] on input "checkbox" at bounding box center [956, 49] width 7 height 7
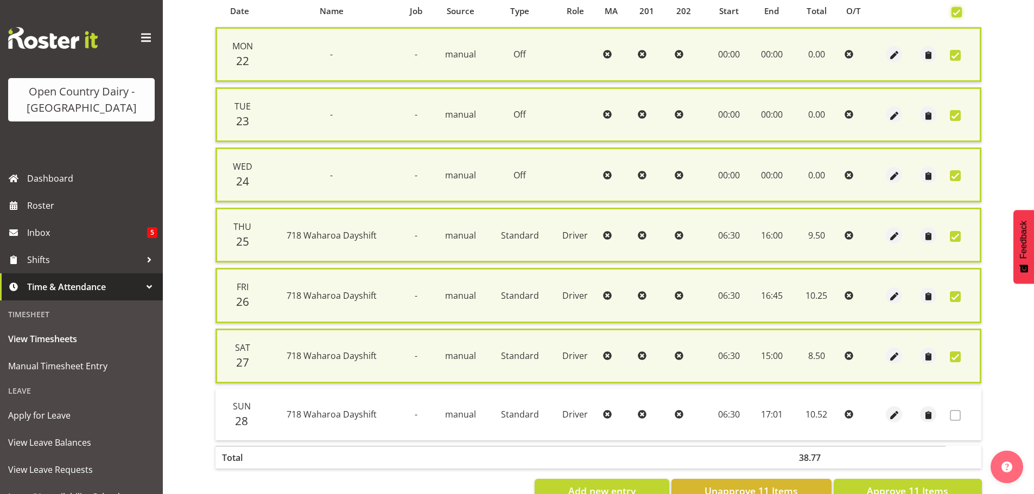
scroll to position [277, 0]
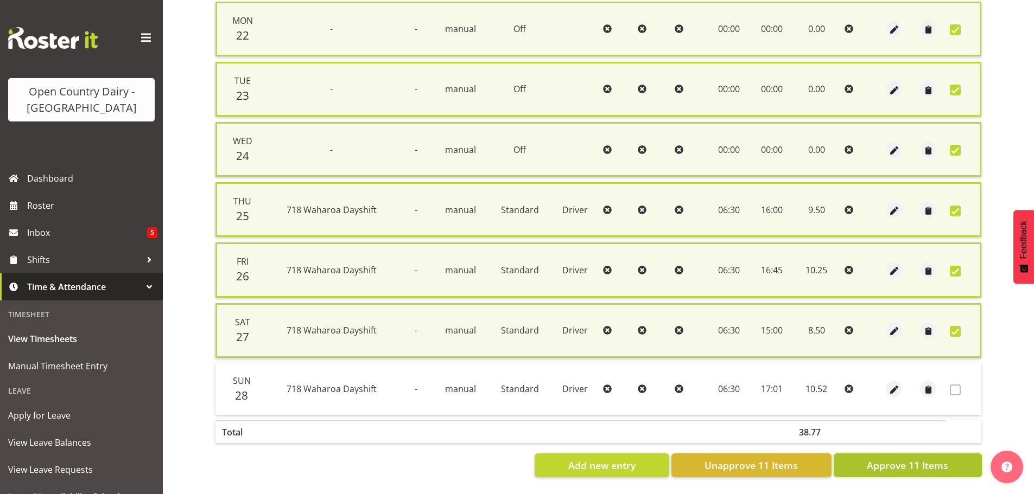
click at [909, 459] on span "Approve 11 Items" at bounding box center [907, 466] width 81 height 14
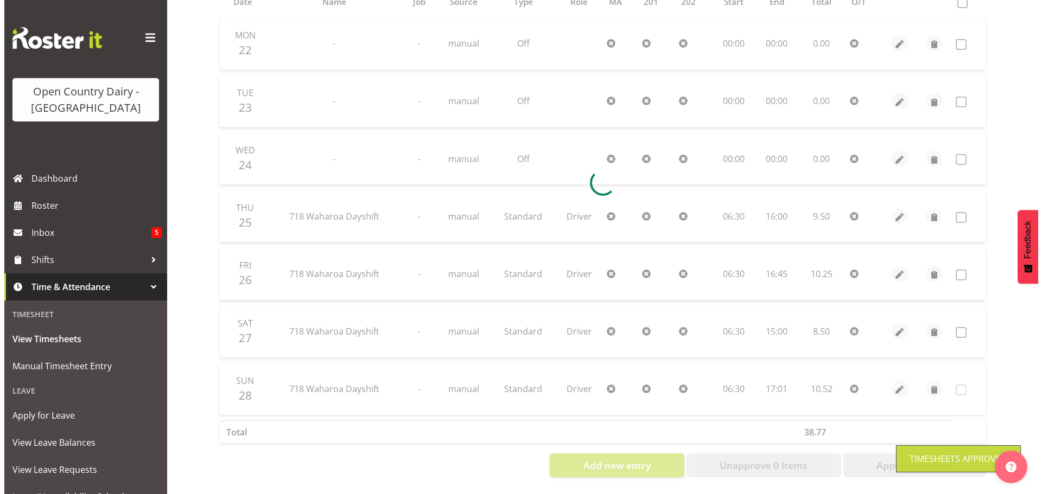
scroll to position [261, 0]
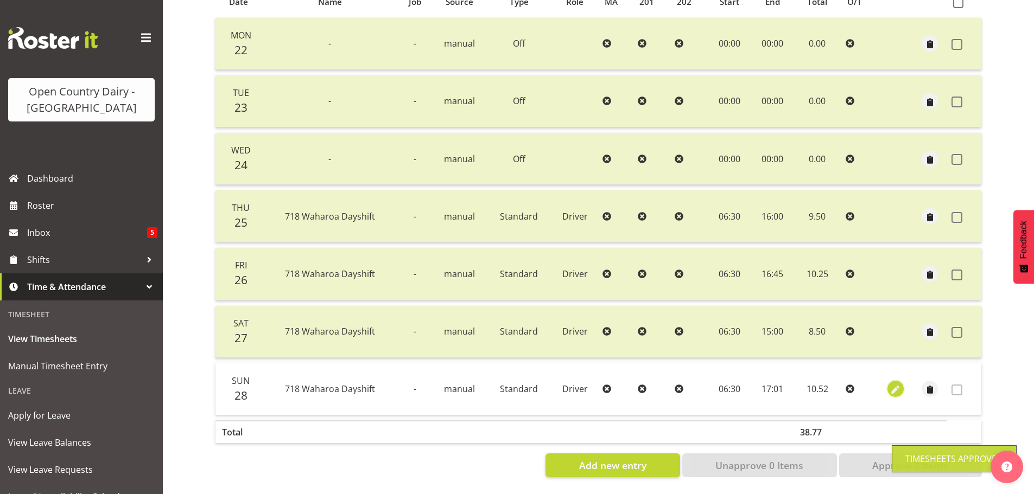
click at [897, 384] on span "button" at bounding box center [896, 390] width 12 height 12
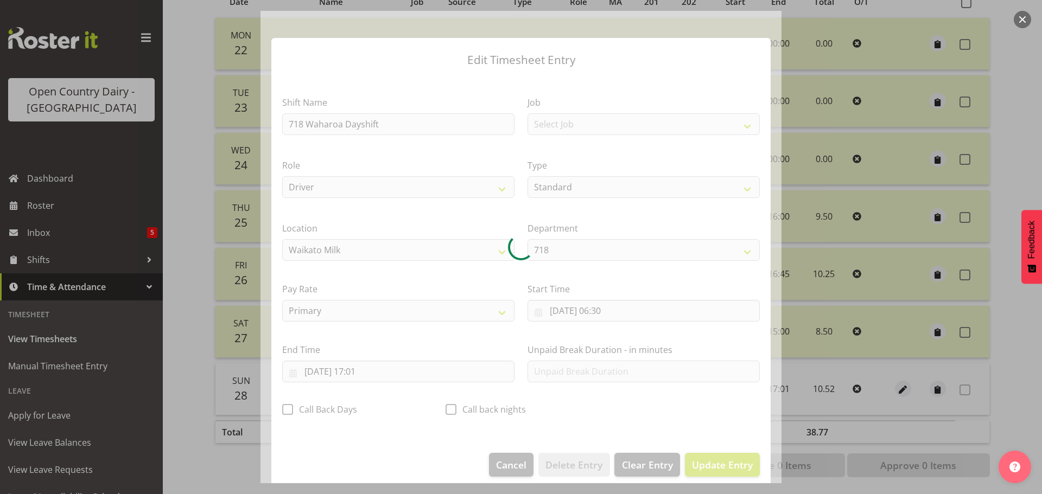
click at [371, 374] on section "Shift Name 718 Waharoa Dayshift Job Select Job Driver Driver supervisor Support…" at bounding box center [520, 260] width 499 height 366
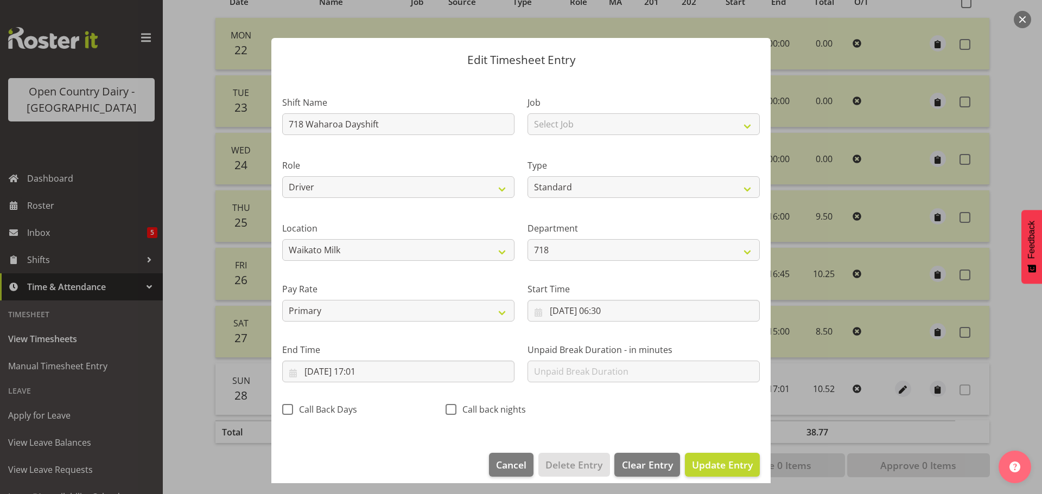
click at [1026, 362] on div at bounding box center [521, 247] width 1042 height 494
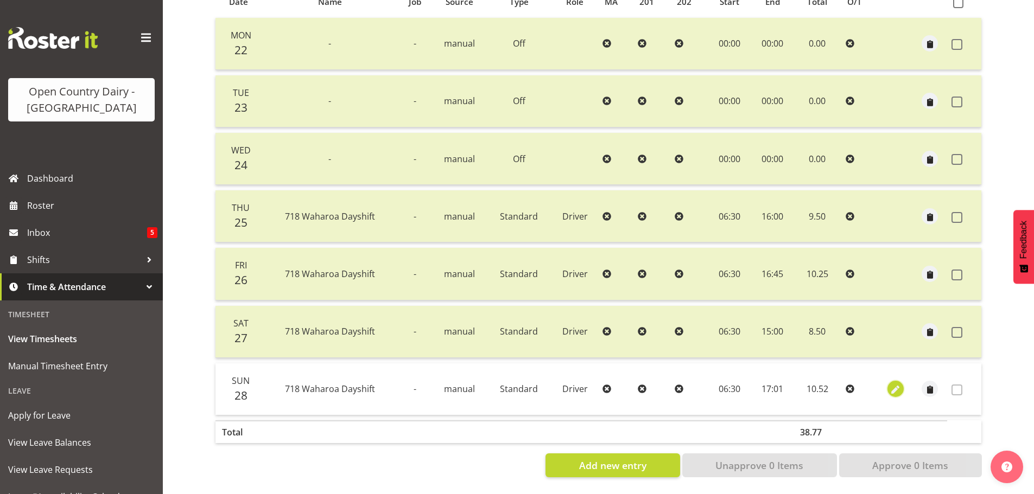
click at [894, 384] on span "button" at bounding box center [896, 390] width 12 height 12
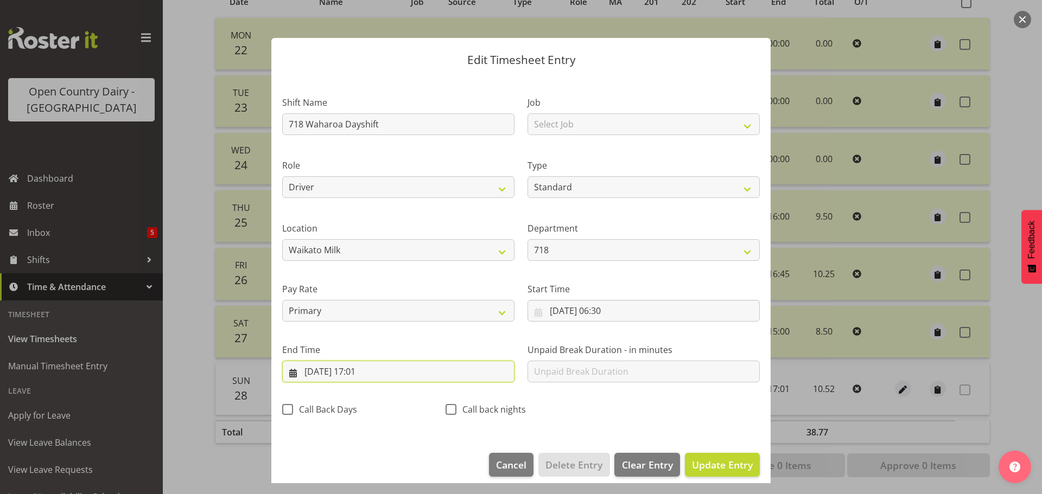
click at [369, 376] on input "28/09/2025, 17:01" at bounding box center [398, 372] width 232 height 22
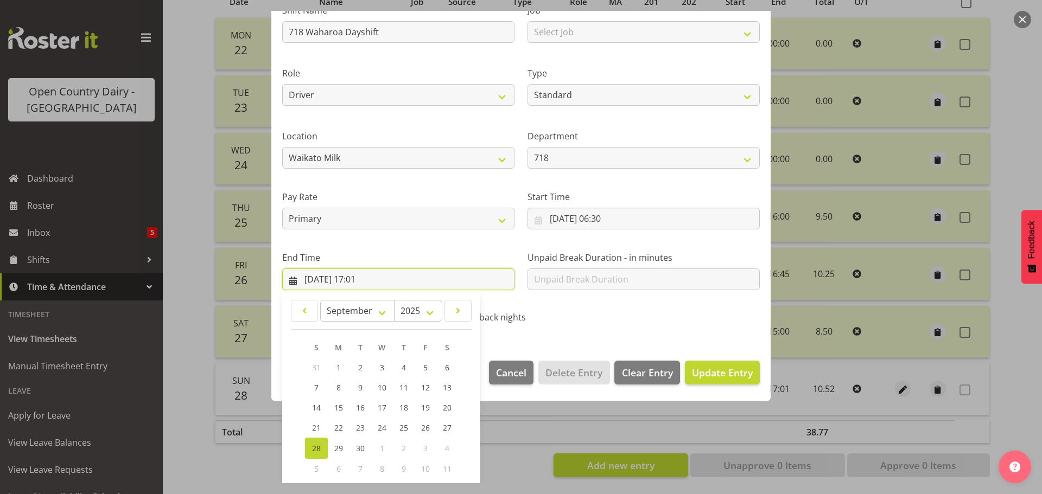
scroll to position [147, 0]
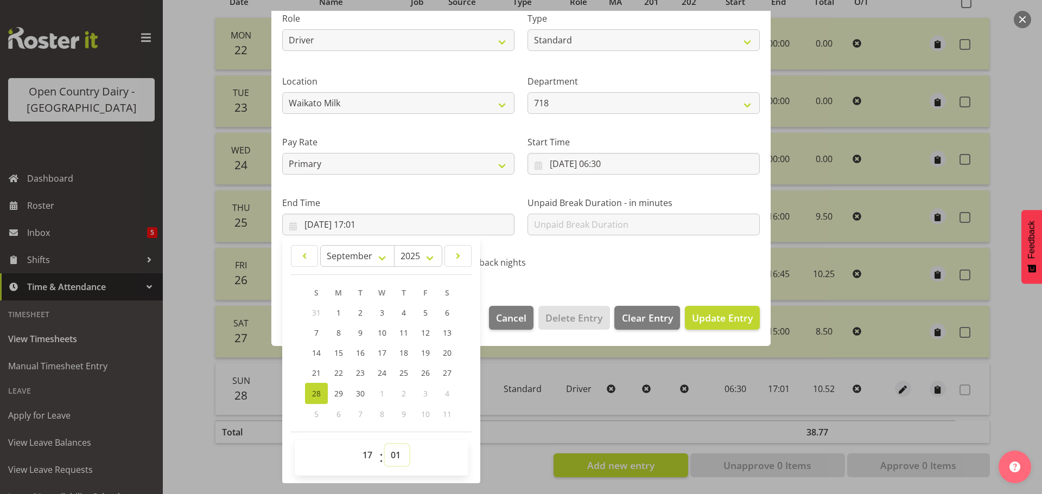
click at [394, 458] on select "00 01 02 03 04 05 06 07 08 09 10 11 12 13 14 15 16 17 18 19 20 21 22 23 24 25 2…" at bounding box center [397, 456] width 24 height 22
click at [385, 445] on select "00 01 02 03 04 05 06 07 08 09 10 11 12 13 14 15 16 17 18 19 20 21 22 23 24 25 2…" at bounding box center [397, 456] width 24 height 22
click at [724, 319] on span "Update Entry" at bounding box center [722, 318] width 61 height 13
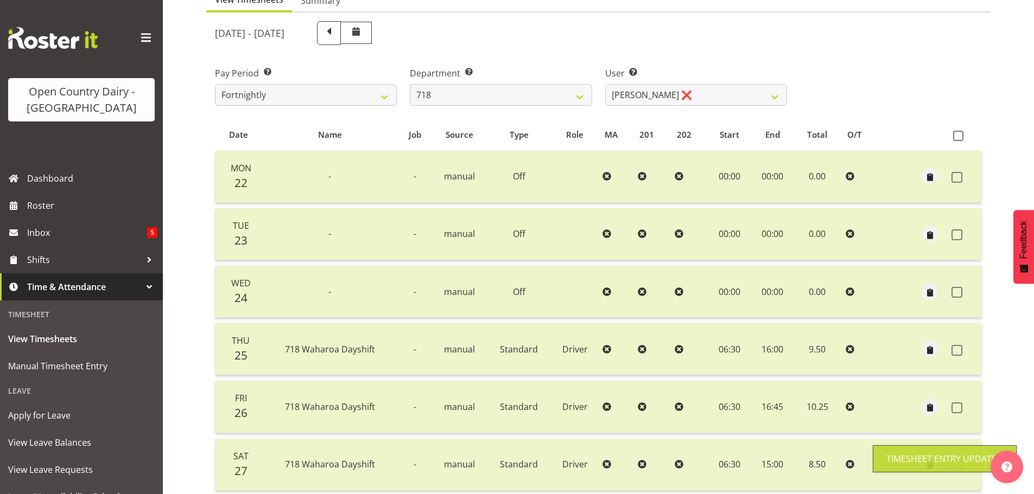
scroll to position [0, 0]
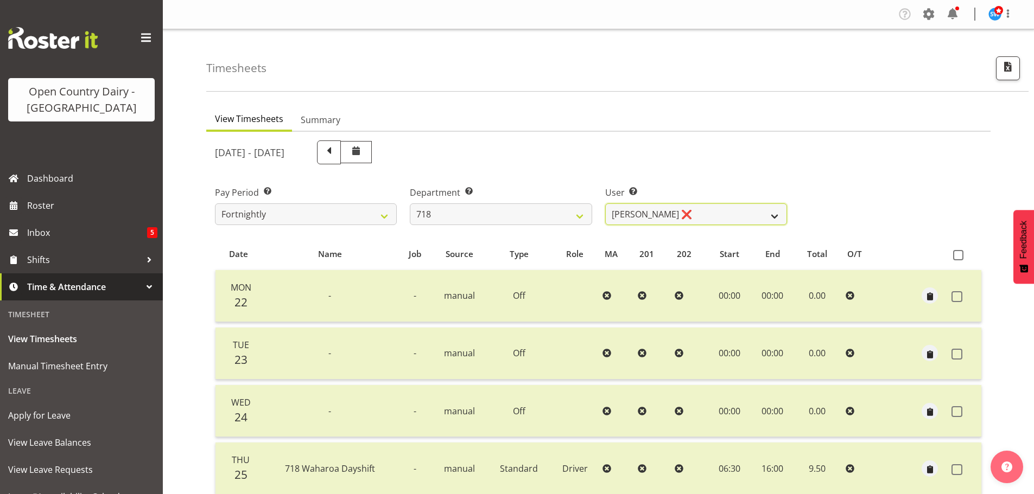
click at [723, 210] on select "Graeme Raupi ❌ Jimmy Boult ❌ Linsay Bourne ❌ Tony Fielding ❌" at bounding box center [696, 215] width 182 height 22
click at [605, 204] on select "Graeme Raupi ❌ Jimmy Boult ❌ Linsay Bourne ❌ Tony Fielding ❌" at bounding box center [696, 215] width 182 height 22
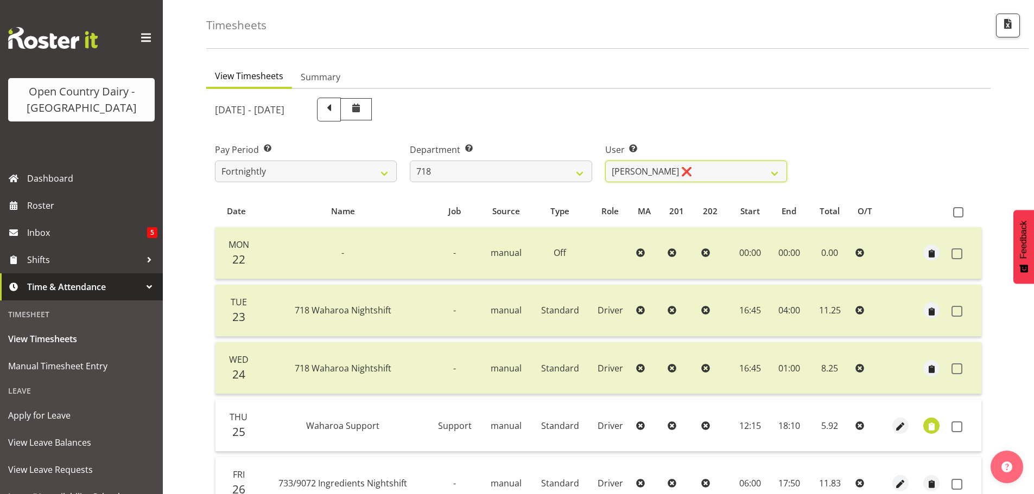
scroll to position [217, 0]
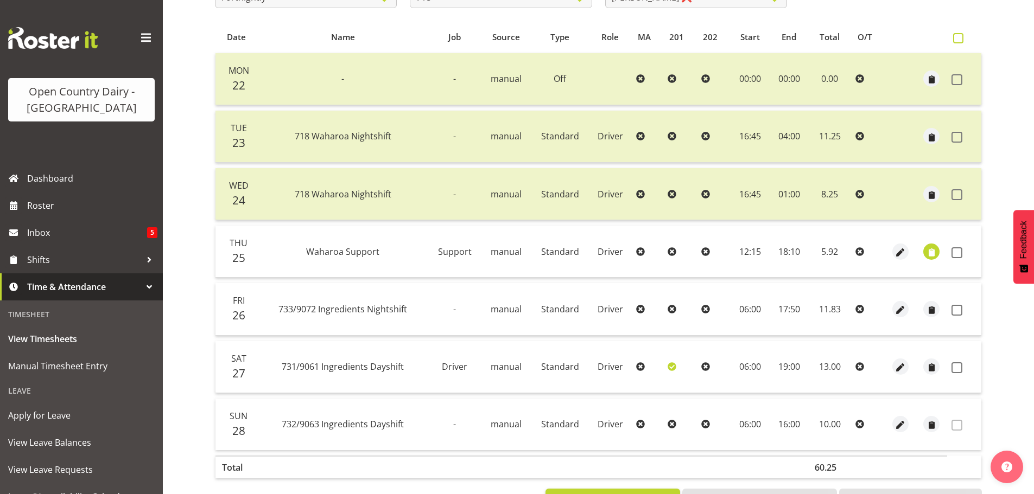
click at [963, 36] on span at bounding box center [958, 38] width 10 height 10
click at [960, 36] on input "checkbox" at bounding box center [956, 38] width 7 height 7
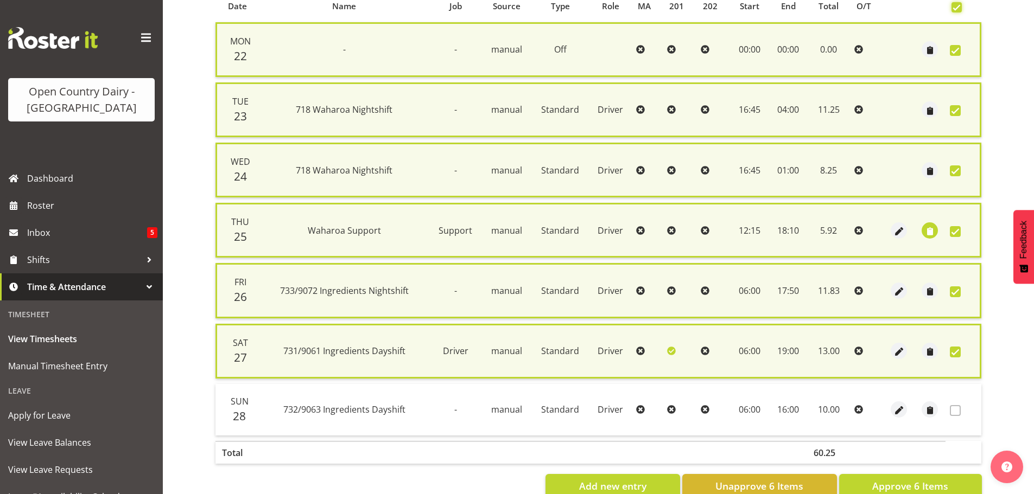
scroll to position [277, 0]
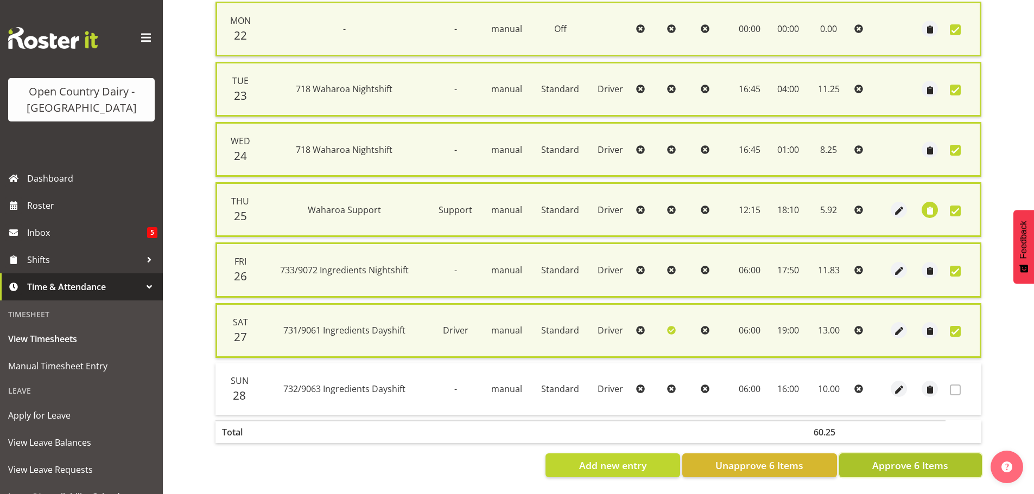
click at [923, 459] on span "Approve 6 Items" at bounding box center [910, 466] width 76 height 14
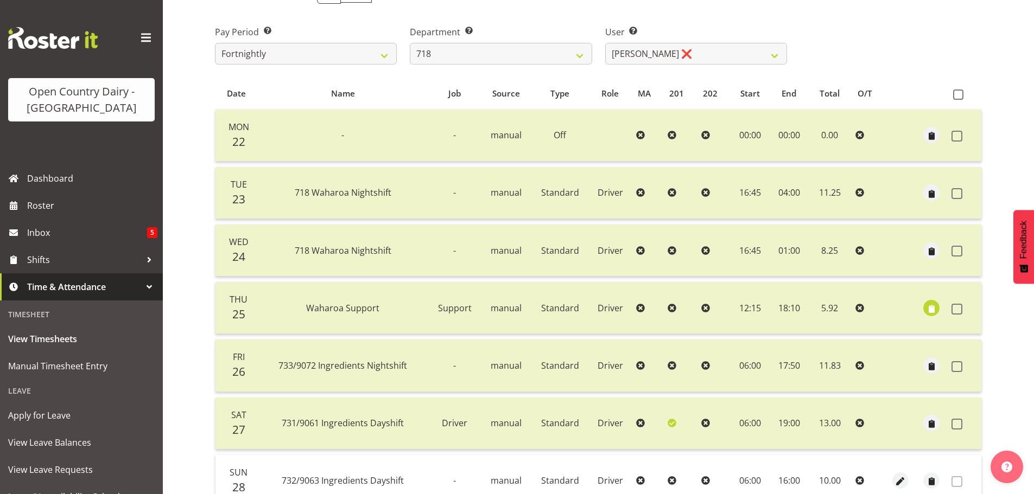
scroll to position [98, 0]
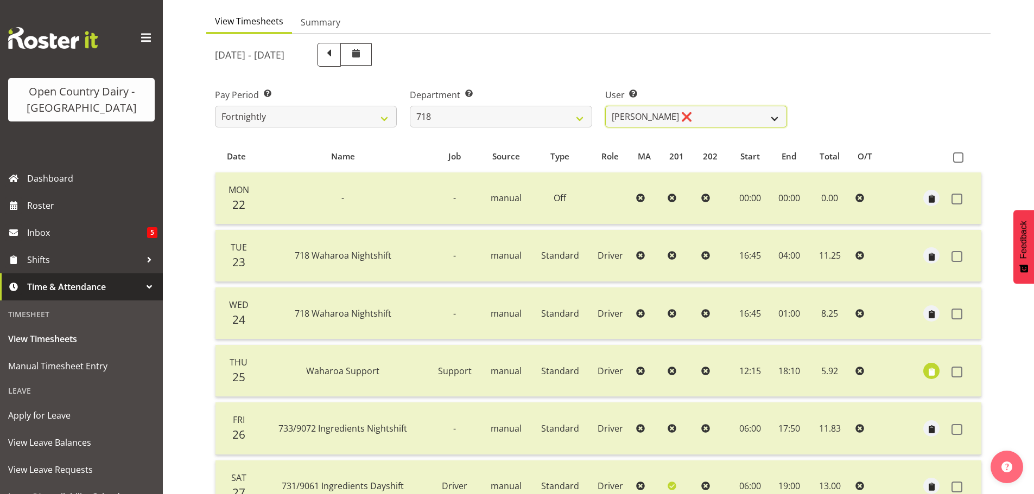
click at [703, 115] on select "Graeme Raupi ❌ Jimmy Boult ❌ Linsay Bourne ❌ Tony Fielding ❌" at bounding box center [696, 117] width 182 height 22
click at [530, 112] on select "701 702 703 704 705 706 707 708 709 710 711 712 713 714 715 716 717 718 719 720" at bounding box center [501, 117] width 182 height 22
click at [410, 106] on select "701 702 703 704 705 706 707 708 709 710 711 712 713 714 715 716 717 718 719 720" at bounding box center [501, 117] width 182 height 22
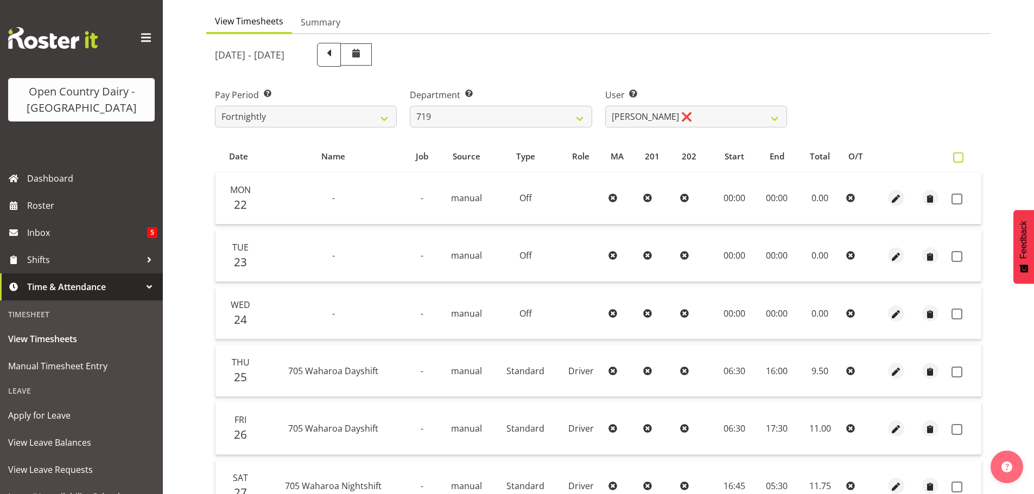
click at [960, 156] on span at bounding box center [958, 158] width 10 height 10
click at [960, 156] on input "checkbox" at bounding box center [956, 157] width 7 height 7
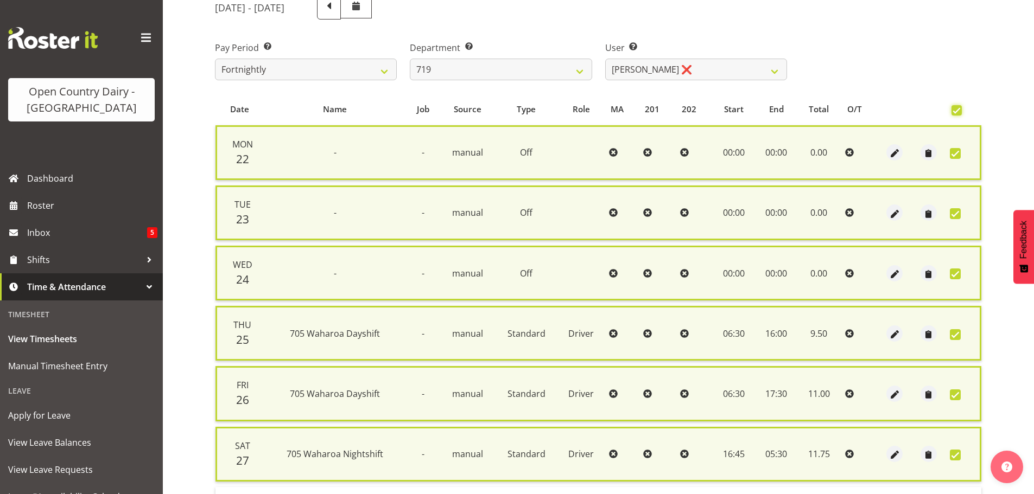
scroll to position [277, 0]
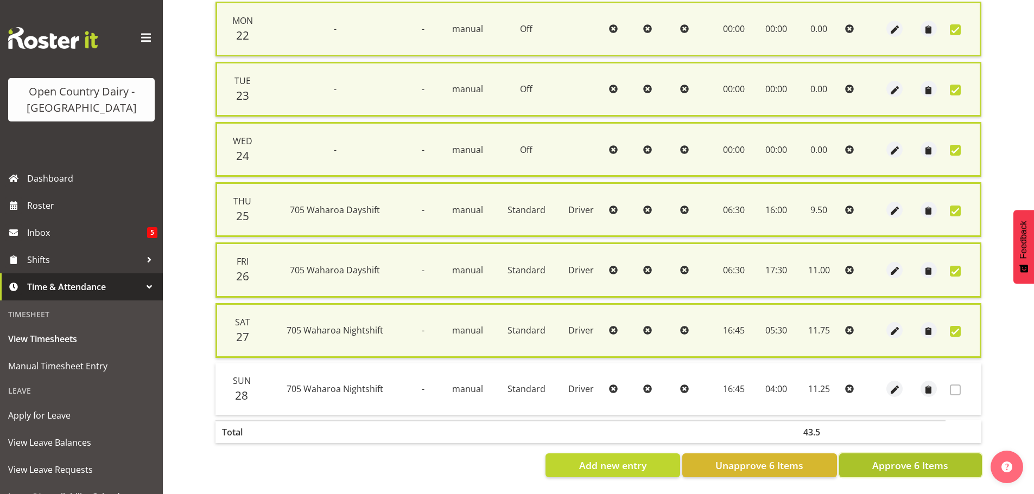
drag, startPoint x: 917, startPoint y: 462, endPoint x: 870, endPoint y: 388, distance: 88.4
click at [917, 462] on span "Approve 6 Items" at bounding box center [910, 466] width 76 height 14
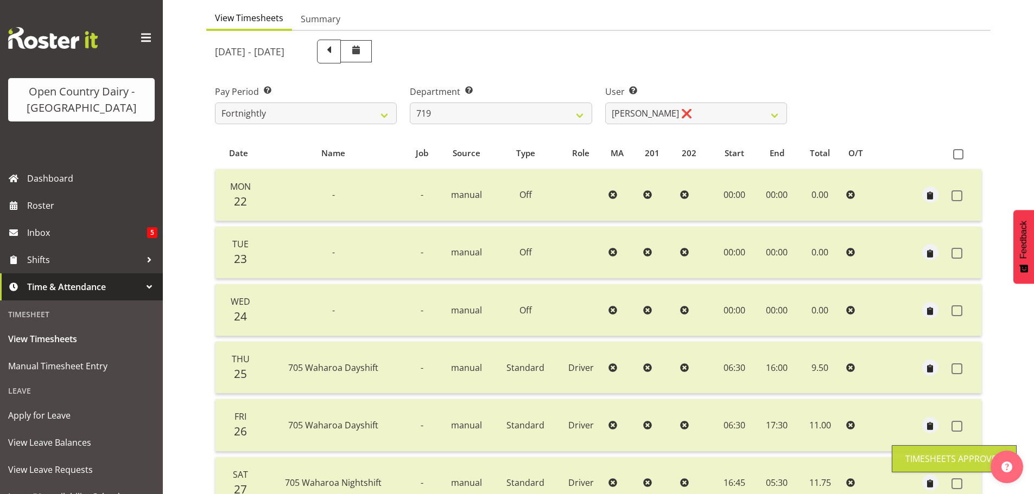
scroll to position [98, 0]
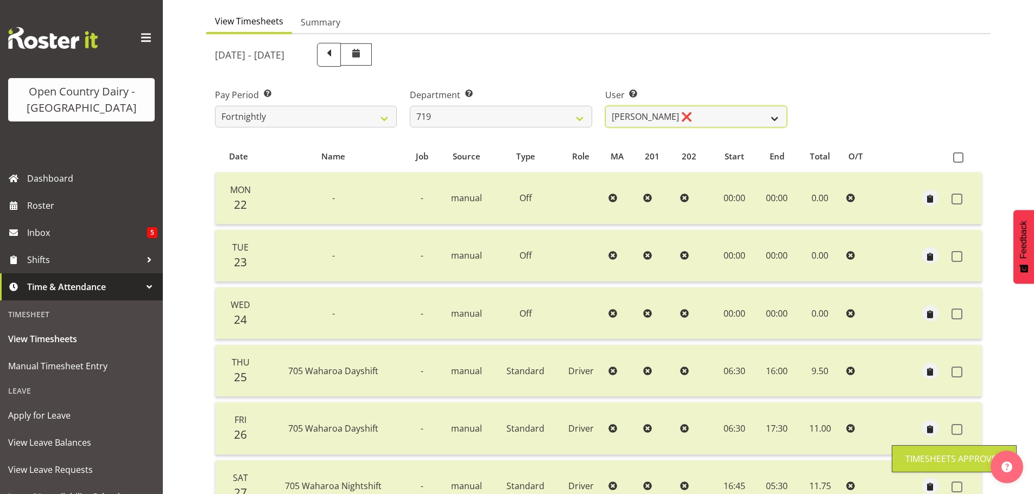
click at [707, 118] on select "Andrew de Lautour ❌ James Wellington ❌ Sami Ovesen ❌" at bounding box center [696, 117] width 182 height 22
click at [605, 106] on select "Andrew de Lautour ❌ James Wellington ❌ Sami Ovesen ❌" at bounding box center [696, 117] width 182 height 22
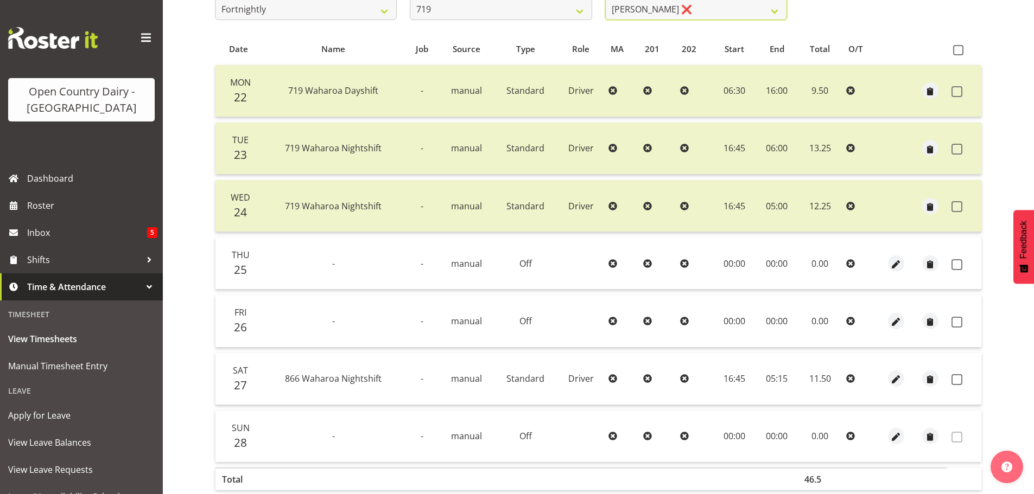
scroll to position [206, 0]
click at [963, 47] on span at bounding box center [958, 49] width 10 height 10
click at [960, 47] on input "checkbox" at bounding box center [956, 49] width 7 height 7
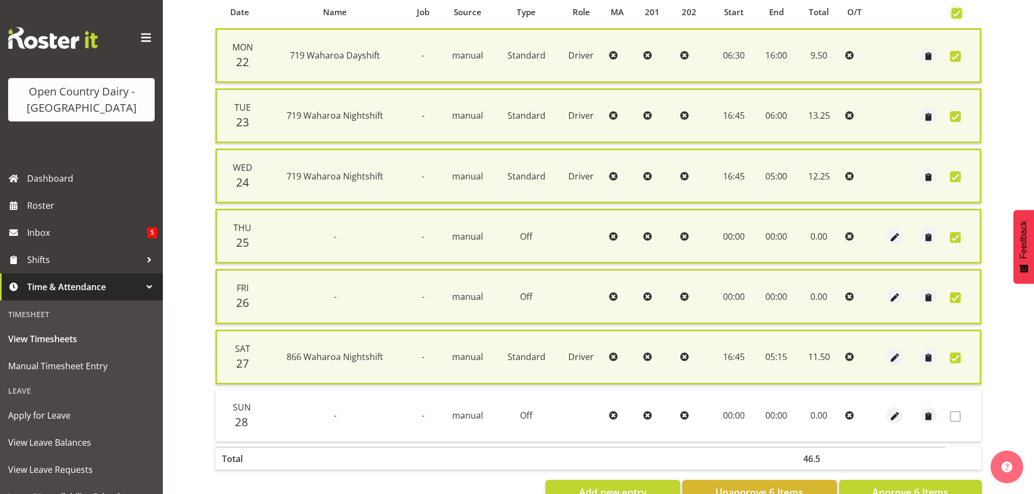
scroll to position [277, 0]
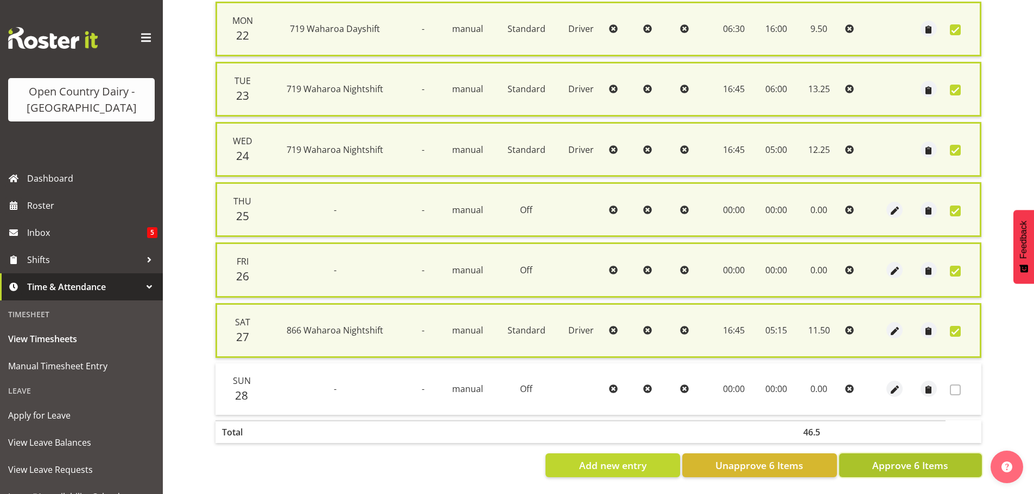
click at [930, 463] on span "Approve 6 Items" at bounding box center [910, 466] width 76 height 14
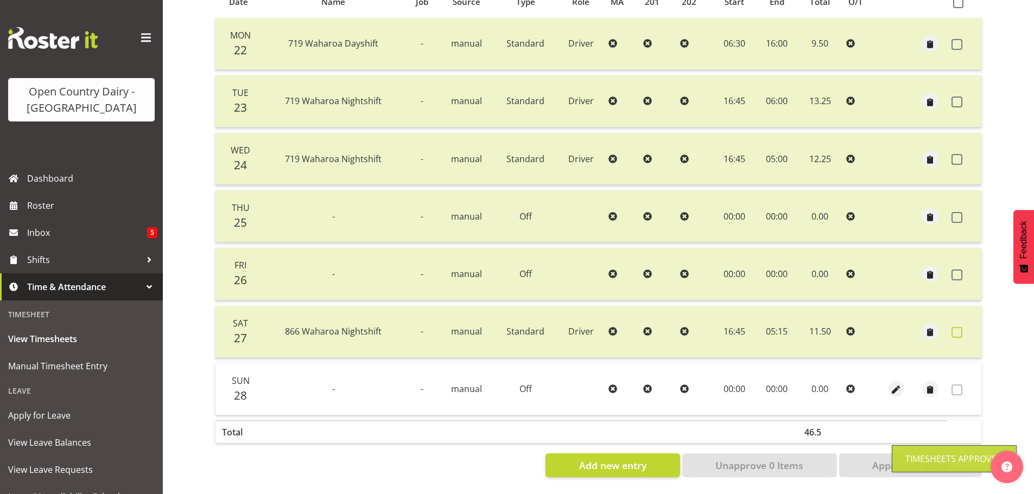
click at [957, 327] on span at bounding box center [957, 332] width 11 height 11
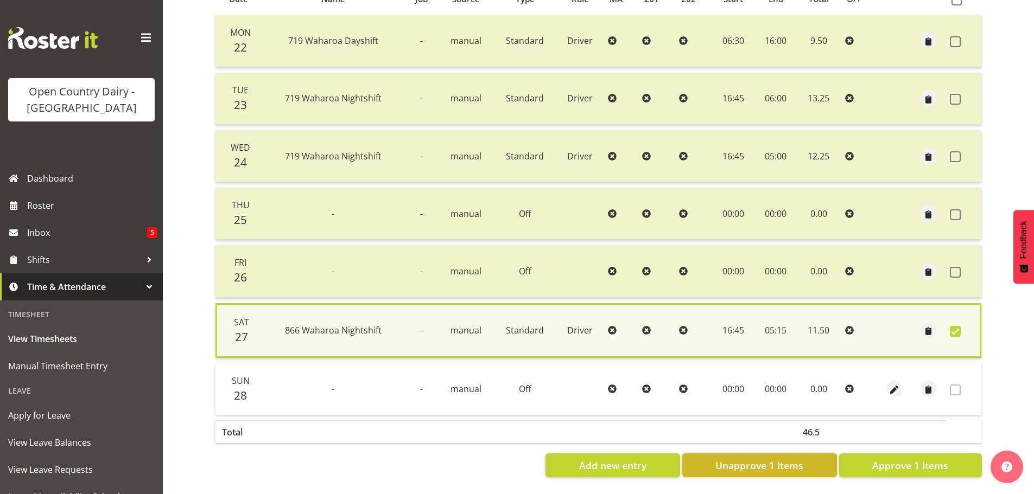
click at [788, 459] on span "Unapprove 1 Items" at bounding box center [759, 466] width 88 height 14
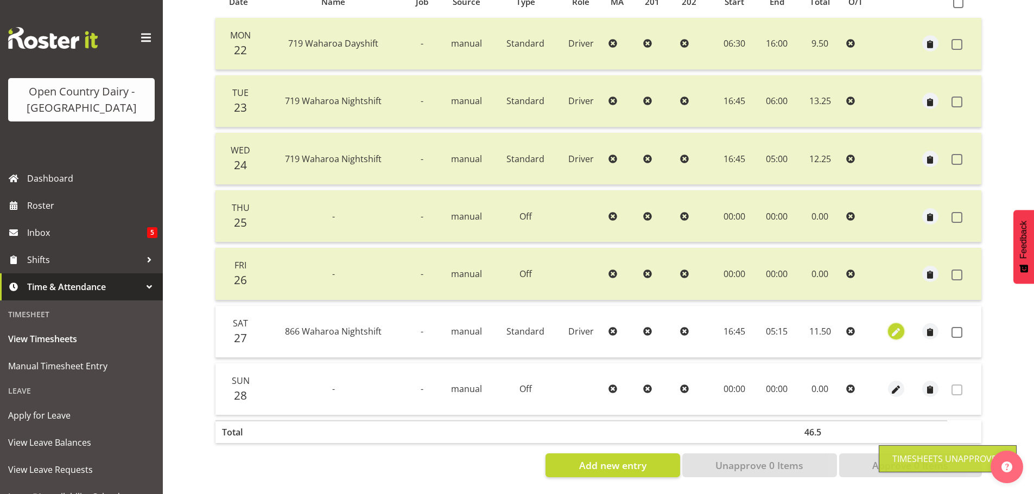
click at [898, 327] on span "button" at bounding box center [896, 333] width 12 height 12
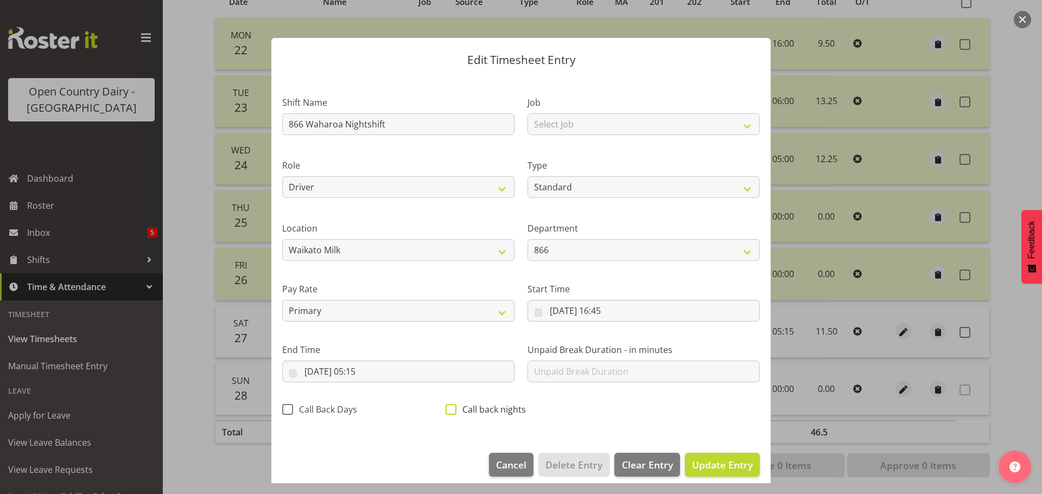
click at [451, 411] on span at bounding box center [451, 409] width 11 height 11
click at [451, 411] on input "Call back nights" at bounding box center [449, 409] width 7 height 7
click at [712, 462] on span "Update Entry" at bounding box center [722, 465] width 61 height 13
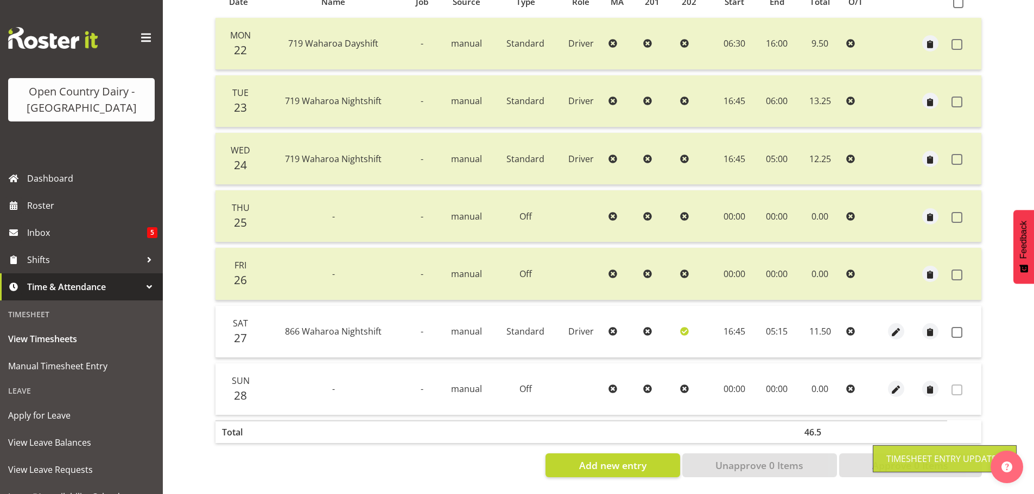
scroll to position [152, 0]
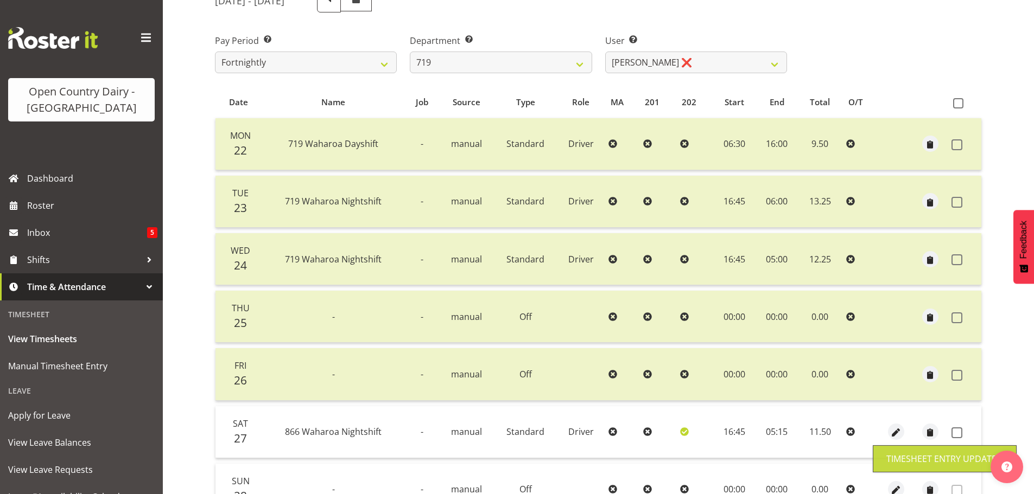
click at [960, 105] on span at bounding box center [958, 103] width 10 height 10
click at [960, 105] on input "checkbox" at bounding box center [956, 103] width 7 height 7
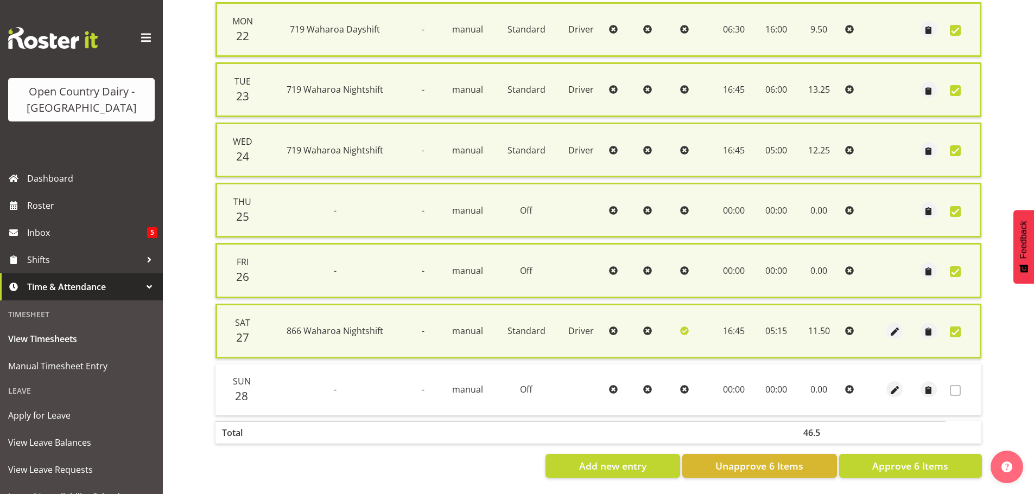
scroll to position [277, 0]
click at [929, 459] on span "Approve 6 Items" at bounding box center [910, 466] width 76 height 14
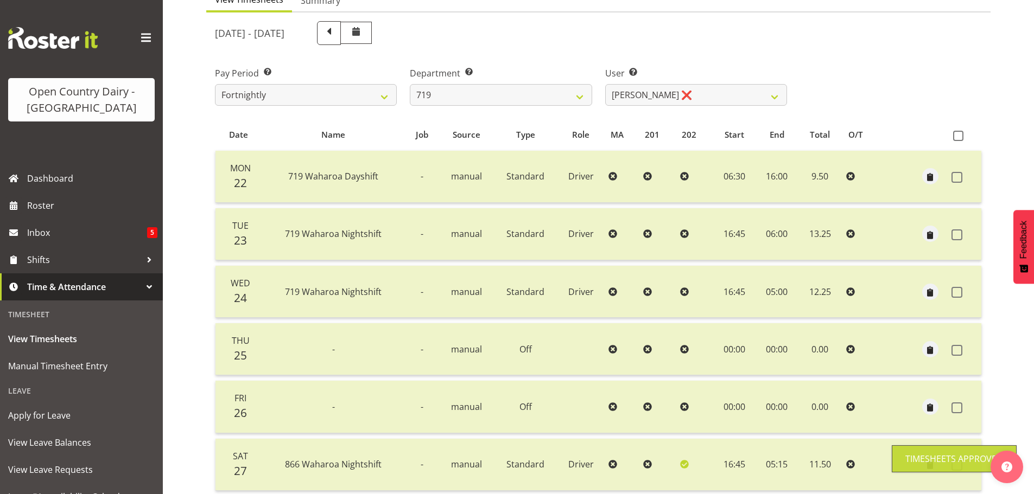
scroll to position [0, 0]
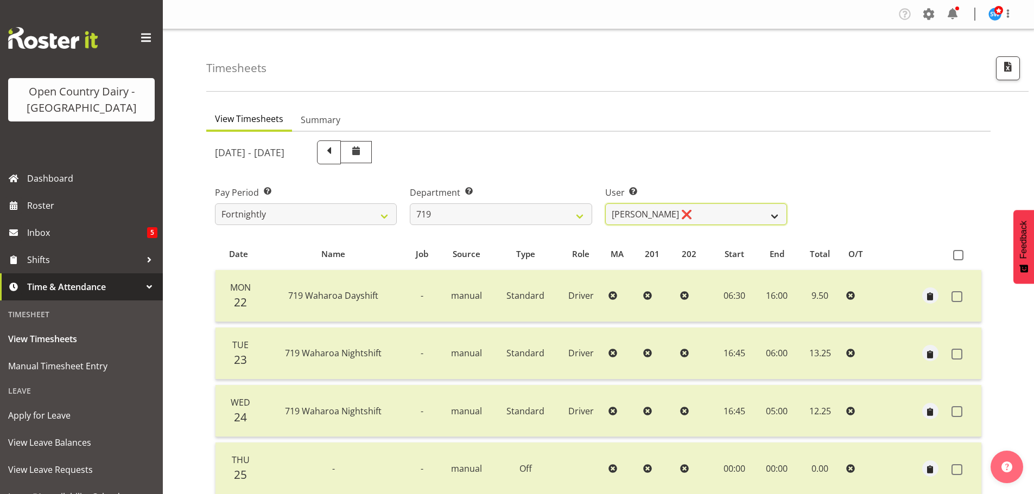
click at [719, 205] on select "Andrew de Lautour ❌ James Wellington ❌ Sami Ovesen ❌" at bounding box center [696, 215] width 182 height 22
click at [605, 204] on select "Andrew de Lautour ❌ James Wellington ❌ Sami Ovesen ❌" at bounding box center [696, 215] width 182 height 22
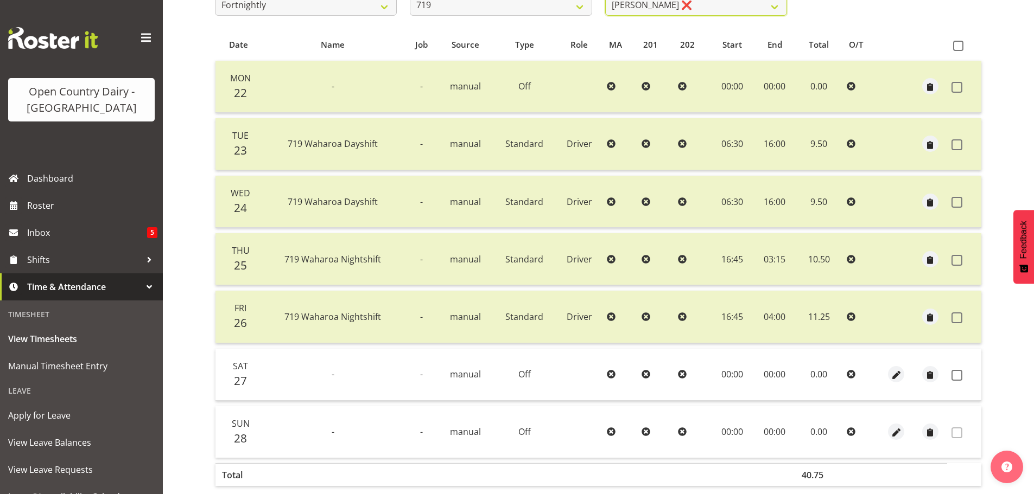
scroll to position [217, 0]
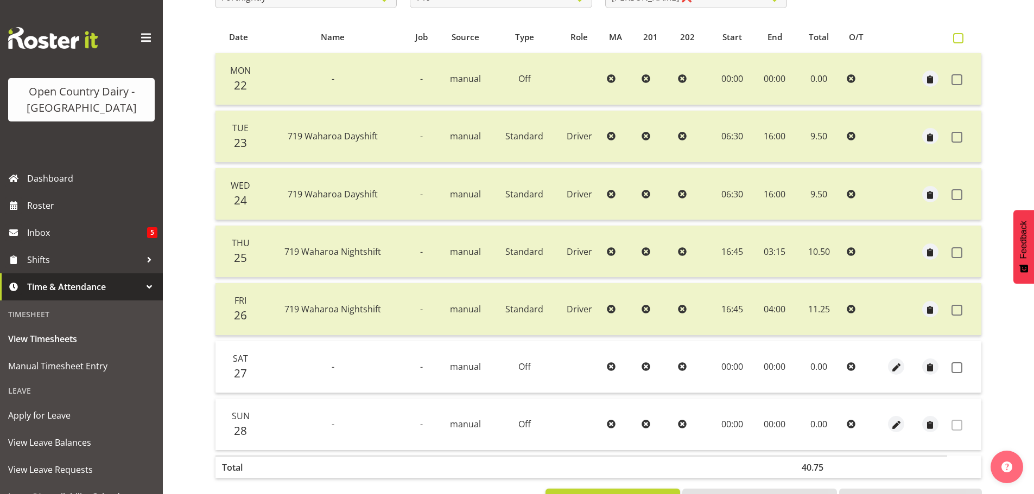
click at [961, 36] on span at bounding box center [958, 38] width 10 height 10
click at [960, 36] on input "checkbox" at bounding box center [956, 38] width 7 height 7
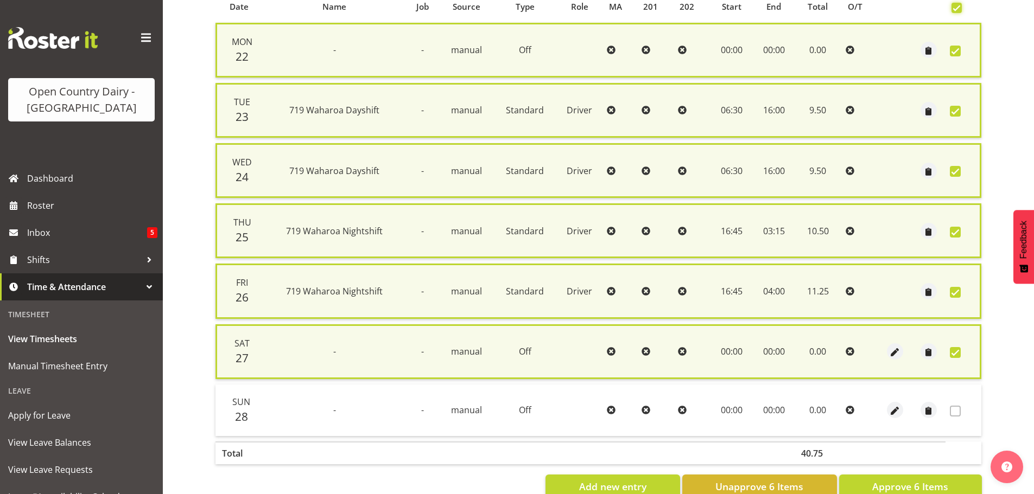
scroll to position [277, 0]
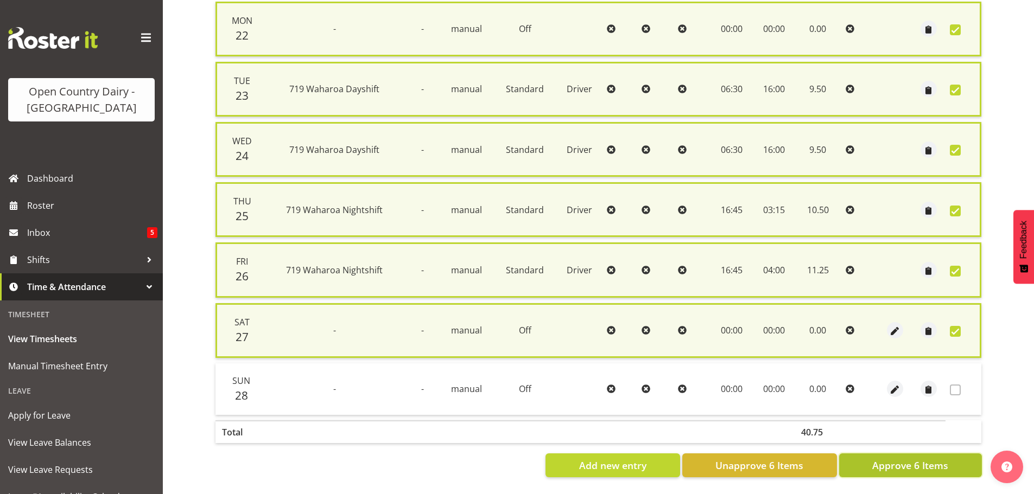
click at [885, 462] on span "Approve 6 Items" at bounding box center [910, 466] width 76 height 14
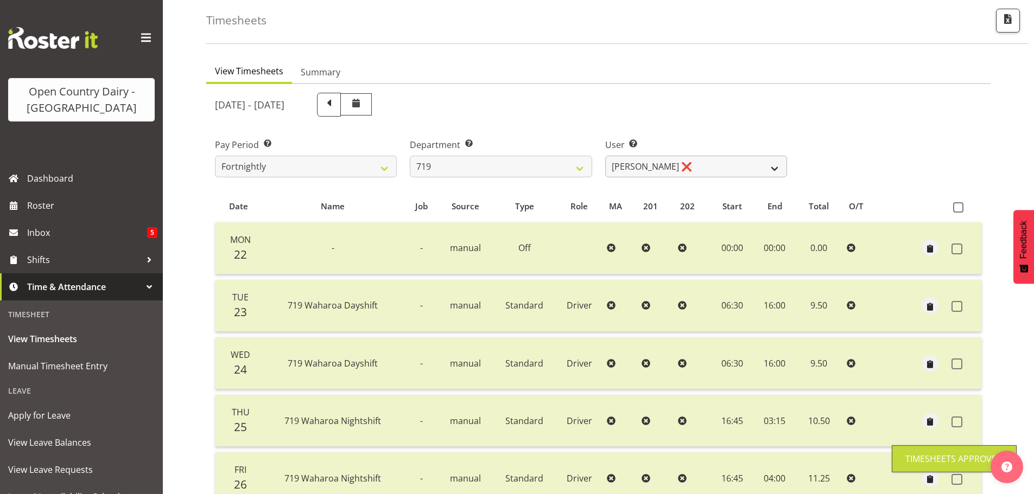
scroll to position [0, 0]
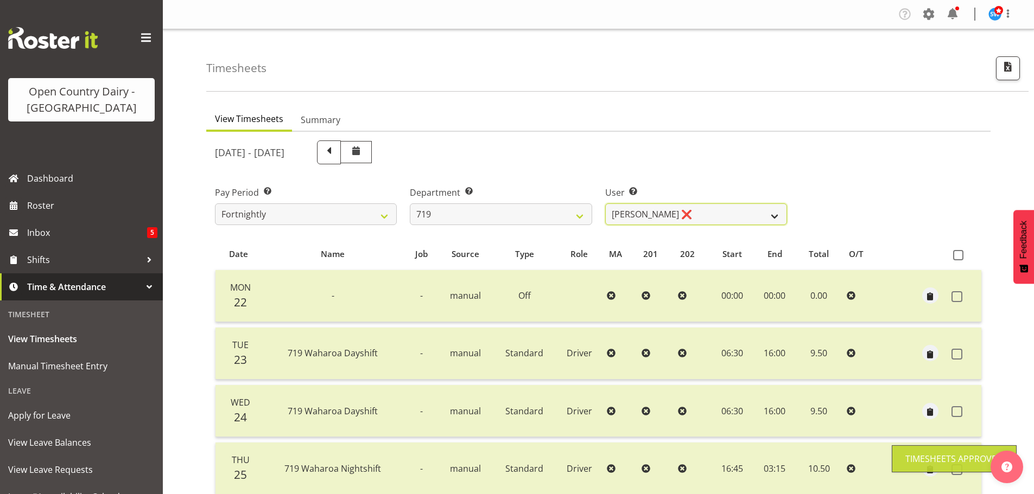
click at [700, 212] on select "Andrew de Lautour ❌ James Wellington ❌ Sami Ovesen ❌" at bounding box center [696, 215] width 182 height 22
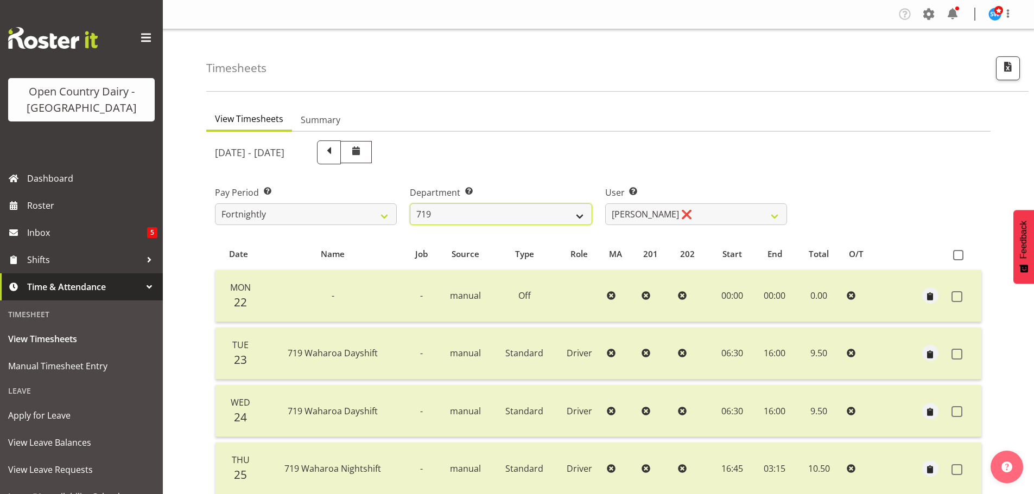
drag, startPoint x: 522, startPoint y: 211, endPoint x: 522, endPoint y: 220, distance: 9.8
click at [522, 211] on select "701 702 703 704 705 706 707 708 709 710 711 712 713 714 715 716 717 718 719 720" at bounding box center [501, 215] width 182 height 22
click at [410, 204] on select "701 702 703 704 705 706 707 708 709 710 711 712 713 714 715 716 717 718 719 720" at bounding box center [501, 215] width 182 height 22
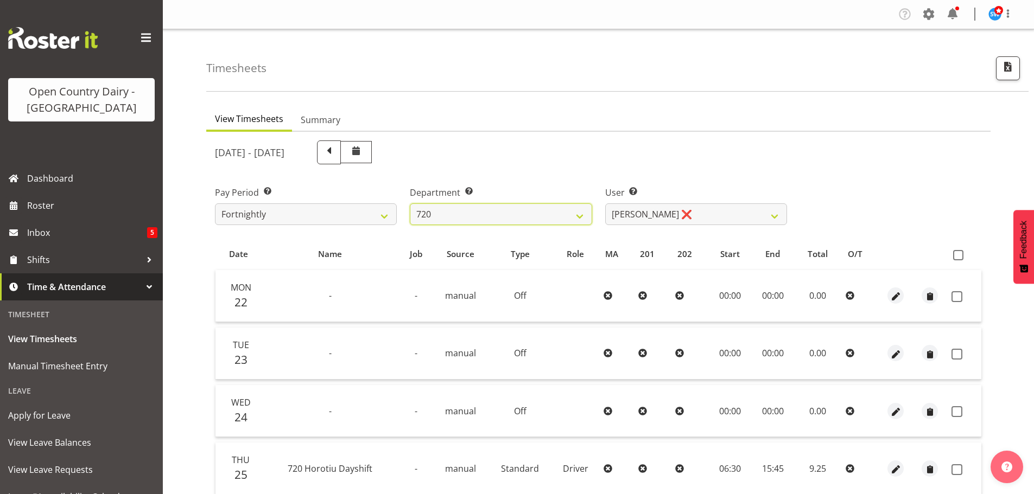
scroll to position [54, 0]
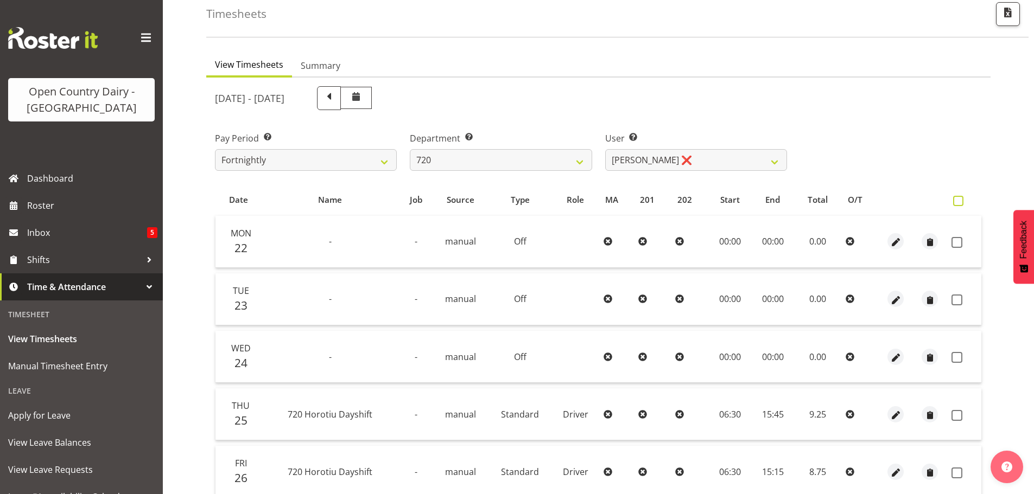
click at [956, 201] on span at bounding box center [958, 201] width 10 height 10
click at [956, 201] on input "checkbox" at bounding box center [956, 201] width 7 height 7
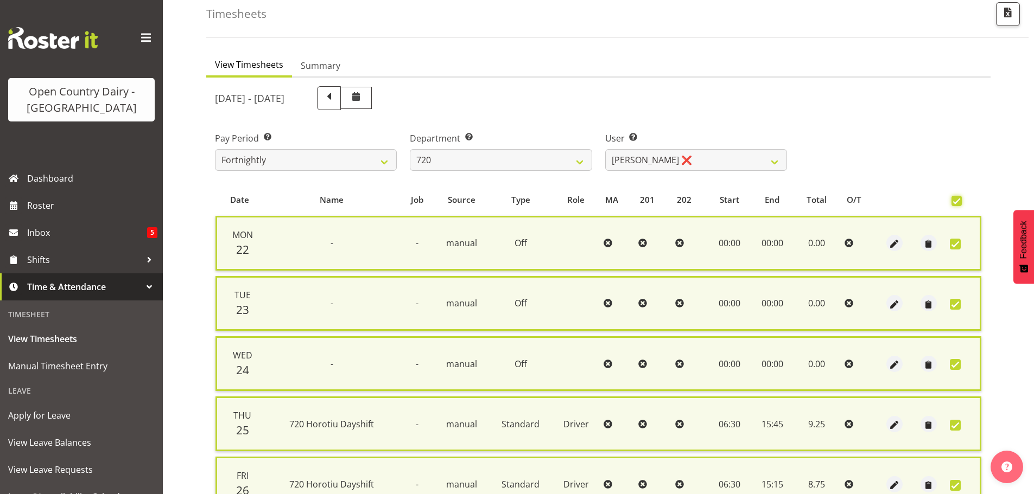
scroll to position [271, 0]
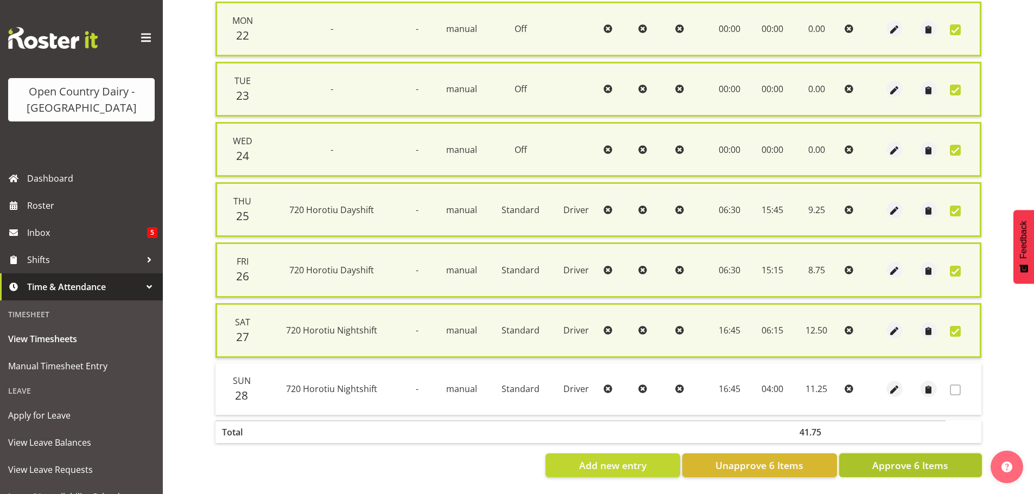
click at [927, 464] on span "Approve 6 Items" at bounding box center [910, 466] width 76 height 14
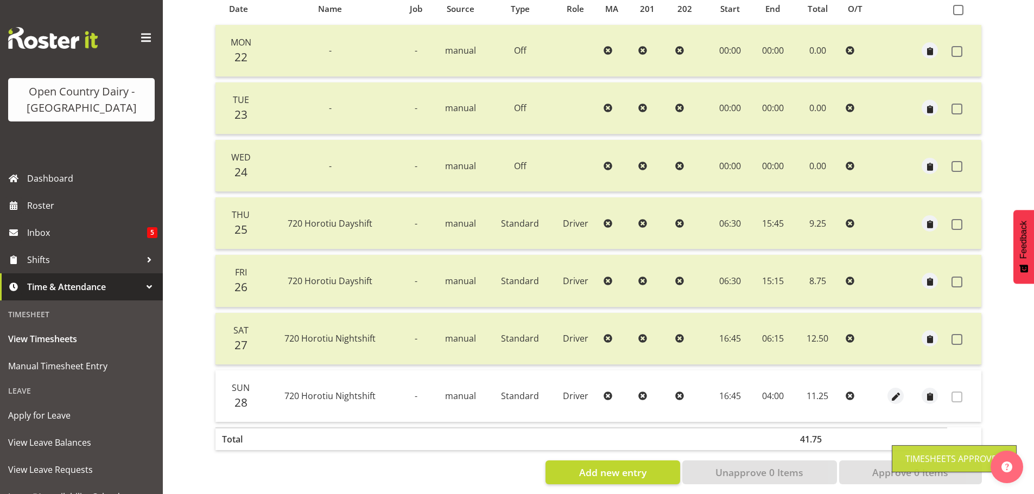
scroll to position [98, 0]
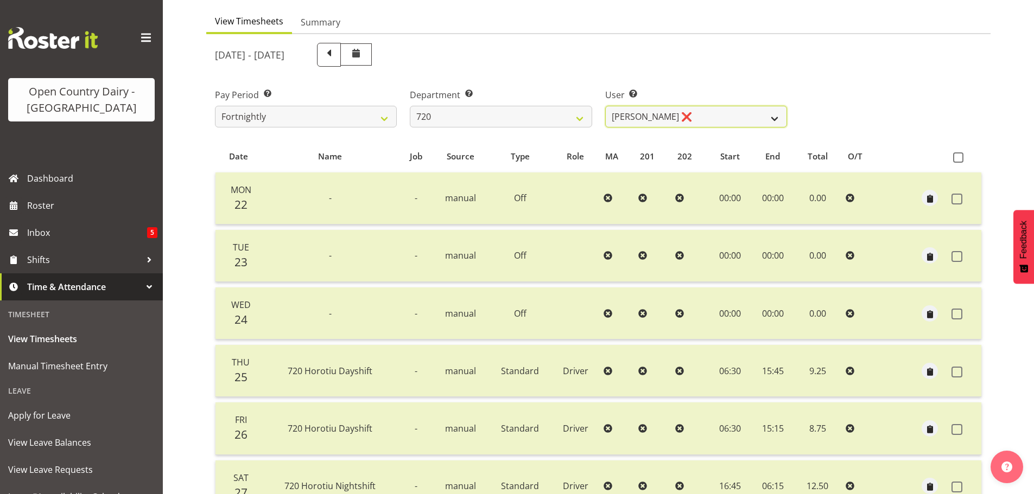
click at [693, 116] on select "Garry Hooper ❌ Kerry Slater ❌ Nathan Frankhouser ❌ Steve Daly ❌" at bounding box center [696, 117] width 182 height 22
click at [605, 106] on select "Garry Hooper ❌ Kerry Slater ❌ Nathan Frankhouser ❌ Steve Daly ❌" at bounding box center [696, 117] width 182 height 22
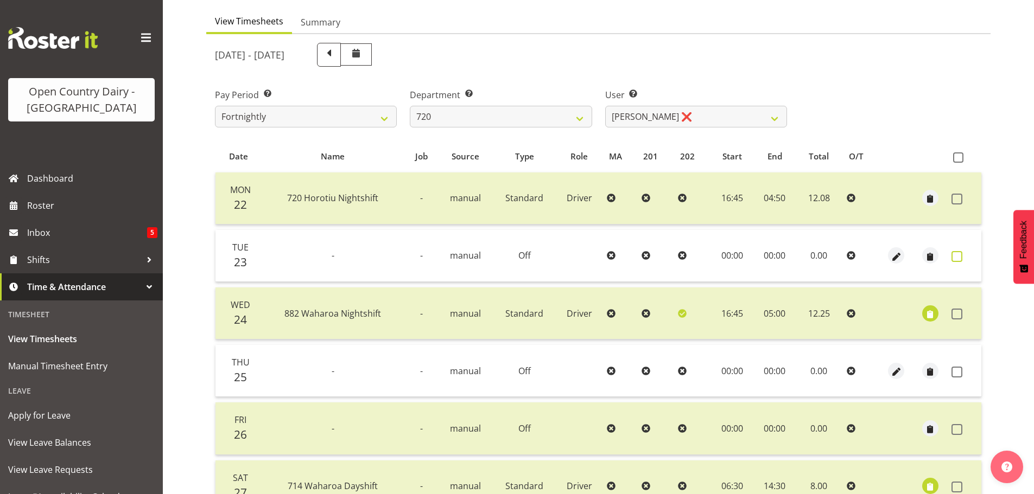
click at [957, 257] on span at bounding box center [957, 256] width 11 height 11
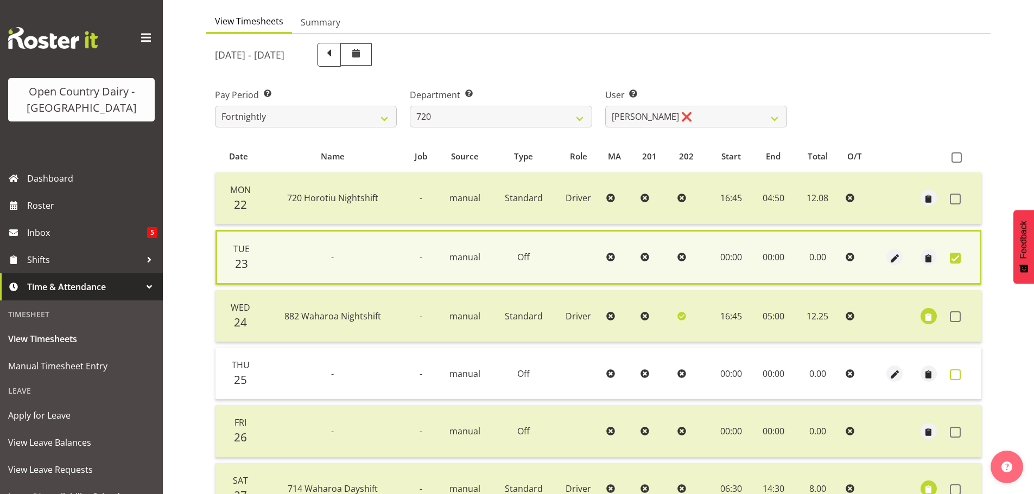
click at [958, 376] on span at bounding box center [955, 375] width 11 height 11
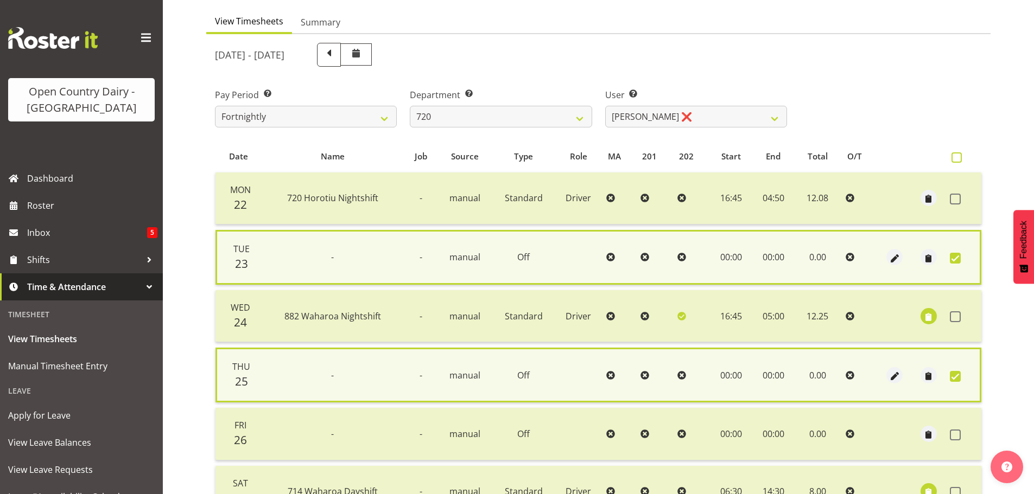
click at [960, 157] on span at bounding box center [957, 158] width 10 height 10
click at [959, 157] on input "checkbox" at bounding box center [955, 157] width 7 height 7
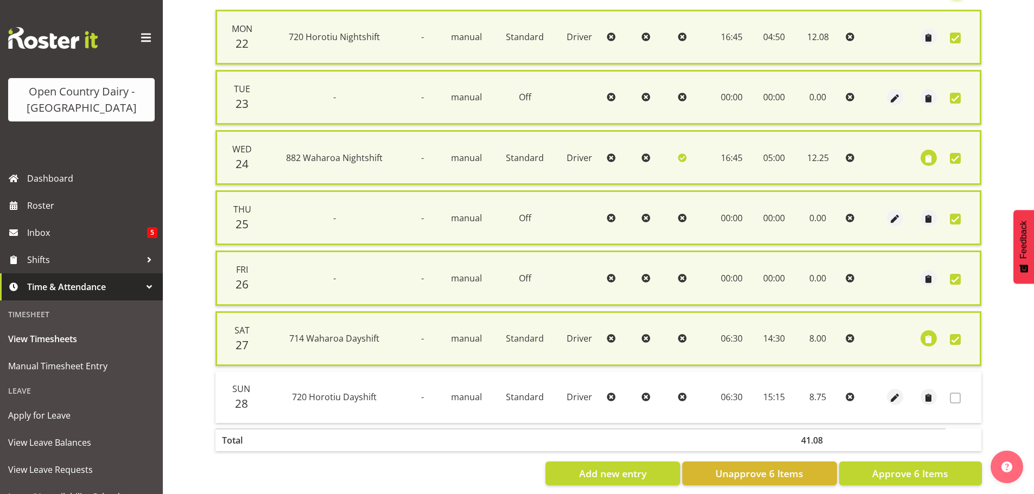
scroll to position [277, 0]
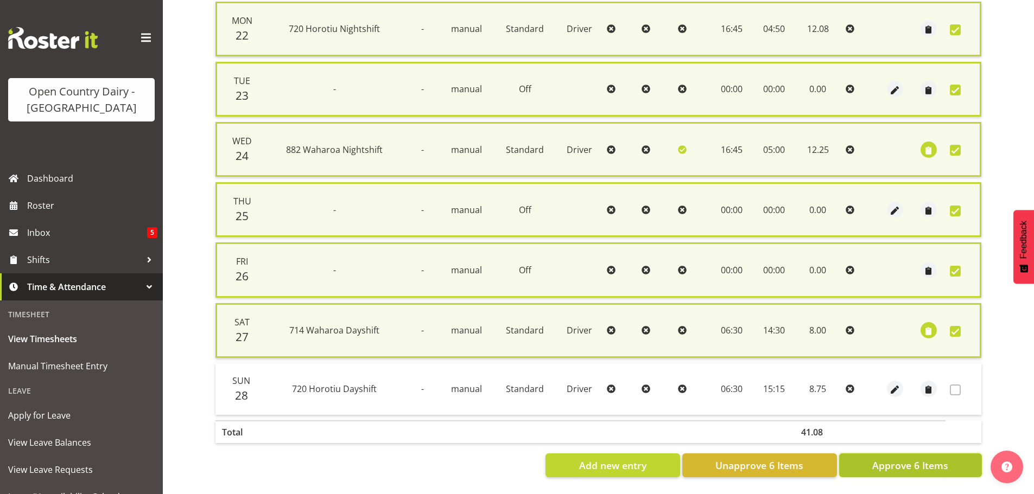
click at [899, 462] on span "Approve 6 Items" at bounding box center [910, 466] width 76 height 14
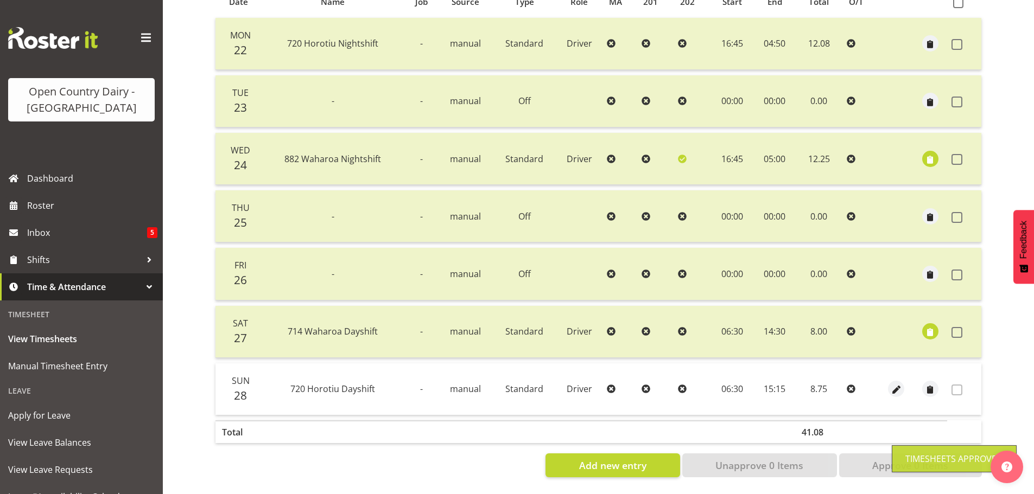
scroll to position [0, 0]
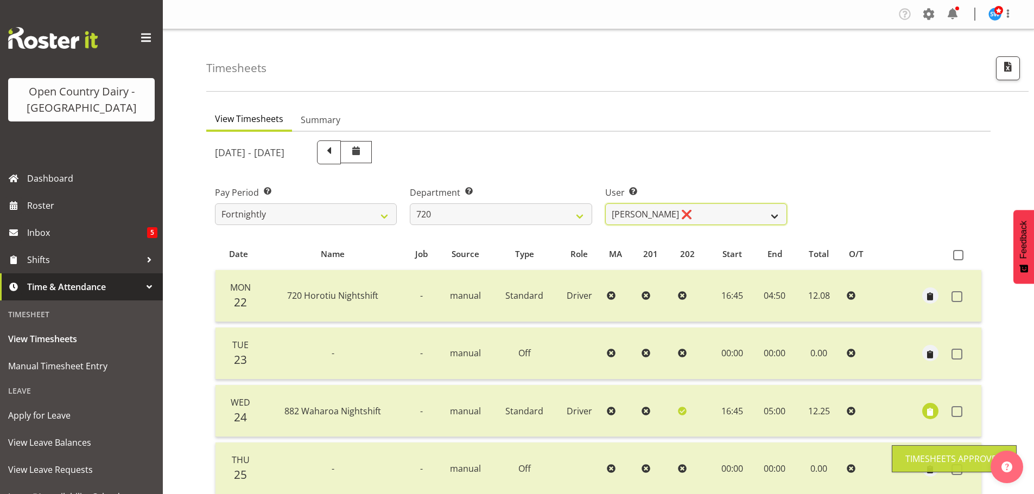
click at [690, 213] on select "Garry Hooper ❌ Kerry Slater ❌ Nathan Frankhouser ❌ Steve Daly ❌" at bounding box center [696, 215] width 182 height 22
click at [605, 204] on select "Garry Hooper ❌ Kerry Slater ❌ Nathan Frankhouser ❌ Steve Daly ❌" at bounding box center [696, 215] width 182 height 22
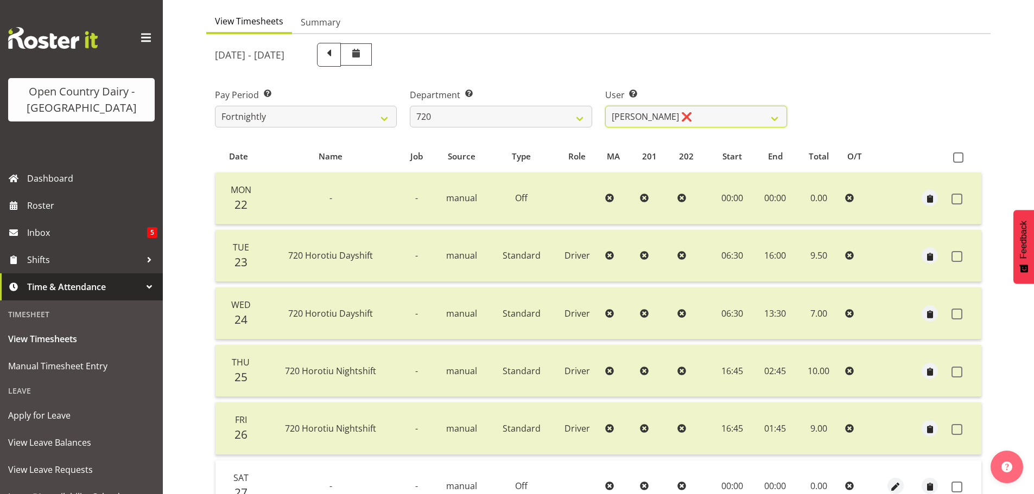
scroll to position [217, 0]
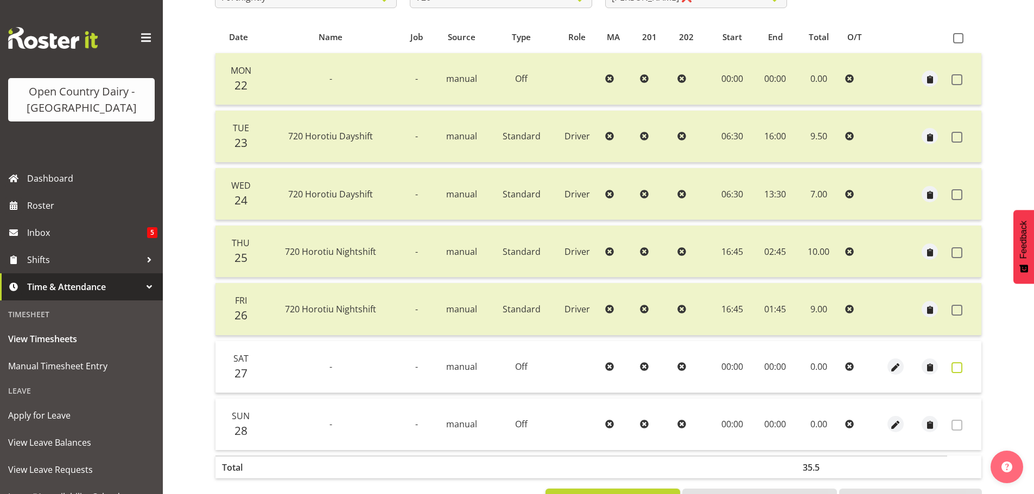
click at [959, 368] on span at bounding box center [957, 368] width 11 height 11
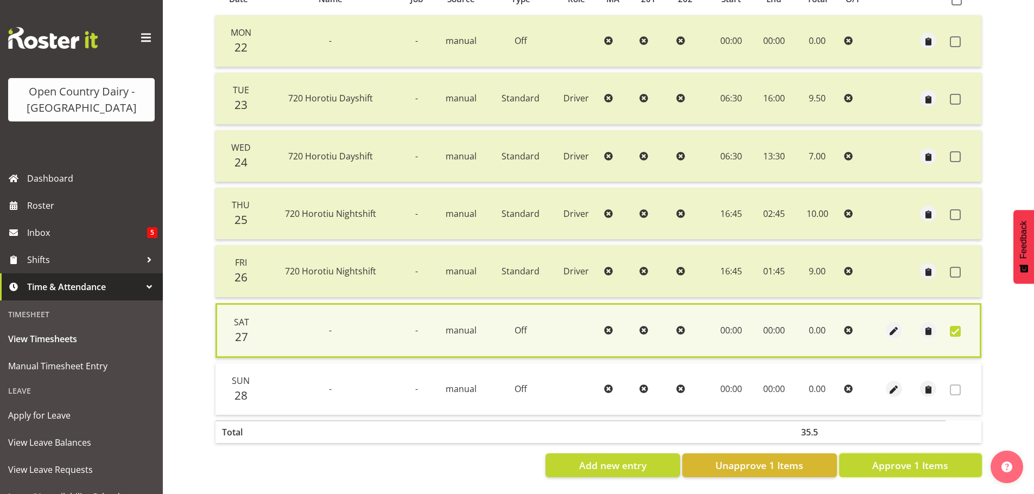
drag, startPoint x: 943, startPoint y: 463, endPoint x: 931, endPoint y: 443, distance: 23.4
click at [942, 462] on span "Approve 1 Items" at bounding box center [910, 466] width 76 height 14
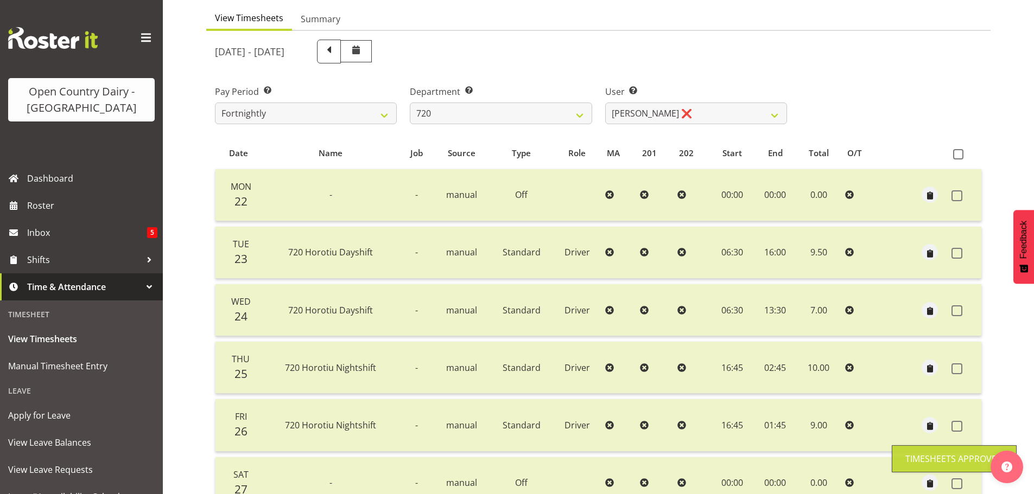
scroll to position [0, 0]
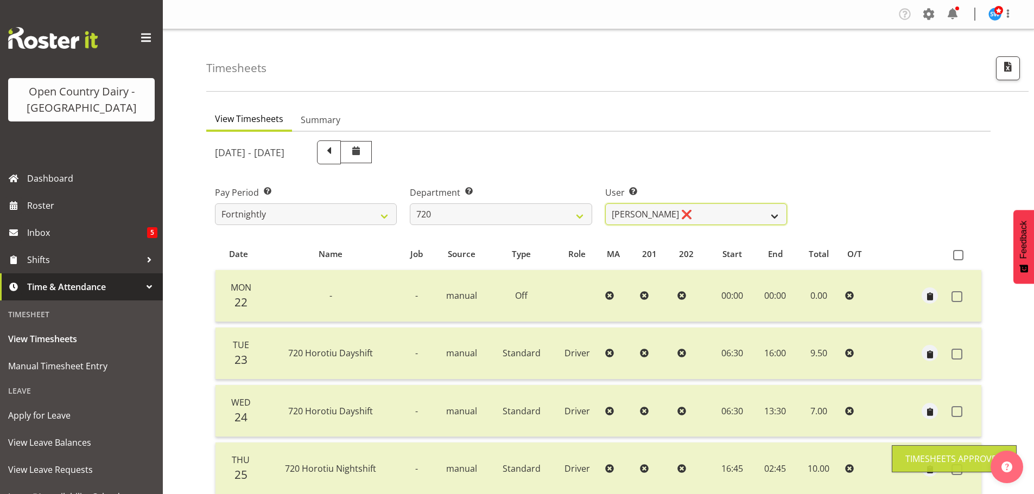
click at [714, 210] on select "Garry Hooper ❌ Kerry Slater ❌ Nathan Frankhouser ❌ Steve Daly ❌" at bounding box center [696, 215] width 182 height 22
click at [605, 204] on select "Garry Hooper ❌ Kerry Slater ❌ Nathan Frankhouser ❌ Steve Daly ❌" at bounding box center [696, 215] width 182 height 22
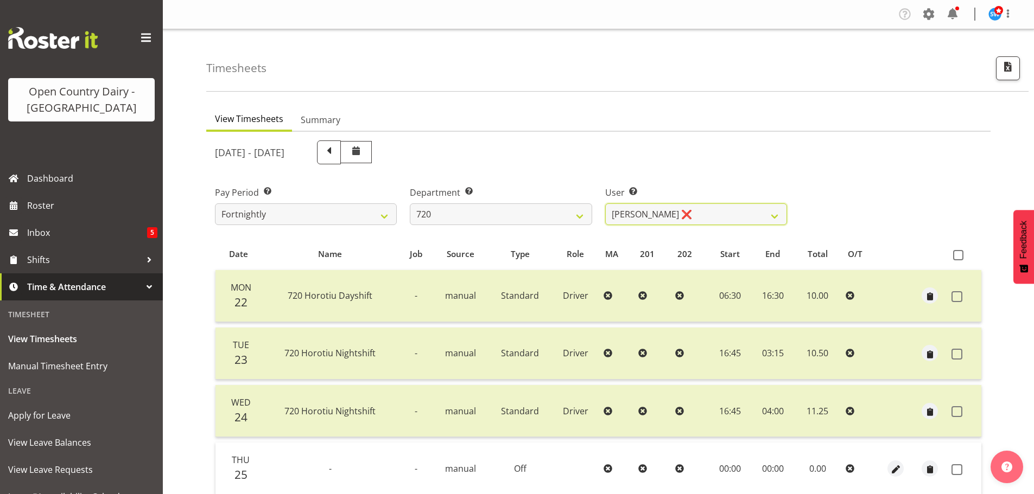
scroll to position [163, 0]
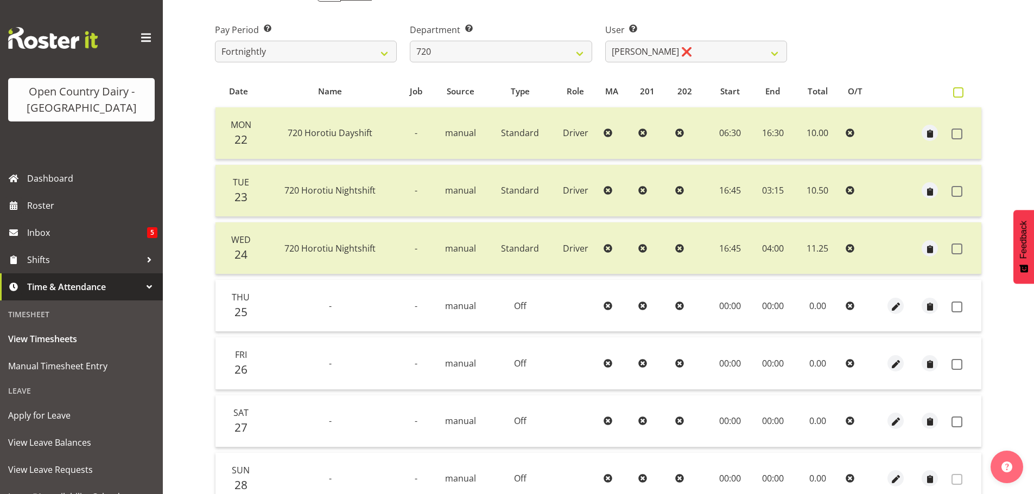
click at [957, 91] on span at bounding box center [958, 92] width 10 height 10
click at [957, 91] on input "checkbox" at bounding box center [956, 92] width 7 height 7
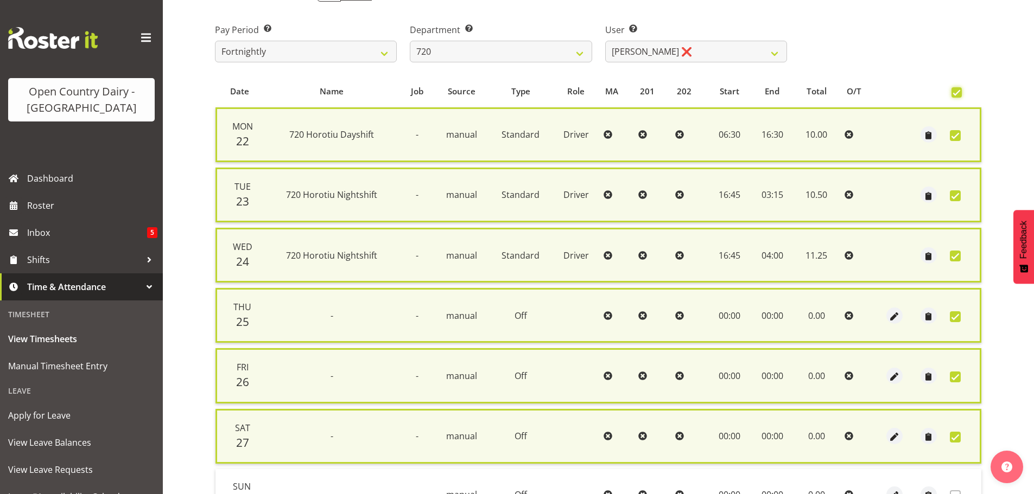
scroll to position [277, 0]
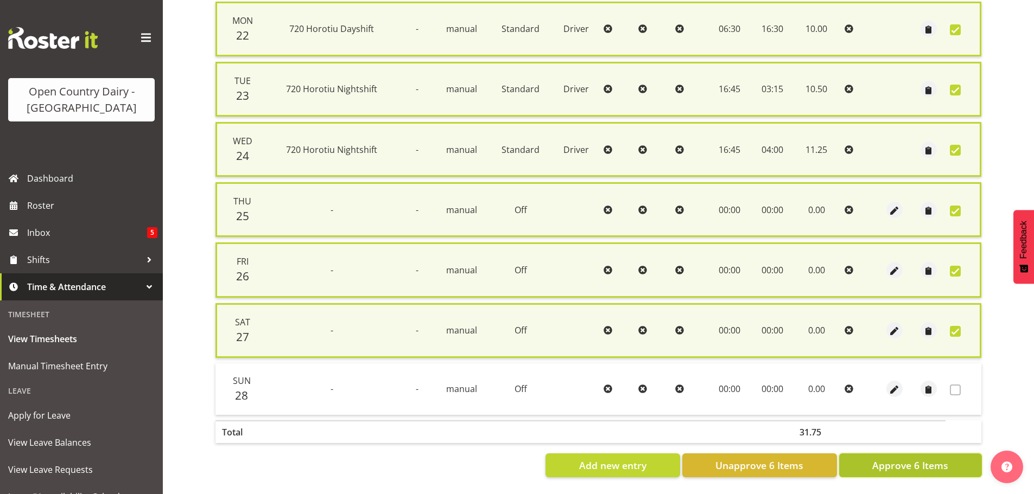
click at [950, 456] on button "Approve 6 Items" at bounding box center [910, 466] width 143 height 24
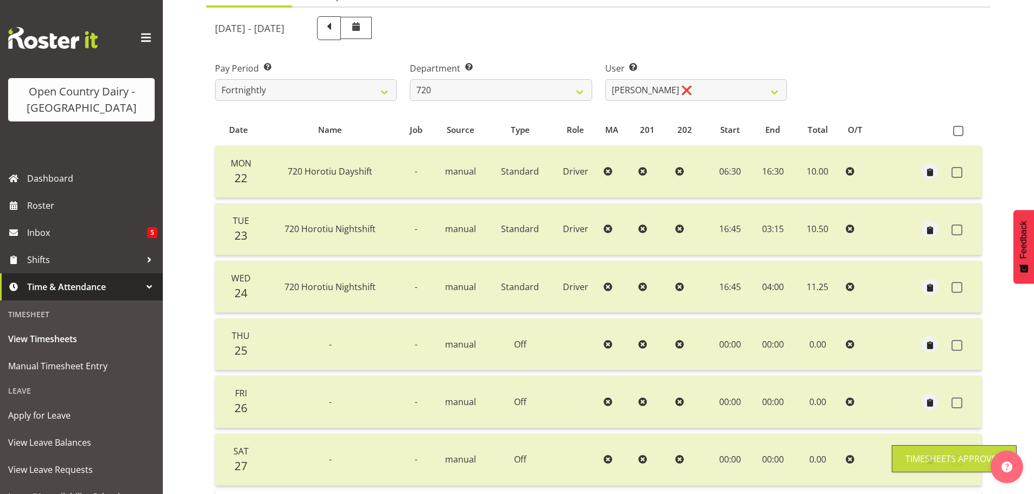
scroll to position [43, 0]
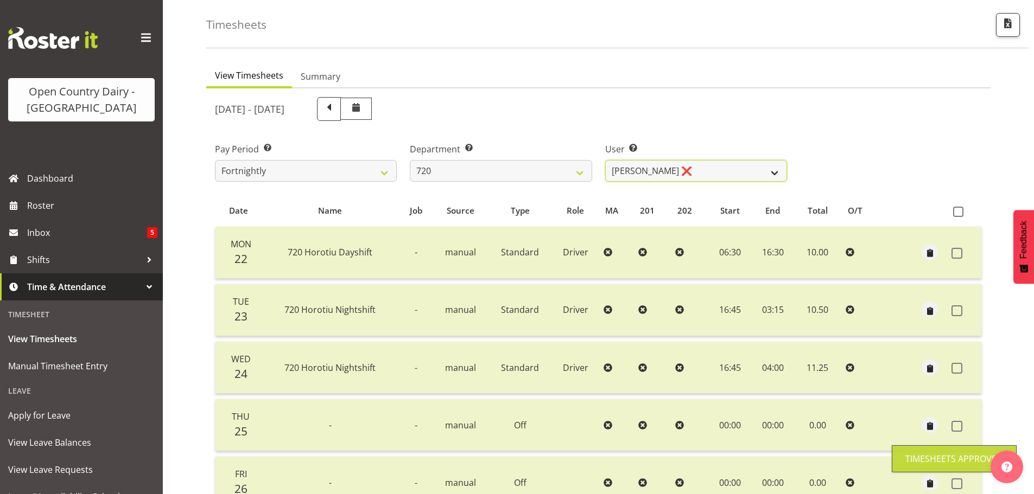
click at [705, 173] on select "Garry Hooper ❌ Kerry Slater ❌ Nathan Frankhouser ❌ Steve Daly ❌" at bounding box center [696, 171] width 182 height 22
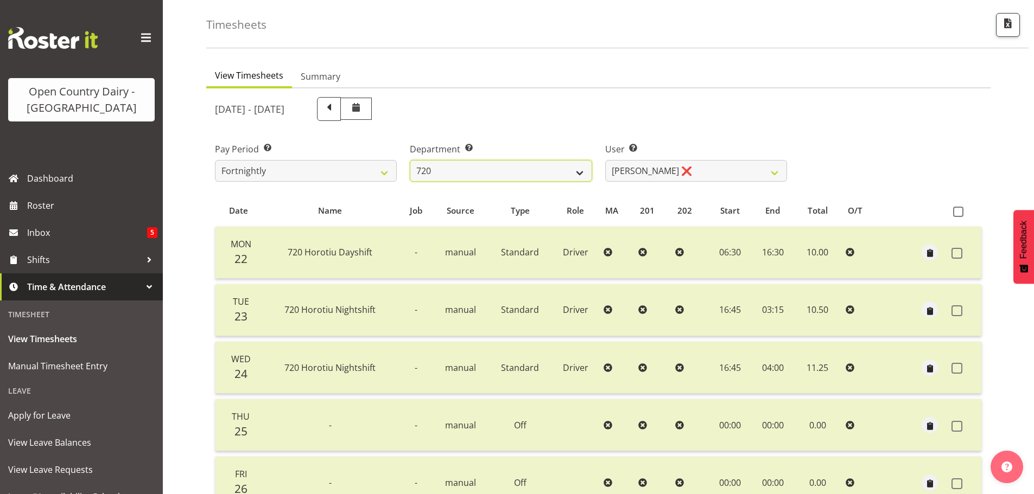
click at [491, 172] on select "701 702 703 704 705 706 707 708 709 710 711 712 713 714 715 716 717 718 719 720" at bounding box center [501, 171] width 182 height 22
click at [410, 160] on select "701 702 703 704 705 706 707 708 709 710 711 712 713 714 715 716 717 718 719 720" at bounding box center [501, 171] width 182 height 22
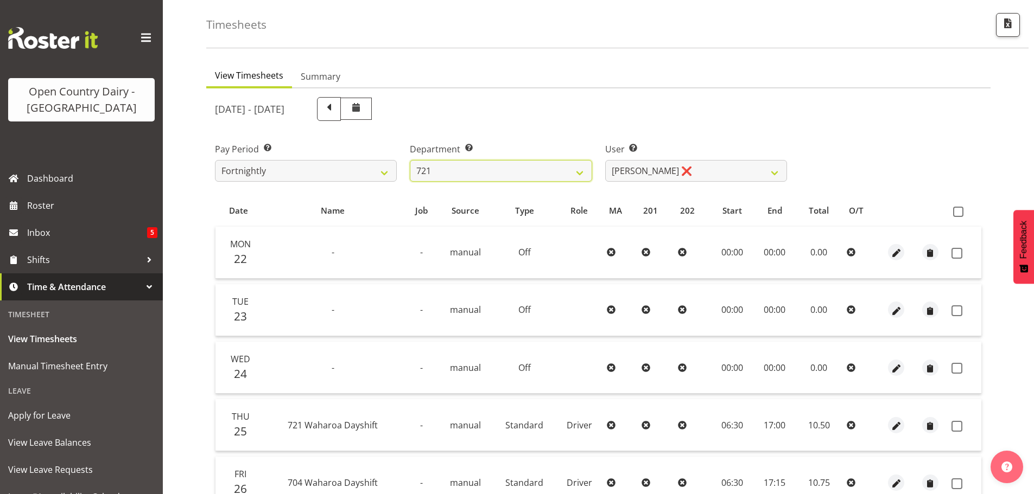
scroll to position [152, 0]
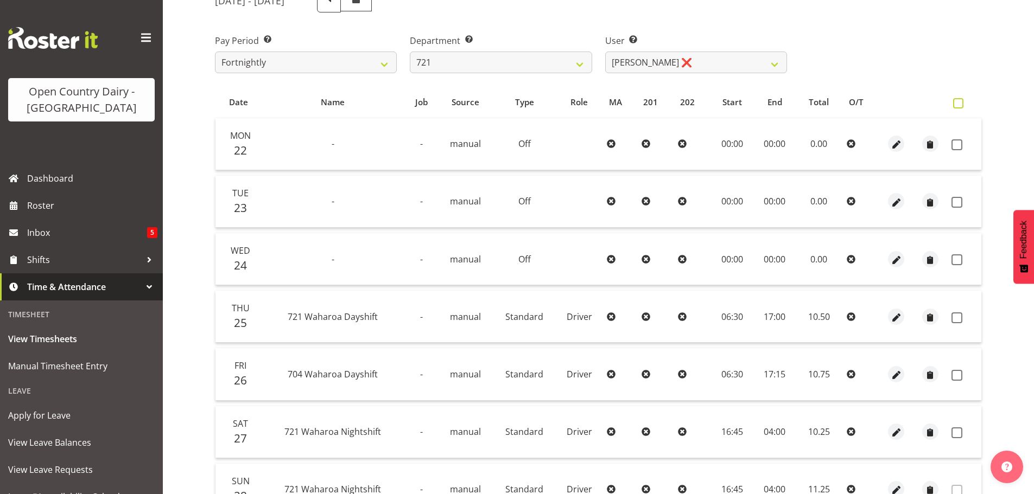
click at [956, 102] on span at bounding box center [958, 103] width 10 height 10
click at [956, 102] on input "checkbox" at bounding box center [956, 103] width 7 height 7
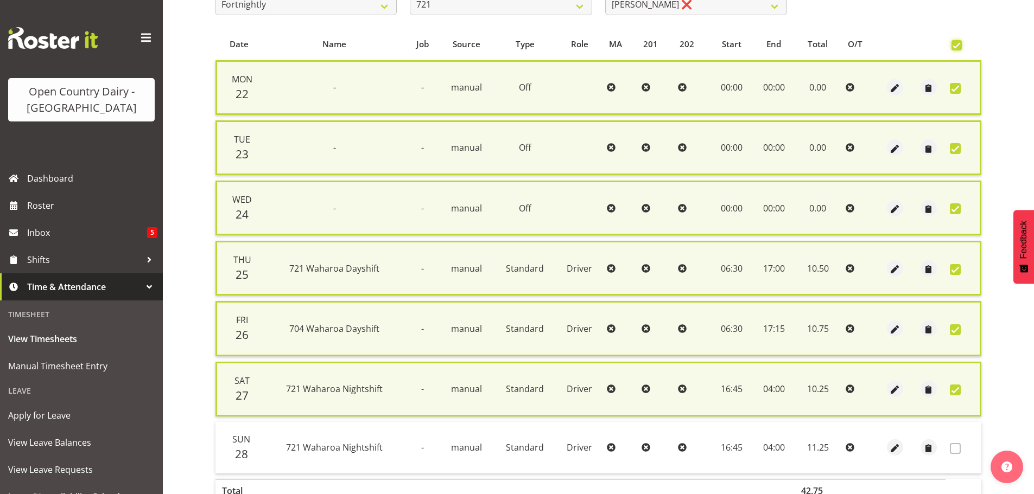
scroll to position [277, 0]
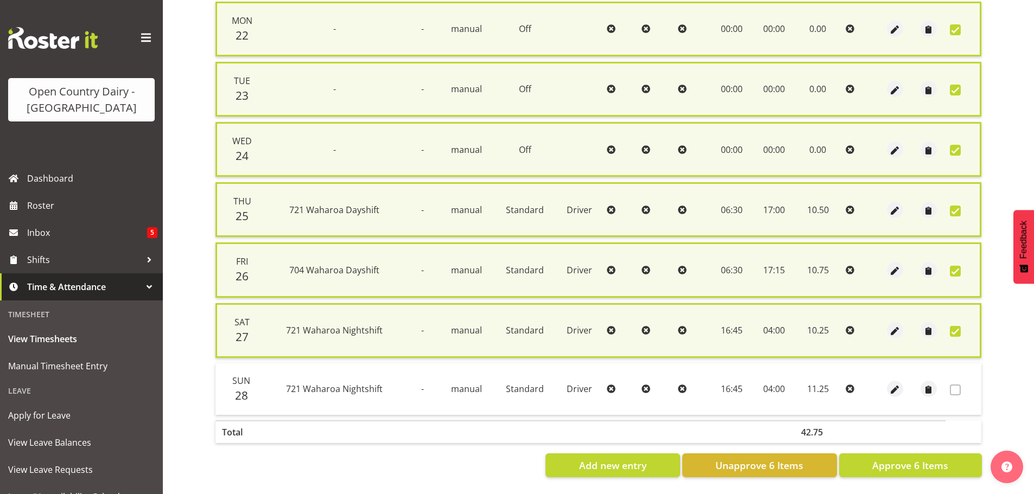
click at [955, 326] on span at bounding box center [955, 331] width 11 height 11
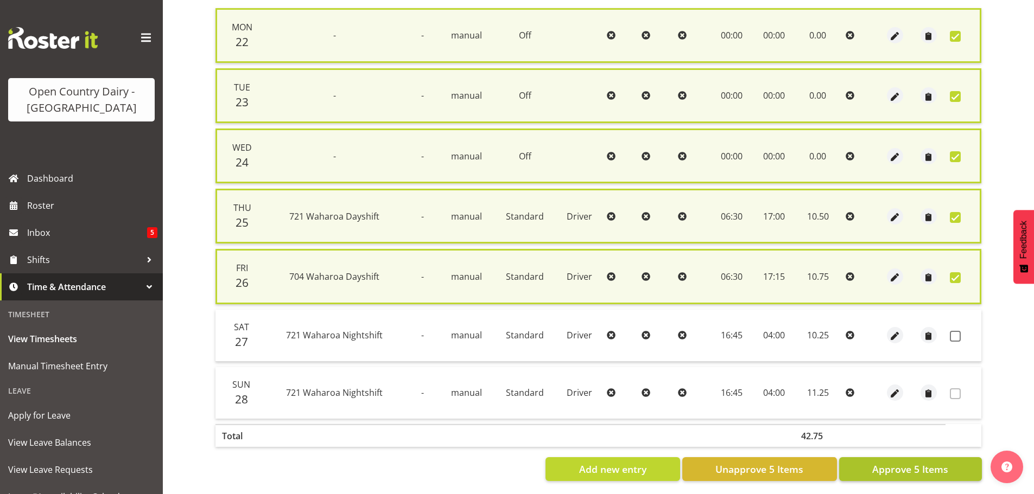
scroll to position [274, 0]
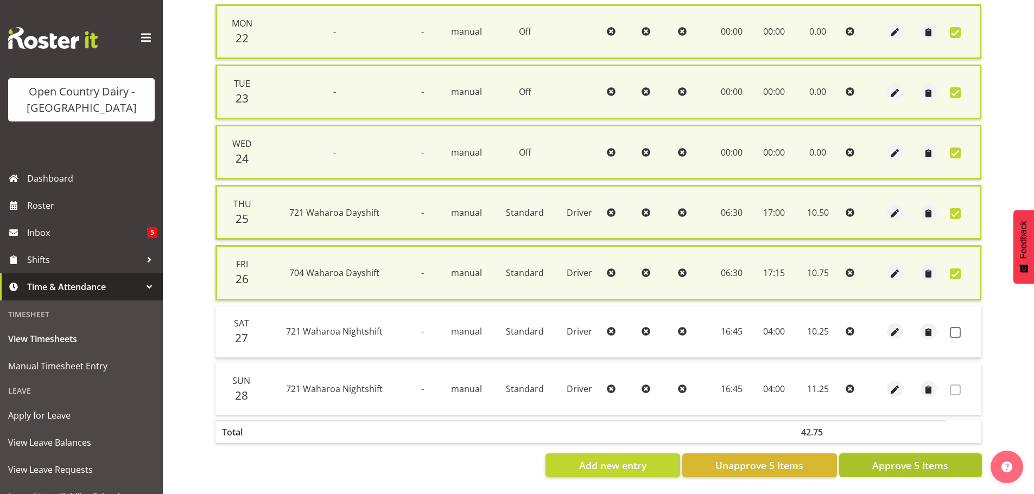
click at [893, 459] on span "Approve 5 Items" at bounding box center [910, 466] width 76 height 14
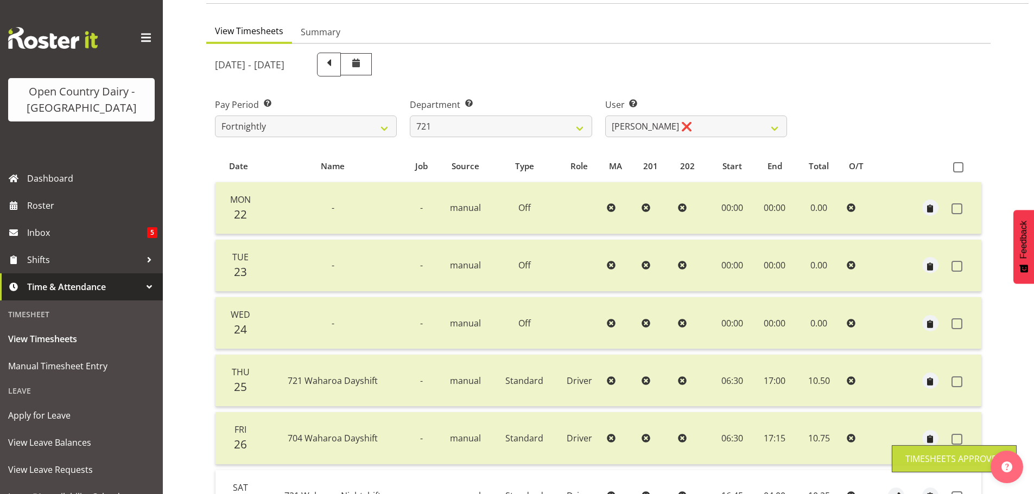
scroll to position [0, 0]
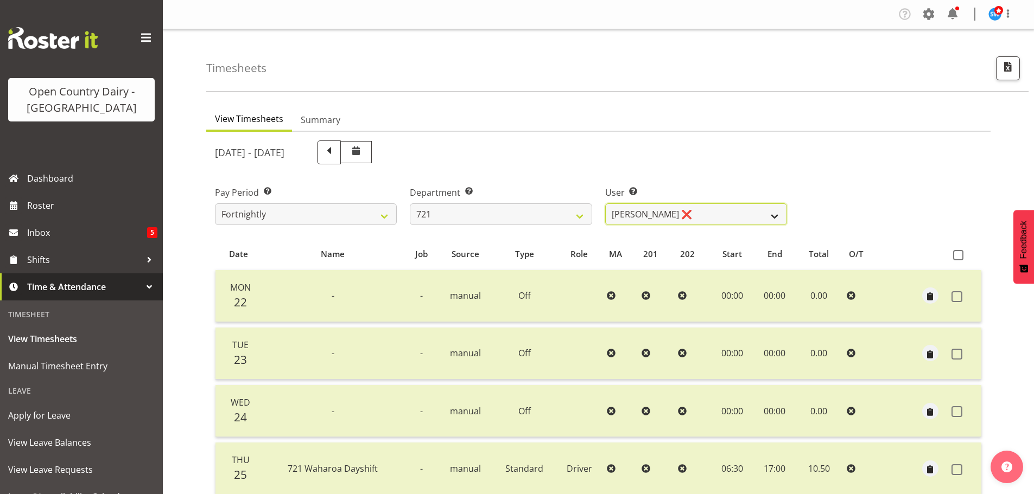
click at [731, 213] on select "George Taylor ❌ Grant Vercoe ❌ Thakur Ajit Singh ✔" at bounding box center [696, 215] width 182 height 22
click at [605, 204] on select "George Taylor ❌ Grant Vercoe ❌ Thakur Ajit Singh ✔" at bounding box center [696, 215] width 182 height 22
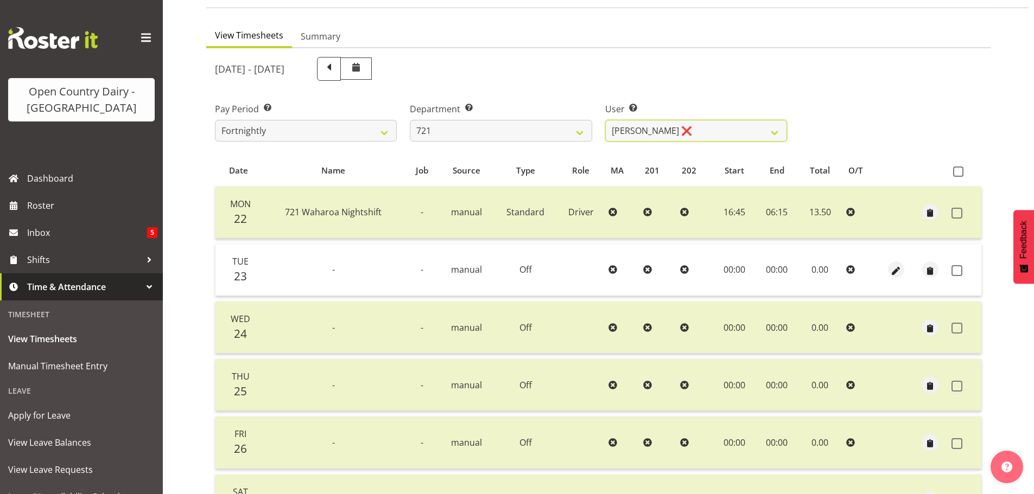
scroll to position [163, 0]
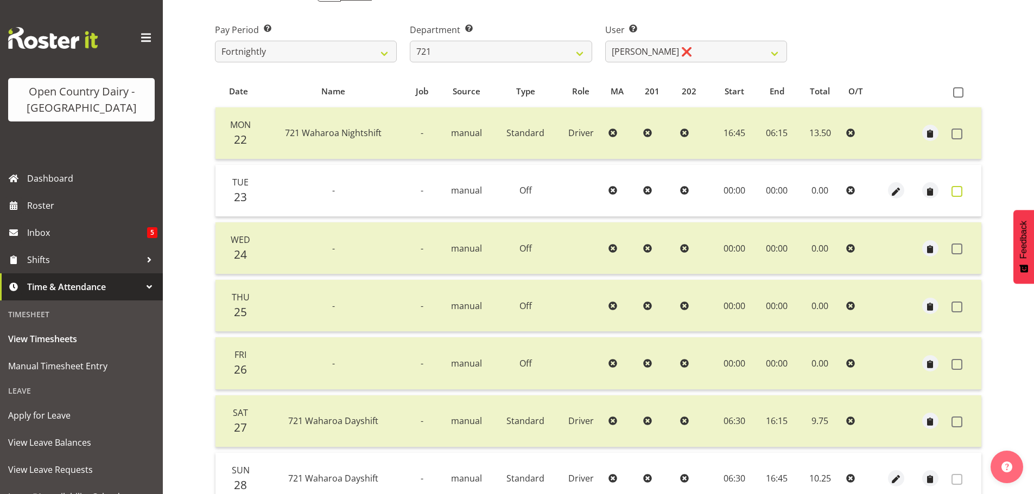
click at [959, 194] on span at bounding box center [957, 191] width 11 height 11
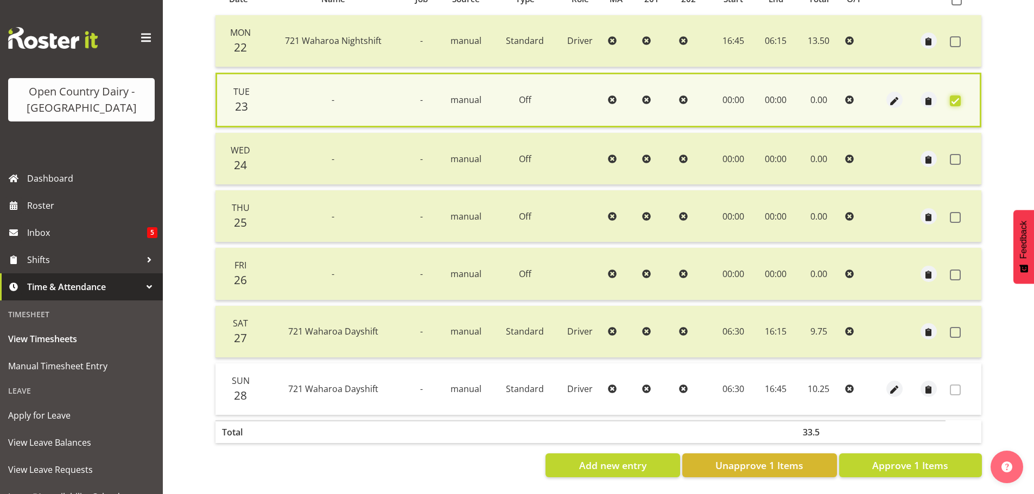
scroll to position [263, 0]
click at [932, 459] on span "Approve 1 Items" at bounding box center [910, 466] width 76 height 14
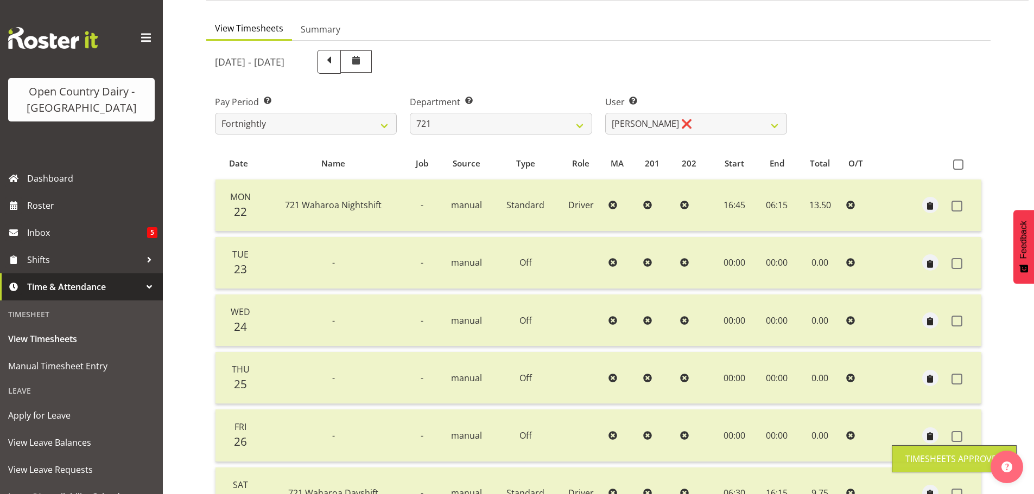
scroll to position [0, 0]
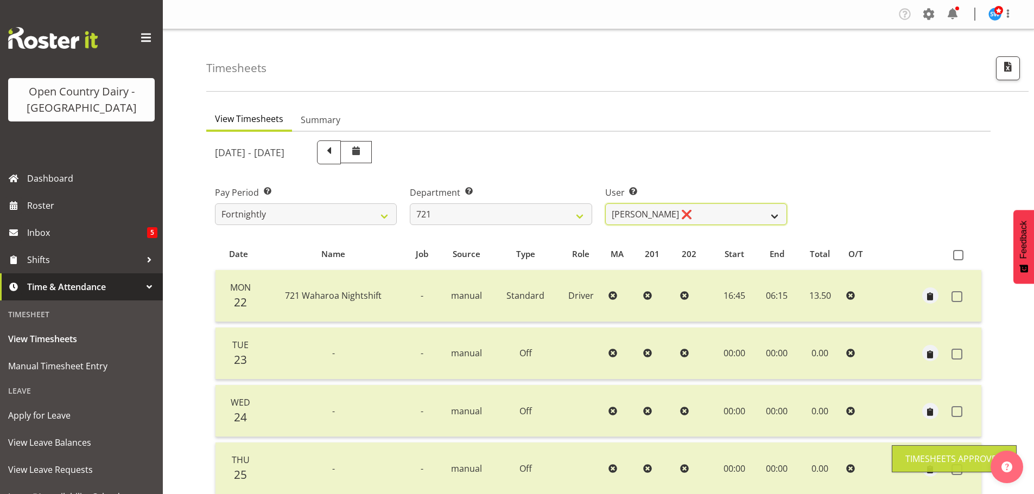
click at [725, 215] on select "George Taylor ❌ Grant Vercoe ❌ Thakur Ajit Singh ✔" at bounding box center [696, 215] width 182 height 22
click at [605, 204] on select "George Taylor ❌ Grant Vercoe ❌ Thakur Ajit Singh ✔" at bounding box center [696, 215] width 182 height 22
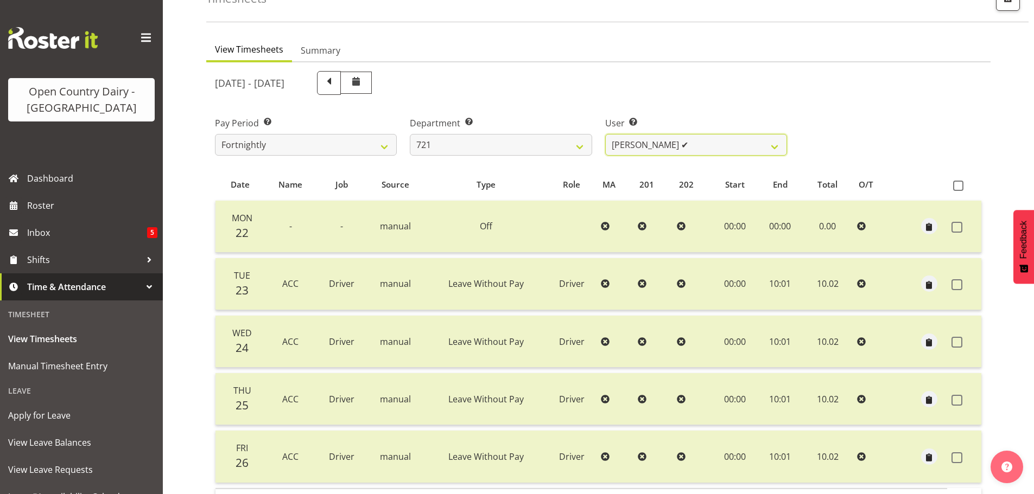
scroll to position [145, 0]
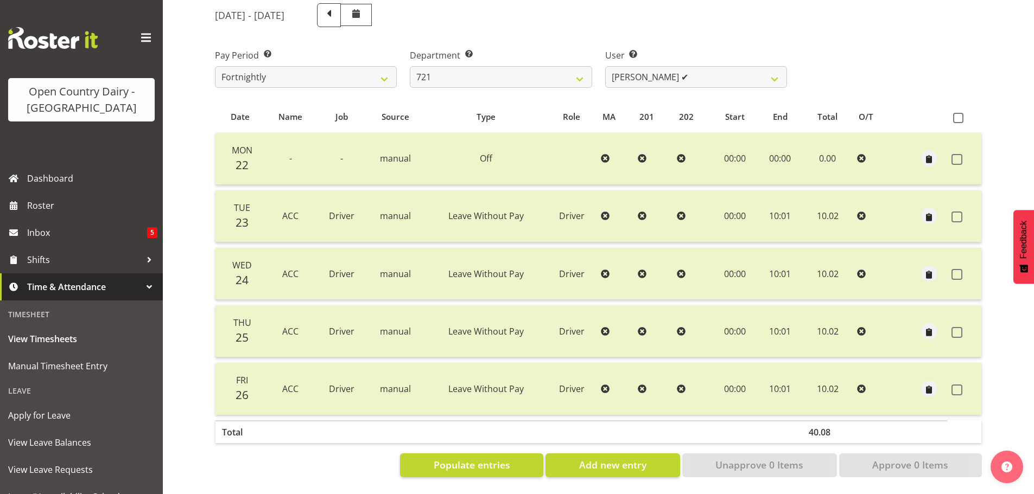
click at [916, 15] on div "September 22nd - September 28th 2025" at bounding box center [598, 15] width 780 height 37
click at [638, 460] on span "Add new entry" at bounding box center [612, 465] width 67 height 14
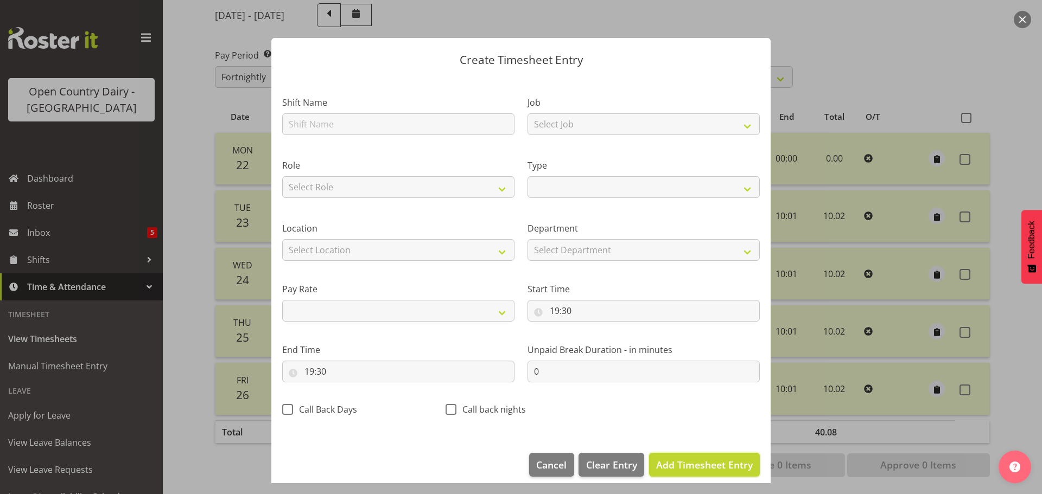
click at [687, 473] on button "Add Timesheet Entry" at bounding box center [704, 465] width 111 height 24
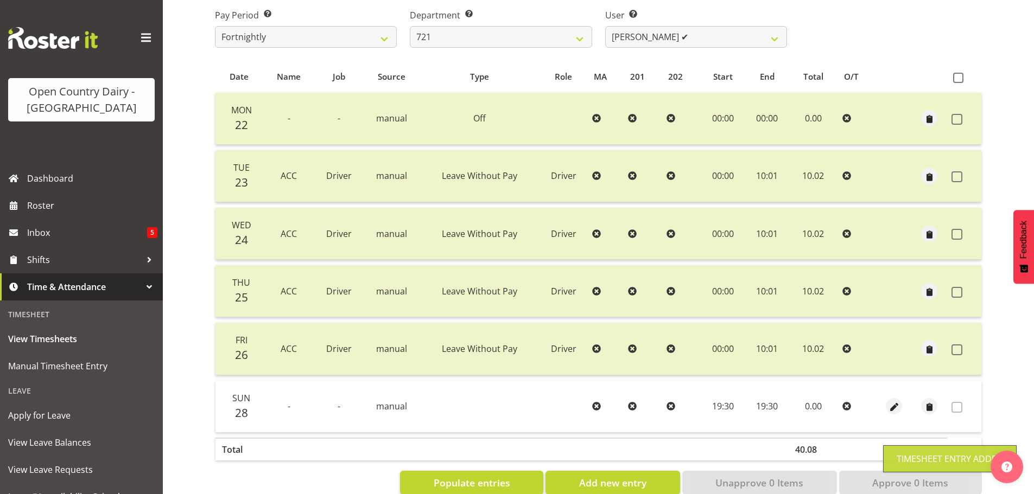
scroll to position [203, 0]
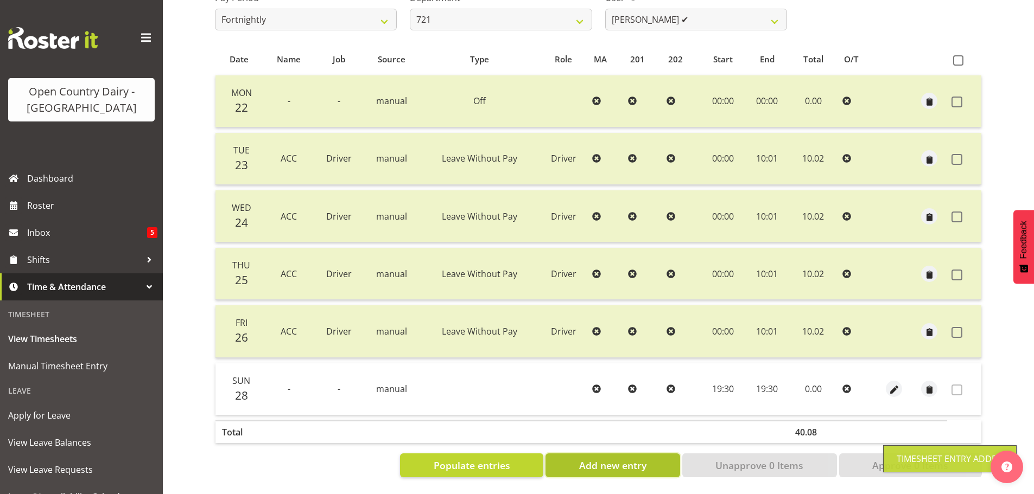
click at [641, 460] on span "Add new entry" at bounding box center [612, 466] width 67 height 14
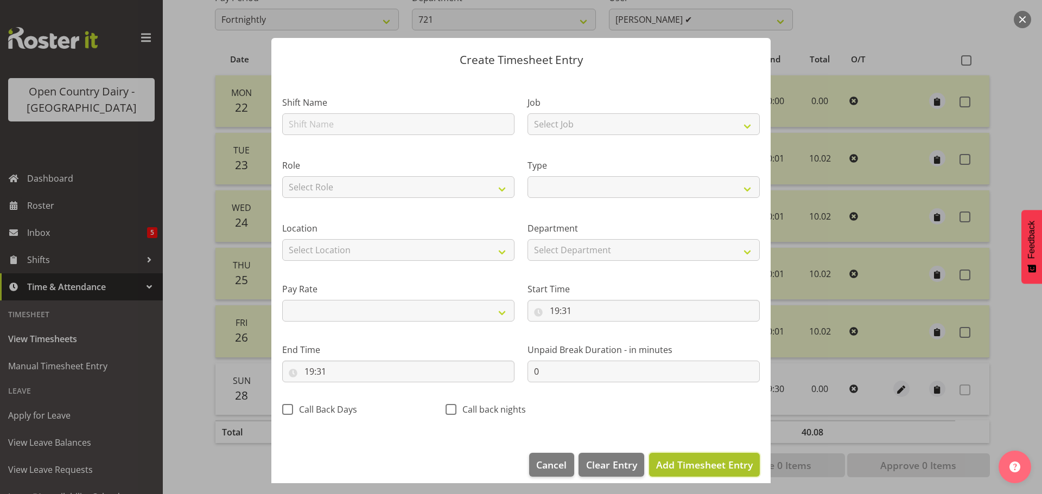
click at [681, 467] on span "Add Timesheet Entry" at bounding box center [704, 465] width 97 height 13
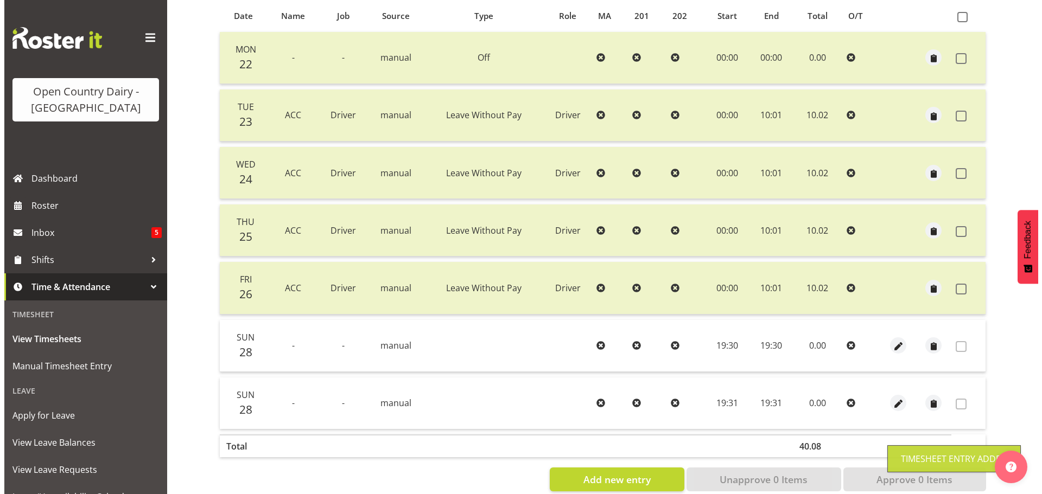
scroll to position [257, 0]
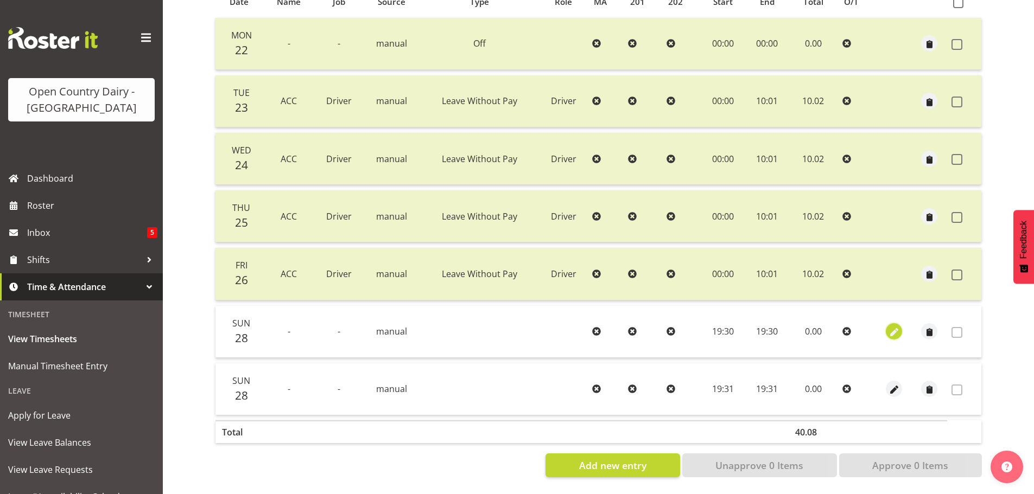
click at [900, 328] on button "button" at bounding box center [894, 332] width 16 height 16
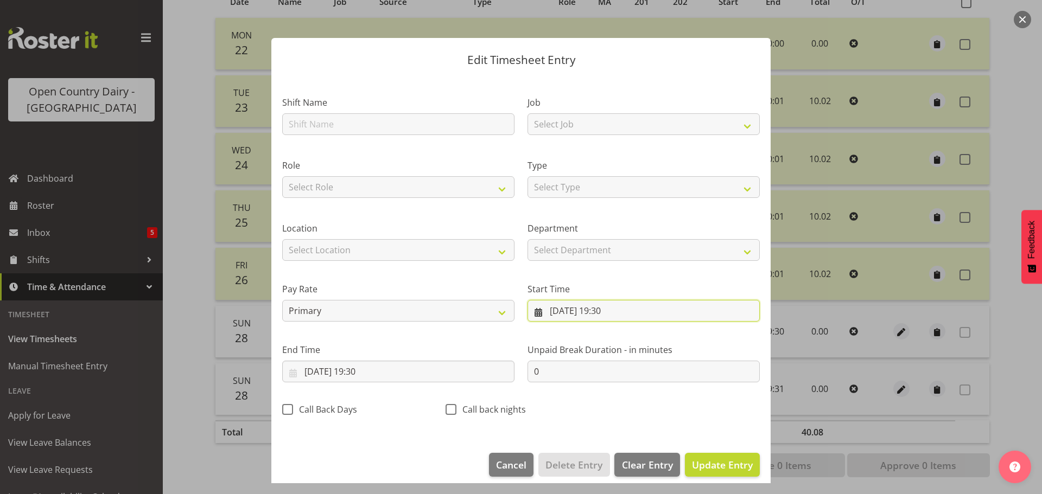
click at [580, 309] on input "28/09/2025, 19:30" at bounding box center [644, 311] width 232 height 22
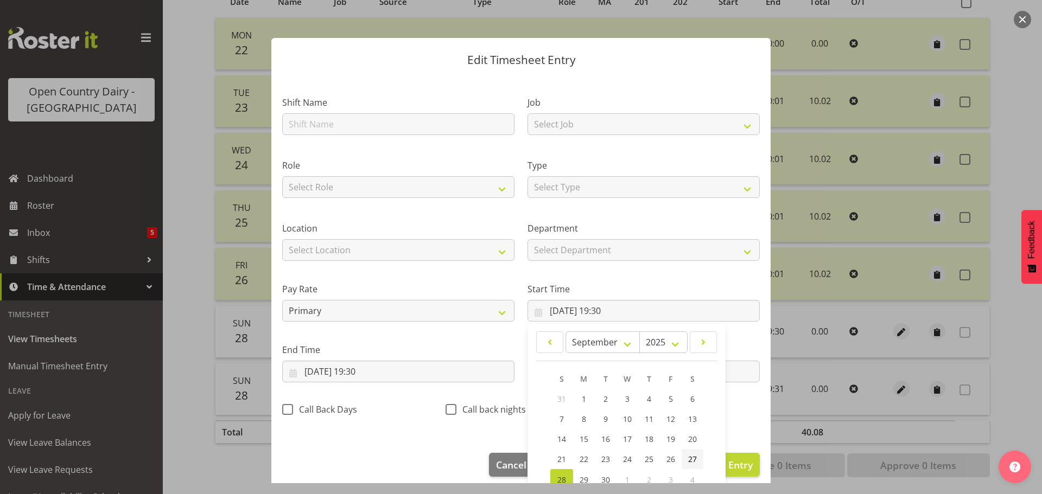
click at [689, 459] on span "27" at bounding box center [692, 459] width 9 height 10
click at [321, 368] on input "28/09/2025, 19:30" at bounding box center [398, 372] width 232 height 22
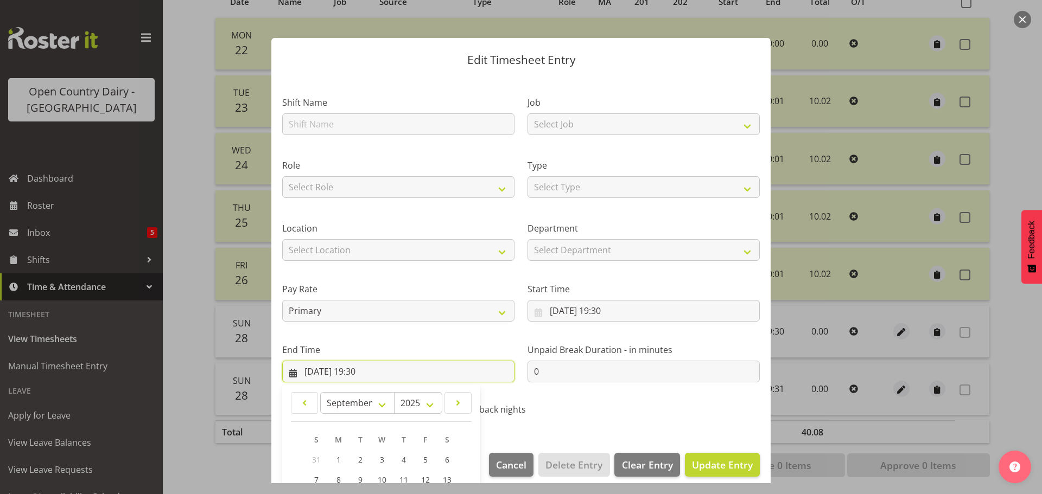
scroll to position [147, 0]
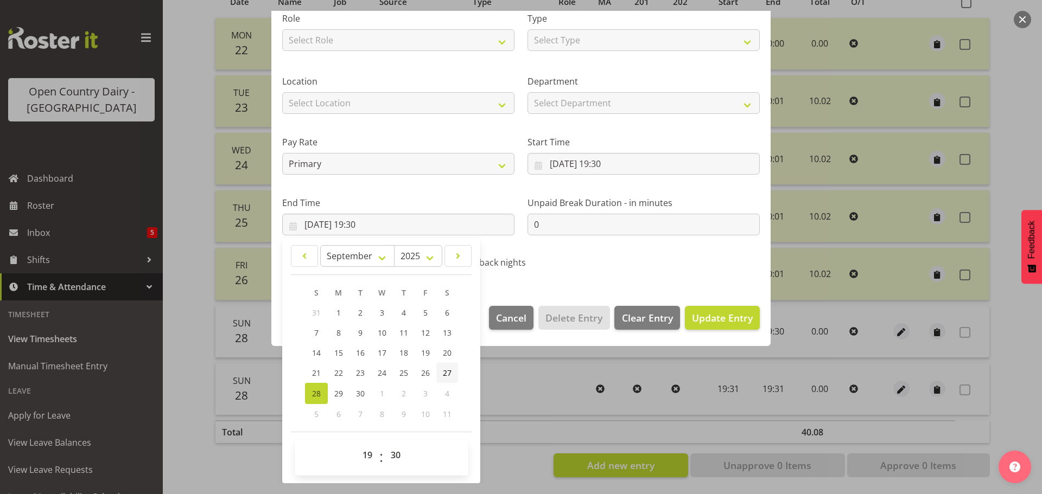
click at [448, 372] on span "27" at bounding box center [447, 373] width 9 height 10
click at [728, 317] on span "Update Entry" at bounding box center [722, 318] width 61 height 13
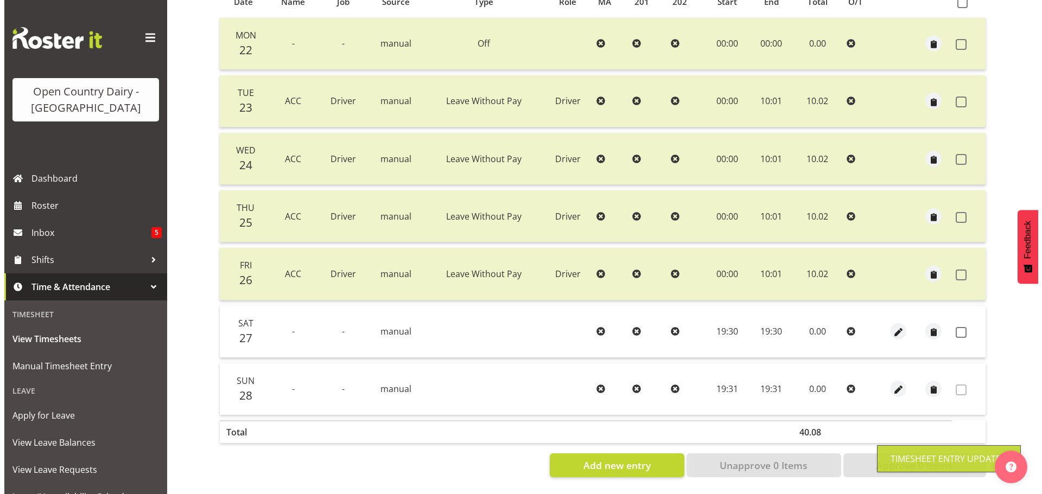
scroll to position [261, 0]
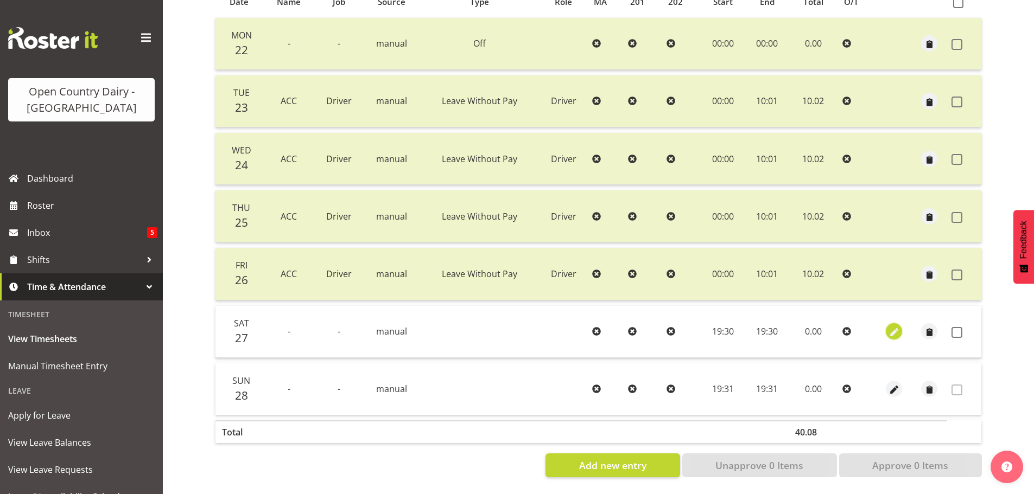
click at [895, 327] on span "button" at bounding box center [894, 333] width 12 height 12
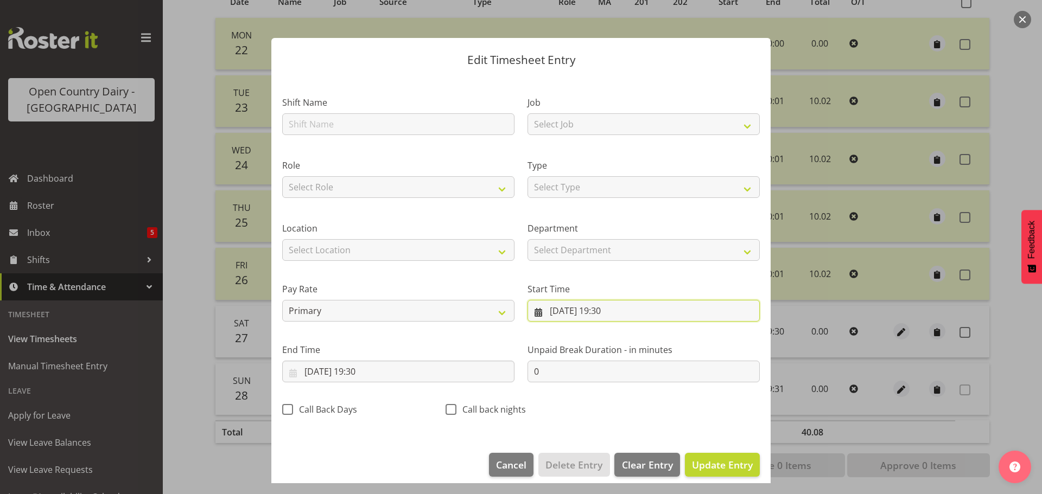
click at [587, 313] on input "27/09/2025, 19:30" at bounding box center [644, 311] width 232 height 22
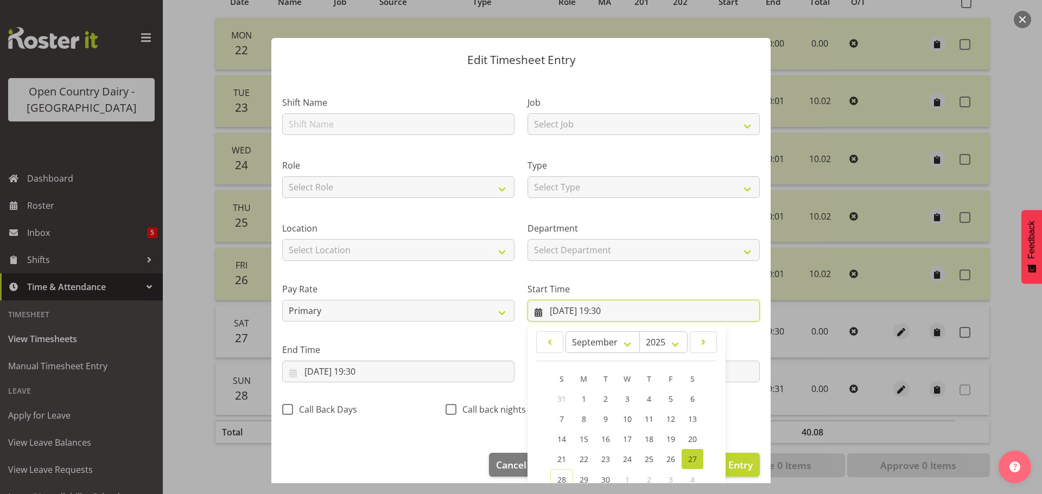
scroll to position [86, 0]
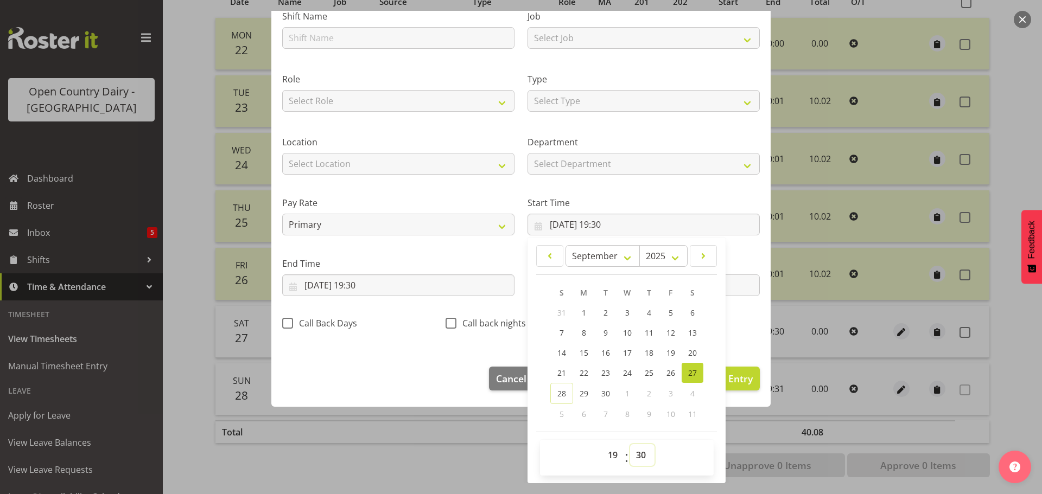
click at [638, 455] on select "00 01 02 03 04 05 06 07 08 09 10 11 12 13 14 15 16 17 18 19 20 21 22 23 24 25 2…" at bounding box center [642, 456] width 24 height 22
click at [630, 445] on select "00 01 02 03 04 05 06 07 08 09 10 11 12 13 14 15 16 17 18 19 20 21 22 23 24 25 2…" at bounding box center [642, 456] width 24 height 22
click at [608, 455] on select "00 01 02 03 04 05 06 07 08 09 10 11 12 13 14 15 16 17 18 19 20 21 22 23" at bounding box center [614, 456] width 24 height 22
click at [602, 445] on select "00 01 02 03 04 05 06 07 08 09 10 11 12 13 14 15 16 17 18 19 20 21 22 23" at bounding box center [614, 456] width 24 height 22
drag, startPoint x: 423, startPoint y: 283, endPoint x: 413, endPoint y: 294, distance: 15.0
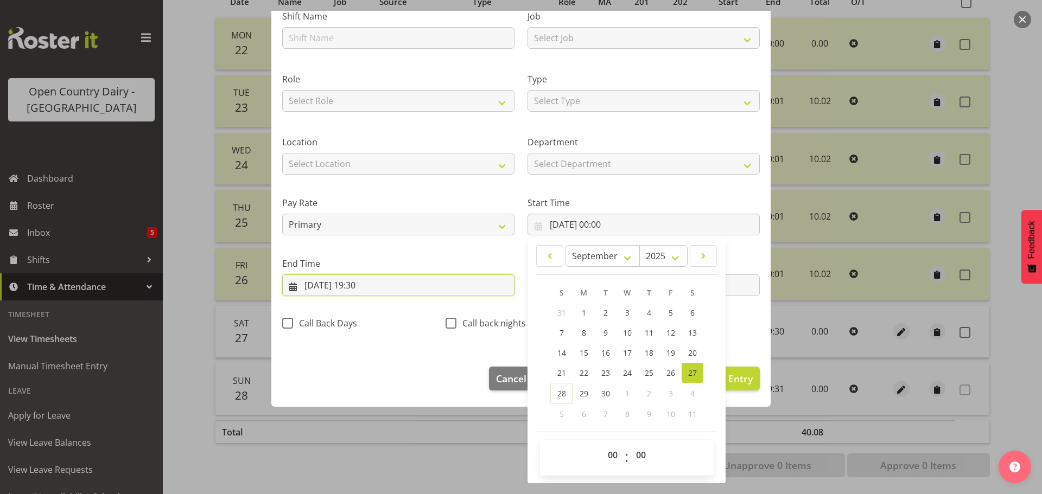
click at [423, 282] on input "27/09/2025, 19:30" at bounding box center [398, 286] width 232 height 22
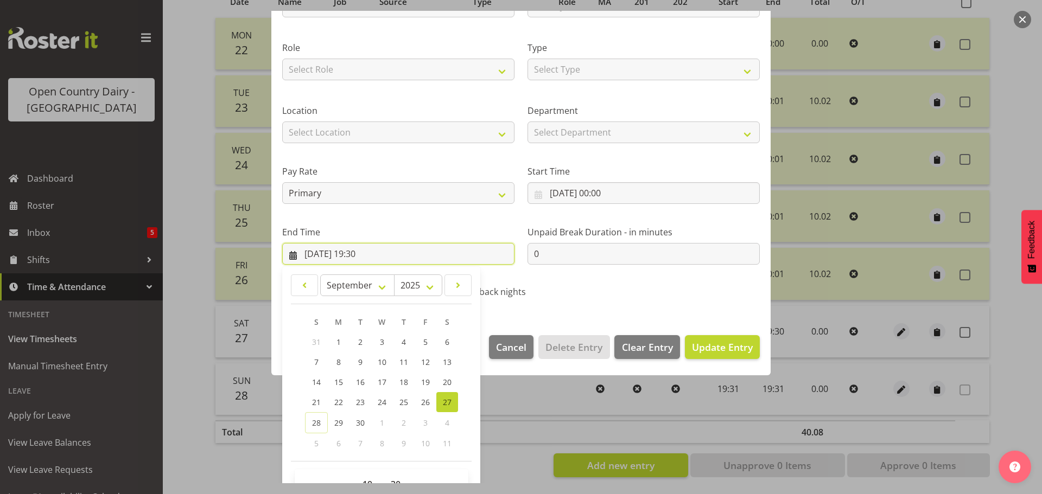
scroll to position [147, 0]
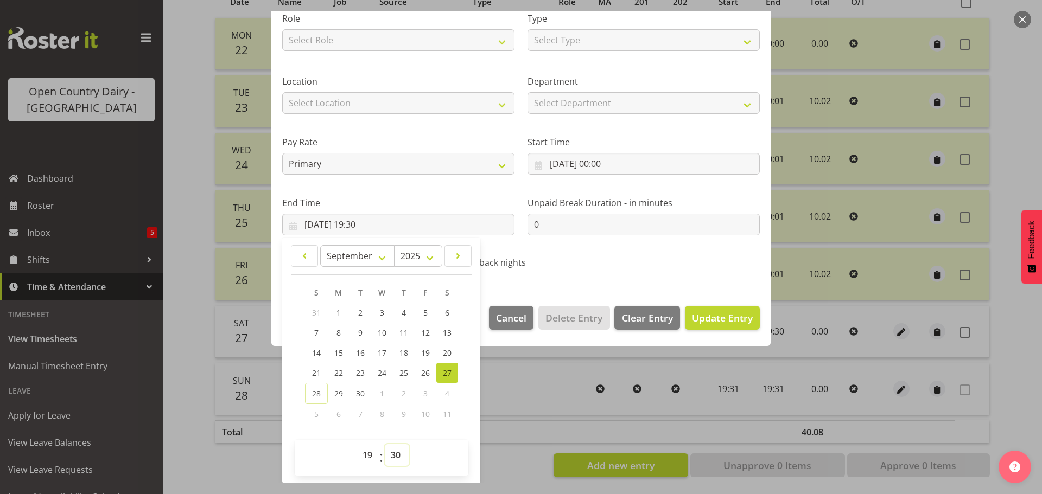
click at [394, 455] on select "00 01 02 03 04 05 06 07 08 09 10 11 12 13 14 15 16 17 18 19 20 21 22 23 24 25 2…" at bounding box center [397, 456] width 24 height 22
click at [385, 445] on select "00 01 02 03 04 05 06 07 08 09 10 11 12 13 14 15 16 17 18 19 20 21 22 23 24 25 2…" at bounding box center [397, 456] width 24 height 22
drag, startPoint x: 366, startPoint y: 455, endPoint x: 363, endPoint y: 449, distance: 6.1
click at [366, 455] on select "00 01 02 03 04 05 06 07 08 09 10 11 12 13 14 15 16 17 18 19 20 21 22 23" at bounding box center [369, 456] width 24 height 22
click at [357, 445] on select "00 01 02 03 04 05 06 07 08 09 10 11 12 13 14 15 16 17 18 19 20 21 22 23" at bounding box center [369, 456] width 24 height 22
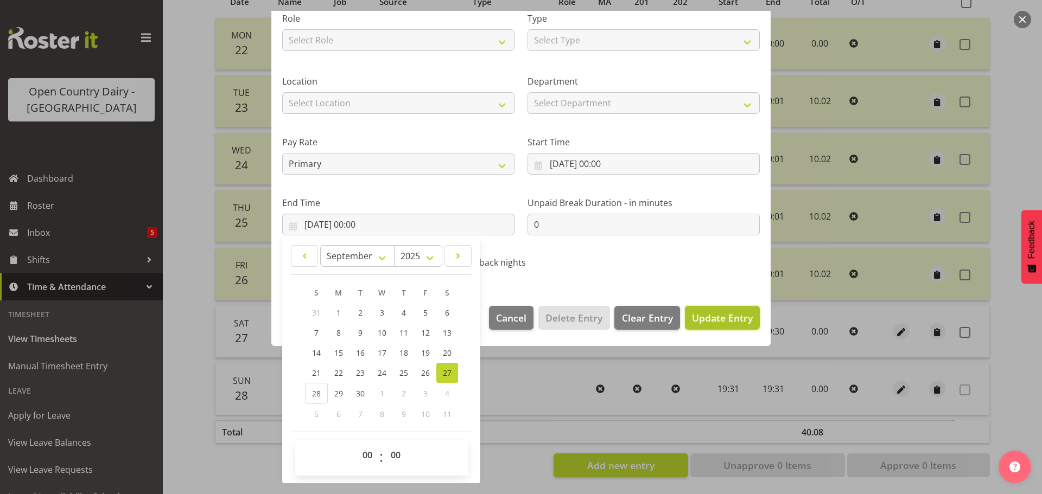
click at [706, 317] on span "Update Entry" at bounding box center [722, 318] width 61 height 13
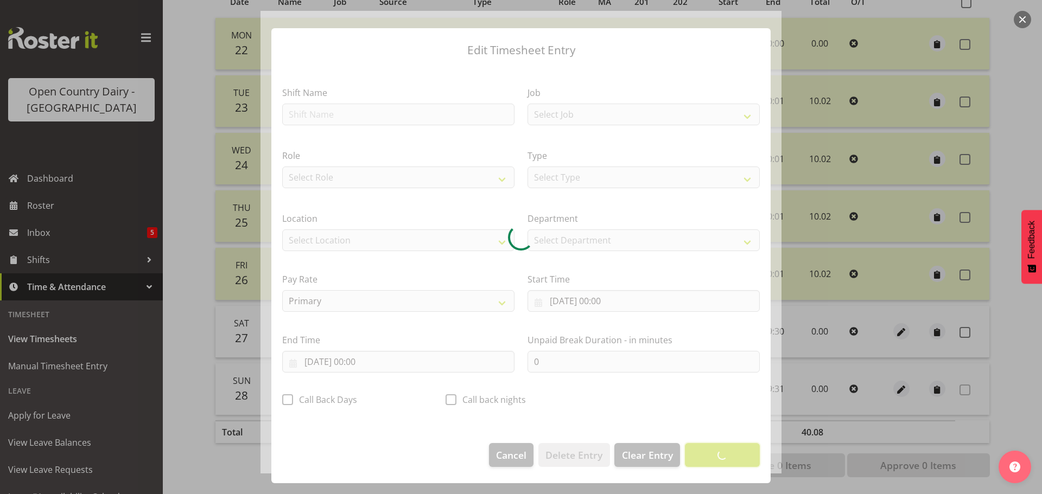
scroll to position [10, 0]
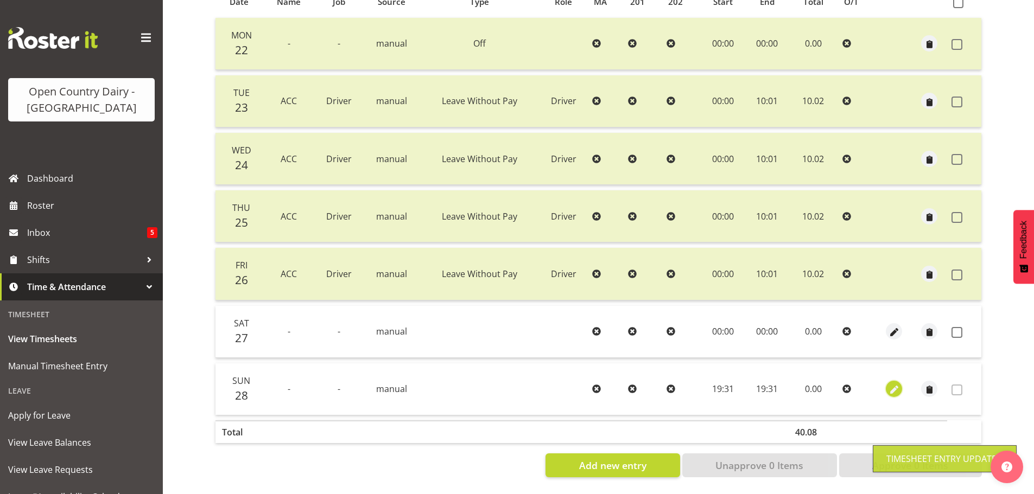
click at [896, 384] on span "button" at bounding box center [894, 390] width 12 height 12
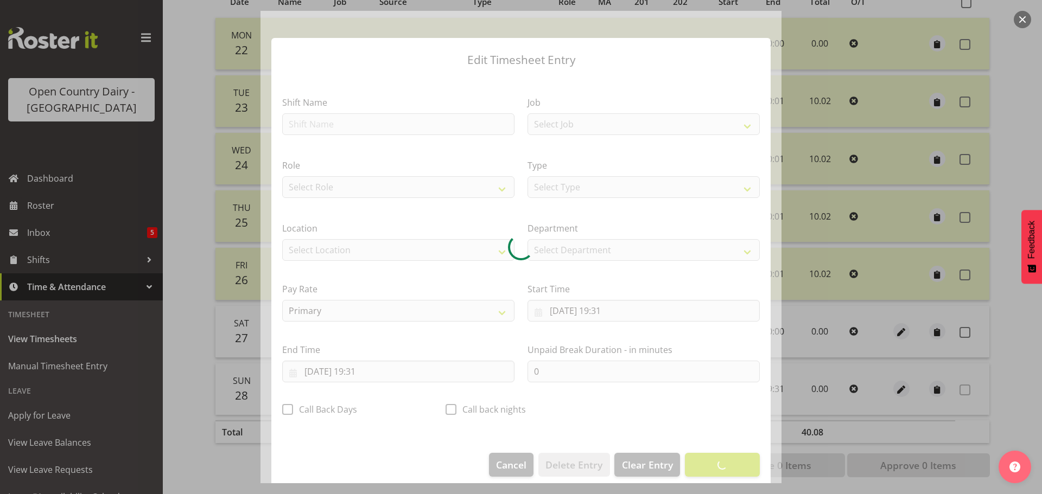
click at [581, 313] on div at bounding box center [521, 247] width 521 height 473
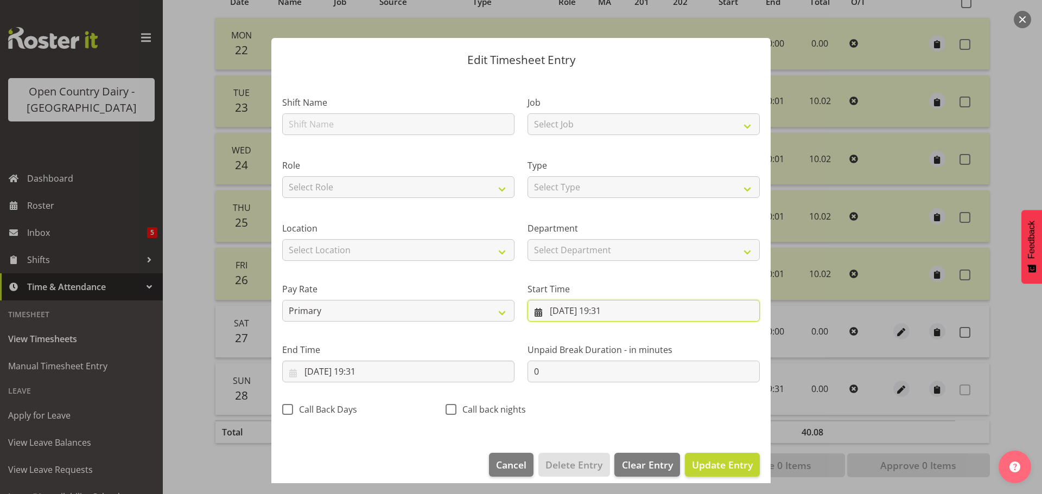
click at [582, 314] on input "28/09/2025, 19:31" at bounding box center [644, 311] width 232 height 22
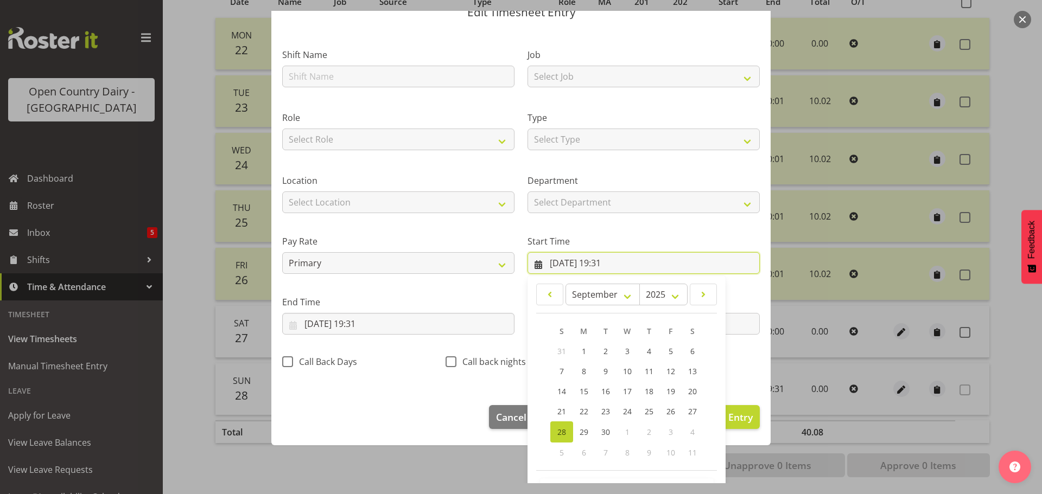
scroll to position [86, 0]
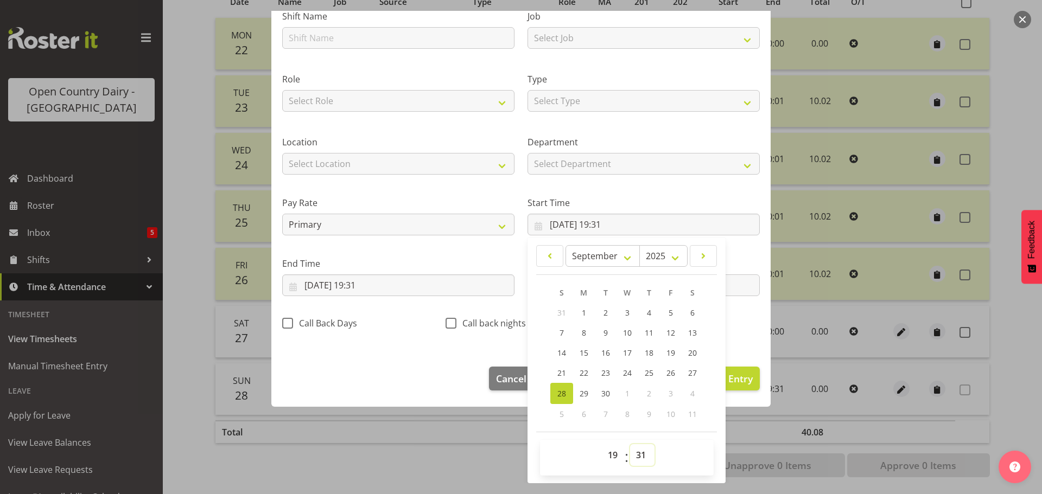
click at [644, 463] on select "00 01 02 03 04 05 06 07 08 09 10 11 12 13 14 15 16 17 18 19 20 21 22 23 24 25 2…" at bounding box center [642, 456] width 24 height 22
click at [630, 445] on select "00 01 02 03 04 05 06 07 08 09 10 11 12 13 14 15 16 17 18 19 20 21 22 23 24 25 2…" at bounding box center [642, 456] width 24 height 22
click at [603, 451] on select "00 01 02 03 04 05 06 07 08 09 10 11 12 13 14 15 16 17 18 19 20 21 22 23" at bounding box center [614, 456] width 24 height 22
click at [602, 445] on select "00 01 02 03 04 05 06 07 08 09 10 11 12 13 14 15 16 17 18 19 20 21 22 23" at bounding box center [614, 456] width 24 height 22
drag, startPoint x: 393, startPoint y: 279, endPoint x: 394, endPoint y: 305, distance: 25.5
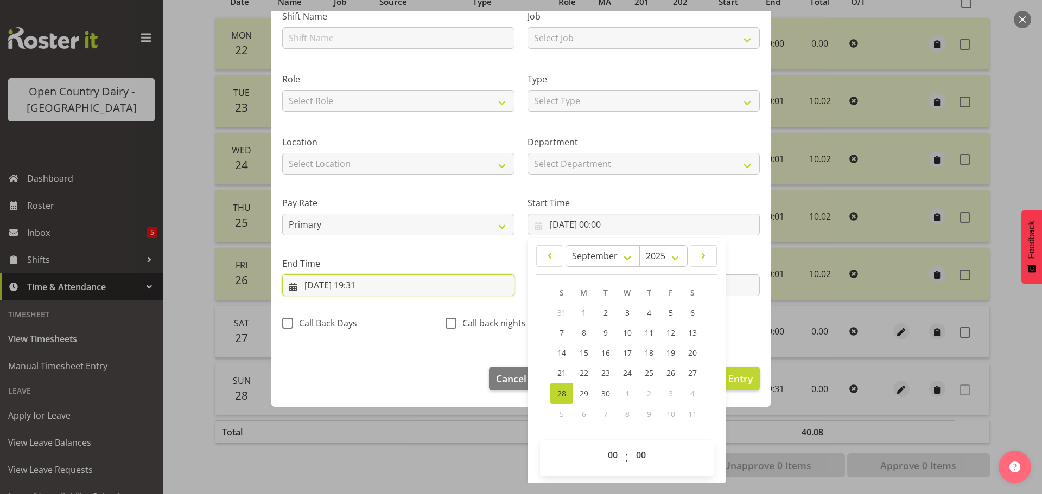
click at [394, 279] on input "28/09/2025, 19:31" at bounding box center [398, 286] width 232 height 22
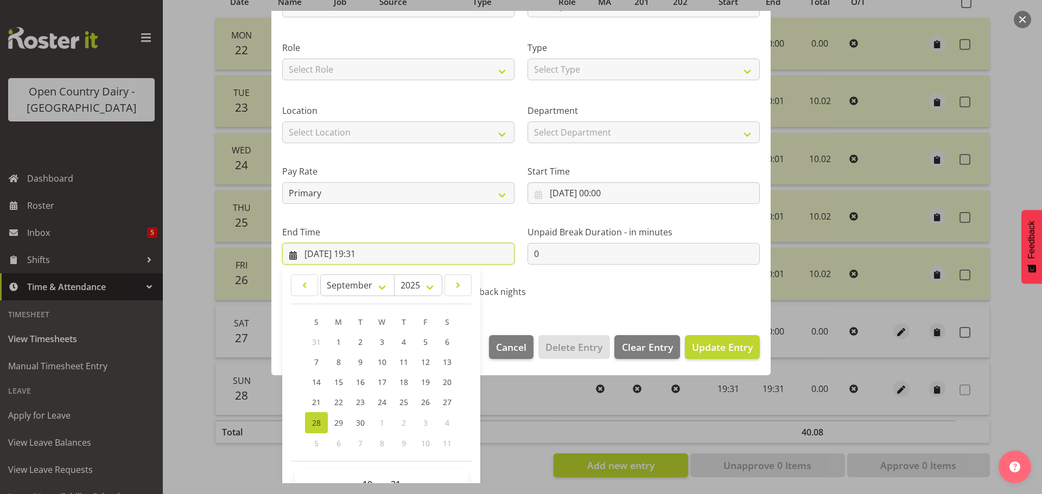
scroll to position [147, 0]
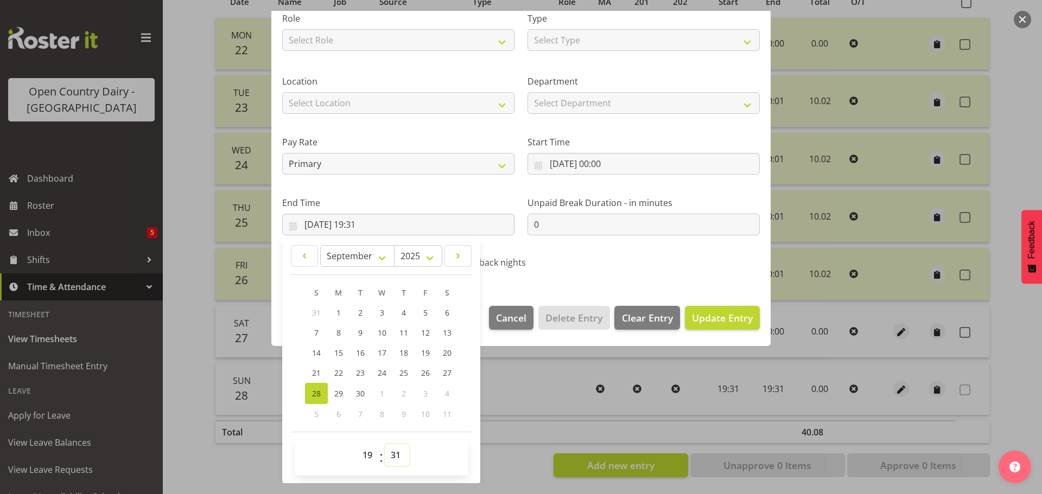
drag, startPoint x: 394, startPoint y: 460, endPoint x: 396, endPoint y: 448, distance: 11.6
click at [395, 460] on select "00 01 02 03 04 05 06 07 08 09 10 11 12 13 14 15 16 17 18 19 20 21 22 23 24 25 2…" at bounding box center [397, 456] width 24 height 22
click at [385, 445] on select "00 01 02 03 04 05 06 07 08 09 10 11 12 13 14 15 16 17 18 19 20 21 22 23 24 25 2…" at bounding box center [397, 456] width 24 height 22
click at [363, 450] on select "00 01 02 03 04 05 06 07 08 09 10 11 12 13 14 15 16 17 18 19 20 21 22 23" at bounding box center [369, 456] width 24 height 22
click at [357, 445] on select "00 01 02 03 04 05 06 07 08 09 10 11 12 13 14 15 16 17 18 19 20 21 22 23" at bounding box center [369, 456] width 24 height 22
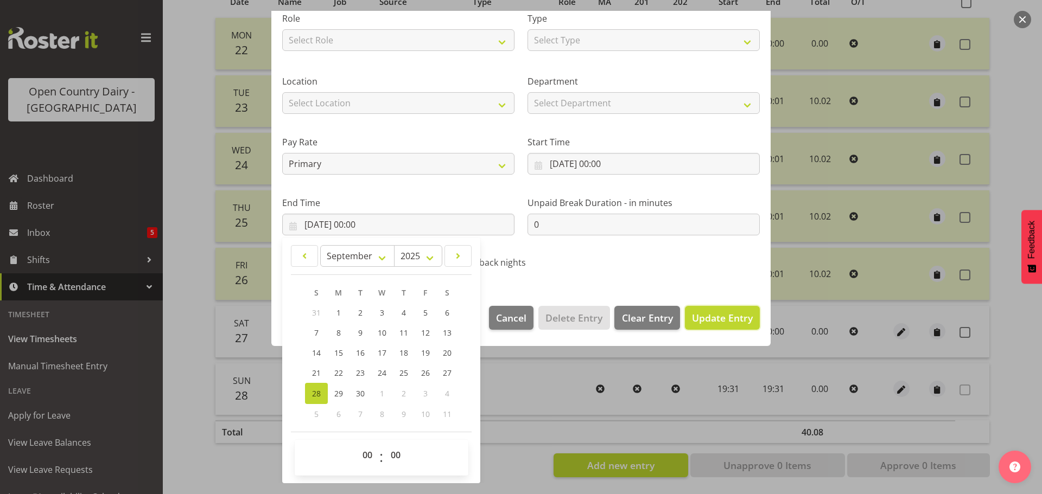
click at [722, 319] on span "Update Entry" at bounding box center [722, 318] width 61 height 13
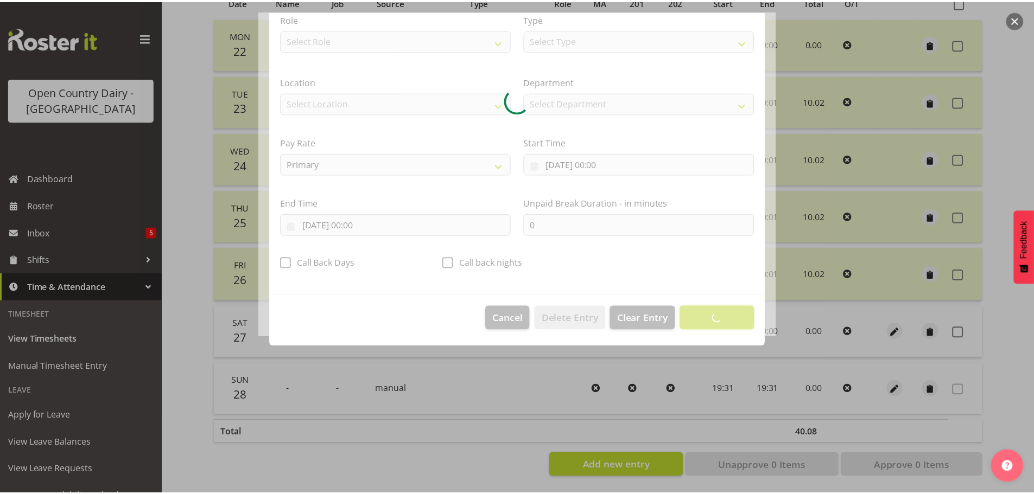
scroll to position [10, 0]
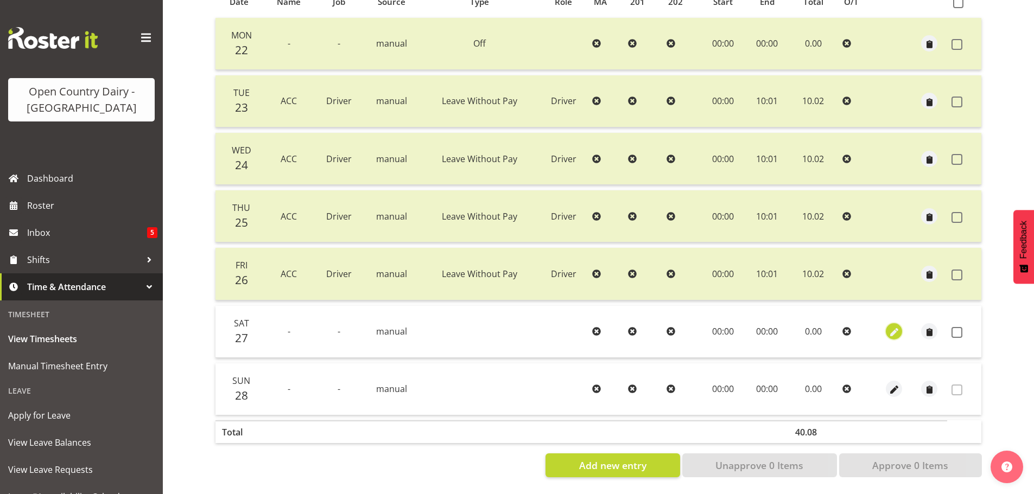
click at [897, 327] on span "button" at bounding box center [894, 333] width 12 height 12
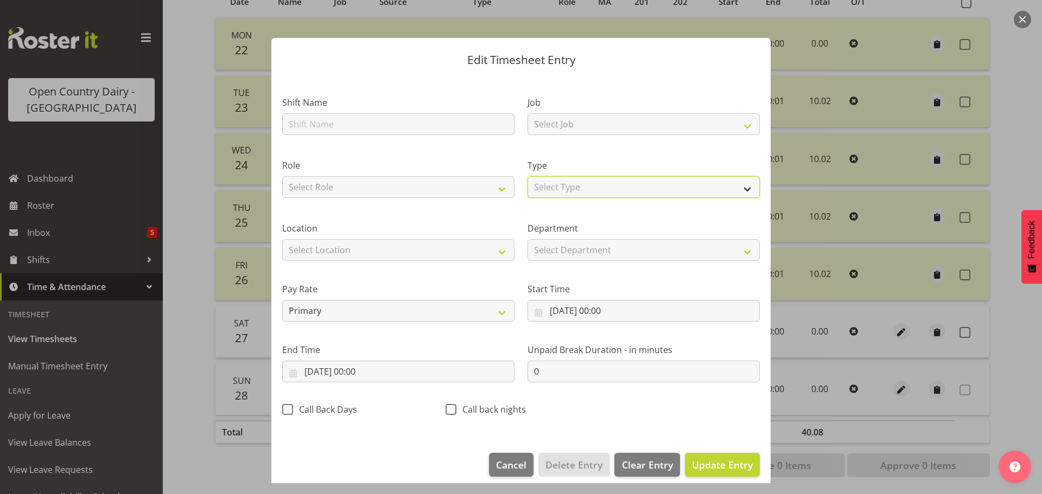
click at [568, 186] on select "Select Type Off Standard Public Holiday Public Holiday (Worked) Day In Lieu Ann…" at bounding box center [644, 187] width 232 height 22
click at [528, 188] on select "Select Type Off Standard Public Holiday Public Holiday (Worked) Day In Lieu Ann…" at bounding box center [644, 187] width 232 height 22
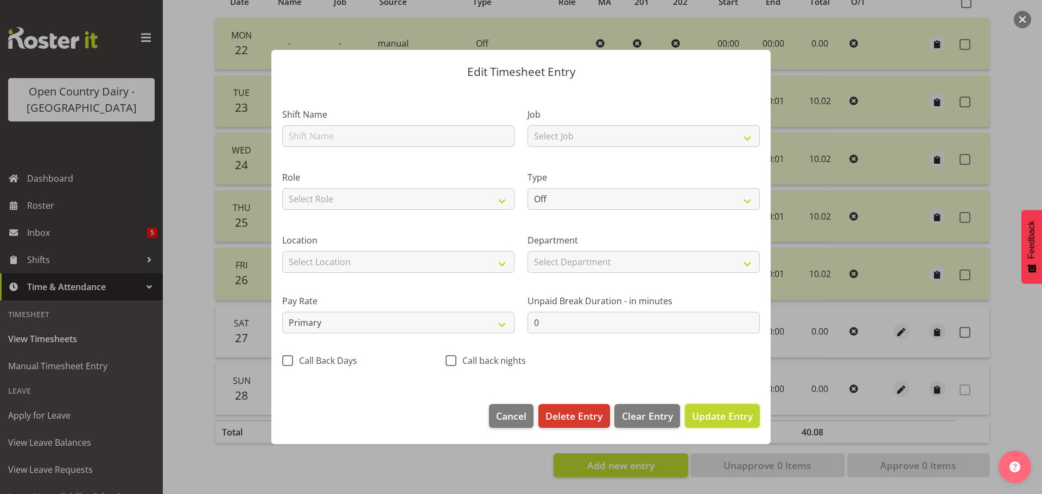
click at [731, 420] on span "Update Entry" at bounding box center [722, 416] width 61 height 13
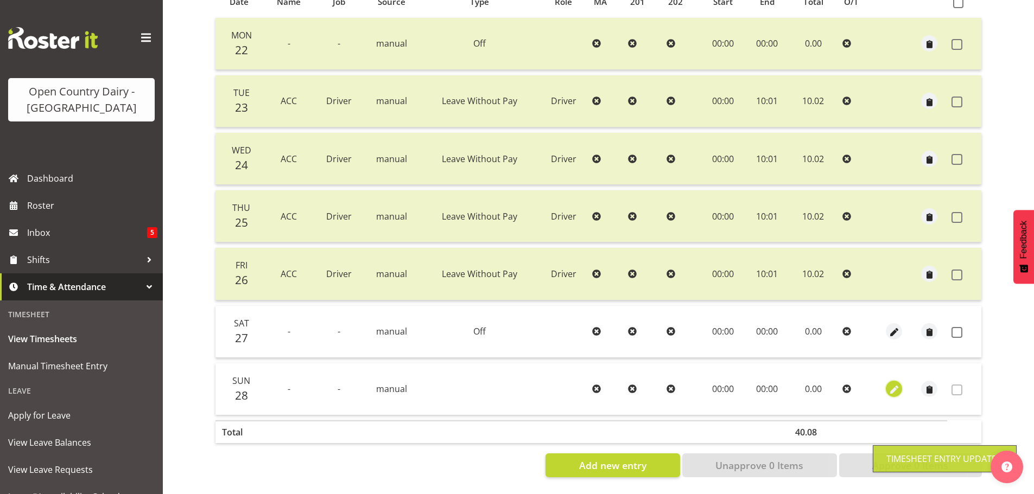
click at [901, 385] on button "button" at bounding box center [894, 389] width 16 height 16
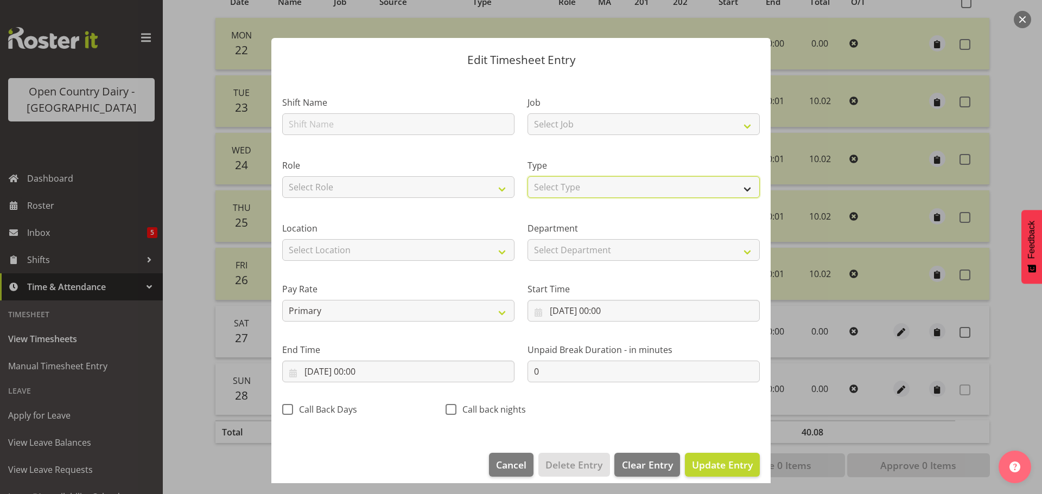
click at [580, 187] on select "Select Type Off Standard Public Holiday Public Holiday (Worked) Day In Lieu Ann…" at bounding box center [644, 187] width 232 height 22
click at [528, 188] on select "Select Type Off Standard Public Holiday Public Holiday (Worked) Day In Lieu Ann…" at bounding box center [644, 187] width 232 height 22
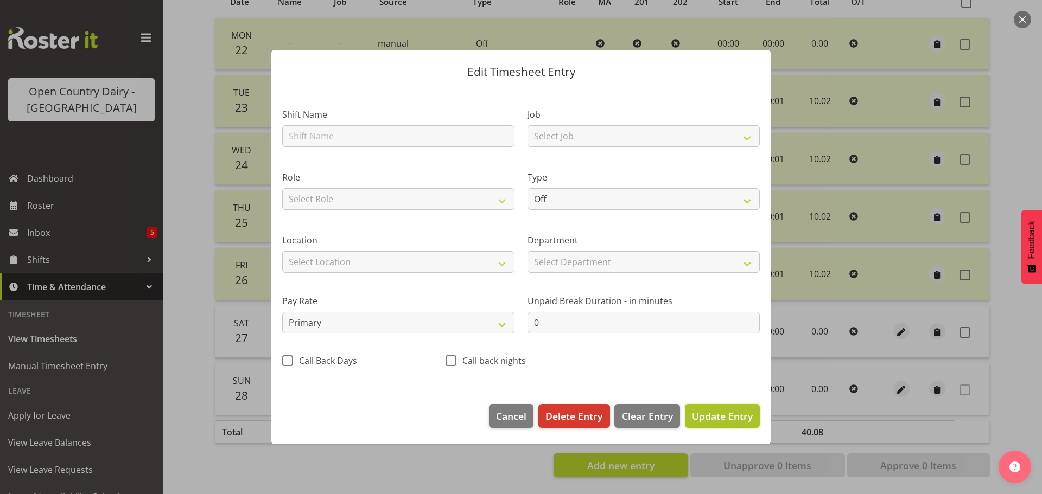
click at [711, 412] on span "Update Entry" at bounding box center [722, 416] width 61 height 13
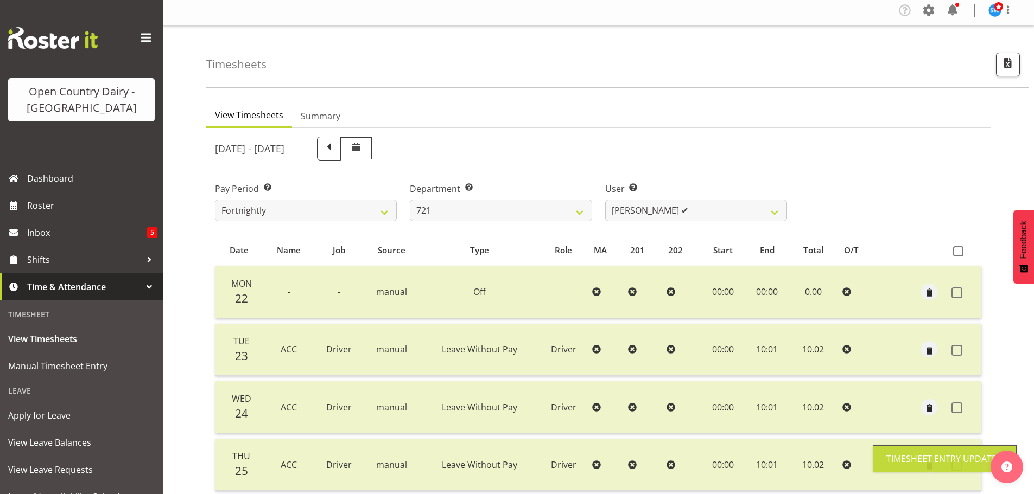
scroll to position [0, 0]
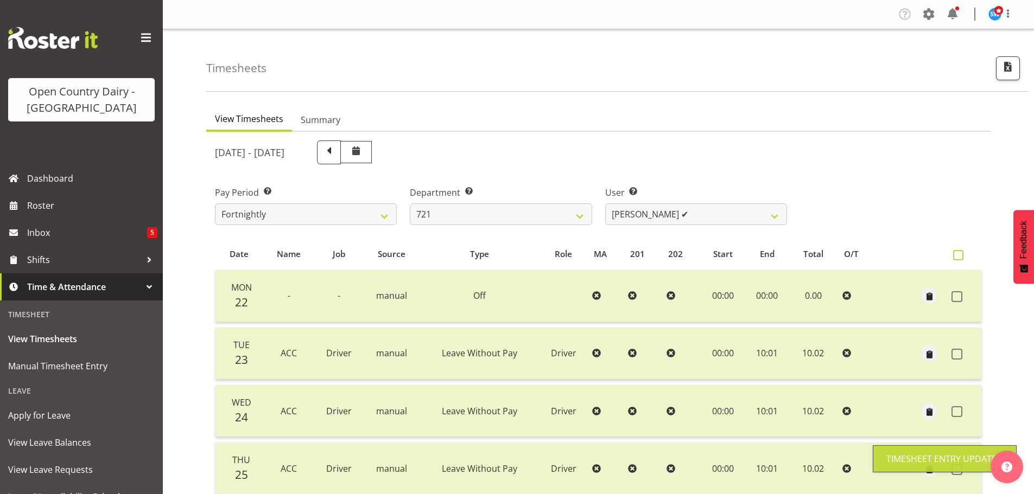
click at [962, 254] on span at bounding box center [958, 255] width 10 height 10
click at [960, 254] on input "checkbox" at bounding box center [956, 255] width 7 height 7
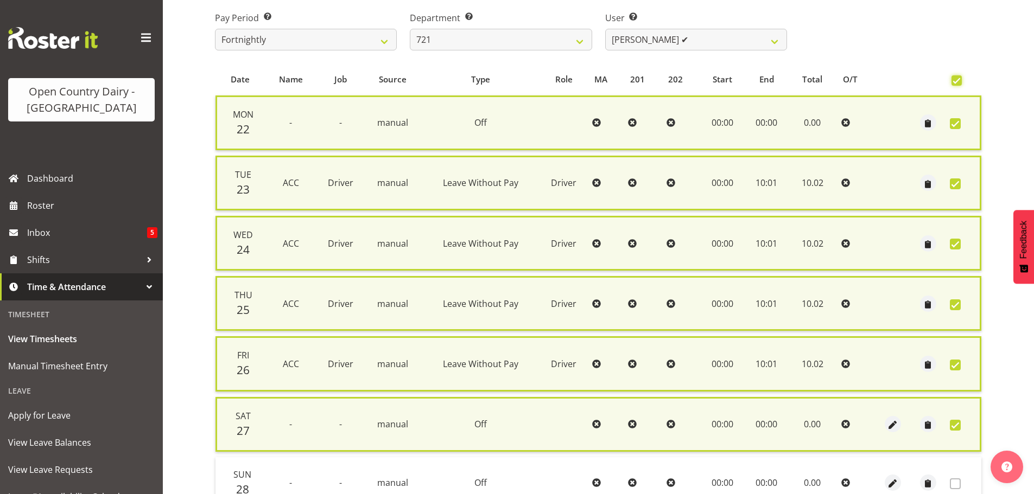
scroll to position [277, 0]
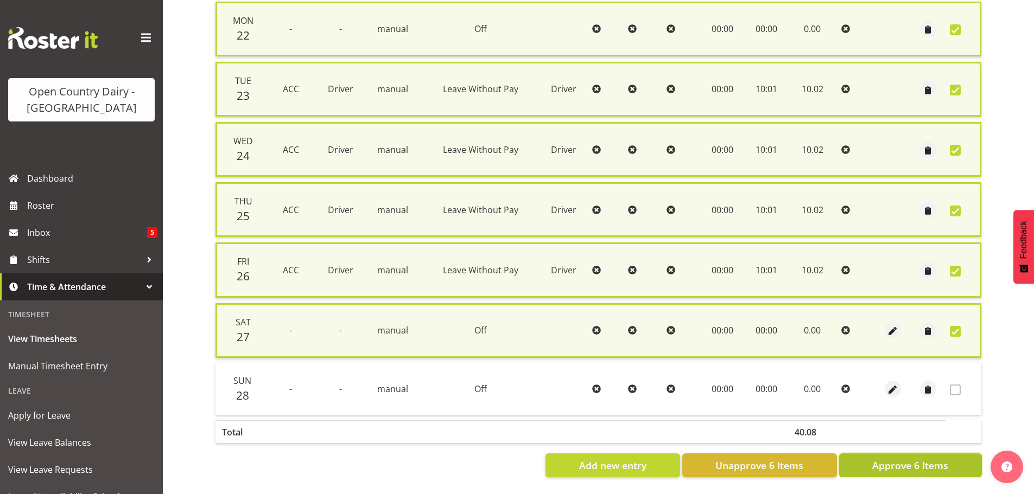
click at [921, 459] on span "Approve 6 Items" at bounding box center [910, 466] width 76 height 14
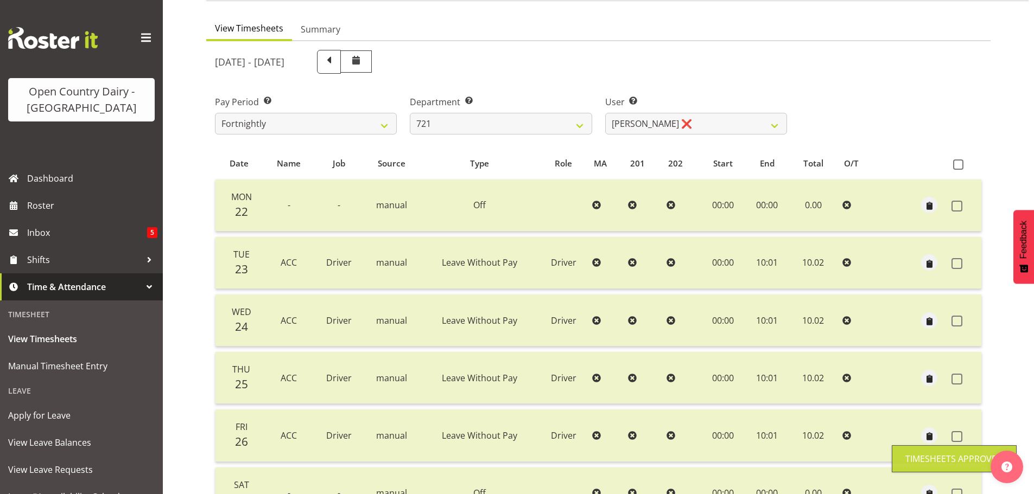
scroll to position [0, 0]
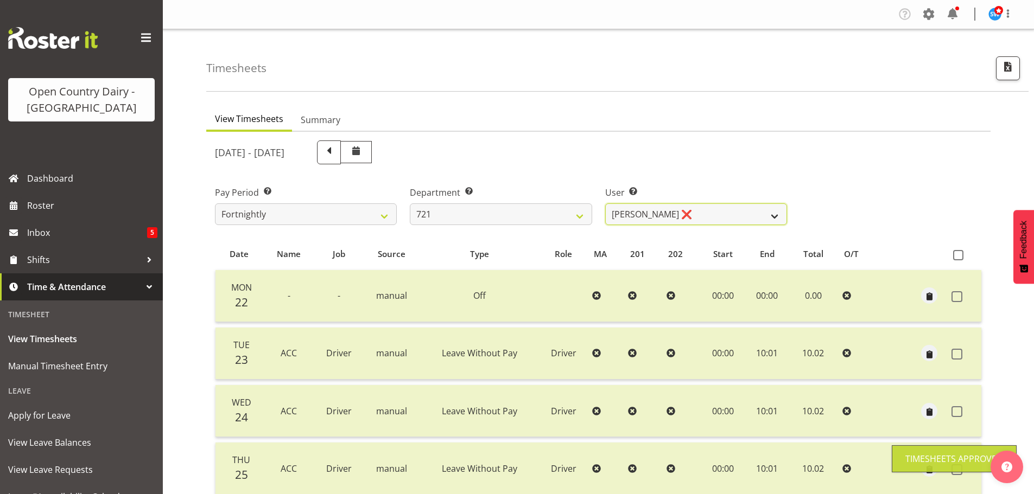
click at [702, 204] on select "George Taylor ❌ Grant Vercoe ❌ Thakur Ajit Singh ❌" at bounding box center [696, 215] width 182 height 22
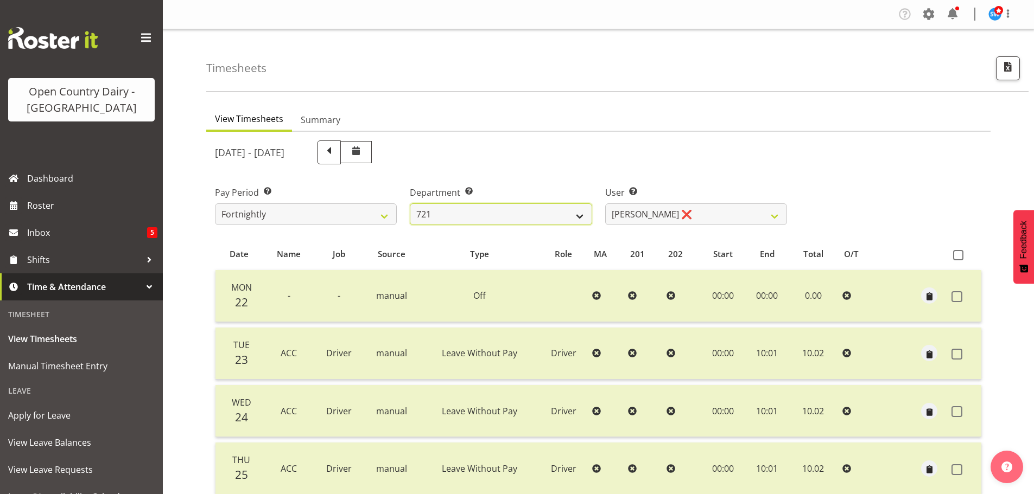
click at [505, 213] on select "701 702 703 704 705 706 707 708 709 710 711 712 713 714 715 716 717 718 719 720" at bounding box center [501, 215] width 182 height 22
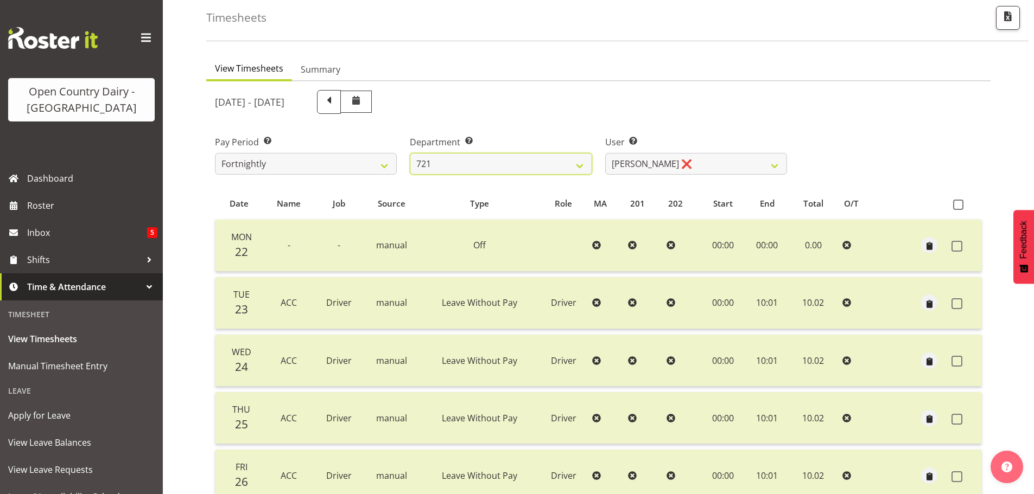
scroll to position [109, 0]
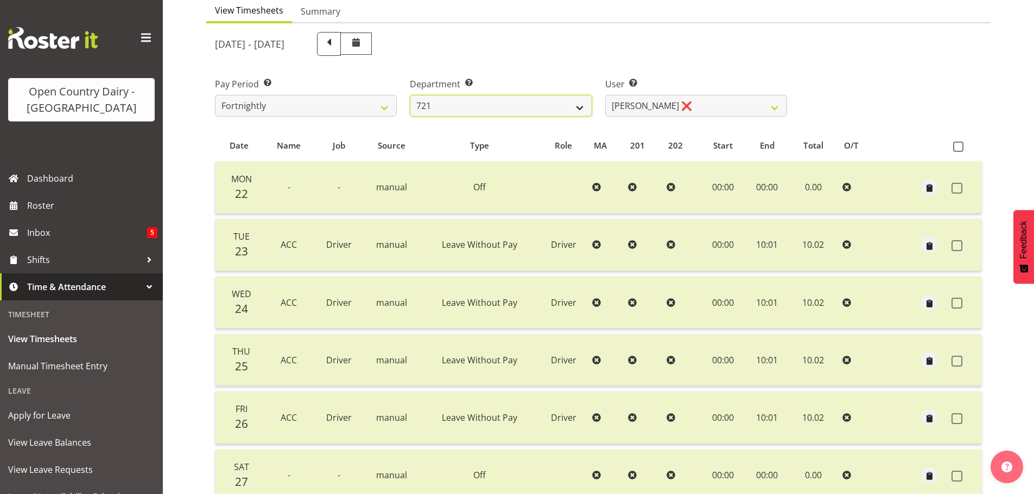
drag, startPoint x: 491, startPoint y: 102, endPoint x: 490, endPoint y: 115, distance: 13.7
click at [491, 102] on select "701 702 703 704 705 706 707 708 709 710 711 712 713 714 715 716 717 718 719 720" at bounding box center [501, 106] width 182 height 22
click at [410, 95] on select "701 702 703 704 705 706 707 708 709 710 711 712 713 714 715 716 717 718 719 720" at bounding box center [501, 106] width 182 height 22
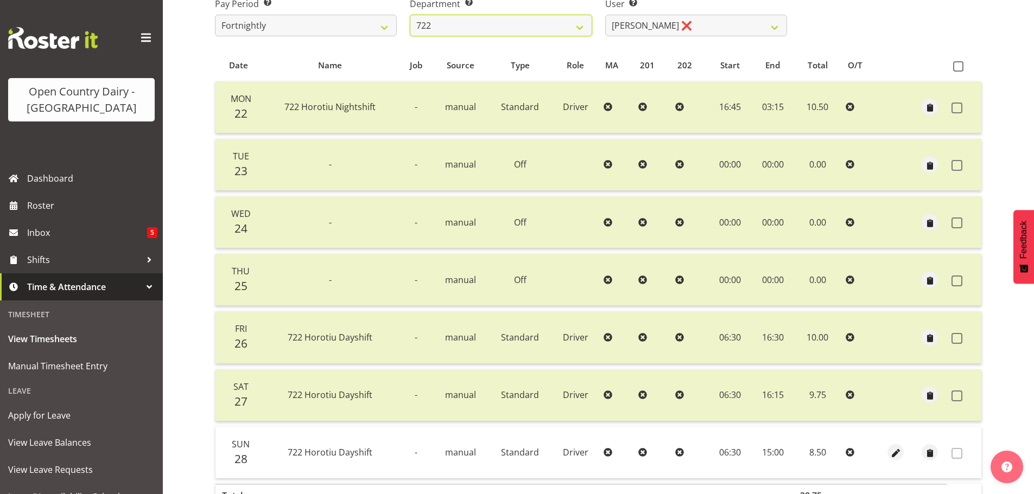
scroll to position [98, 0]
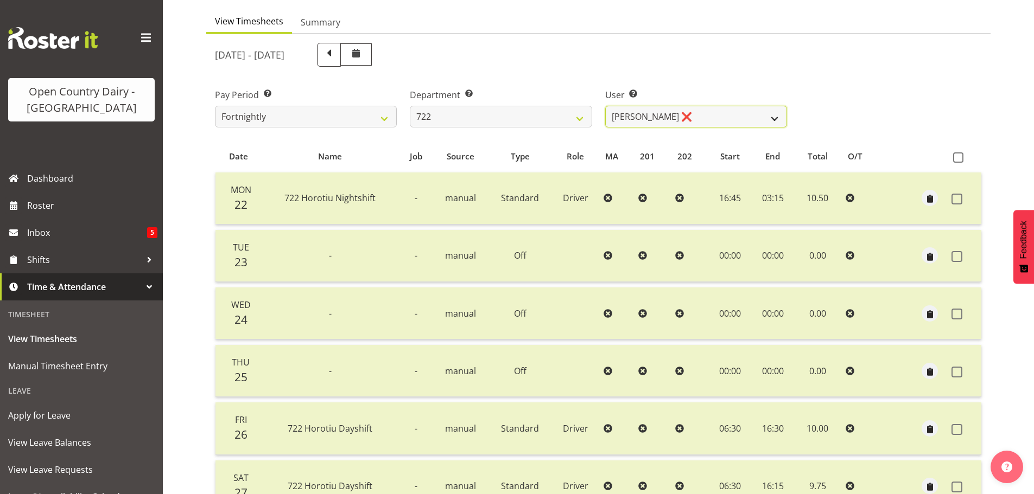
click at [719, 113] on select "Andy Webb ❌ Darren Hatcher ❌ Gurpreet Singh ❌" at bounding box center [696, 117] width 182 height 22
click at [605, 106] on select "Andy Webb ❌ Darren Hatcher ❌ Gurpreet Singh ❌" at bounding box center [696, 117] width 182 height 22
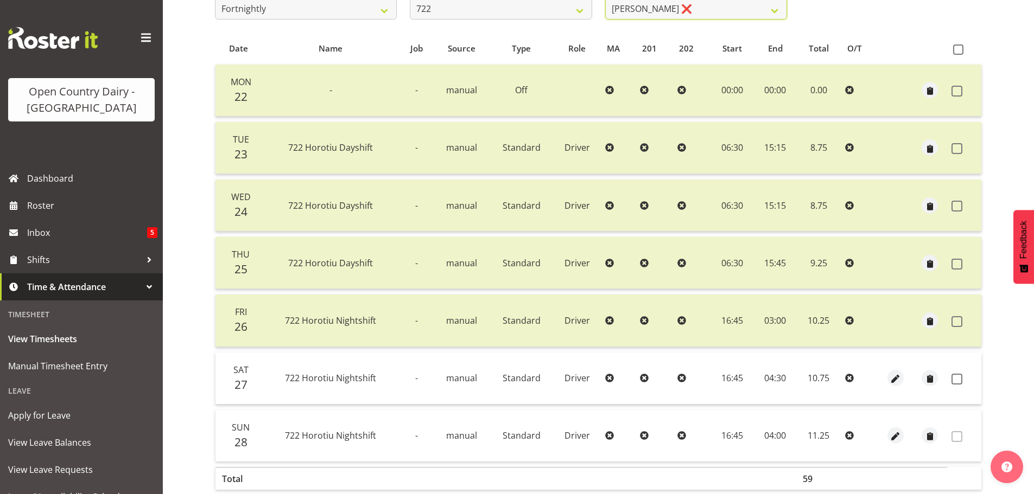
scroll to position [261, 0]
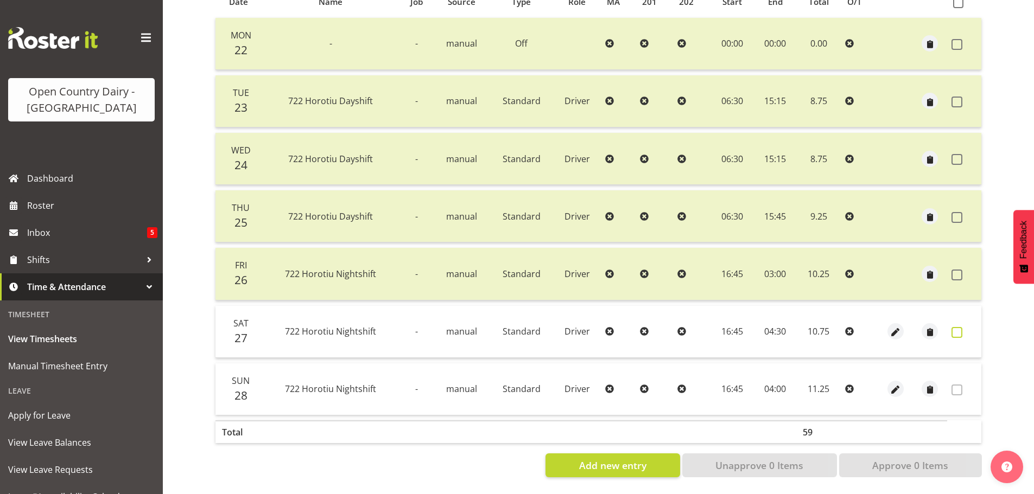
click at [960, 327] on span at bounding box center [957, 332] width 11 height 11
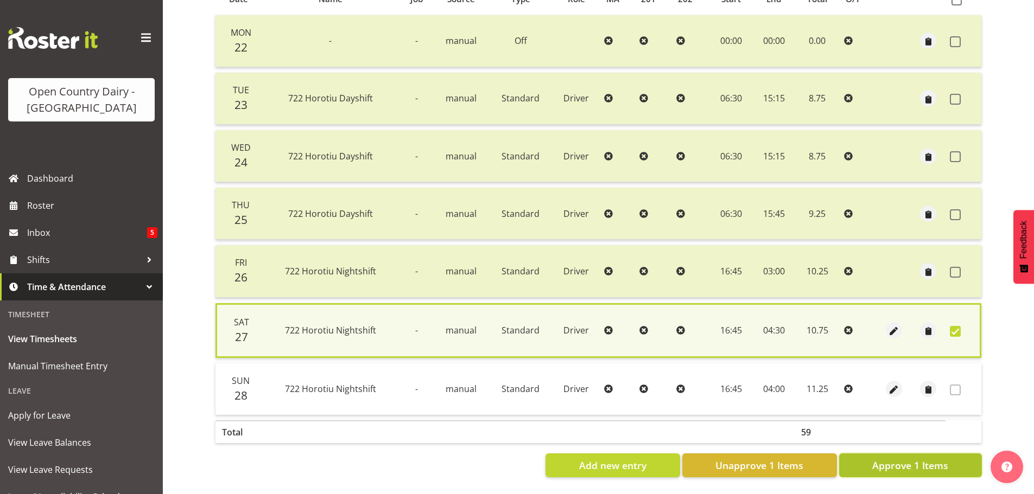
click at [900, 459] on span "Approve 1 Items" at bounding box center [910, 466] width 76 height 14
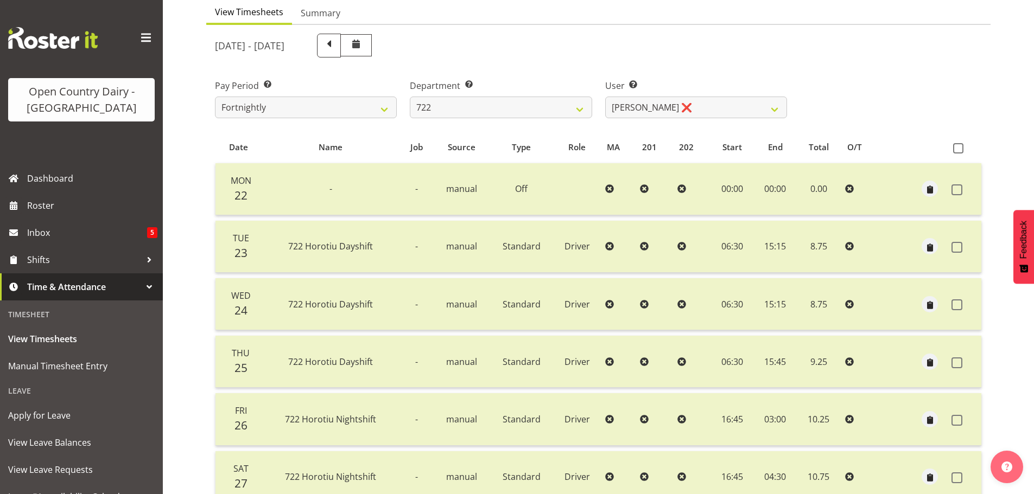
scroll to position [54, 0]
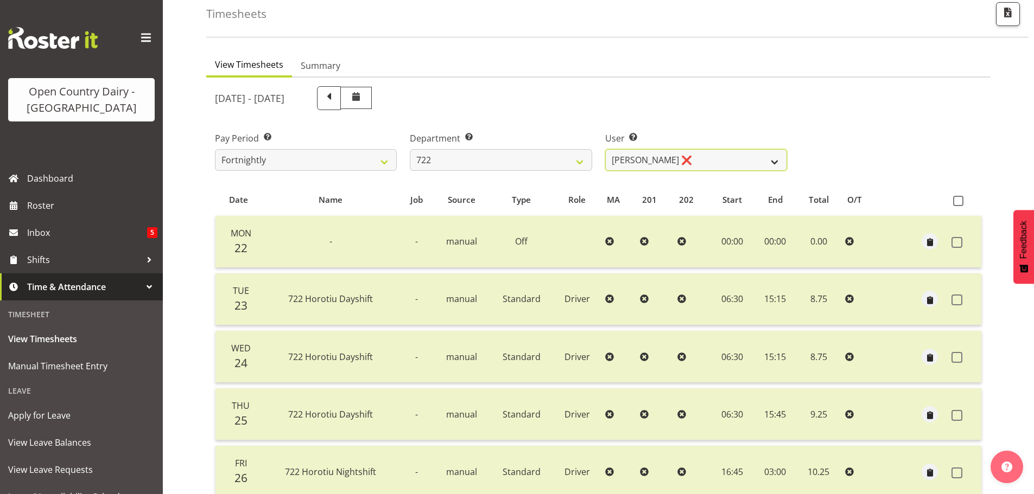
click at [701, 161] on select "Andy Webb ❌ Darren Hatcher ❌ Gurpreet Singh ❌" at bounding box center [696, 160] width 182 height 22
click at [605, 149] on select "Andy Webb ❌ Darren Hatcher ❌ Gurpreet Singh ❌" at bounding box center [696, 160] width 182 height 22
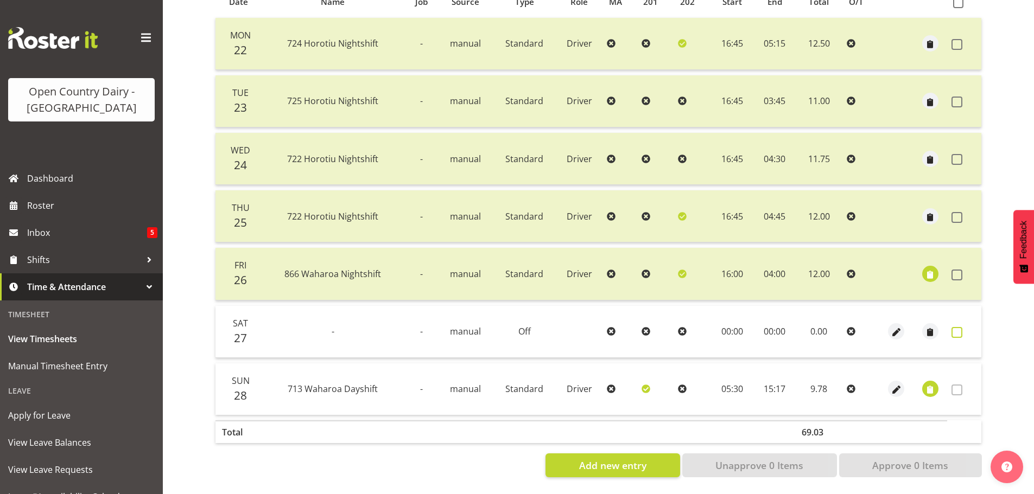
click at [956, 327] on span at bounding box center [957, 332] width 11 height 11
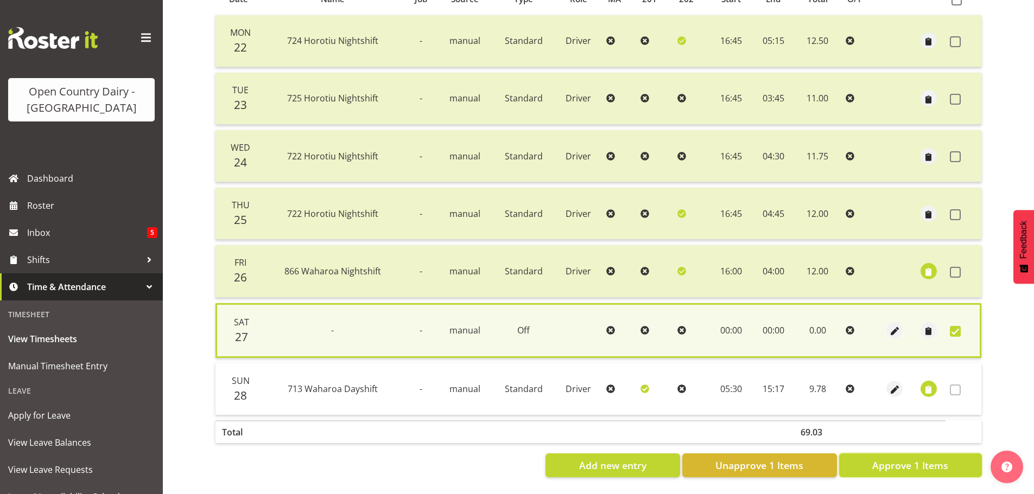
click at [915, 459] on span "Approve 1 Items" at bounding box center [910, 466] width 76 height 14
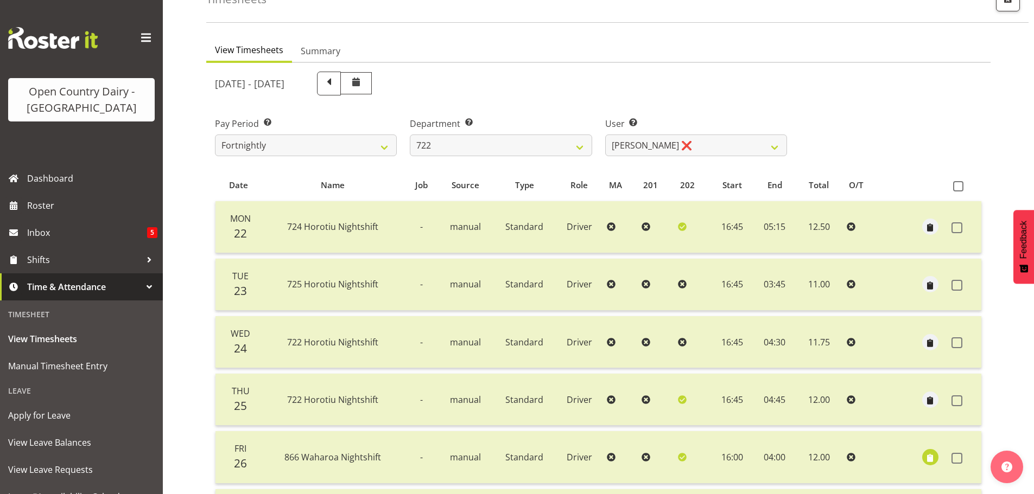
scroll to position [0, 0]
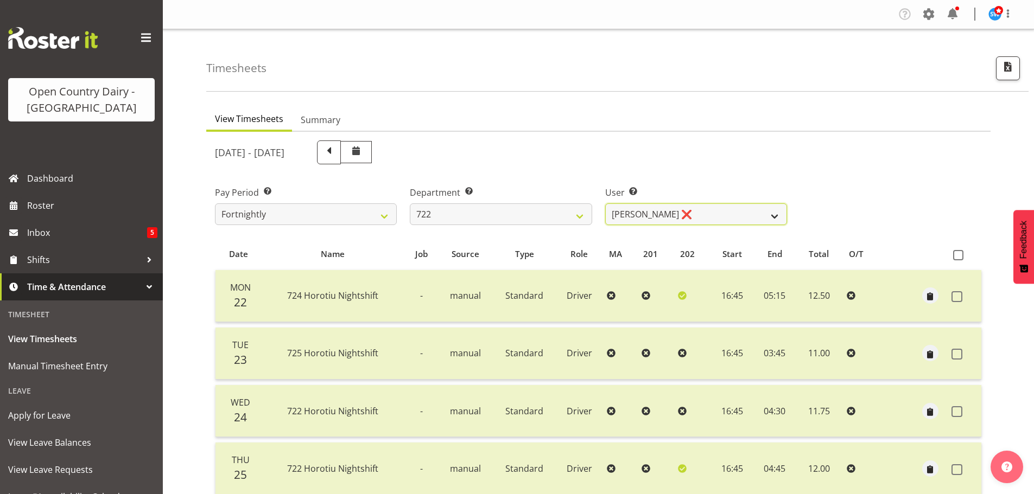
click at [730, 215] on select "Andy Webb ❌ Darren Hatcher ❌ Gurpreet Singh ❌" at bounding box center [696, 215] width 182 height 22
click at [516, 208] on select "701 702 703 704 705 706 707 708 709 710 711 712 713 714 715 716 717 718 719 720" at bounding box center [501, 215] width 182 height 22
click at [410, 204] on select "701 702 703 704 705 706 707 708 709 710 711 712 713 714 715 716 717 718 719 720" at bounding box center [501, 215] width 182 height 22
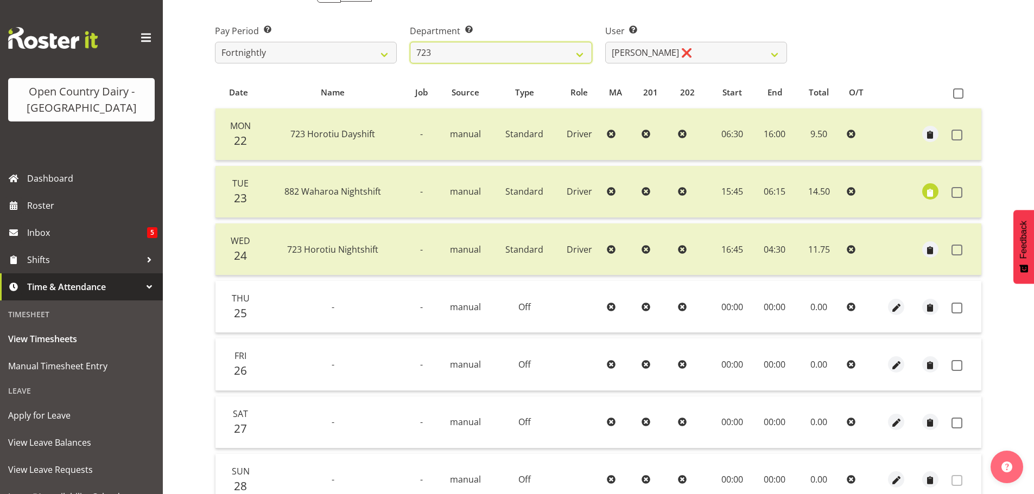
scroll to position [163, 0]
click at [962, 306] on label at bounding box center [960, 307] width 17 height 11
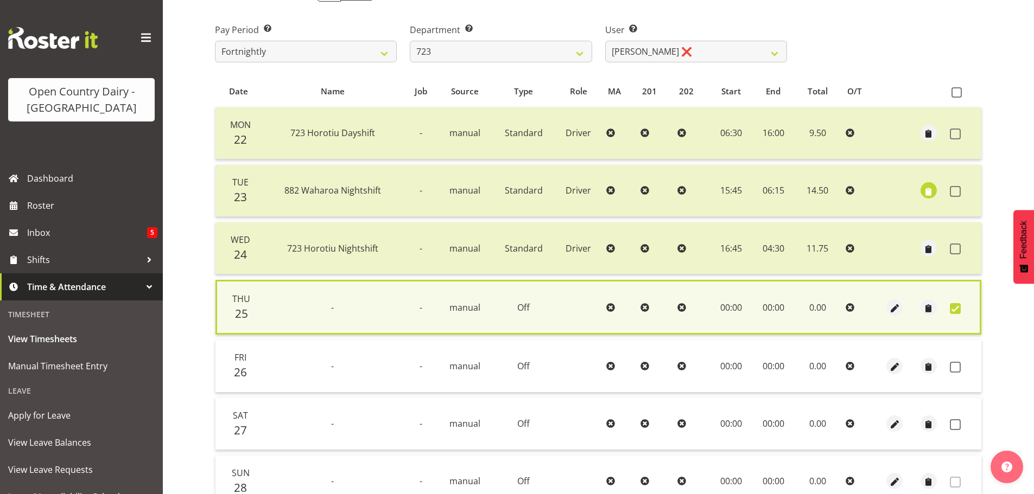
drag, startPoint x: 956, startPoint y: 370, endPoint x: 959, endPoint y: 409, distance: 39.2
click at [956, 369] on span at bounding box center [955, 367] width 11 height 11
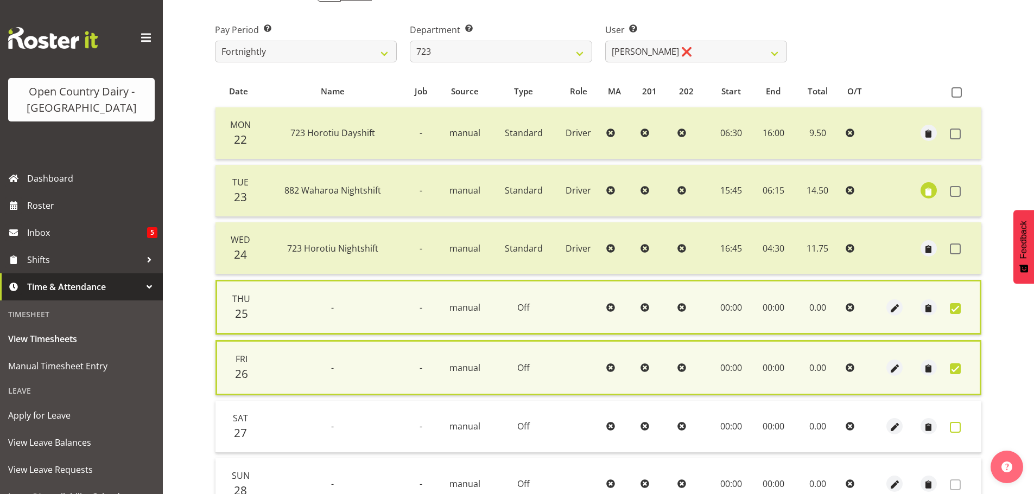
click at [955, 428] on span at bounding box center [955, 427] width 11 height 11
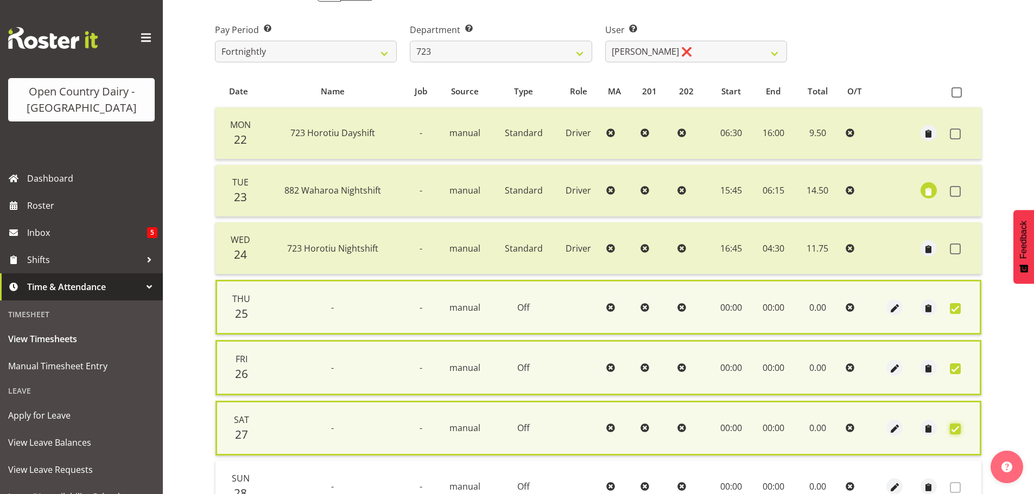
scroll to position [269, 0]
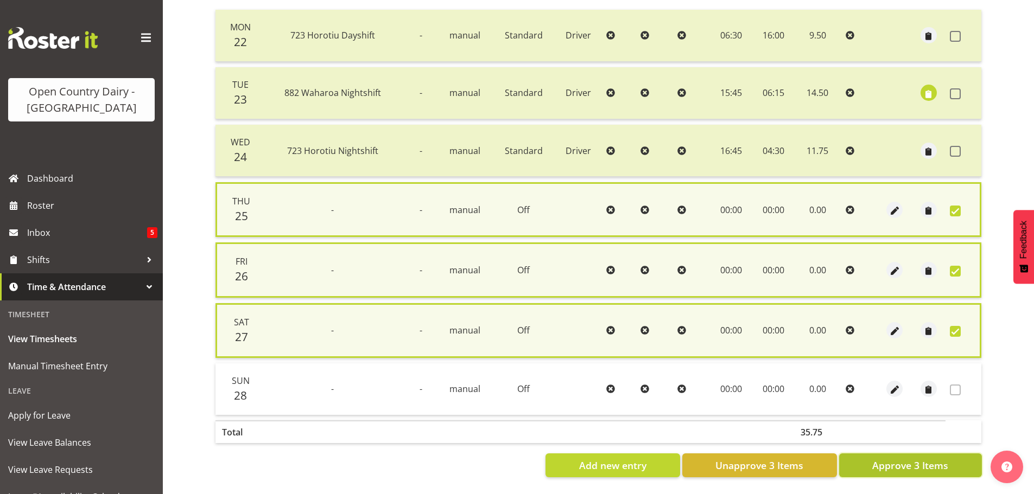
click at [944, 459] on span "Approve 3 Items" at bounding box center [910, 466] width 76 height 14
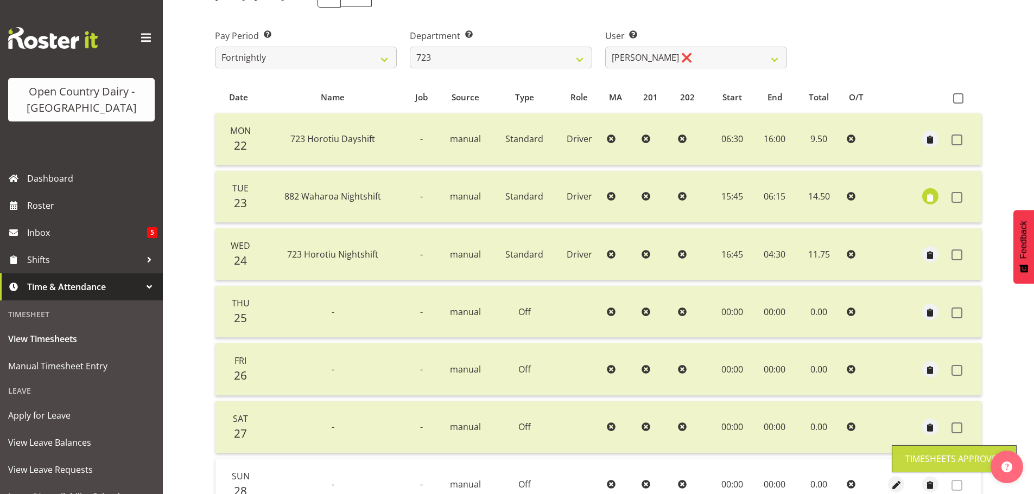
scroll to position [98, 0]
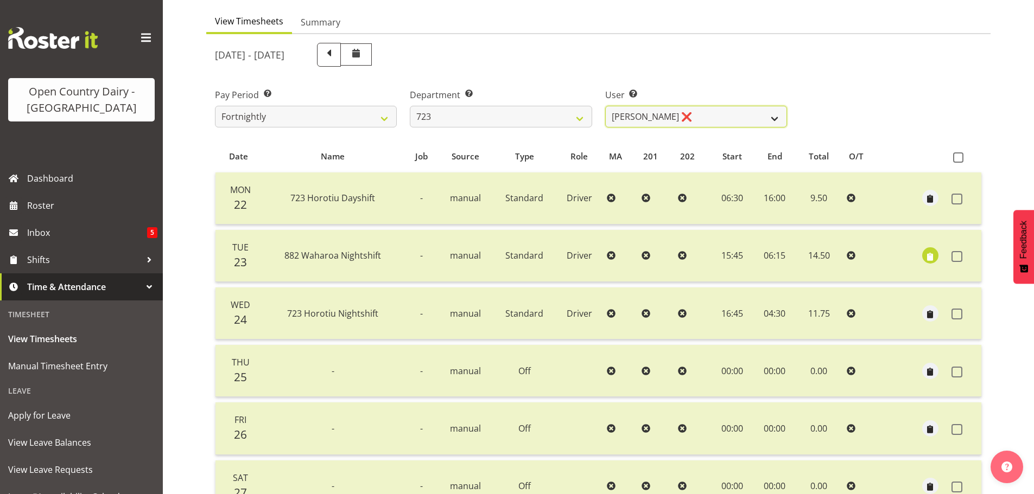
click at [689, 117] on select "Daljeet Rai ❌ Manjinder Singh ❌ Prabhjot Singh ❌ Varninder Singh ❌" at bounding box center [696, 117] width 182 height 22
click at [605, 106] on select "Daljeet Rai ❌ Manjinder Singh ❌ Prabhjot Singh ❌ Varninder Singh ❌" at bounding box center [696, 117] width 182 height 22
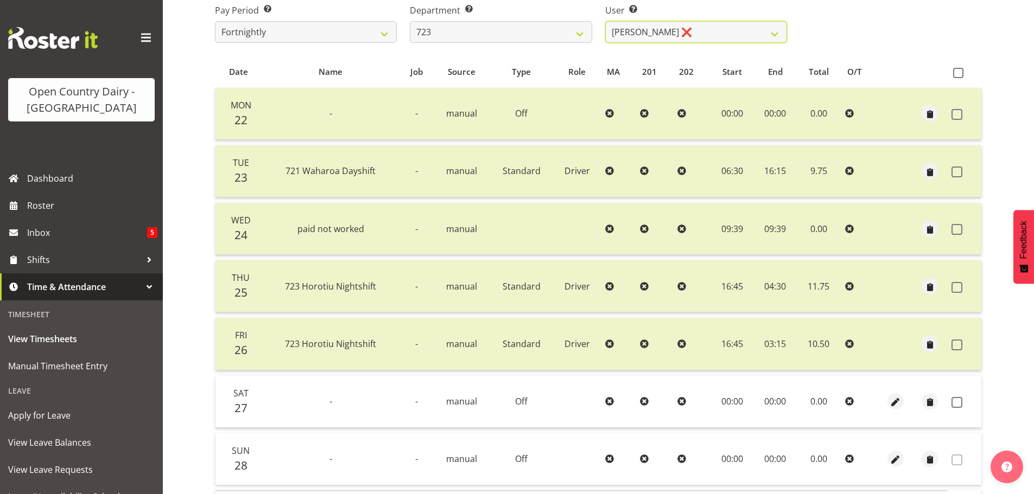
scroll to position [261, 0]
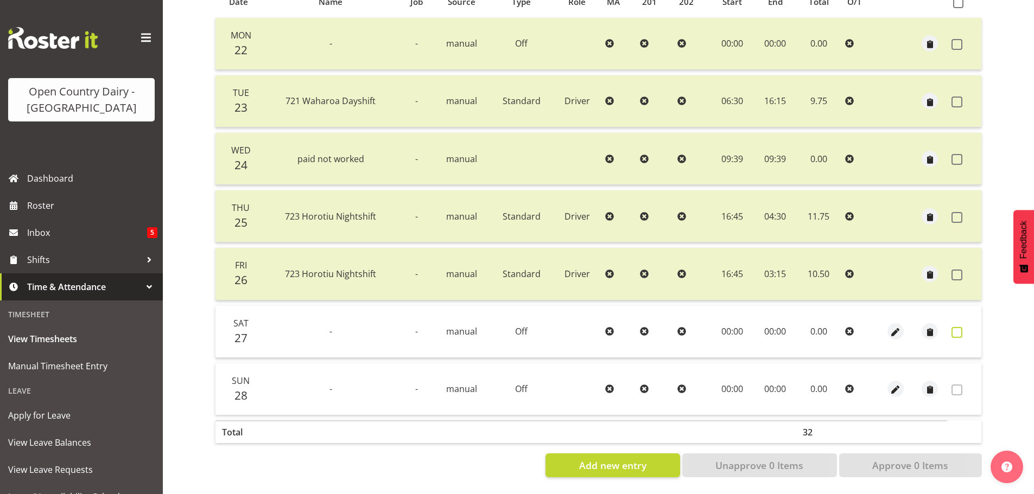
click at [960, 327] on span at bounding box center [957, 332] width 11 height 11
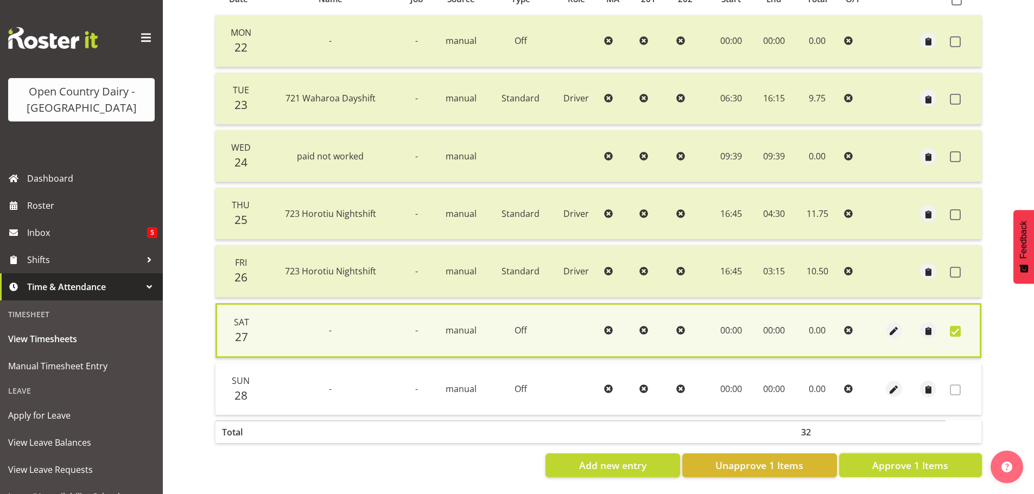
click at [926, 459] on span "Approve 1 Items" at bounding box center [910, 466] width 76 height 14
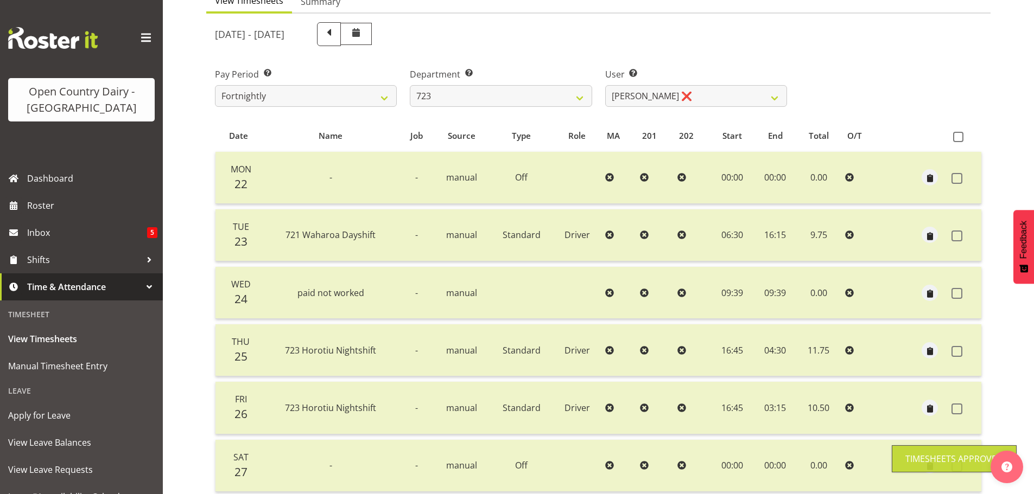
scroll to position [43, 0]
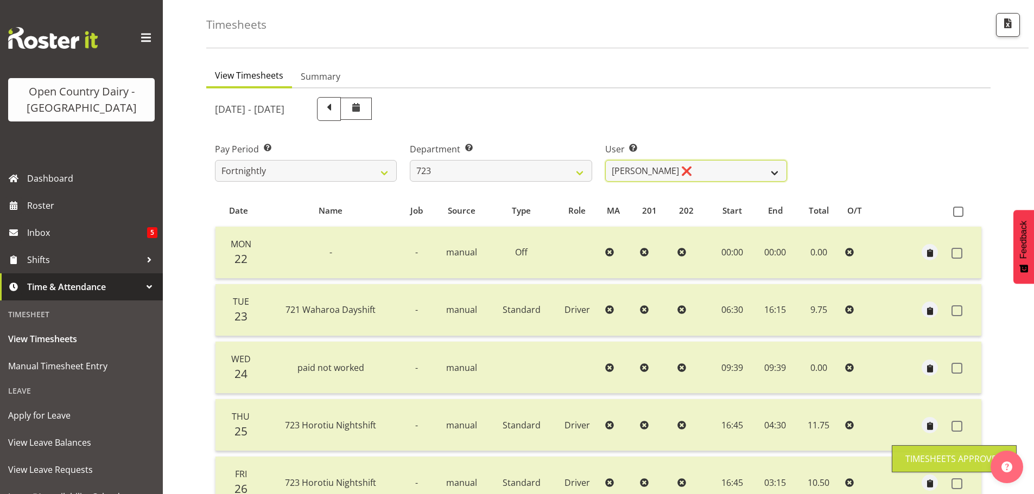
click at [705, 166] on select "Daljeet Rai ❌ Manjinder Singh ❌ Prabhjot Singh ❌ Varninder Singh ❌" at bounding box center [696, 171] width 182 height 22
click at [605, 160] on select "Daljeet Rai ❌ Manjinder Singh ❌ Prabhjot Singh ❌ Varninder Singh ❌" at bounding box center [696, 171] width 182 height 22
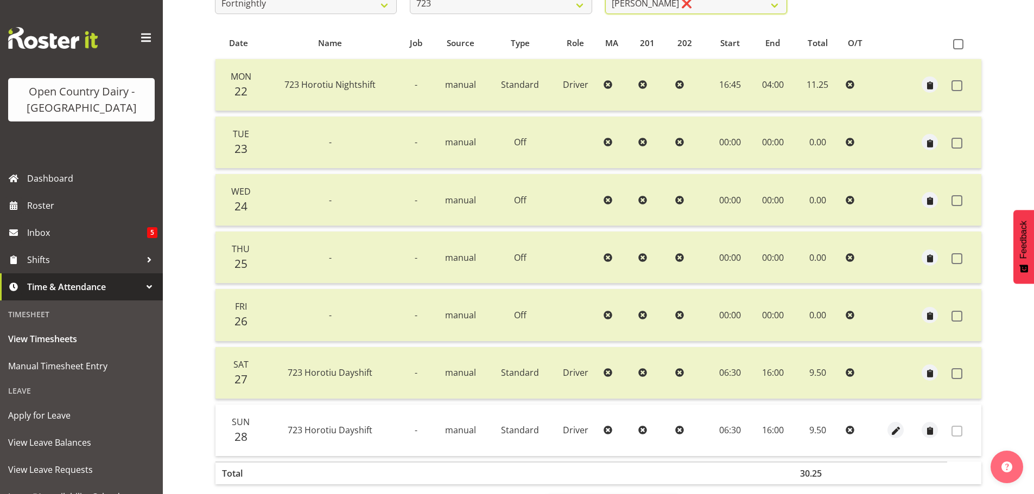
scroll to position [152, 0]
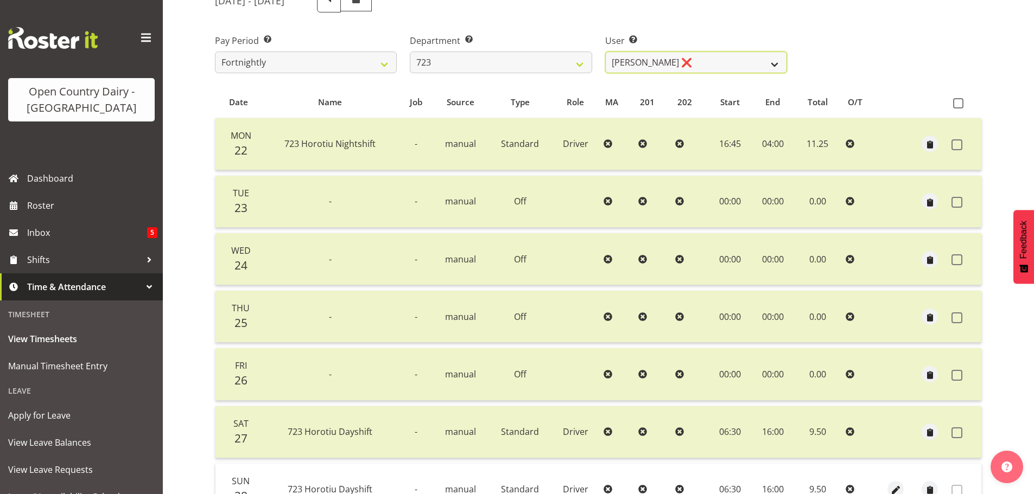
click at [705, 60] on select "Daljeet Rai ❌ Manjinder Singh ❌ Prabhjot Singh ❌ Varninder Singh ❌" at bounding box center [696, 63] width 182 height 22
click at [605, 52] on select "Daljeet Rai ❌ Manjinder Singh ❌ Prabhjot Singh ❌ Varninder Singh ❌" at bounding box center [696, 63] width 182 height 22
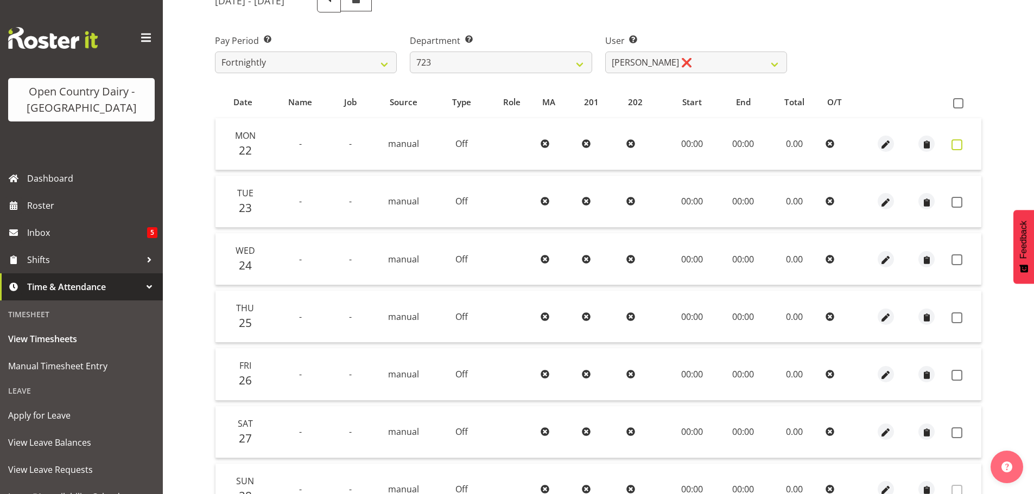
click at [958, 143] on span at bounding box center [957, 144] width 11 height 11
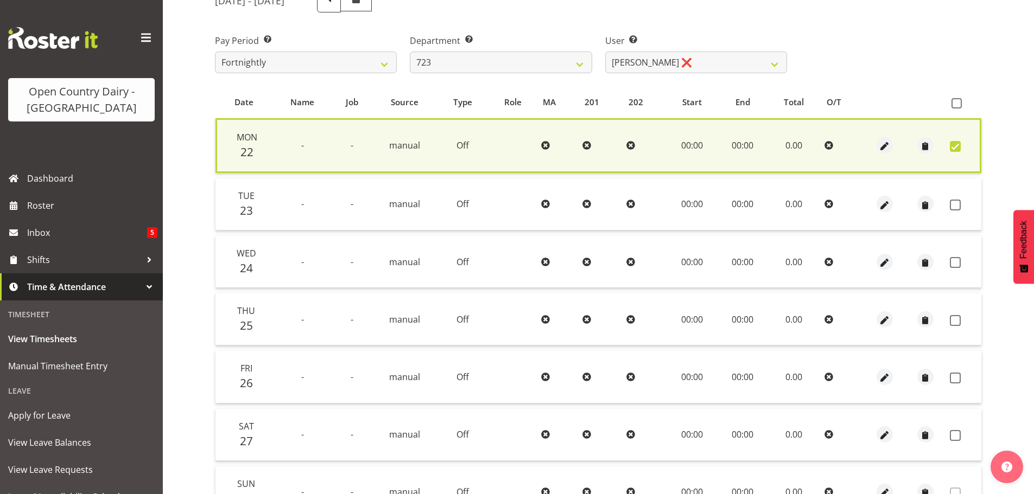
drag, startPoint x: 955, startPoint y: 203, endPoint x: 963, endPoint y: 282, distance: 79.1
click at [955, 203] on span at bounding box center [955, 205] width 11 height 11
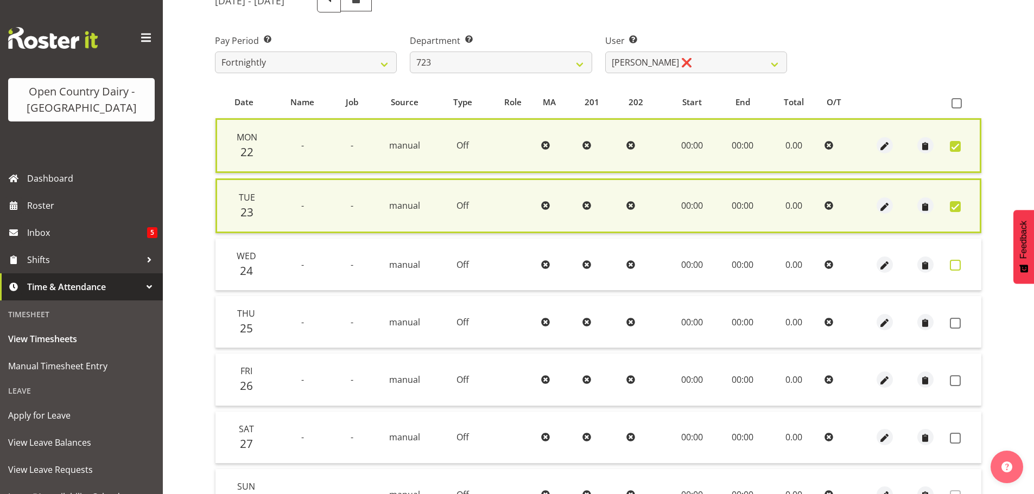
click at [954, 263] on span at bounding box center [955, 265] width 11 height 11
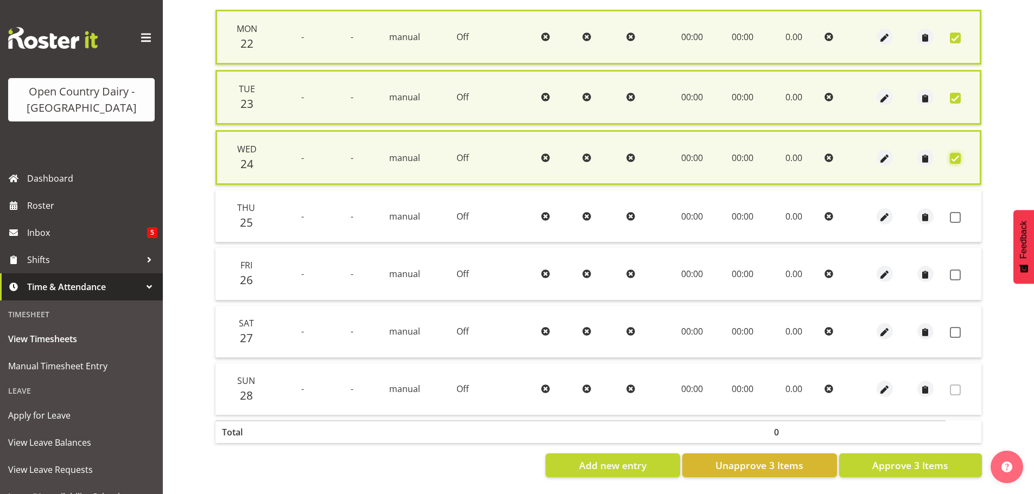
scroll to position [269, 0]
click at [908, 459] on span "Approve 3 Items" at bounding box center [910, 466] width 76 height 14
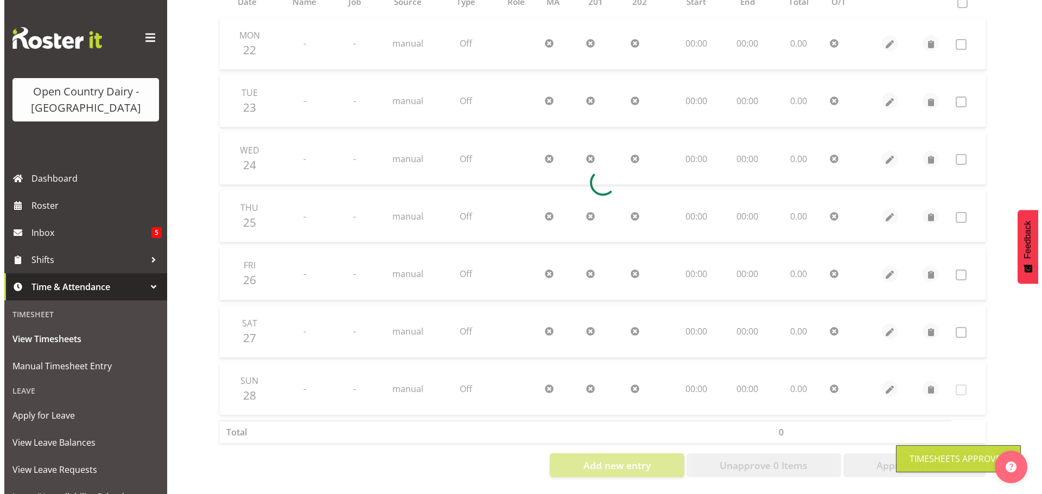
scroll to position [261, 0]
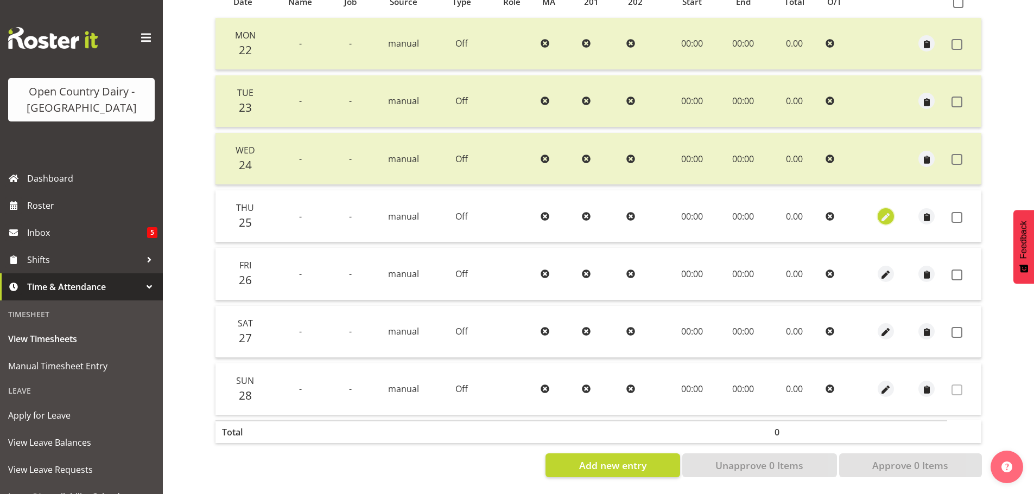
click at [884, 212] on span "button" at bounding box center [886, 217] width 12 height 12
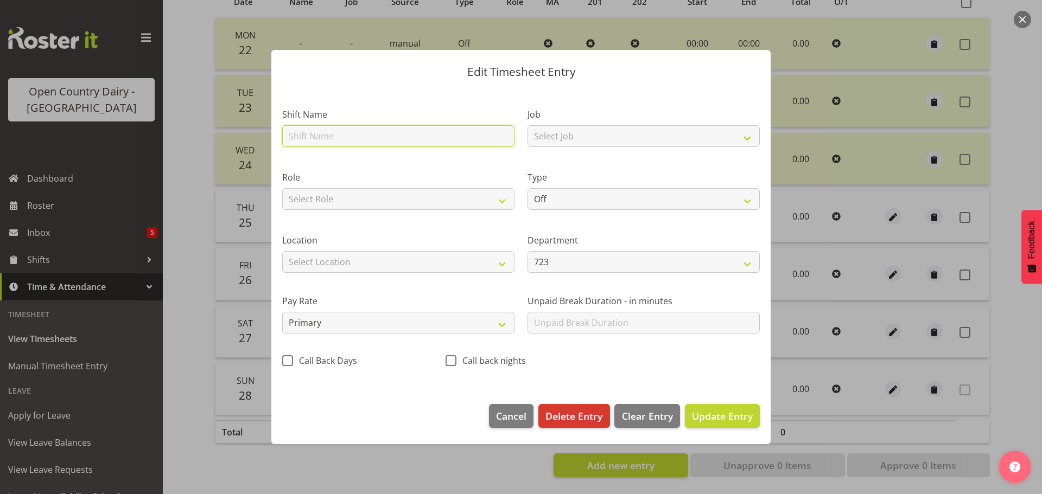
click at [320, 137] on input "text" at bounding box center [398, 136] width 232 height 22
drag, startPoint x: 311, startPoint y: 136, endPoint x: 238, endPoint y: 131, distance: 72.9
click at [238, 131] on div "Edit Timesheet Entry Shift Name Nightshift Job Select Job Driver Driver supervi…" at bounding box center [521, 247] width 1042 height 494
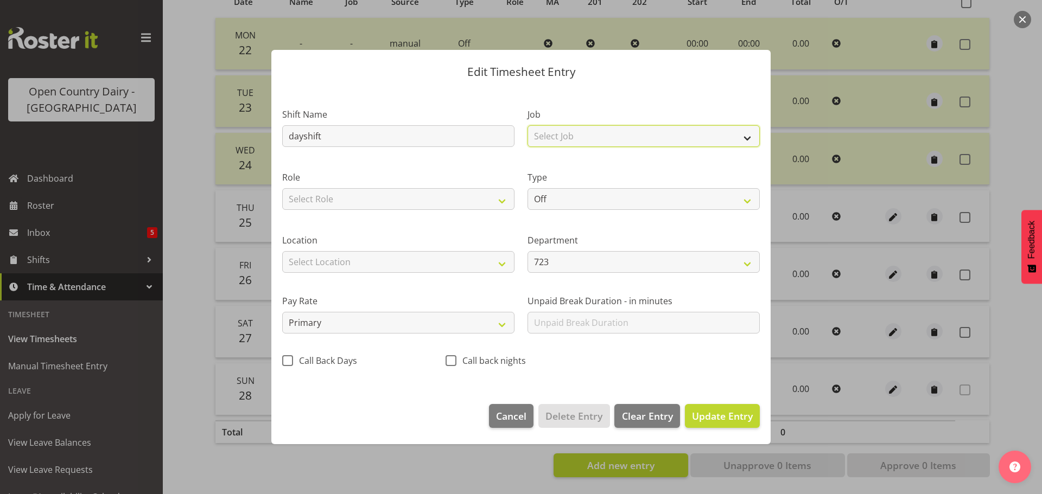
click at [574, 134] on select "Select Job Driver Driver supervisor Support" at bounding box center [644, 136] width 232 height 22
click at [528, 125] on select "Select Job Driver Driver supervisor Support" at bounding box center [644, 136] width 232 height 22
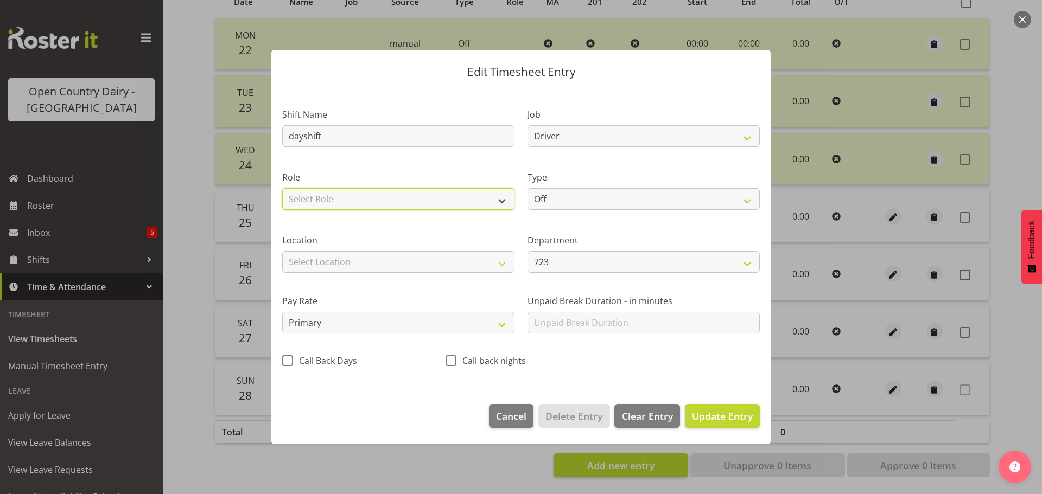
click at [462, 191] on select "Select Role Driver" at bounding box center [398, 199] width 232 height 22
click at [282, 188] on select "Select Role Driver" at bounding box center [398, 199] width 232 height 22
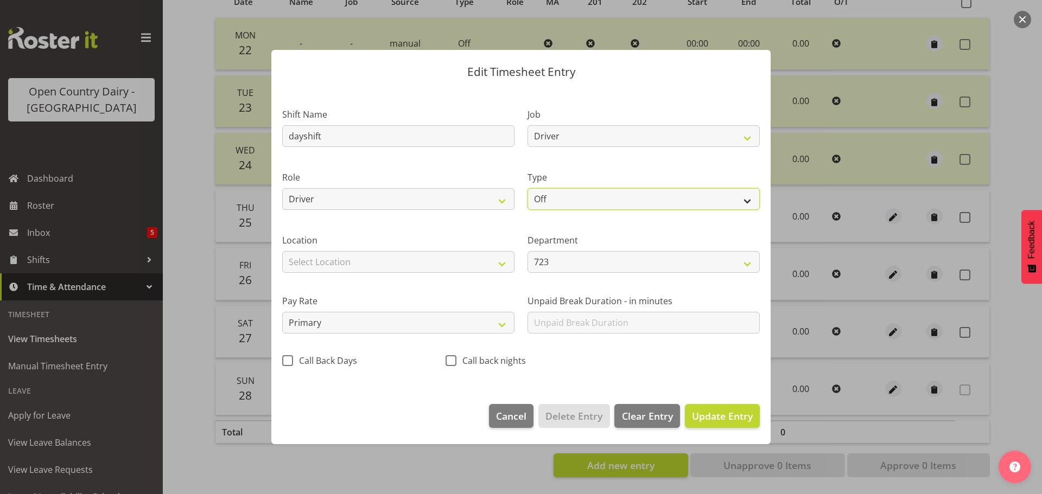
click at [563, 200] on select "Off Standard Public Holiday Public Holiday (Worked) Day In Lieu Annual Leave Si…" at bounding box center [644, 199] width 232 height 22
click at [528, 188] on select "Off Standard Public Holiday Public Holiday (Worked) Day In Lieu Annual Leave Si…" at bounding box center [644, 199] width 232 height 22
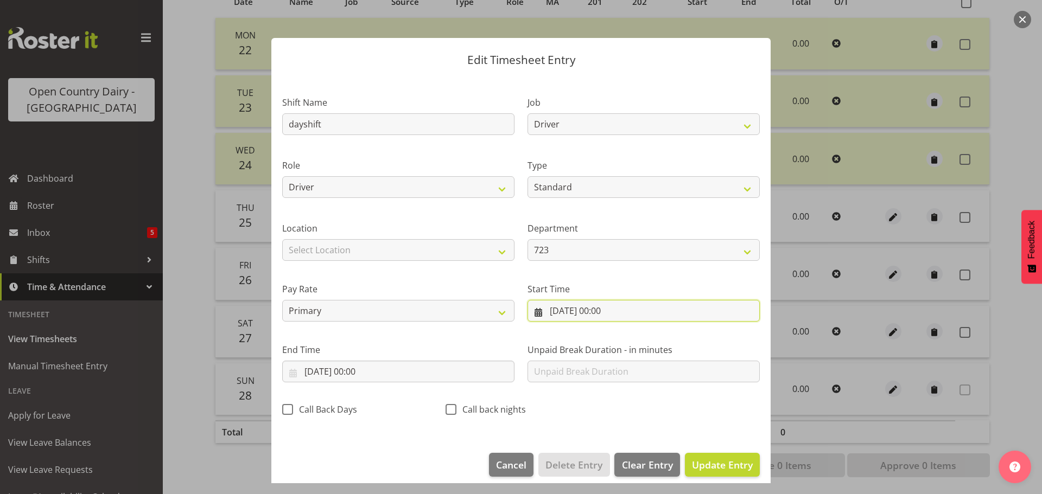
click at [601, 312] on input "25/09/2025, 00:00" at bounding box center [644, 311] width 232 height 22
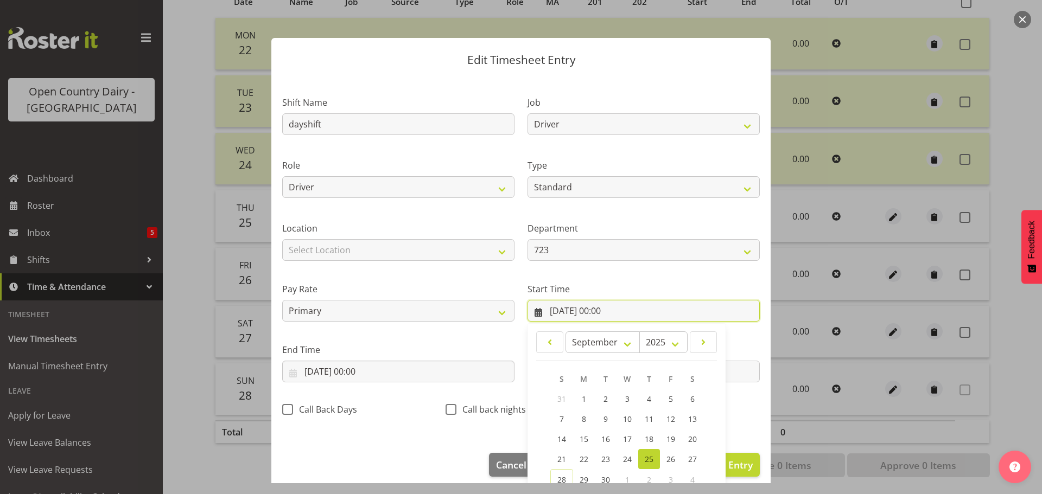
scroll to position [86, 0]
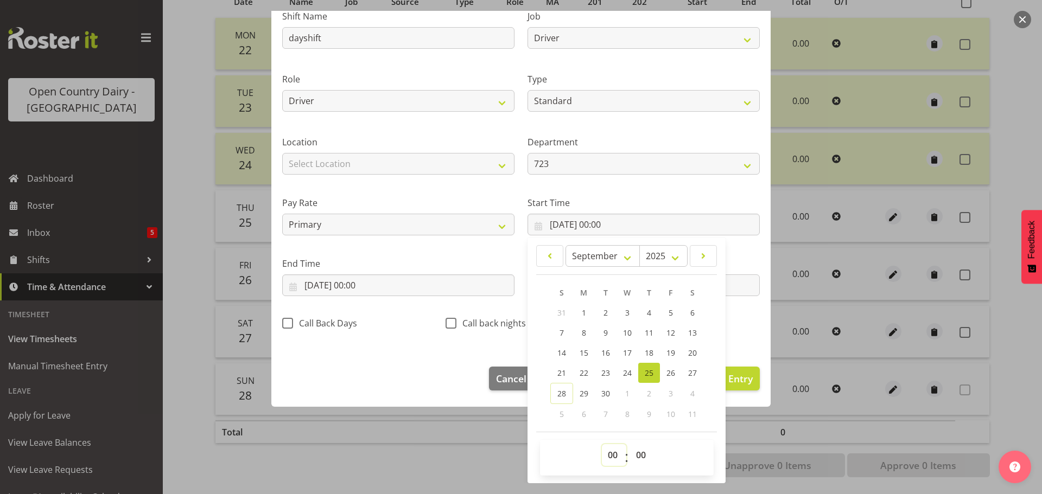
click at [615, 458] on select "00 01 02 03 04 05 06 07 08 09 10 11 12 13 14 15 16 17 18 19 20 21 22 23" at bounding box center [614, 456] width 24 height 22
click at [602, 445] on select "00 01 02 03 04 05 06 07 08 09 10 11 12 13 14 15 16 17 18 19 20 21 22 23" at bounding box center [614, 456] width 24 height 22
click at [635, 458] on select "00 01 02 03 04 05 06 07 08 09 10 11 12 13 14 15 16 17 18 19 20 21 22 23 24 25 2…" at bounding box center [642, 456] width 24 height 22
click at [630, 445] on select "00 01 02 03 04 05 06 07 08 09 10 11 12 13 14 15 16 17 18 19 20 21 22 23 24 25 2…" at bounding box center [642, 456] width 24 height 22
click at [346, 284] on input "25/09/2025, 00:00" at bounding box center [398, 286] width 232 height 22
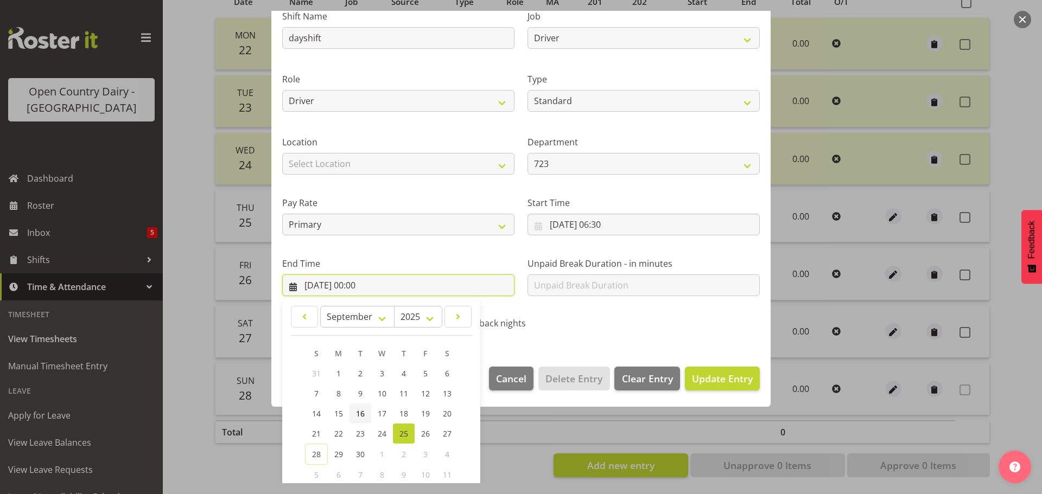
scroll to position [147, 0]
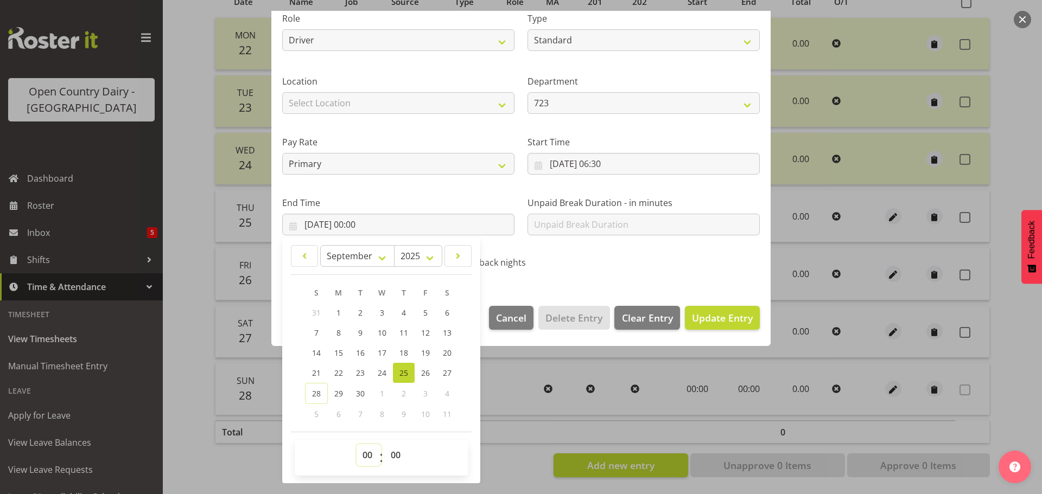
drag, startPoint x: 366, startPoint y: 454, endPoint x: 366, endPoint y: 446, distance: 8.2
click at [366, 454] on select "00 01 02 03 04 05 06 07 08 09 10 11 12 13 14 15 16 17 18 19 20 21 22 23" at bounding box center [369, 456] width 24 height 22
click at [357, 445] on select "00 01 02 03 04 05 06 07 08 09 10 11 12 13 14 15 16 17 18 19 20 21 22 23" at bounding box center [369, 456] width 24 height 22
click at [712, 316] on span "Update Entry" at bounding box center [722, 318] width 61 height 13
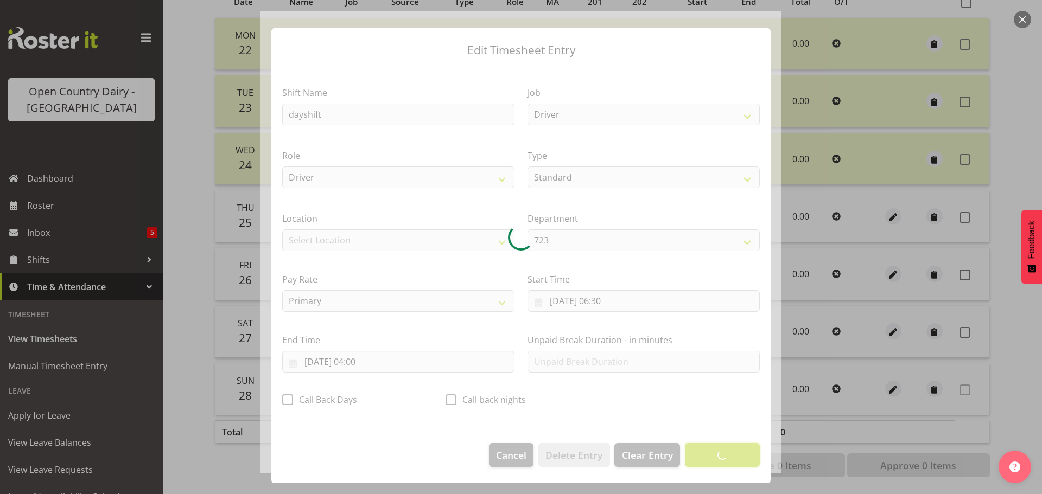
scroll to position [10, 0]
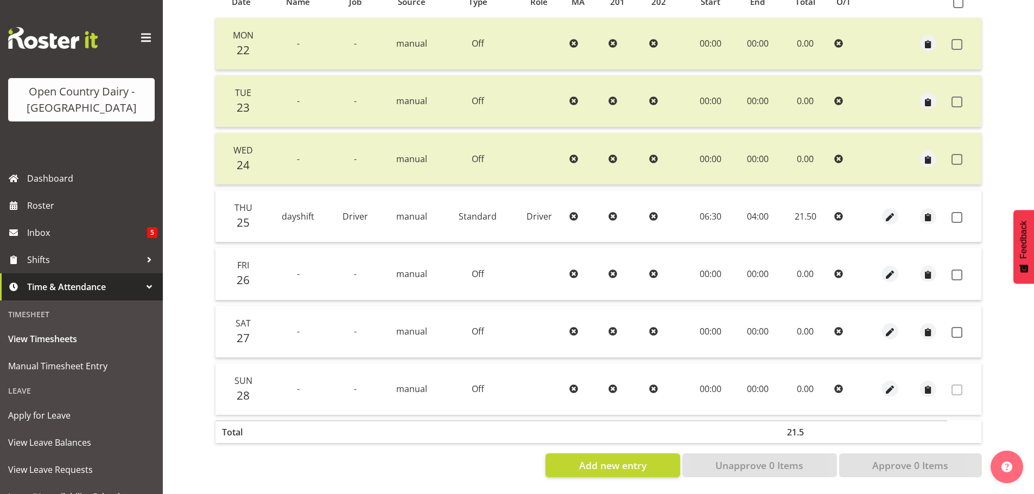
click at [701, 212] on td "06:30" at bounding box center [710, 217] width 48 height 52
click at [886, 211] on span "button" at bounding box center [890, 217] width 12 height 12
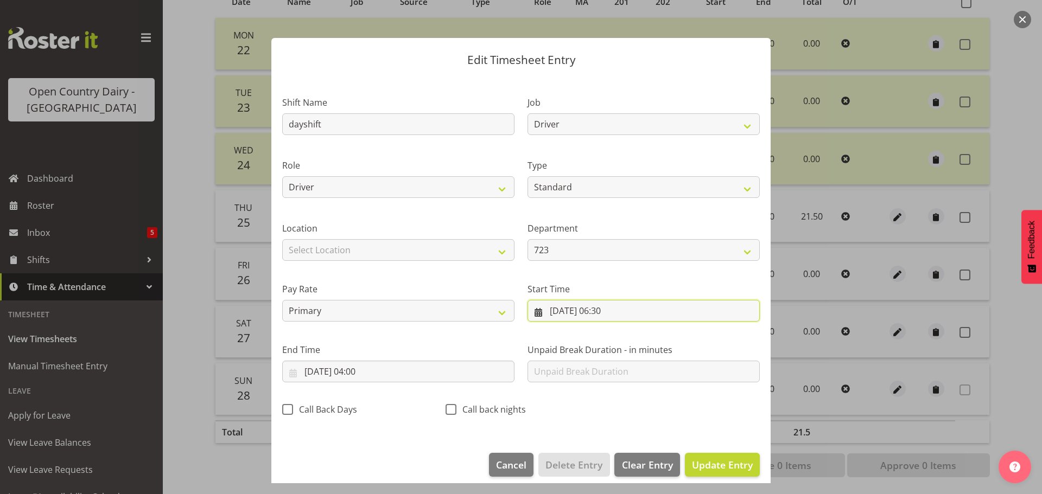
click at [603, 310] on input "25/09/2025, 06:30" at bounding box center [644, 311] width 232 height 22
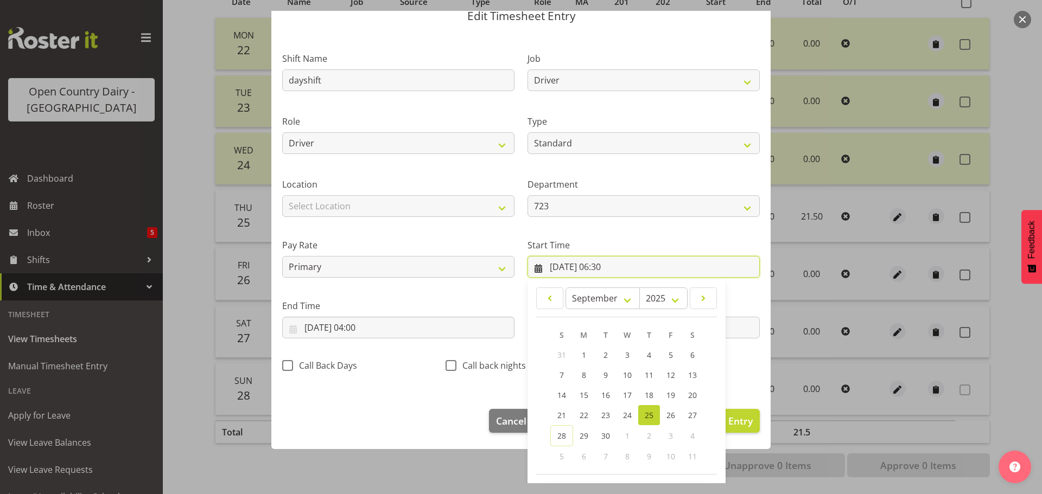
scroll to position [86, 0]
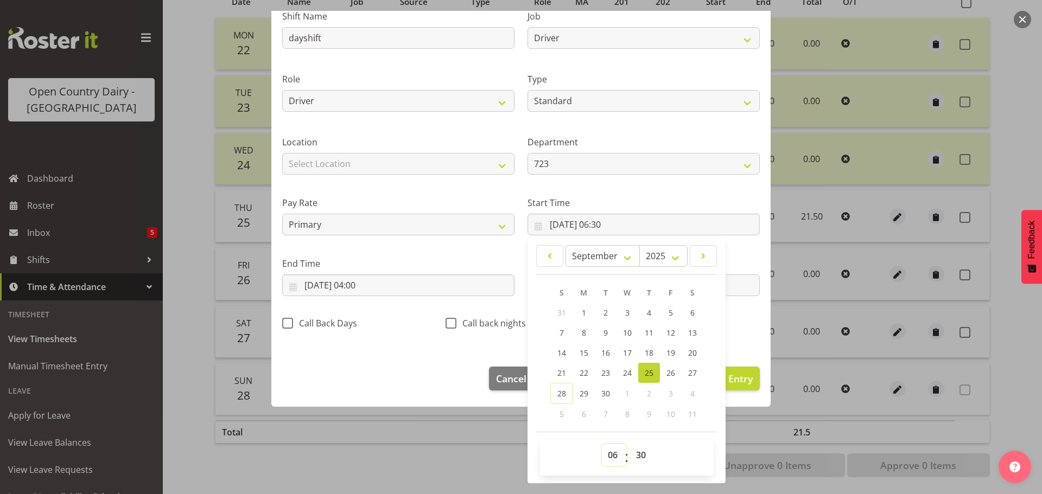
click at [607, 459] on select "00 01 02 03 04 05 06 07 08 09 10 11 12 13 14 15 16 17 18 19 20 21 22 23" at bounding box center [614, 456] width 24 height 22
click at [602, 445] on select "00 01 02 03 04 05 06 07 08 09 10 11 12 13 14 15 16 17 18 19 20 21 22 23" at bounding box center [614, 456] width 24 height 22
click at [637, 458] on select "00 01 02 03 04 05 06 07 08 09 10 11 12 13 14 15 16 17 18 19 20 21 22 23 24 25 2…" at bounding box center [642, 456] width 24 height 22
click at [630, 445] on select "00 01 02 03 04 05 06 07 08 09 10 11 12 13 14 15 16 17 18 19 20 21 22 23 24 25 2…" at bounding box center [642, 456] width 24 height 22
click at [739, 381] on span "Update Entry" at bounding box center [722, 378] width 61 height 13
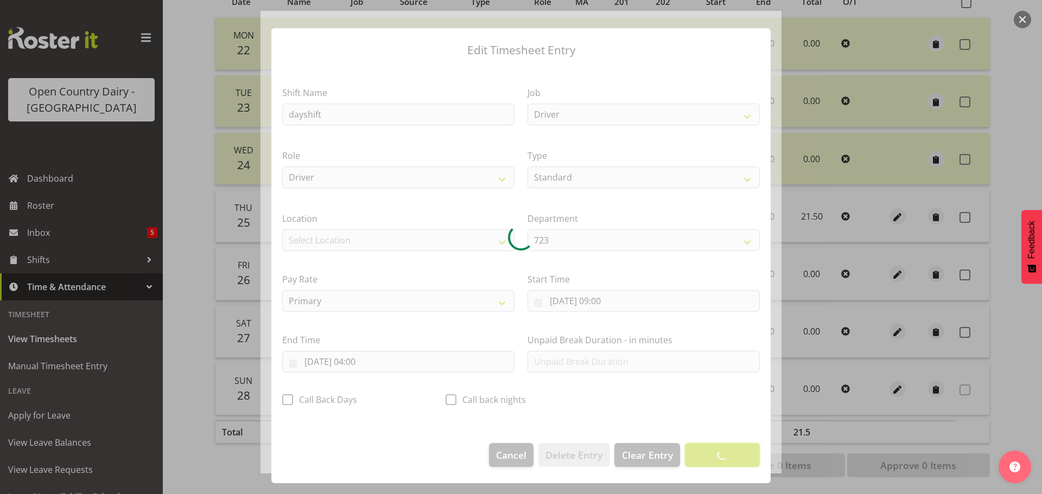
scroll to position [10, 0]
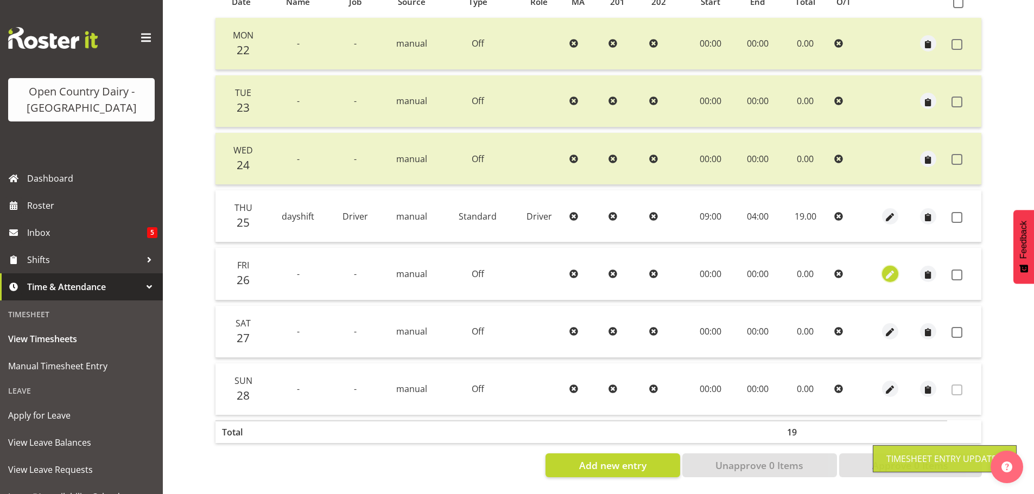
click at [888, 269] on span "button" at bounding box center [890, 275] width 12 height 12
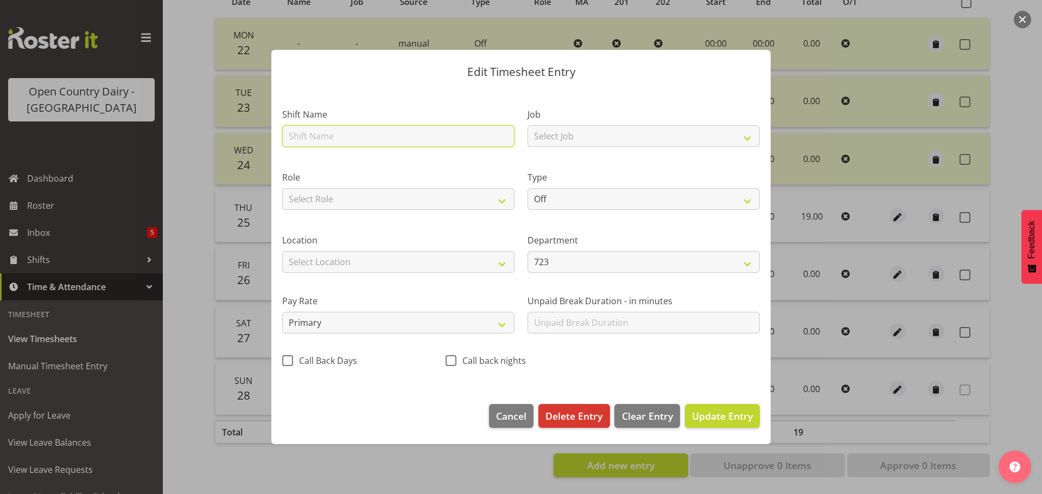
click at [338, 130] on input "text" at bounding box center [398, 136] width 232 height 22
drag, startPoint x: 308, startPoint y: 134, endPoint x: 236, endPoint y: 134, distance: 72.2
click at [237, 135] on div "Edit Timesheet Entry Shift Name Nightshift Job Select Job Driver Driver supervi…" at bounding box center [521, 247] width 1042 height 494
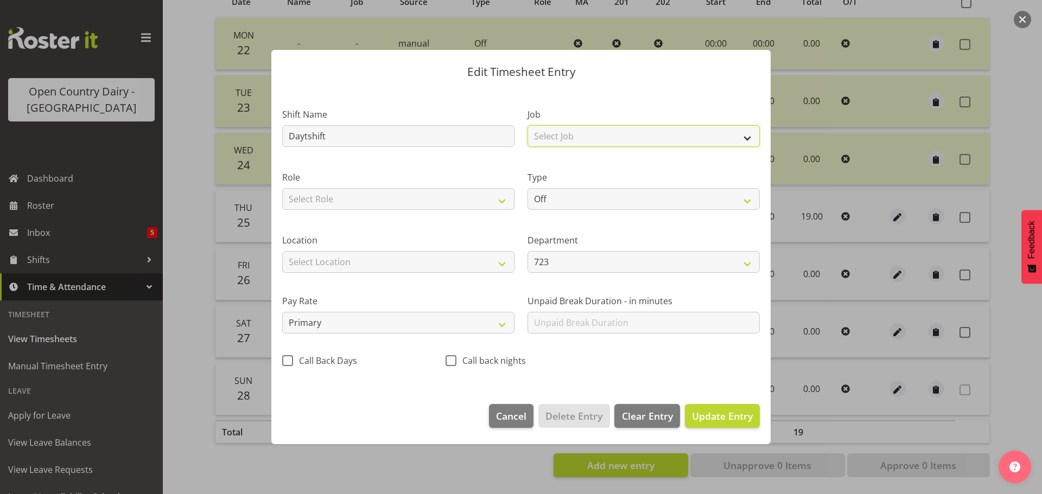
click at [677, 129] on select "Select Job Driver Driver supervisor Support" at bounding box center [644, 136] width 232 height 22
click at [528, 125] on select "Select Job Driver Driver supervisor Support" at bounding box center [644, 136] width 232 height 22
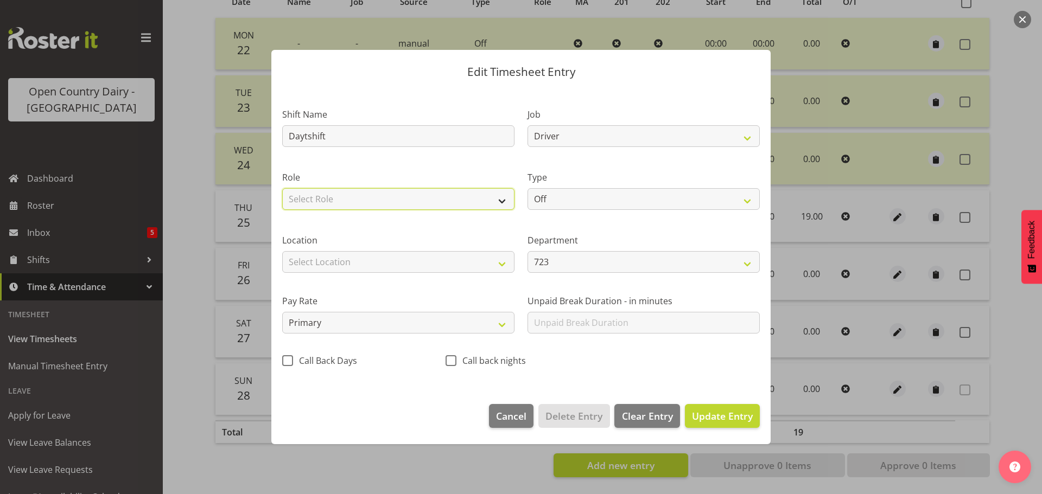
click at [440, 192] on select "Select Role Driver" at bounding box center [398, 199] width 232 height 22
click at [282, 188] on select "Select Role Driver" at bounding box center [398, 199] width 232 height 22
click at [603, 187] on div "Type Off Standard Public Holiday Public Holiday (Worked) Day In Lieu Annual Lea…" at bounding box center [644, 190] width 232 height 39
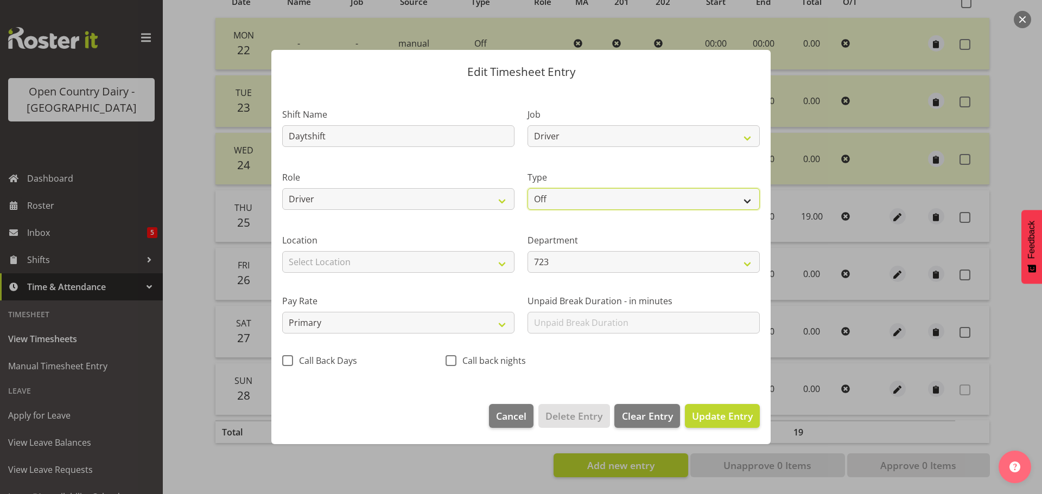
click at [599, 194] on select "Off Standard Public Holiday Public Holiday (Worked) Day In Lieu Annual Leave Si…" at bounding box center [644, 199] width 232 height 22
click at [528, 188] on select "Off Standard Public Holiday Public Holiday (Worked) Day In Lieu Annual Leave Si…" at bounding box center [644, 199] width 232 height 22
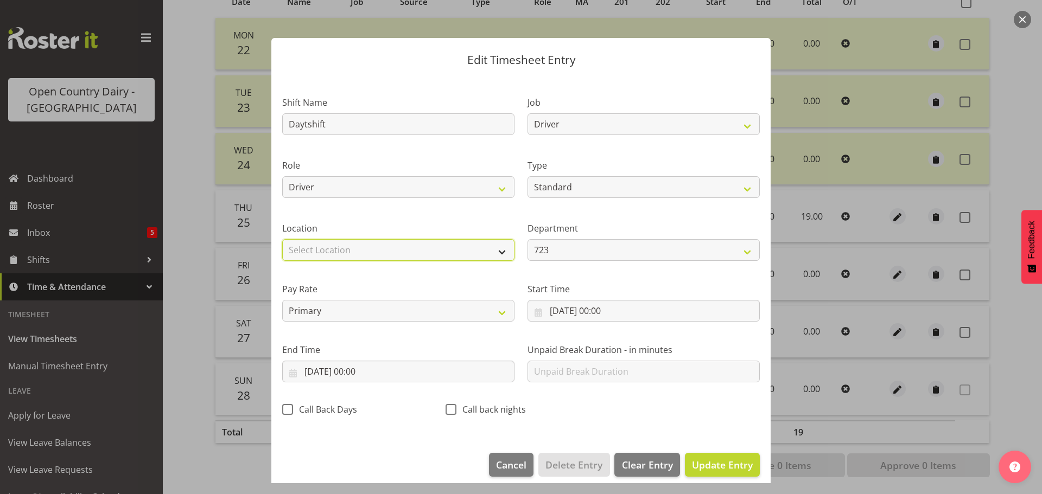
click at [363, 251] on select "Select Location Containers Horotiu Ingredients Waharoa Office Waikato Milk Whan…" at bounding box center [398, 250] width 232 height 22
click at [282, 239] on select "Select Location Containers Horotiu Ingredients Waharoa Office Waikato Milk Whan…" at bounding box center [398, 250] width 232 height 22
click at [1009, 98] on div at bounding box center [521, 247] width 1042 height 494
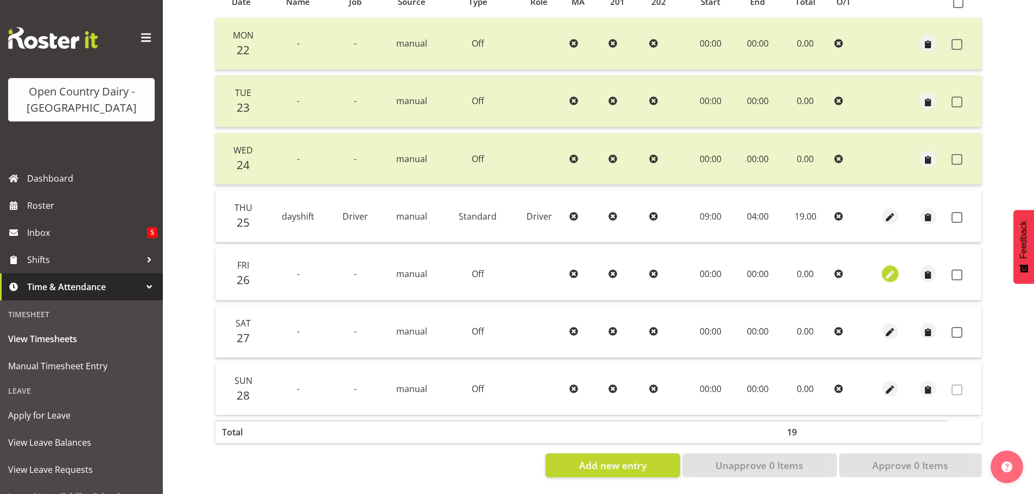
click at [889, 269] on span "button" at bounding box center [890, 275] width 12 height 12
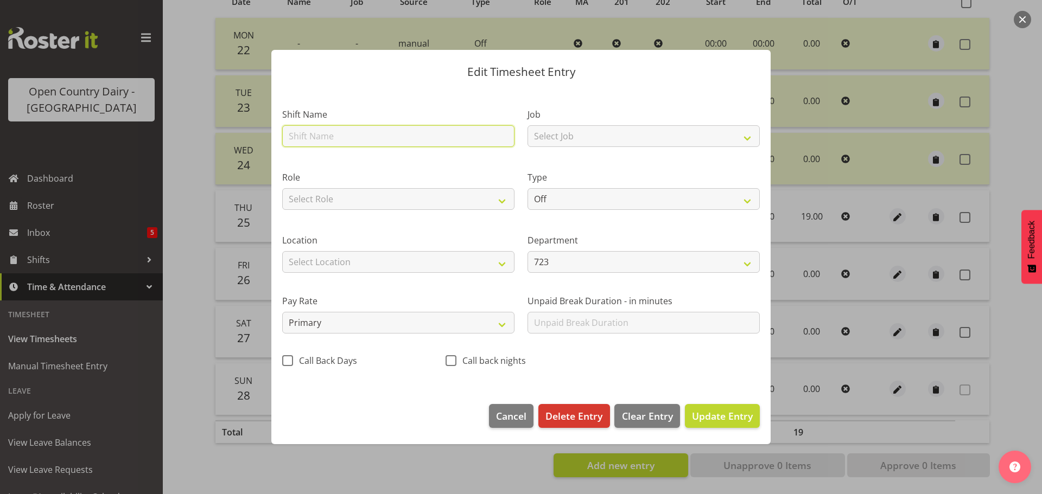
click at [327, 132] on input "text" at bounding box center [398, 136] width 232 height 22
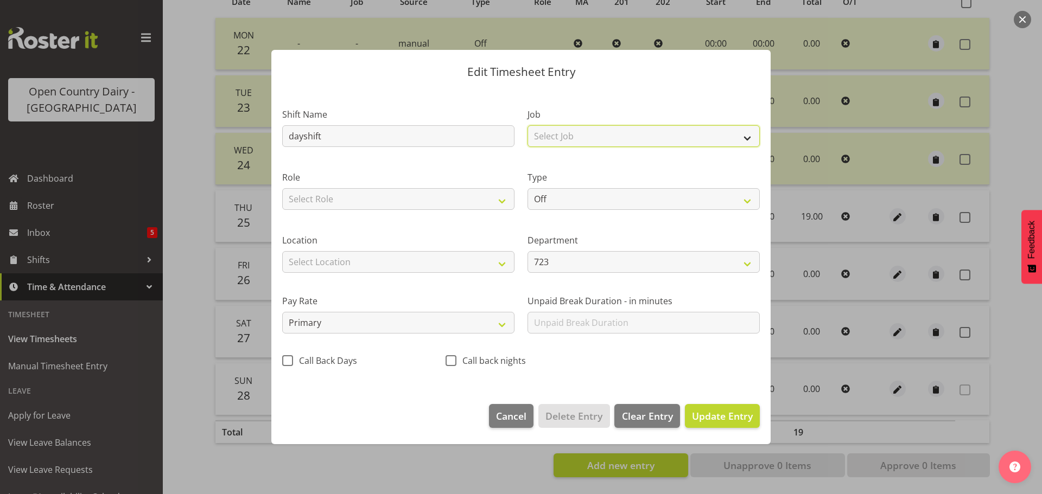
click at [541, 139] on select "Select Job Driver Driver supervisor Support" at bounding box center [644, 136] width 232 height 22
click at [528, 125] on select "Select Job Driver Driver supervisor Support" at bounding box center [644, 136] width 232 height 22
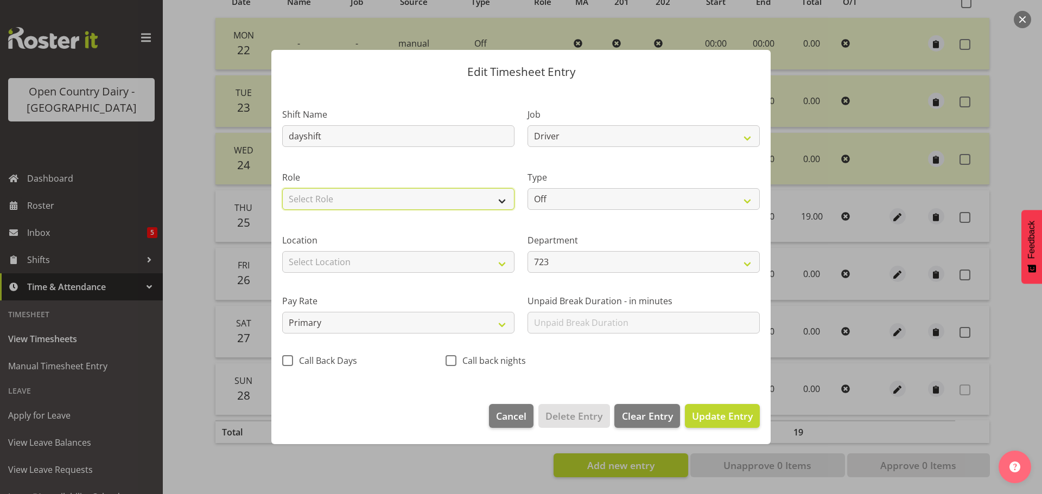
click at [423, 202] on select "Select Role Driver" at bounding box center [398, 199] width 232 height 22
click at [282, 188] on select "Select Role Driver" at bounding box center [398, 199] width 232 height 22
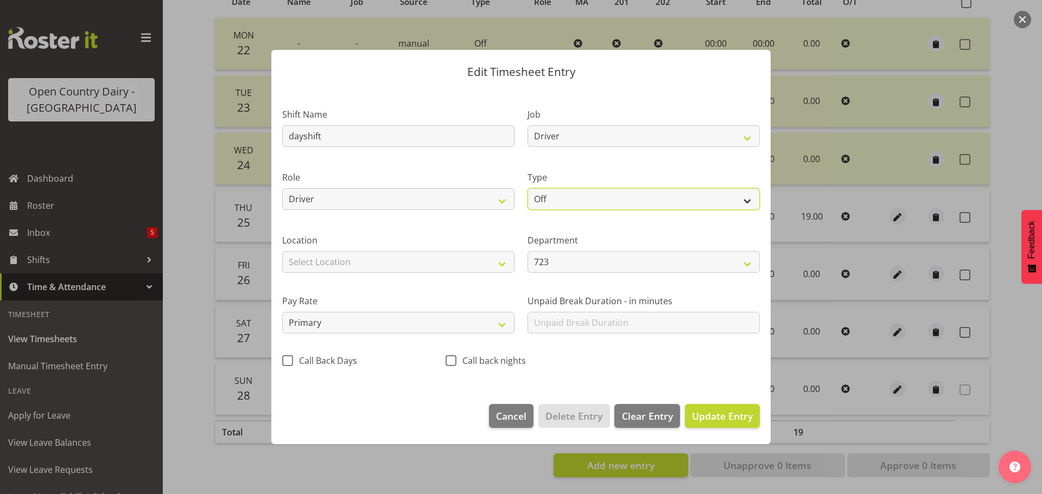
click at [590, 199] on select "Off Standard Public Holiday Public Holiday (Worked) Day In Lieu Annual Leave Si…" at bounding box center [644, 199] width 232 height 22
click at [528, 188] on select "Off Standard Public Holiday Public Holiday (Worked) Day In Lieu Annual Leave Si…" at bounding box center [644, 199] width 232 height 22
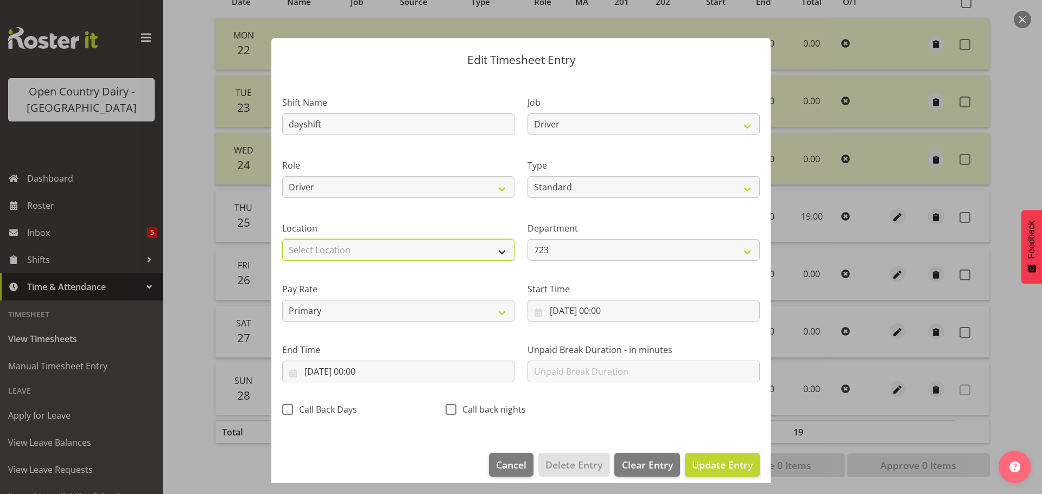
click at [428, 243] on select "Select Location Containers Horotiu Ingredients Waharoa Office Waikato Milk Whan…" at bounding box center [398, 250] width 232 height 22
click at [282, 239] on select "Select Location Containers Horotiu Ingredients Waharoa Office Waikato Milk Whan…" at bounding box center [398, 250] width 232 height 22
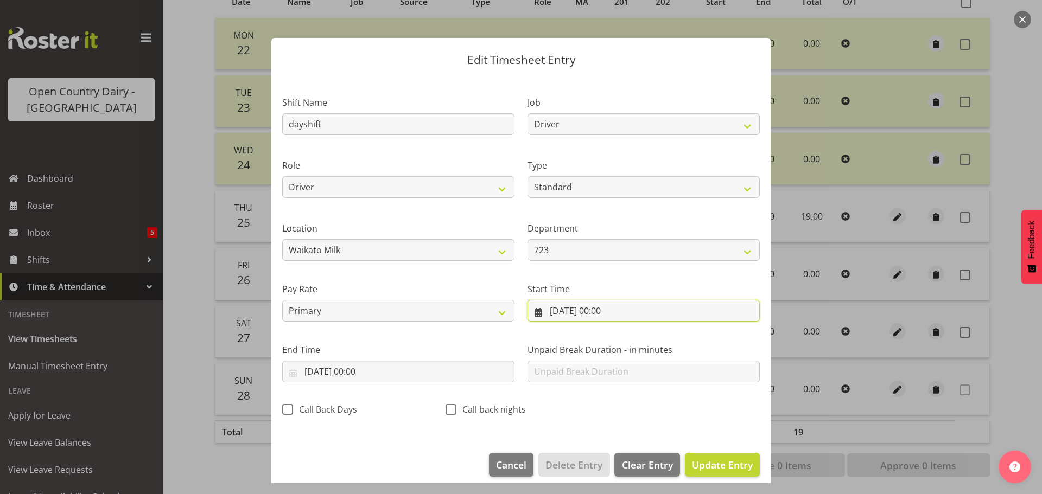
click at [572, 311] on input "26/09/2025, 00:00" at bounding box center [644, 311] width 232 height 22
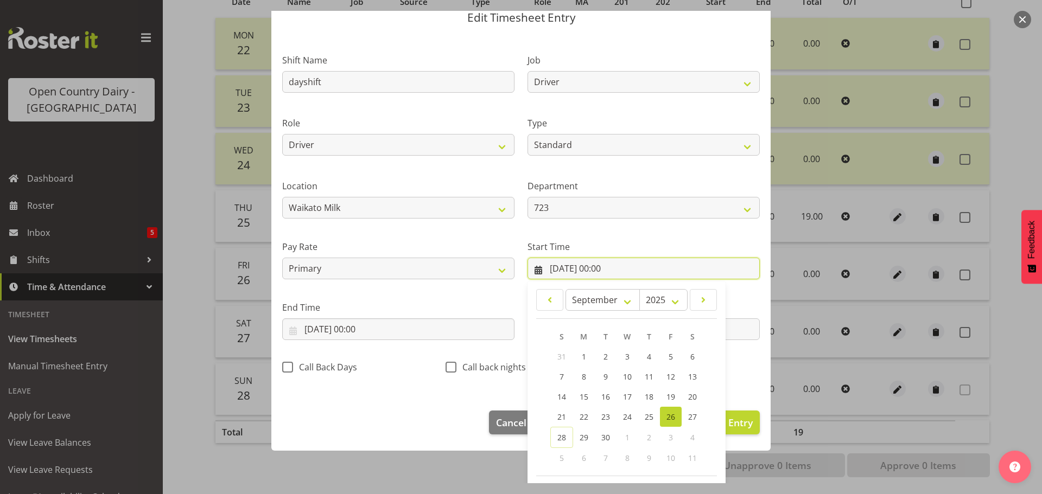
scroll to position [86, 0]
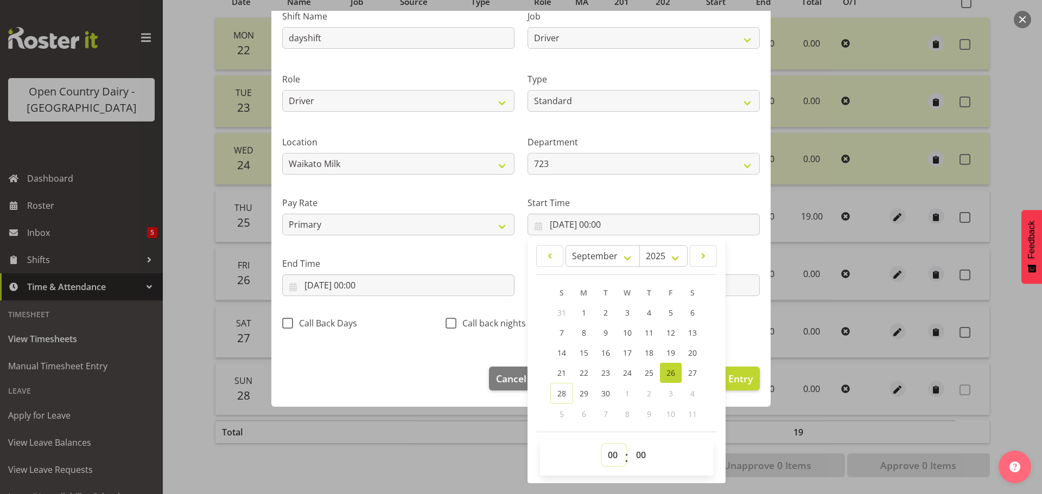
click at [613, 457] on select "00 01 02 03 04 05 06 07 08 09 10 11 12 13 14 15 16 17 18 19 20 21 22 23" at bounding box center [614, 456] width 24 height 22
click at [602, 445] on select "00 01 02 03 04 05 06 07 08 09 10 11 12 13 14 15 16 17 18 19 20 21 22 23" at bounding box center [614, 456] width 24 height 22
click at [632, 452] on select "00 01 02 03 04 05 06 07 08 09 10 11 12 13 14 15 16 17 18 19 20 21 22 23 24 25 2…" at bounding box center [642, 456] width 24 height 22
click at [630, 445] on select "00 01 02 03 04 05 06 07 08 09 10 11 12 13 14 15 16 17 18 19 20 21 22 23 24 25 2…" at bounding box center [642, 456] width 24 height 22
click at [414, 285] on input "26/09/2025, 00:00" at bounding box center [398, 286] width 232 height 22
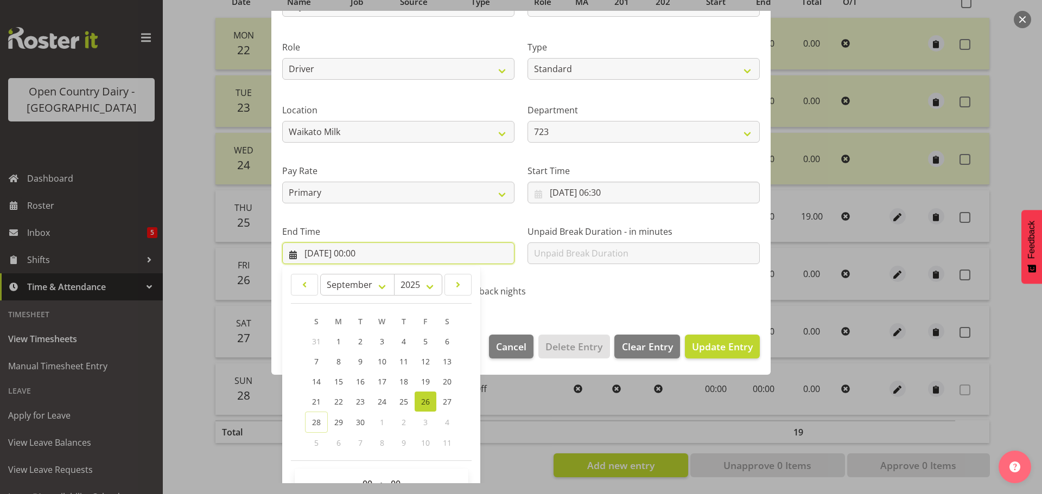
scroll to position [147, 0]
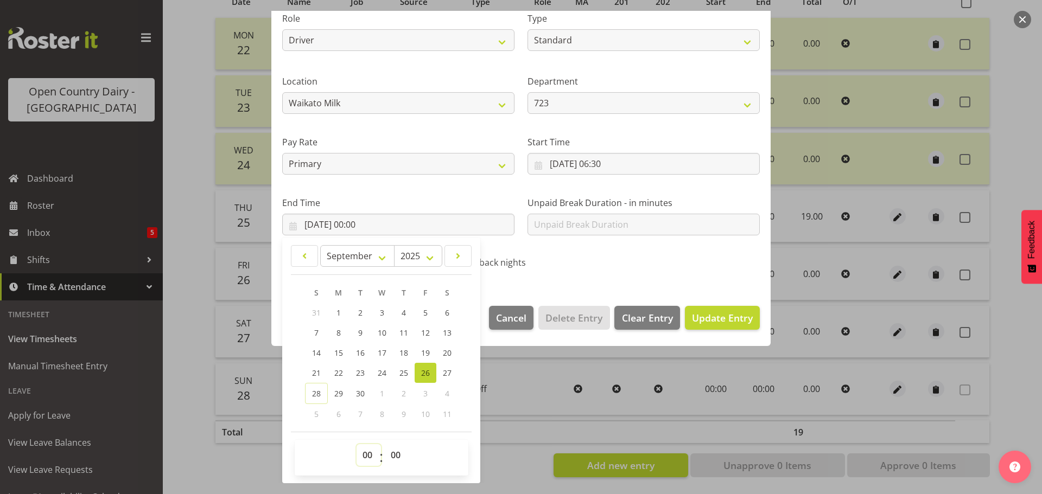
click at [366, 457] on select "00 01 02 03 04 05 06 07 08 09 10 11 12 13 14 15 16 17 18 19 20 21 22 23" at bounding box center [369, 456] width 24 height 22
click at [357, 445] on select "00 01 02 03 04 05 06 07 08 09 10 11 12 13 14 15 16 17 18 19 20 21 22 23" at bounding box center [369, 456] width 24 height 22
click at [716, 312] on span "Update Entry" at bounding box center [722, 318] width 61 height 13
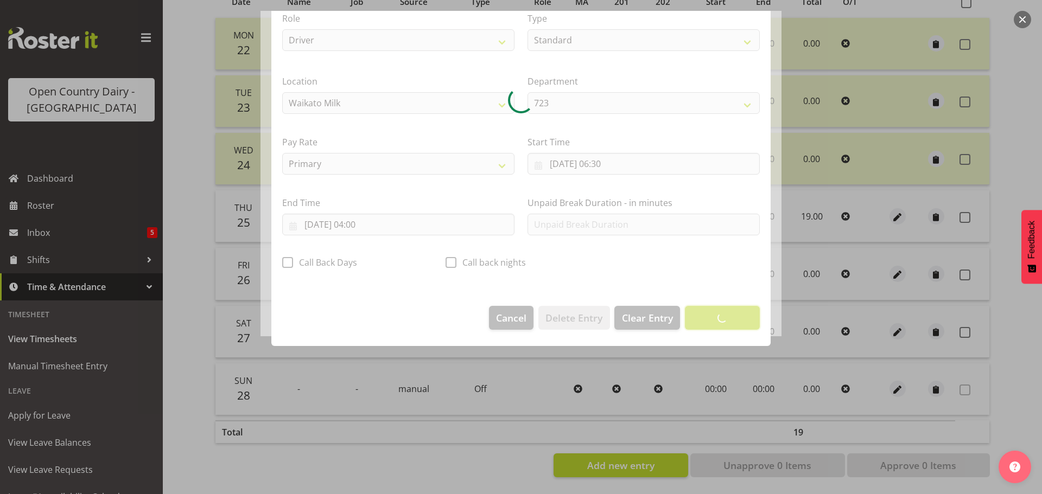
scroll to position [10, 0]
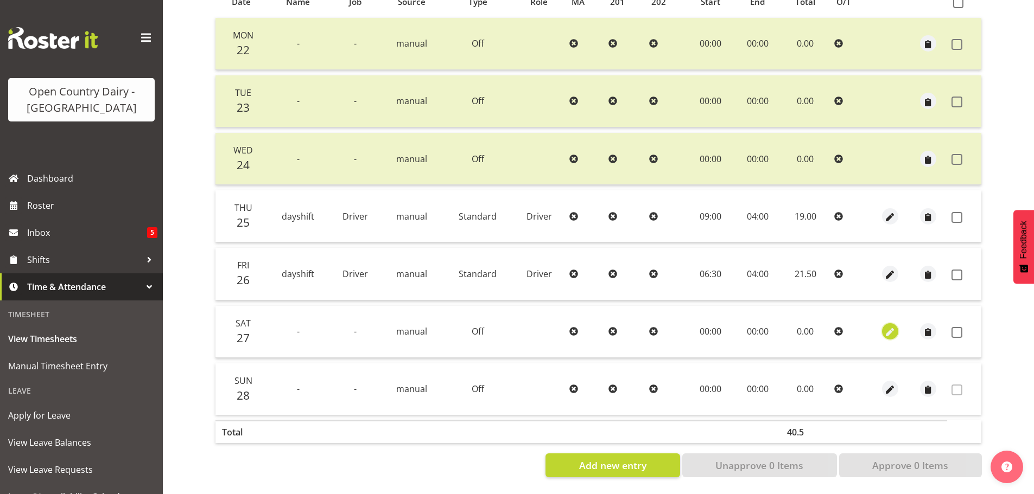
click at [886, 327] on span "button" at bounding box center [890, 333] width 12 height 12
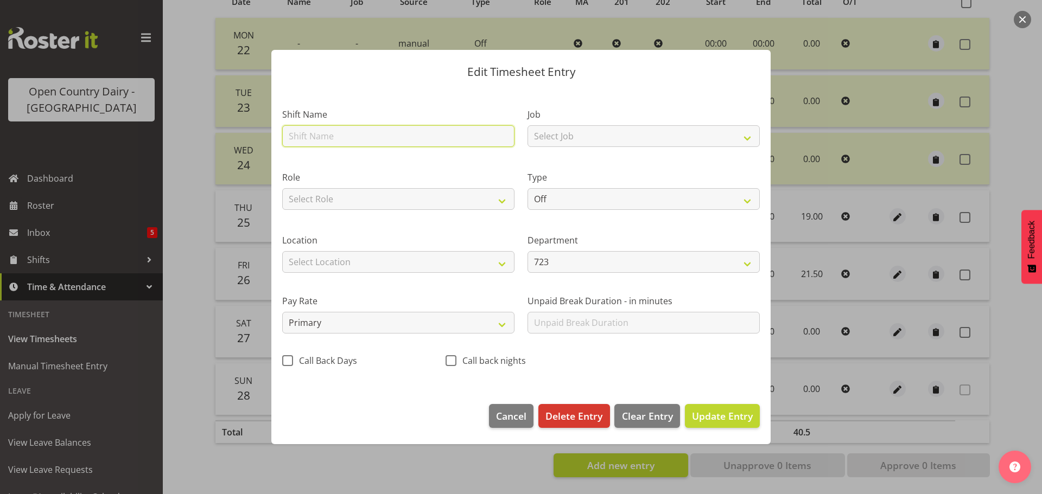
click at [340, 133] on input "text" at bounding box center [398, 136] width 232 height 22
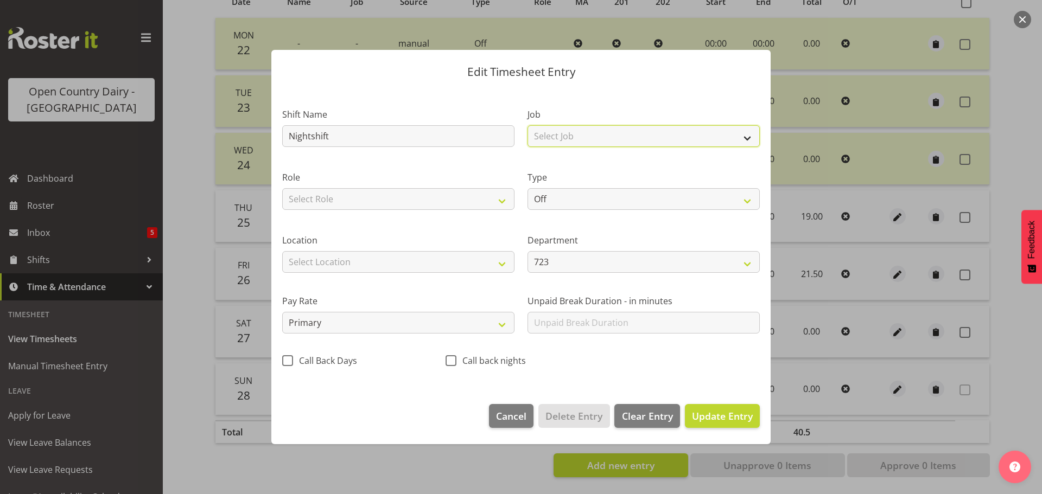
click at [547, 138] on select "Select Job Driver Driver supervisor Support" at bounding box center [644, 136] width 232 height 22
click at [528, 125] on select "Select Job Driver Driver supervisor Support" at bounding box center [644, 136] width 232 height 22
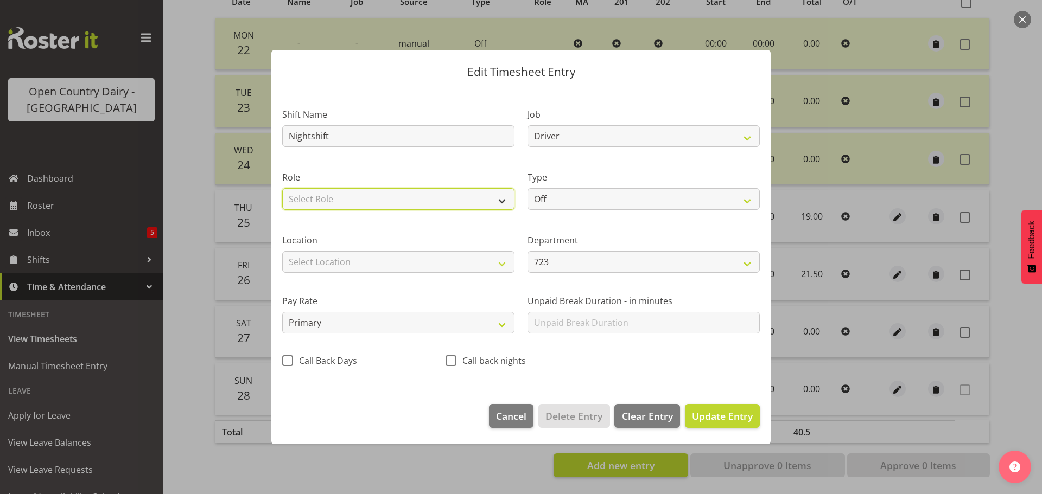
click at [430, 196] on select "Select Role Driver" at bounding box center [398, 199] width 232 height 22
click at [282, 188] on select "Select Role Driver" at bounding box center [398, 199] width 232 height 22
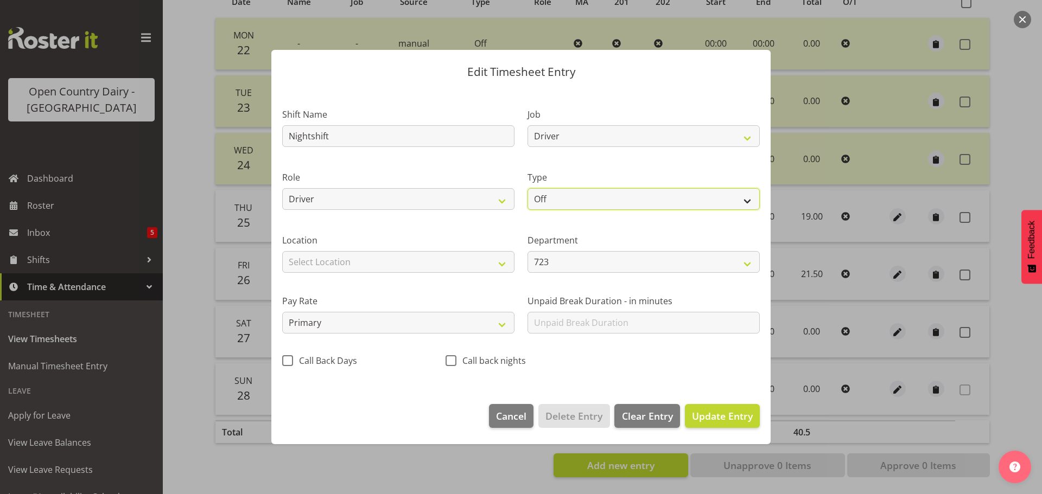
click at [608, 199] on select "Off Standard Public Holiday Public Holiday (Worked) Day In Lieu Annual Leave Si…" at bounding box center [644, 199] width 232 height 22
click at [528, 188] on select "Off Standard Public Holiday Public Holiday (Worked) Day In Lieu Annual Leave Si…" at bounding box center [644, 199] width 232 height 22
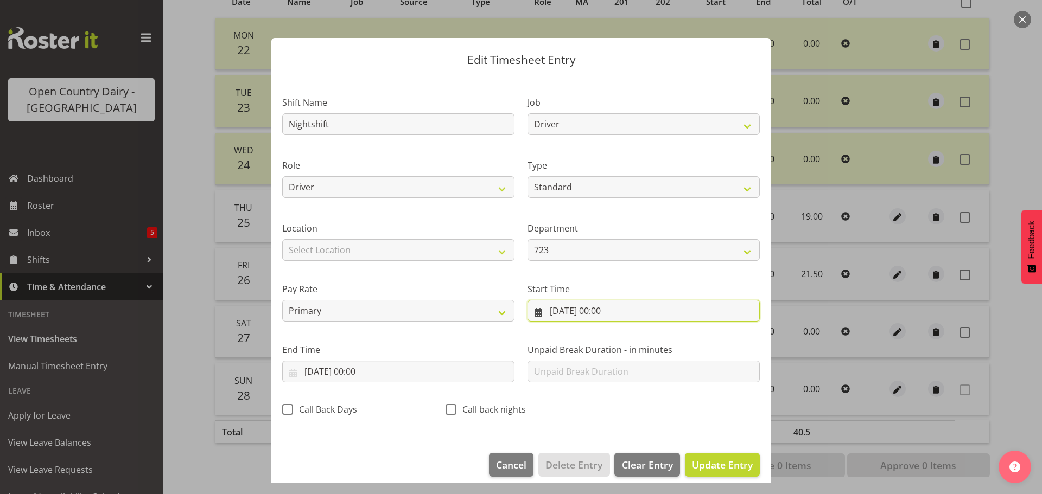
click at [633, 308] on input "27/09/2025, 00:00" at bounding box center [644, 311] width 232 height 22
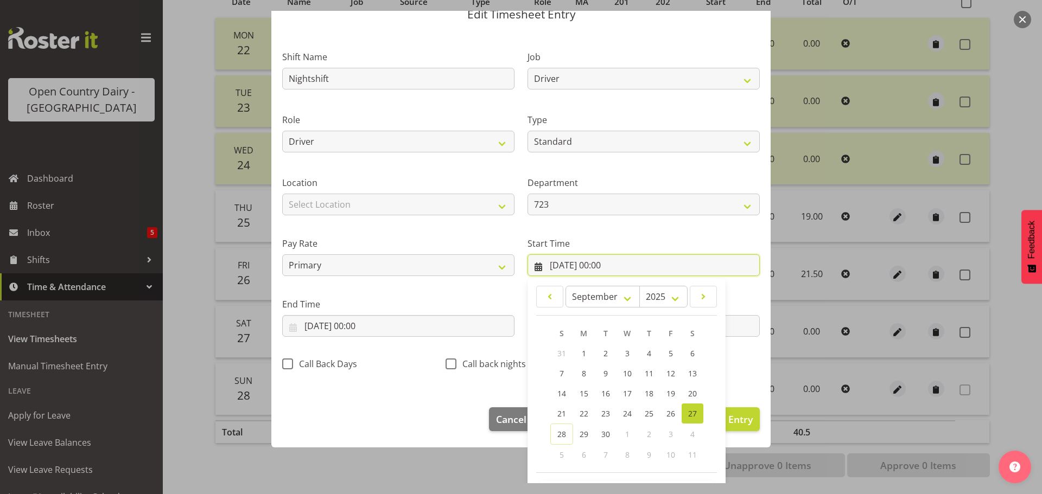
scroll to position [86, 0]
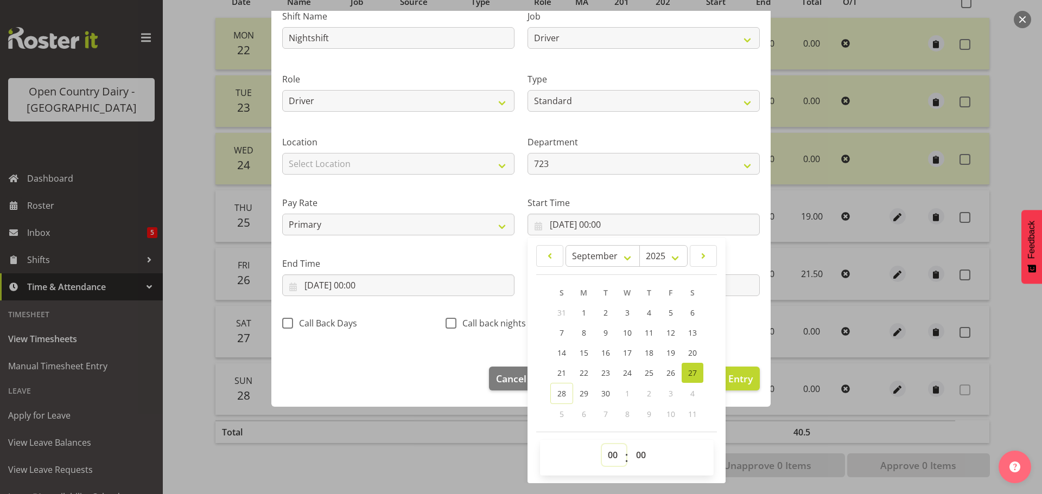
drag, startPoint x: 607, startPoint y: 459, endPoint x: 608, endPoint y: 453, distance: 6.5
click at [608, 459] on select "00 01 02 03 04 05 06 07 08 09 10 11 12 13 14 15 16 17 18 19 20 21 22 23" at bounding box center [614, 456] width 24 height 22
click at [602, 445] on select "00 01 02 03 04 05 06 07 08 09 10 11 12 13 14 15 16 17 18 19 20 21 22 23" at bounding box center [614, 456] width 24 height 22
click at [637, 459] on select "00 01 02 03 04 05 06 07 08 09 10 11 12 13 14 15 16 17 18 19 20 21 22 23 24 25 2…" at bounding box center [642, 456] width 24 height 22
click at [630, 445] on select "00 01 02 03 04 05 06 07 08 09 10 11 12 13 14 15 16 17 18 19 20 21 22 23 24 25 2…" at bounding box center [642, 456] width 24 height 22
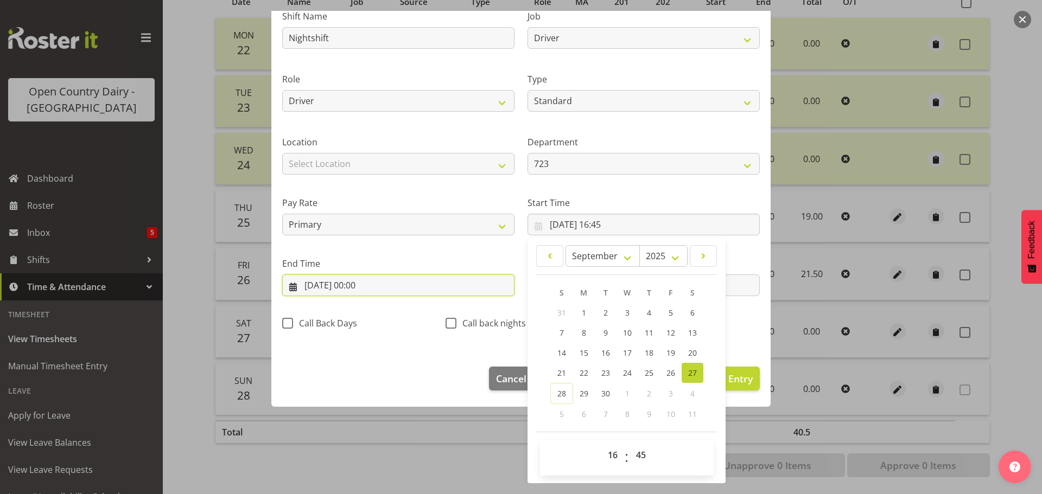
click at [366, 287] on input "27/09/2025, 00:00" at bounding box center [398, 286] width 232 height 22
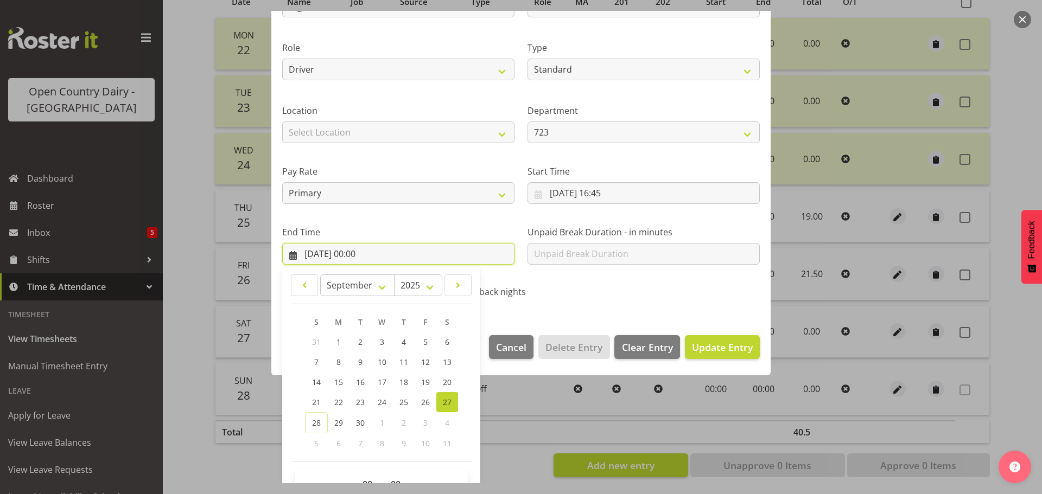
scroll to position [147, 0]
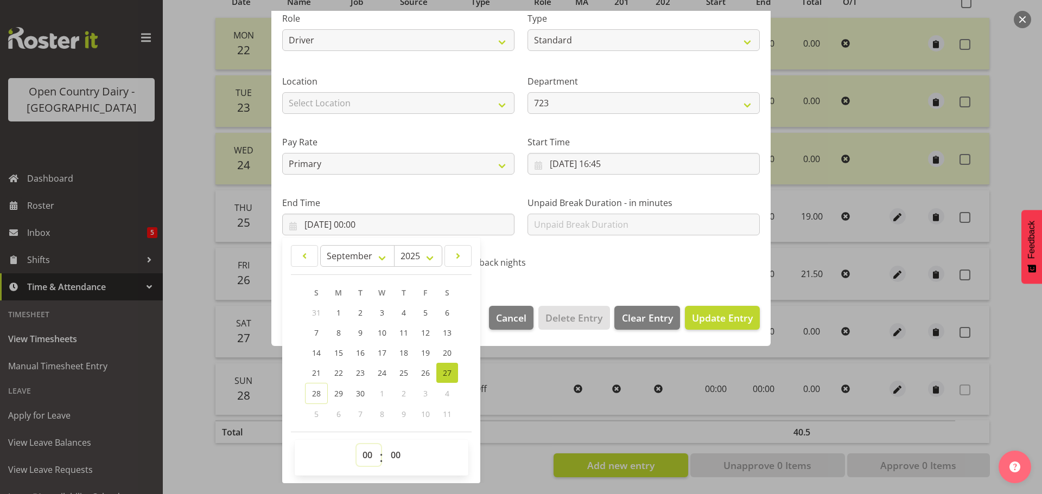
click at [365, 460] on select "00 01 02 03 04 05 06 07 08 09 10 11 12 13 14 15 16 17 18 19 20 21 22 23" at bounding box center [369, 456] width 24 height 22
click at [357, 445] on select "00 01 02 03 04 05 06 07 08 09 10 11 12 13 14 15 16 17 18 19 20 21 22 23" at bounding box center [369, 456] width 24 height 22
click at [724, 315] on span "Update Entry" at bounding box center [722, 318] width 61 height 13
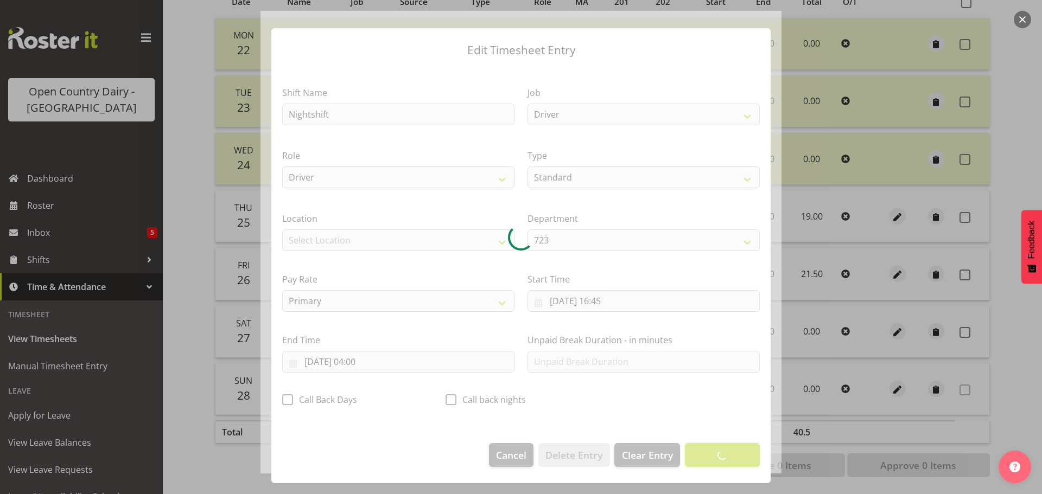
scroll to position [10, 0]
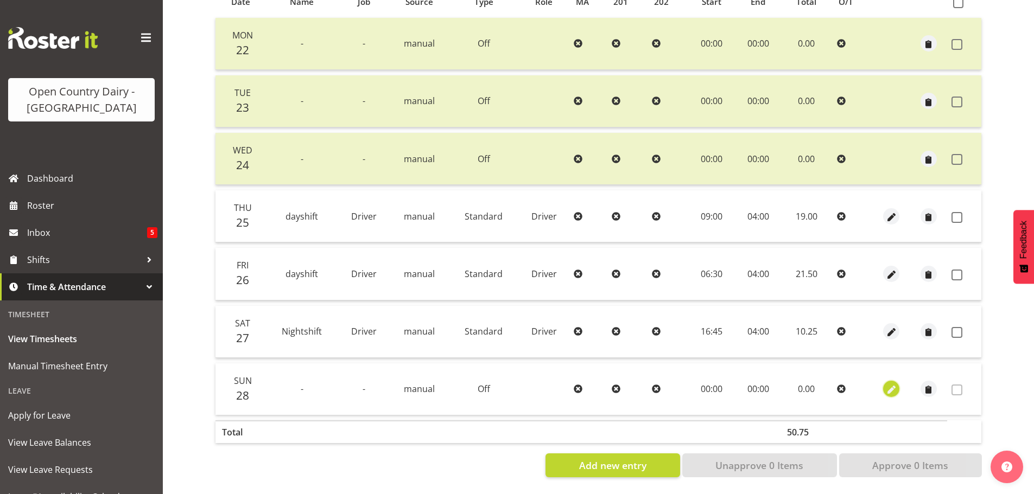
click at [892, 384] on span "button" at bounding box center [891, 390] width 12 height 12
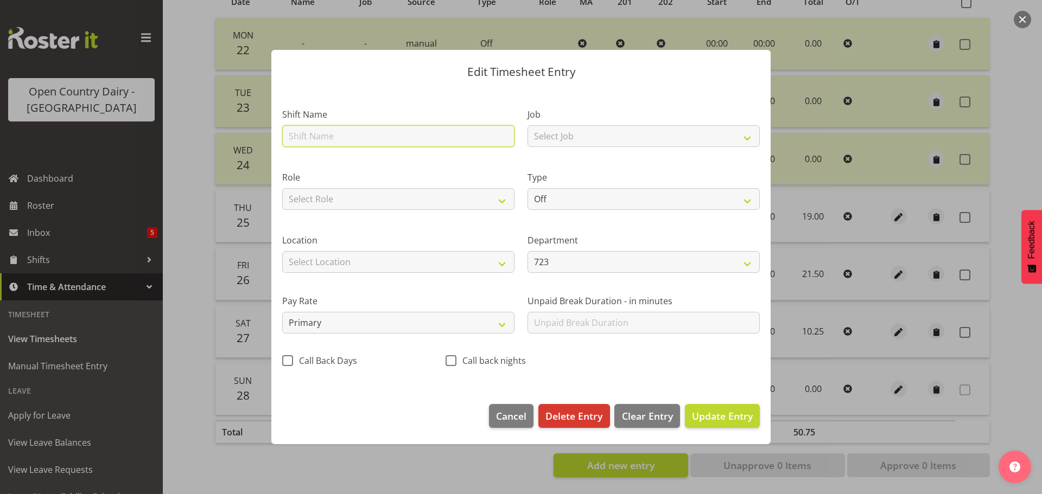
click at [348, 135] on input "text" at bounding box center [398, 136] width 232 height 22
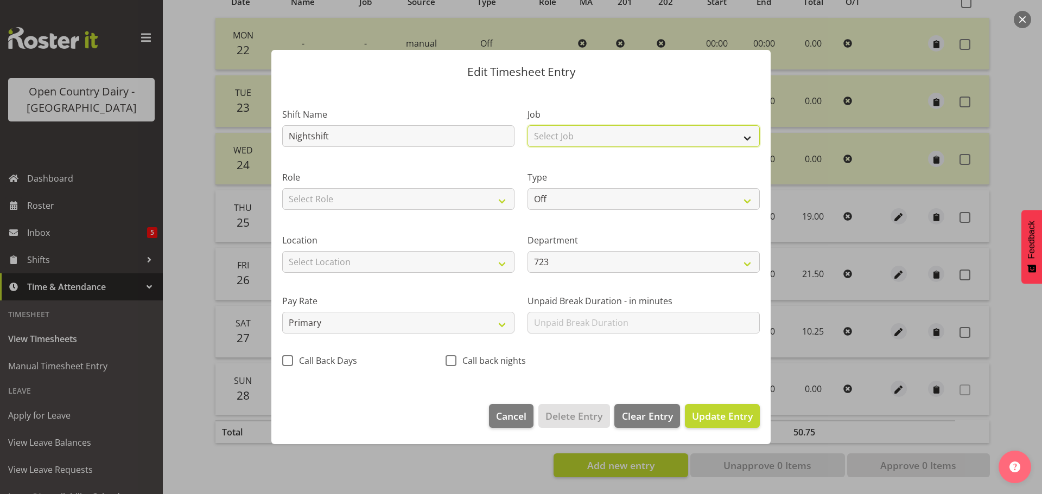
click at [553, 131] on select "Select Job Driver Driver supervisor Support" at bounding box center [644, 136] width 232 height 22
click at [528, 125] on select "Select Job Driver Driver supervisor Support" at bounding box center [644, 136] width 232 height 22
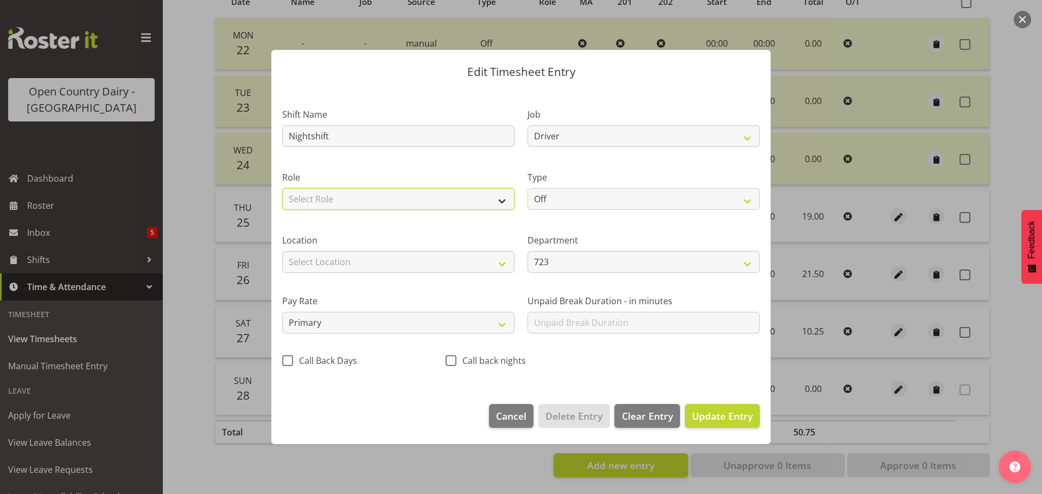
drag, startPoint x: 408, startPoint y: 201, endPoint x: 407, endPoint y: 208, distance: 7.7
click at [408, 200] on select "Select Role Driver" at bounding box center [398, 199] width 232 height 22
click at [282, 188] on select "Select Role Driver" at bounding box center [398, 199] width 232 height 22
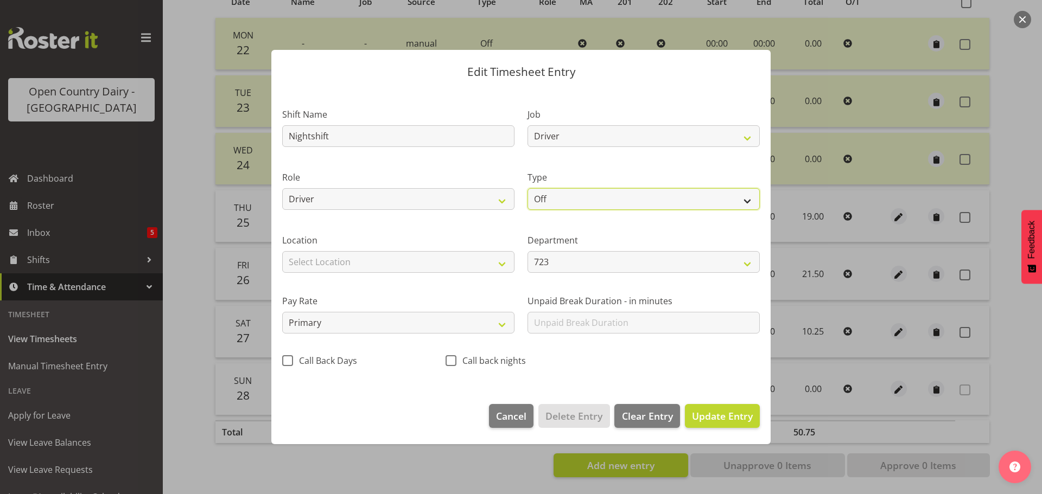
click at [576, 199] on select "Off Standard Public Holiday Public Holiday (Worked) Day In Lieu Annual Leave Si…" at bounding box center [644, 199] width 232 height 22
click at [528, 188] on select "Off Standard Public Holiday Public Holiday (Worked) Day In Lieu Annual Leave Si…" at bounding box center [644, 199] width 232 height 22
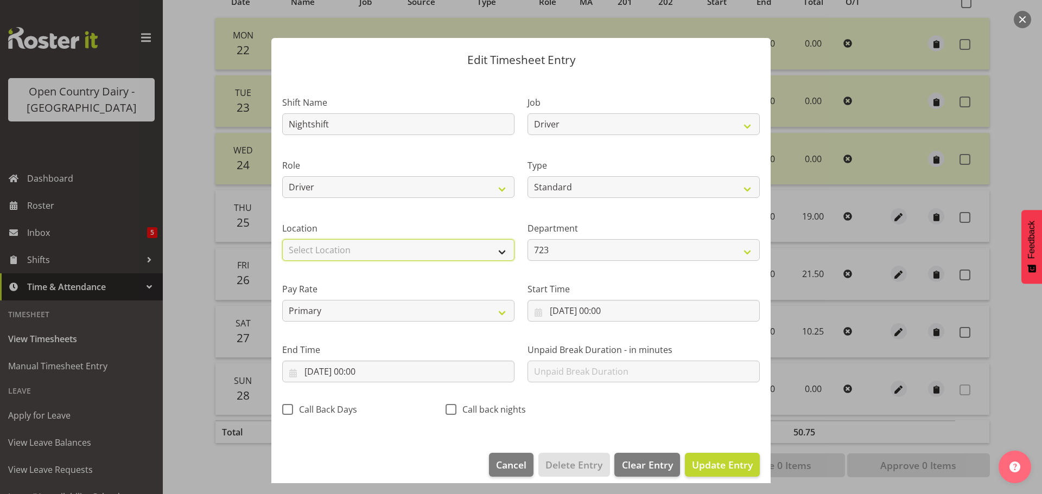
click at [362, 249] on select "Select Location Containers Horotiu Ingredients Waharoa Office Waikato Milk Whan…" at bounding box center [398, 250] width 232 height 22
click at [282, 239] on select "Select Location Containers Horotiu Ingredients Waharoa Office Waikato Milk Whan…" at bounding box center [398, 250] width 232 height 22
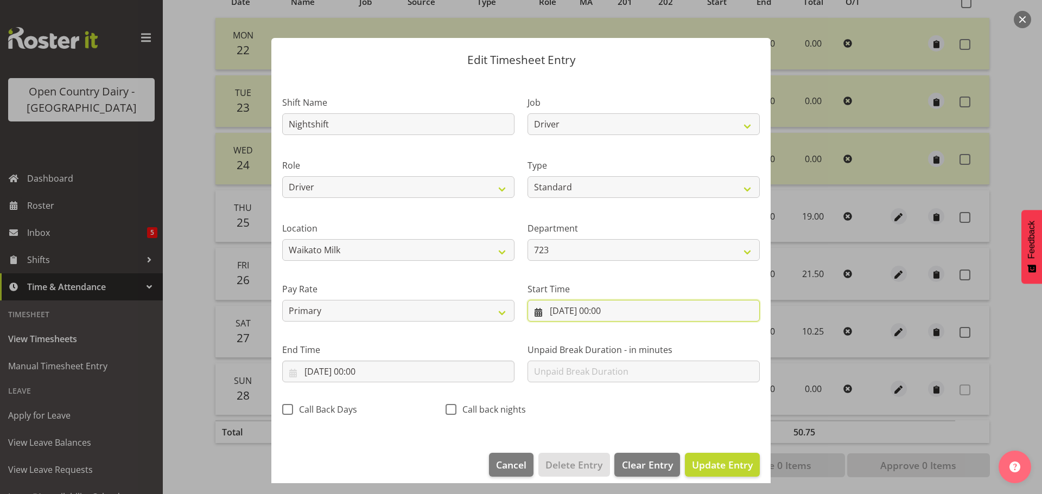
click at [591, 311] on input "28/09/2025, 00:00" at bounding box center [644, 311] width 232 height 22
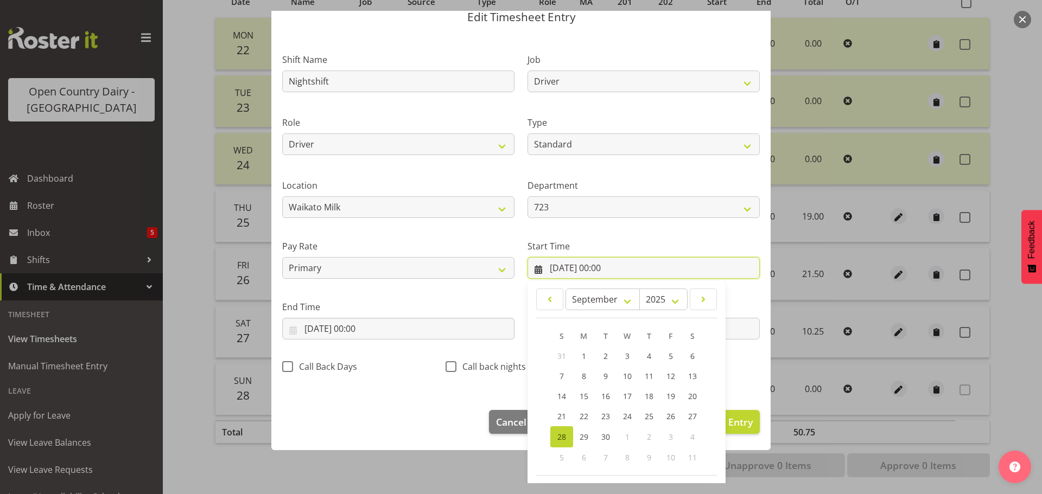
scroll to position [86, 0]
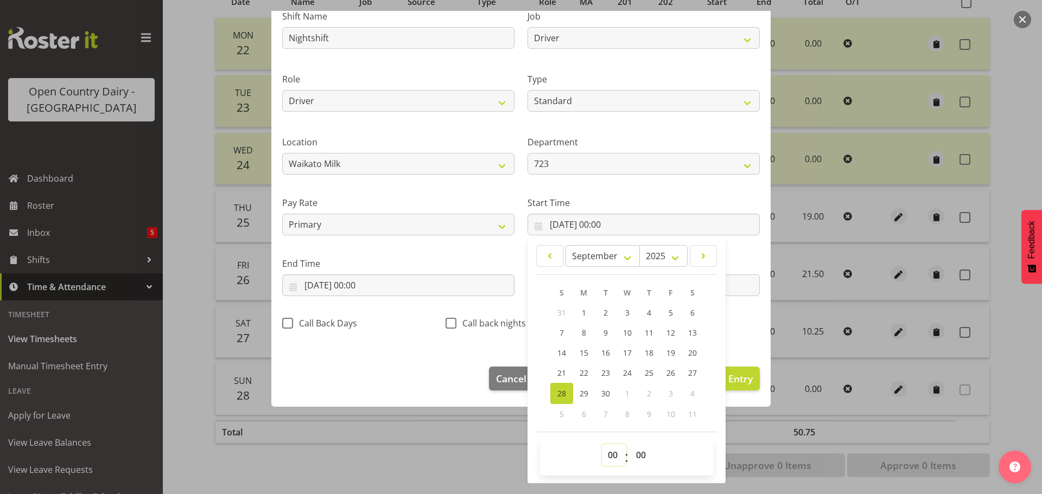
click at [610, 464] on select "00 01 02 03 04 05 06 07 08 09 10 11 12 13 14 15 16 17 18 19 20 21 22 23" at bounding box center [614, 456] width 24 height 22
click at [602, 445] on select "00 01 02 03 04 05 06 07 08 09 10 11 12 13 14 15 16 17 18 19 20 21 22 23" at bounding box center [614, 456] width 24 height 22
click at [637, 456] on select "00 01 02 03 04 05 06 07 08 09 10 11 12 13 14 15 16 17 18 19 20 21 22 23 24 25 2…" at bounding box center [642, 456] width 24 height 22
click at [630, 445] on select "00 01 02 03 04 05 06 07 08 09 10 11 12 13 14 15 16 17 18 19 20 21 22 23 24 25 2…" at bounding box center [642, 456] width 24 height 22
click at [339, 283] on input "28/09/2025, 00:00" at bounding box center [398, 286] width 232 height 22
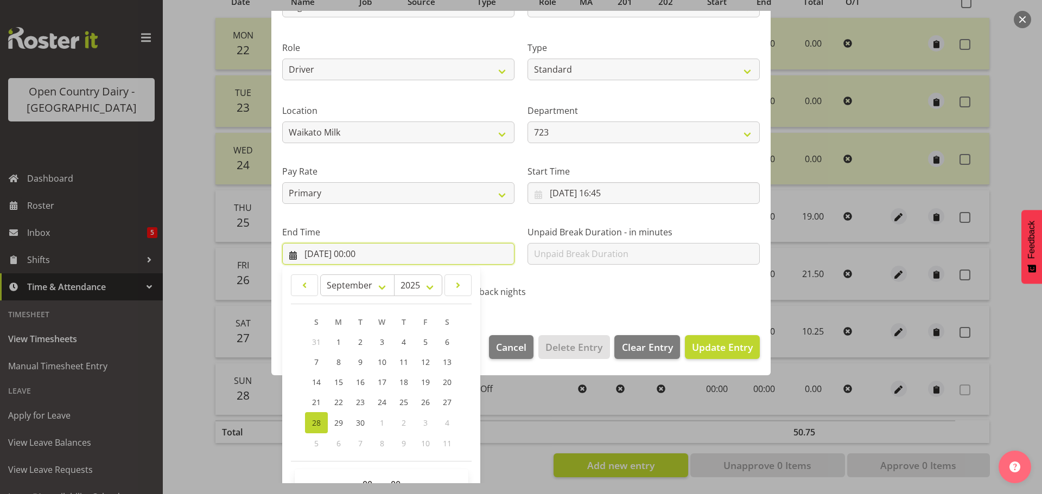
scroll to position [147, 0]
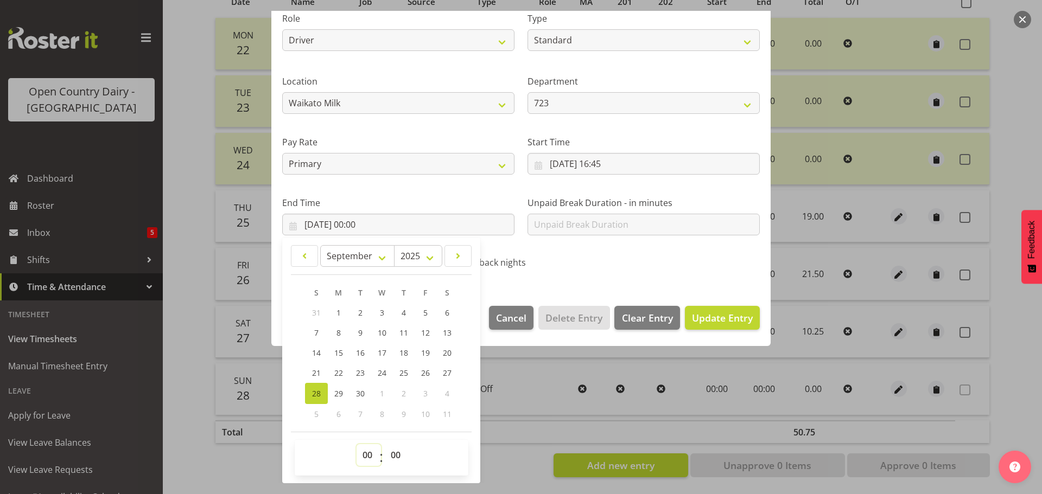
drag, startPoint x: 365, startPoint y: 454, endPoint x: 363, endPoint y: 445, distance: 9.4
click at [363, 453] on select "00 01 02 03 04 05 06 07 08 09 10 11 12 13 14 15 16 17 18 19 20 21 22 23" at bounding box center [369, 456] width 24 height 22
click at [357, 445] on select "00 01 02 03 04 05 06 07 08 09 10 11 12 13 14 15 16 17 18 19 20 21 22 23" at bounding box center [369, 456] width 24 height 22
click at [703, 316] on span "Update Entry" at bounding box center [722, 318] width 61 height 13
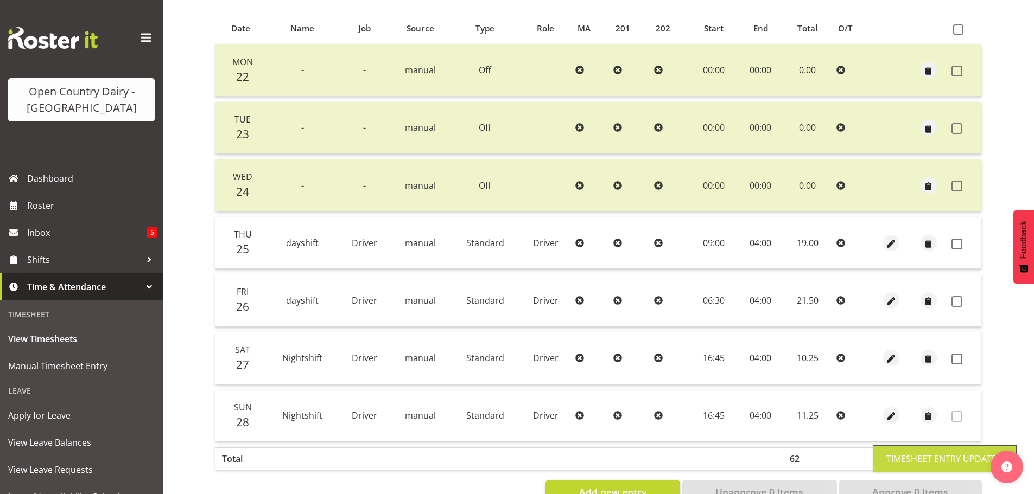
scroll to position [206, 0]
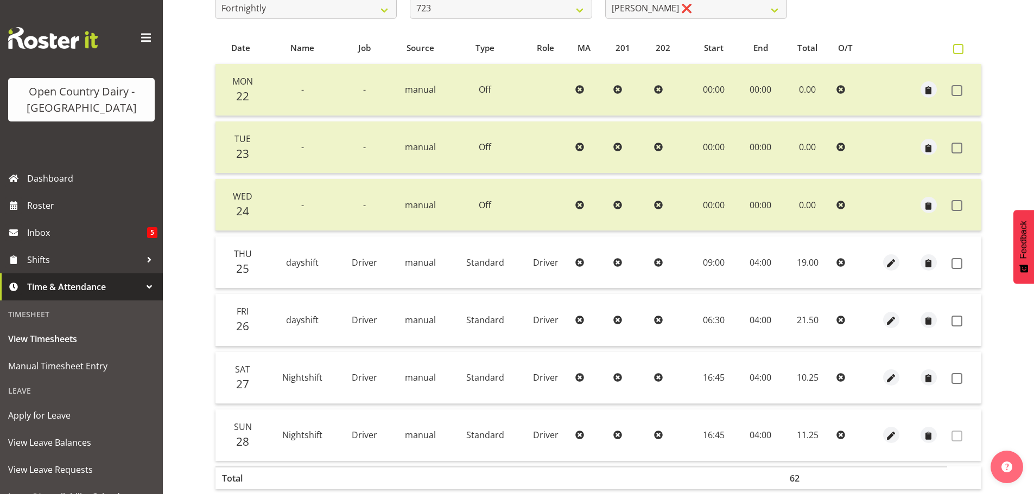
click at [959, 48] on span at bounding box center [958, 49] width 10 height 10
click at [959, 48] on input "checkbox" at bounding box center [956, 49] width 7 height 7
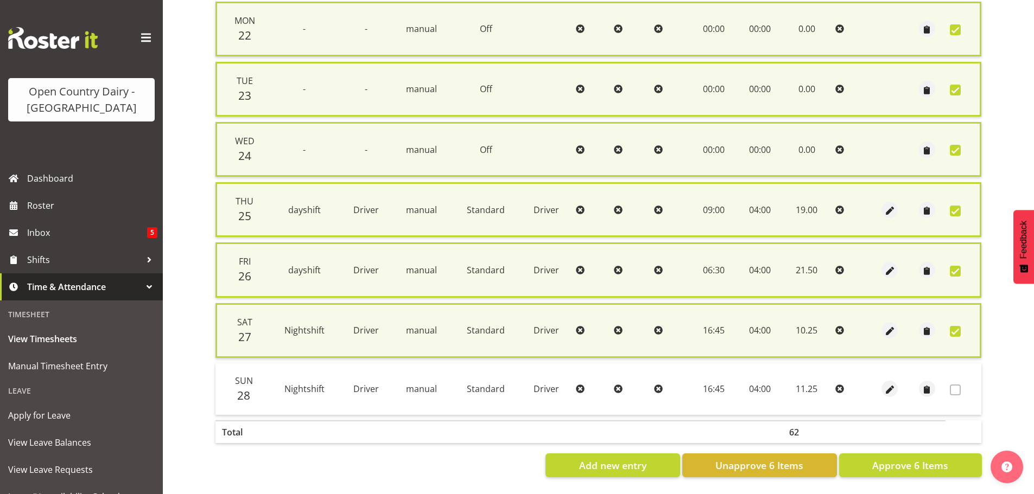
scroll to position [277, 0]
drag, startPoint x: 903, startPoint y: 456, endPoint x: 887, endPoint y: 456, distance: 15.8
click at [899, 459] on span "Approve 6 Items" at bounding box center [910, 466] width 76 height 14
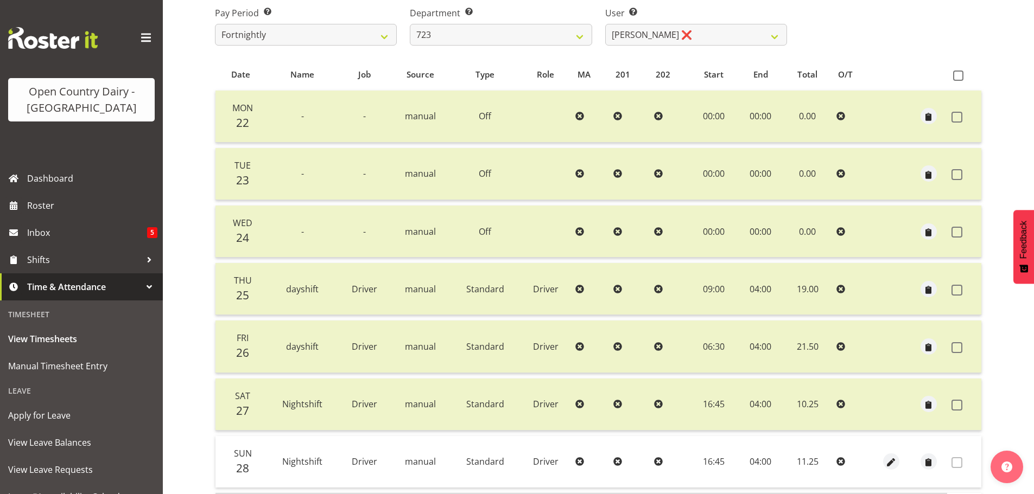
scroll to position [261, 0]
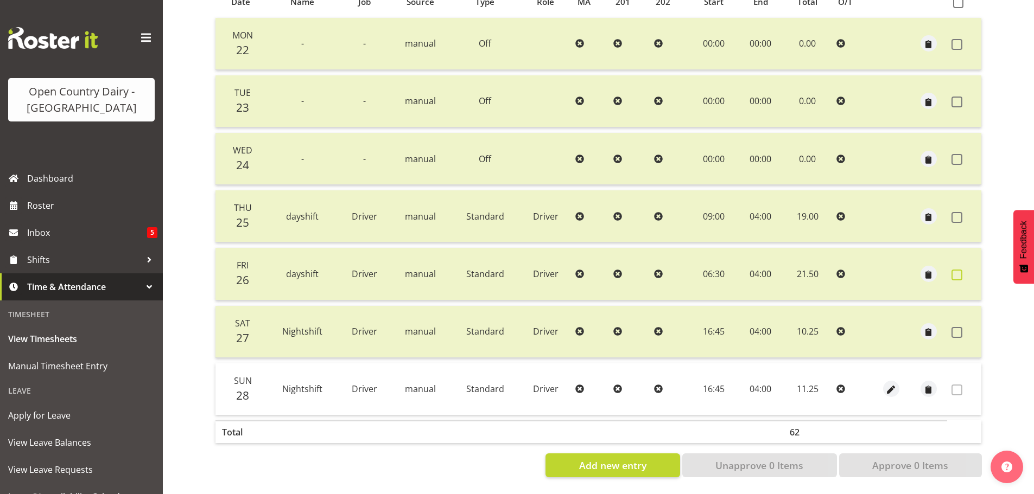
click at [955, 270] on span at bounding box center [957, 275] width 11 height 11
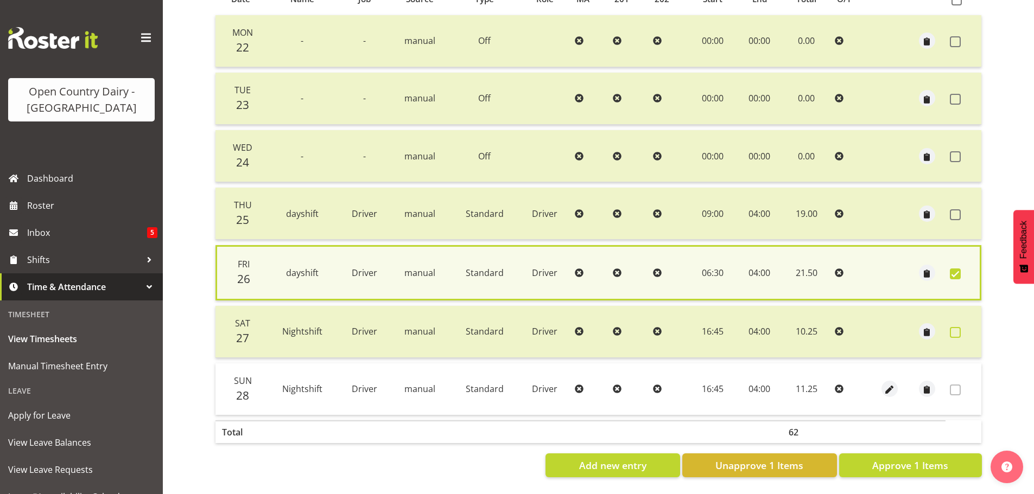
click at [955, 327] on span at bounding box center [955, 332] width 11 height 11
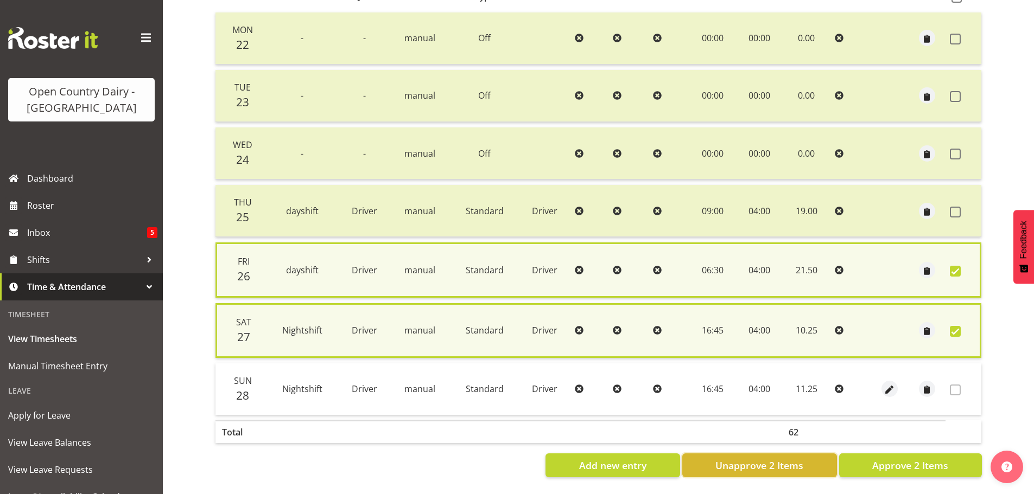
click at [794, 466] on span "Unapprove 2 Items" at bounding box center [759, 466] width 88 height 14
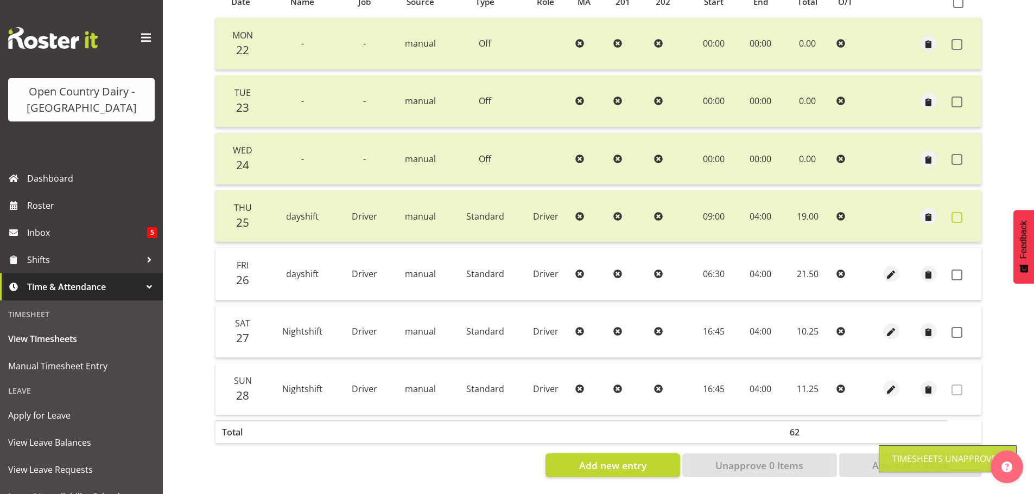
click at [959, 212] on span at bounding box center [957, 217] width 11 height 11
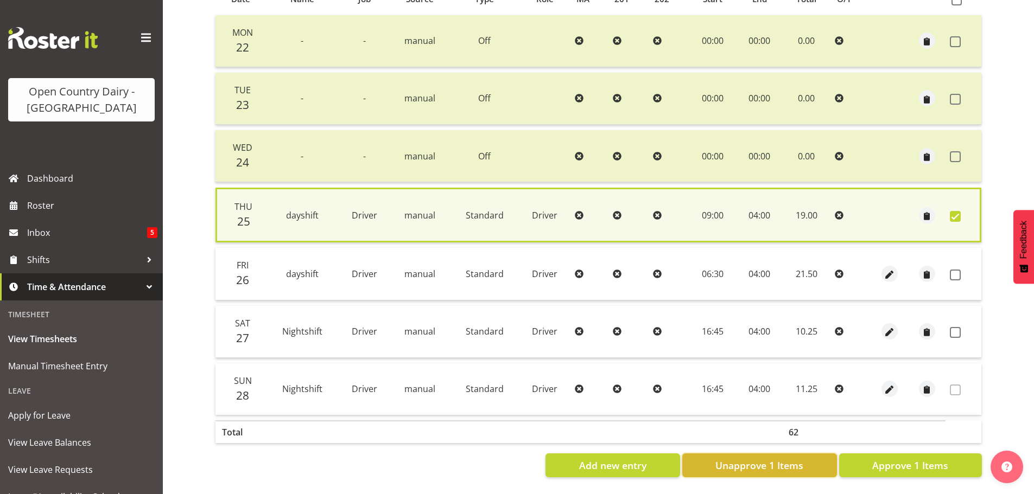
click at [807, 461] on button "Unapprove 1 Items" at bounding box center [759, 466] width 155 height 24
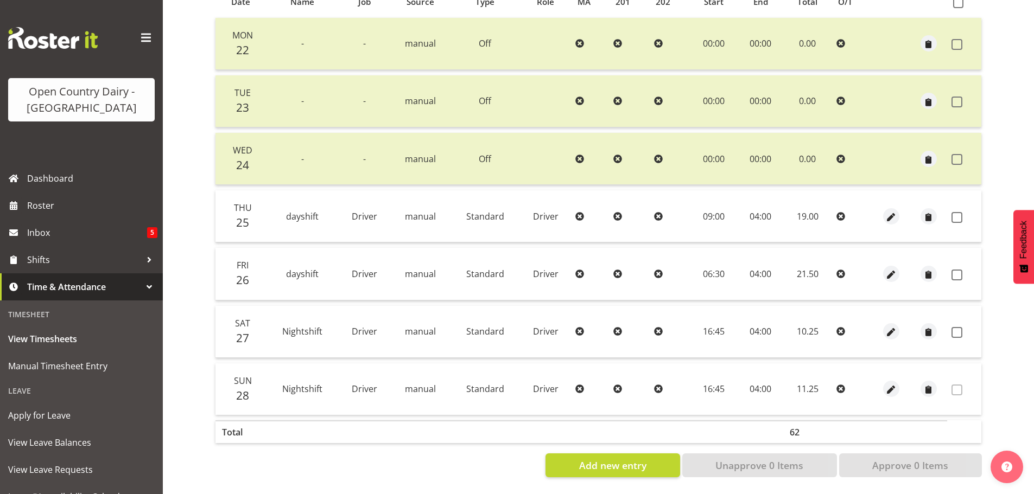
scroll to position [43, 0]
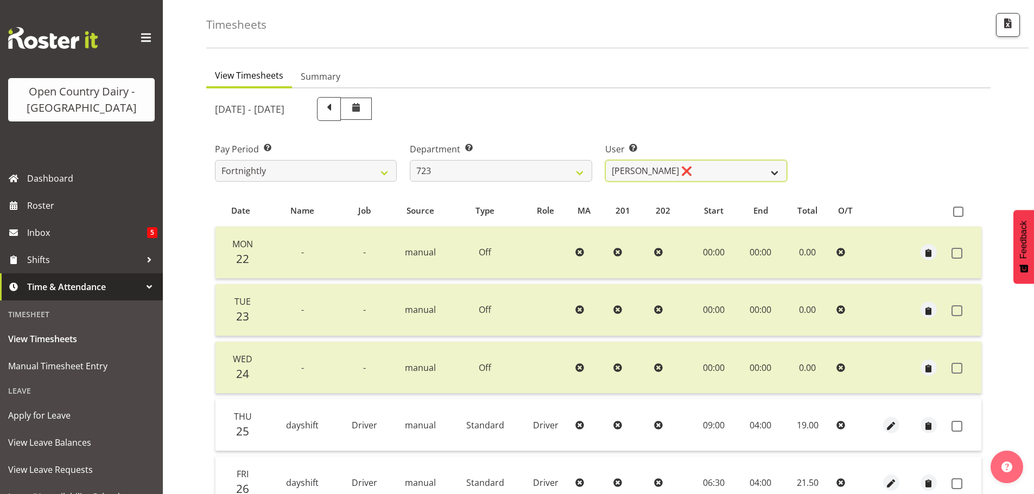
click at [715, 164] on select "Daljeet Rai ❌ Manjinder Singh ❌ Prabhjot Singh ❌ Varninder Singh ❌" at bounding box center [696, 171] width 182 height 22
click at [538, 172] on select "701 702 703 704 705 706 707 708 709 710 711 712 713 714 715 716 717 718 719 720" at bounding box center [501, 171] width 182 height 22
click at [462, 169] on select "701 702 703 704 705 706 707 708 709 710 711 712 713 714 715 716 717 718 719 720" at bounding box center [501, 171] width 182 height 22
click at [410, 160] on select "701 702 703 704 705 706 707 708 709 710 711 712 713 714 715 716 717 718 719 720" at bounding box center [501, 171] width 182 height 22
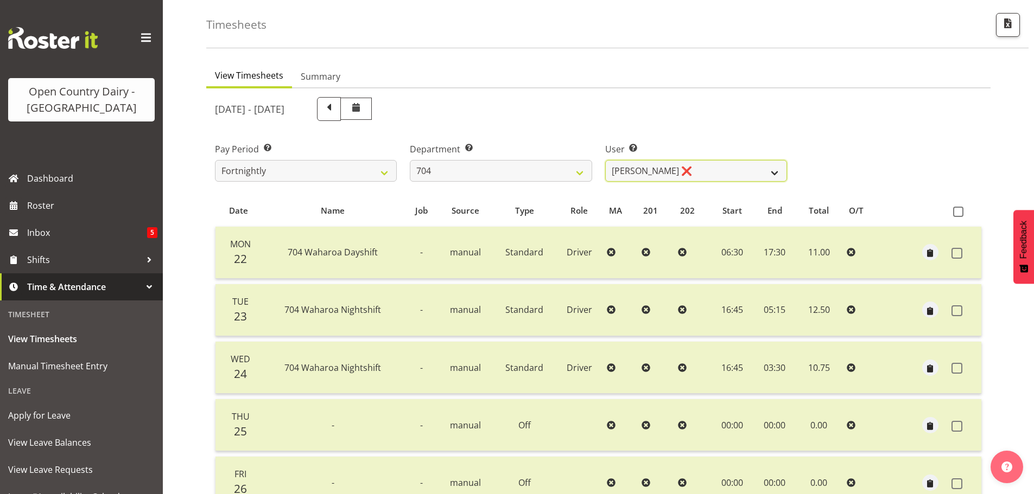
click at [713, 174] on select "Graham Houghton ❌ Jon Williams ❌ Stephen Rae ❌" at bounding box center [696, 171] width 182 height 22
click at [605, 160] on select "Graham Houghton ❌ Jon Williams ❌ Stephen Rae ❌" at bounding box center [696, 171] width 182 height 22
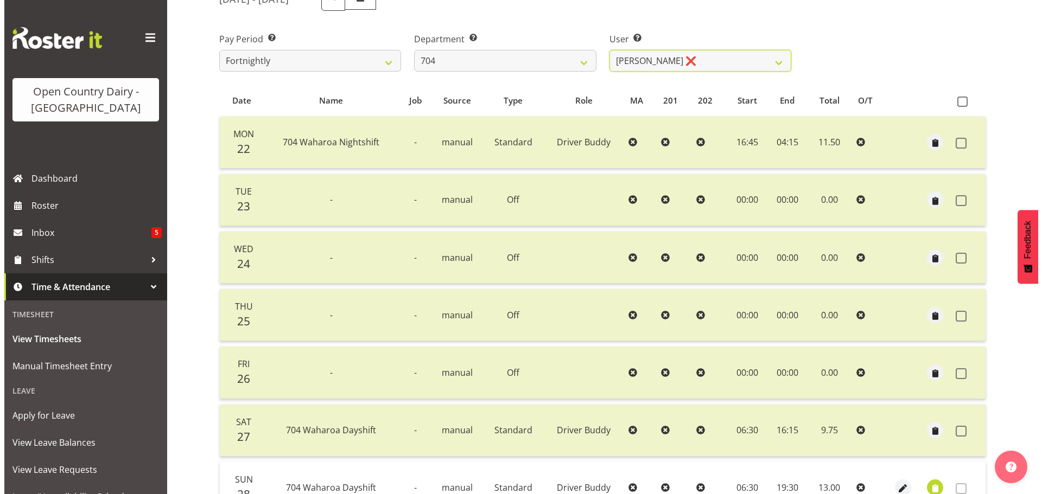
scroll to position [261, 0]
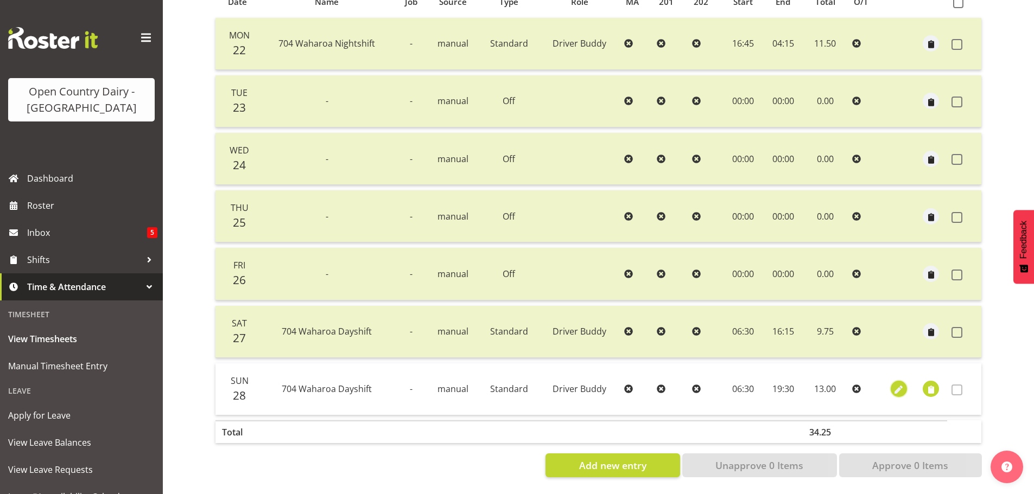
click at [899, 384] on span "button" at bounding box center [898, 390] width 12 height 12
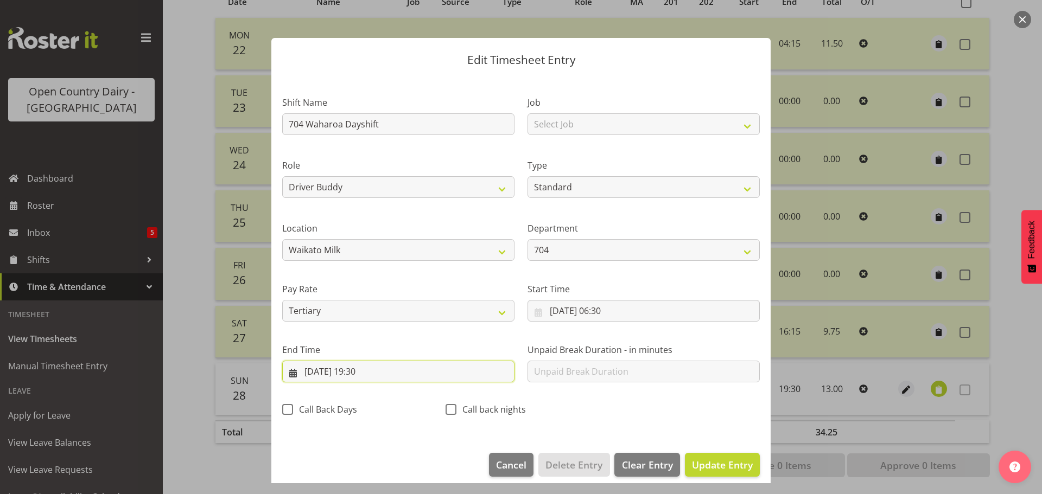
click at [363, 370] on input "28/09/2025, 19:30" at bounding box center [398, 372] width 232 height 22
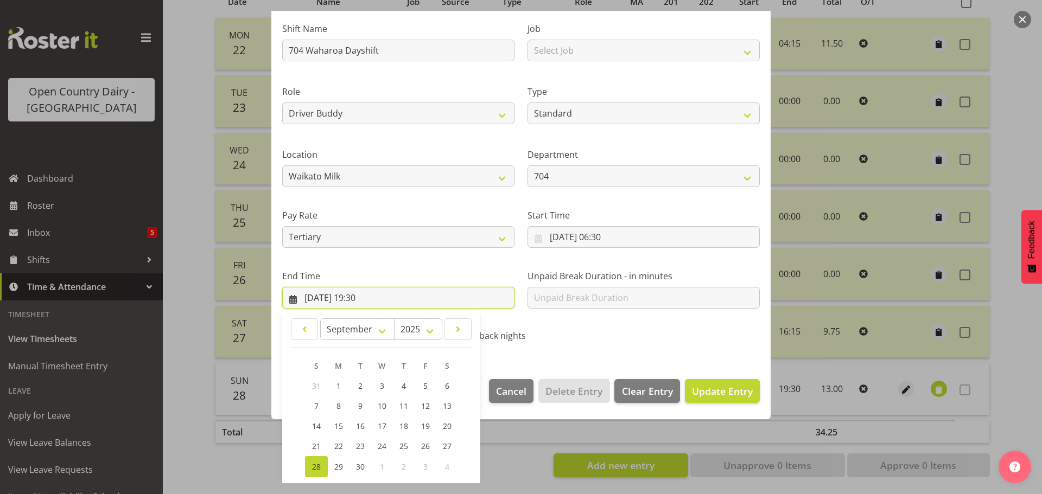
scroll to position [147, 0]
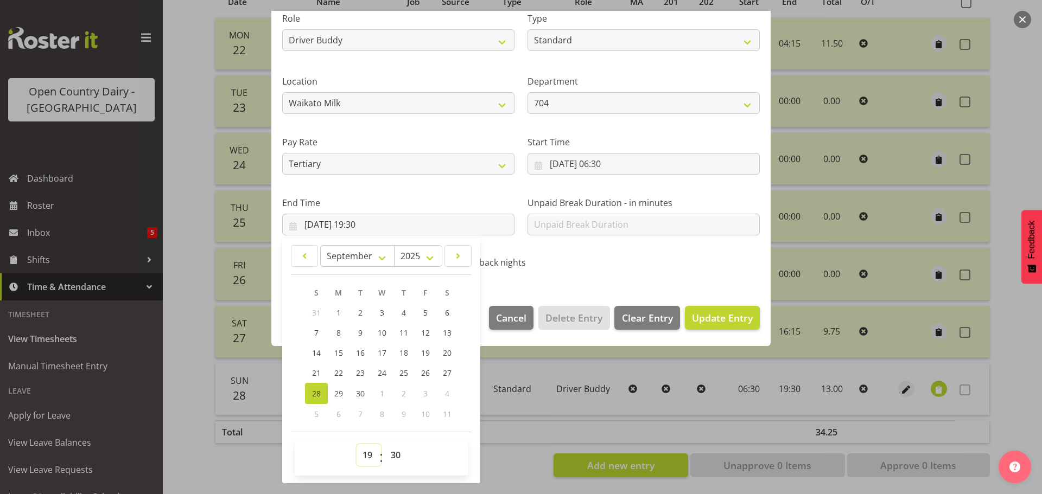
click at [371, 454] on select "00 01 02 03 04 05 06 07 08 09 10 11 12 13 14 15 16 17 18 19 20 21 22 23" at bounding box center [369, 456] width 24 height 22
click at [357, 445] on select "00 01 02 03 04 05 06 07 08 09 10 11 12 13 14 15 16 17 18 19 20 21 22 23" at bounding box center [369, 456] width 24 height 22
drag, startPoint x: 394, startPoint y: 458, endPoint x: 400, endPoint y: 445, distance: 14.3
click at [394, 457] on select "00 01 02 03 04 05 06 07 08 09 10 11 12 13 14 15 16 17 18 19 20 21 22 23 24 25 2…" at bounding box center [397, 456] width 24 height 22
click at [385, 445] on select "00 01 02 03 04 05 06 07 08 09 10 11 12 13 14 15 16 17 18 19 20 21 22 23 24 25 2…" at bounding box center [397, 456] width 24 height 22
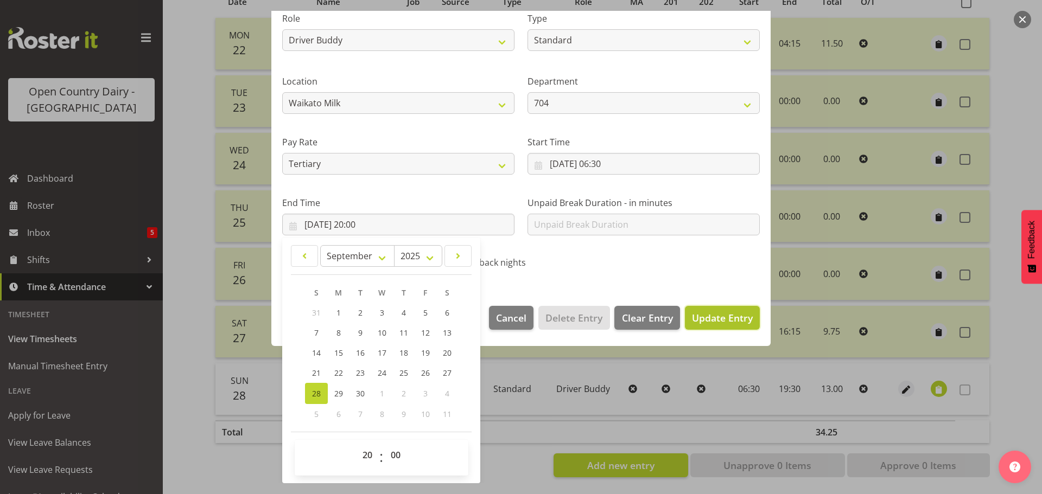
click at [721, 315] on span "Update Entry" at bounding box center [722, 318] width 61 height 13
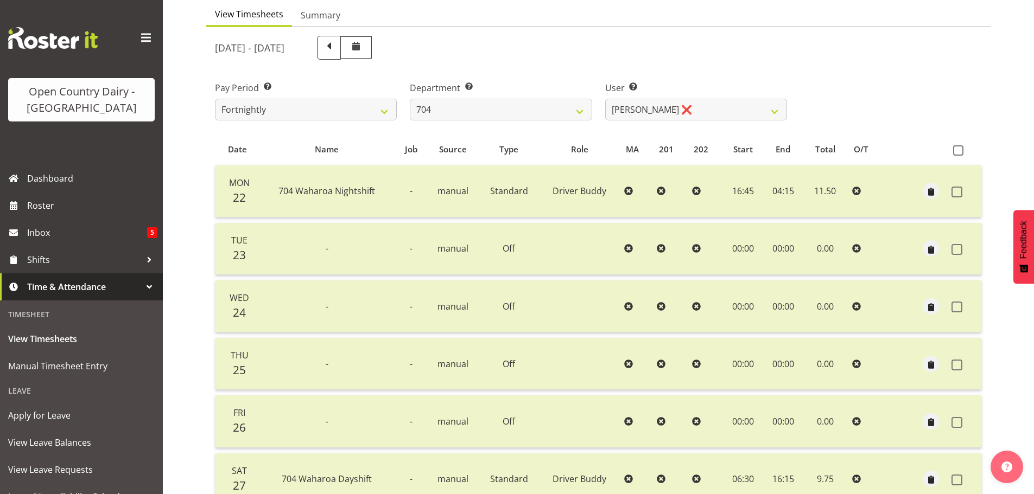
scroll to position [109, 0]
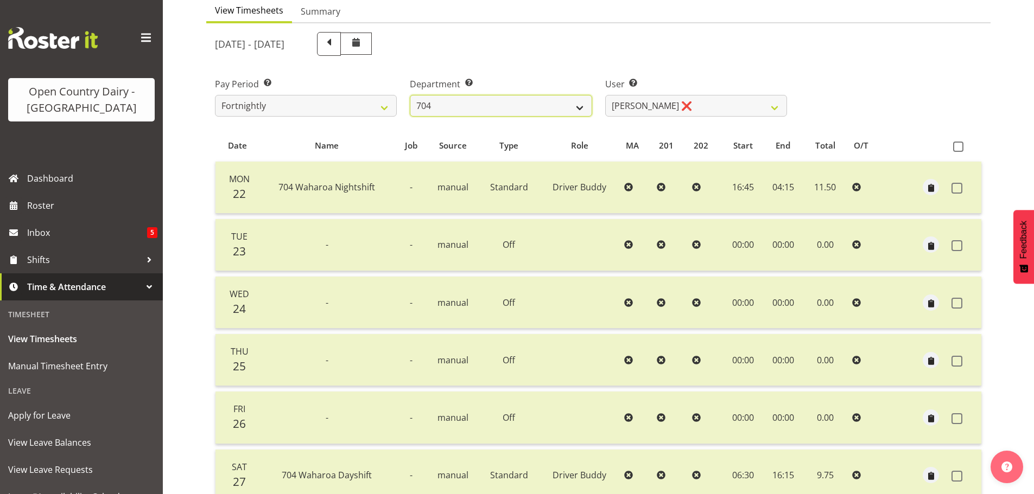
click at [502, 101] on select "701 702 703 704 705 706 707 708 709 710 711 712 713 714 715 716 717 718 719 720" at bounding box center [501, 106] width 182 height 22
click at [410, 95] on select "701 702 703 704 705 706 707 708 709 710 711 712 713 714 715 716 717 718 719 720" at bounding box center [501, 106] width 182 height 22
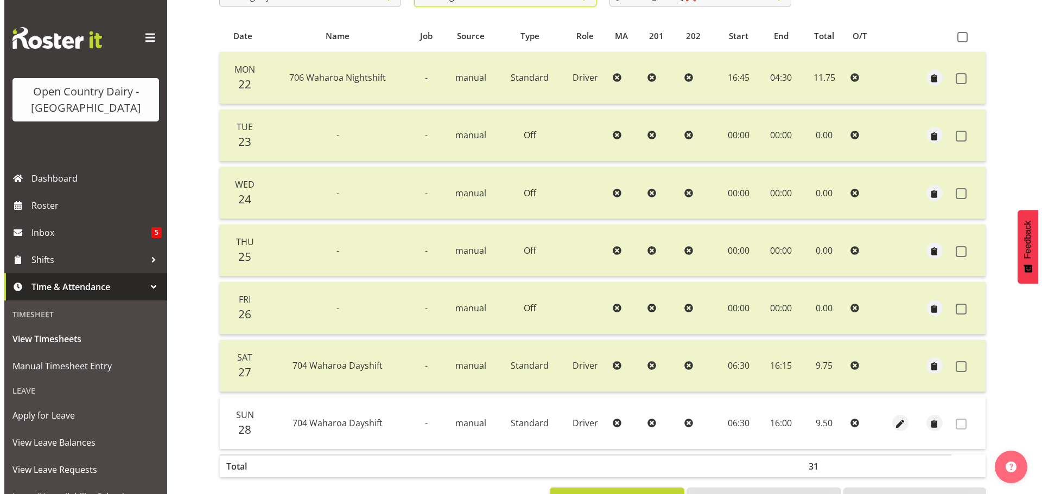
scroll to position [261, 0]
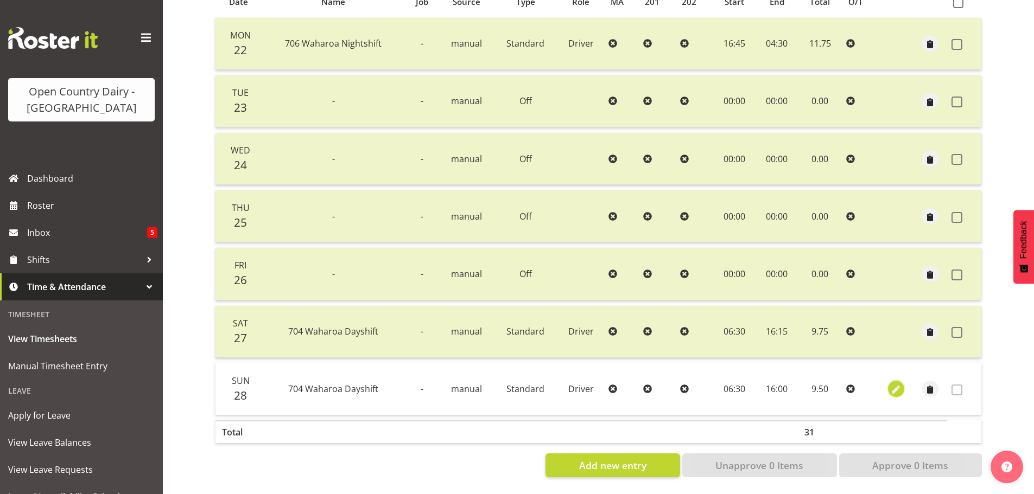
click at [900, 384] on span "button" at bounding box center [896, 390] width 12 height 12
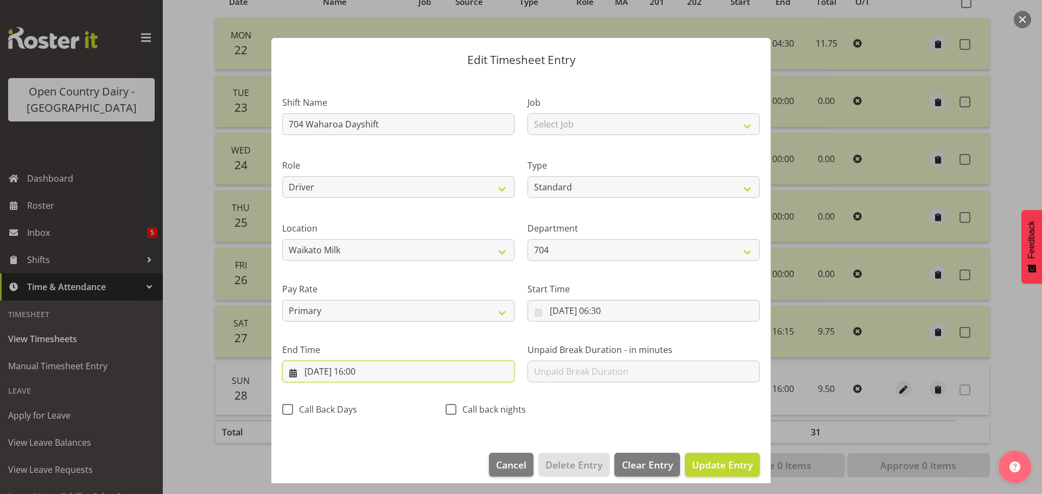
click at [363, 376] on input "28/09/2025, 16:00" at bounding box center [398, 372] width 232 height 22
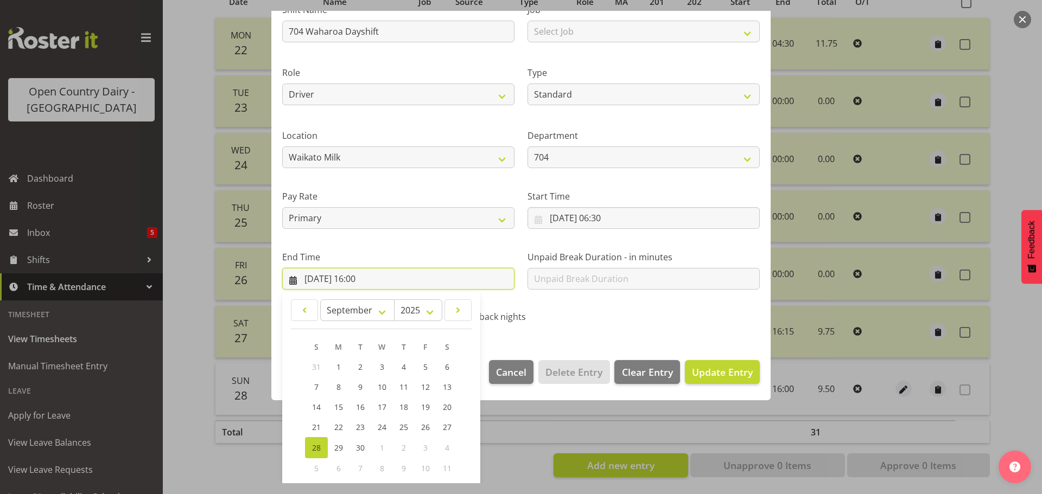
scroll to position [147, 0]
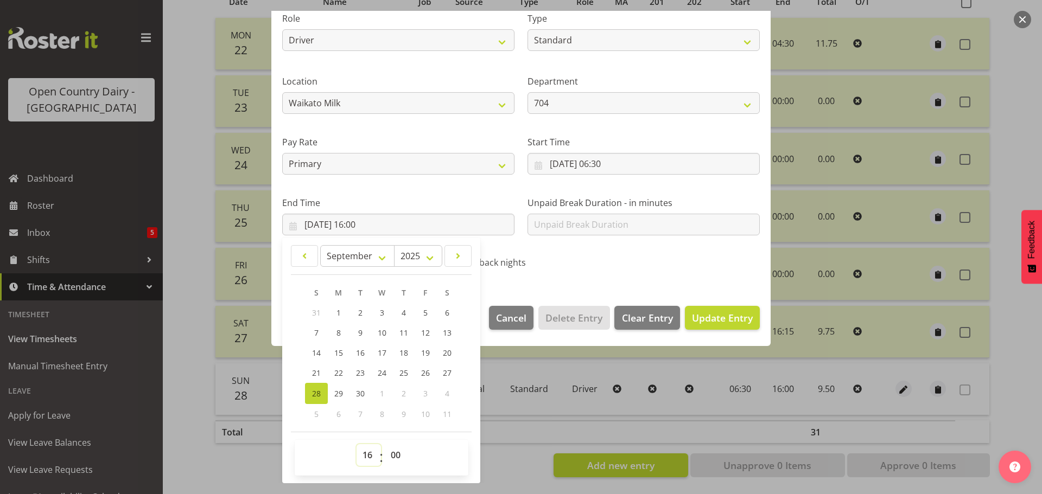
drag, startPoint x: 369, startPoint y: 457, endPoint x: 370, endPoint y: 449, distance: 7.7
click at [369, 457] on select "00 01 02 03 04 05 06 07 08 09 10 11 12 13 14 15 16 17 18 19 20 21 22 23" at bounding box center [369, 456] width 24 height 22
click at [357, 445] on select "00 01 02 03 04 05 06 07 08 09 10 11 12 13 14 15 16 17 18 19 20 21 22 23" at bounding box center [369, 456] width 24 height 22
click at [703, 322] on span "Update Entry" at bounding box center [722, 318] width 61 height 13
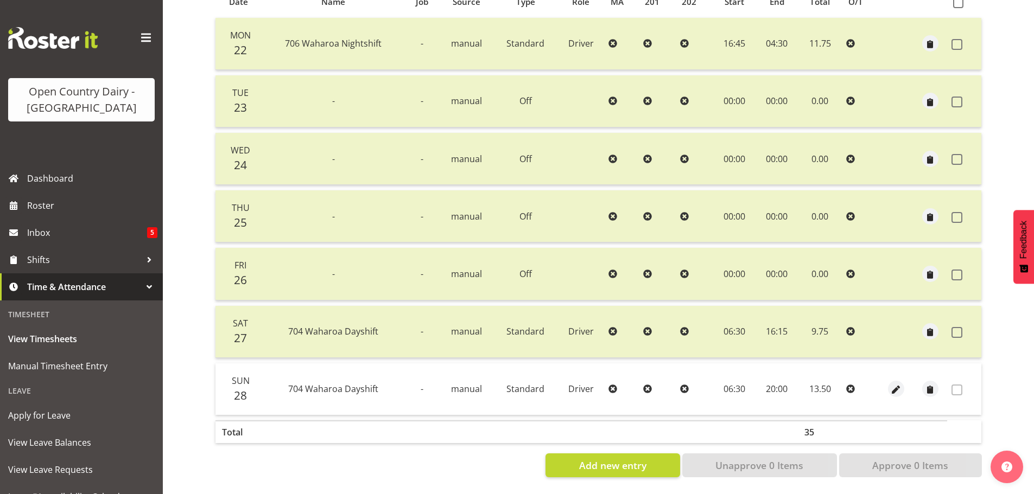
scroll to position [0, 0]
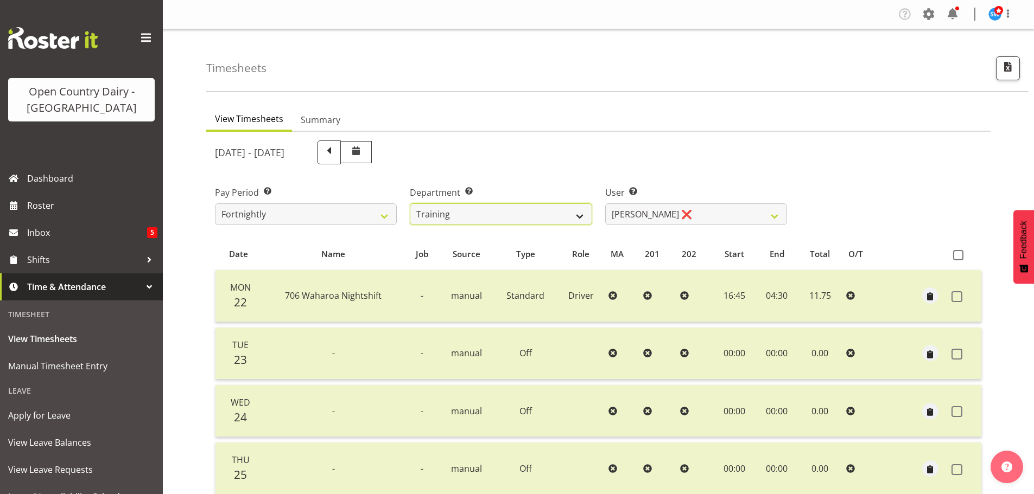
click at [554, 213] on select "701 702 703 704 705 706 707 708 709 710 711 712 713 714 715 716 717 718 719 720" at bounding box center [501, 215] width 182 height 22
click at [410, 204] on select "701 702 703 704 705 706 707 708 709 710 711 712 713 714 715 716 717 718 719 720" at bounding box center [501, 215] width 182 height 22
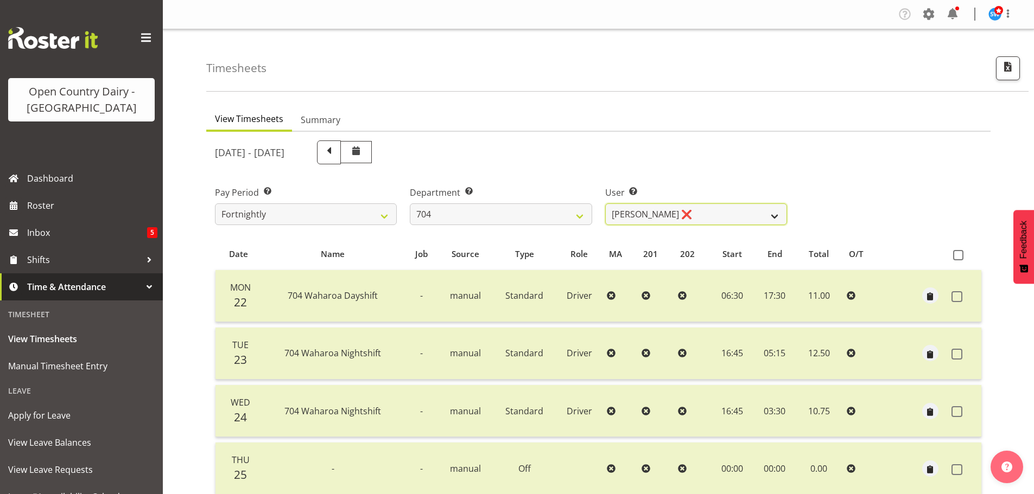
click at [711, 212] on select "Graham Houghton ❌ Jon Williams ❌ Stephen Rae ❌" at bounding box center [696, 215] width 182 height 22
click at [605, 204] on select "Graham Houghton ❌ Jon Williams ❌ Stephen Rae ❌" at bounding box center [696, 215] width 182 height 22
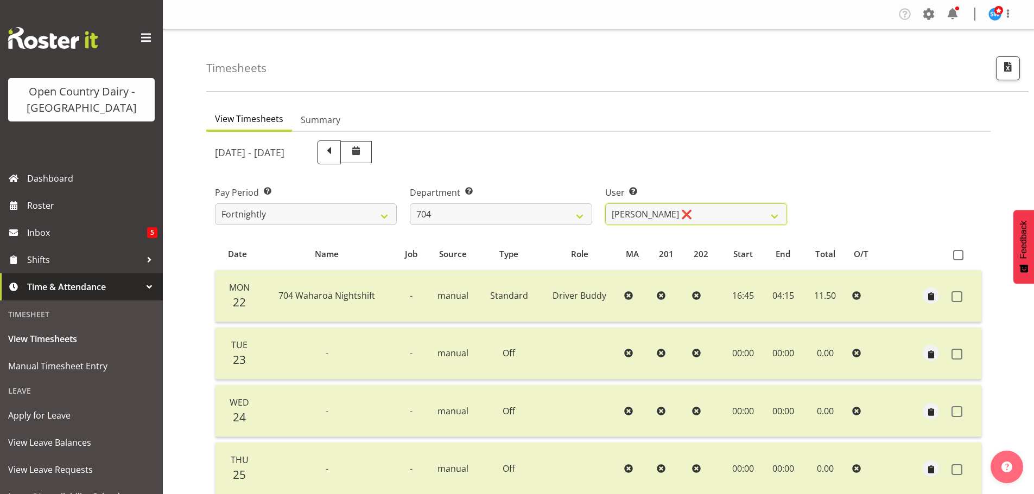
scroll to position [261, 0]
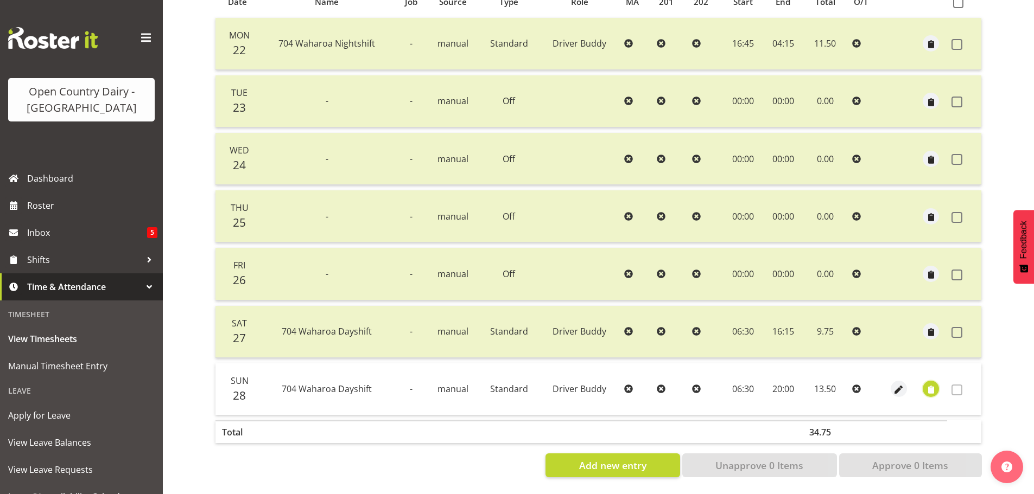
click at [931, 384] on span "button" at bounding box center [931, 390] width 12 height 12
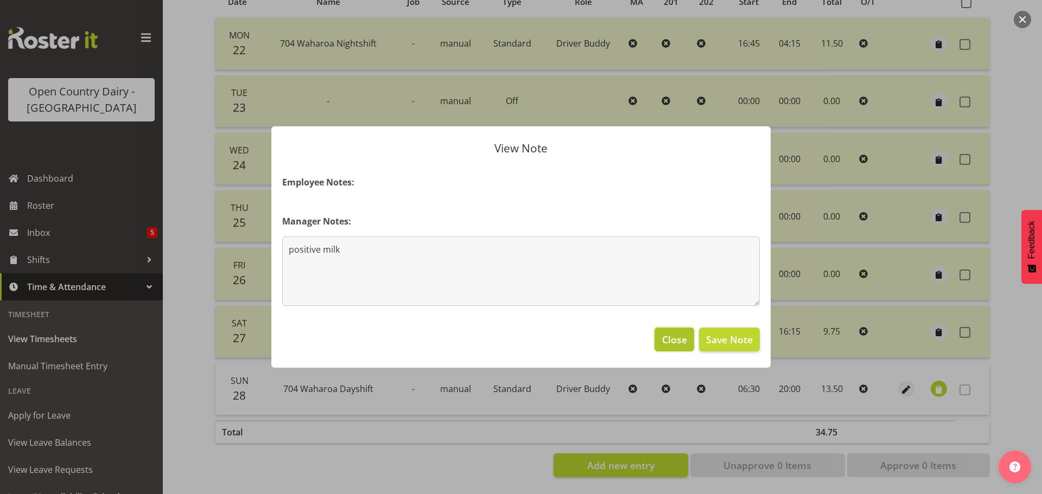
click at [678, 343] on span "Close" at bounding box center [674, 340] width 25 height 14
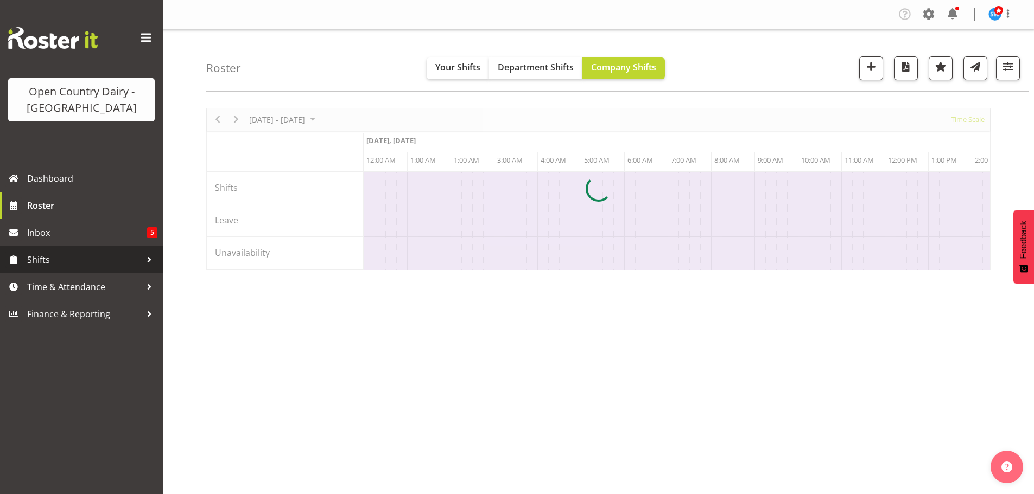
scroll to position [0, 6253]
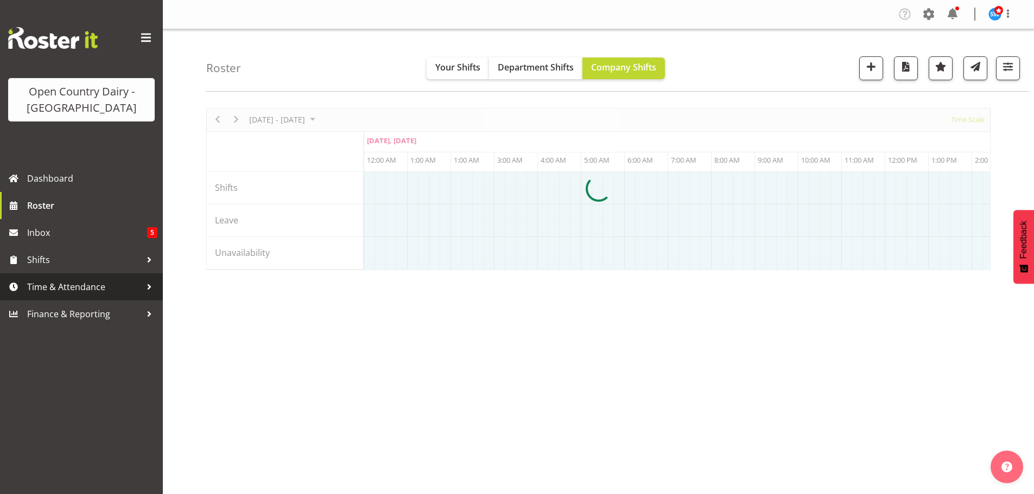
click at [99, 289] on span "Time & Attendance" at bounding box center [84, 287] width 114 height 16
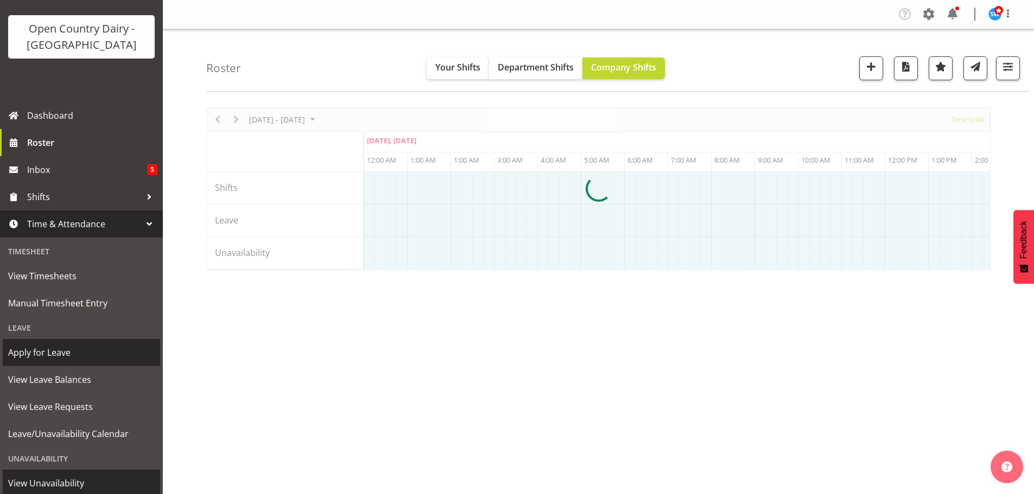
scroll to position [123, 0]
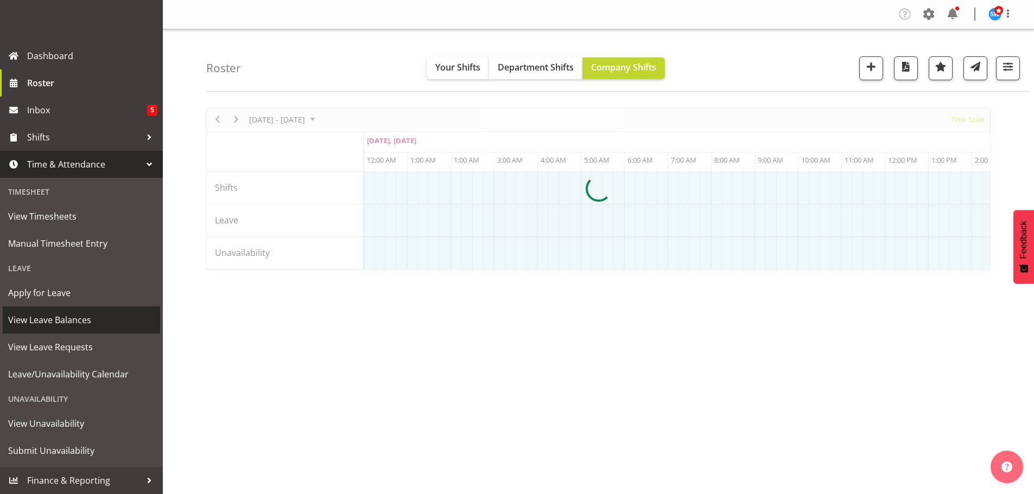
click at [65, 322] on span "View Leave Balances" at bounding box center [81, 320] width 147 height 16
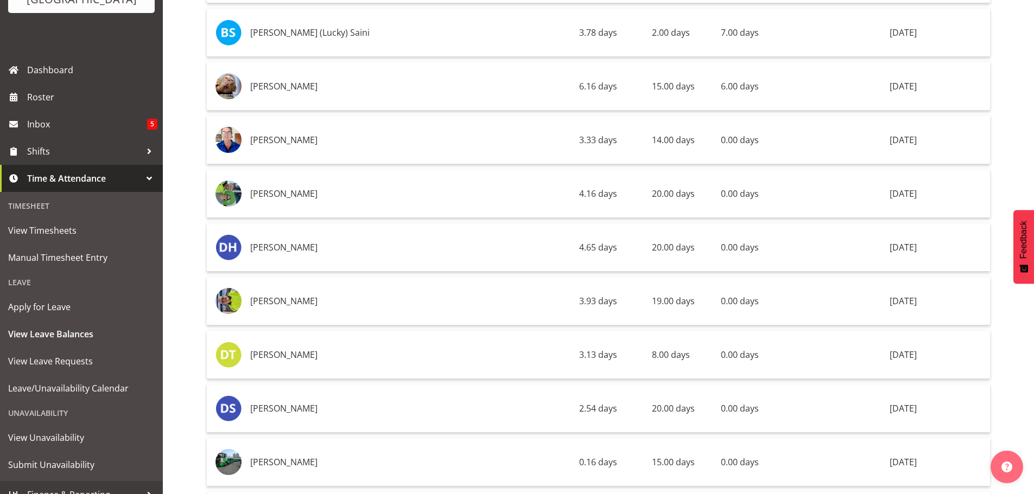
scroll to position [5668, 0]
